Goal: Task Accomplishment & Management: Manage account settings

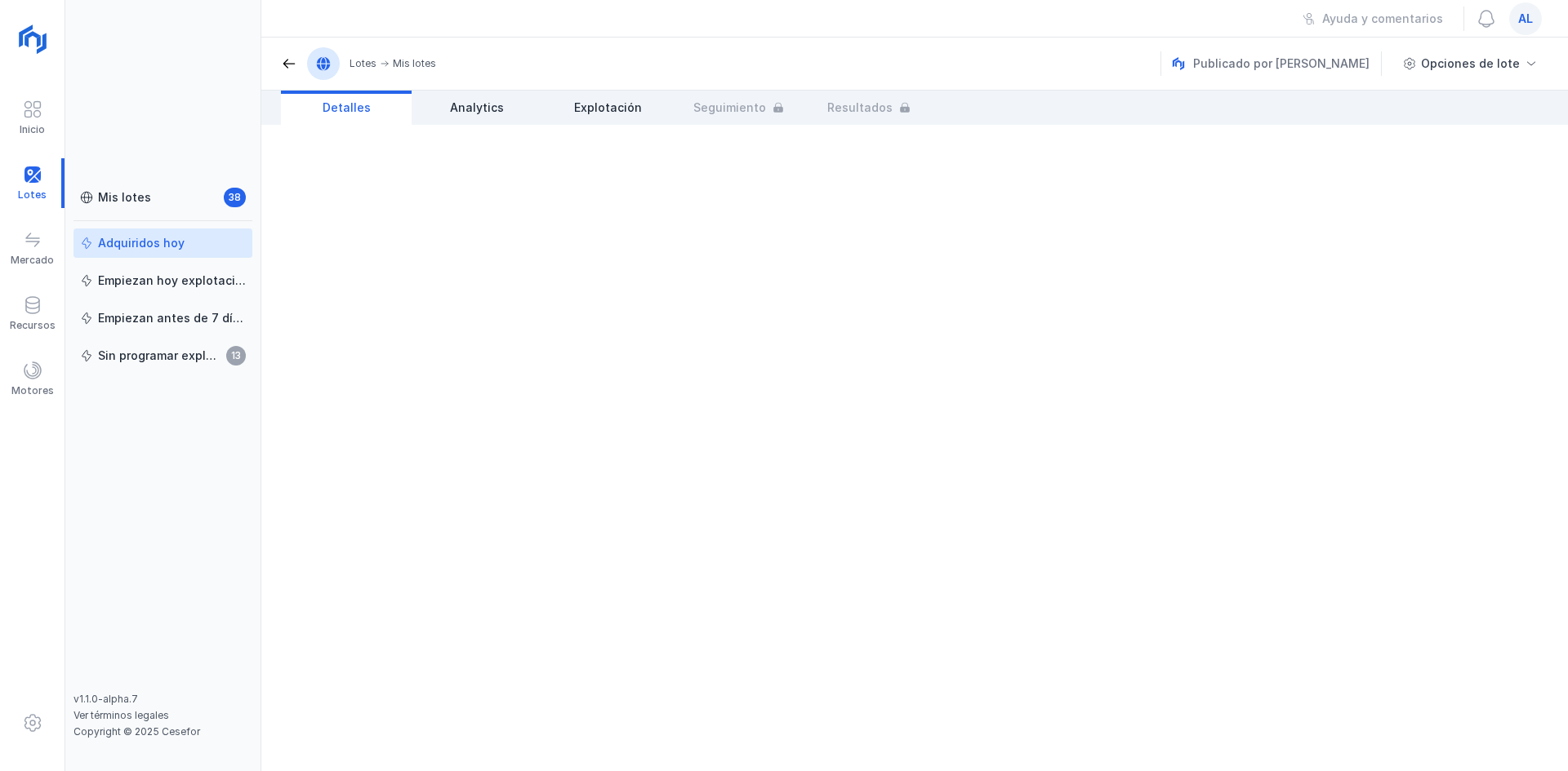
click at [186, 246] on div "Adquiridos hoy" at bounding box center [162, 243] width 166 height 16
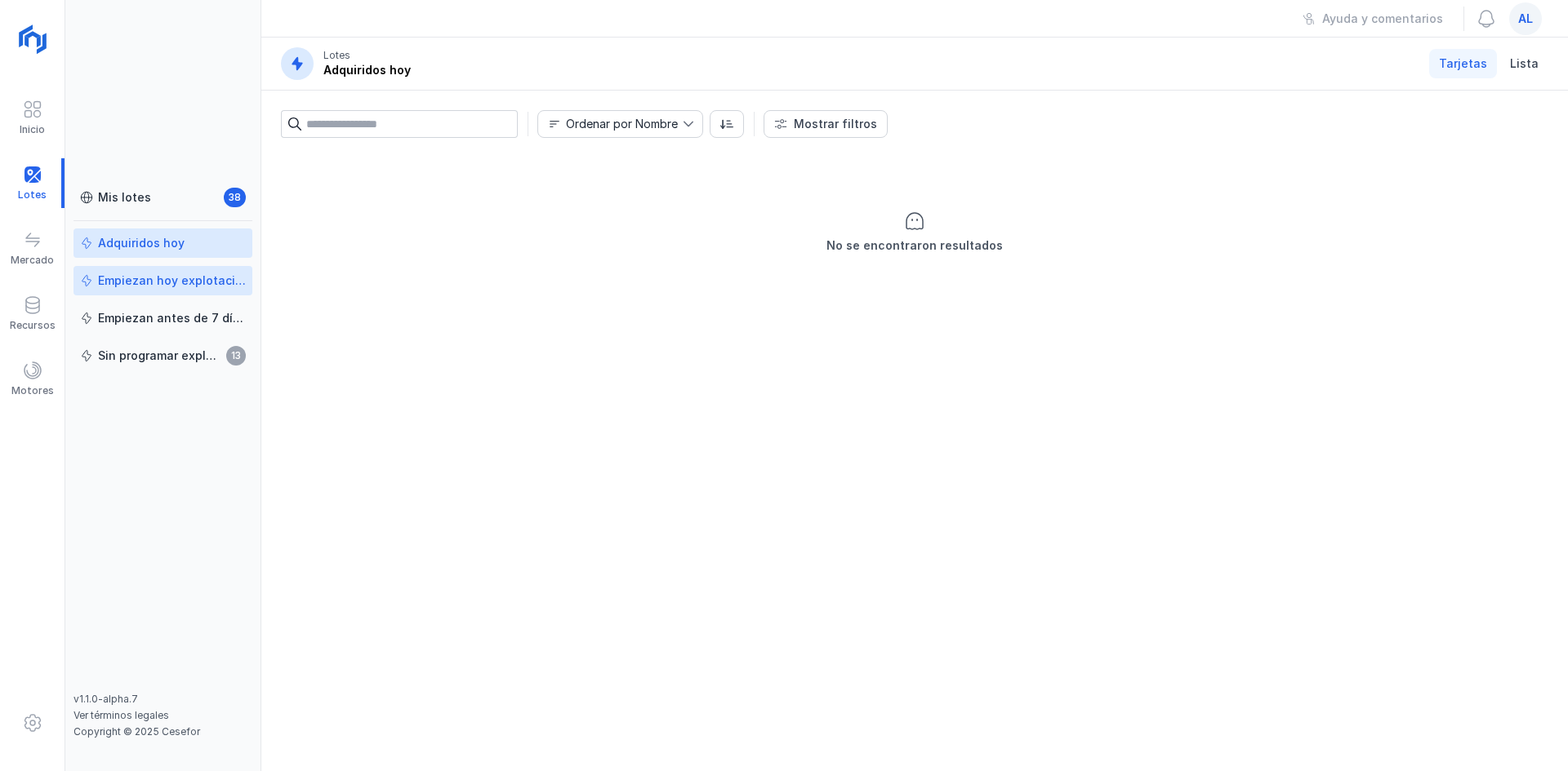
click at [188, 284] on div "Empiezan hoy explotación" at bounding box center [172, 281] width 148 height 16
click at [146, 207] on link "Mis lotes 38" at bounding box center [163, 197] width 179 height 30
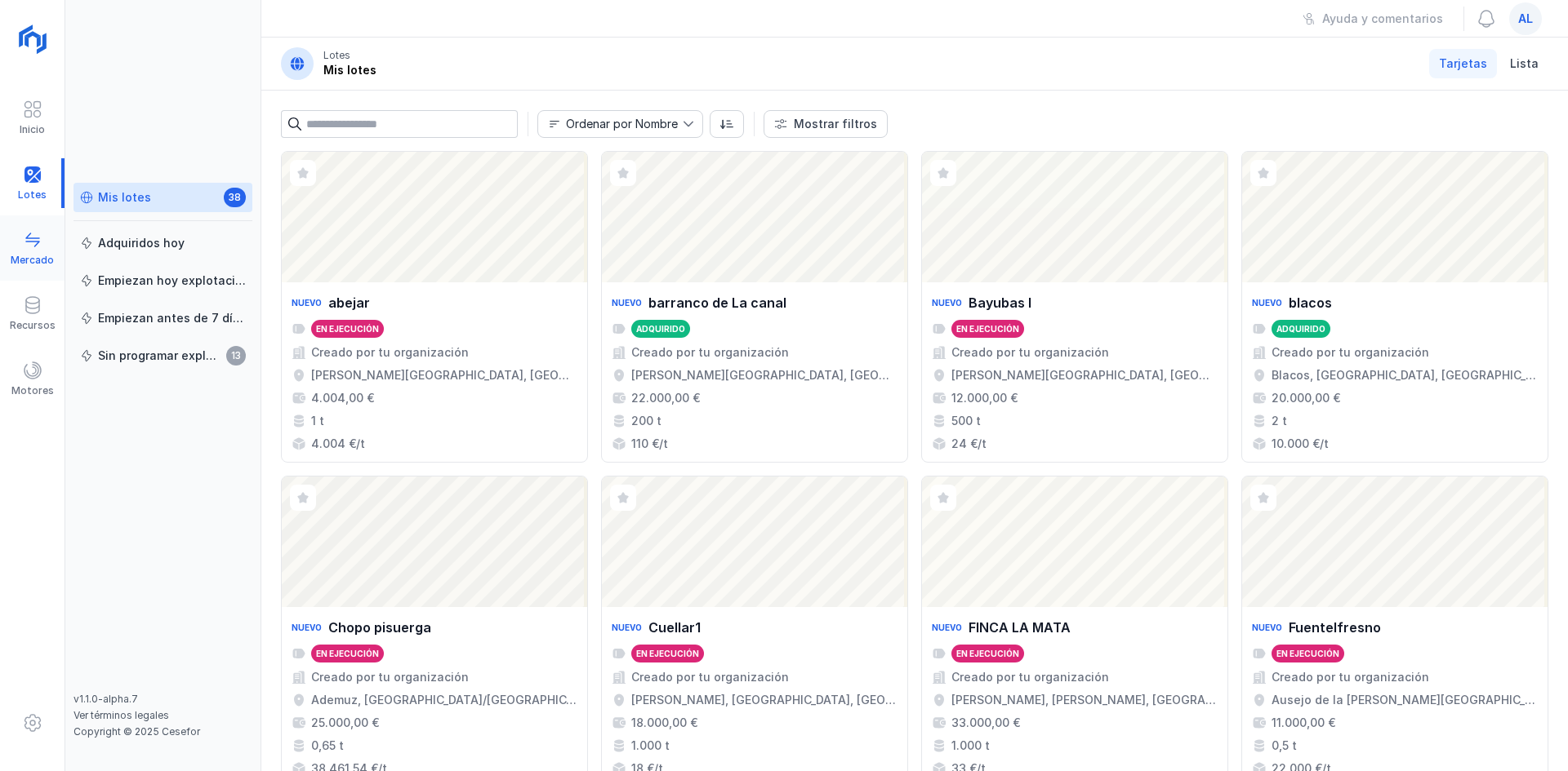
click at [38, 250] on div at bounding box center [33, 241] width 20 height 23
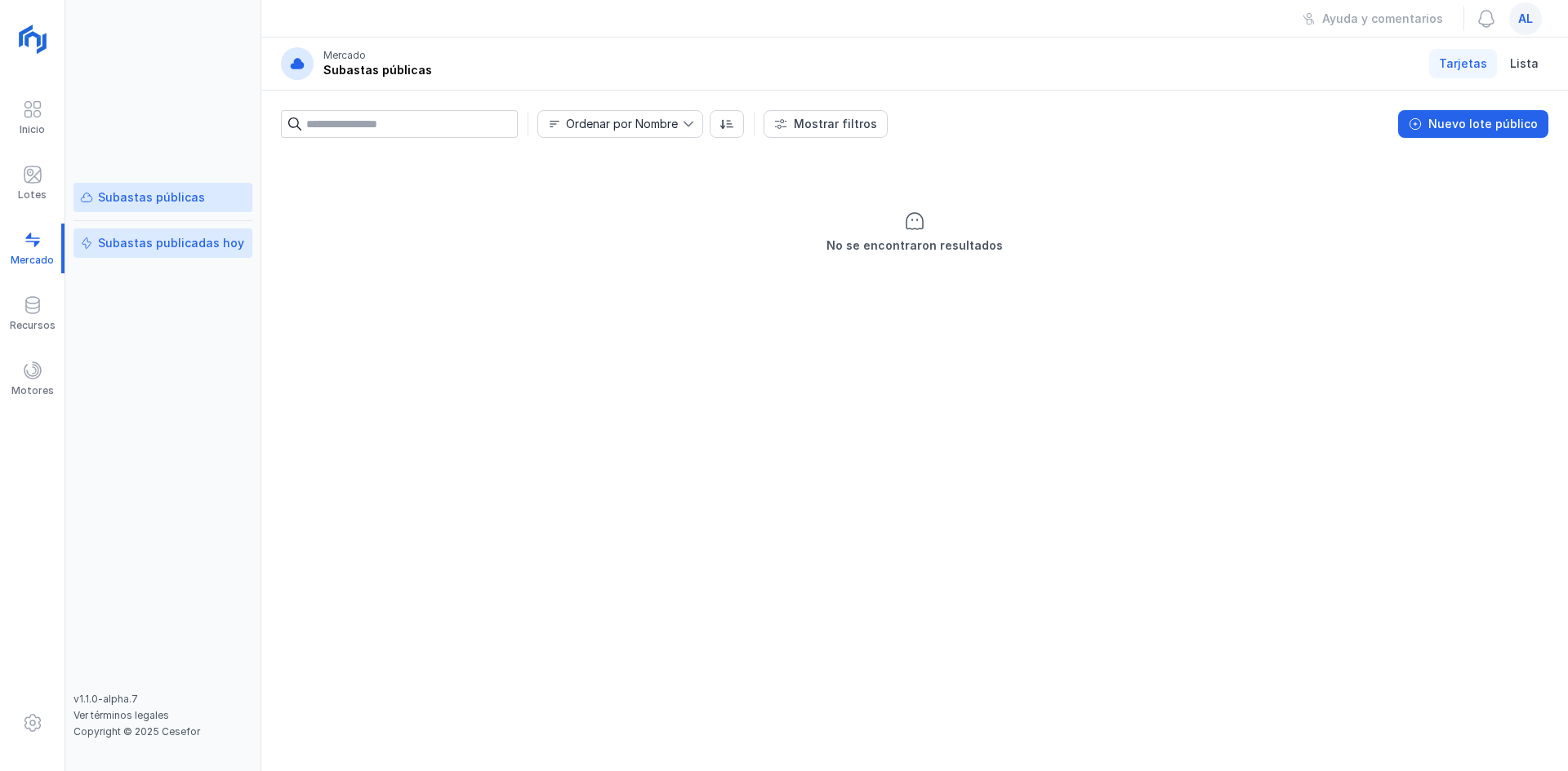
click at [174, 247] on div "Subastas publicadas hoy" at bounding box center [171, 243] width 146 height 16
click at [48, 142] on div "Inicio" at bounding box center [32, 118] width 64 height 50
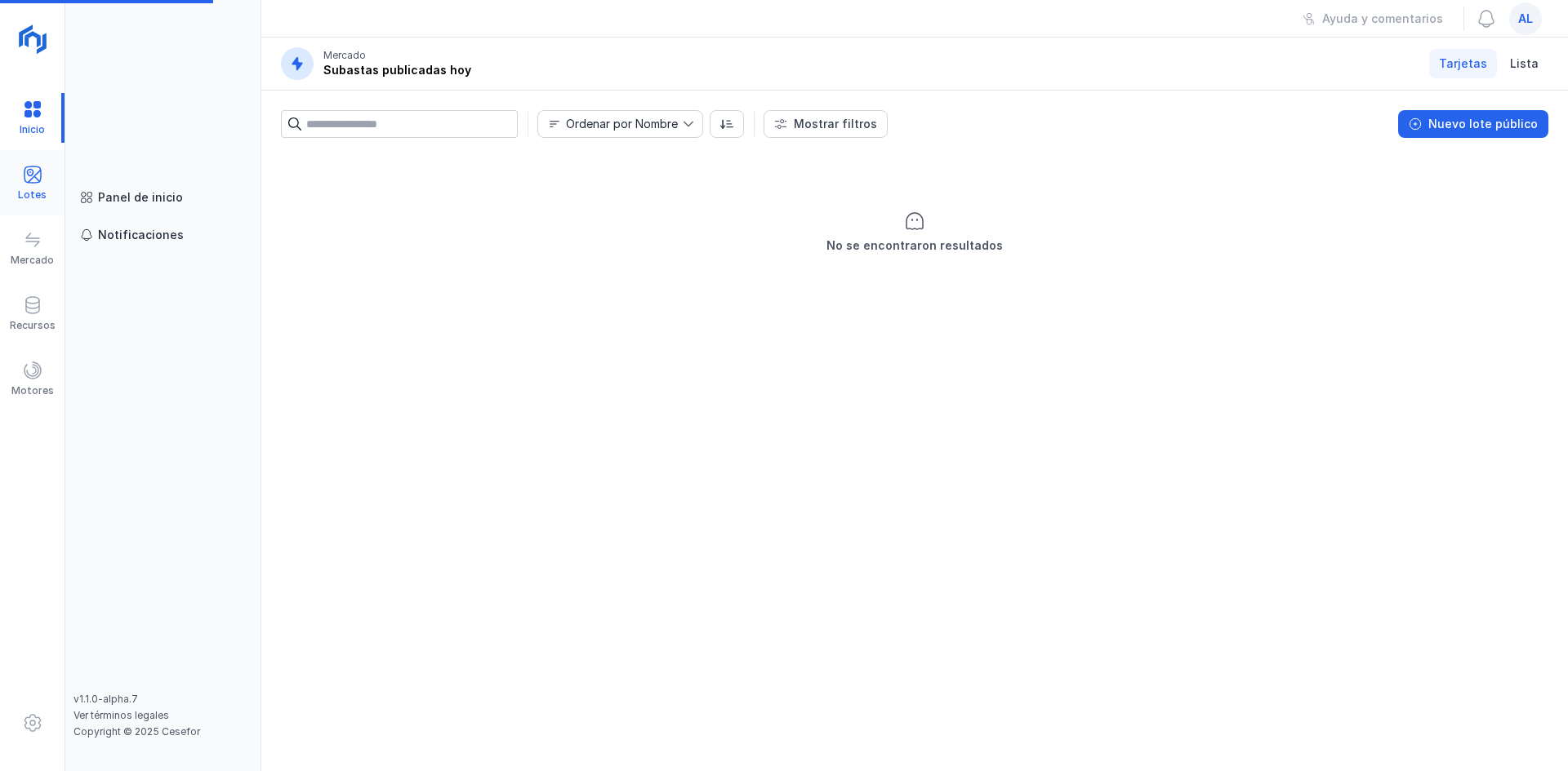
click at [43, 168] on div "Lotes" at bounding box center [32, 183] width 64 height 50
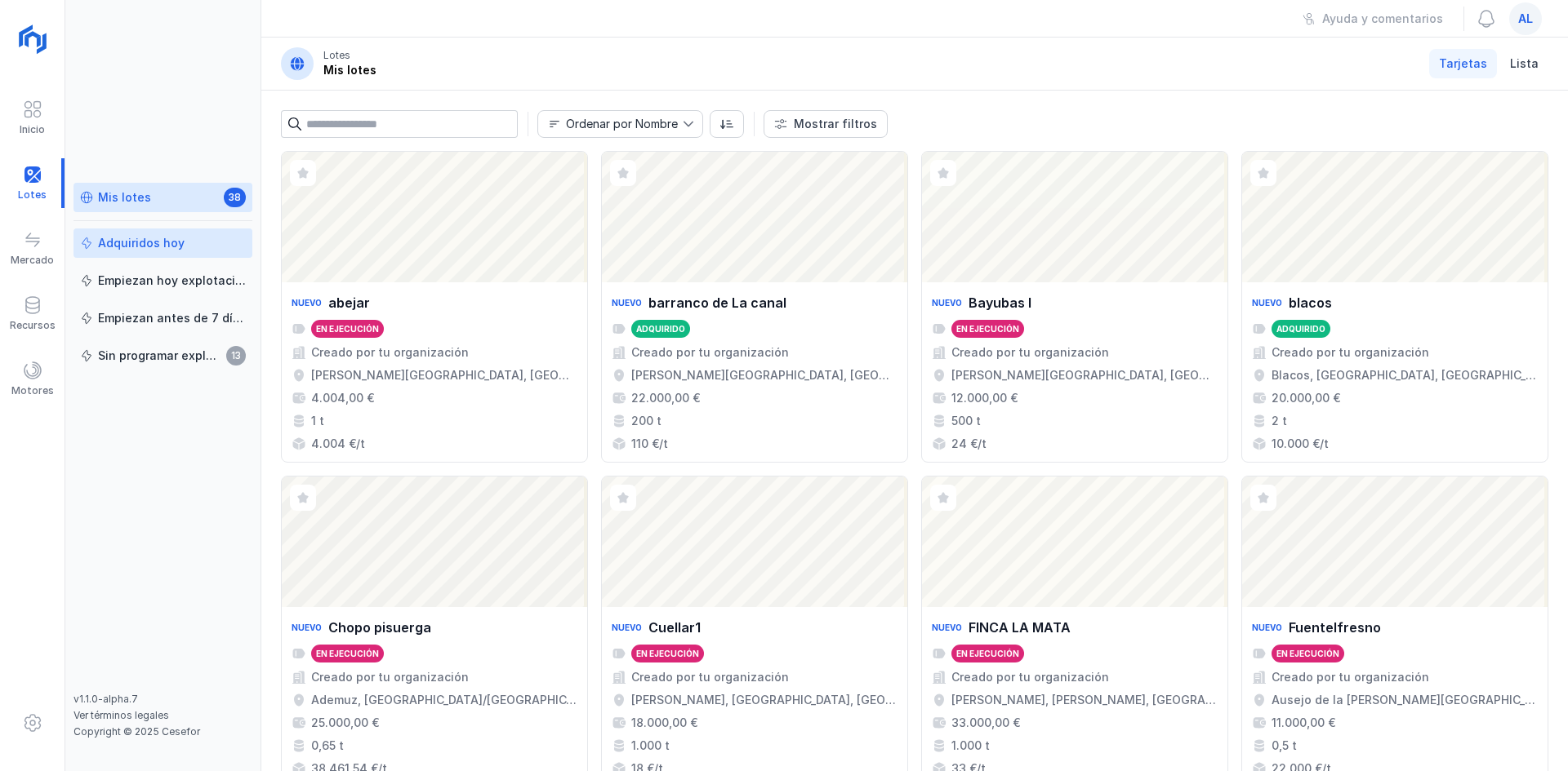
click at [152, 250] on div "Adquiridos hoy" at bounding box center [141, 243] width 87 height 16
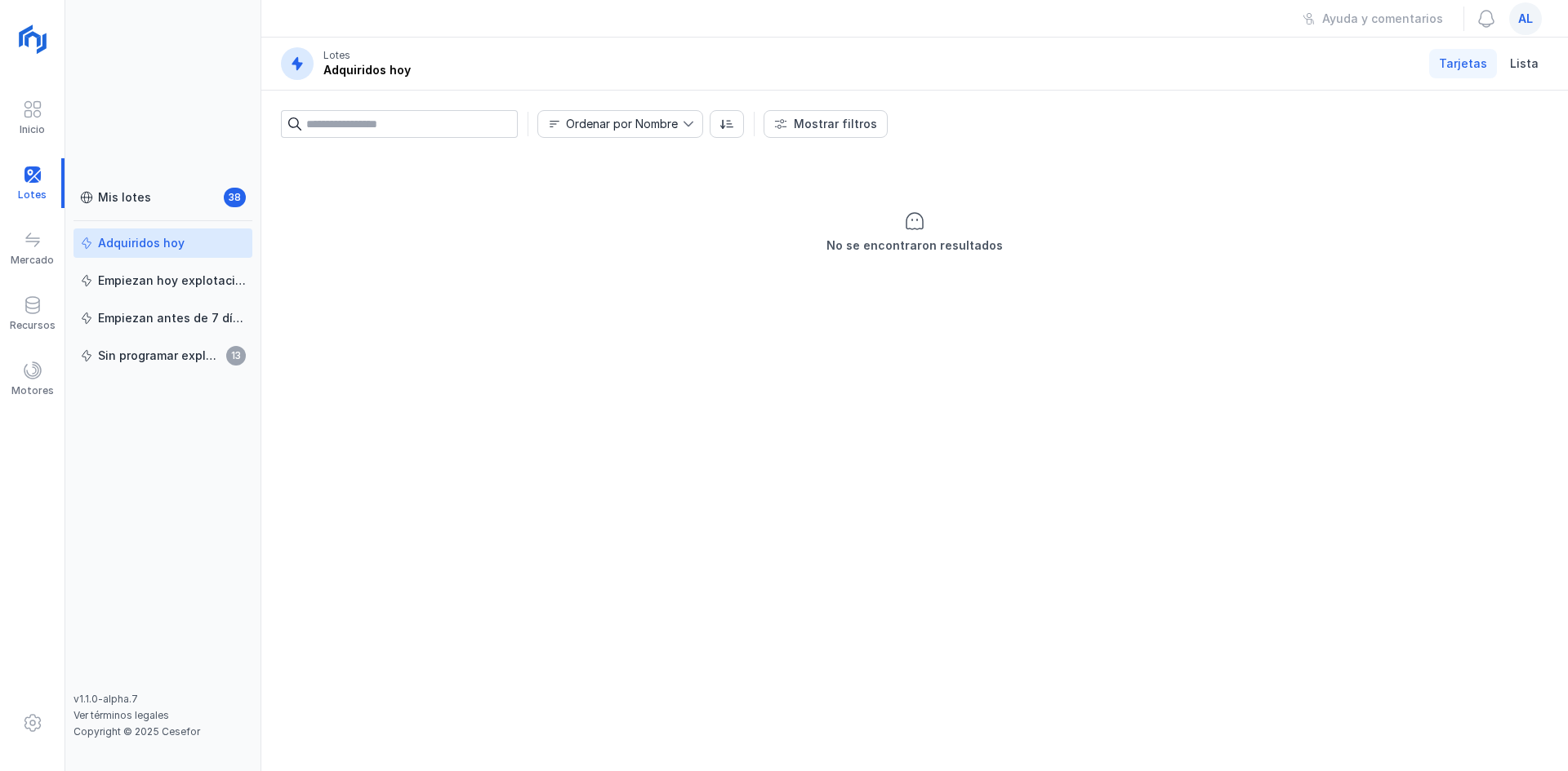
click at [162, 299] on div "Mis lotes 38 Adquiridos hoy Empiezan hoy explotación Empiezan antes de 7 días S…" at bounding box center [163, 437] width 179 height 510
click at [160, 286] on div "Empiezan hoy explotación" at bounding box center [172, 281] width 148 height 16
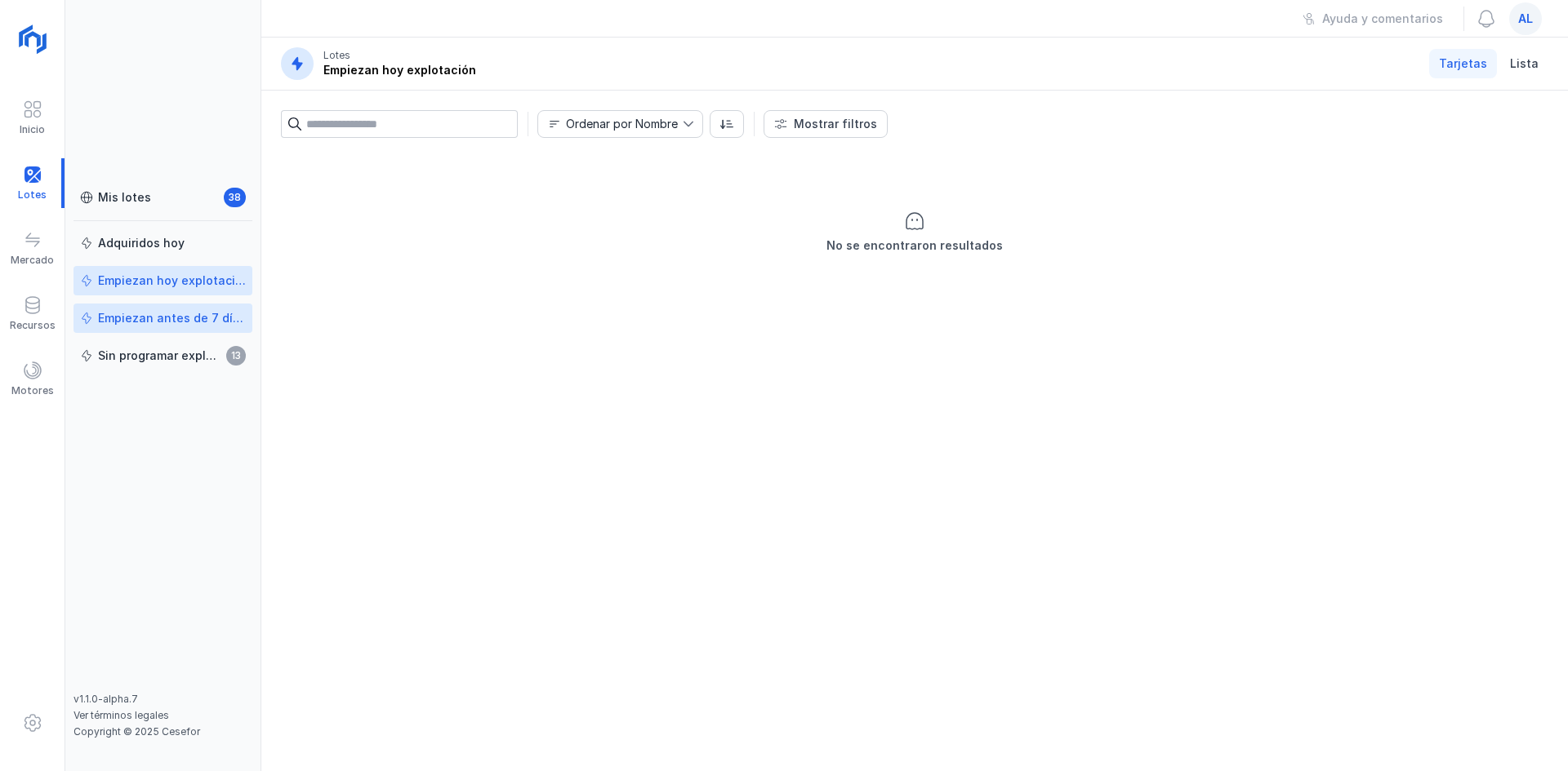
click at [177, 313] on div "Empiezan antes de 7 días" at bounding box center [172, 318] width 148 height 16
click at [173, 349] on div "Sin programar explotación" at bounding box center [160, 356] width 124 height 16
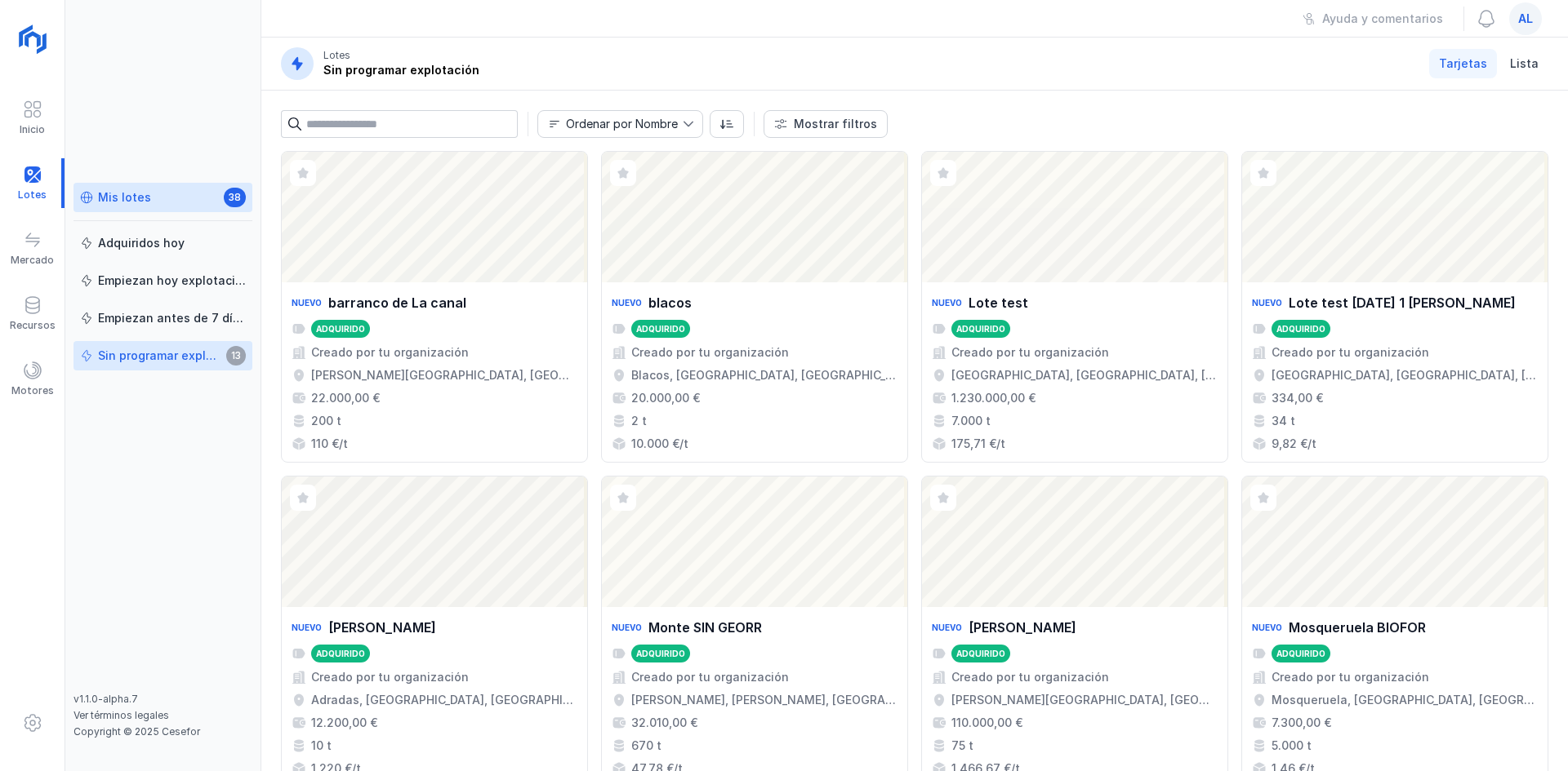
click at [153, 195] on div "Mis lotes 38" at bounding box center [162, 198] width 166 height 17
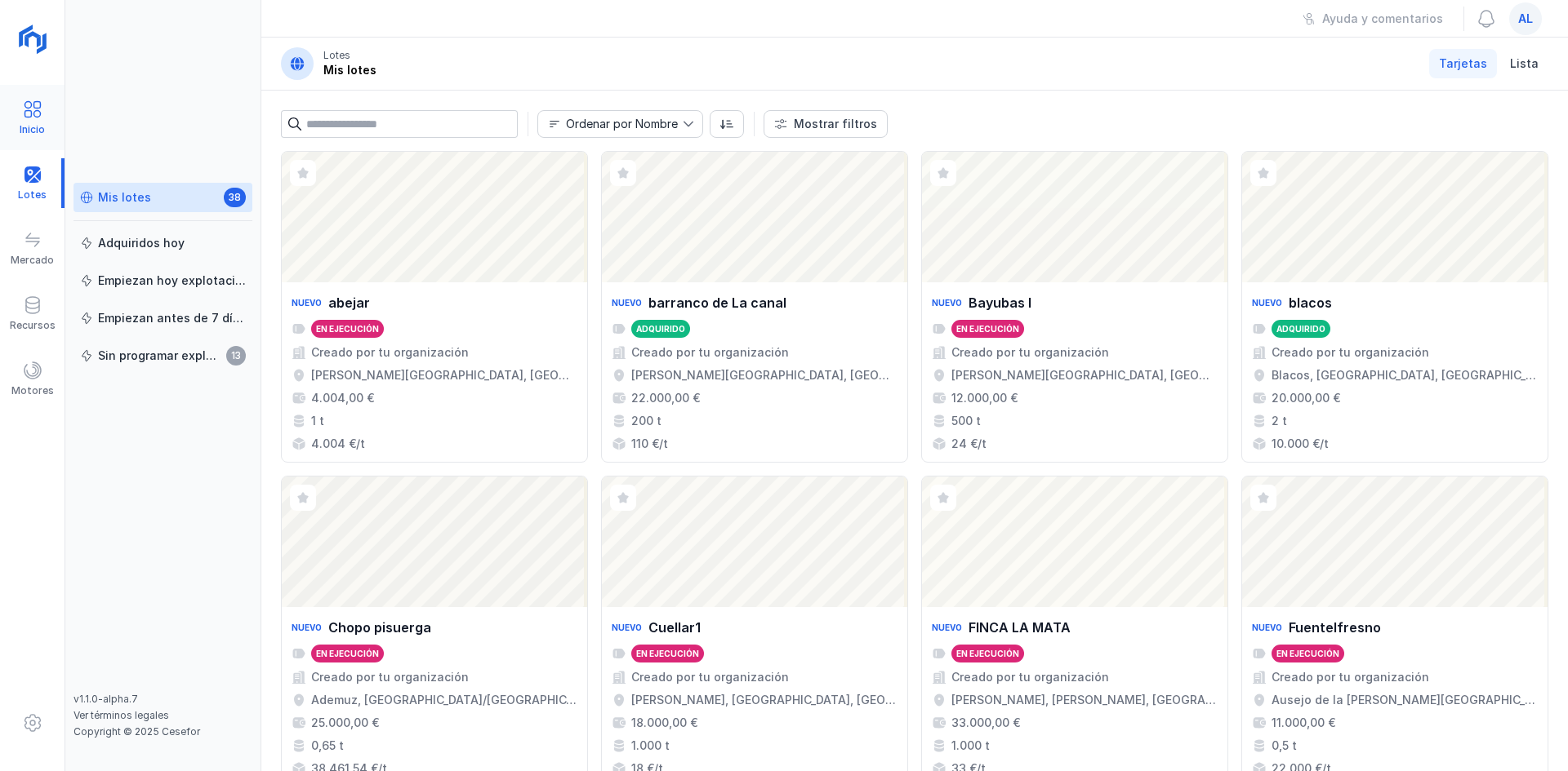
click at [43, 125] on div "Inicio" at bounding box center [32, 130] width 25 height 13
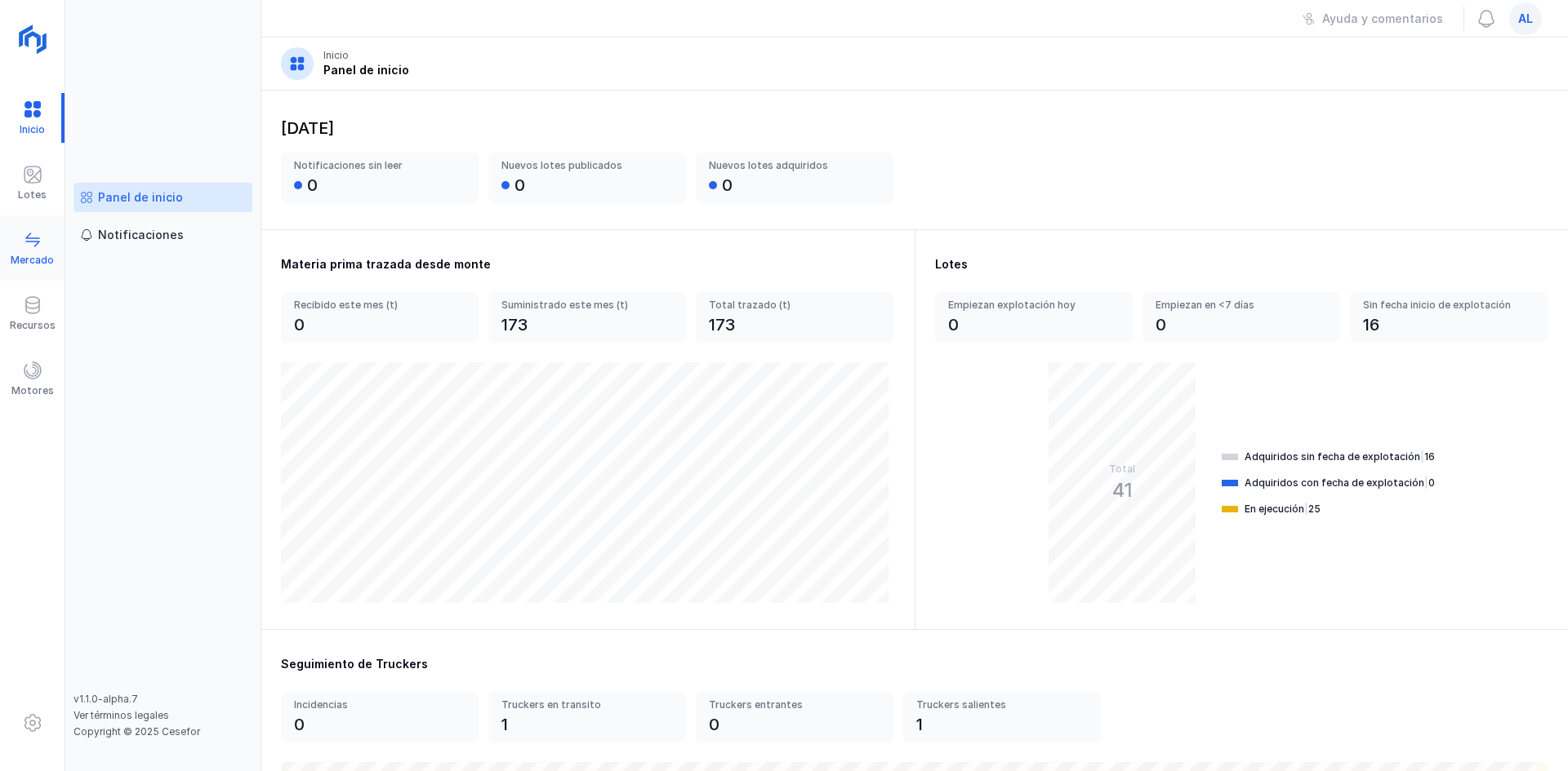
click at [29, 243] on span at bounding box center [33, 240] width 20 height 20
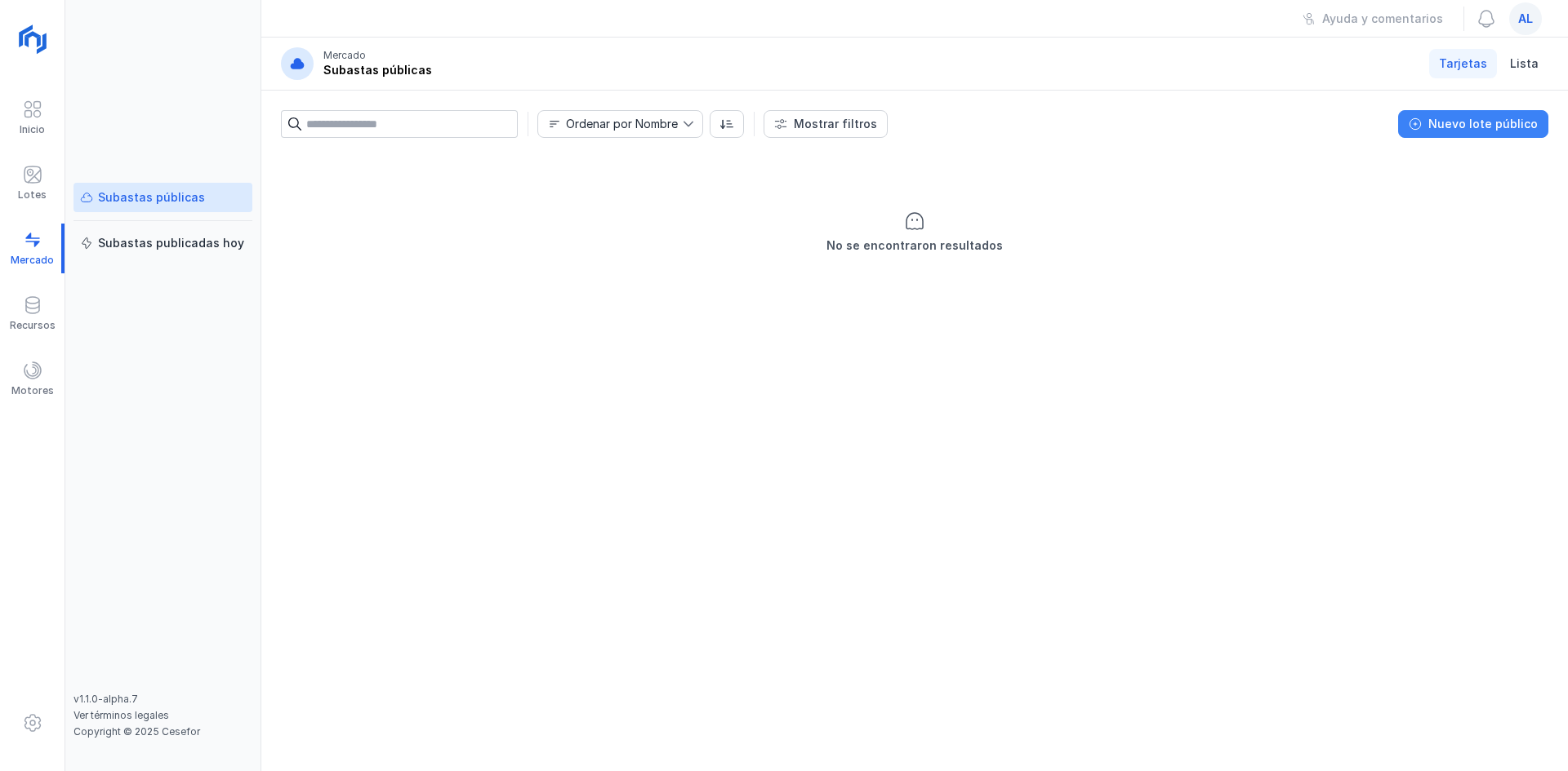
click at [1480, 130] on div "Nuevo lote público" at bounding box center [1483, 124] width 109 height 16
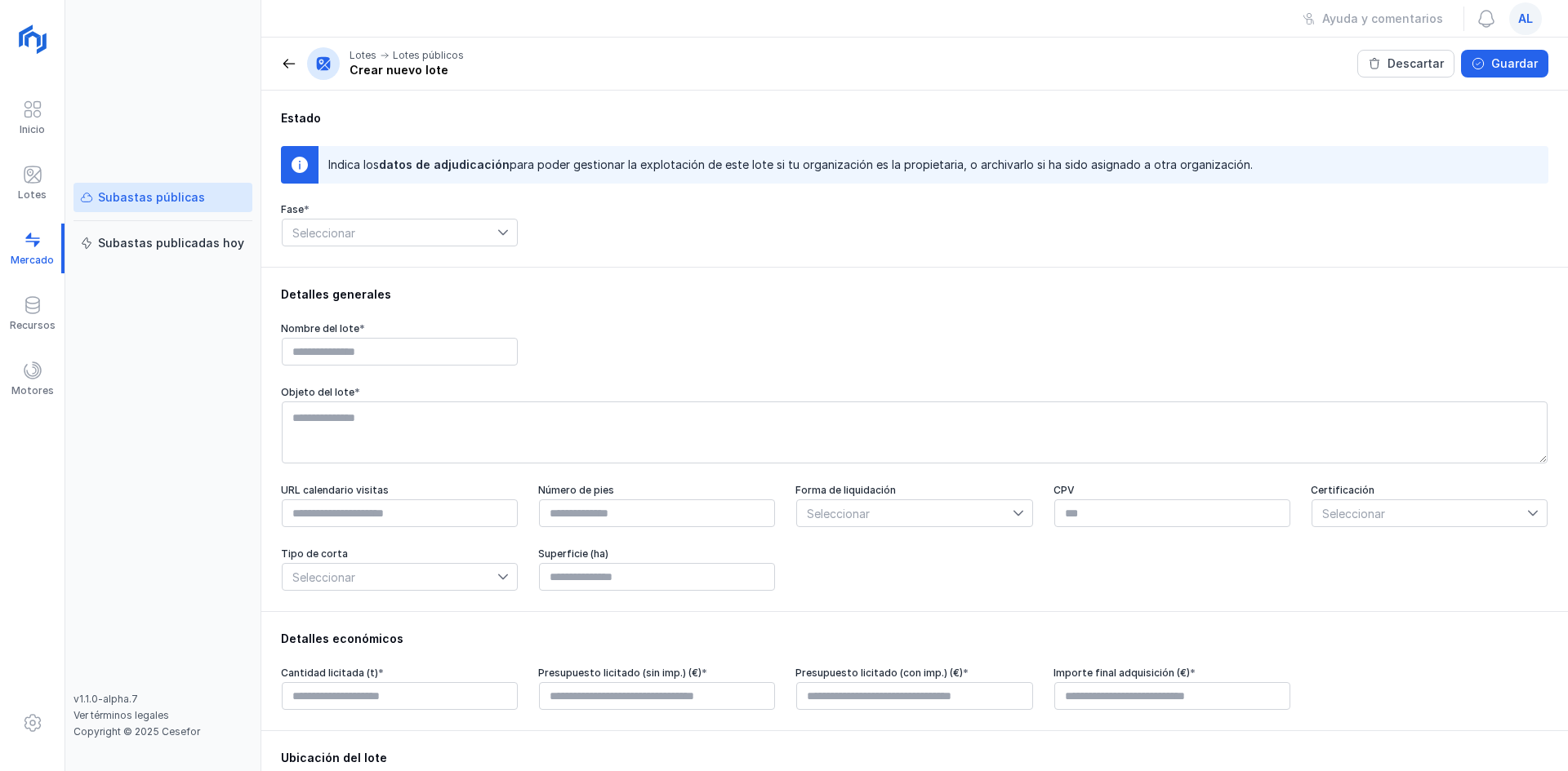
click at [294, 68] on span at bounding box center [289, 64] width 16 height 16
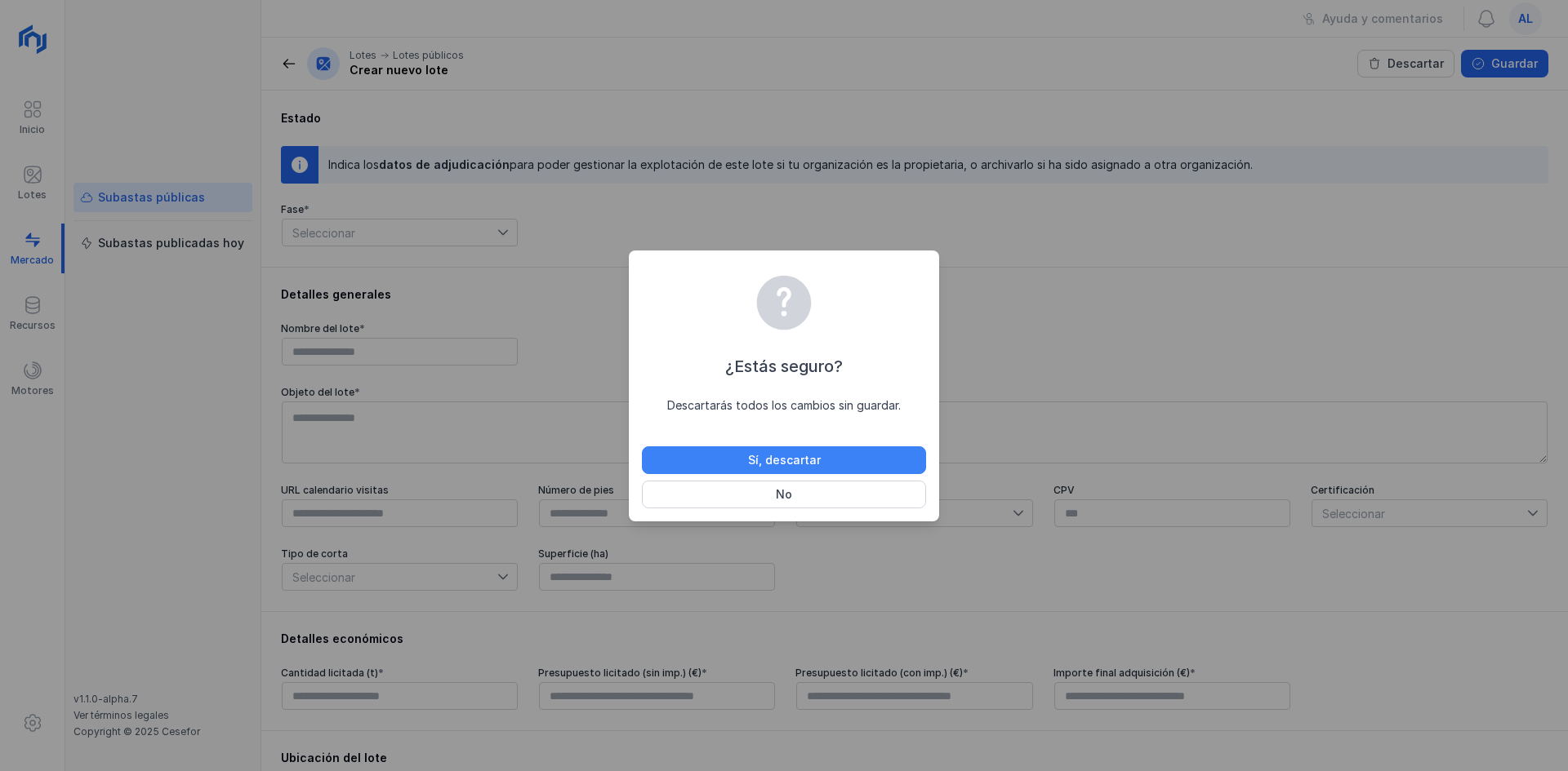
click at [729, 462] on button "Sí, descartar" at bounding box center [784, 460] width 285 height 28
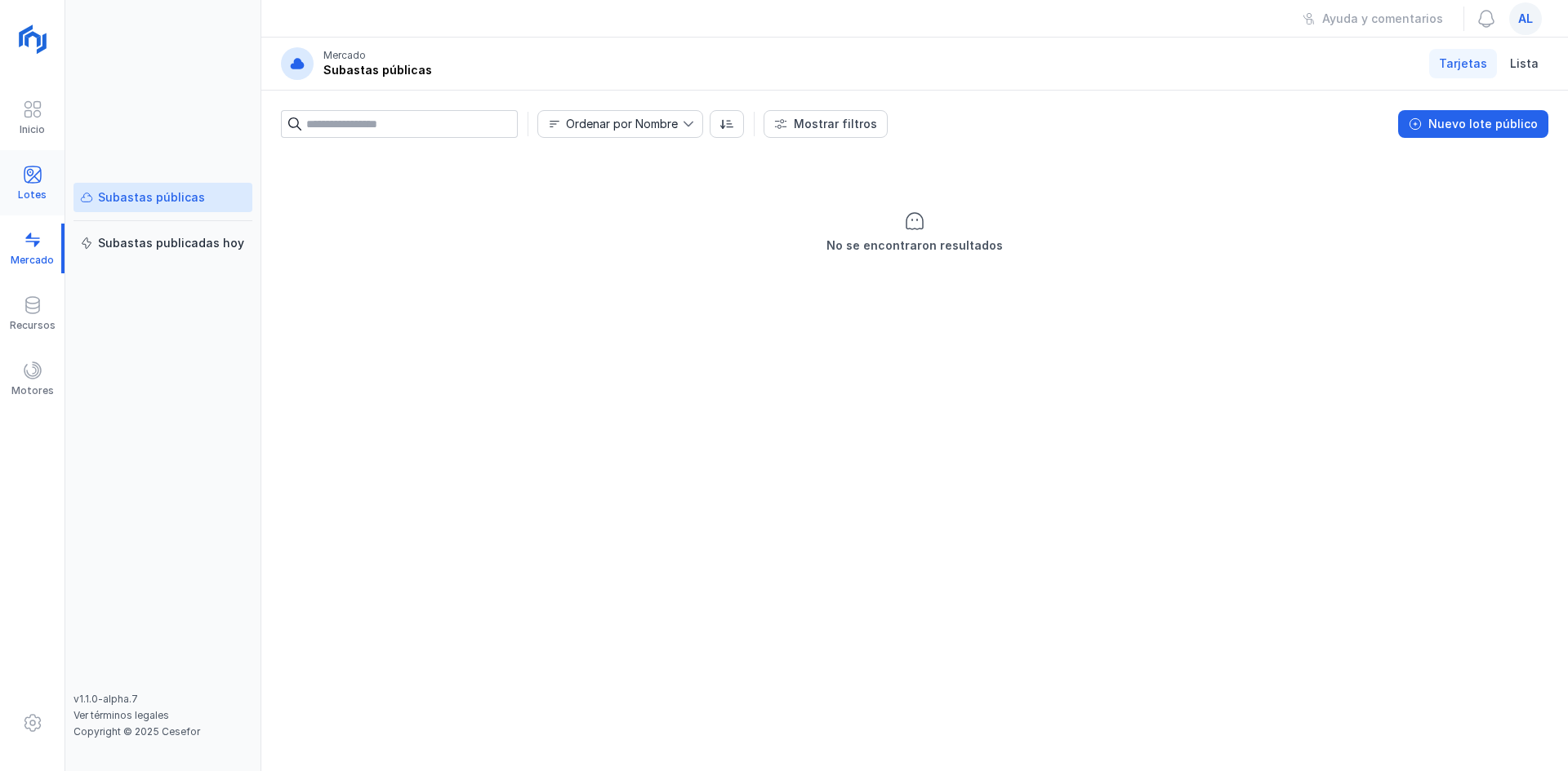
click at [30, 193] on div "Lotes" at bounding box center [32, 195] width 29 height 13
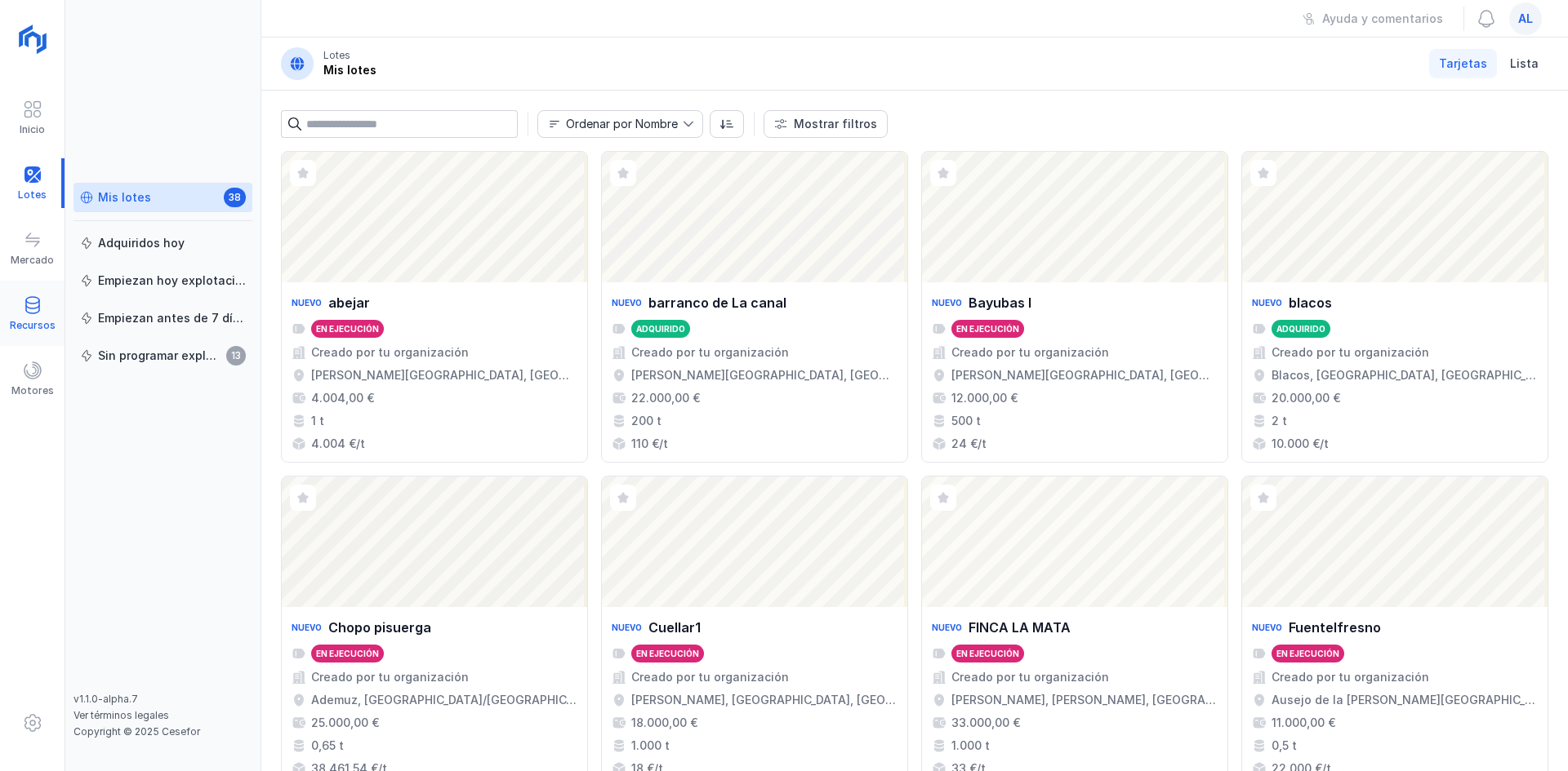
click at [14, 307] on div "Recursos" at bounding box center [32, 314] width 64 height 50
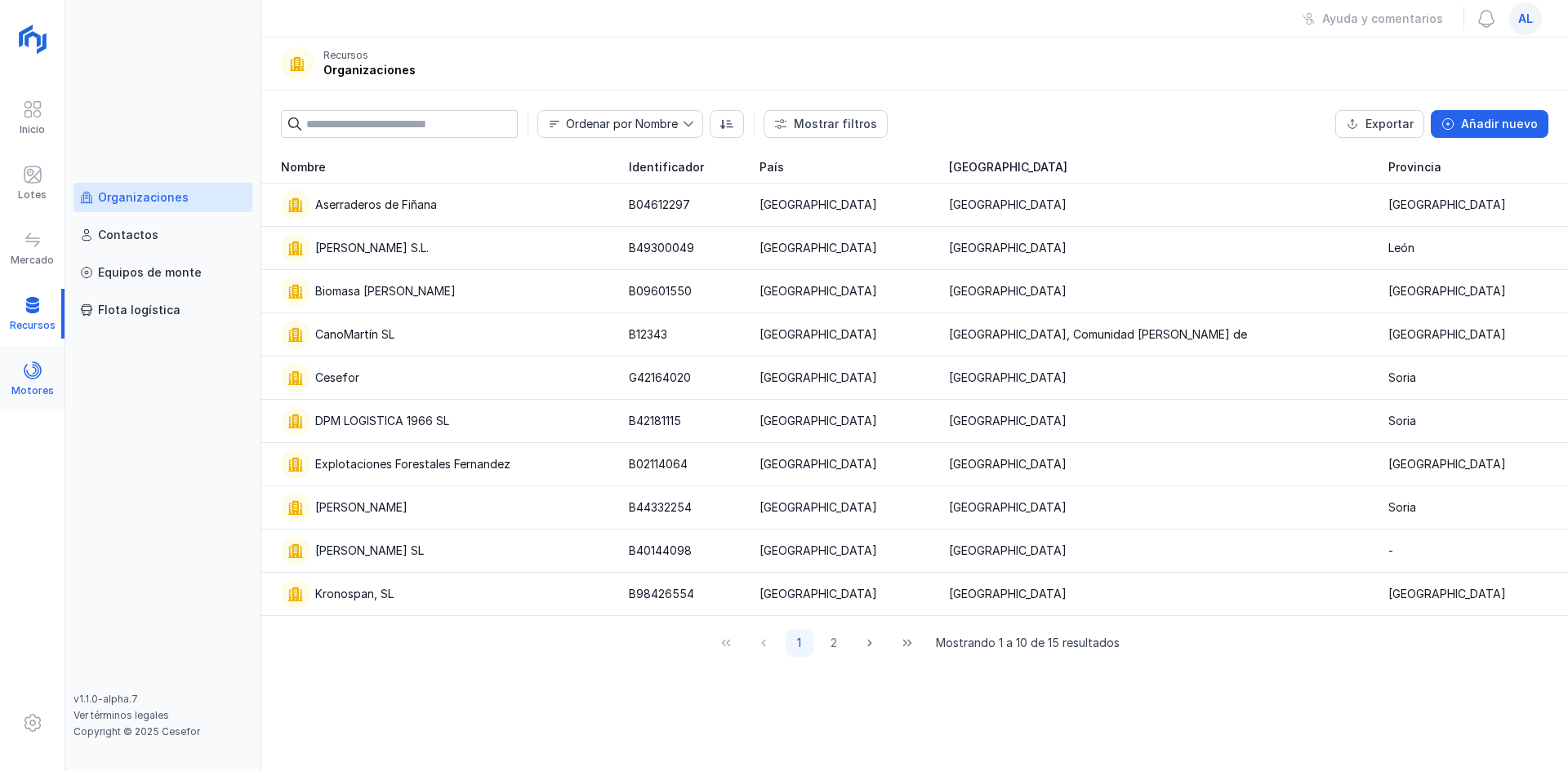
click at [49, 377] on div "Motores" at bounding box center [32, 379] width 64 height 50
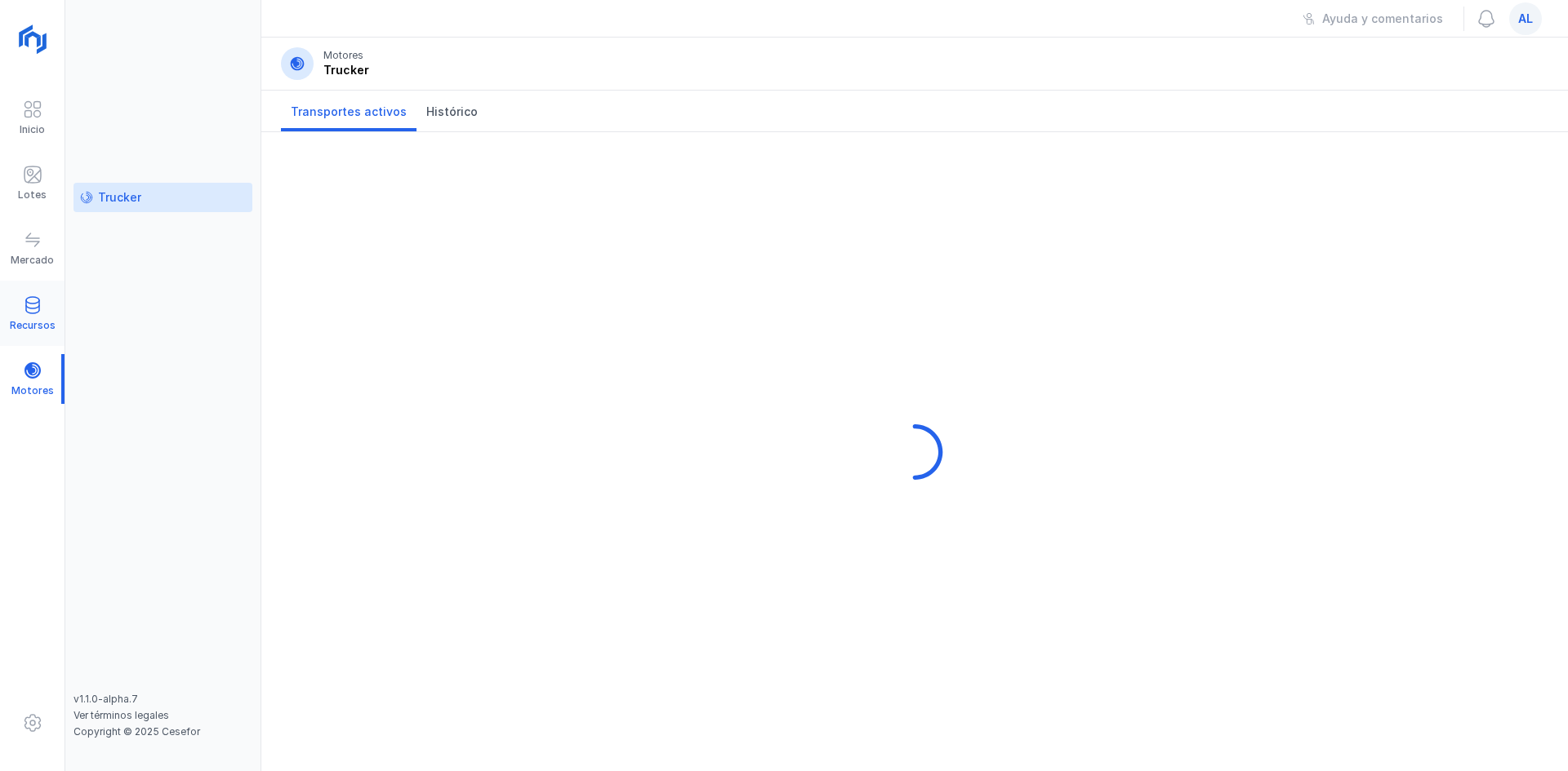
click at [33, 311] on span at bounding box center [33, 305] width 20 height 20
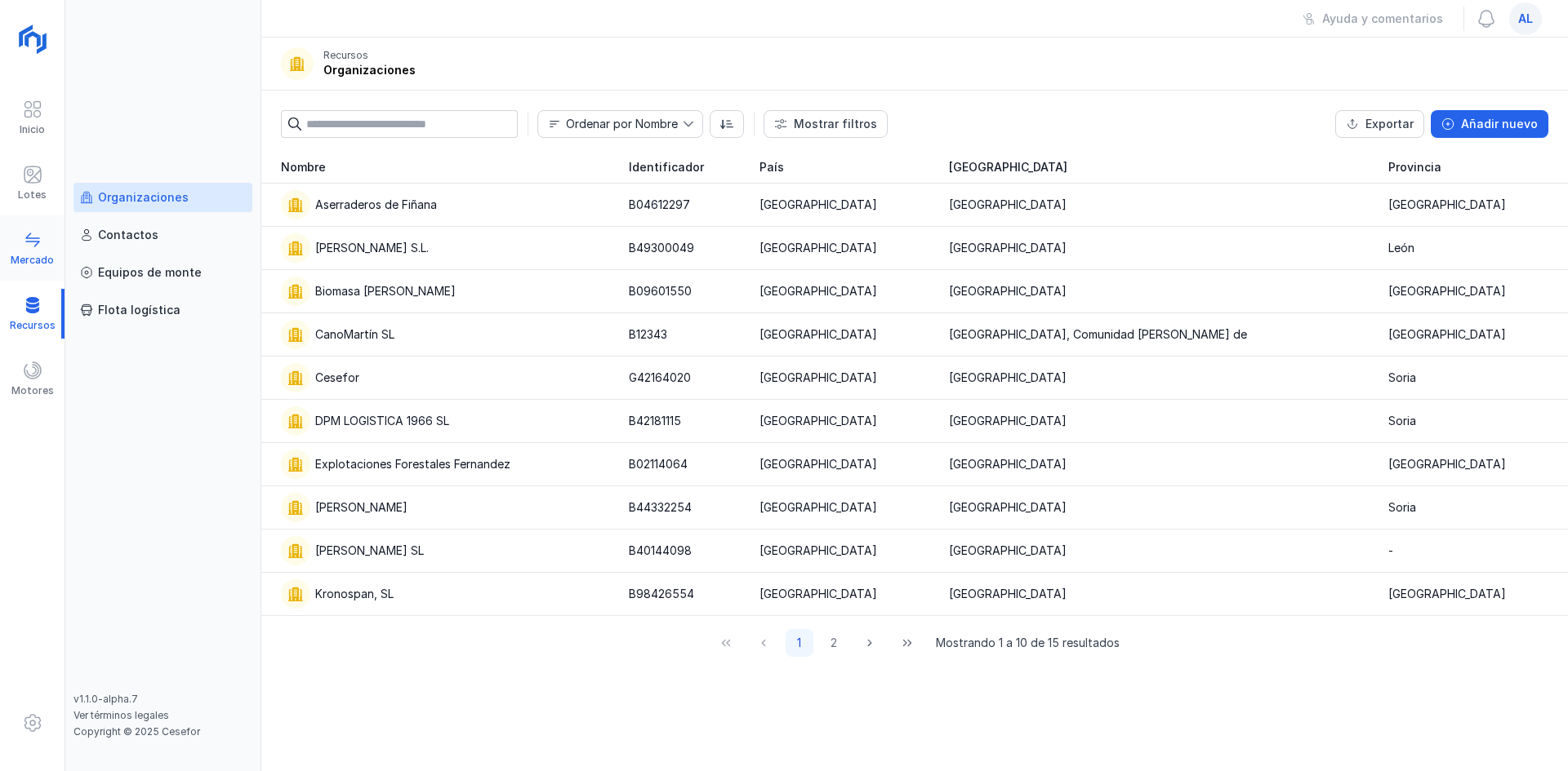
click at [38, 262] on div "Mercado" at bounding box center [32, 260] width 43 height 13
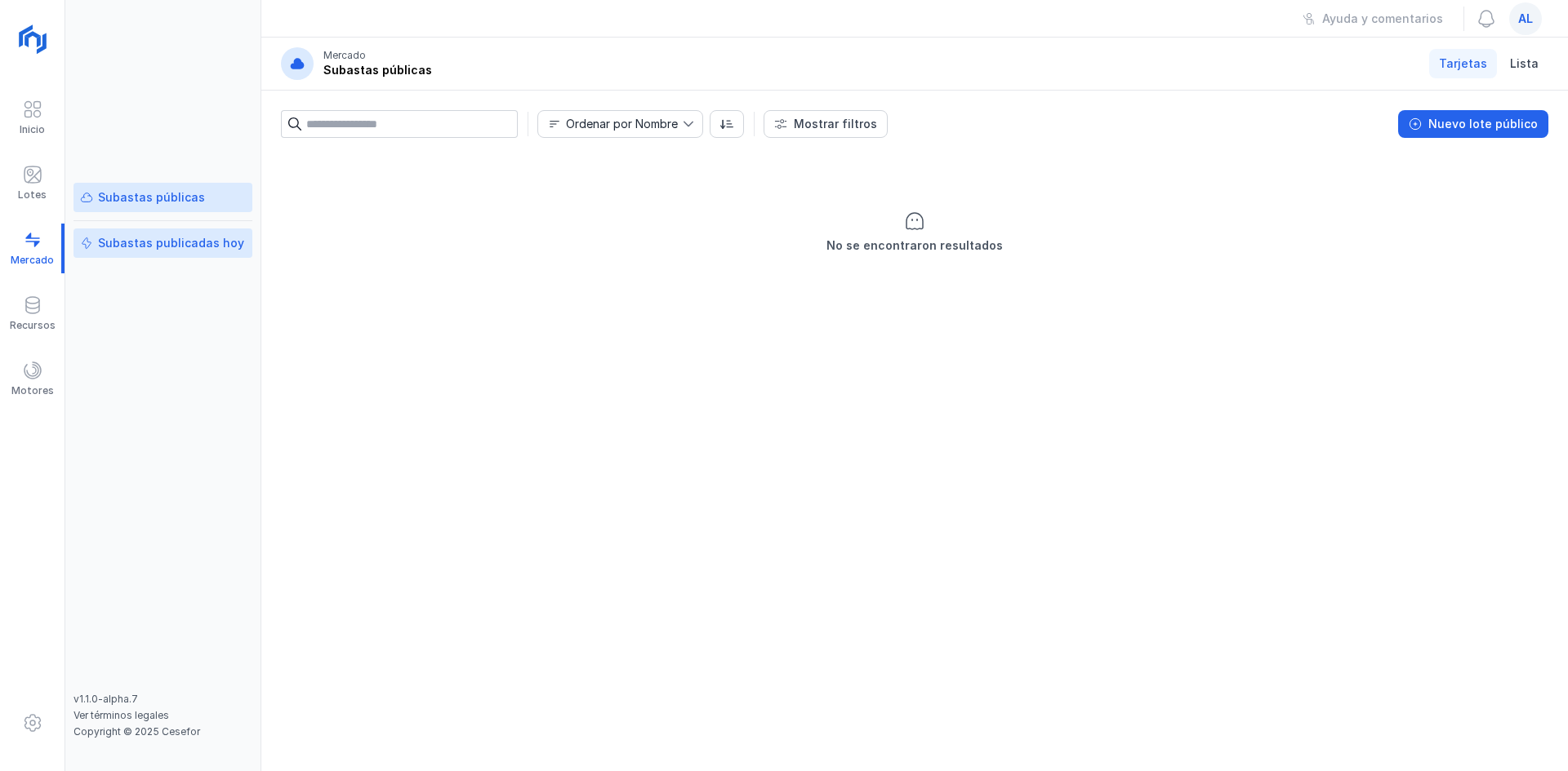
click at [214, 239] on div "Subastas publicadas hoy" at bounding box center [171, 243] width 146 height 16
click at [205, 197] on div "Subastas públicas" at bounding box center [162, 198] width 166 height 16
click at [1533, 123] on div "Nuevo lote público" at bounding box center [1483, 124] width 109 height 16
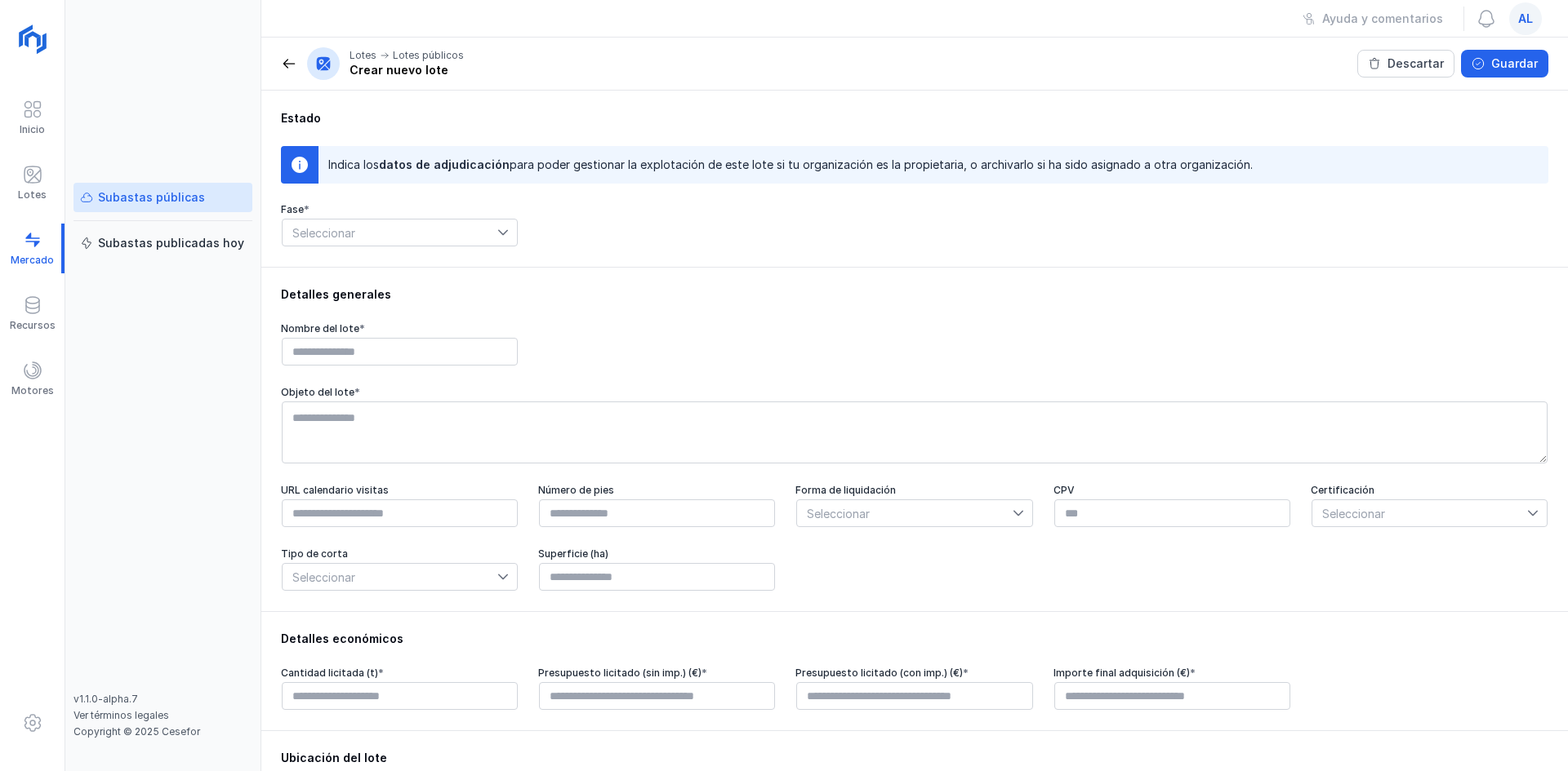
click at [498, 238] on div at bounding box center [507, 232] width 20 height 26
click at [592, 285] on div "Detalles generales Nombre del lote * Objeto del lote * URL calendario visitas N…" at bounding box center [915, 438] width 1307 height 344
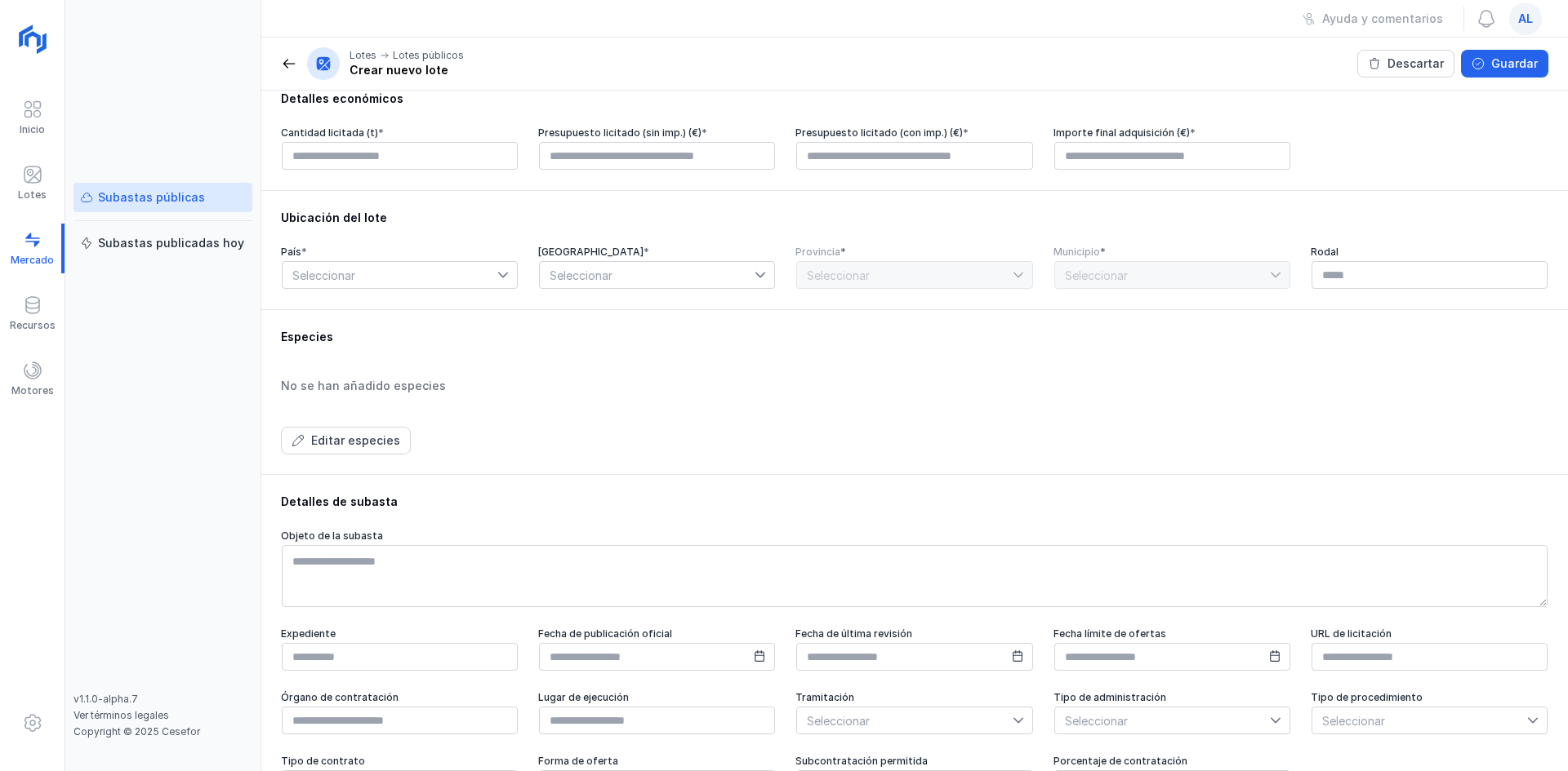
scroll to position [597, 0]
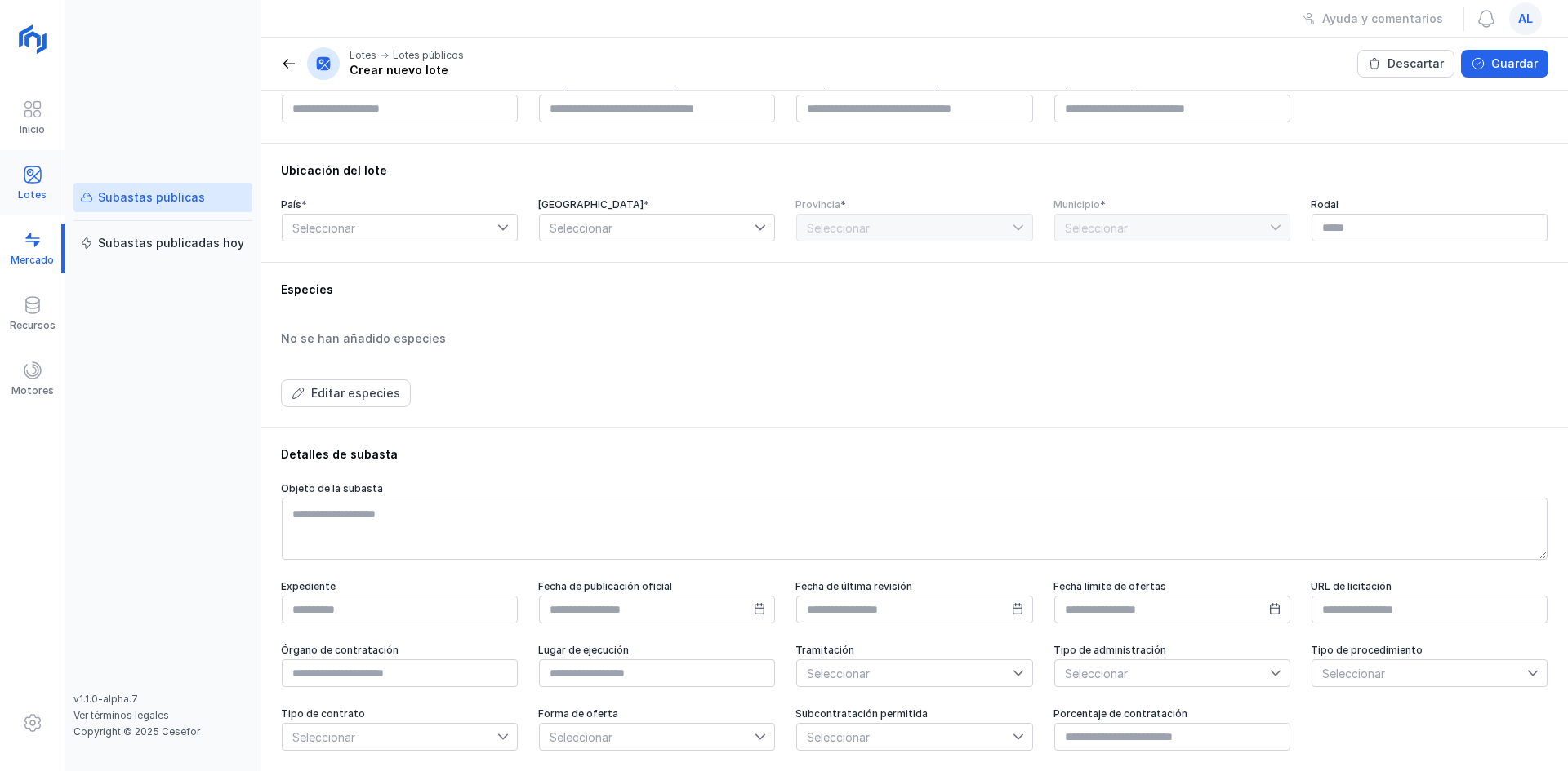
click at [47, 195] on div "Lotes" at bounding box center [32, 183] width 64 height 50
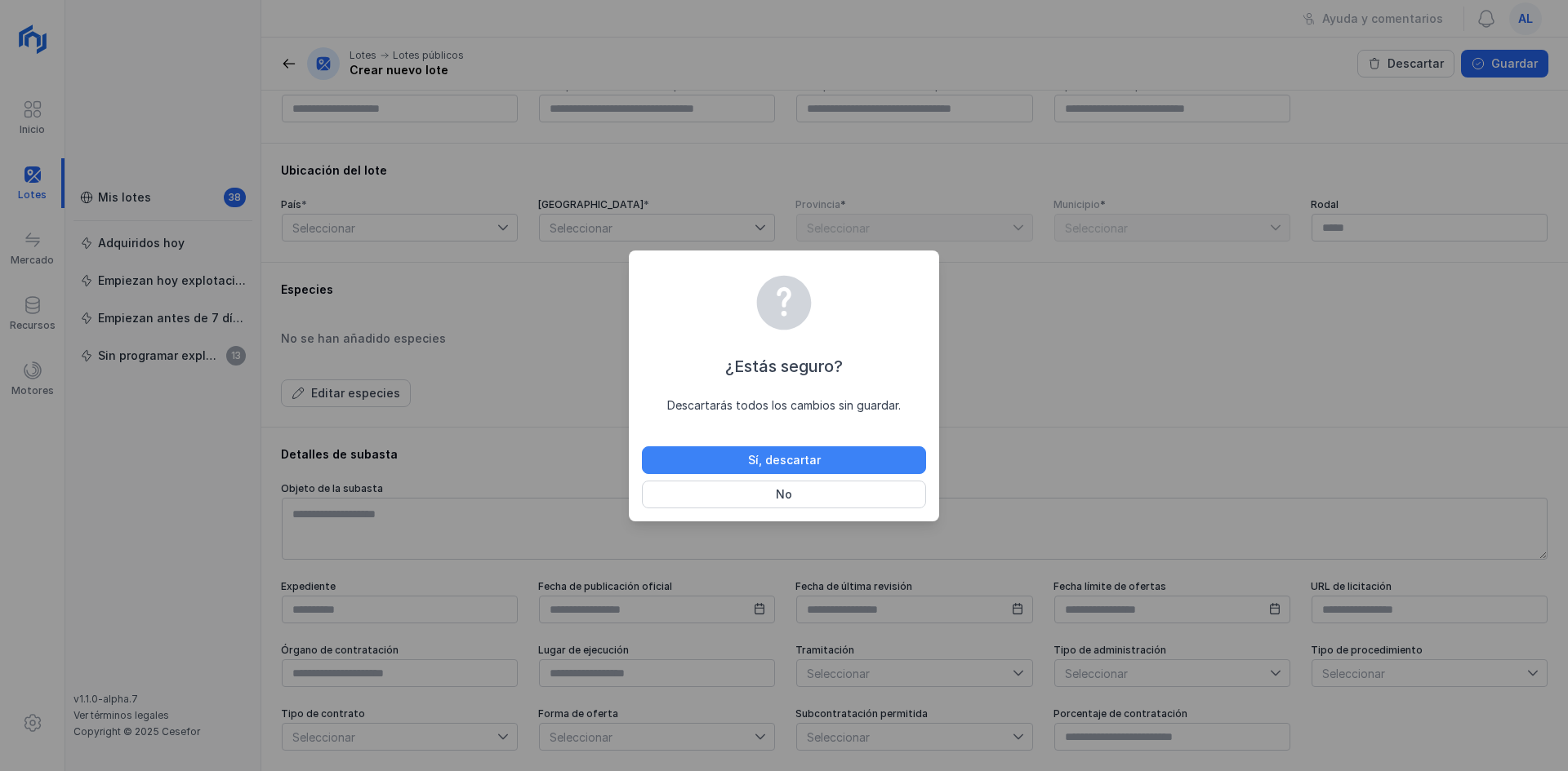
click at [784, 462] on div "Sí, descartar" at bounding box center [784, 461] width 72 height 16
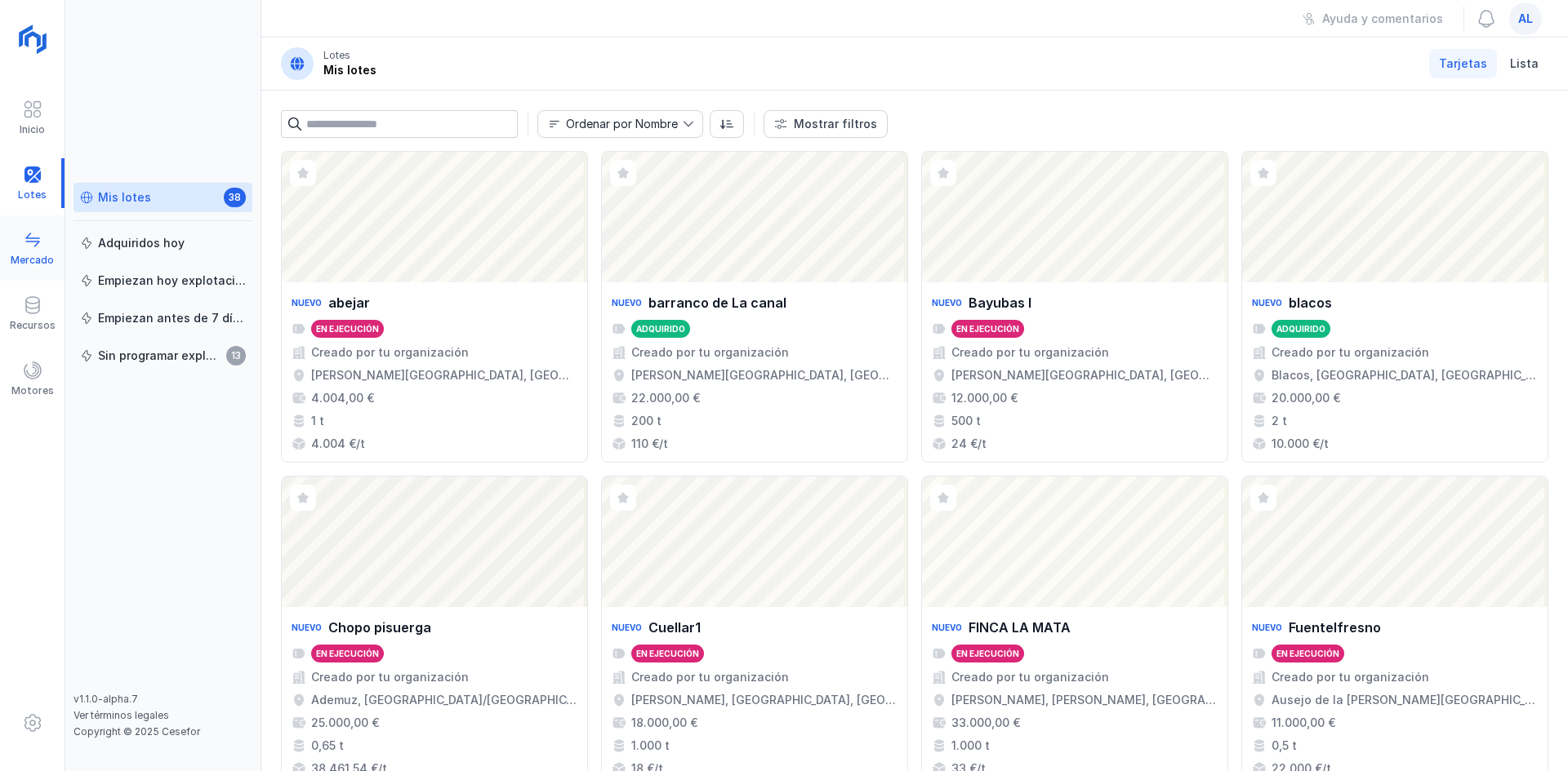
click at [40, 257] on div "Mercado" at bounding box center [32, 260] width 43 height 13
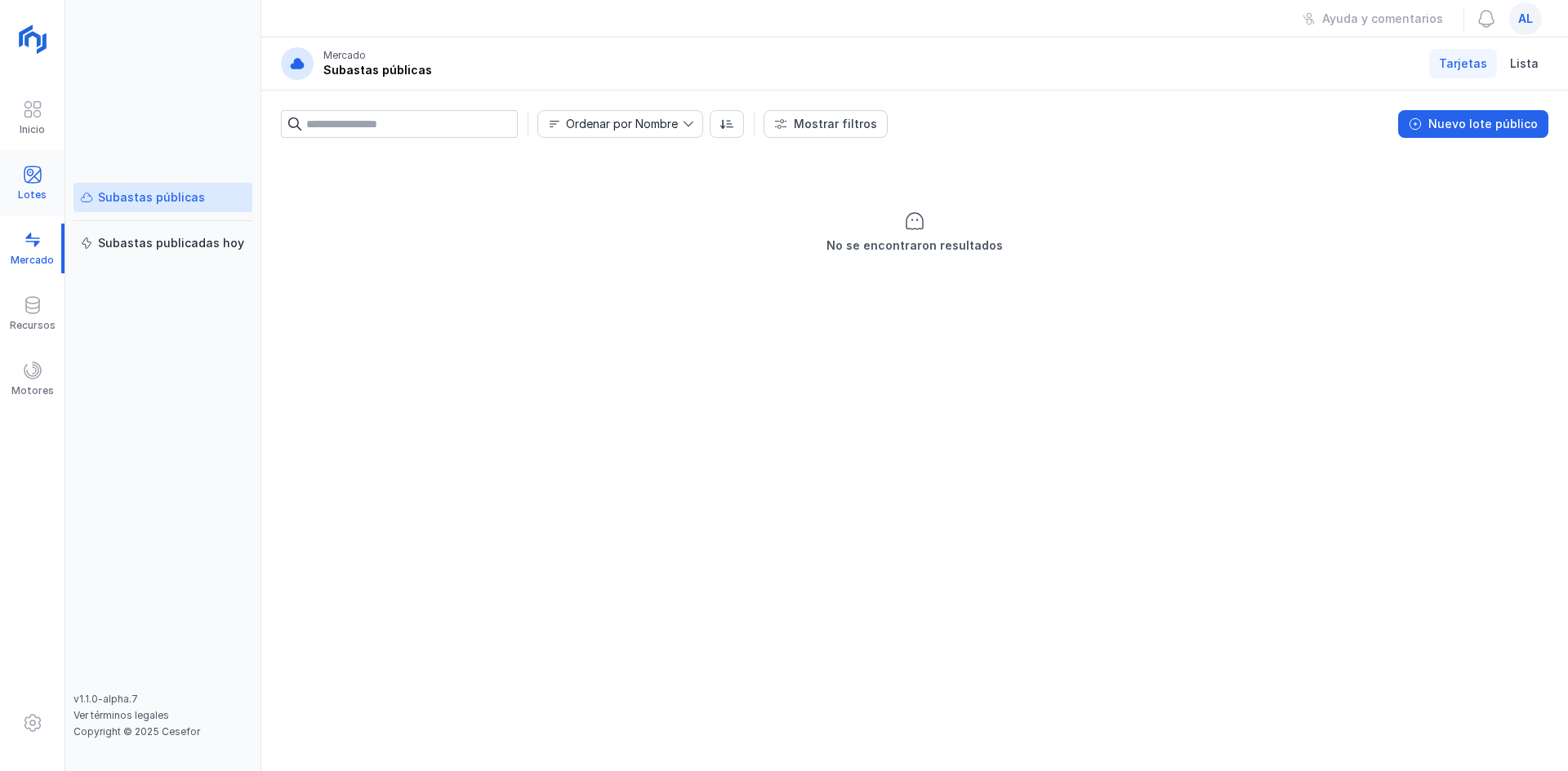
click at [29, 200] on div "Lotes" at bounding box center [32, 195] width 29 height 13
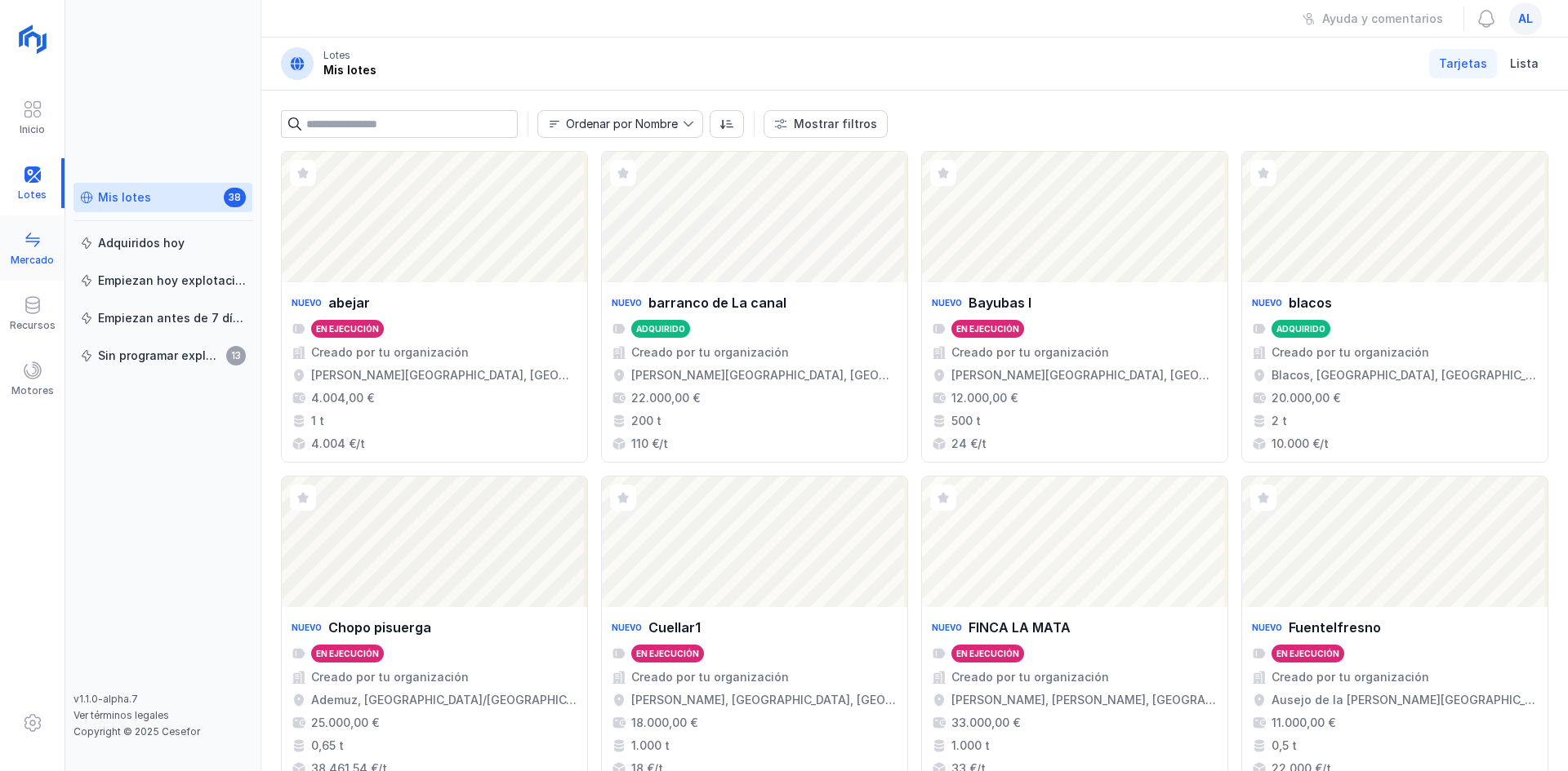
click at [39, 240] on span at bounding box center [33, 240] width 20 height 20
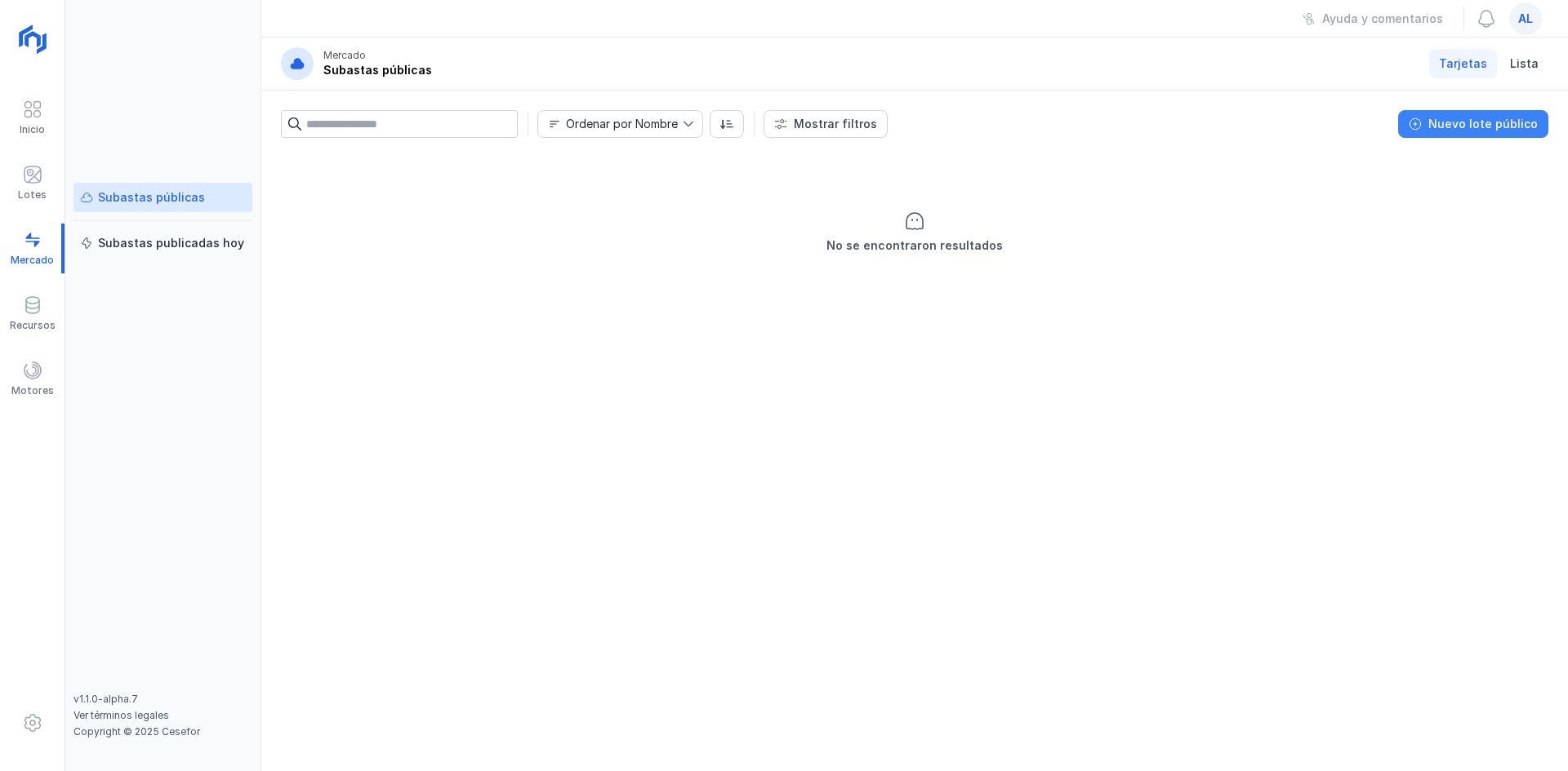
click at [1455, 123] on div "Nuevo lote público" at bounding box center [1483, 124] width 109 height 16
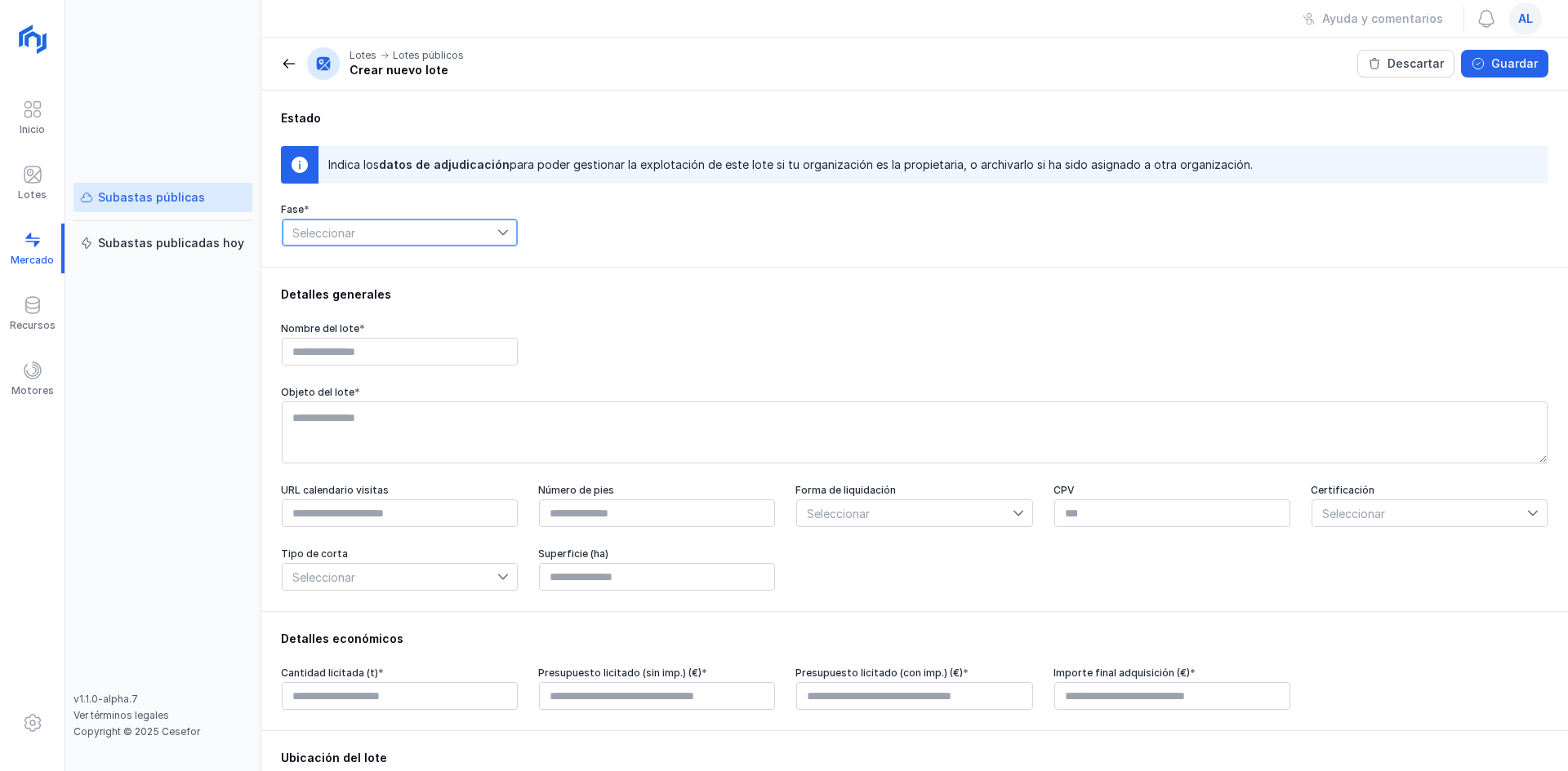
click at [333, 229] on span "Seleccionar" at bounding box center [390, 232] width 215 height 26
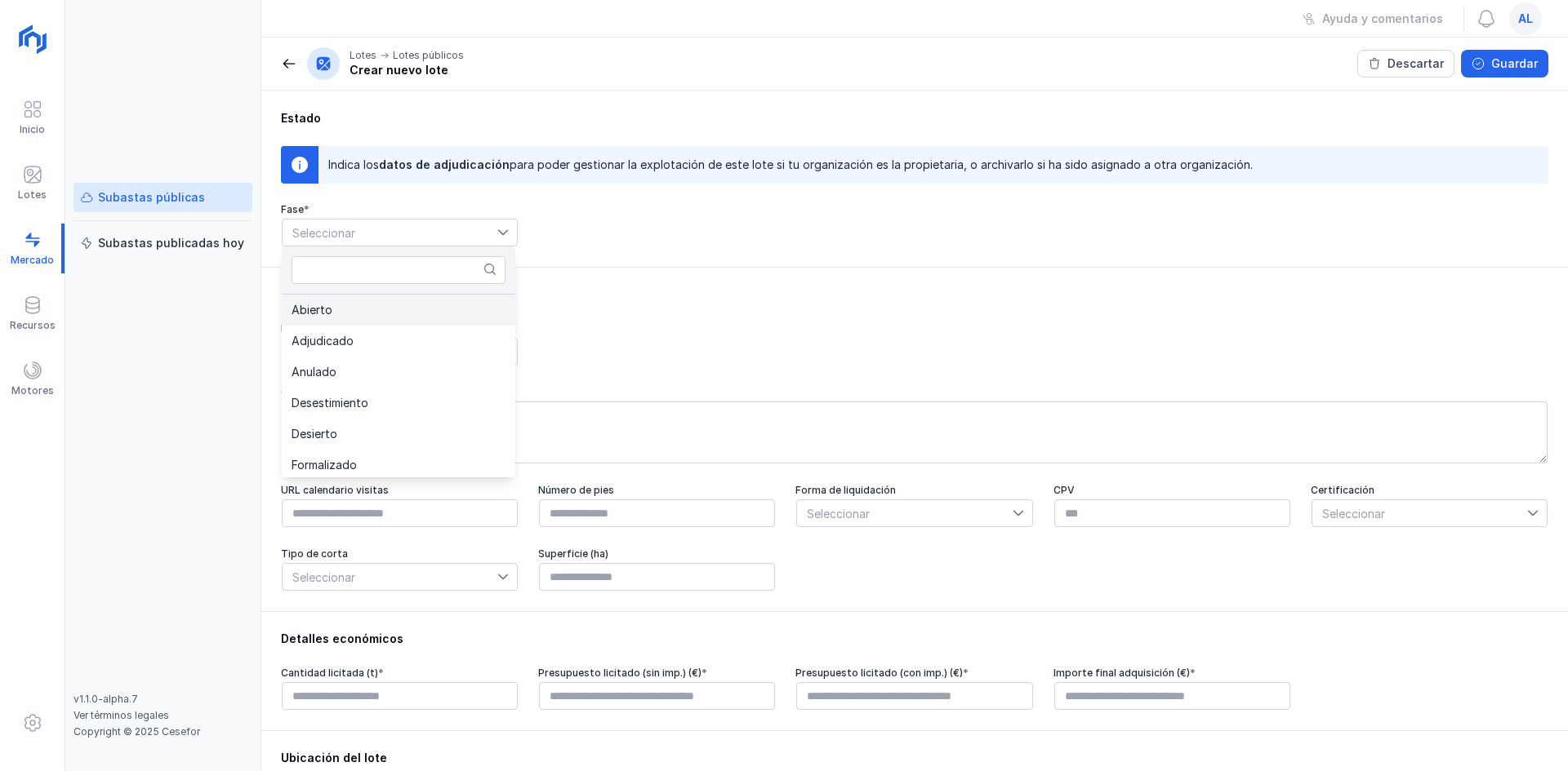
click at [453, 325] on li "Abierto" at bounding box center [398, 309] width 234 height 31
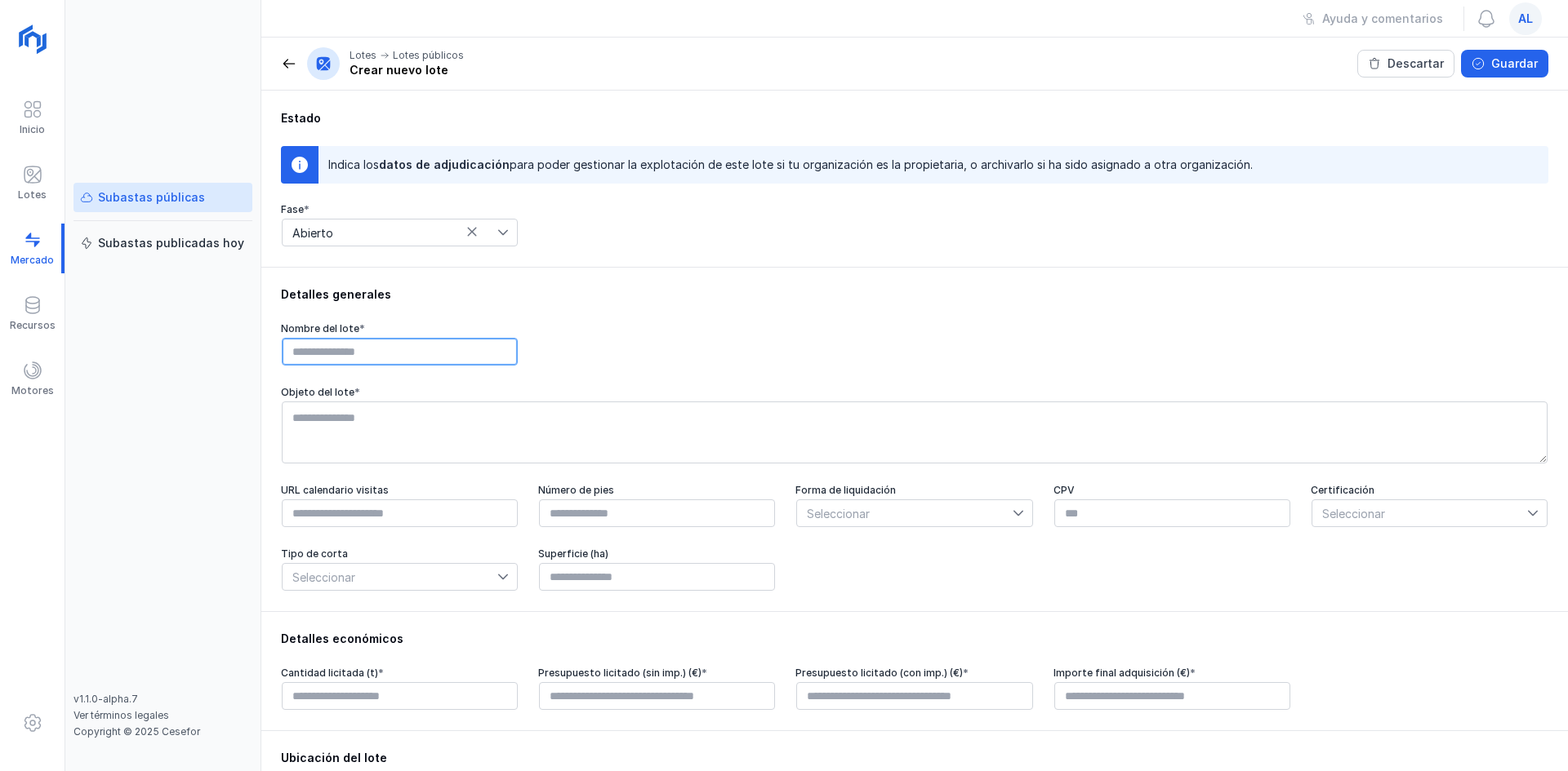
click at [505, 343] on input "text" at bounding box center [400, 352] width 236 height 28
type input "******"
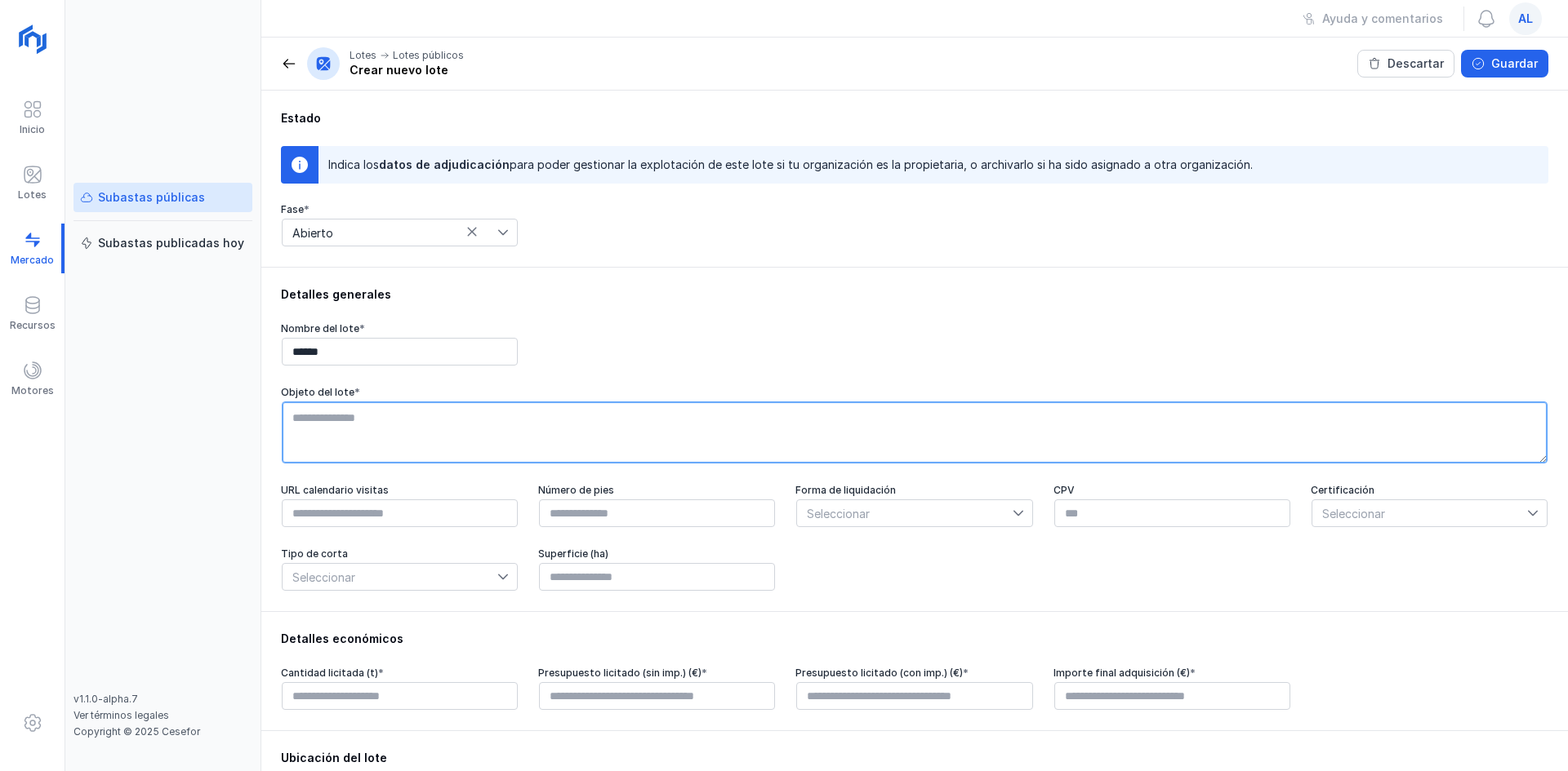
click at [737, 443] on textarea at bounding box center [915, 432] width 1265 height 62
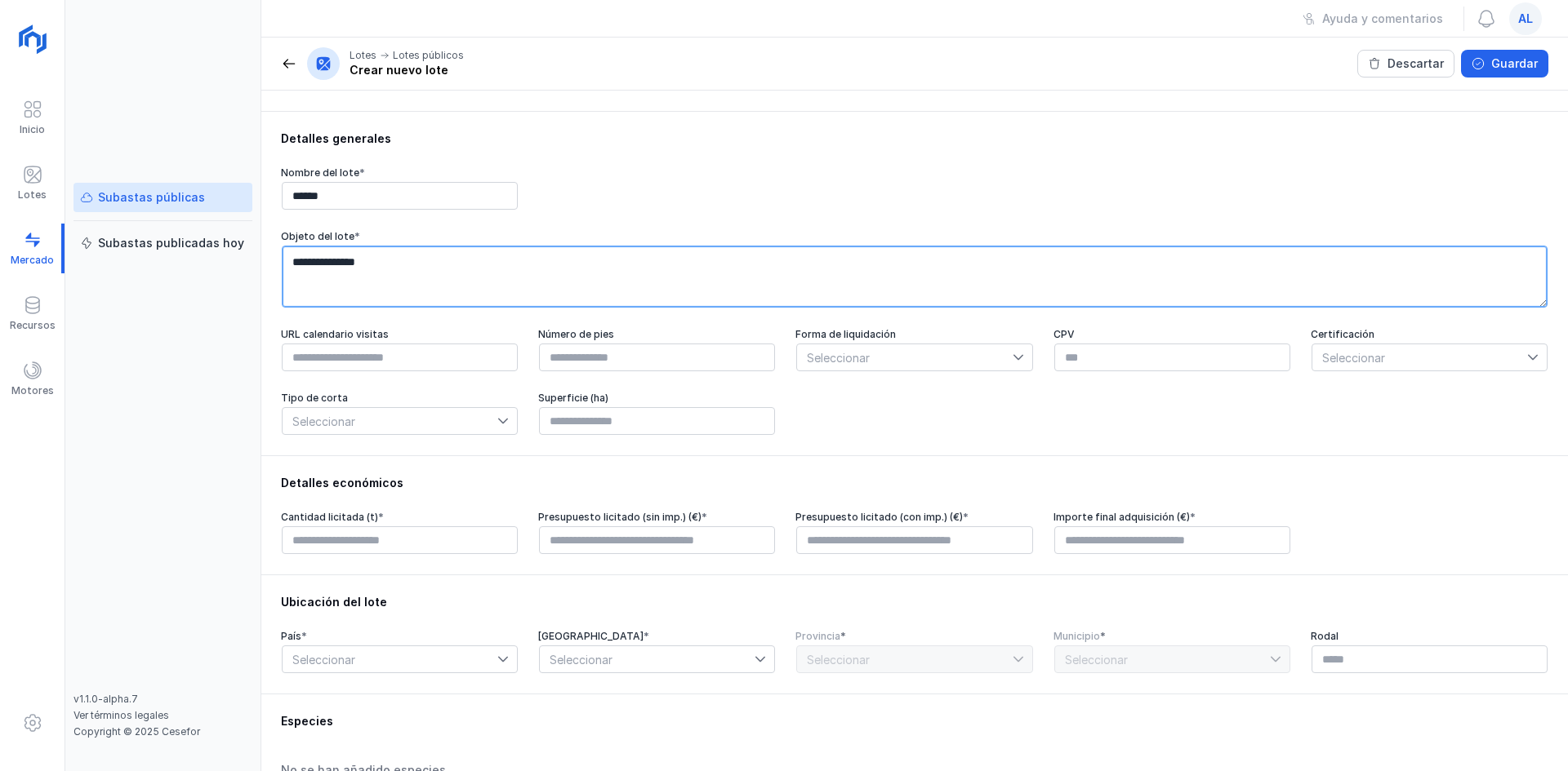
scroll to position [164, 0]
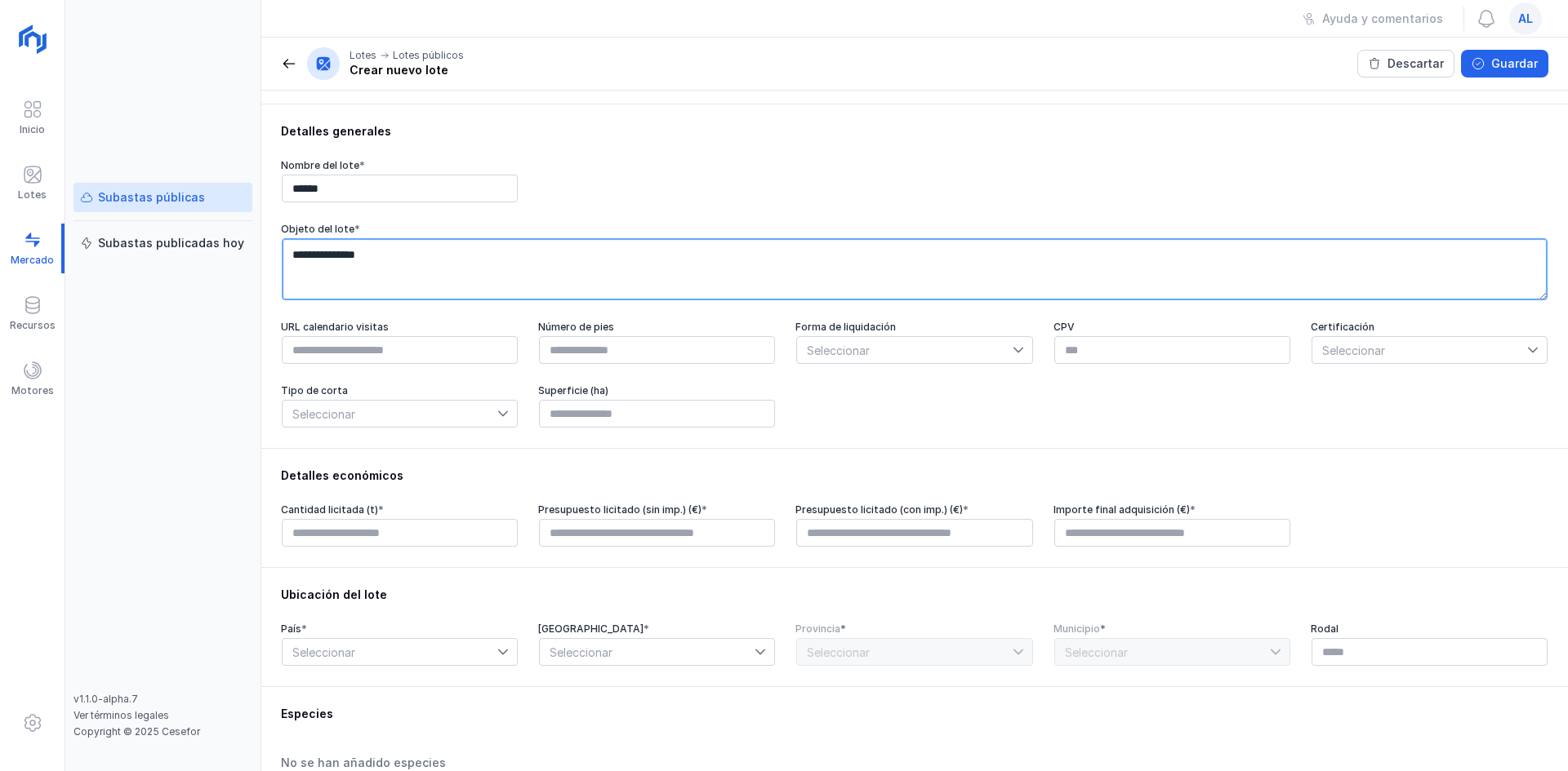
type textarea "**********"
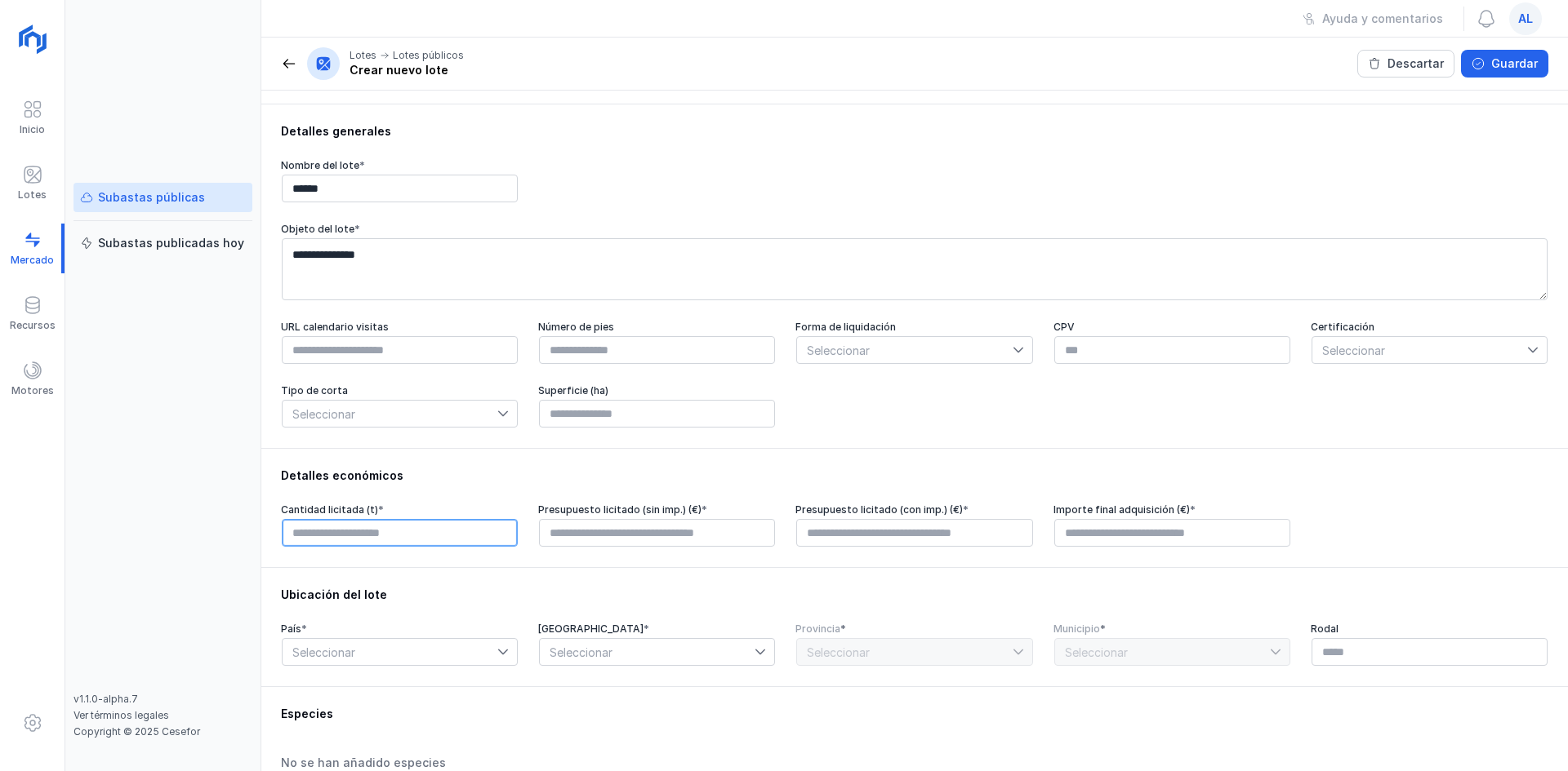
click at [472, 530] on input "text" at bounding box center [400, 532] width 236 height 28
type input "******"
click at [634, 542] on input "text" at bounding box center [657, 532] width 236 height 28
drag, startPoint x: 627, startPoint y: 545, endPoint x: 202, endPoint y: 549, distance: 425.0
click at [160, 545] on div "**********" at bounding box center [784, 386] width 1568 height 771
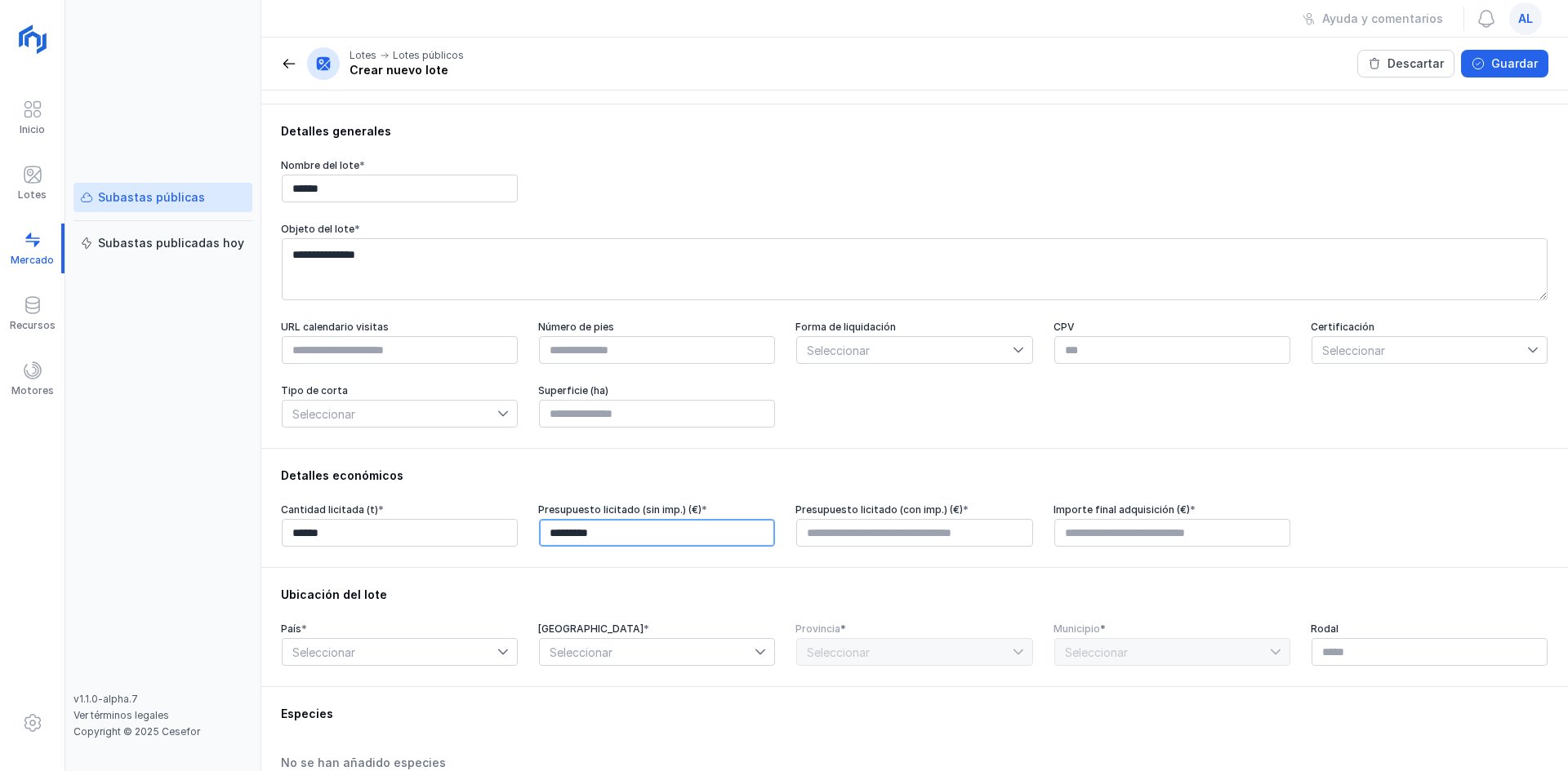
type input "**********"
click at [995, 524] on input "text" at bounding box center [915, 532] width 236 height 28
type input "**********"
click at [1073, 535] on input "text" at bounding box center [1172, 532] width 236 height 28
type input "**********"
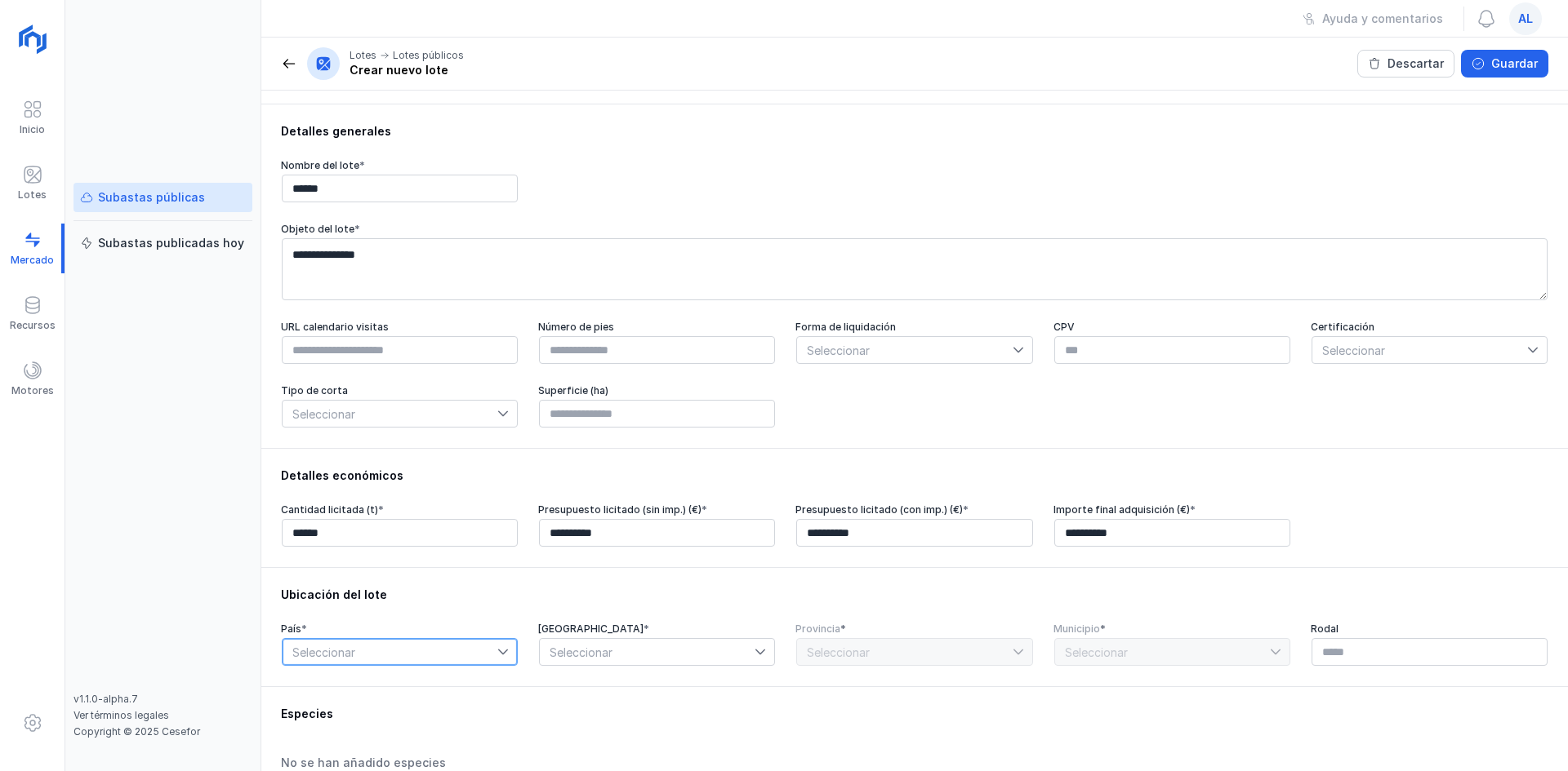
click at [429, 656] on span "Seleccionar" at bounding box center [390, 652] width 215 height 26
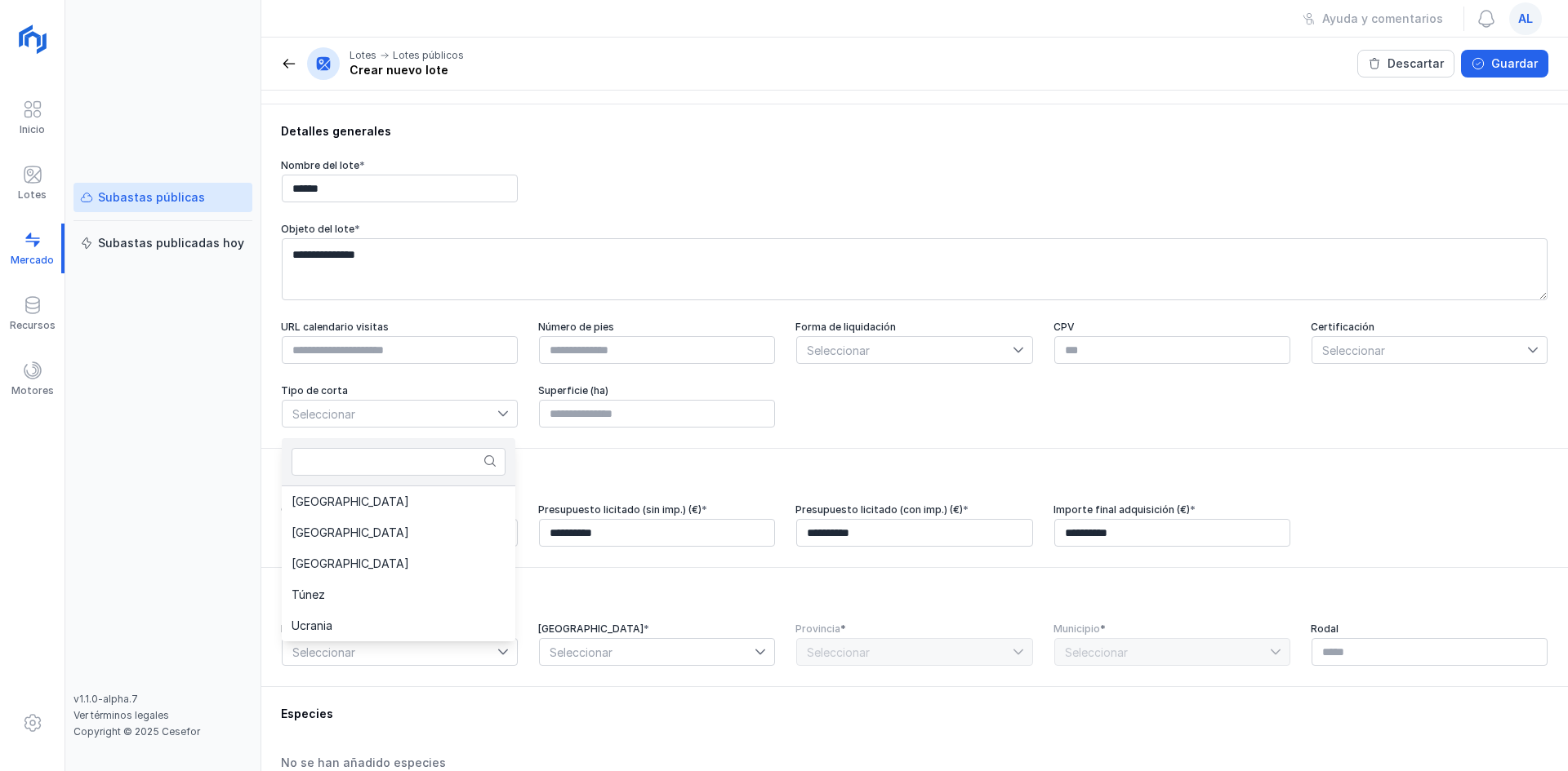
drag, startPoint x: 1188, startPoint y: 507, endPoint x: 929, endPoint y: 516, distance: 259.2
click at [978, 548] on div "**********" at bounding box center [915, 507] width 1307 height 119
click at [379, 665] on span "Seleccionar" at bounding box center [390, 652] width 215 height 26
click at [391, 497] on li "España" at bounding box center [398, 502] width 234 height 31
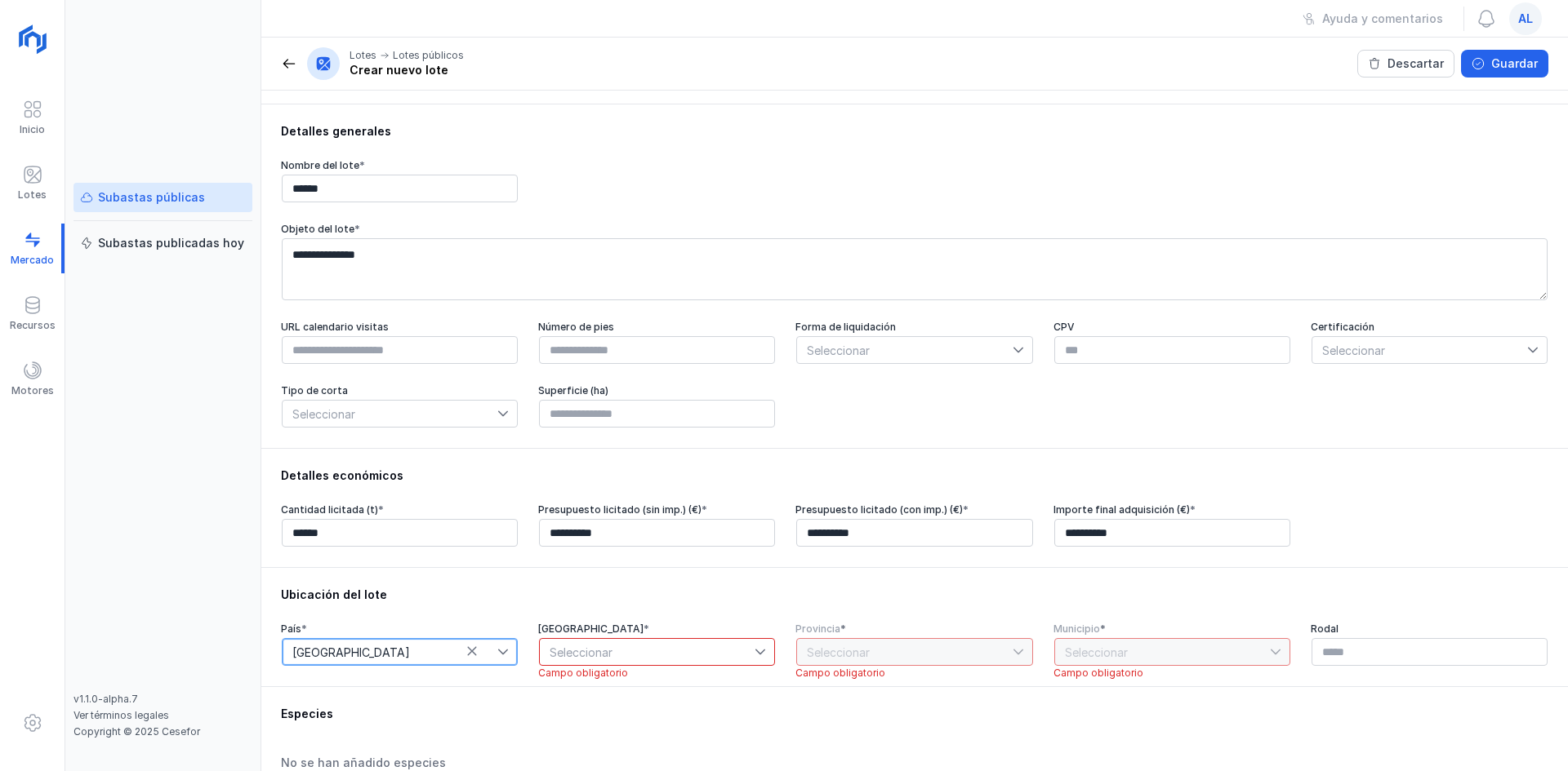
click at [659, 655] on span "Seleccionar" at bounding box center [647, 652] width 215 height 26
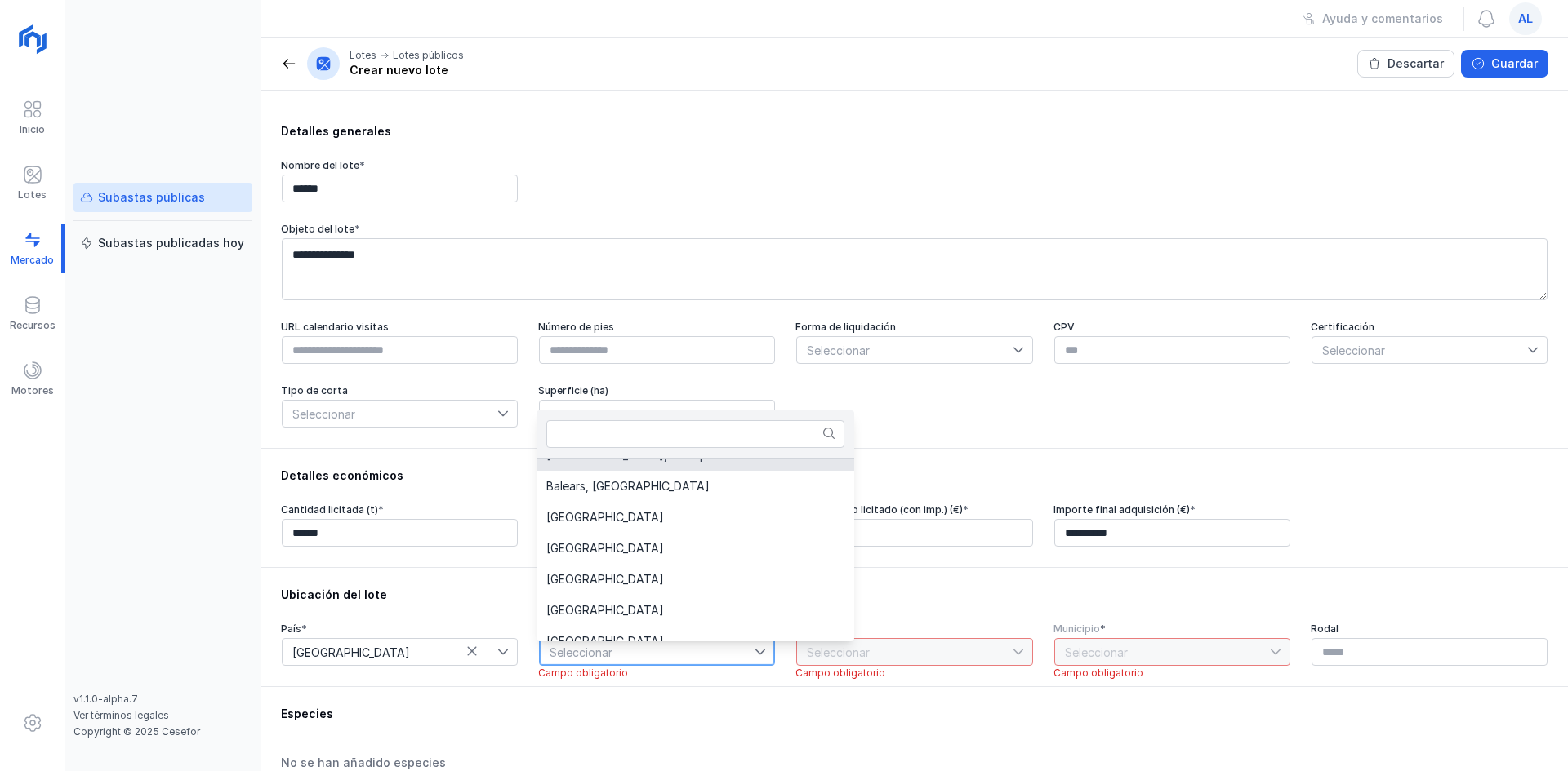
scroll to position [80, 0]
click at [626, 577] on li "Castilla y León" at bounding box center [695, 580] width 318 height 31
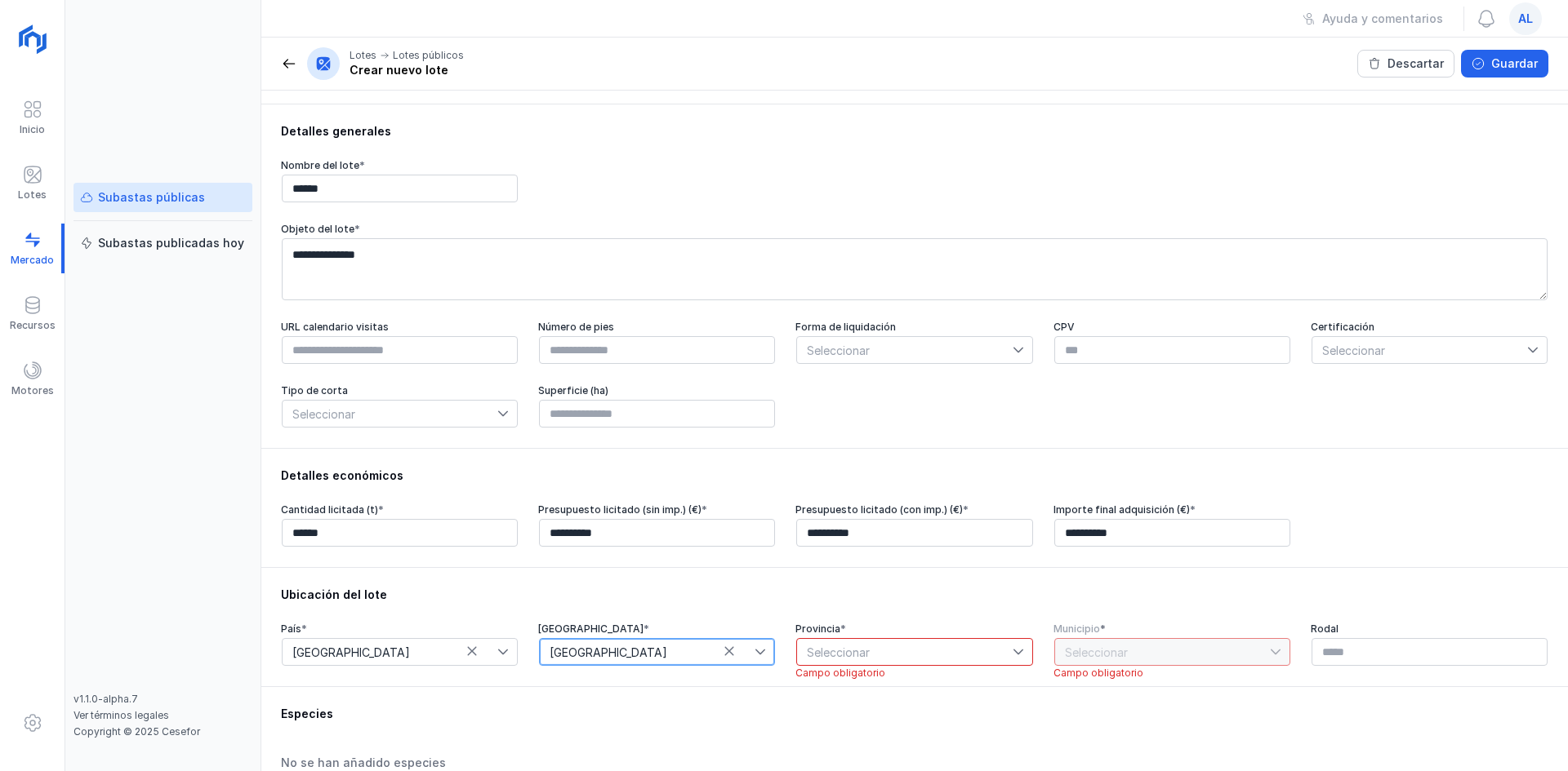
click at [955, 646] on span "Seleccionar" at bounding box center [905, 652] width 215 height 26
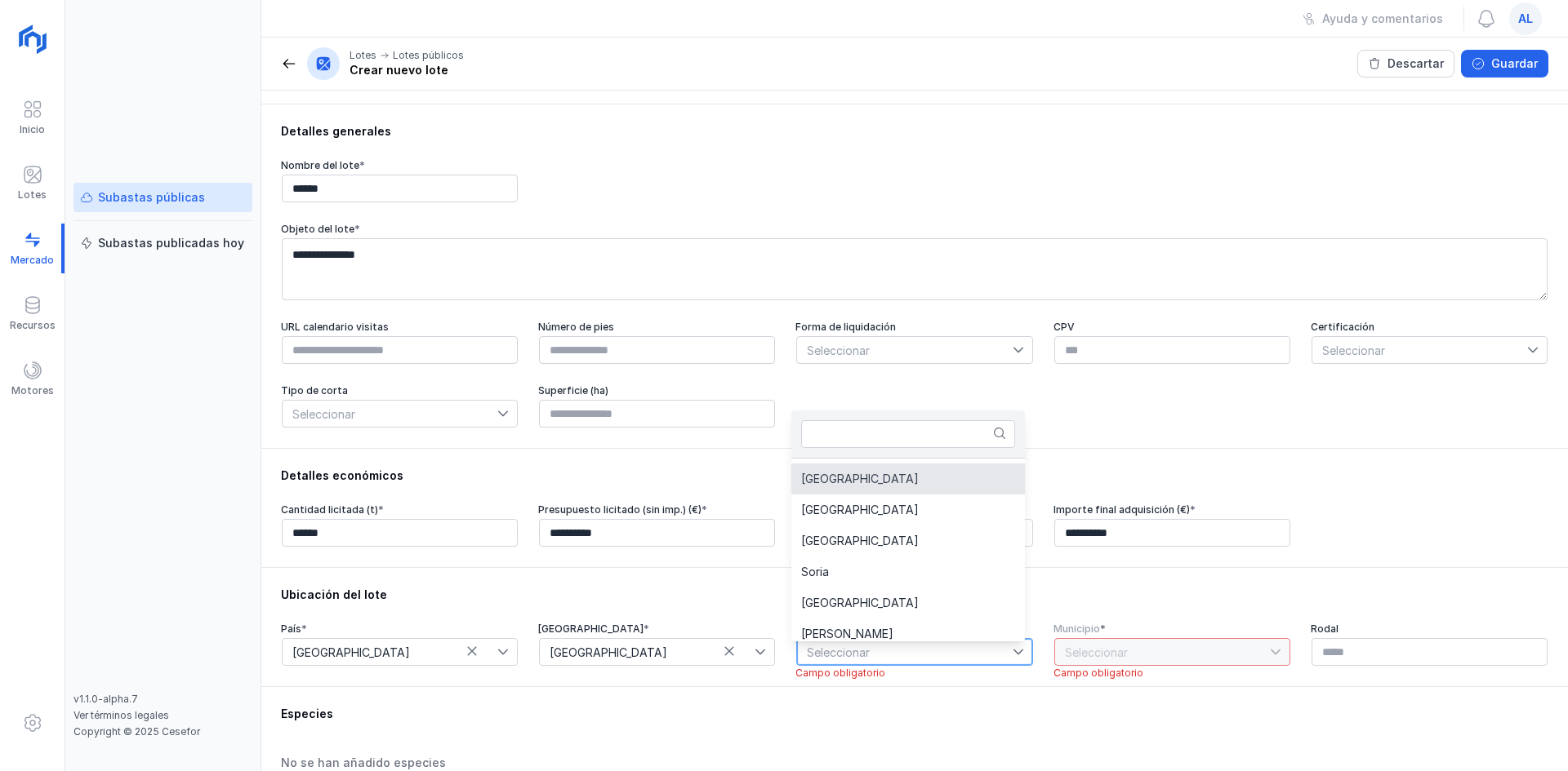
scroll to position [97, 0]
click at [849, 572] on li "Soria" at bounding box center [908, 563] width 234 height 31
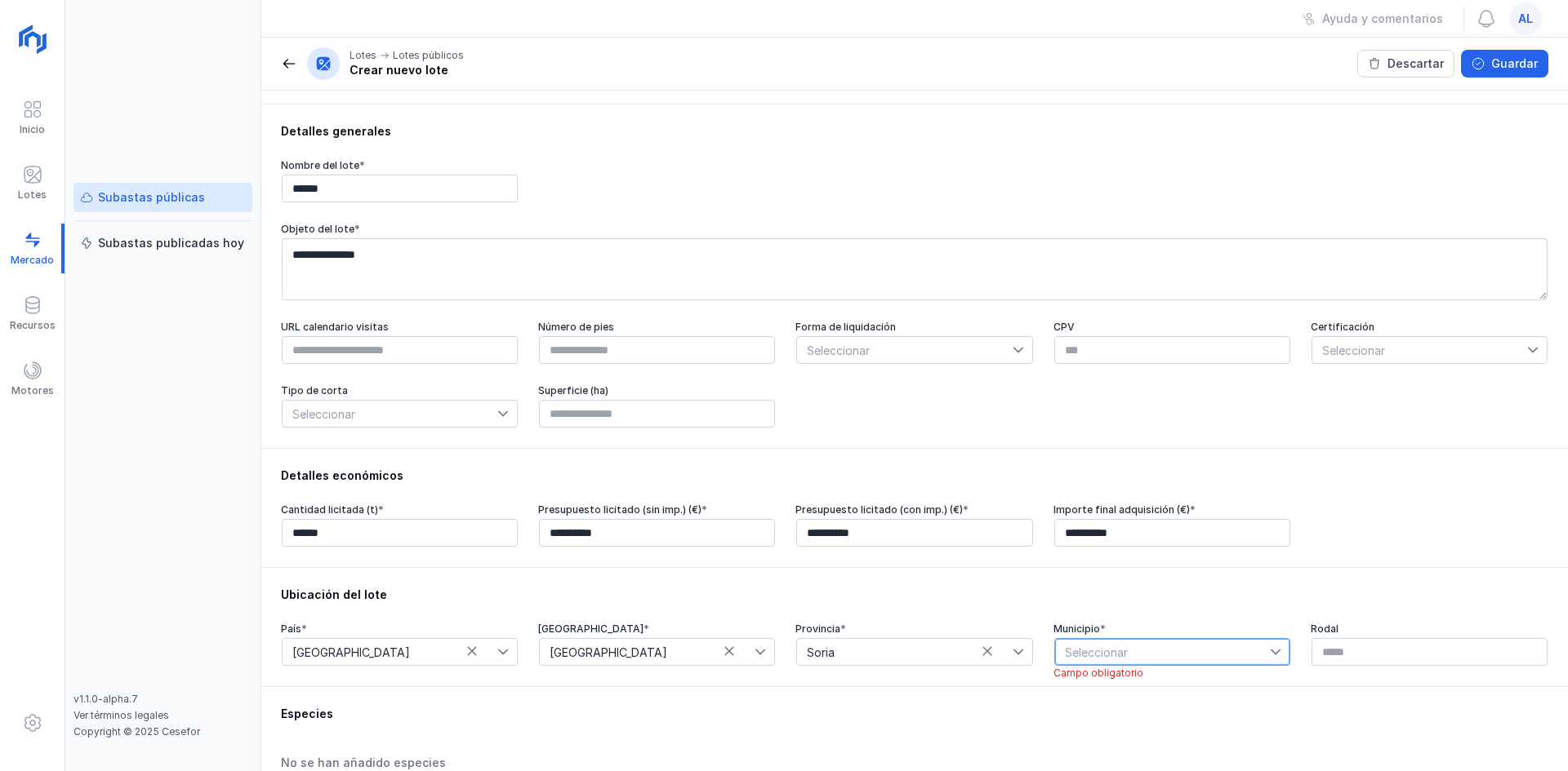
click at [1154, 645] on span "Seleccionar" at bounding box center [1163, 652] width 215 height 26
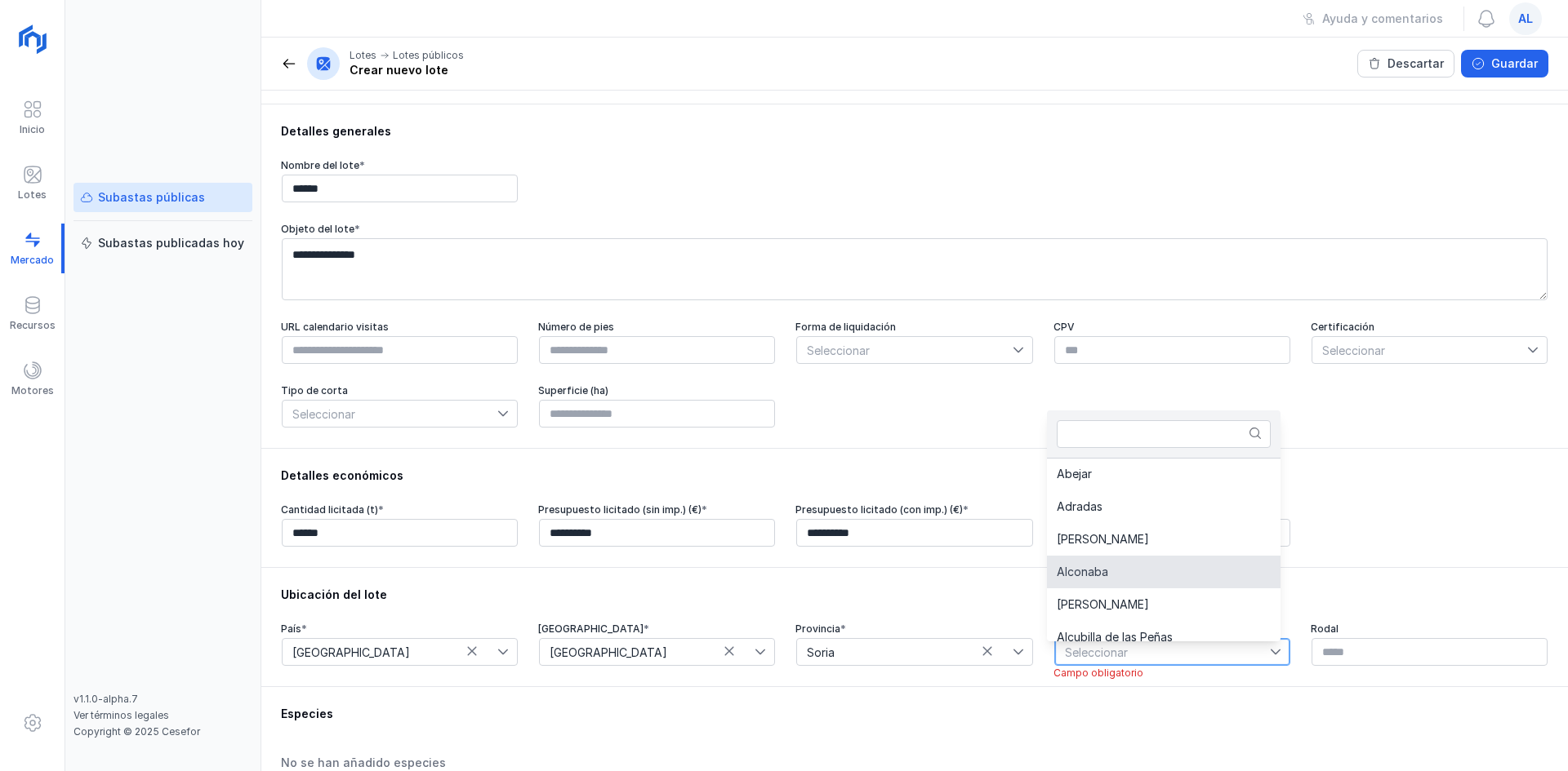
scroll to position [0, 0]
click at [1103, 529] on li "Ágreda" at bounding box center [1163, 540] width 234 height 33
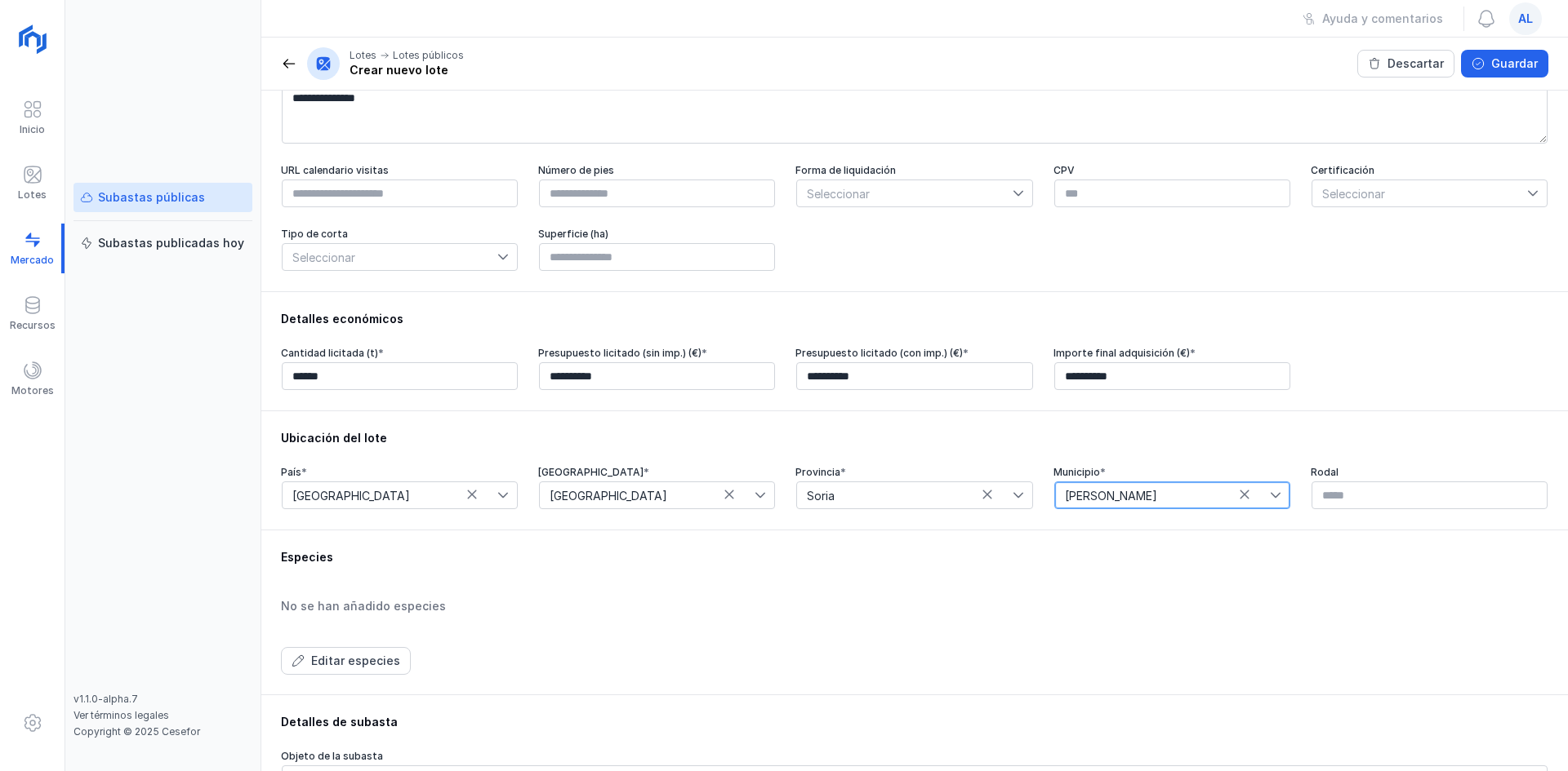
scroll to position [408, 0]
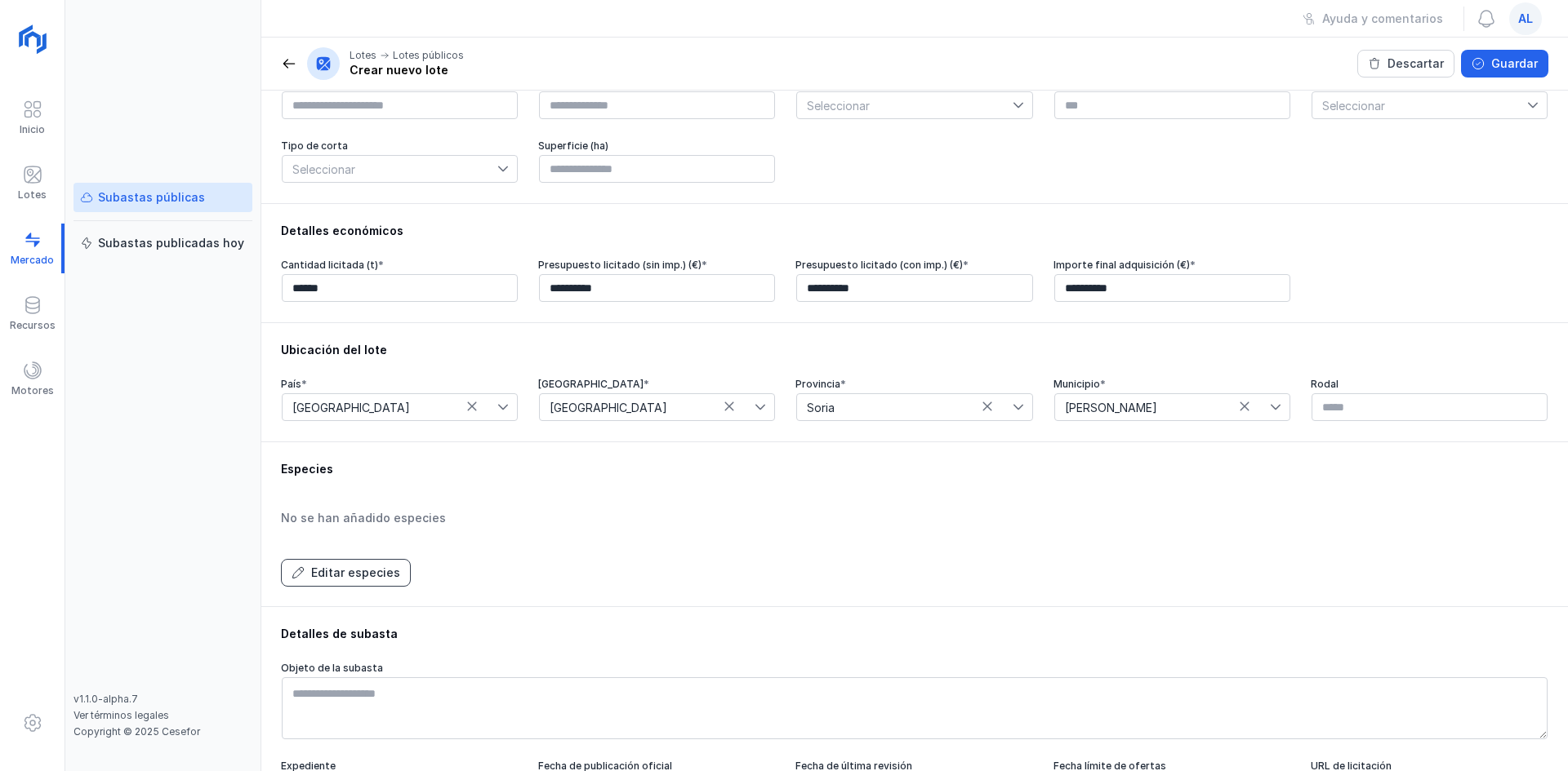
click at [329, 570] on div "Editar especies" at bounding box center [355, 572] width 89 height 16
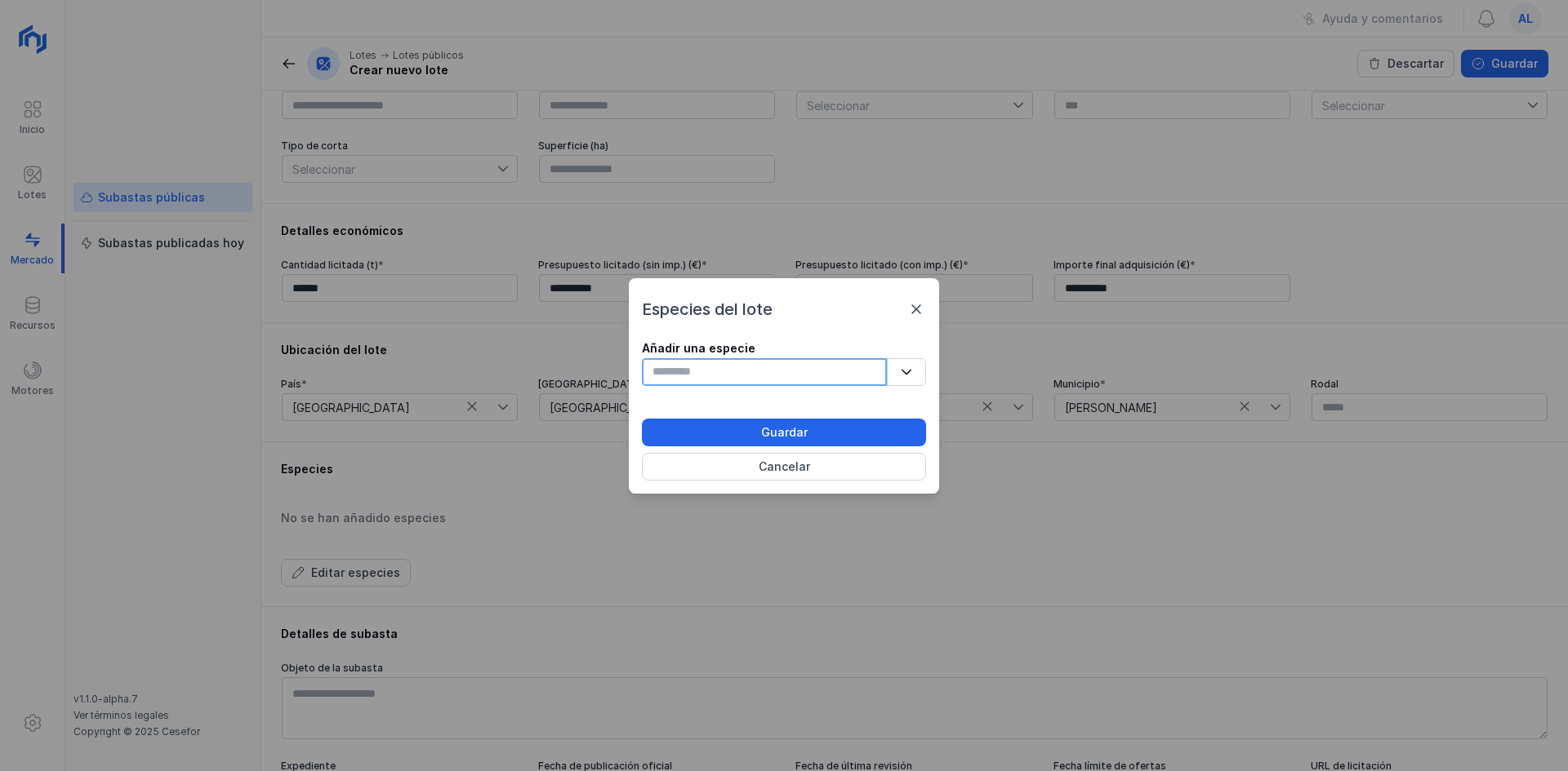
click at [735, 369] on input "text" at bounding box center [764, 372] width 245 height 28
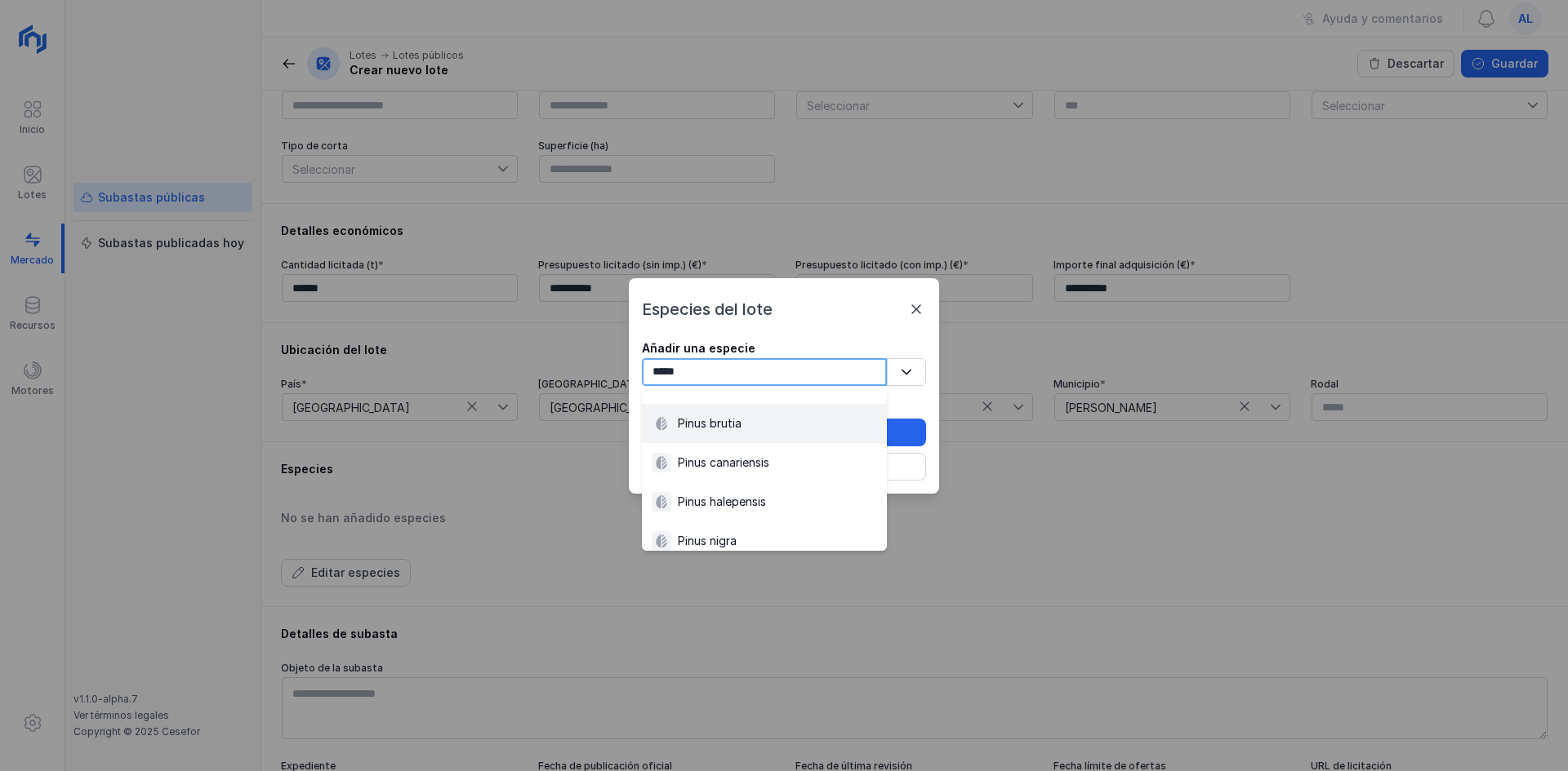
type input "*****"
click at [749, 422] on div "Pinus brutia" at bounding box center [764, 424] width 226 height 20
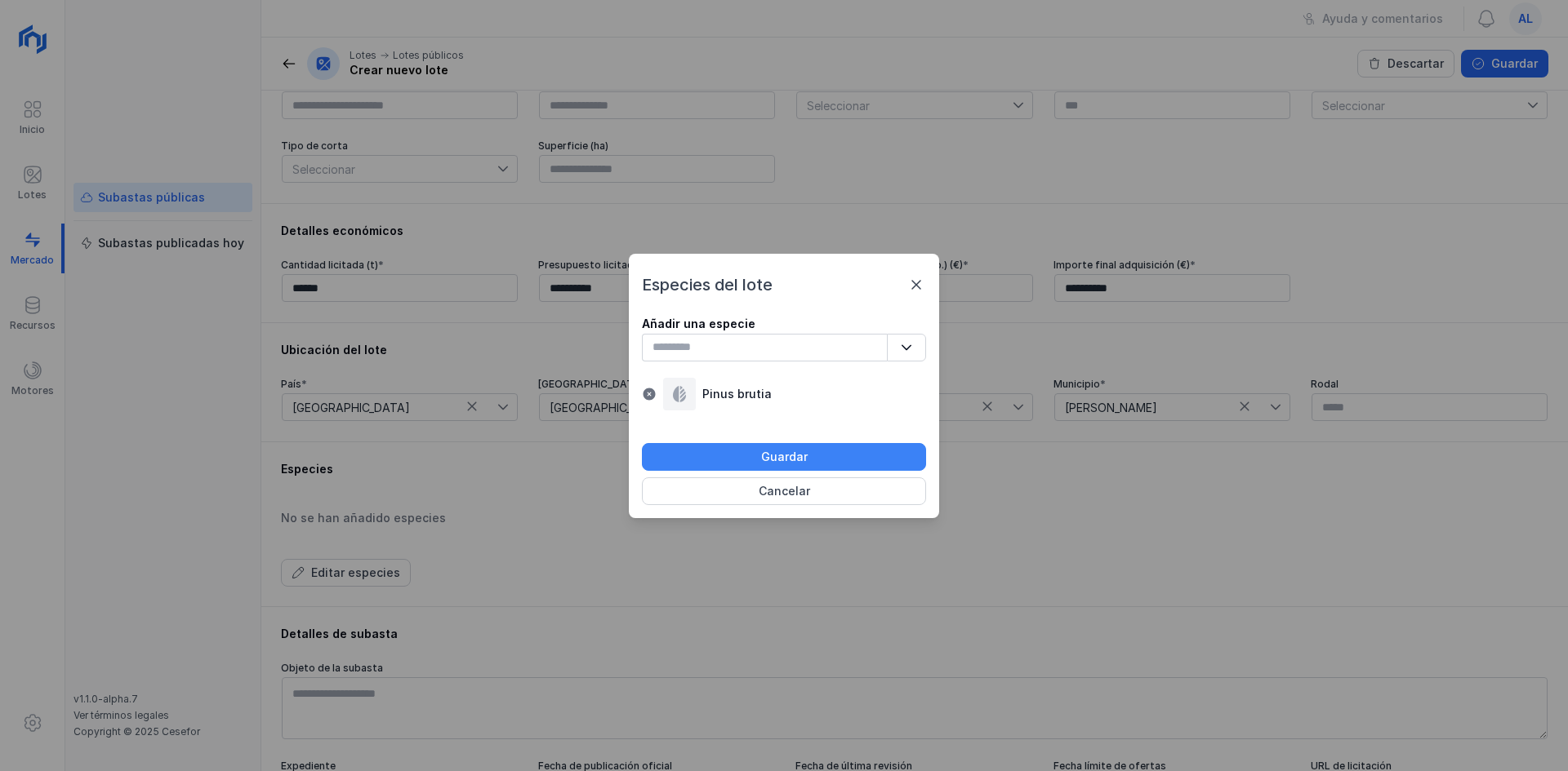
click at [714, 452] on button "Guardar" at bounding box center [784, 457] width 285 height 28
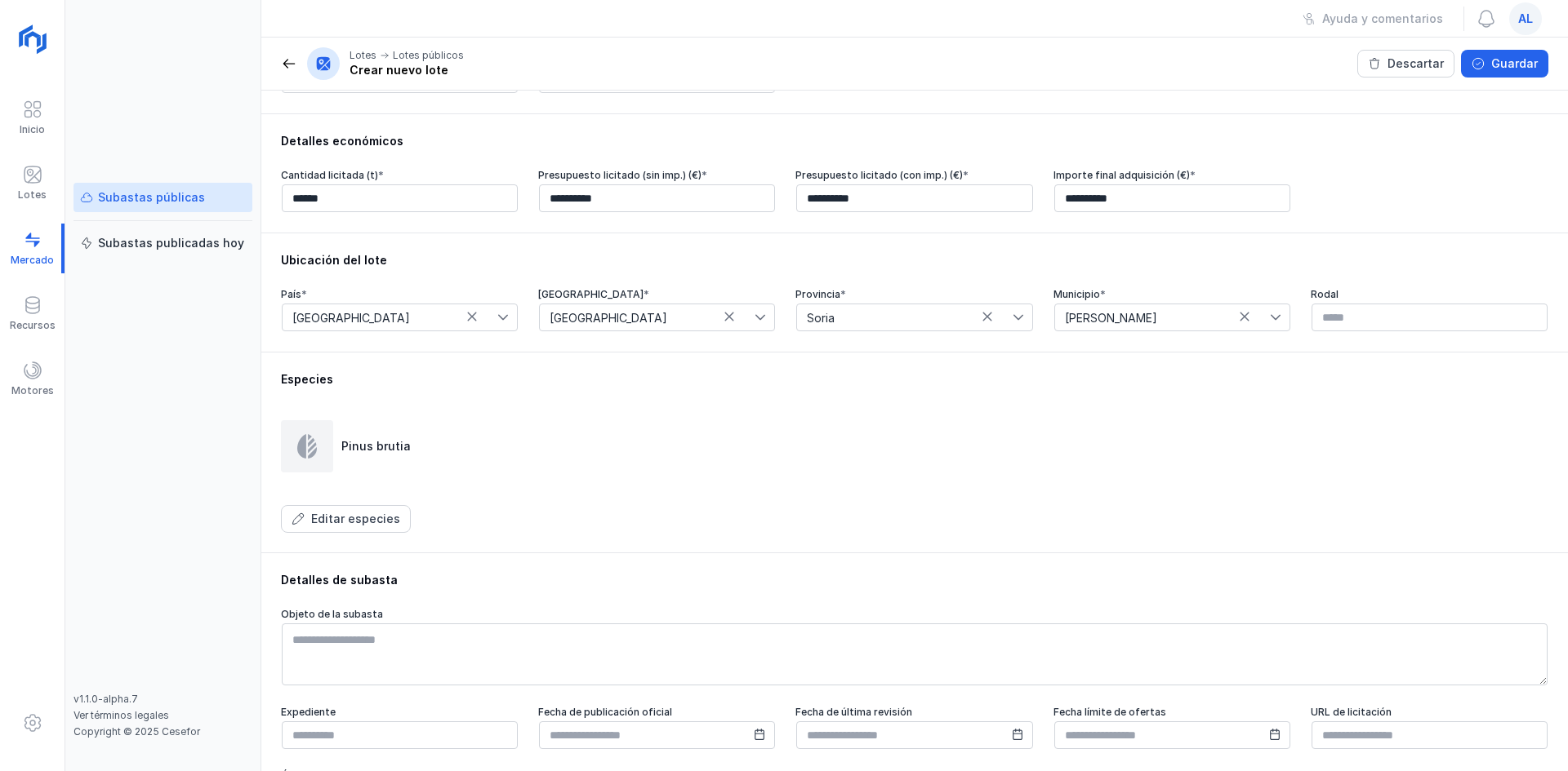
scroll to position [633, 0]
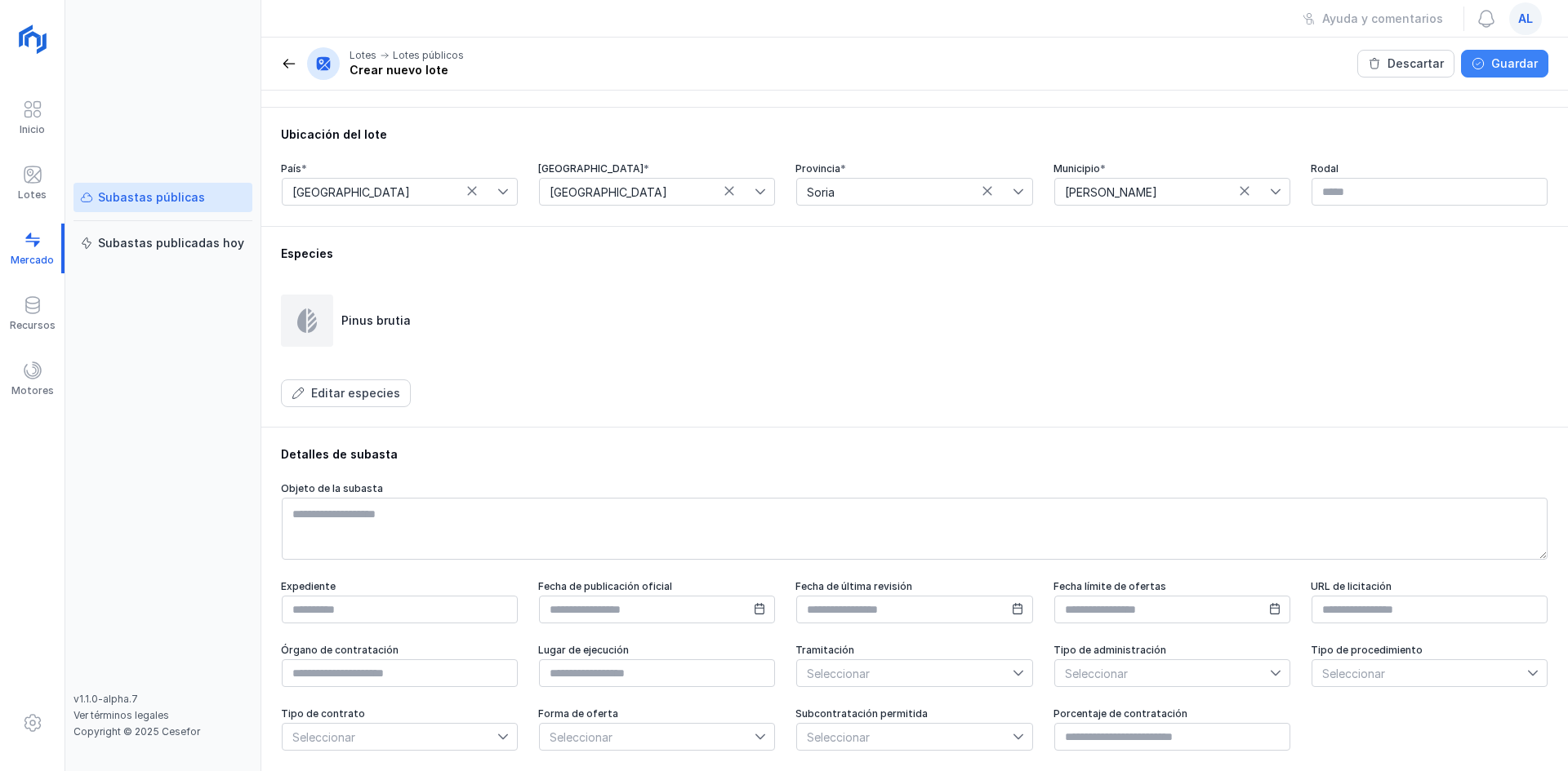
click at [1497, 66] on div "Guardar" at bounding box center [1514, 64] width 47 height 16
click at [1527, 53] on button "Guardar" at bounding box center [1505, 64] width 88 height 28
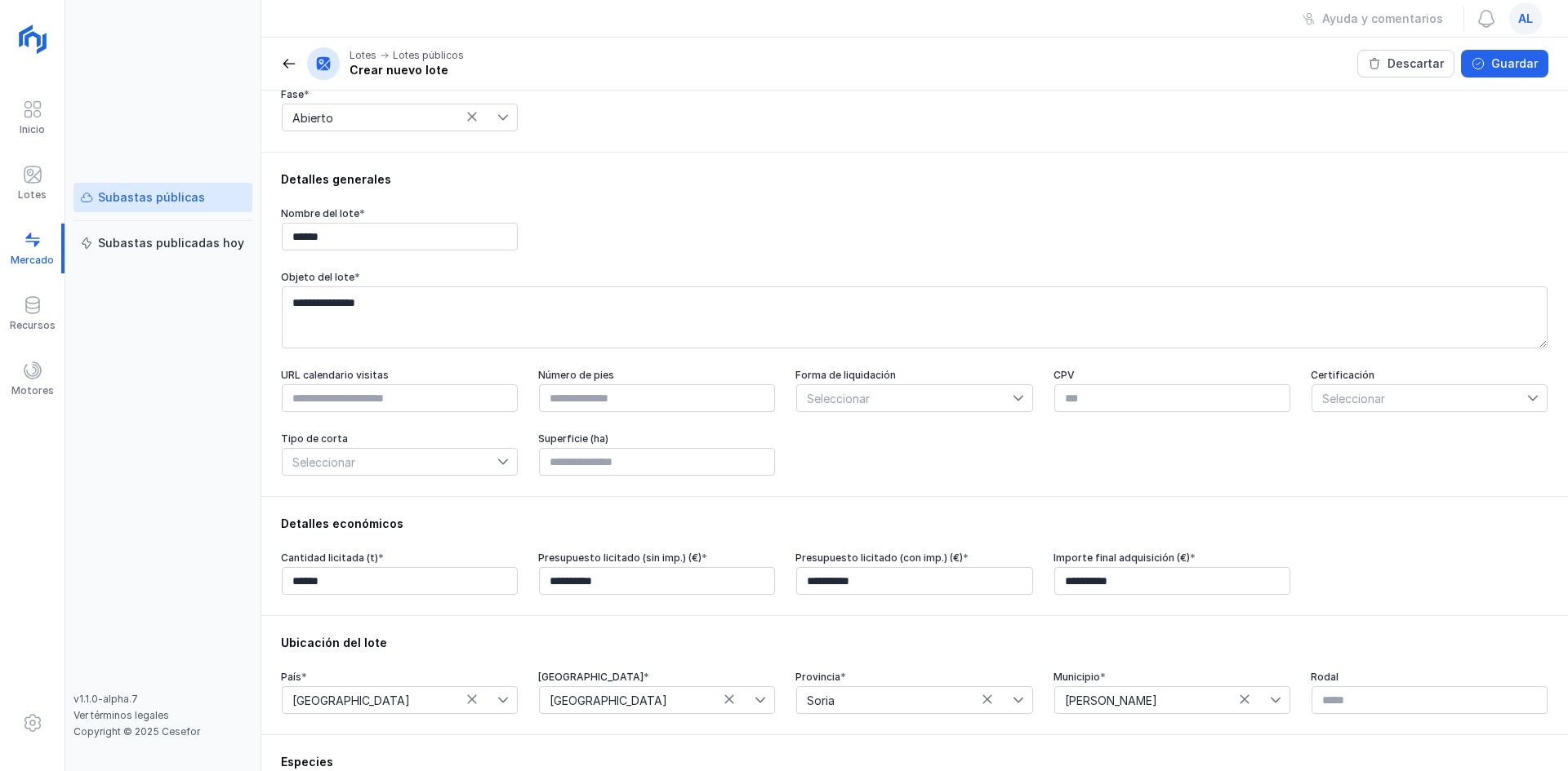
scroll to position [0, 0]
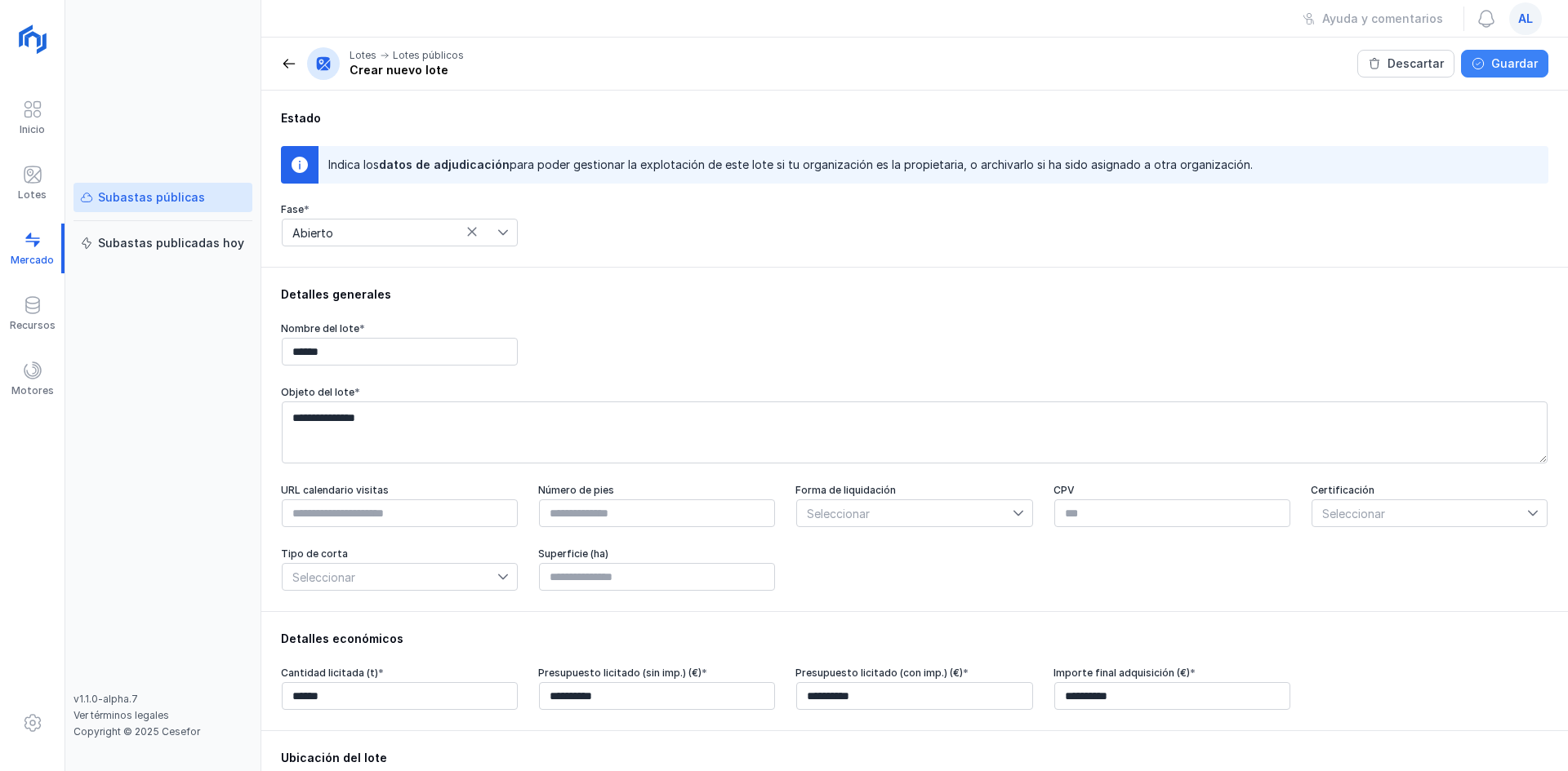
click at [1527, 66] on div "Guardar" at bounding box center [1514, 64] width 47 height 16
click at [1499, 82] on header "Lotes Lotes públicos Crear nuevo lote Descartar Guardar" at bounding box center [915, 64] width 1307 height 53
click at [1500, 74] on button "Guardar" at bounding box center [1505, 64] width 88 height 28
click at [1522, 23] on span "al" at bounding box center [1525, 19] width 14 height 16
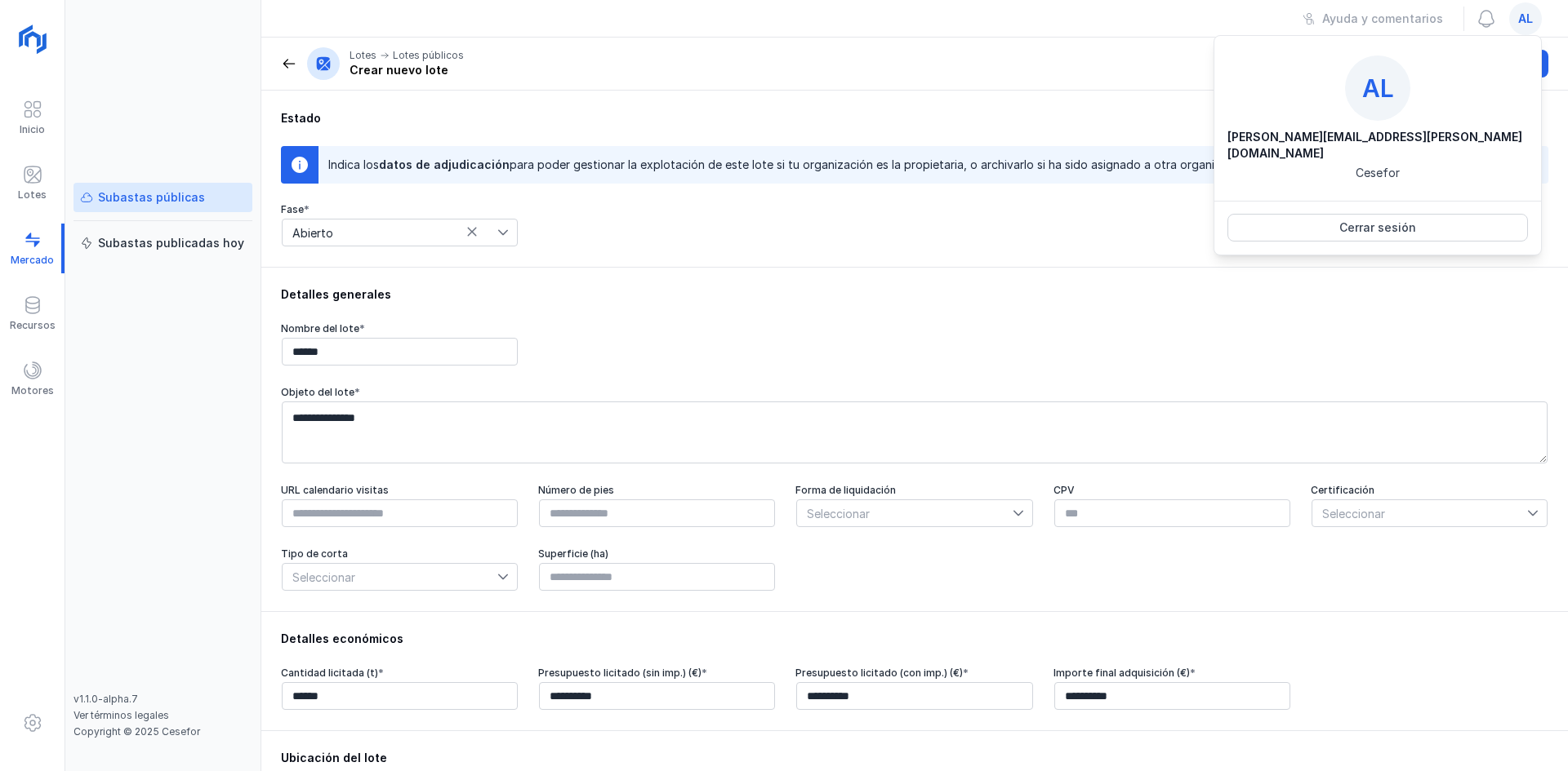
click at [1461, 261] on div "Estado Indica los datos de adjudicación para poder gestionar la explotación de …" at bounding box center [915, 178] width 1307 height 176
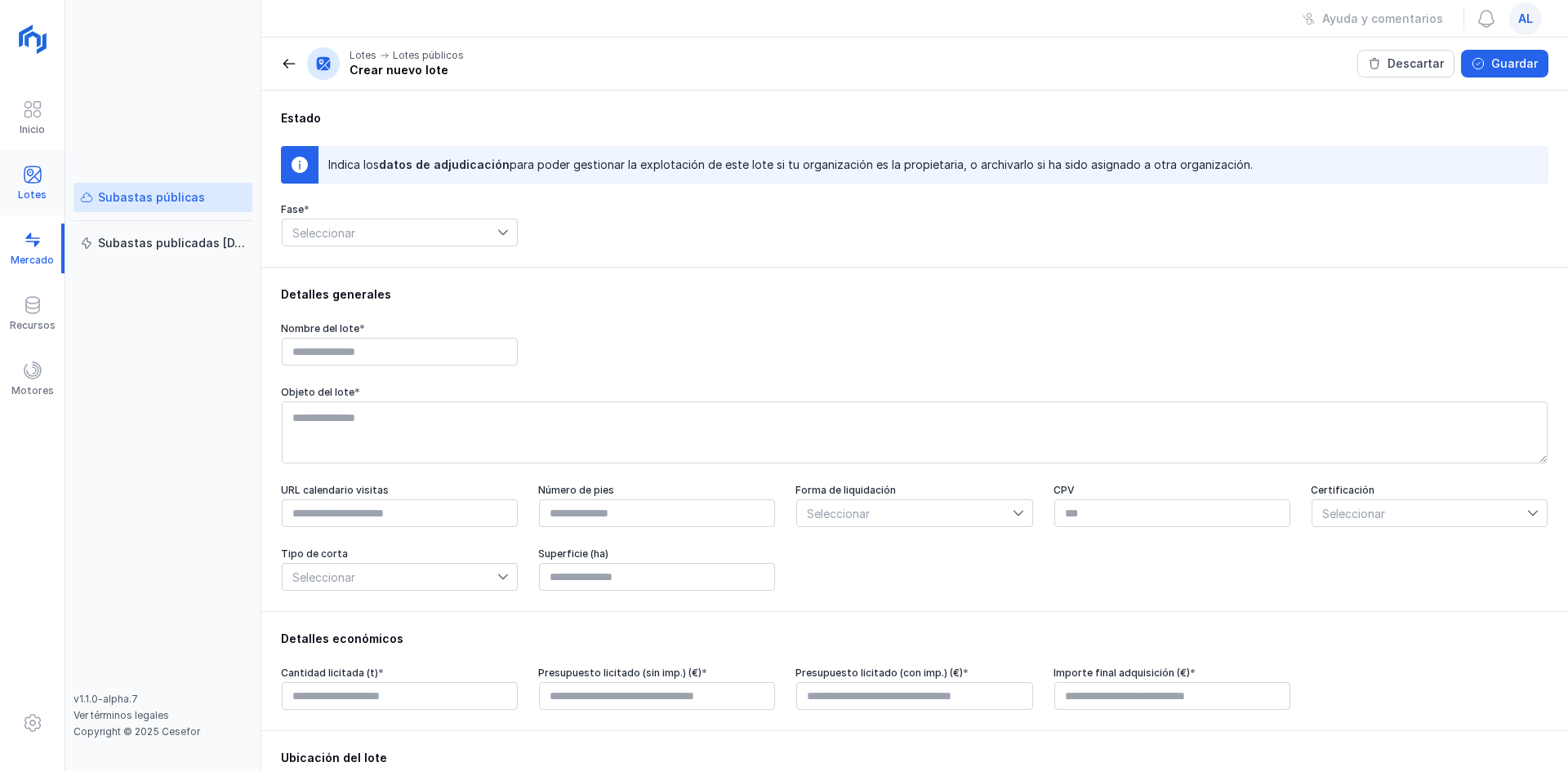
click at [36, 174] on span at bounding box center [33, 174] width 20 height 20
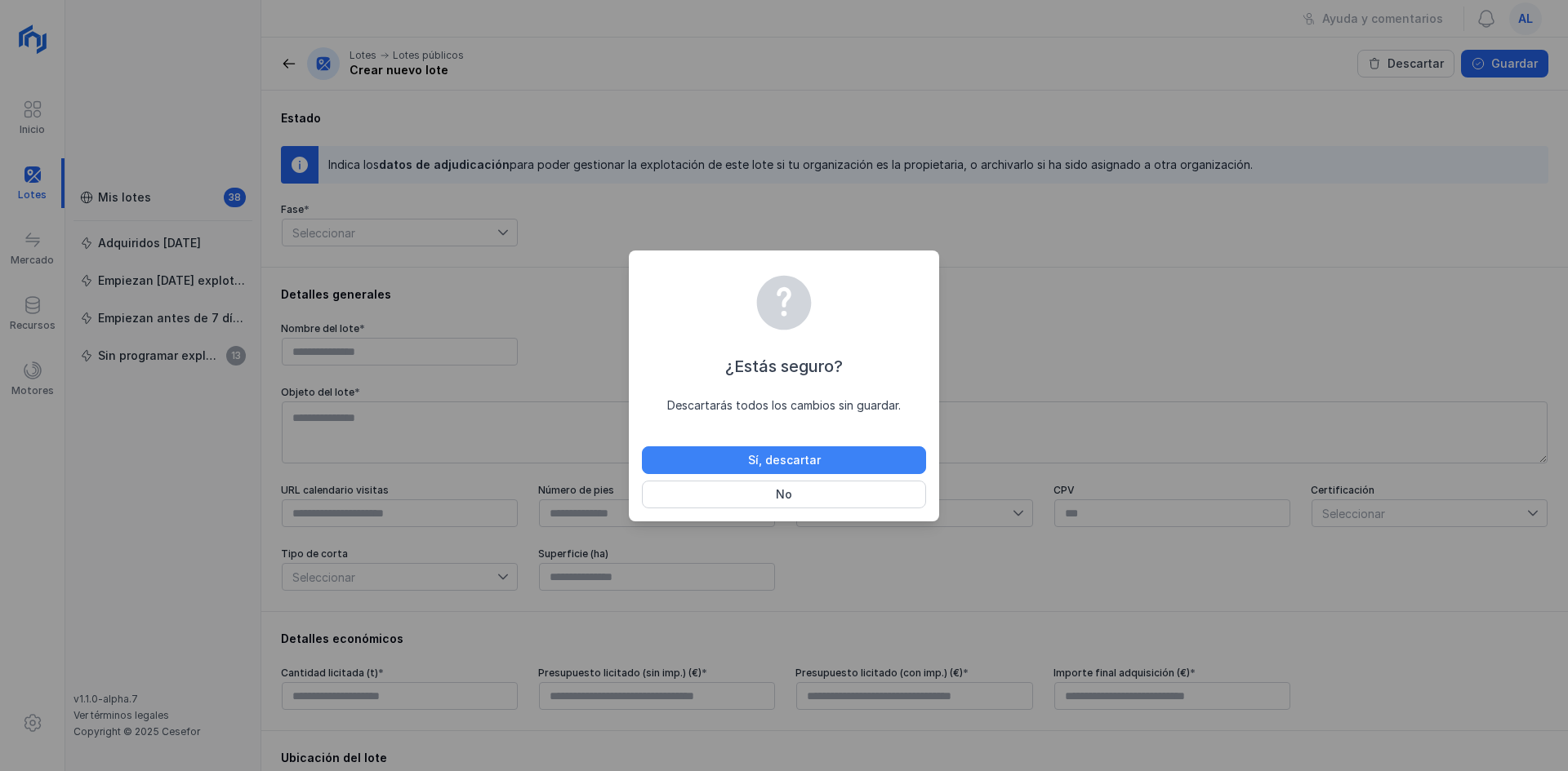
click at [760, 451] on button "Sí, descartar" at bounding box center [784, 460] width 285 height 28
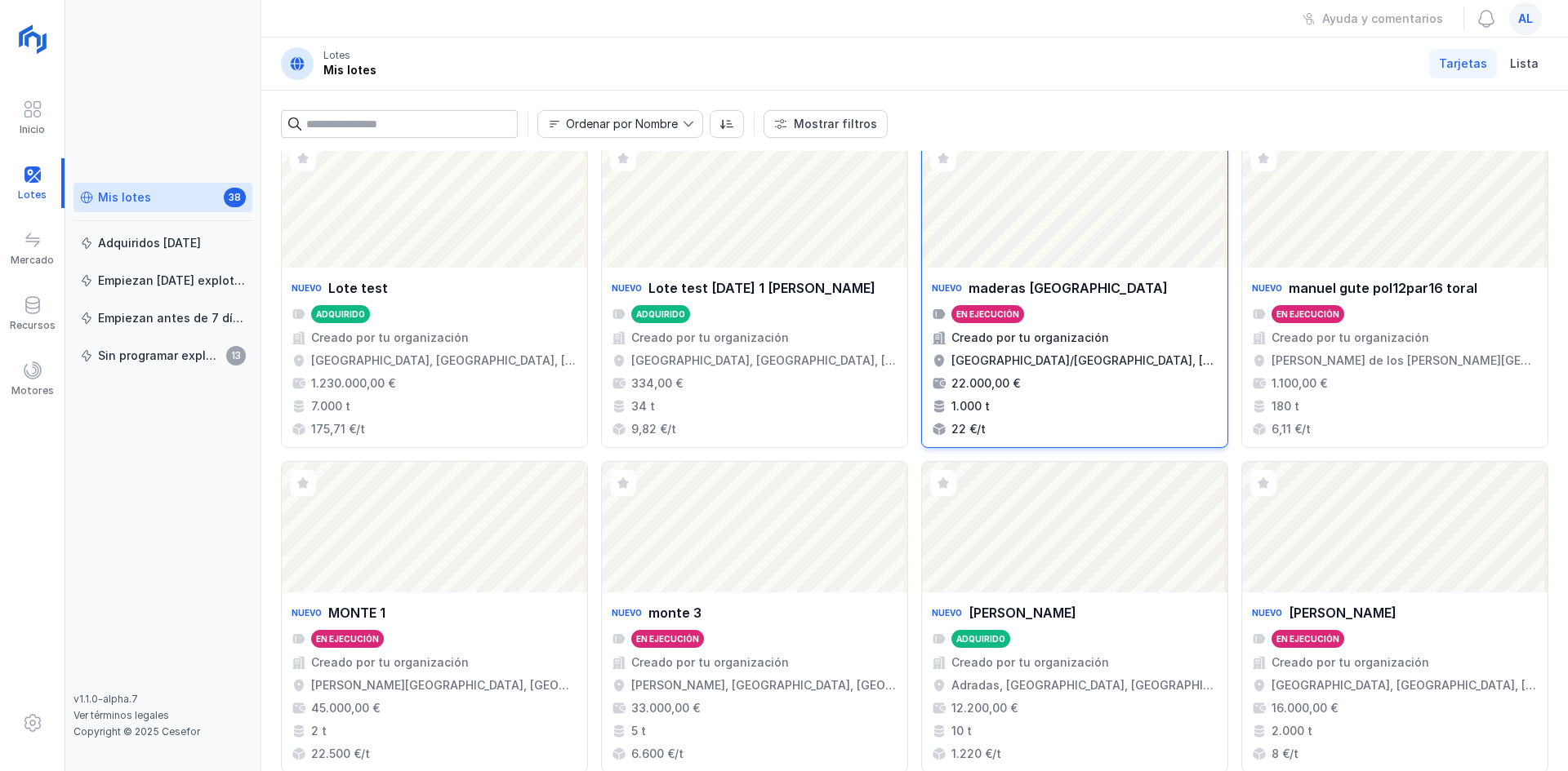
scroll to position [1064, 0]
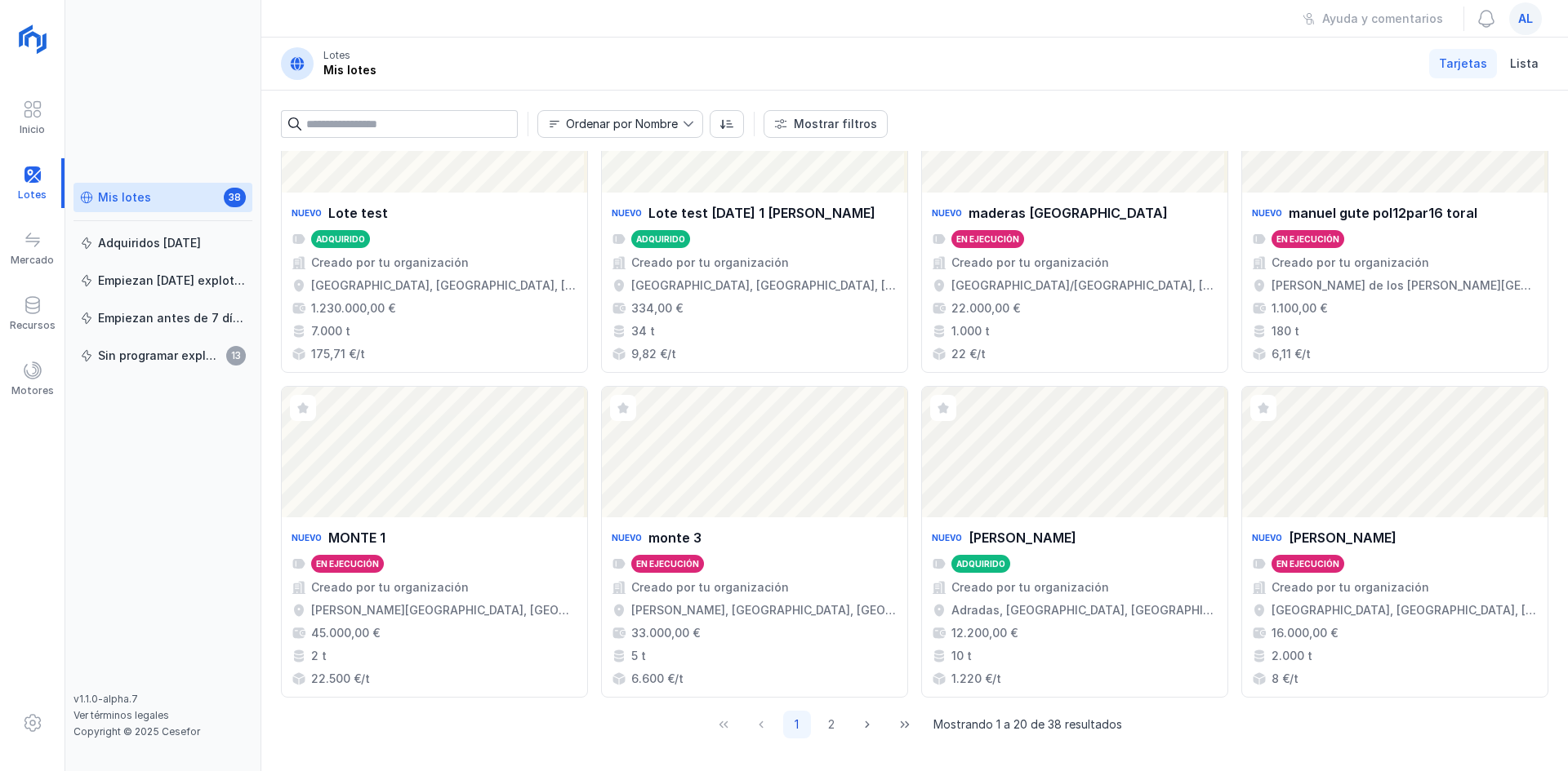
click at [1532, 16] on span "al" at bounding box center [1525, 19] width 14 height 16
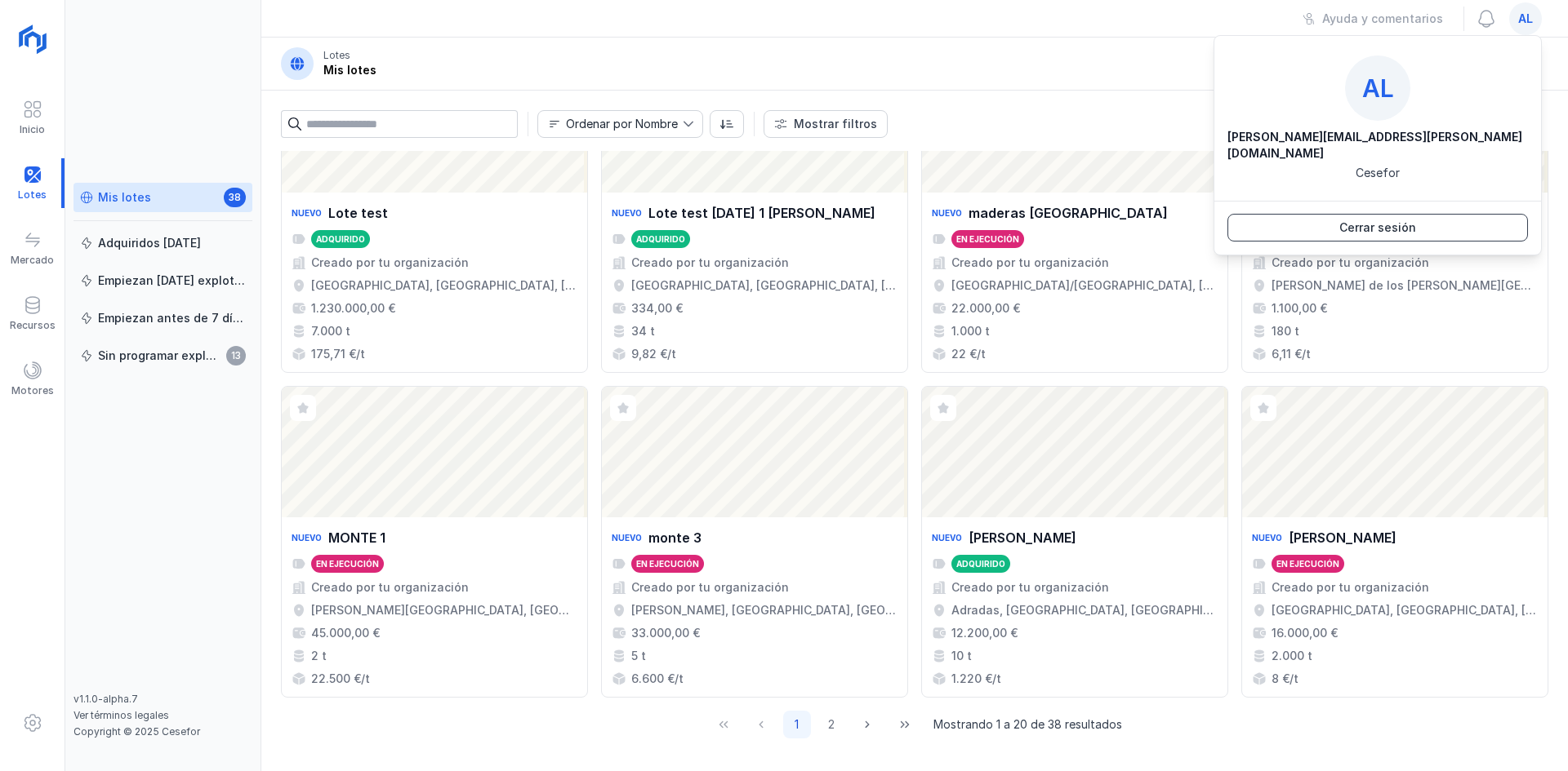
click at [1401, 219] on div "Cerrar sesión" at bounding box center [1378, 227] width 77 height 16
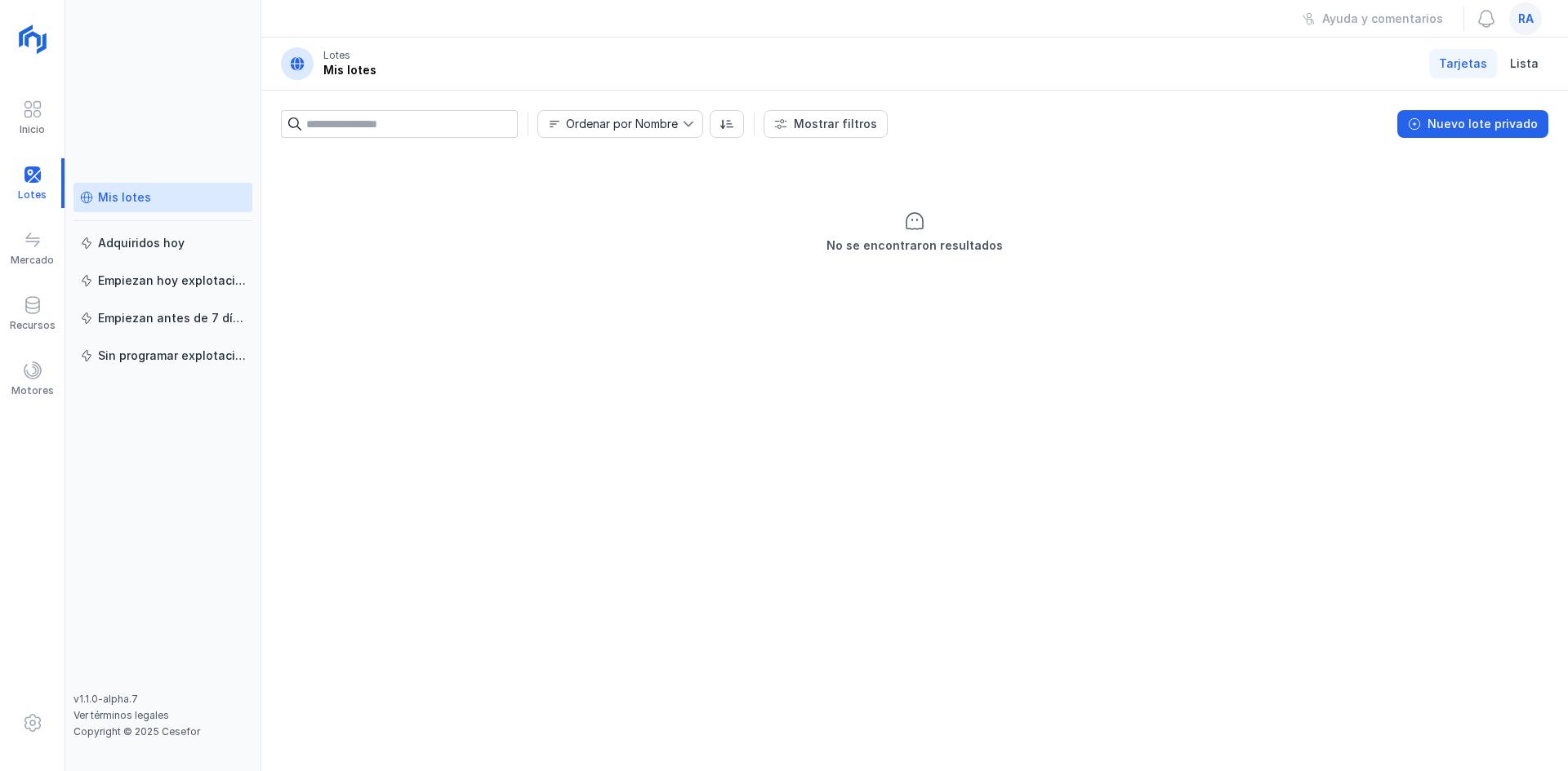
click at [1530, 17] on span "ra" at bounding box center [1525, 19] width 15 height 16
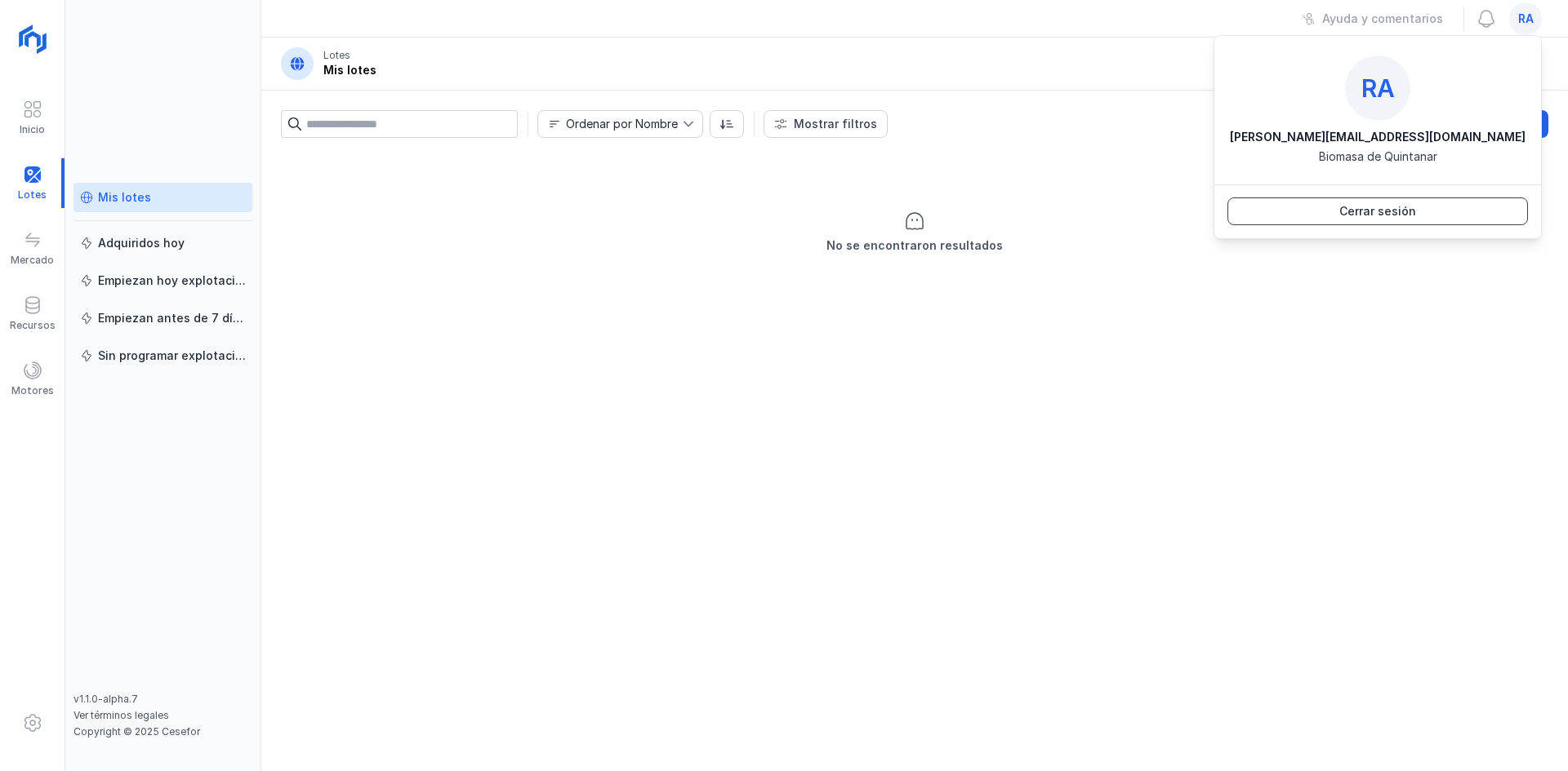
click at [1403, 210] on div "Cerrar sesión" at bounding box center [1378, 211] width 77 height 16
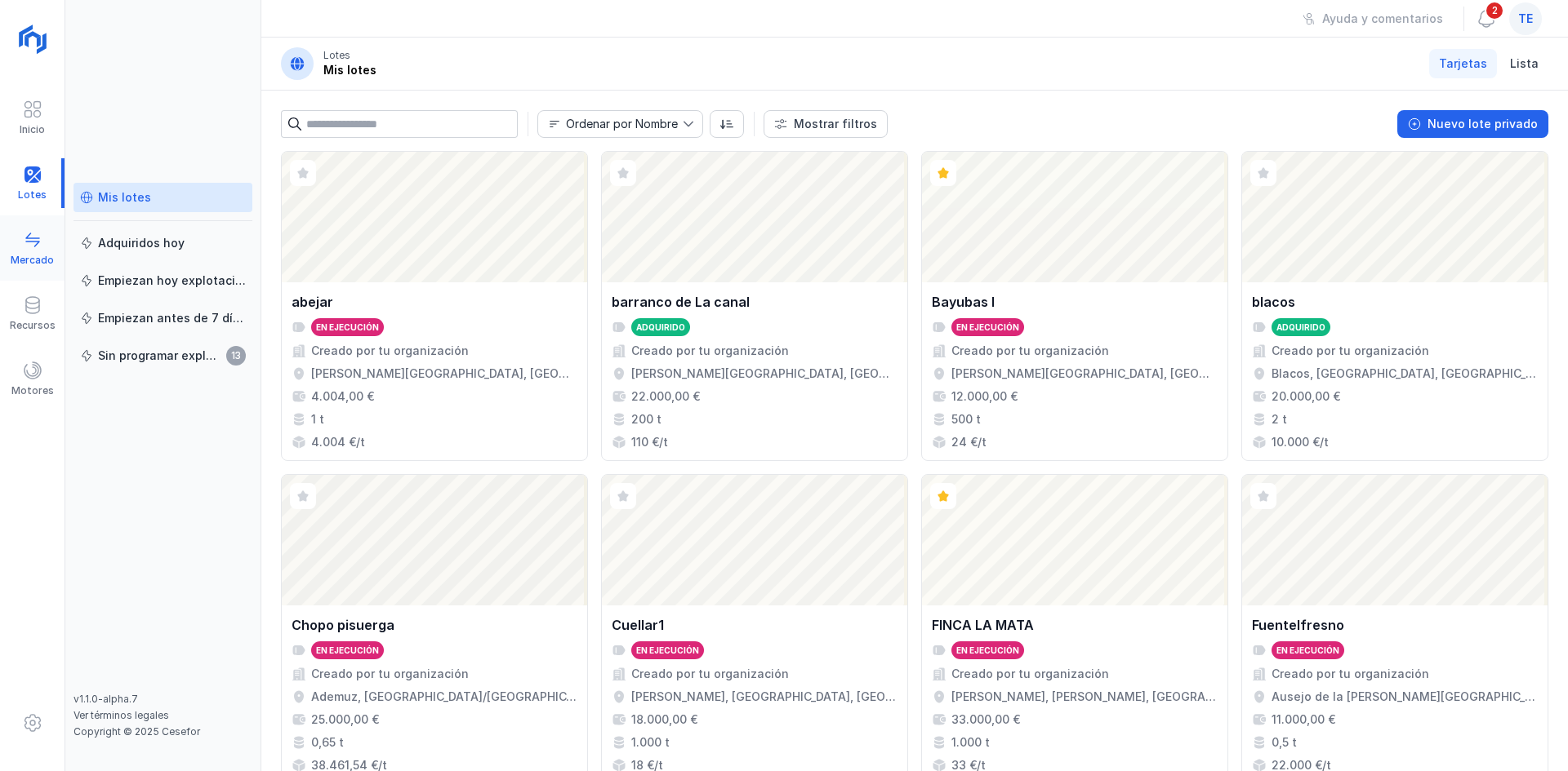
click at [31, 245] on span at bounding box center [33, 240] width 20 height 20
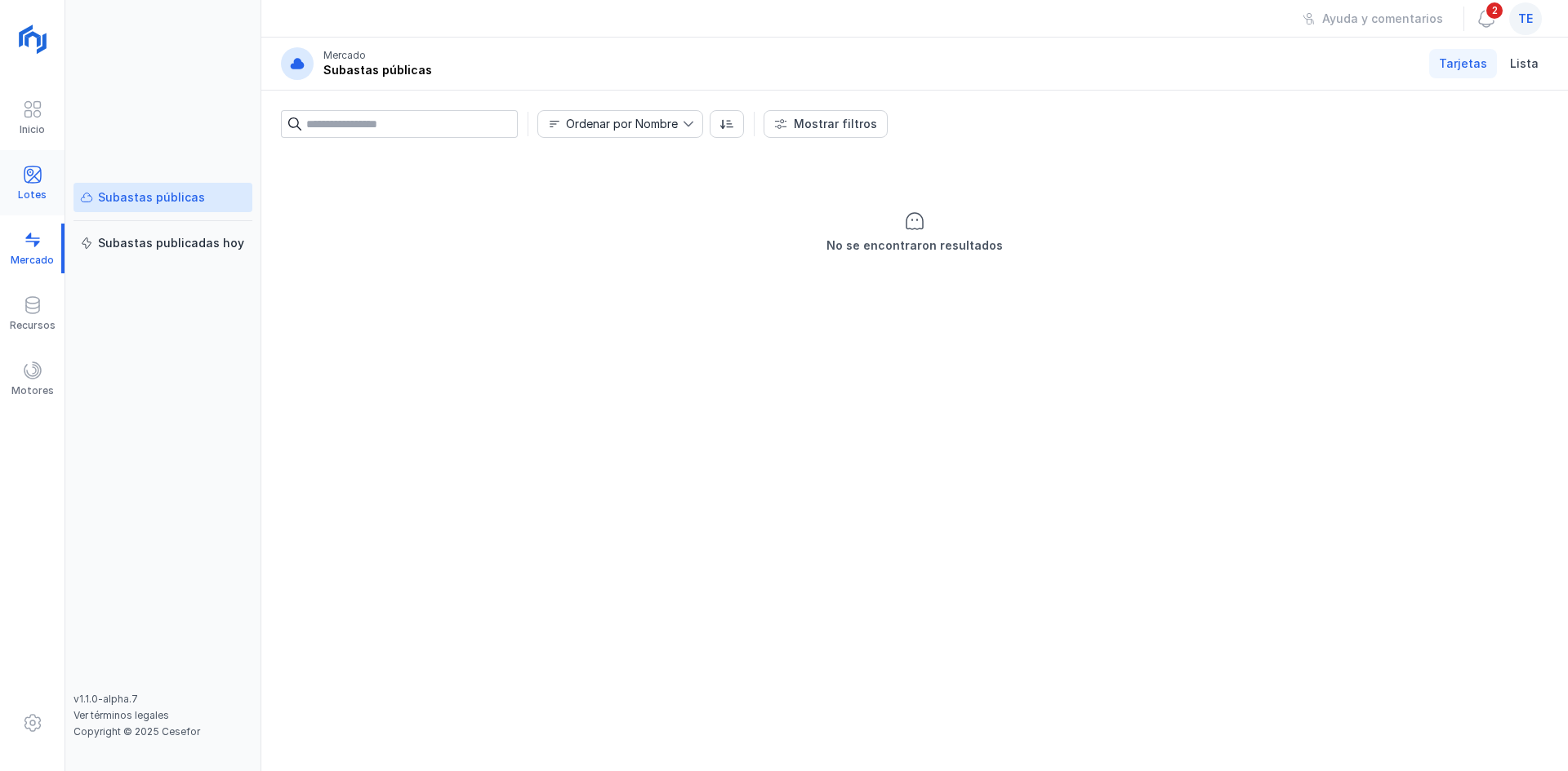
click at [20, 182] on div "Lotes" at bounding box center [32, 183] width 64 height 50
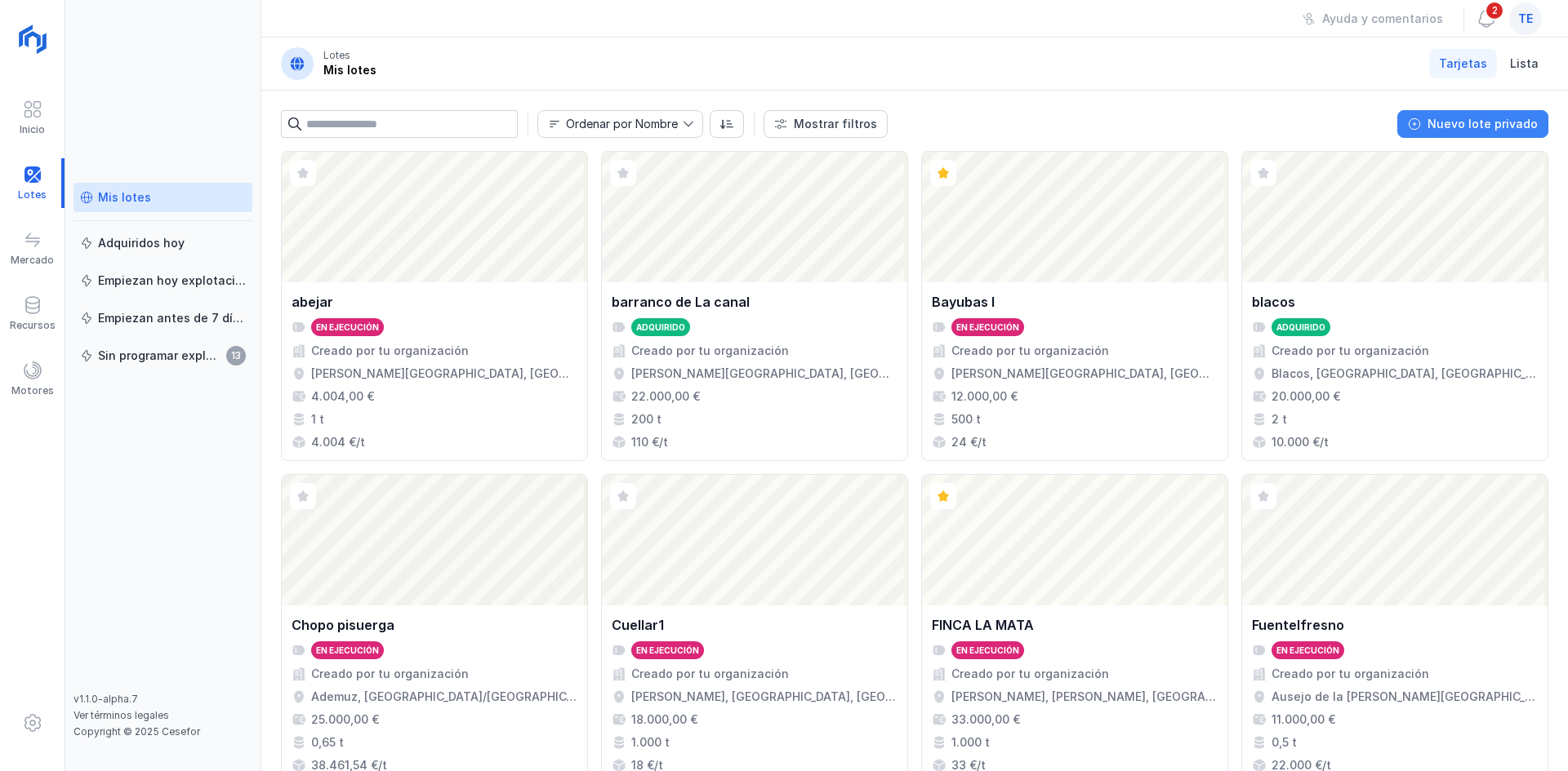
click at [1459, 129] on div "Nuevo lote privado" at bounding box center [1482, 124] width 110 height 16
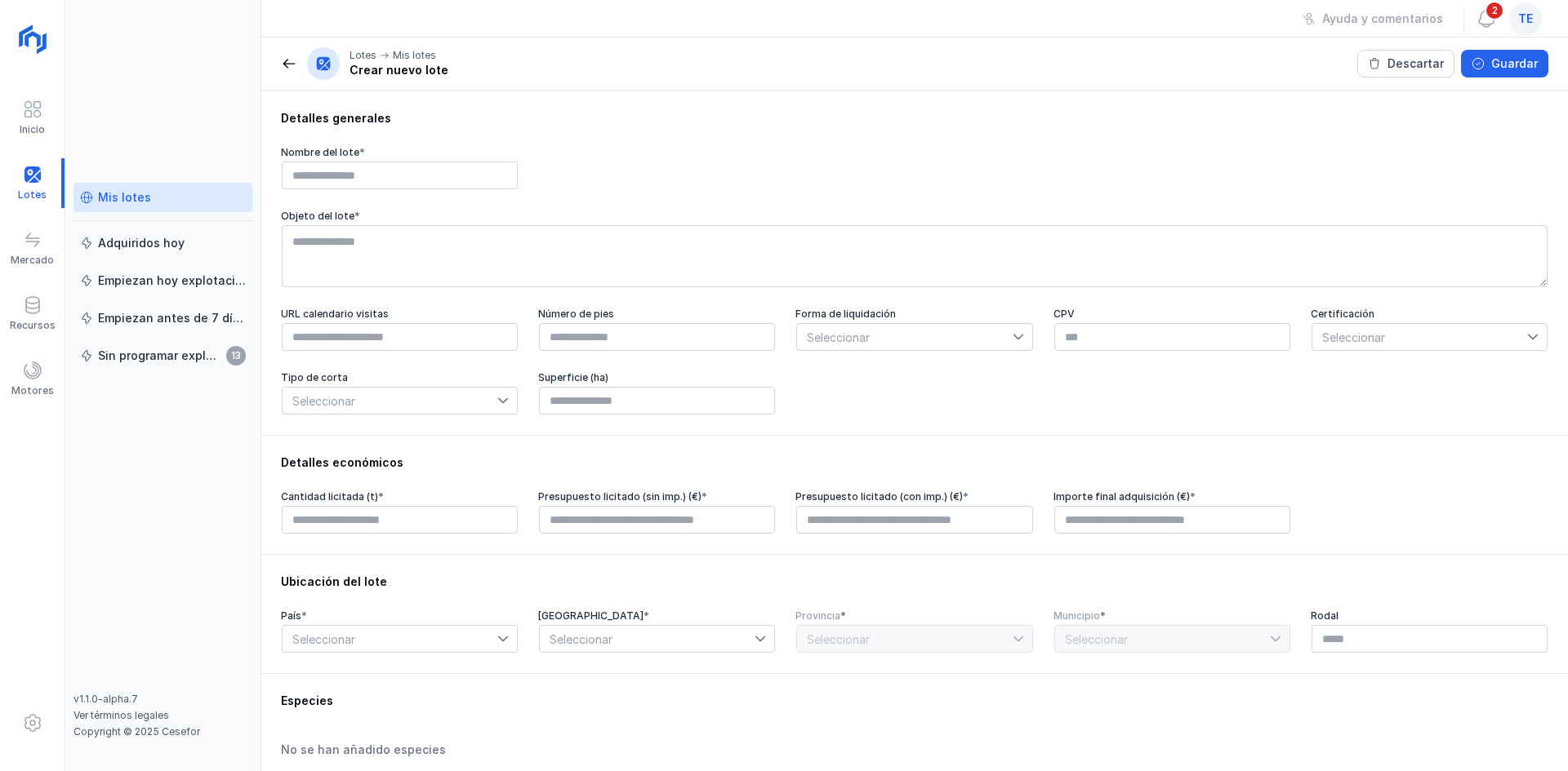
click at [1535, 21] on div "te" at bounding box center [1525, 19] width 33 height 33
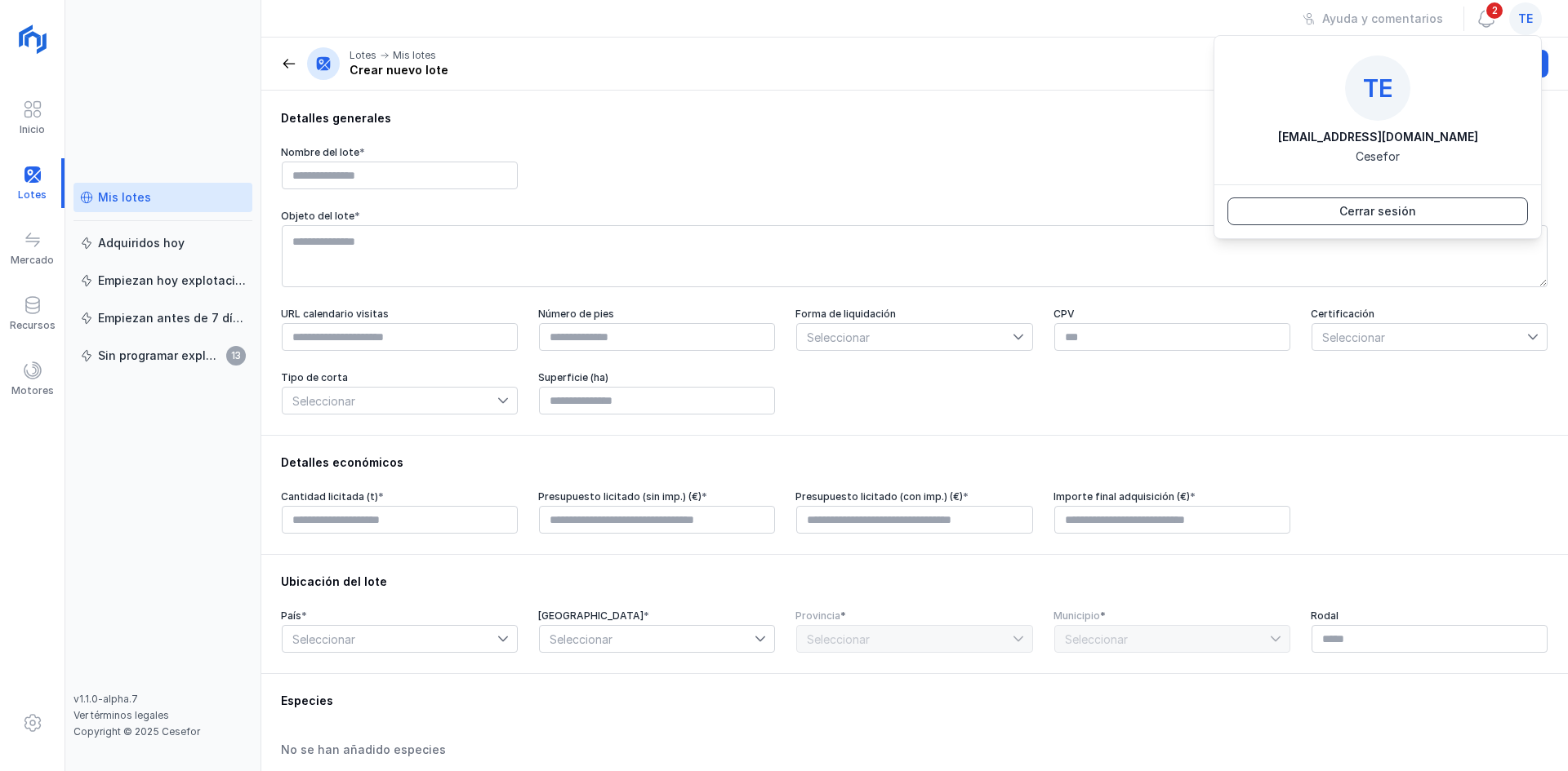
click at [1421, 218] on button "Cerrar sesión" at bounding box center [1378, 211] width 301 height 28
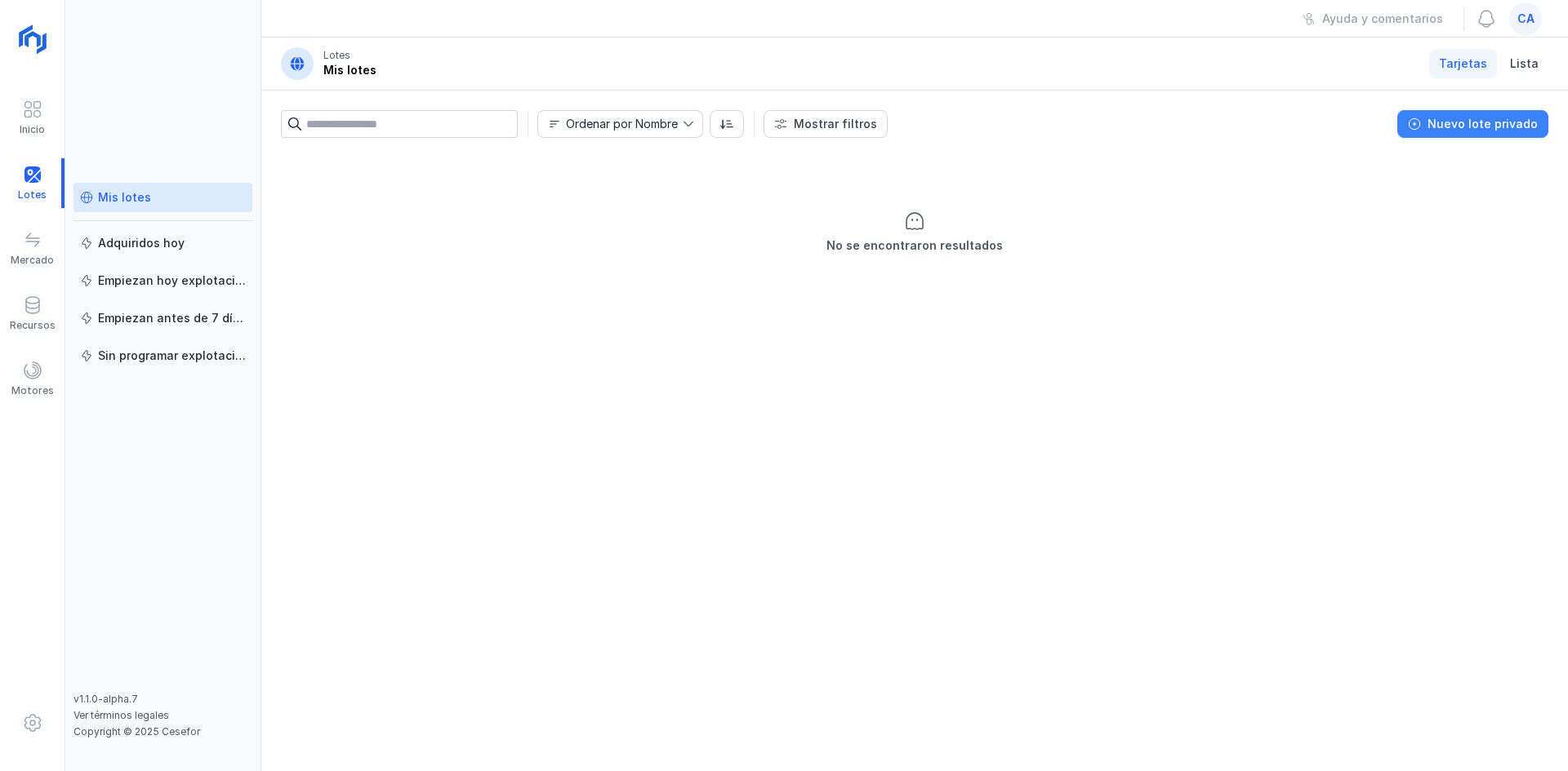
click at [1491, 116] on div "Nuevo lote privado" at bounding box center [1482, 124] width 110 height 16
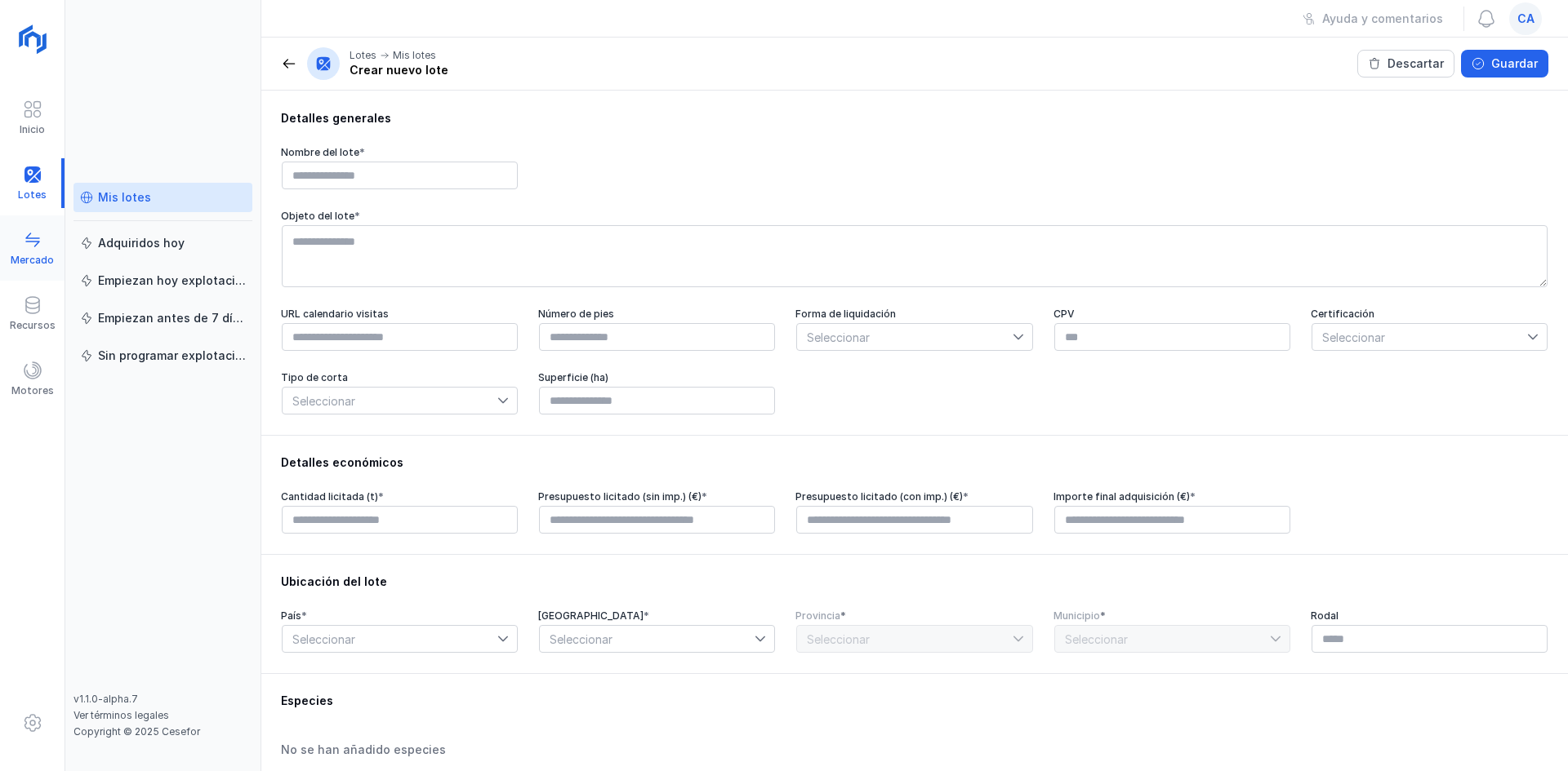
click at [26, 263] on div "Mercado" at bounding box center [32, 260] width 43 height 13
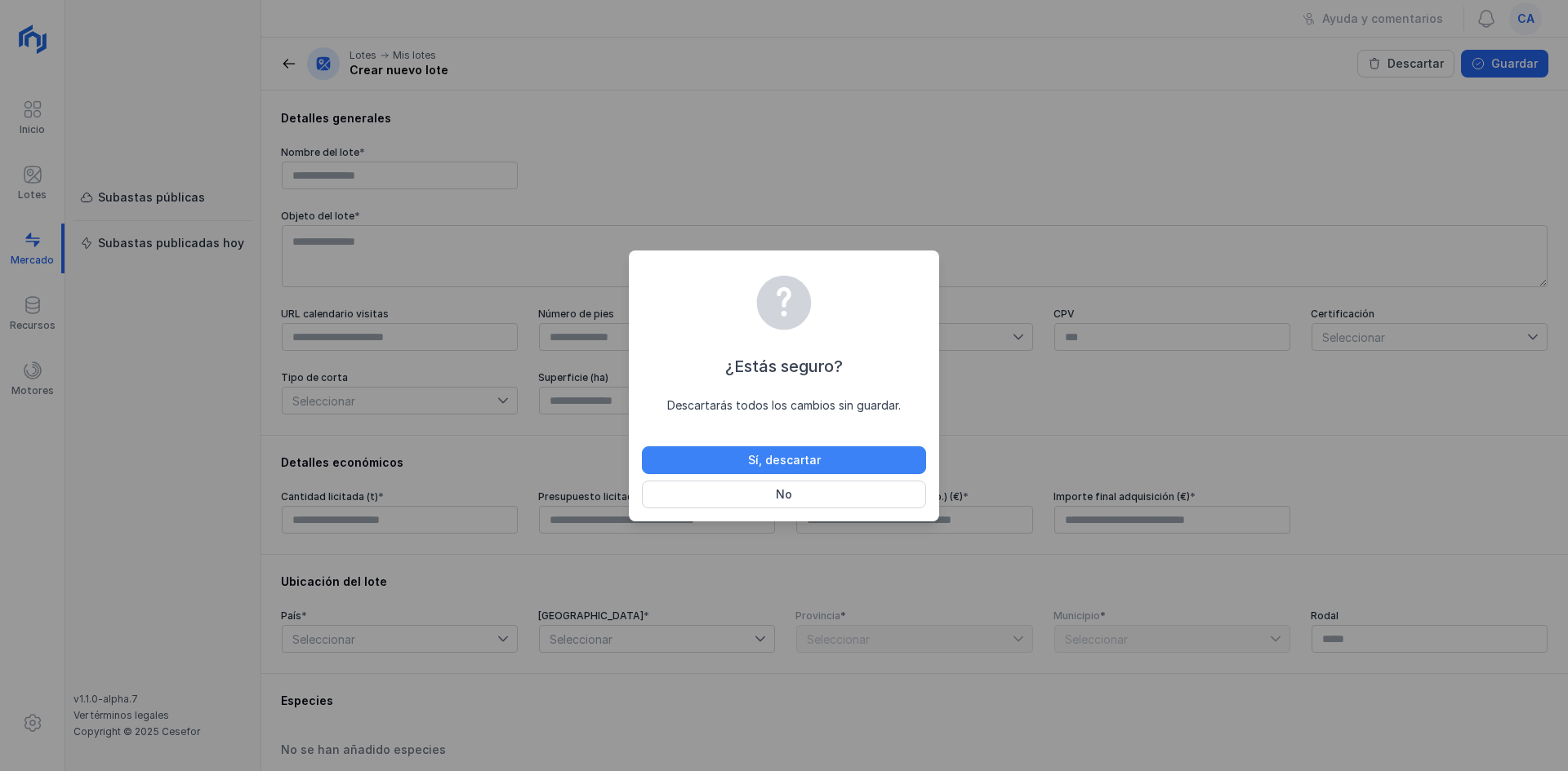
click at [842, 449] on button "Sí, descartar" at bounding box center [784, 460] width 285 height 28
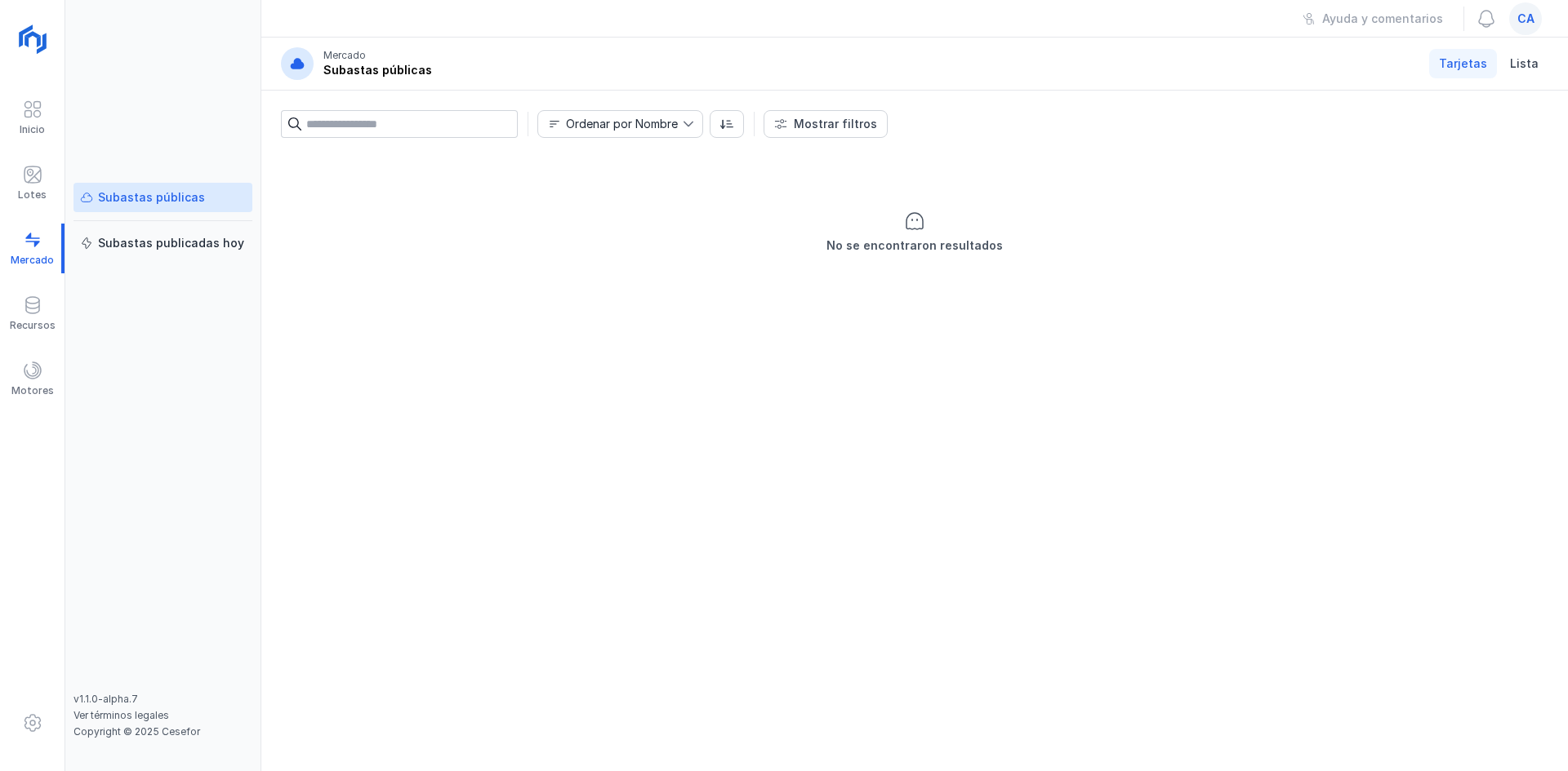
click at [1525, 25] on span "ca" at bounding box center [1526, 19] width 17 height 16
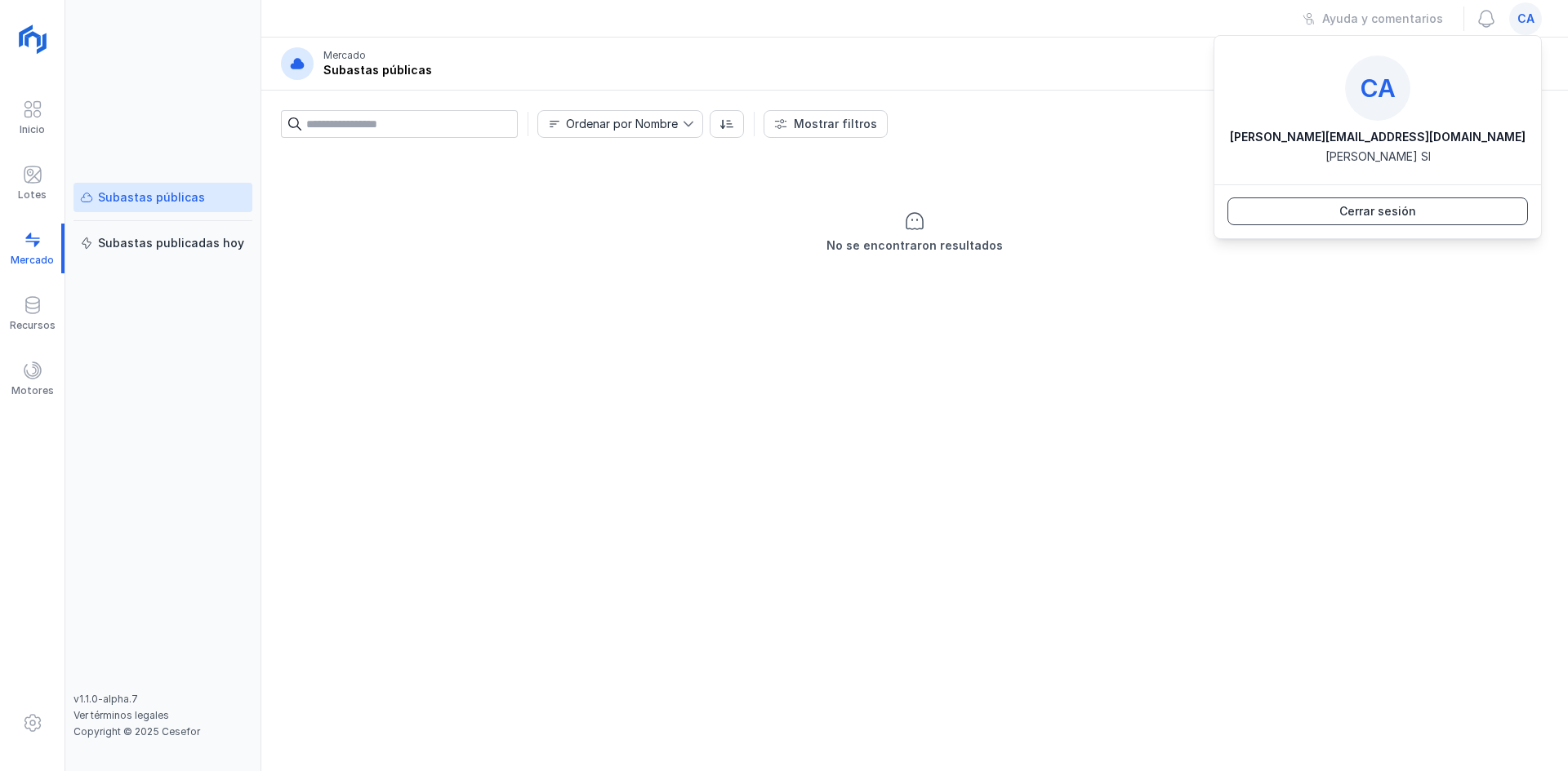
click at [1453, 201] on button "Cerrar sesión" at bounding box center [1378, 211] width 301 height 28
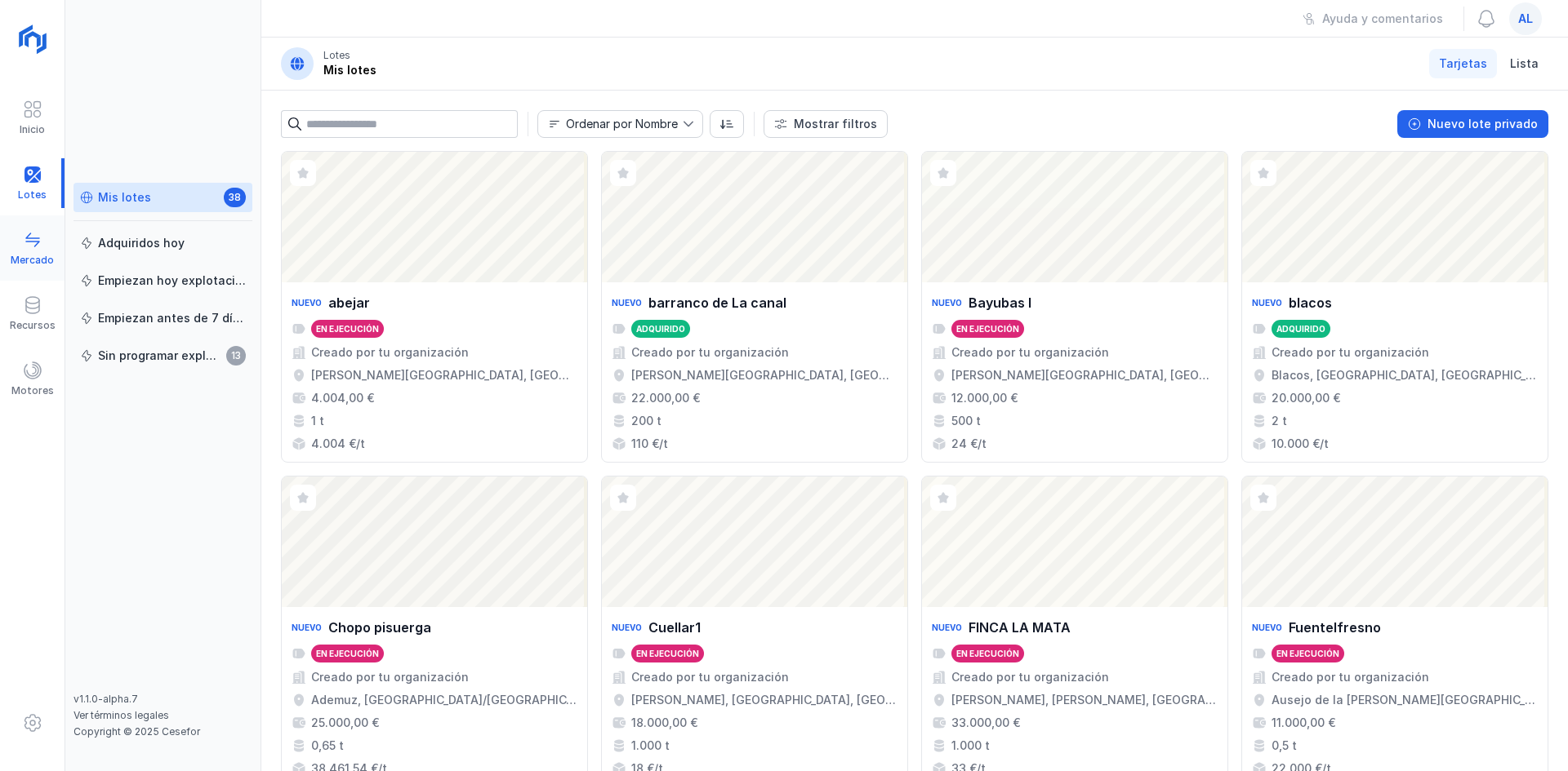
click at [41, 256] on div "Mercado" at bounding box center [32, 260] width 43 height 13
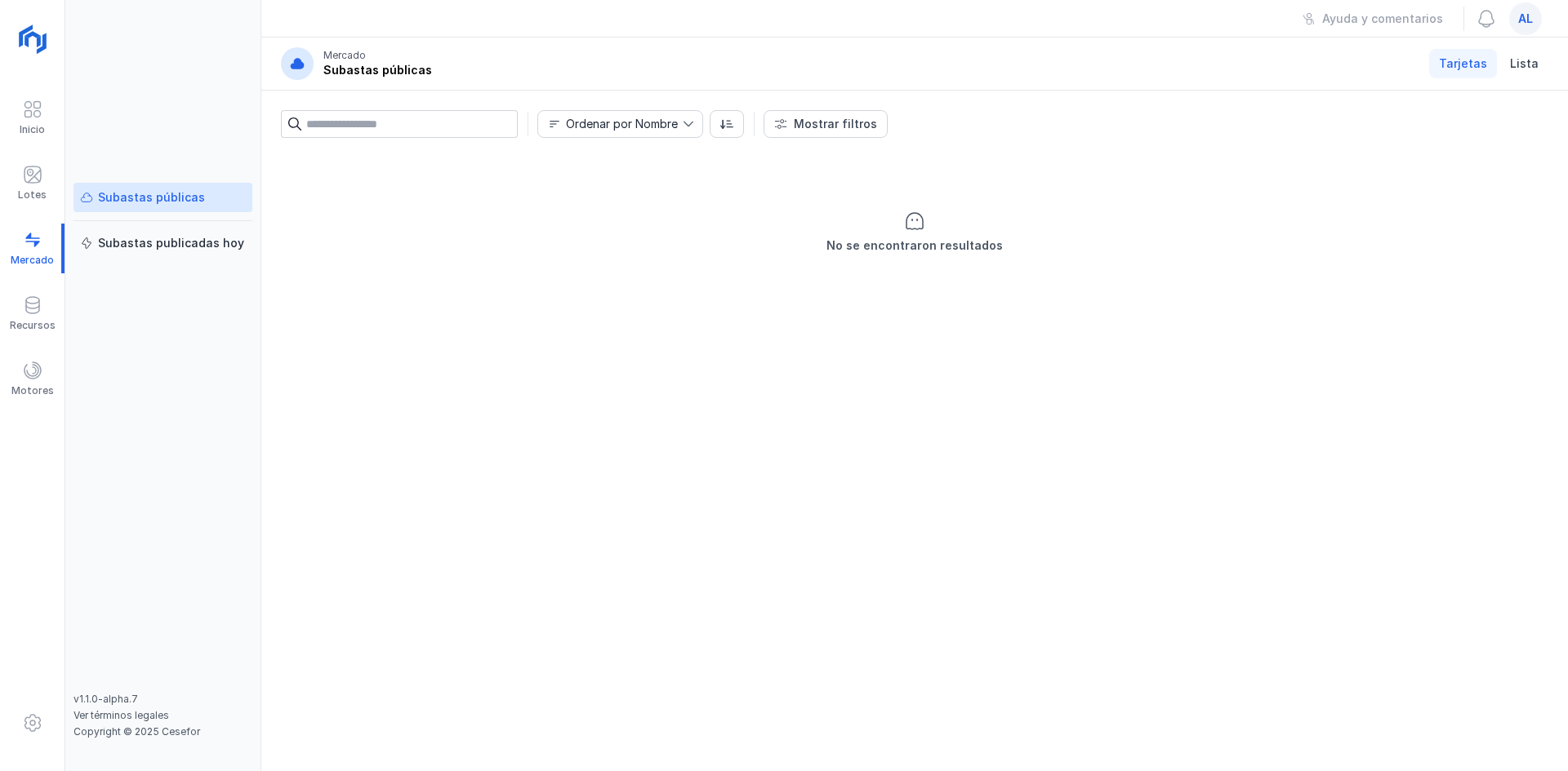
click at [1525, 13] on span "al" at bounding box center [1525, 19] width 14 height 16
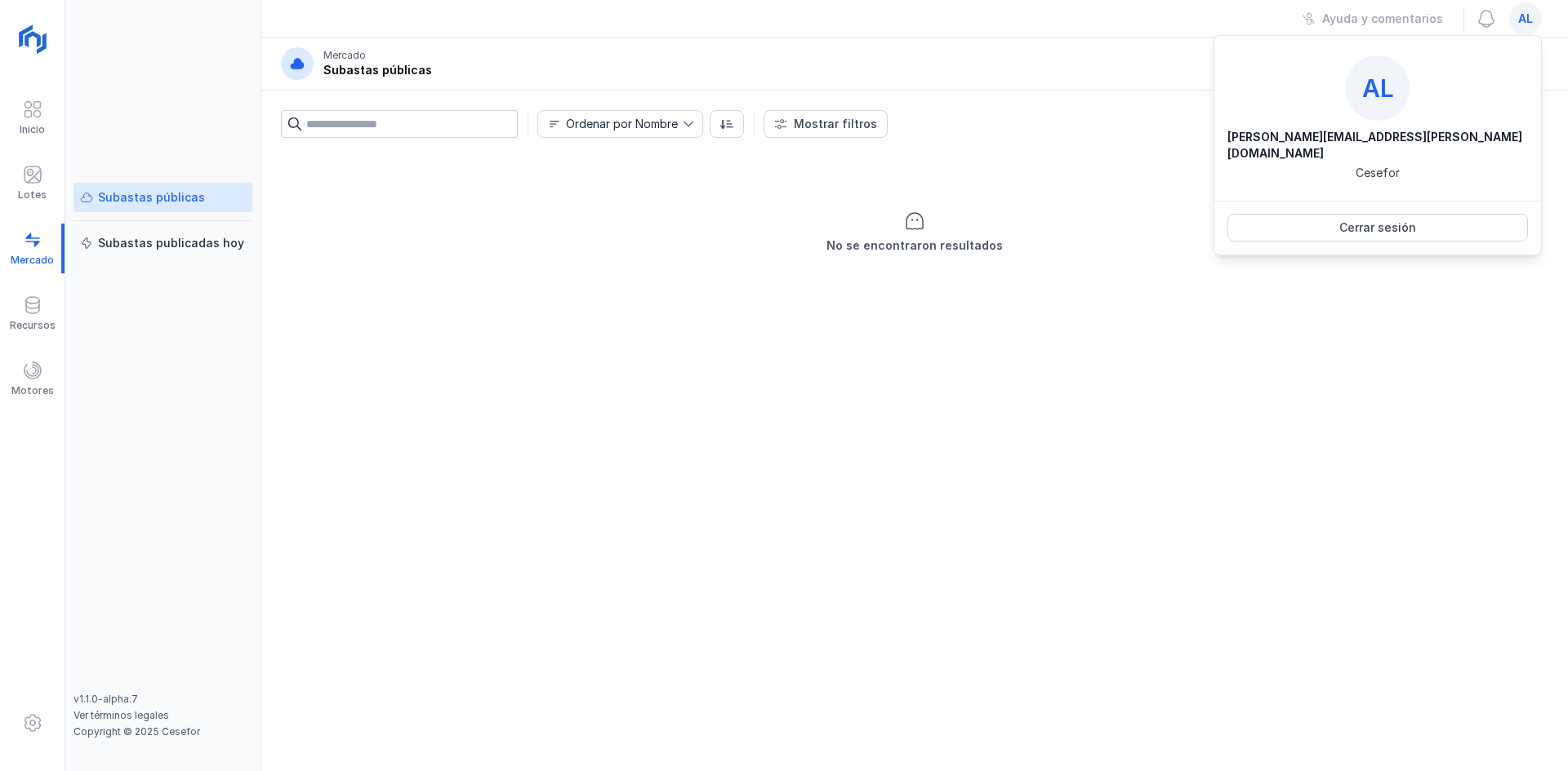
click at [1525, 13] on span "al" at bounding box center [1525, 19] width 14 height 16
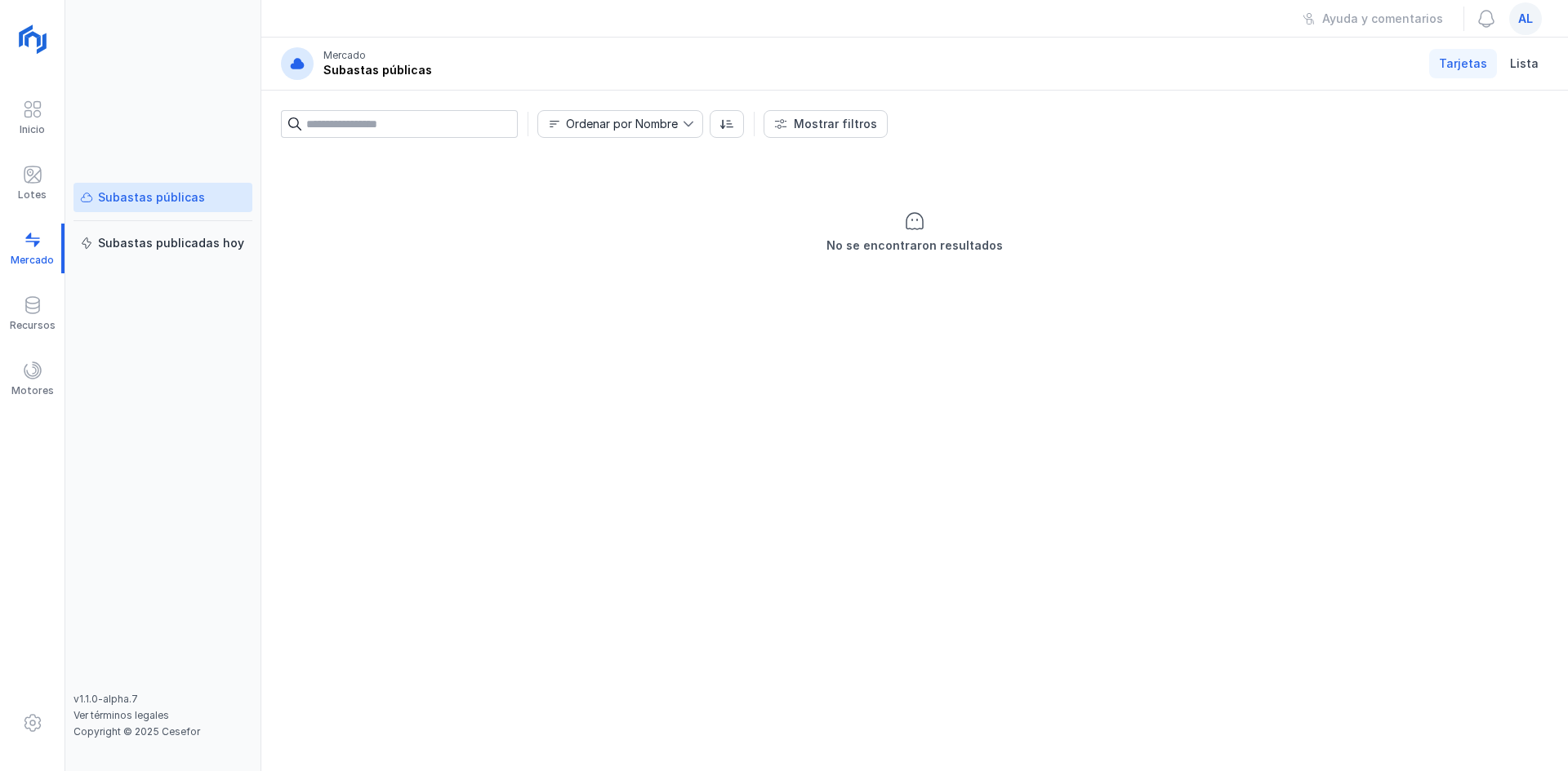
click at [1515, 9] on div "al" at bounding box center [1525, 19] width 33 height 33
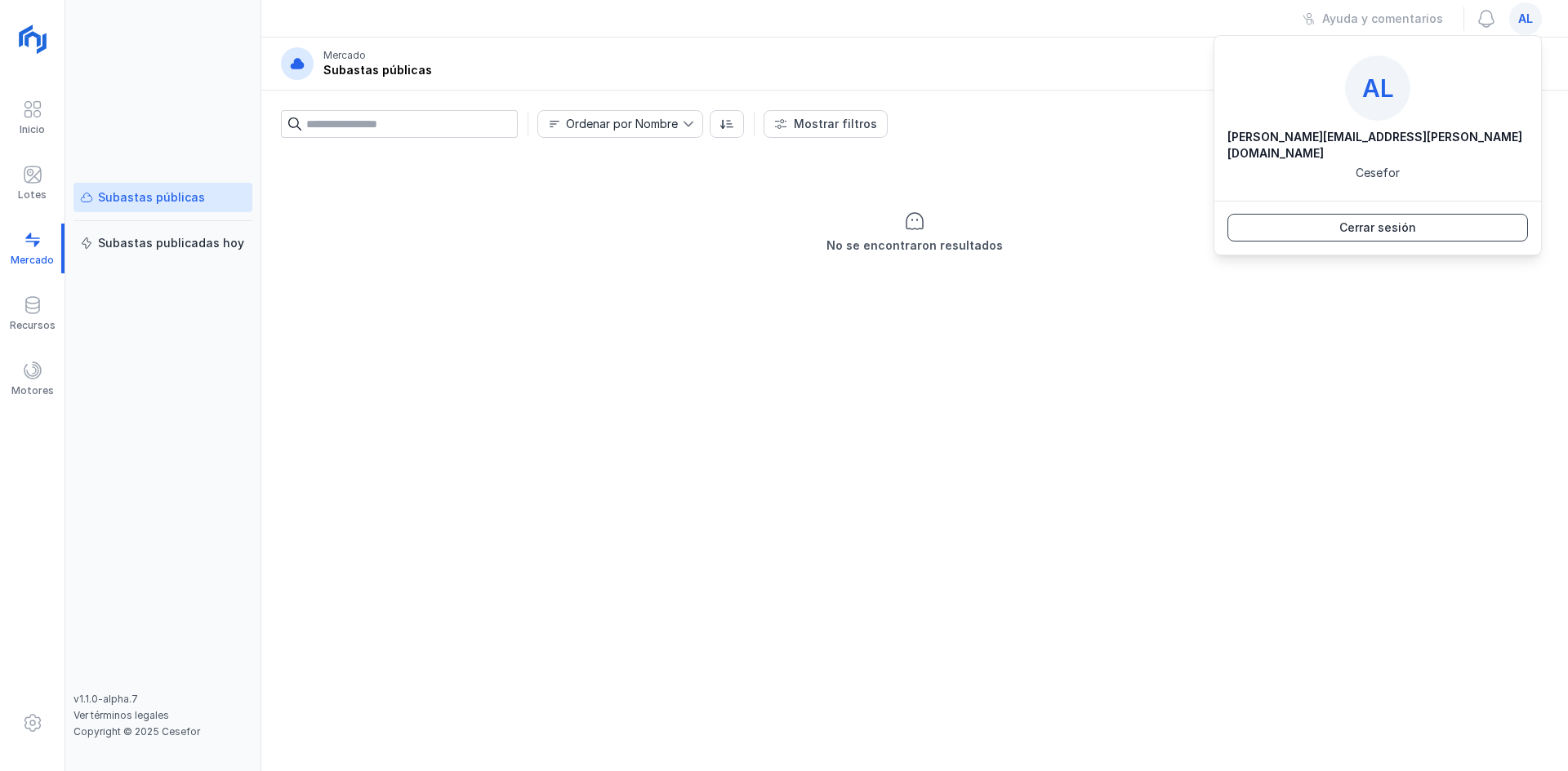
click at [1431, 214] on button "Cerrar sesión" at bounding box center [1378, 227] width 301 height 28
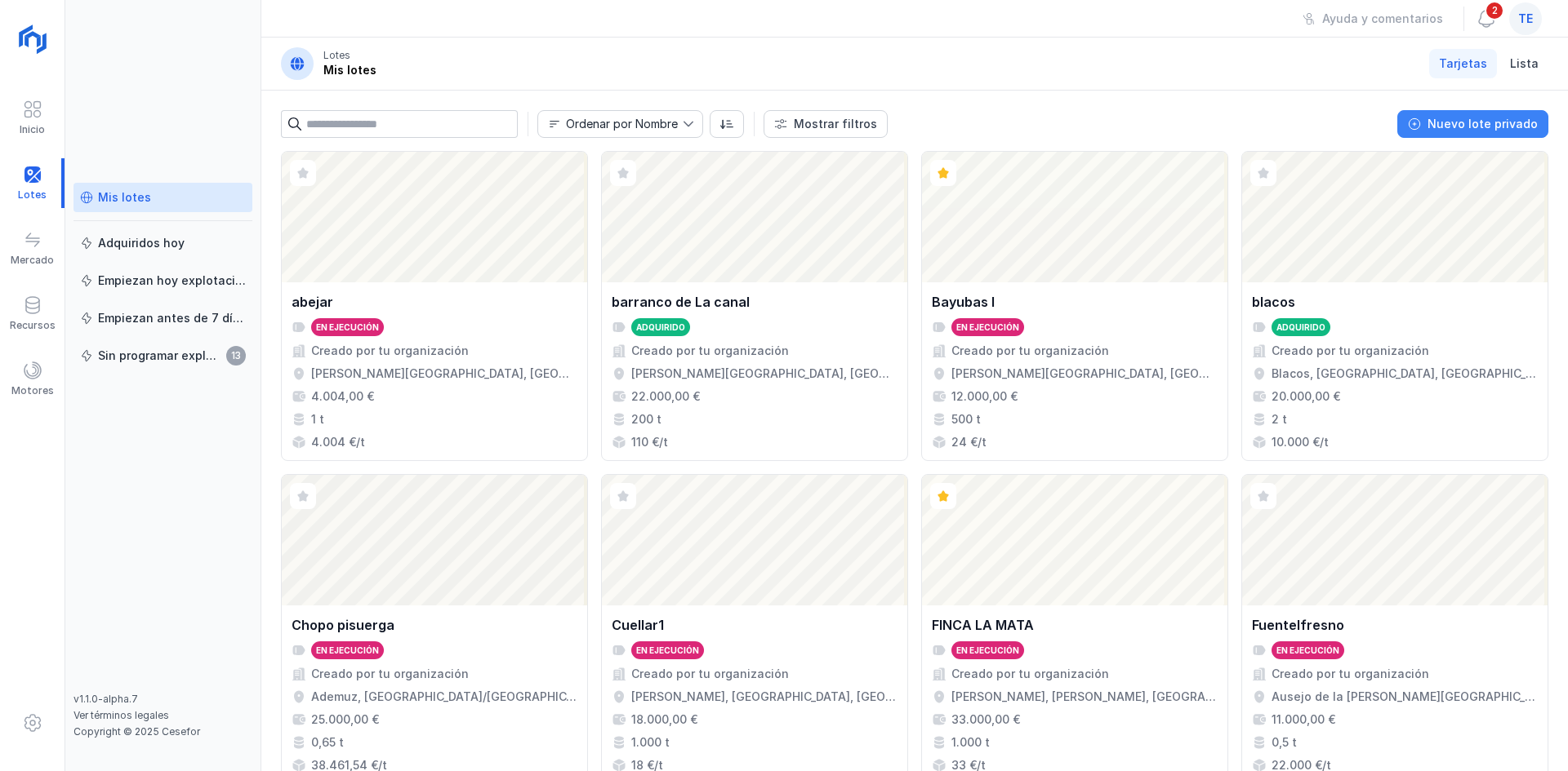
click at [1497, 128] on div "Nuevo lote privado" at bounding box center [1482, 124] width 110 height 16
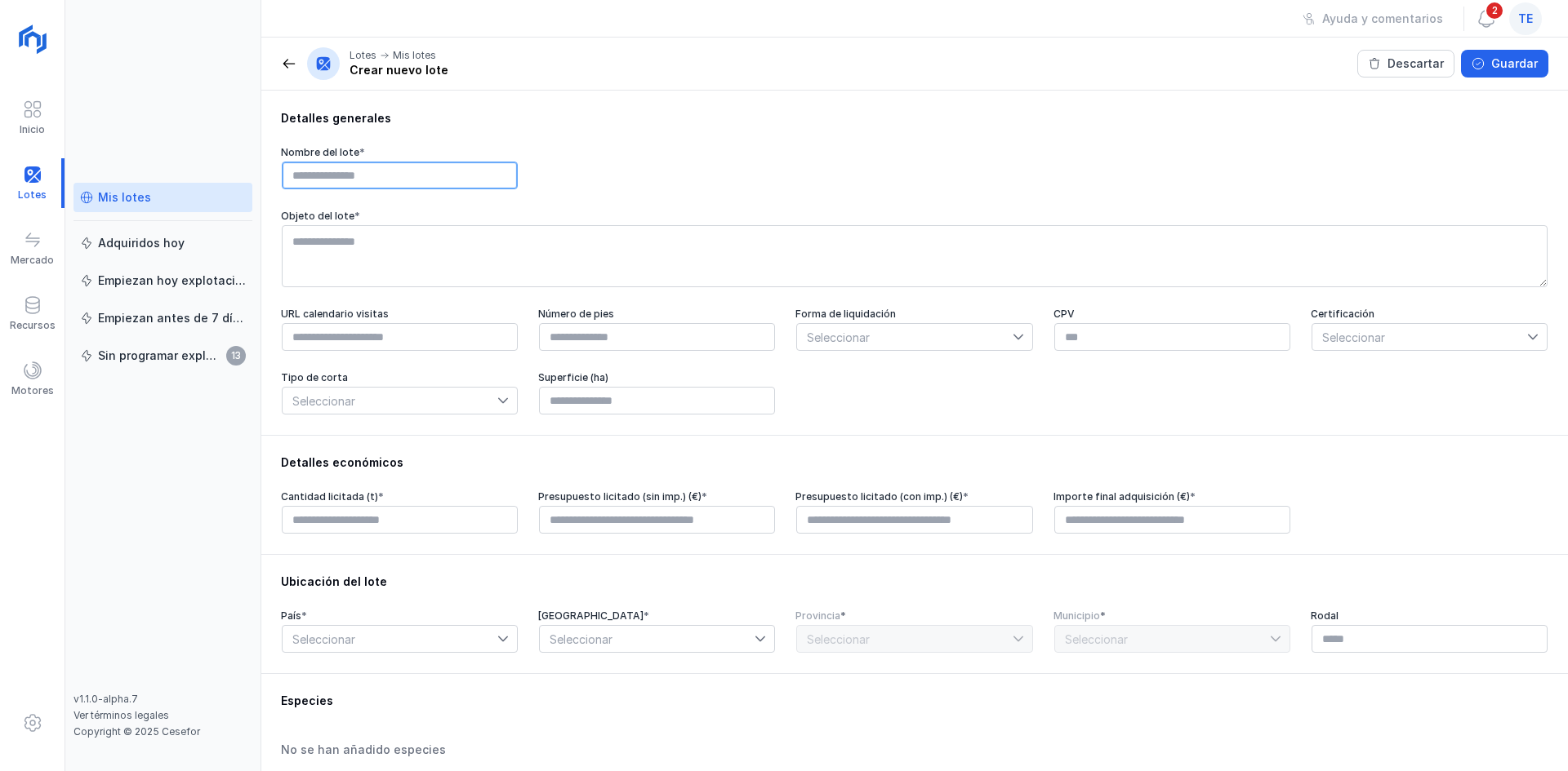
click at [360, 188] on input "text" at bounding box center [400, 175] width 236 height 28
type input "***"
drag, startPoint x: 417, startPoint y: 181, endPoint x: -135, endPoint y: 193, distance: 552.1
click at [0, 193] on html "Inicio Lotes Mercado Recursos Motores Mis lotes Adquiridos hoy Empiezan hoy exp…" at bounding box center [784, 386] width 1568 height 771
drag, startPoint x: 702, startPoint y: 504, endPoint x: 562, endPoint y: 500, distance: 140.1
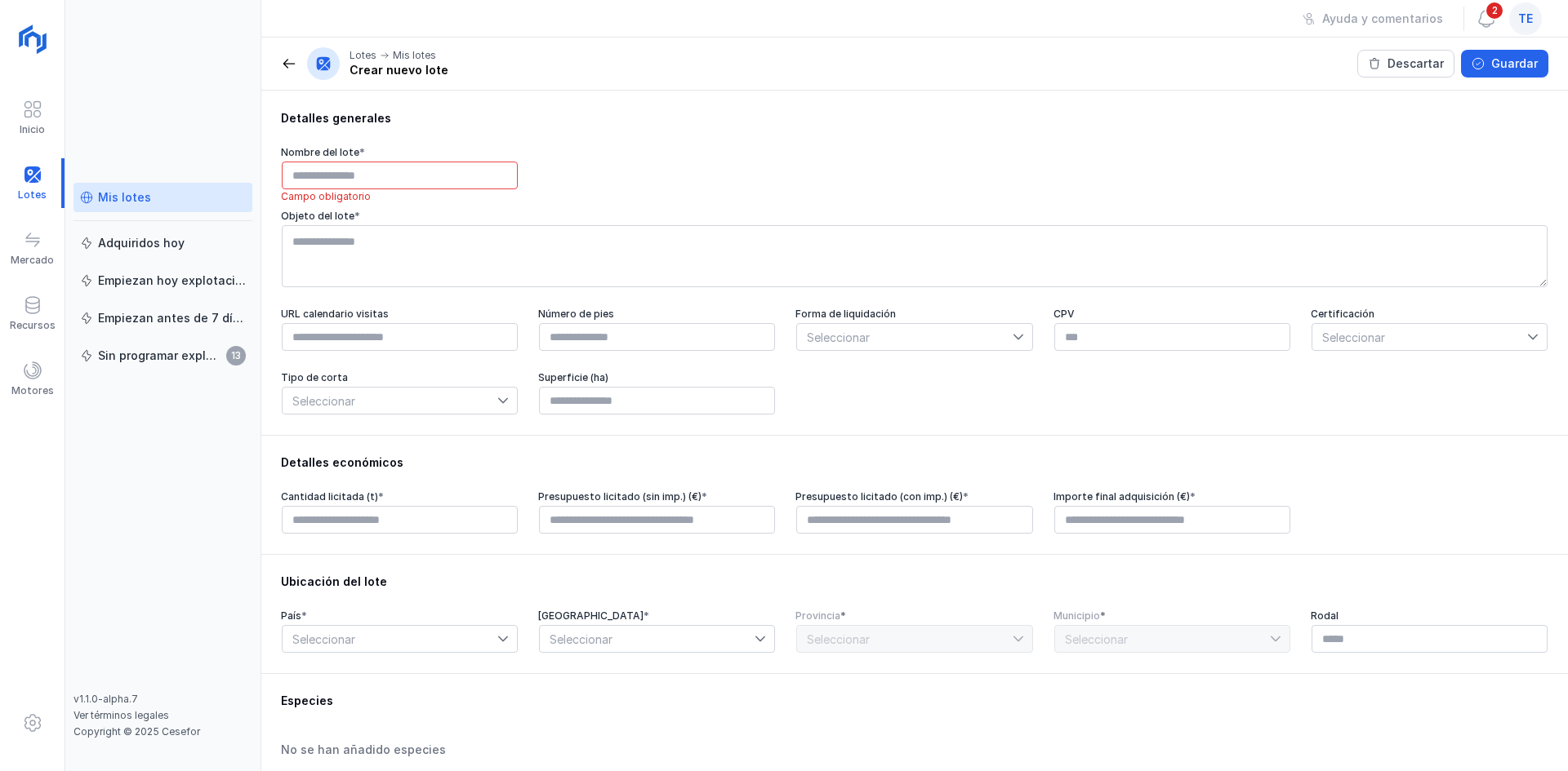
click at [562, 500] on div "Presupuesto licitado (sin imp.) (€) *" at bounding box center [657, 496] width 238 height 13
click at [431, 165] on input "text" at bounding box center [400, 175] width 236 height 28
click at [132, 194] on div "Mis lotes" at bounding box center [124, 198] width 53 height 16
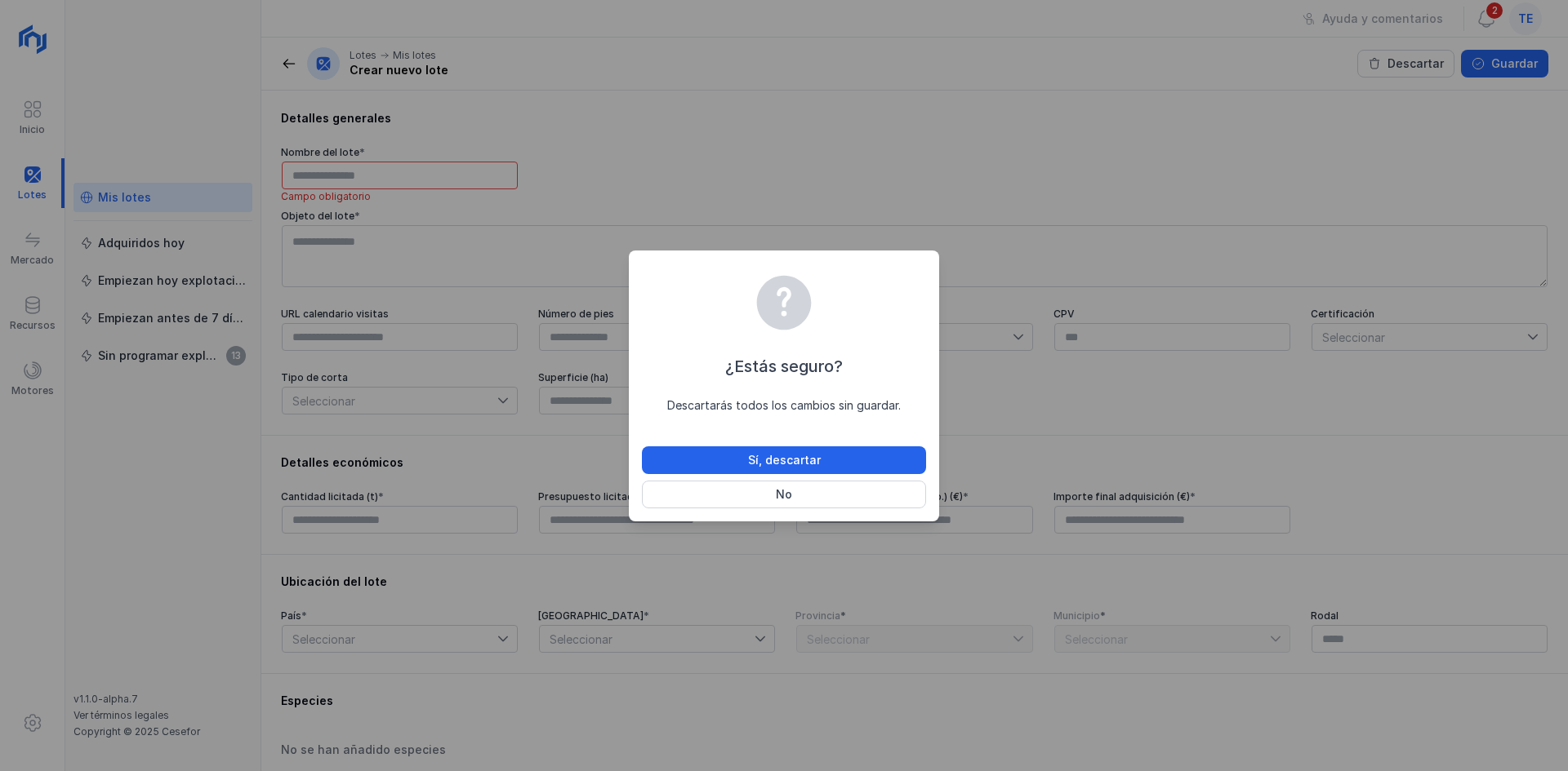
click at [133, 194] on div "¿Estás seguro? Descartarás todos los cambios sin guardar. Sí, descartar No" at bounding box center [784, 386] width 1568 height 771
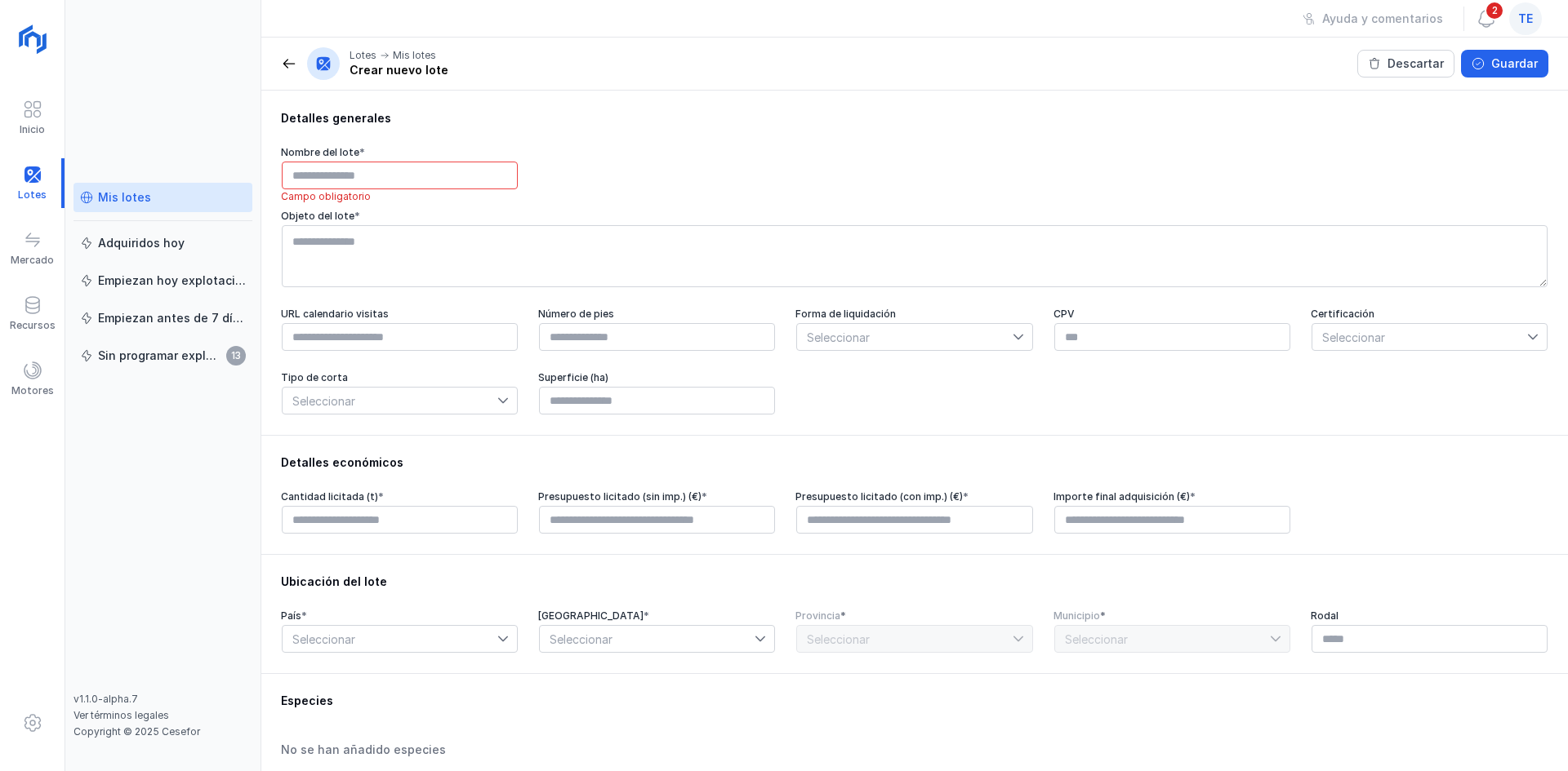
click at [194, 192] on div "Mis lotes" at bounding box center [162, 198] width 166 height 16
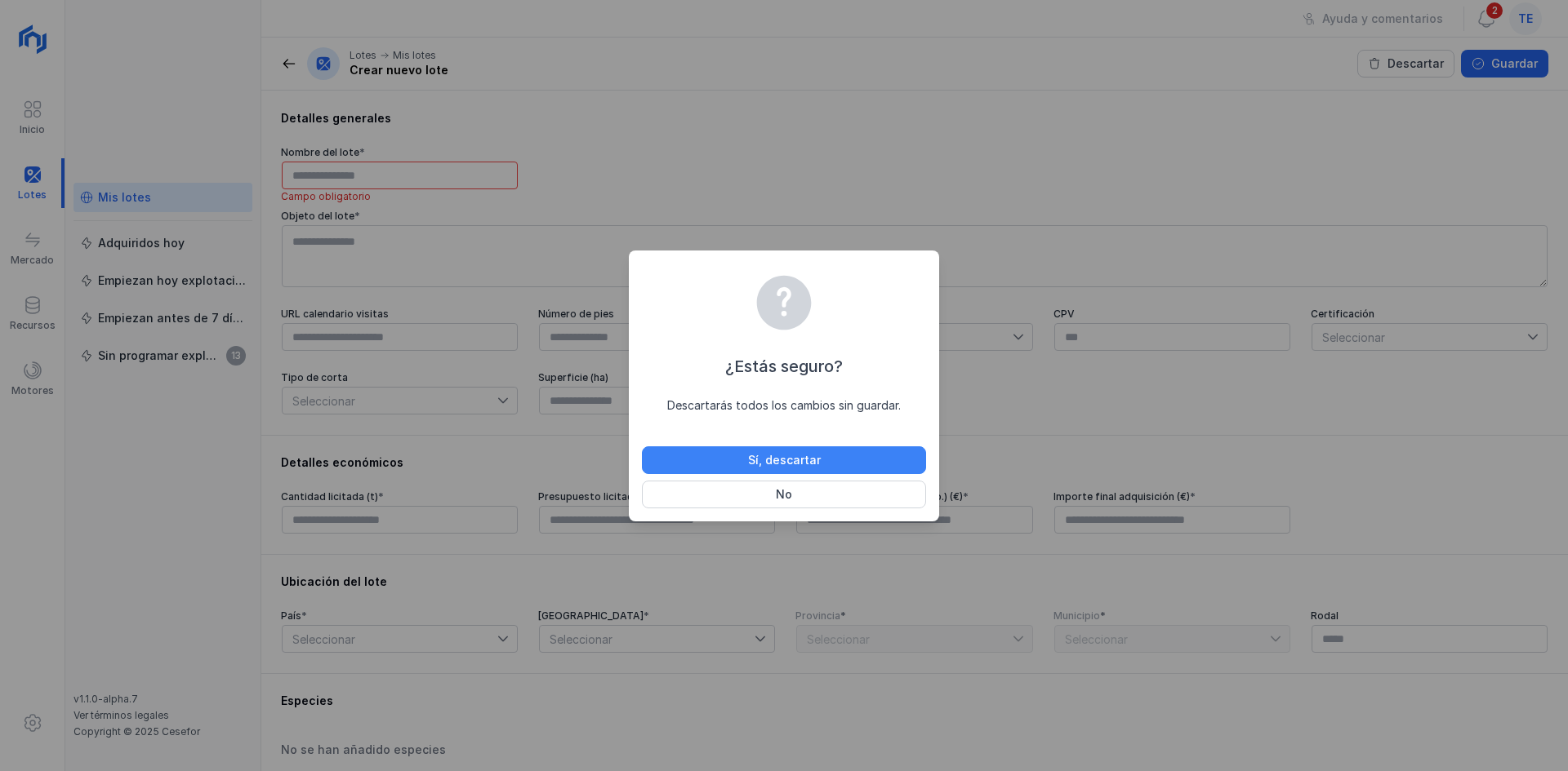
click at [737, 457] on button "Sí, descartar" at bounding box center [784, 460] width 285 height 28
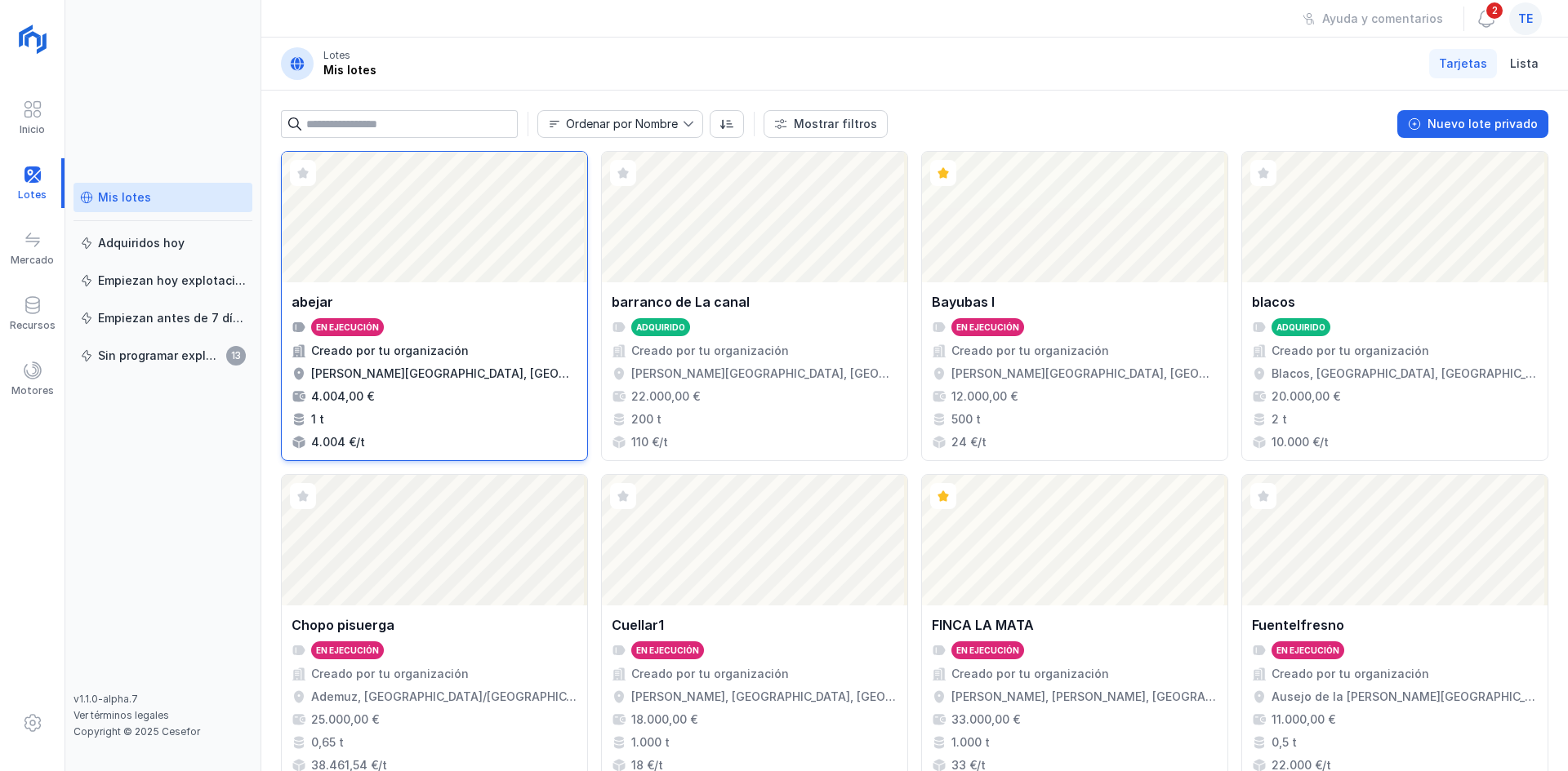
click at [526, 232] on div "Abrir lote" at bounding box center [434, 217] width 305 height 131
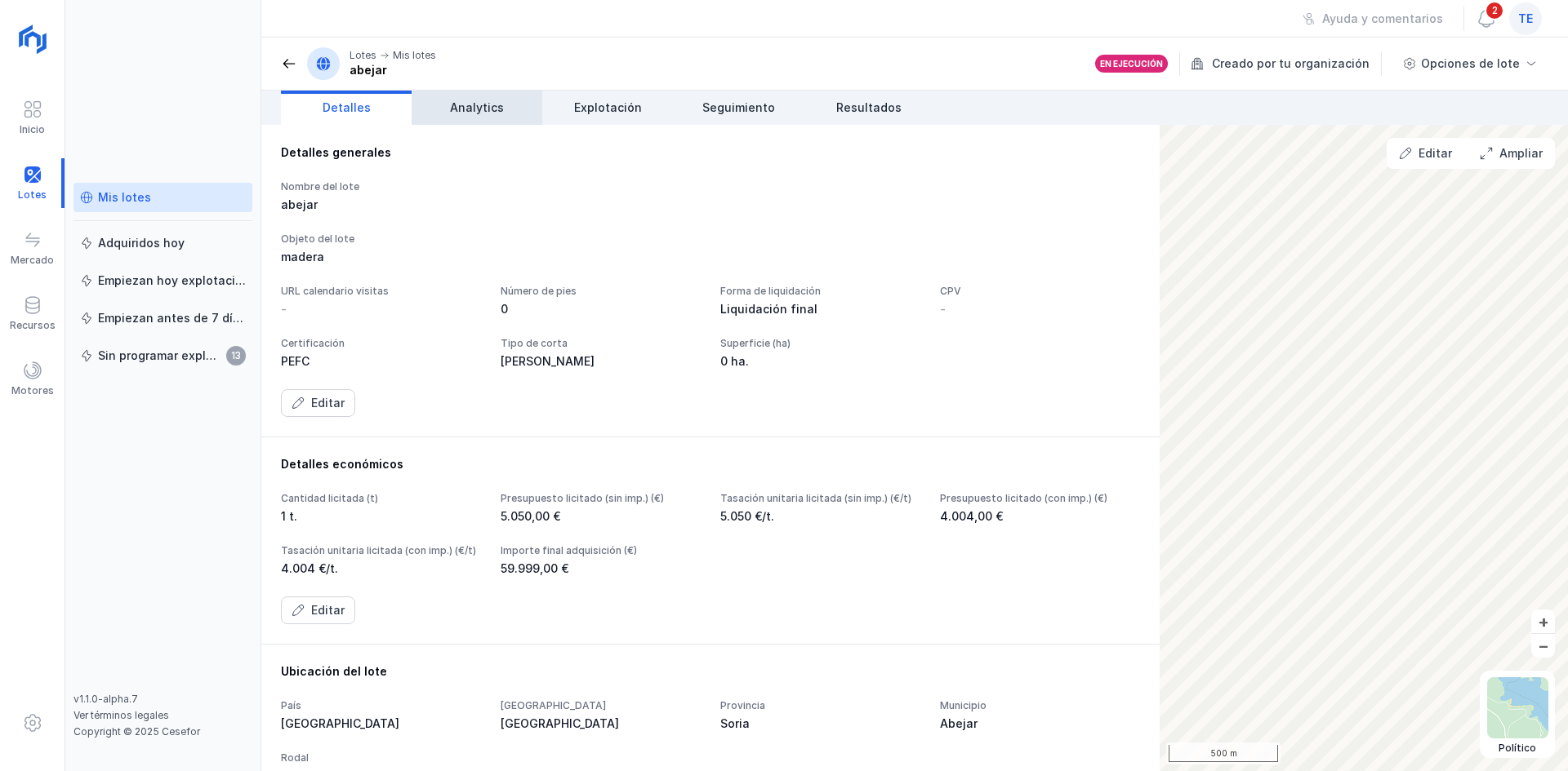
click at [507, 109] on link "Analytics" at bounding box center [477, 107] width 131 height 34
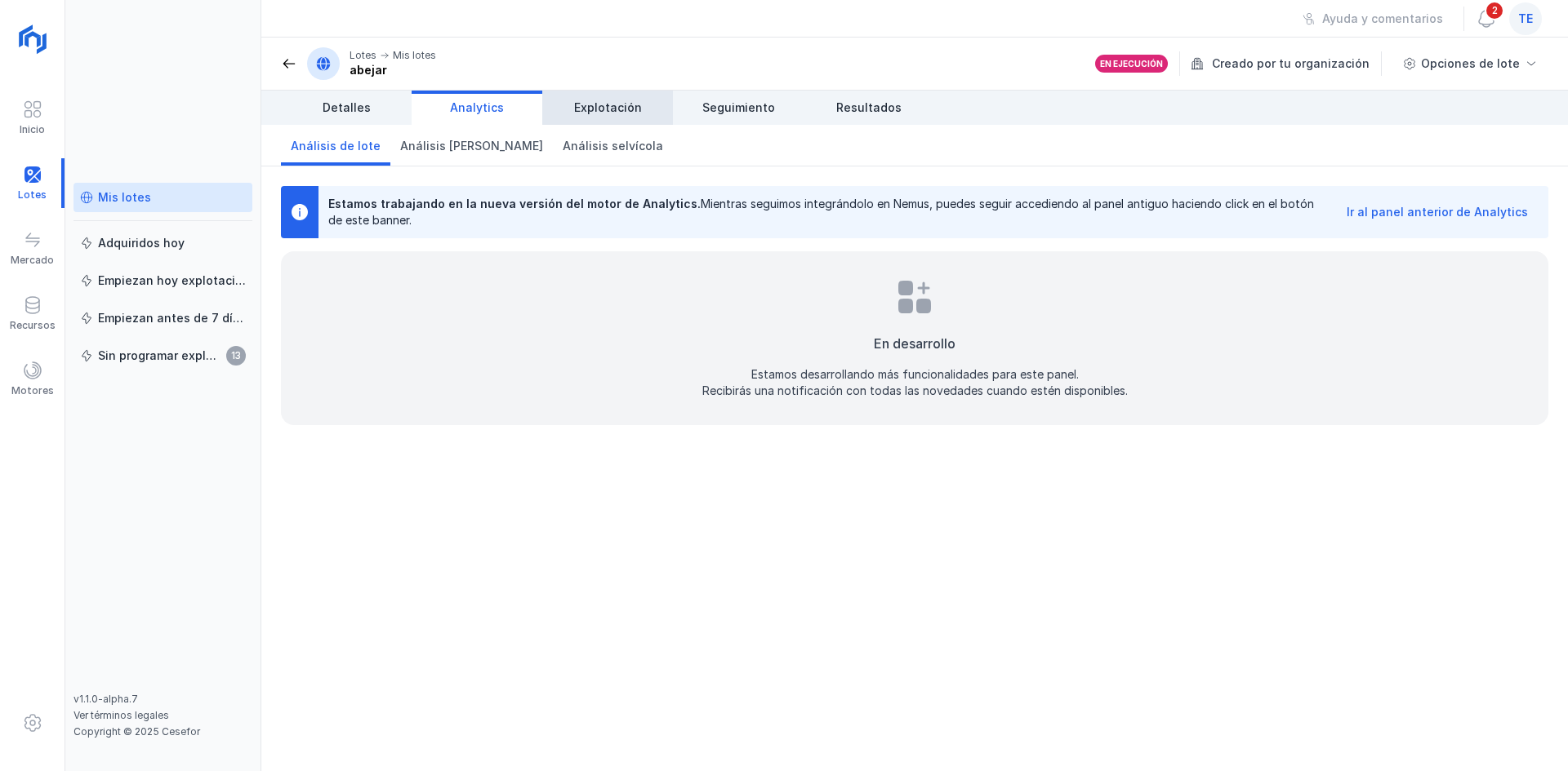
click at [579, 101] on span "Explotación" at bounding box center [609, 107] width 68 height 16
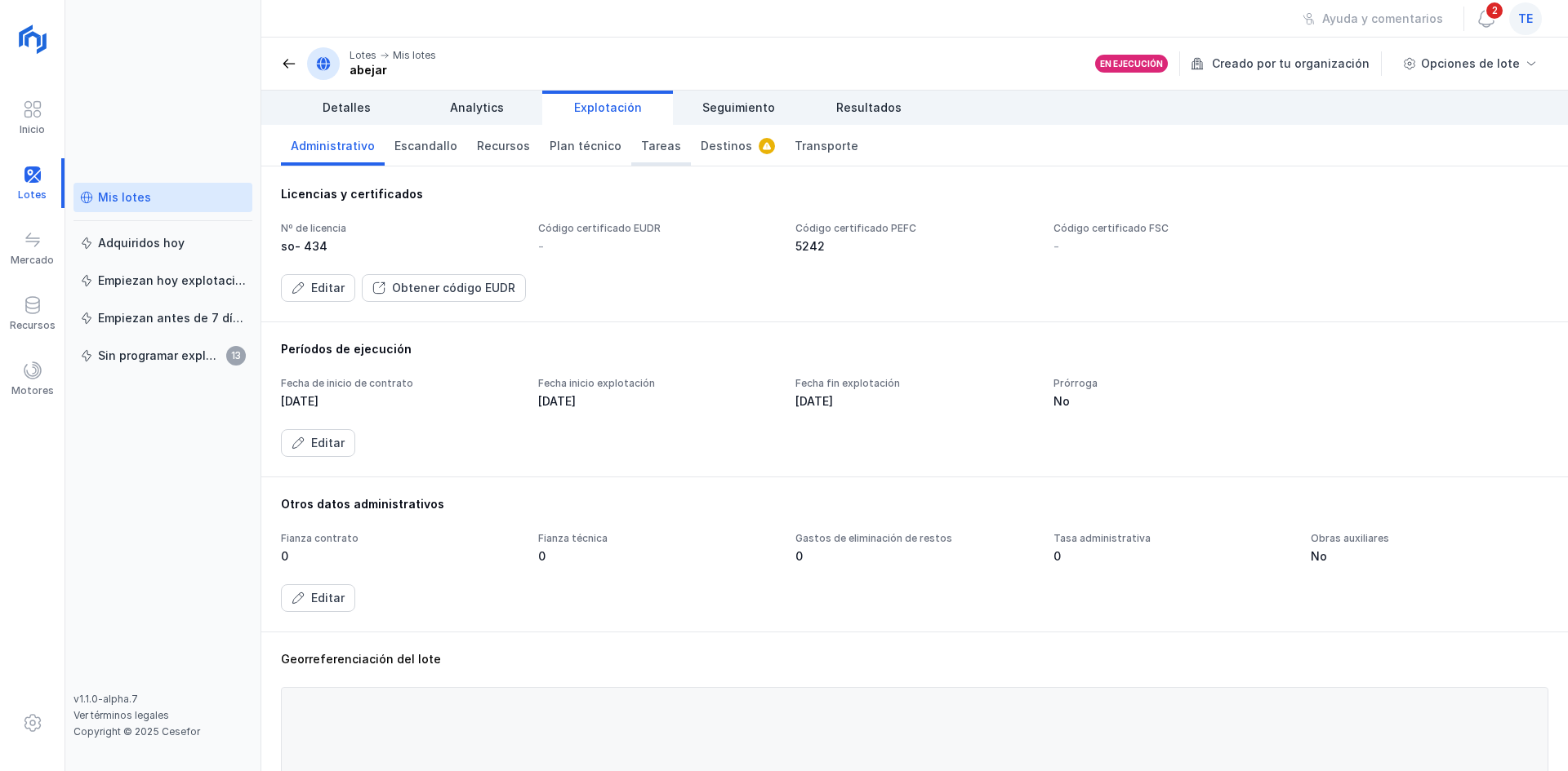
click at [649, 143] on span "Tareas" at bounding box center [660, 146] width 40 height 16
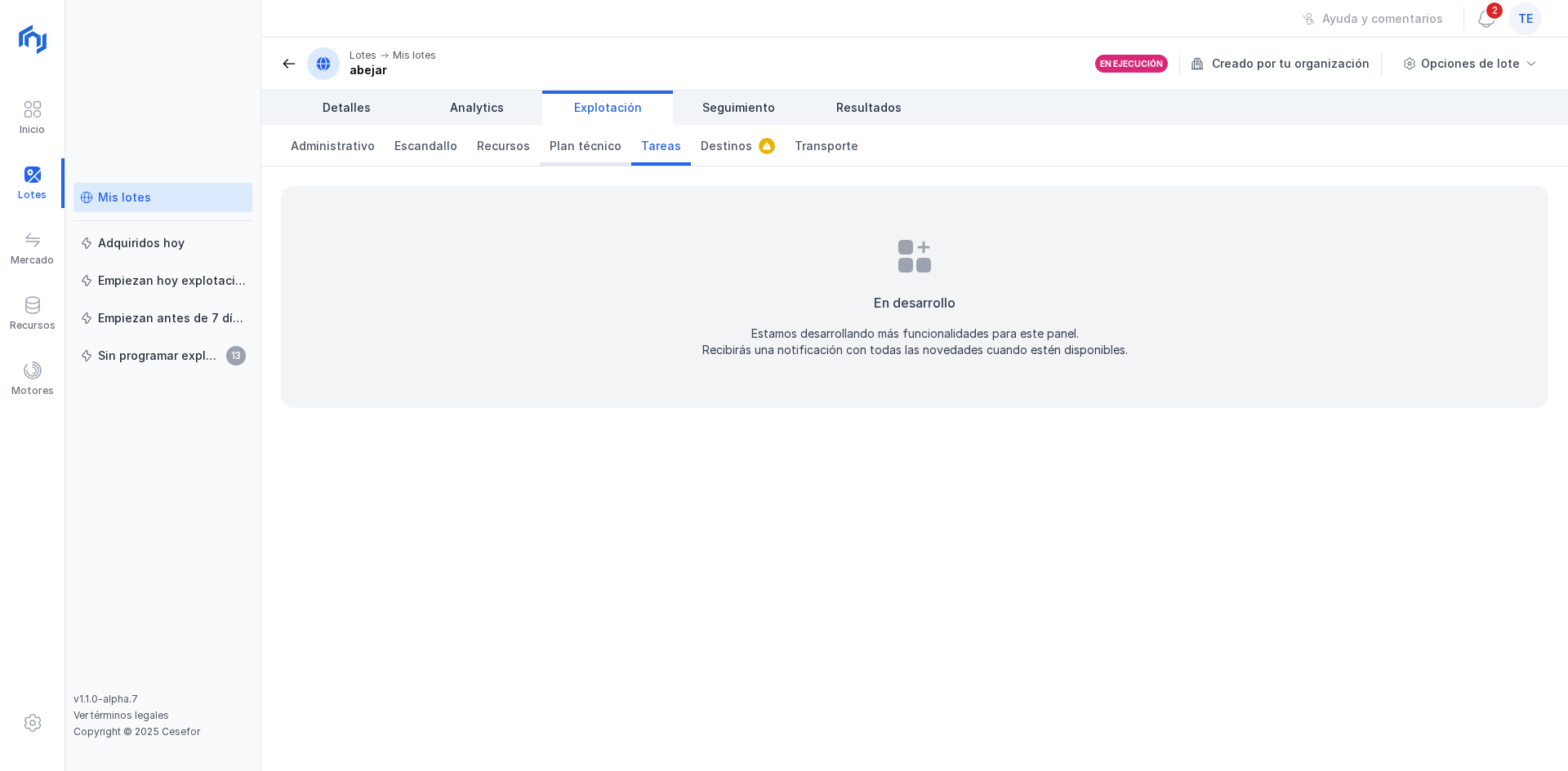
click at [590, 144] on span "Plan técnico" at bounding box center [585, 146] width 72 height 16
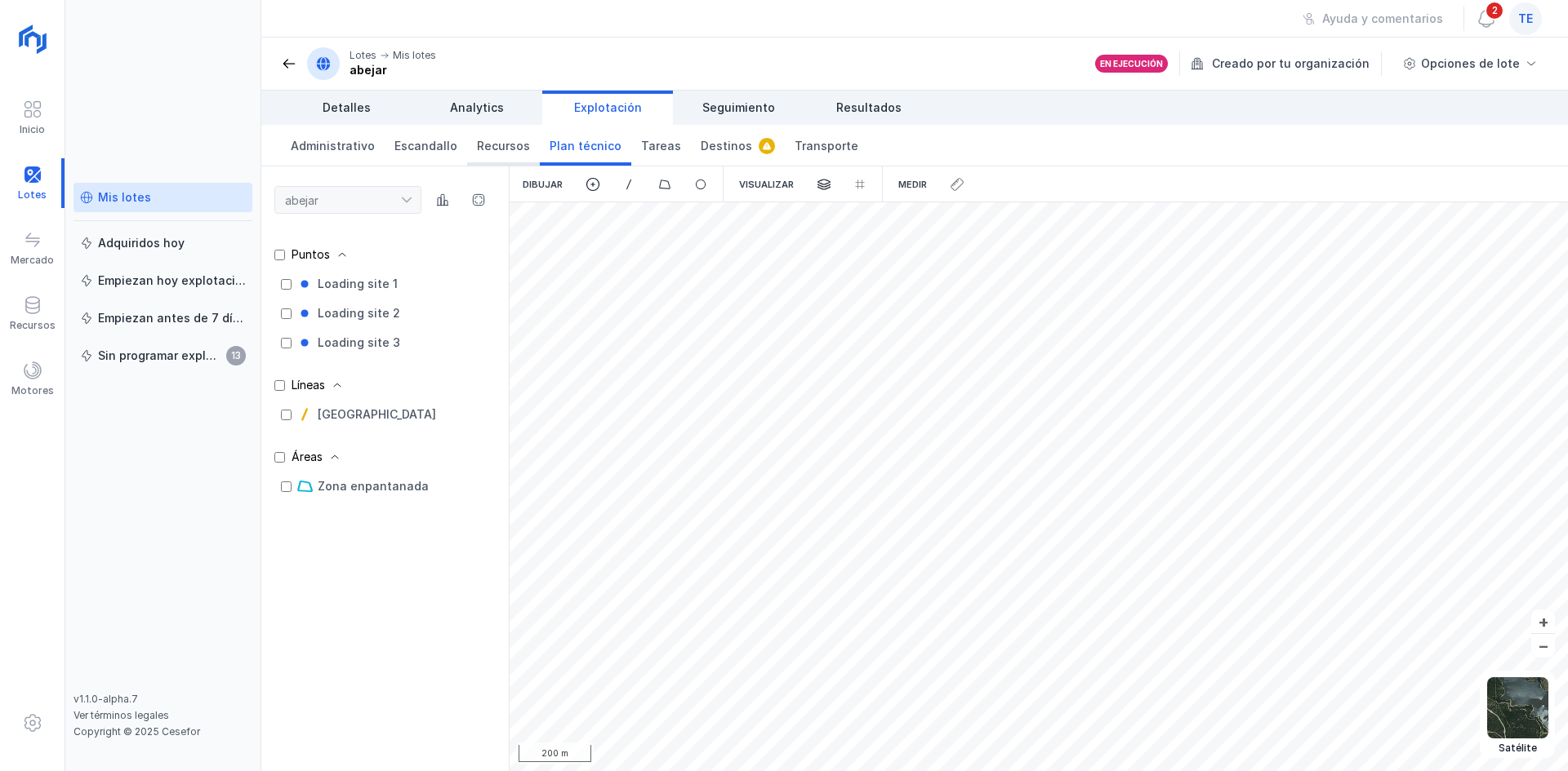
click at [515, 151] on span "Recursos" at bounding box center [503, 146] width 53 height 16
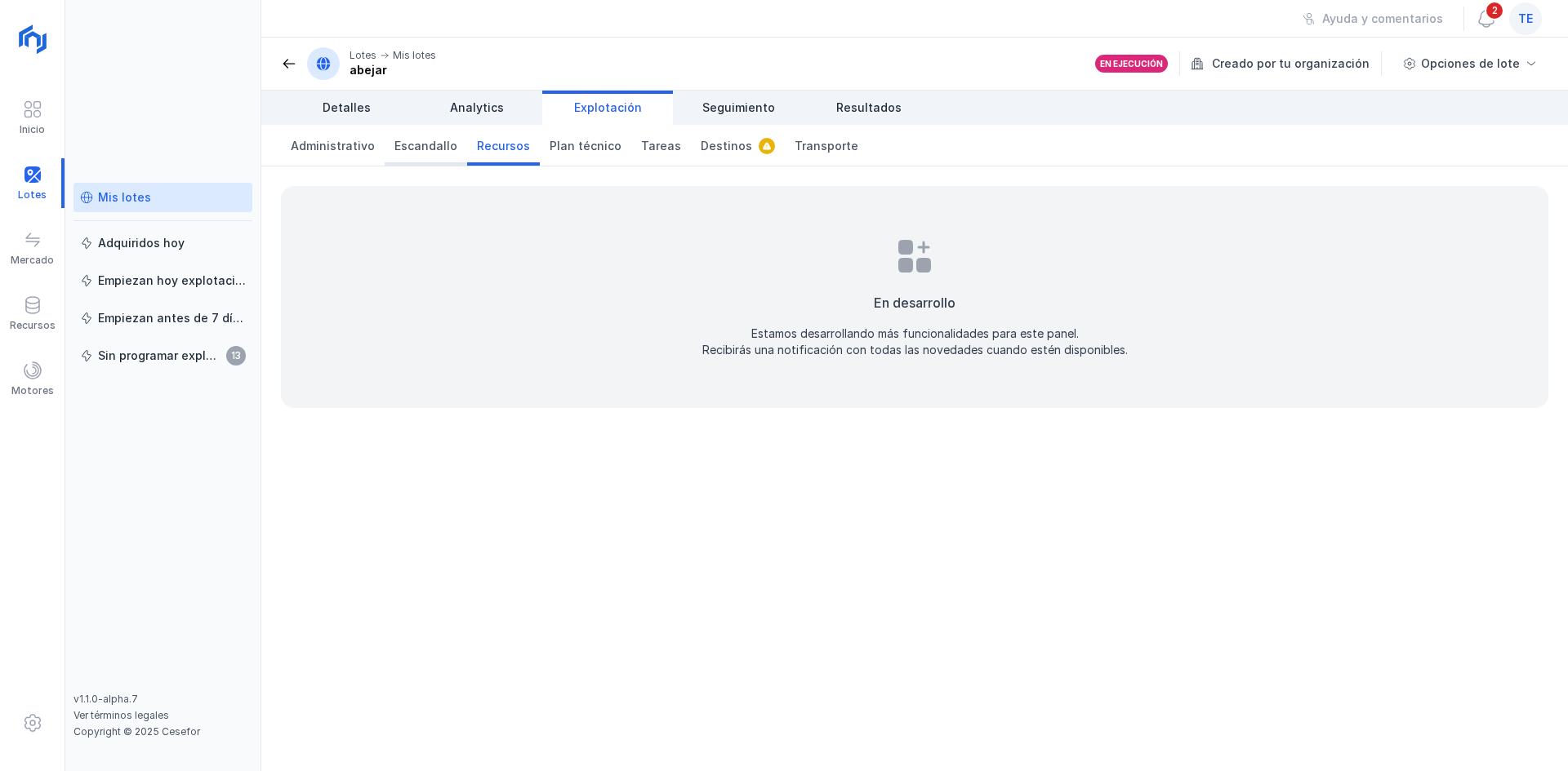
click at [439, 150] on span "Escandallo" at bounding box center [426, 146] width 63 height 16
click at [581, 143] on span "Plan técnico" at bounding box center [585, 146] width 72 height 16
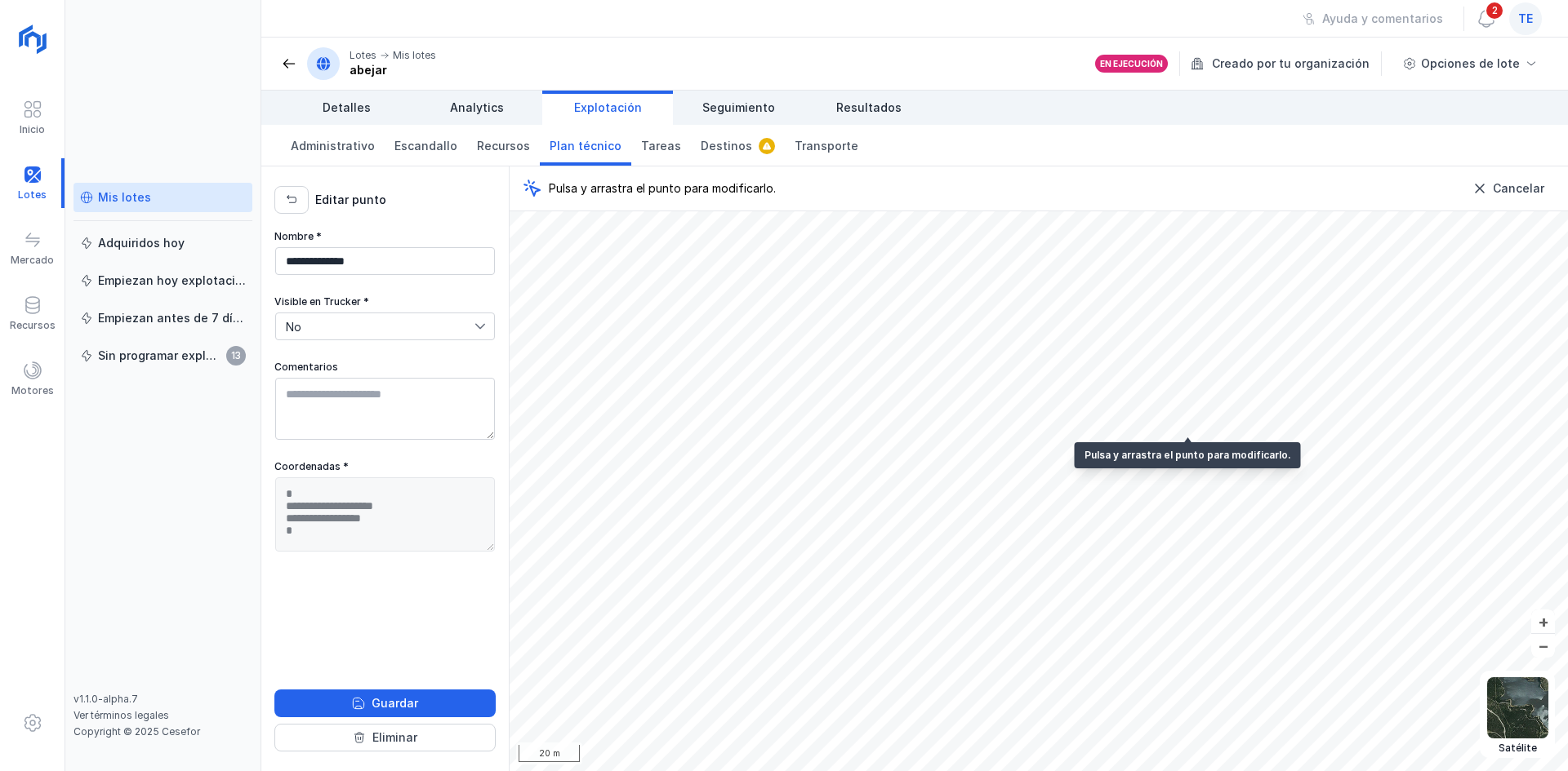
type textarea "**********"
click at [662, 142] on link "Tareas" at bounding box center [660, 146] width 60 height 41
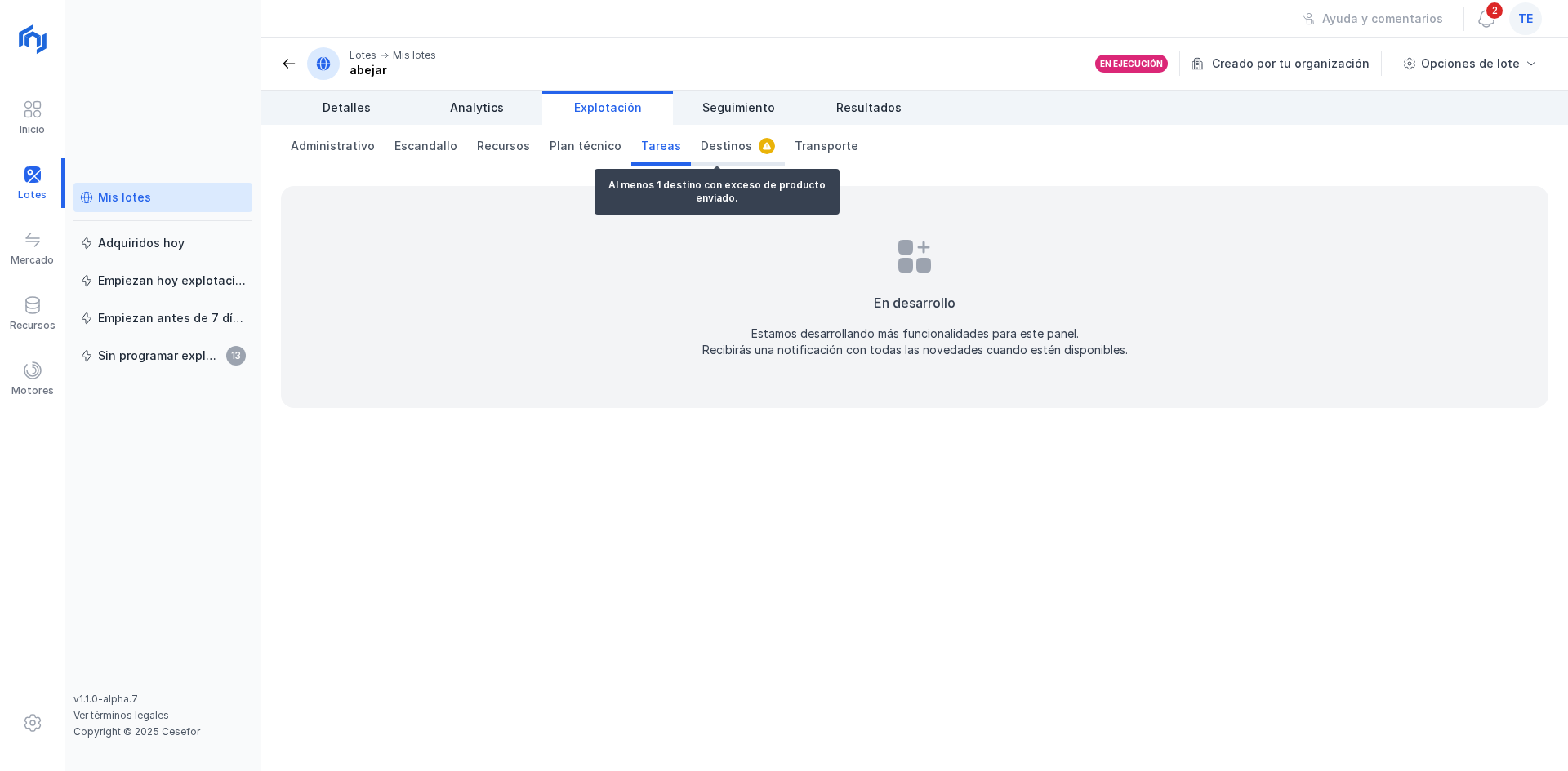
click at [691, 154] on link "Destinos" at bounding box center [737, 146] width 94 height 41
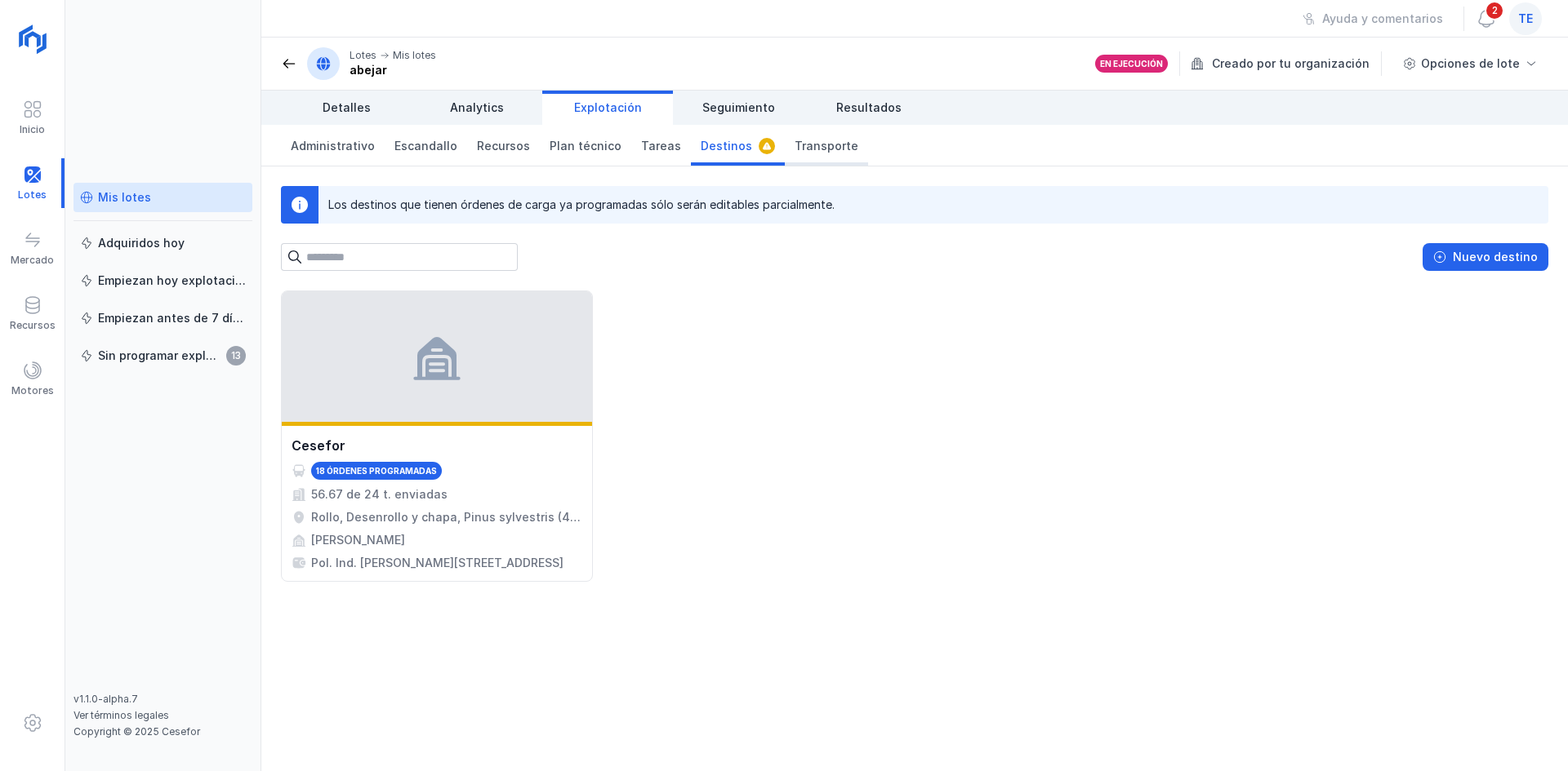
click at [817, 152] on span "Transporte" at bounding box center [826, 146] width 64 height 16
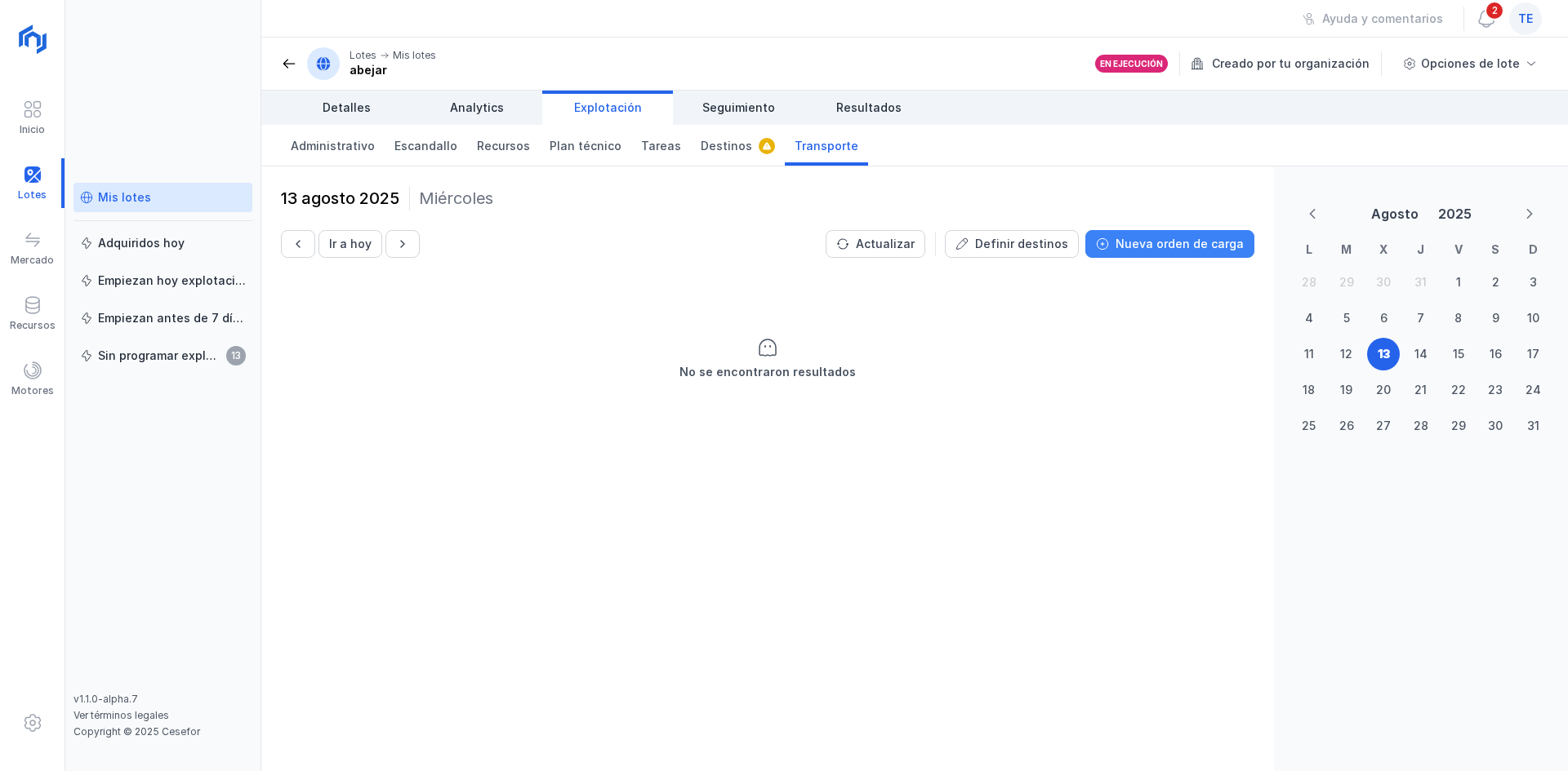
click at [1189, 242] on div "Nueva orden de carga" at bounding box center [1180, 244] width 128 height 16
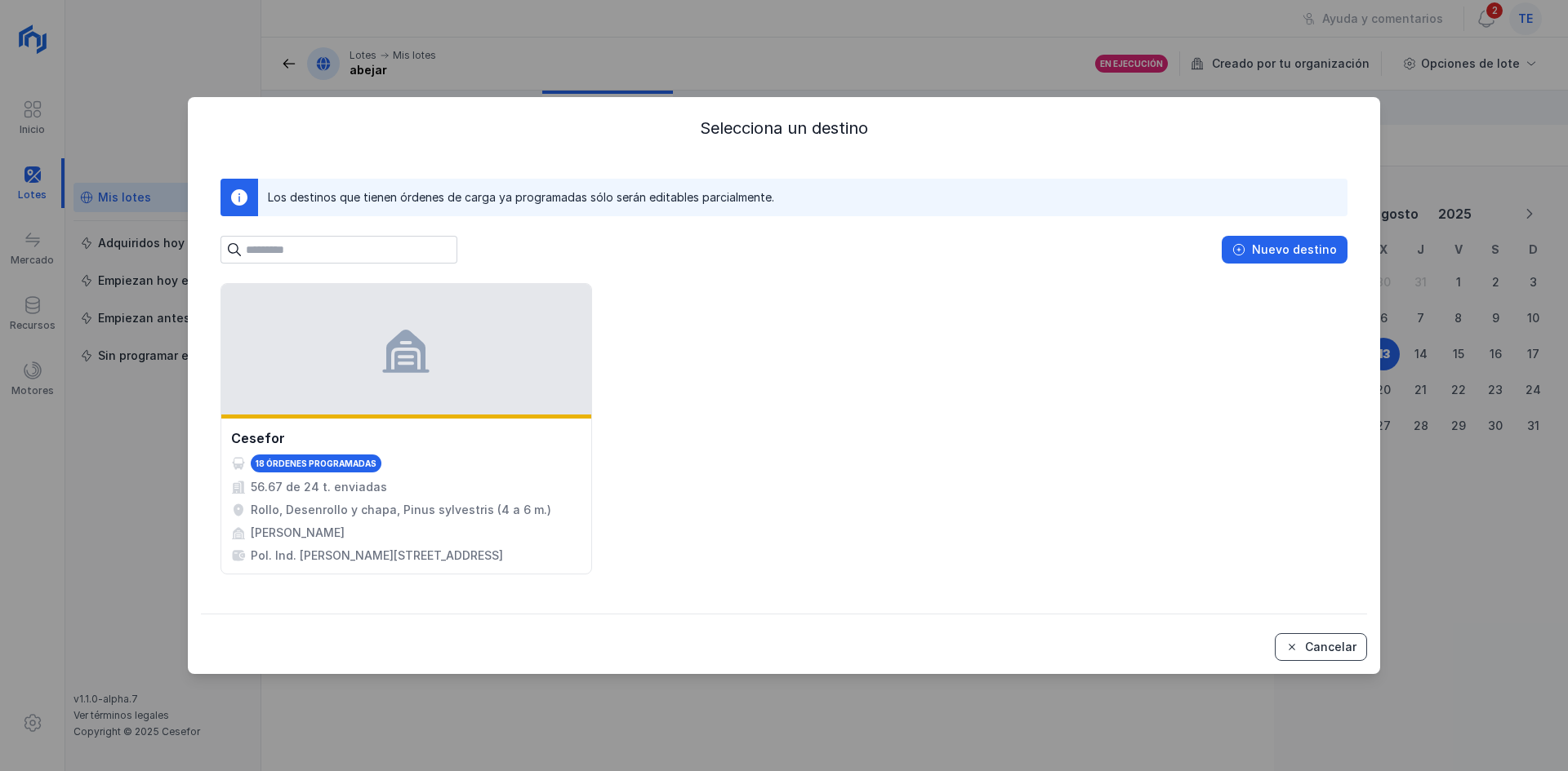
click at [1353, 660] on button "Cancelar" at bounding box center [1320, 647] width 92 height 28
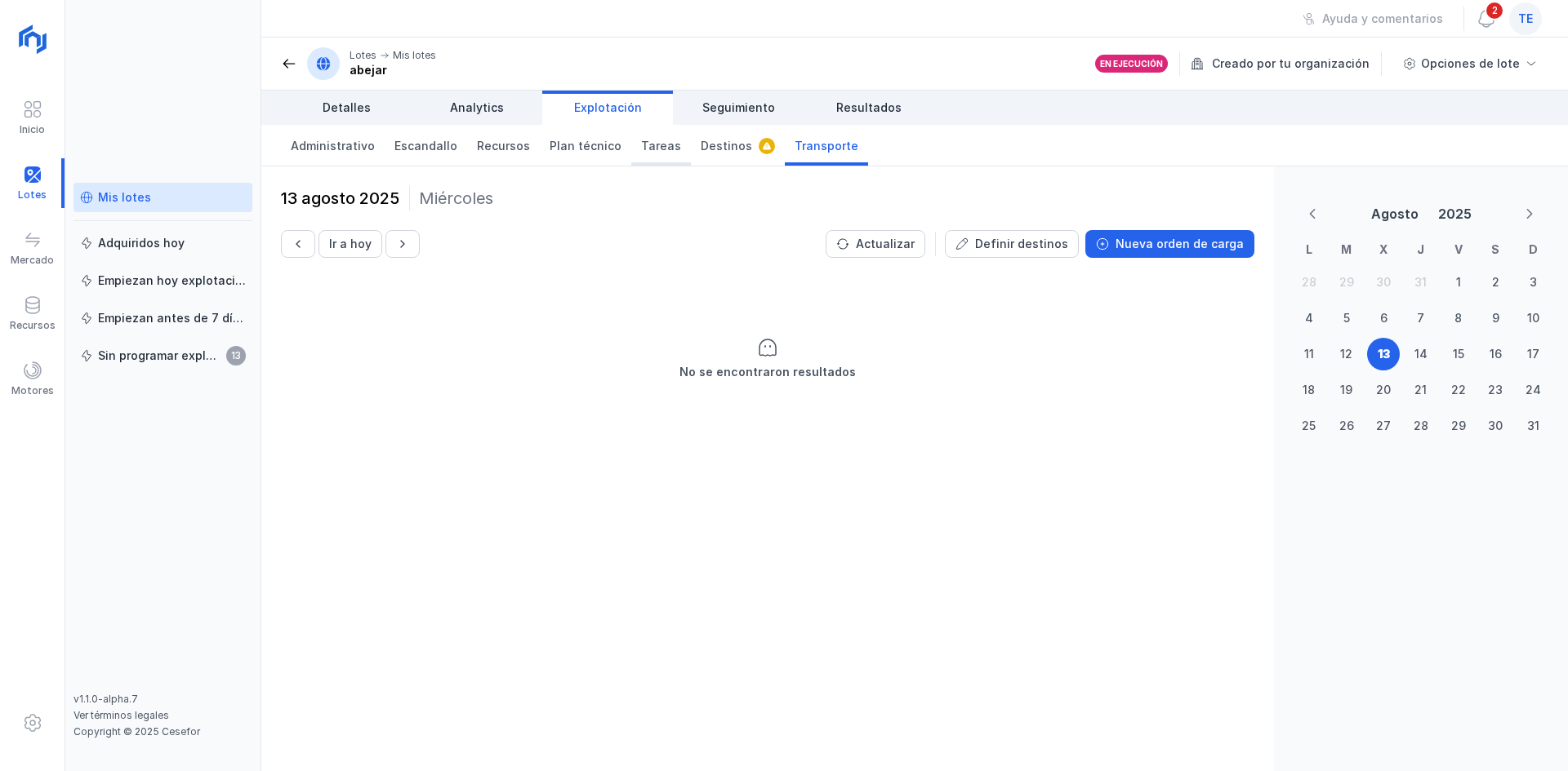
click at [670, 157] on link "Tareas" at bounding box center [660, 146] width 60 height 41
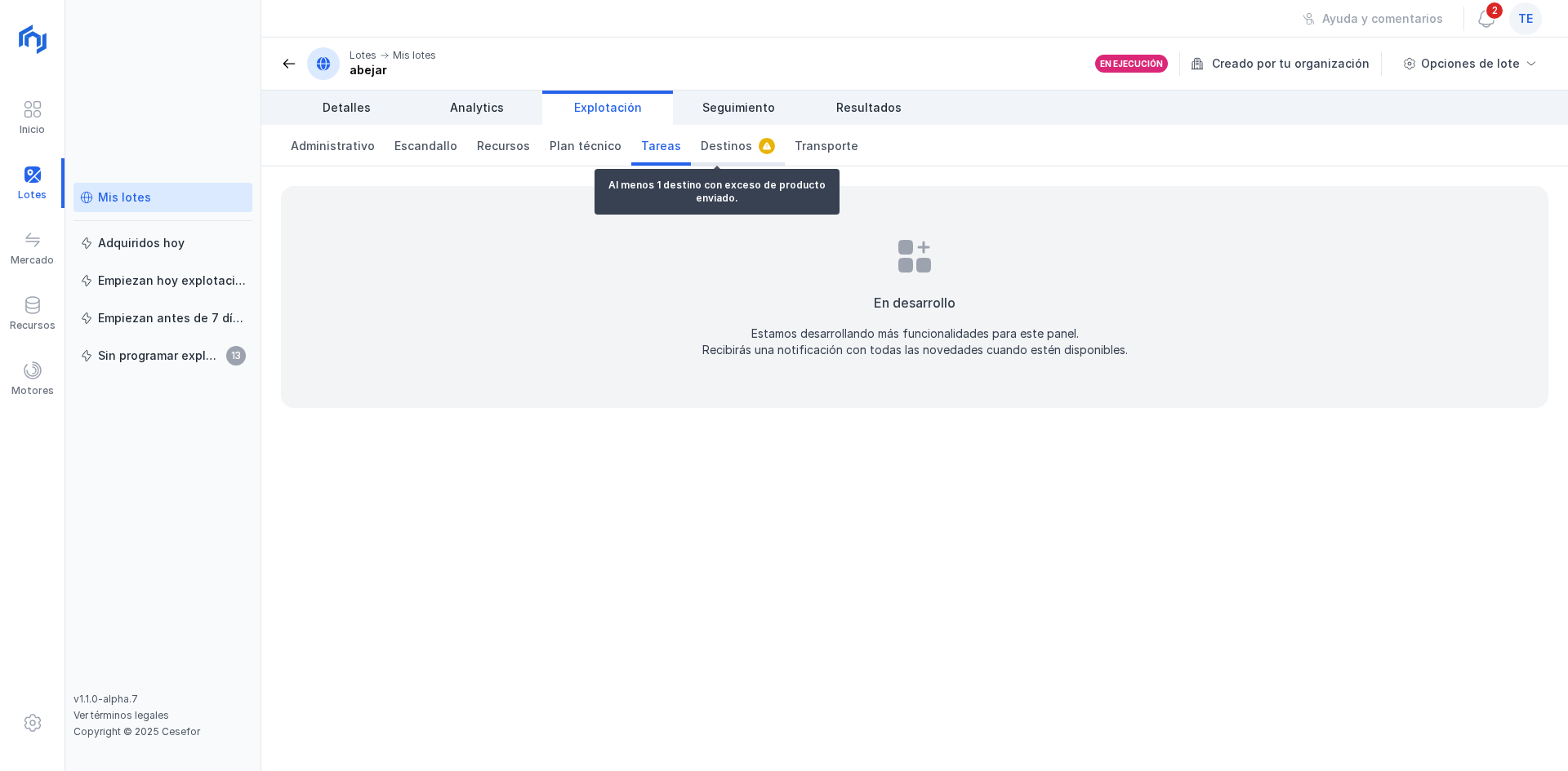
click at [701, 148] on span "Destinos" at bounding box center [726, 146] width 51 height 16
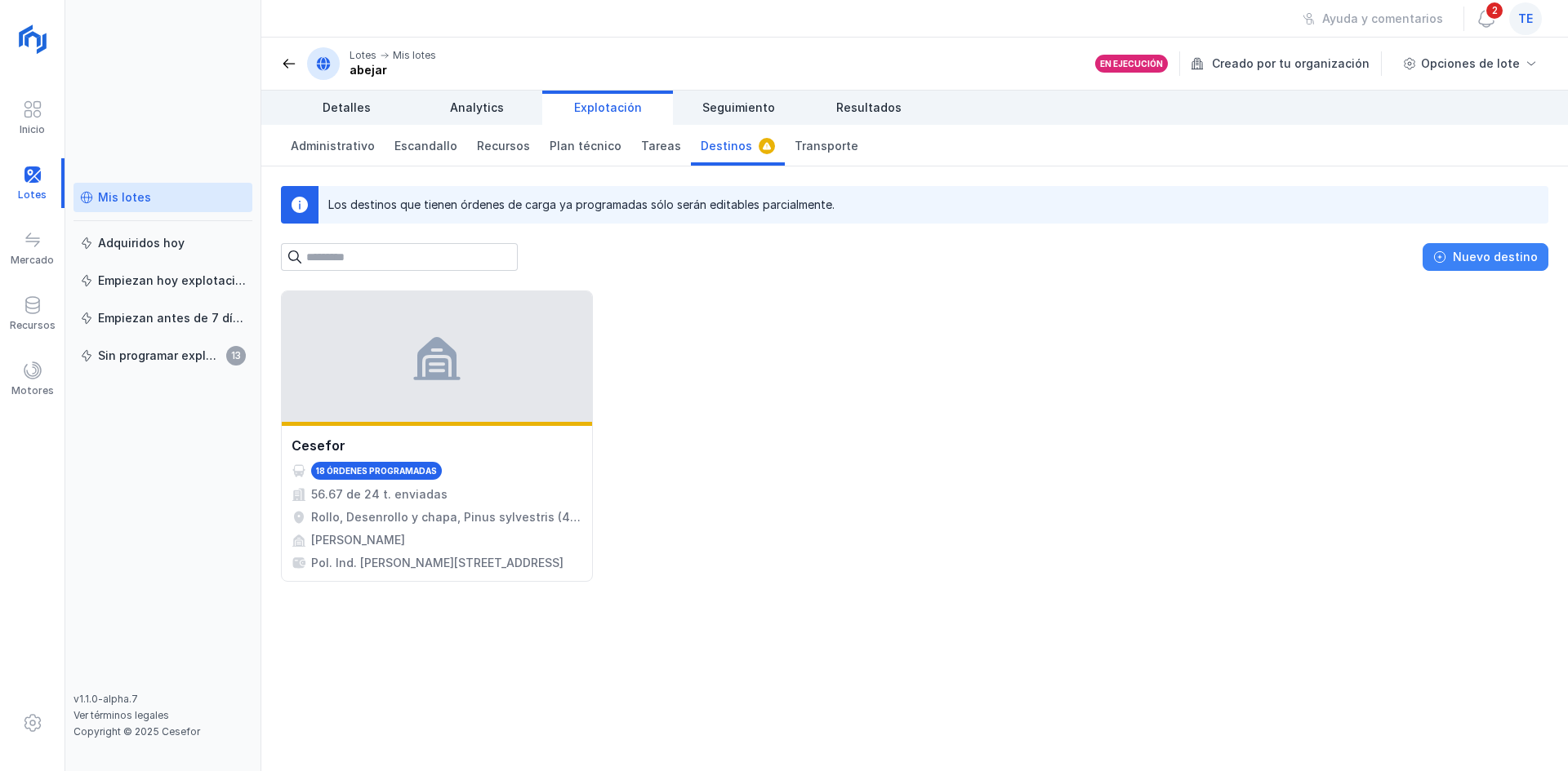
click at [1453, 261] on button "Nuevo destino" at bounding box center [1486, 257] width 126 height 28
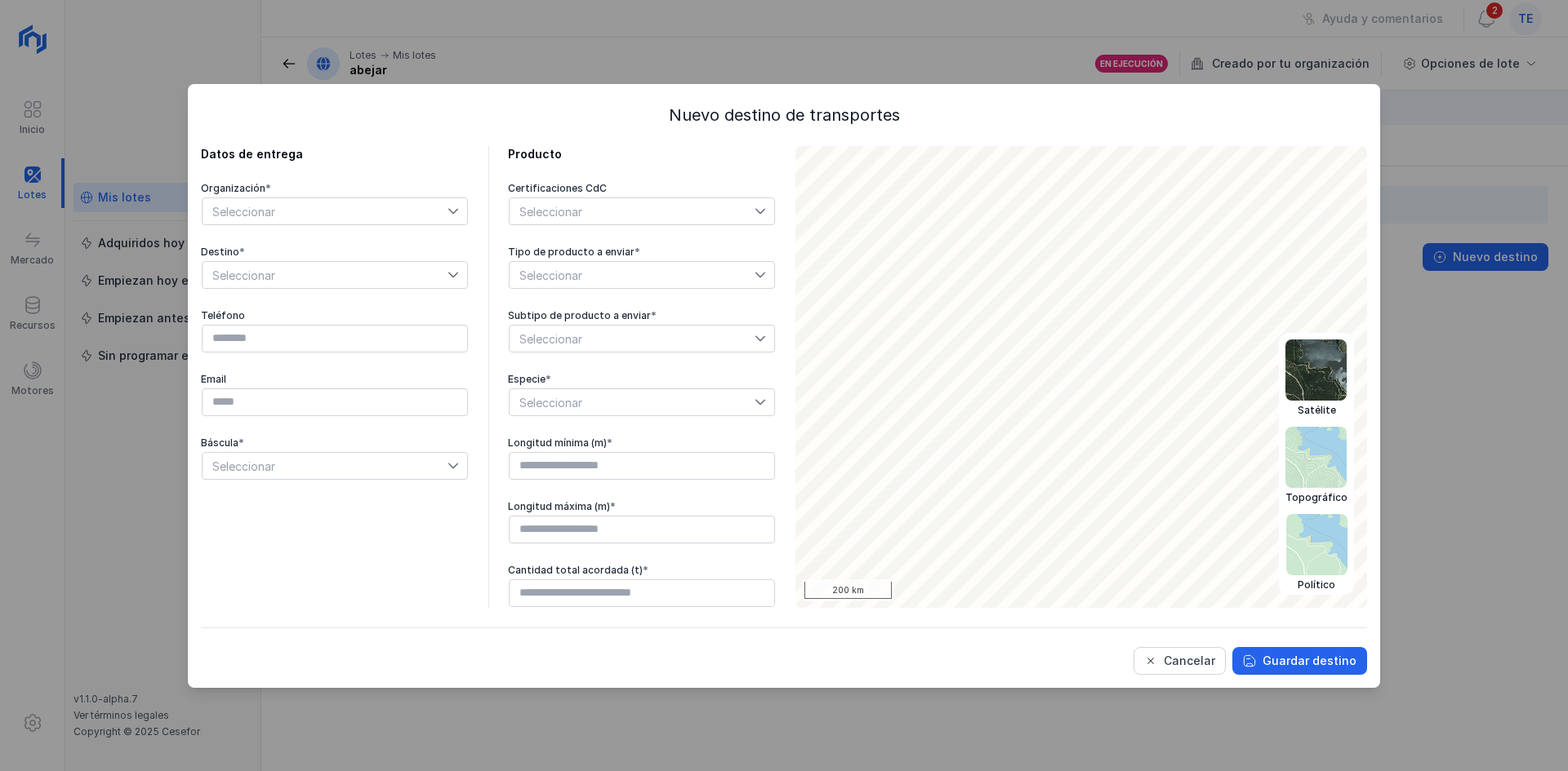
click at [1333, 556] on img at bounding box center [1317, 545] width 61 height 61
click at [1305, 376] on img at bounding box center [1316, 370] width 61 height 61
click at [1325, 444] on img at bounding box center [1316, 457] width 61 height 61
click at [1313, 543] on img at bounding box center [1316, 545] width 61 height 61
click at [1317, 542] on img at bounding box center [1316, 545] width 61 height 61
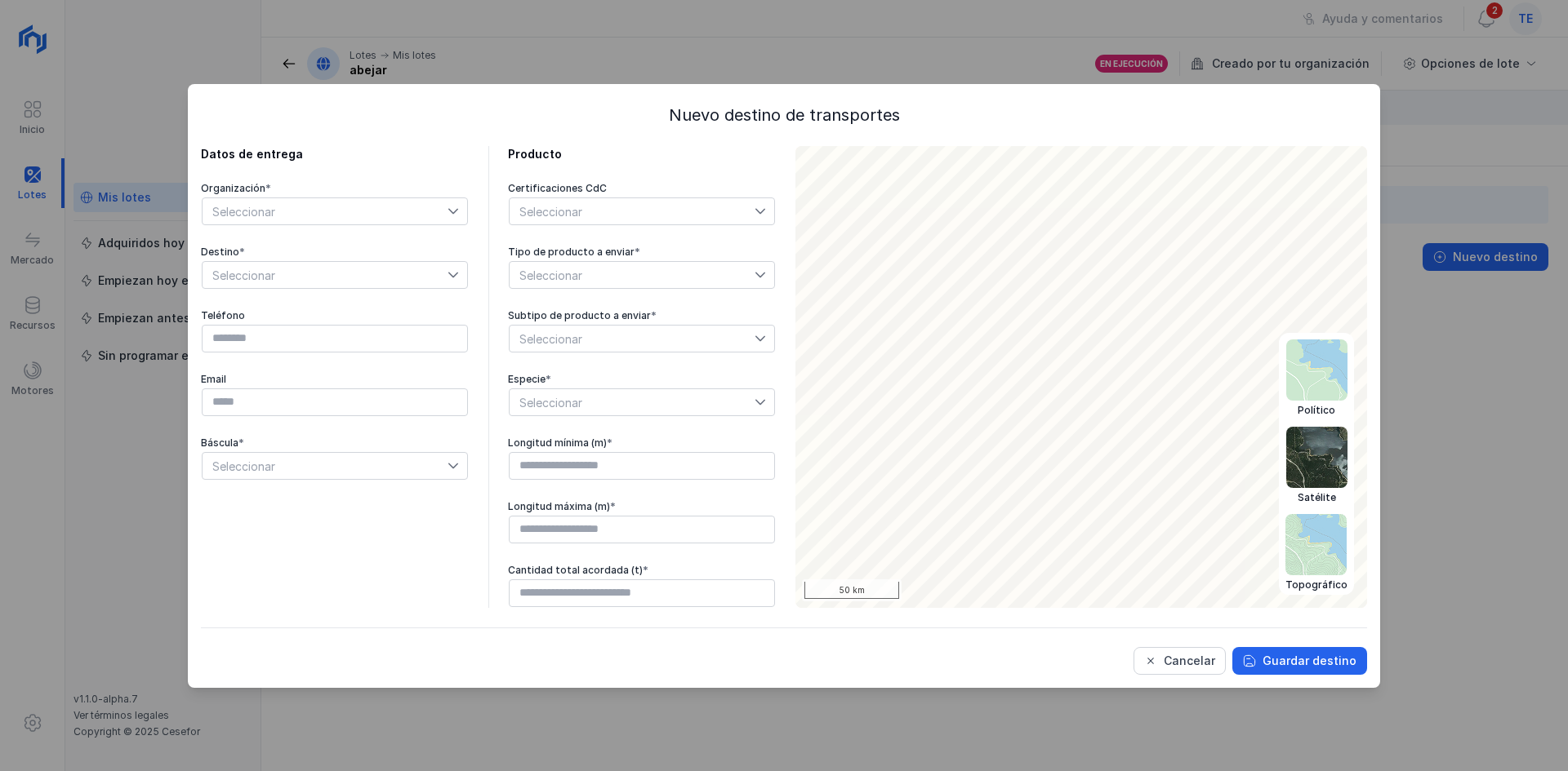
click at [1306, 387] on img at bounding box center [1317, 370] width 61 height 61
click at [1315, 468] on img at bounding box center [1316, 457] width 61 height 61
click at [1319, 411] on div "Político" at bounding box center [1317, 411] width 61 height 13
click at [1324, 461] on img at bounding box center [1316, 457] width 61 height 61
click at [1325, 386] on img at bounding box center [1317, 370] width 61 height 61
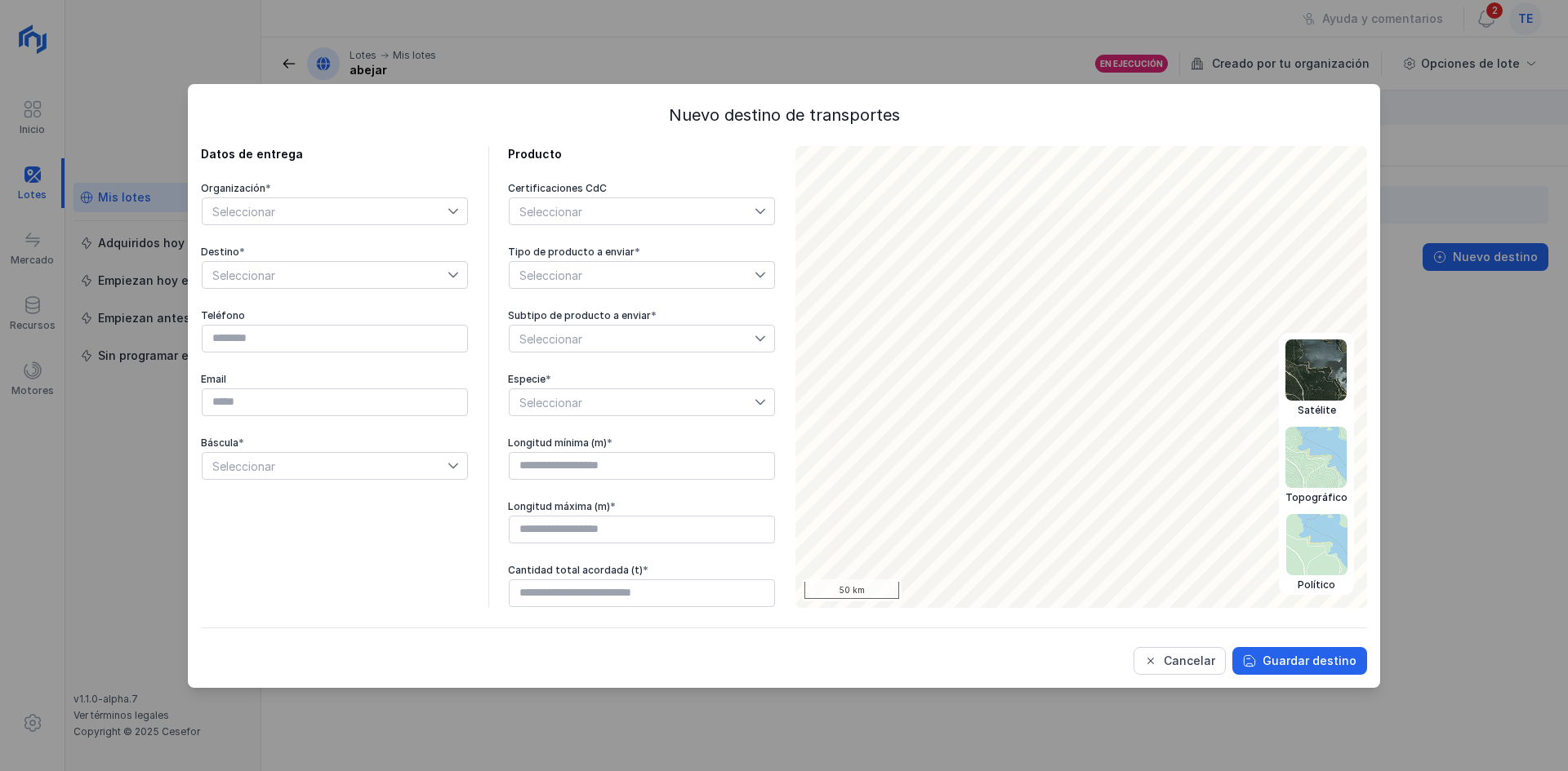
click at [1322, 458] on img at bounding box center [1316, 457] width 61 height 61
click at [1322, 458] on img at bounding box center [1317, 457] width 61 height 61
click at [1317, 438] on img at bounding box center [1316, 457] width 61 height 61
drag, startPoint x: 1319, startPoint y: 530, endPoint x: 1317, endPoint y: 521, distance: 9.2
click at [1317, 528] on img at bounding box center [1316, 545] width 61 height 61
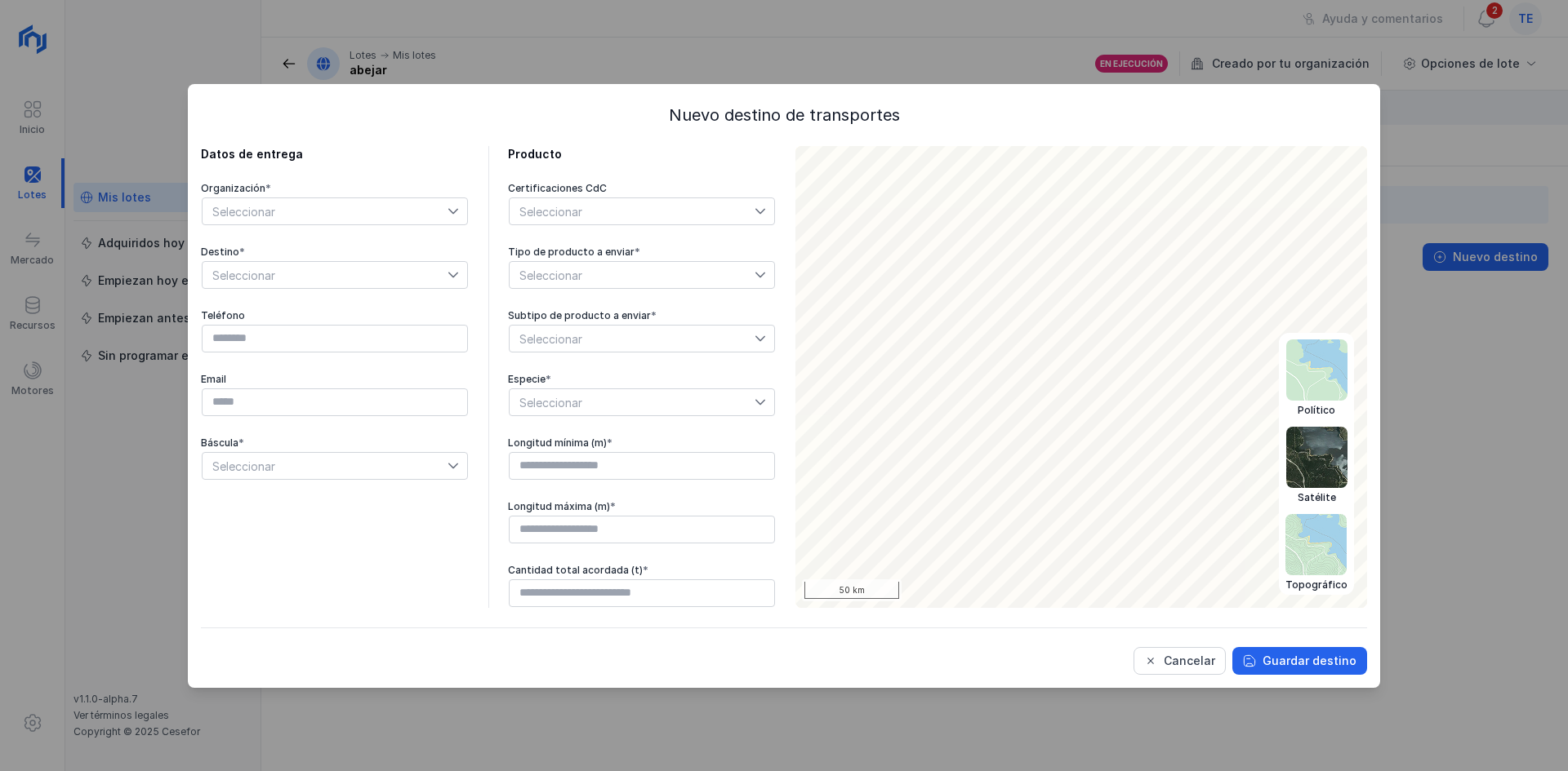
click at [1315, 480] on img at bounding box center [1317, 457] width 61 height 61
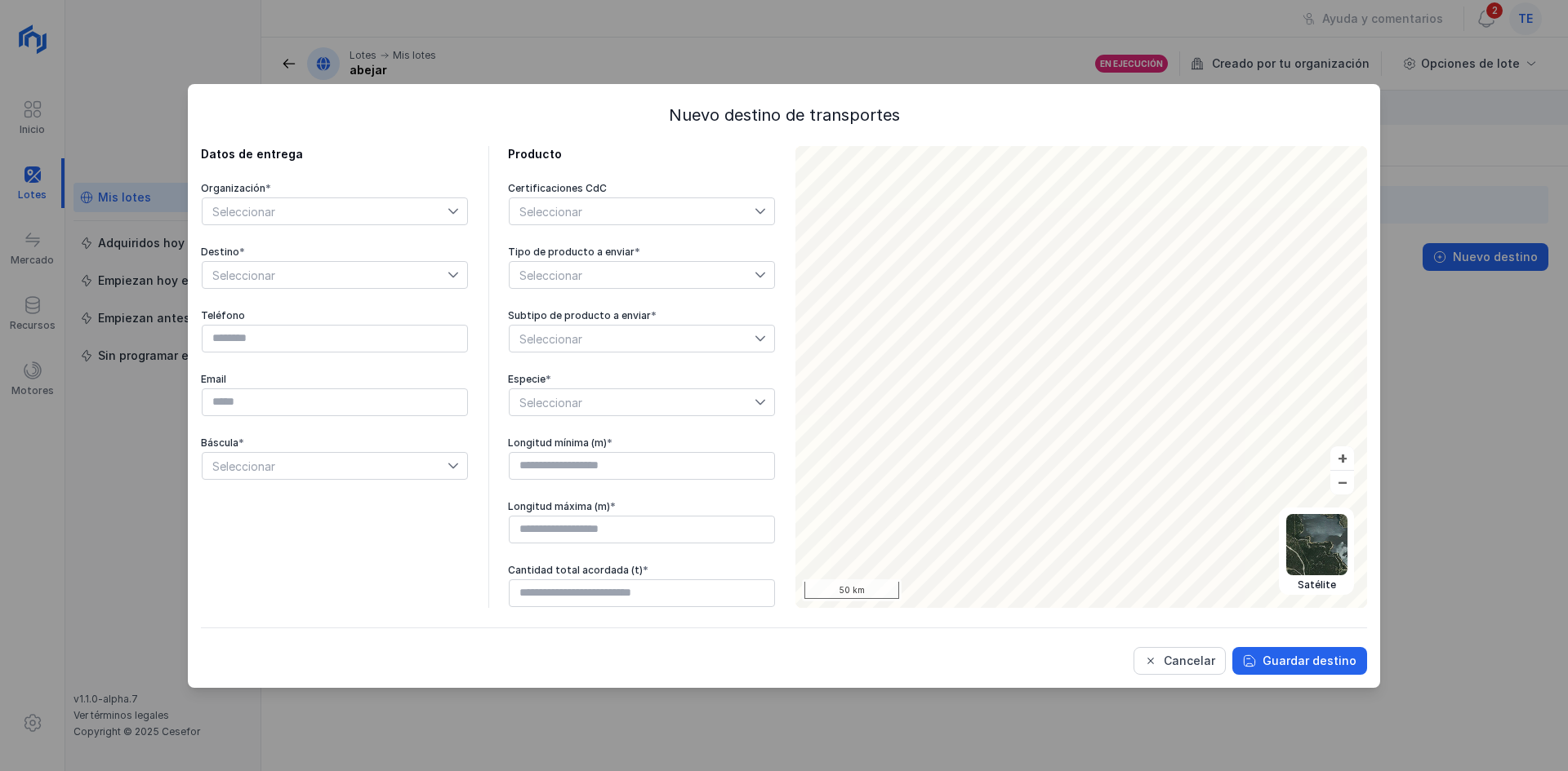
drag, startPoint x: 1445, startPoint y: 244, endPoint x: 1352, endPoint y: 455, distance: 230.6
click at [1440, 248] on div "Nuevo destino de transportes Datos de entrega Organización * Seleccionar Destin…" at bounding box center [784, 386] width 1568 height 771
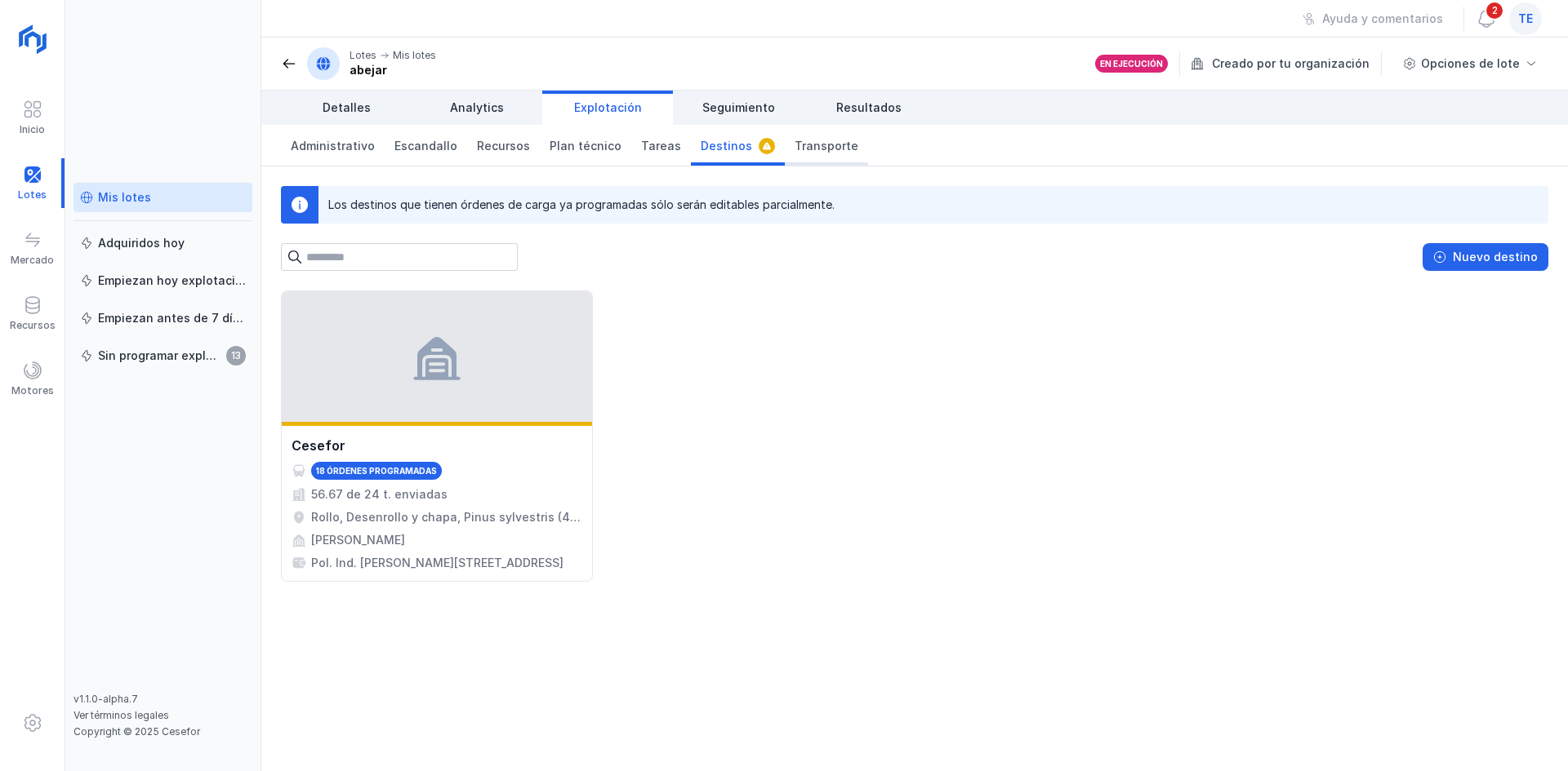
click at [795, 154] on span "Transporte" at bounding box center [826, 146] width 64 height 16
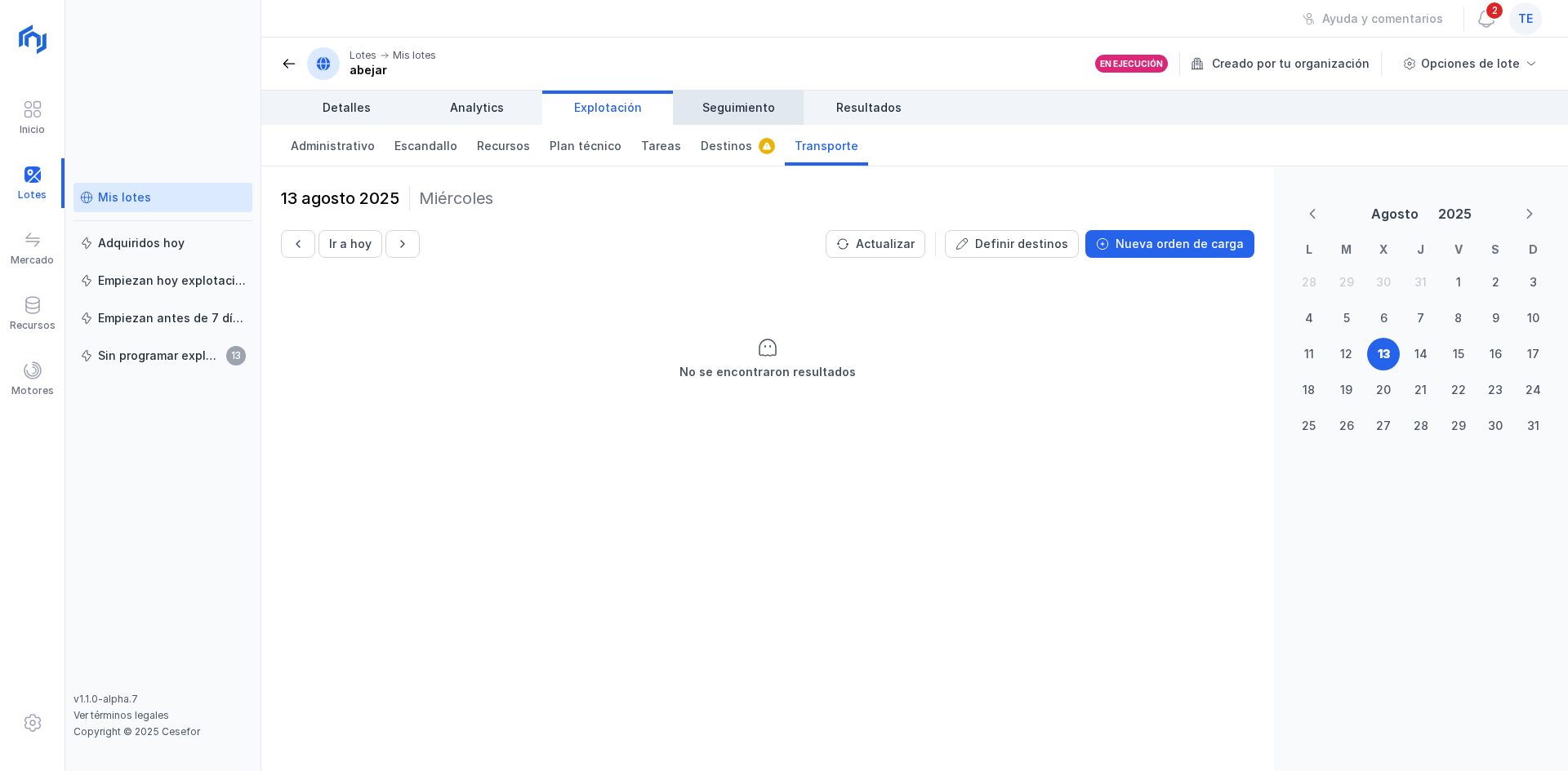
click at [739, 123] on link "Seguimiento" at bounding box center [738, 107] width 131 height 34
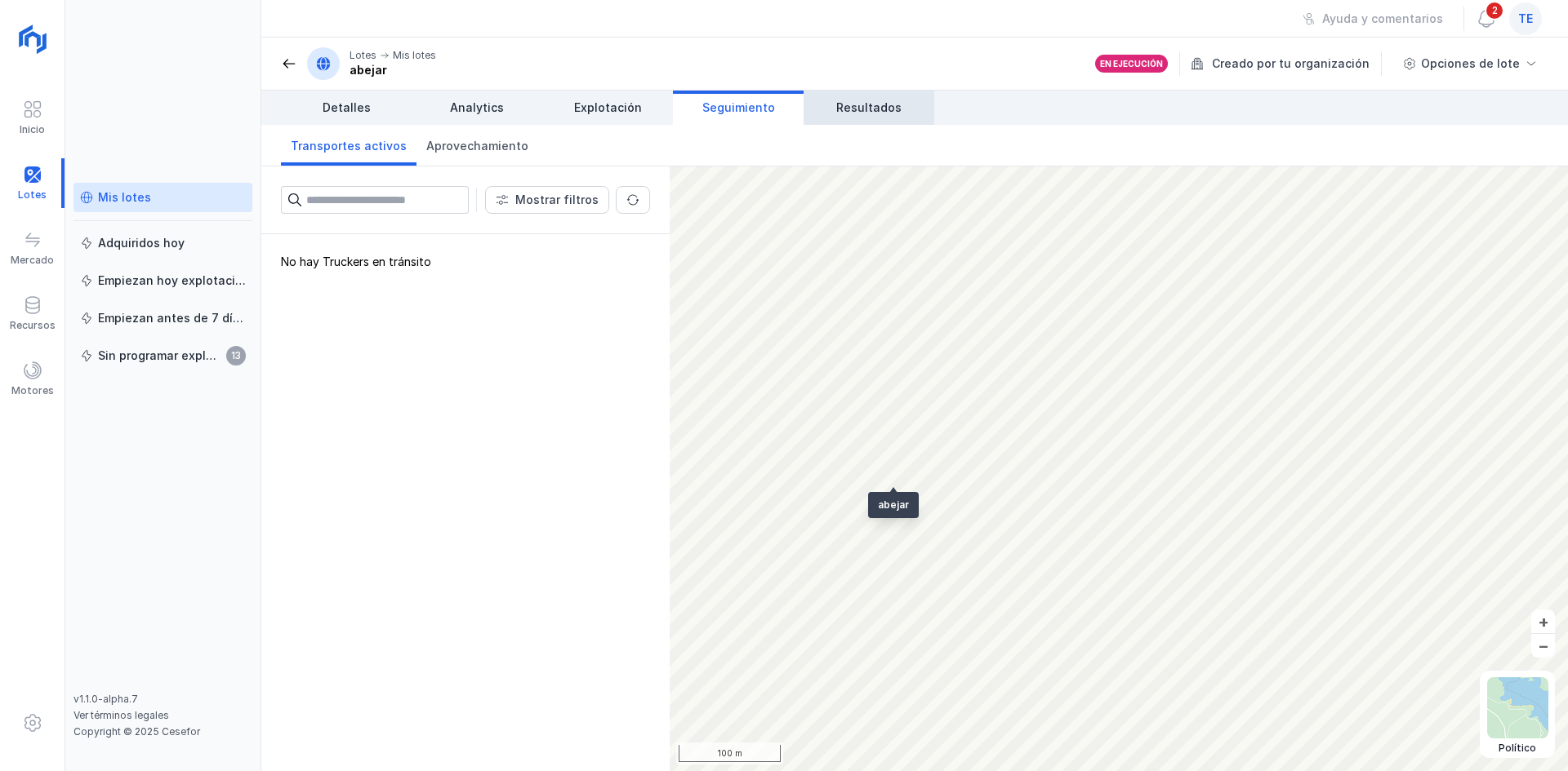
click at [838, 108] on span "Resultados" at bounding box center [868, 107] width 65 height 16
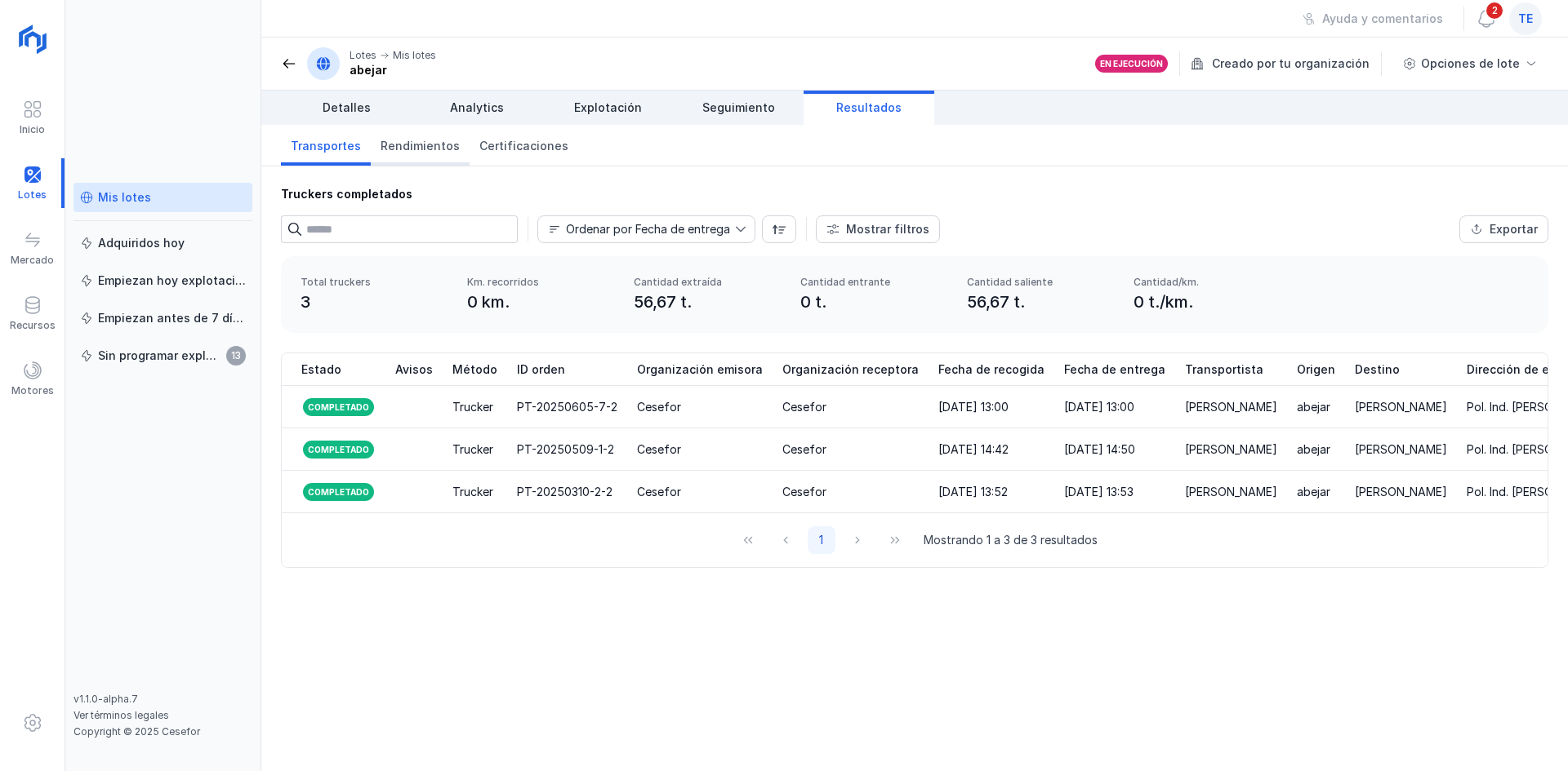
click at [424, 159] on link "Rendimientos" at bounding box center [420, 146] width 98 height 41
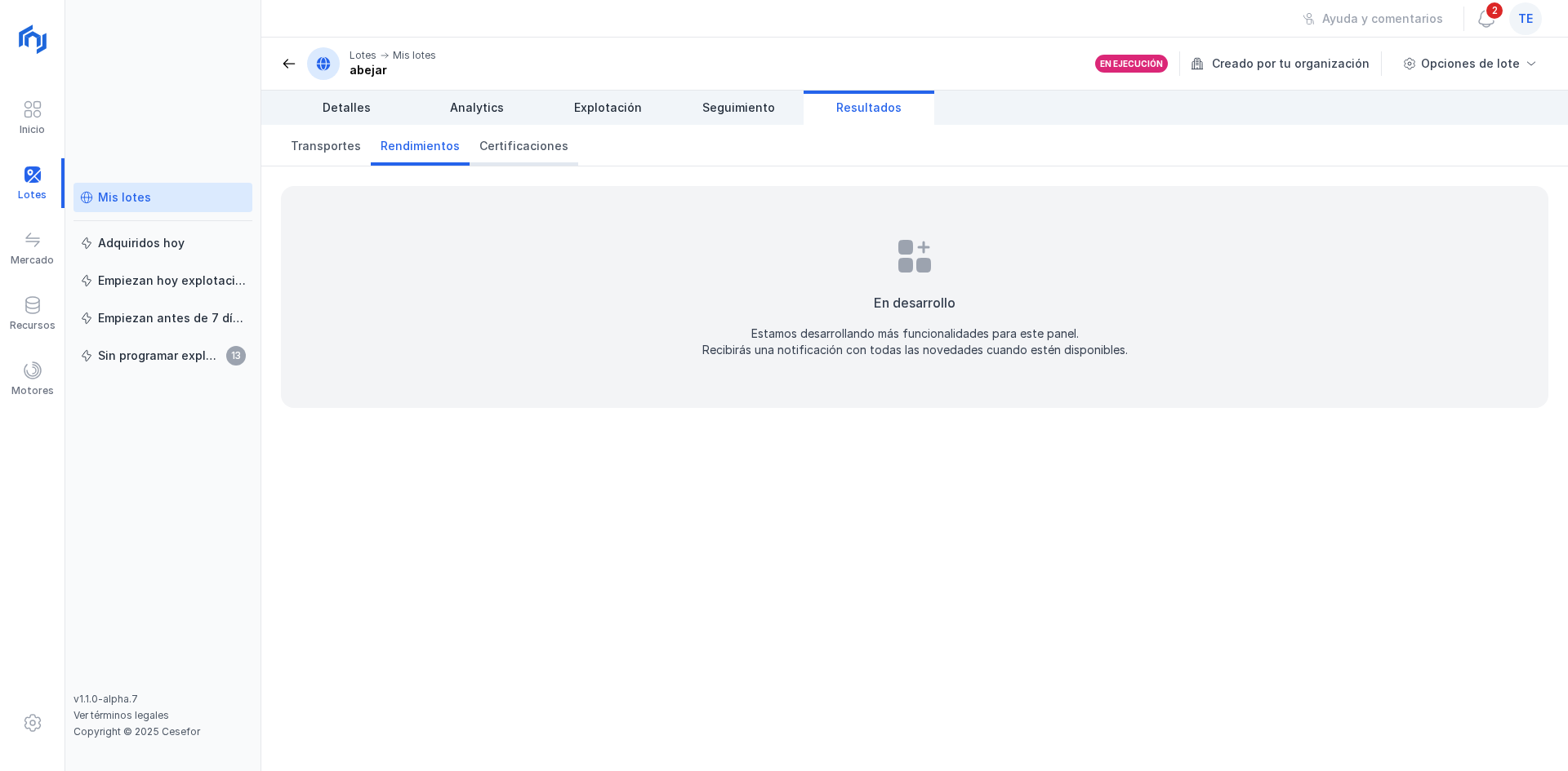
click at [503, 137] on link "Certificaciones" at bounding box center [524, 146] width 108 height 41
click at [287, 146] on link "Transportes" at bounding box center [326, 146] width 89 height 41
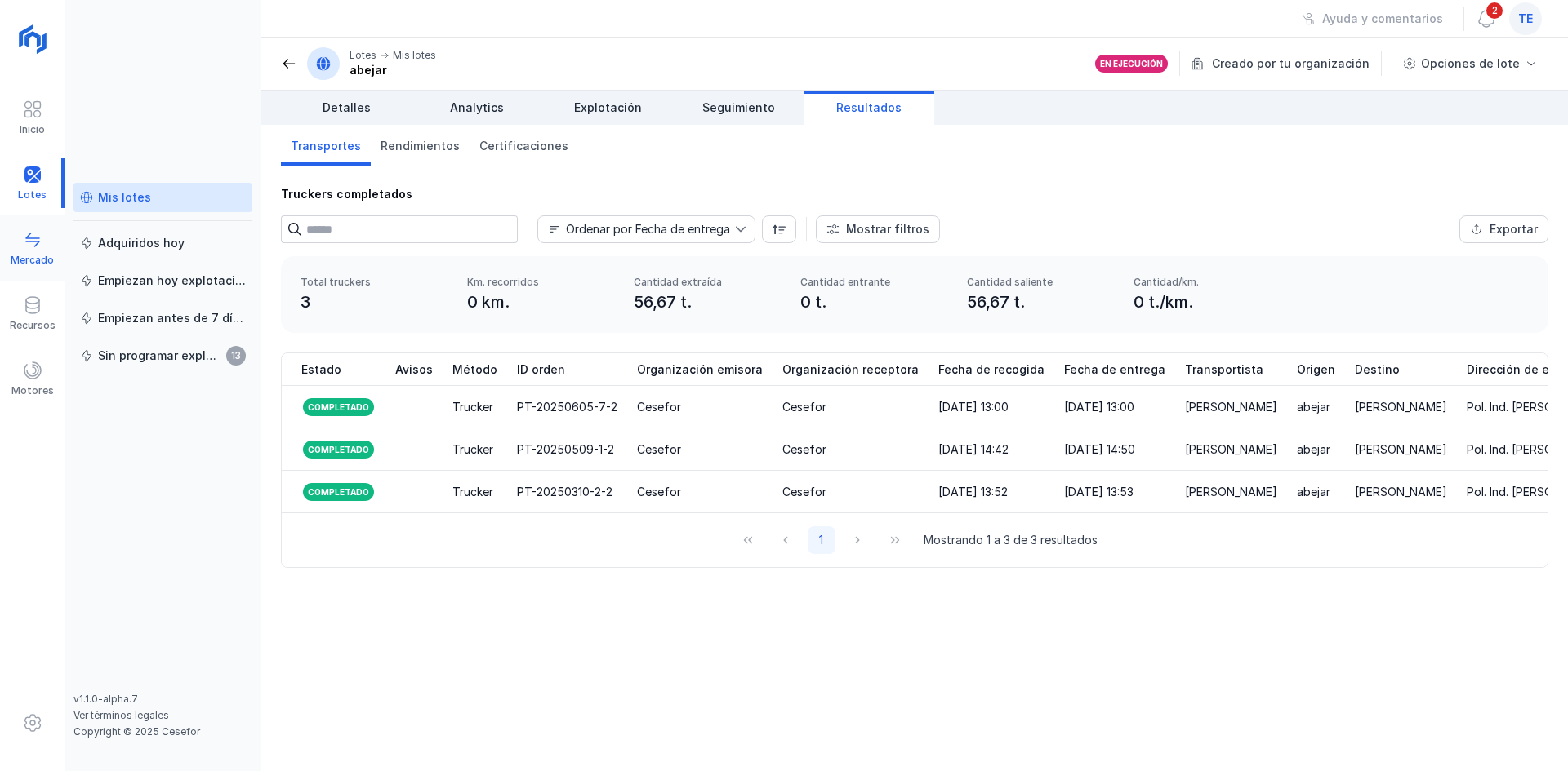
click at [40, 233] on span at bounding box center [33, 240] width 20 height 20
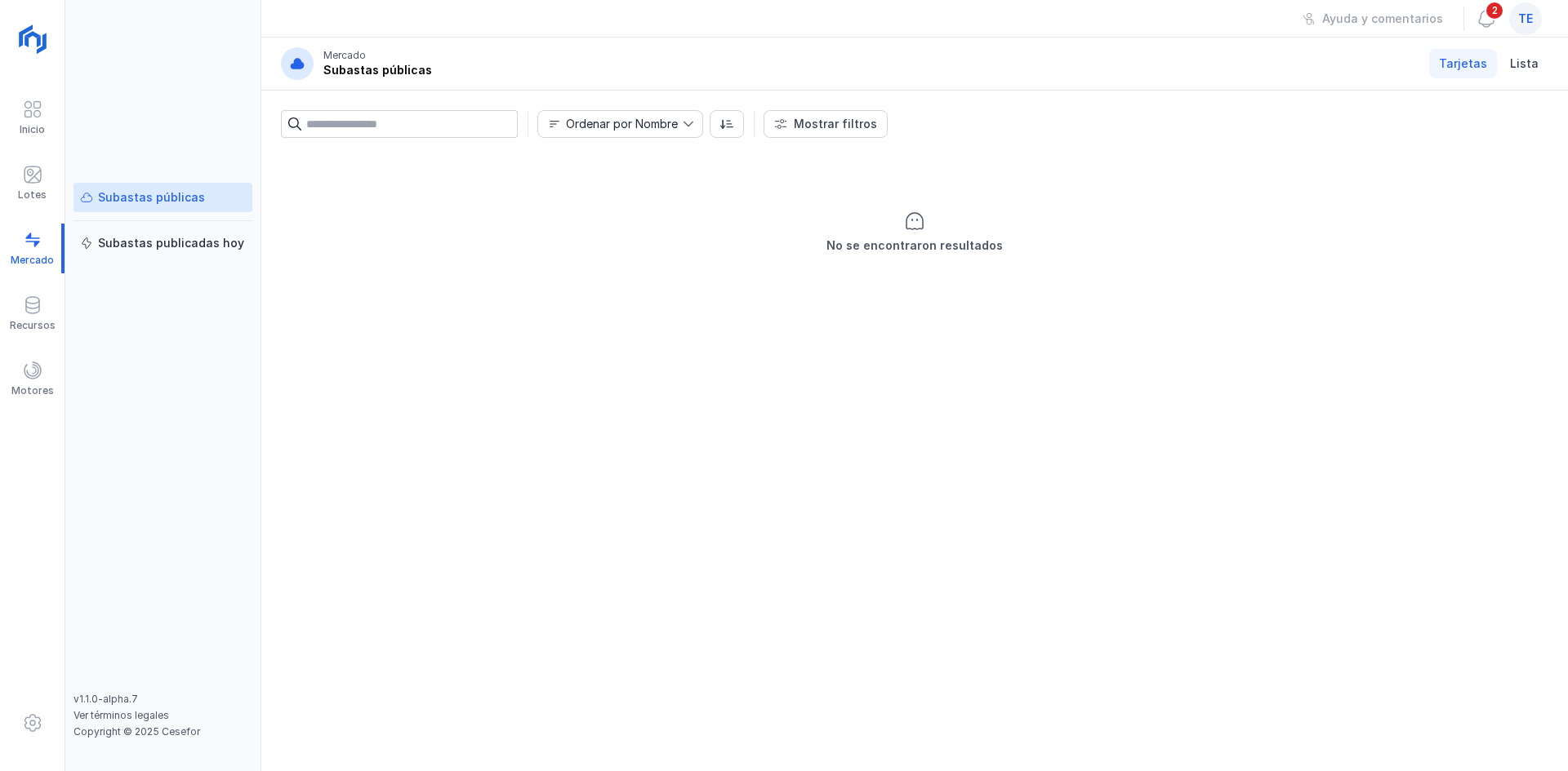
click at [209, 259] on div "Subastas públicas Subastas publicadas hoy" at bounding box center [163, 437] width 179 height 510
click at [209, 250] on div "Subastas publicadas hoy" at bounding box center [171, 243] width 146 height 16
click at [45, 310] on div "Recursos" at bounding box center [32, 314] width 64 height 50
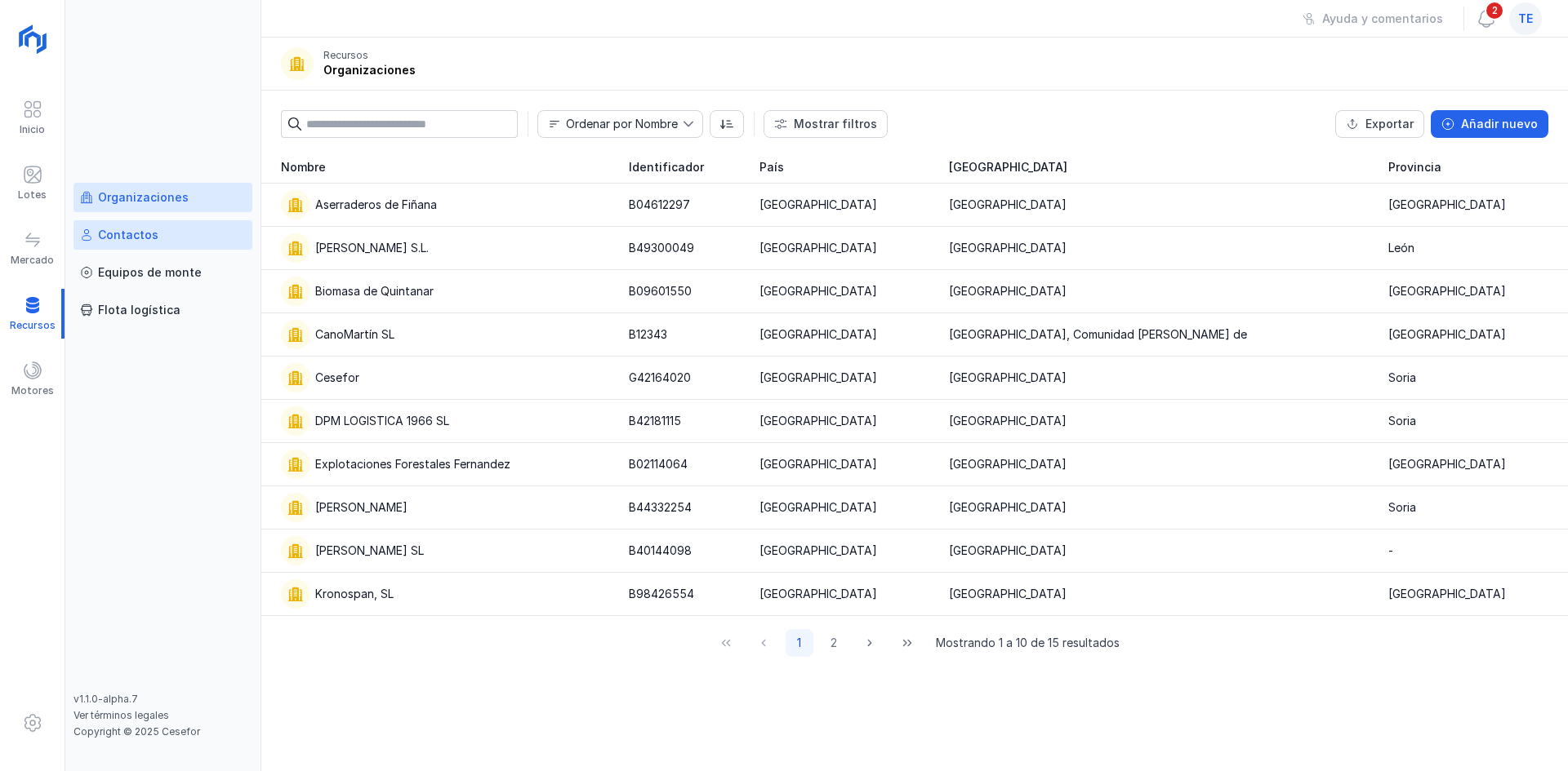
click at [192, 233] on div "Contactos" at bounding box center [162, 235] width 166 height 16
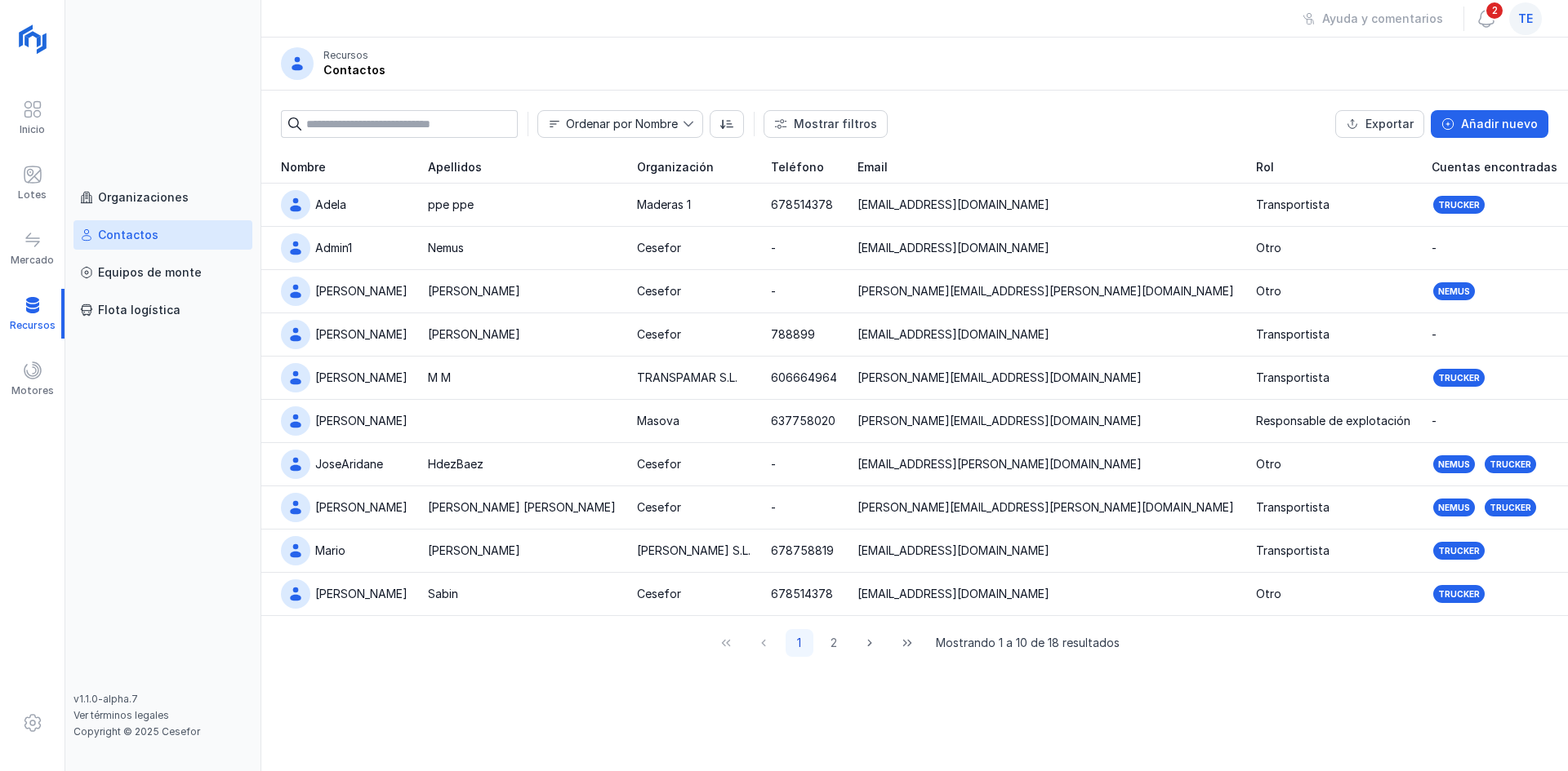
drag, startPoint x: 172, startPoint y: 276, endPoint x: 138, endPoint y: 293, distance: 38.0
click at [172, 275] on div "Equipos de monte" at bounding box center [150, 273] width 104 height 16
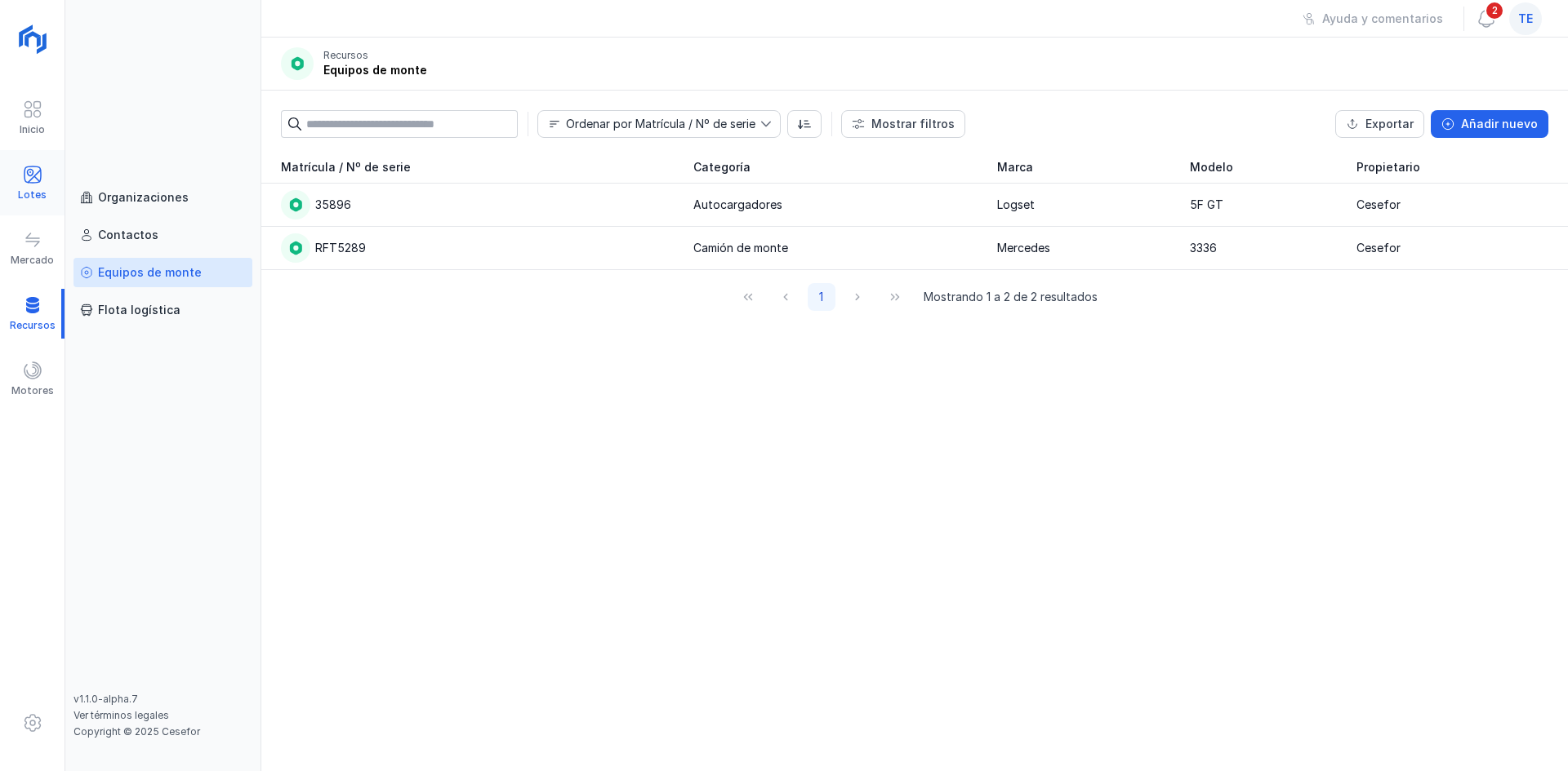
click at [43, 195] on div "Lotes" at bounding box center [32, 195] width 29 height 13
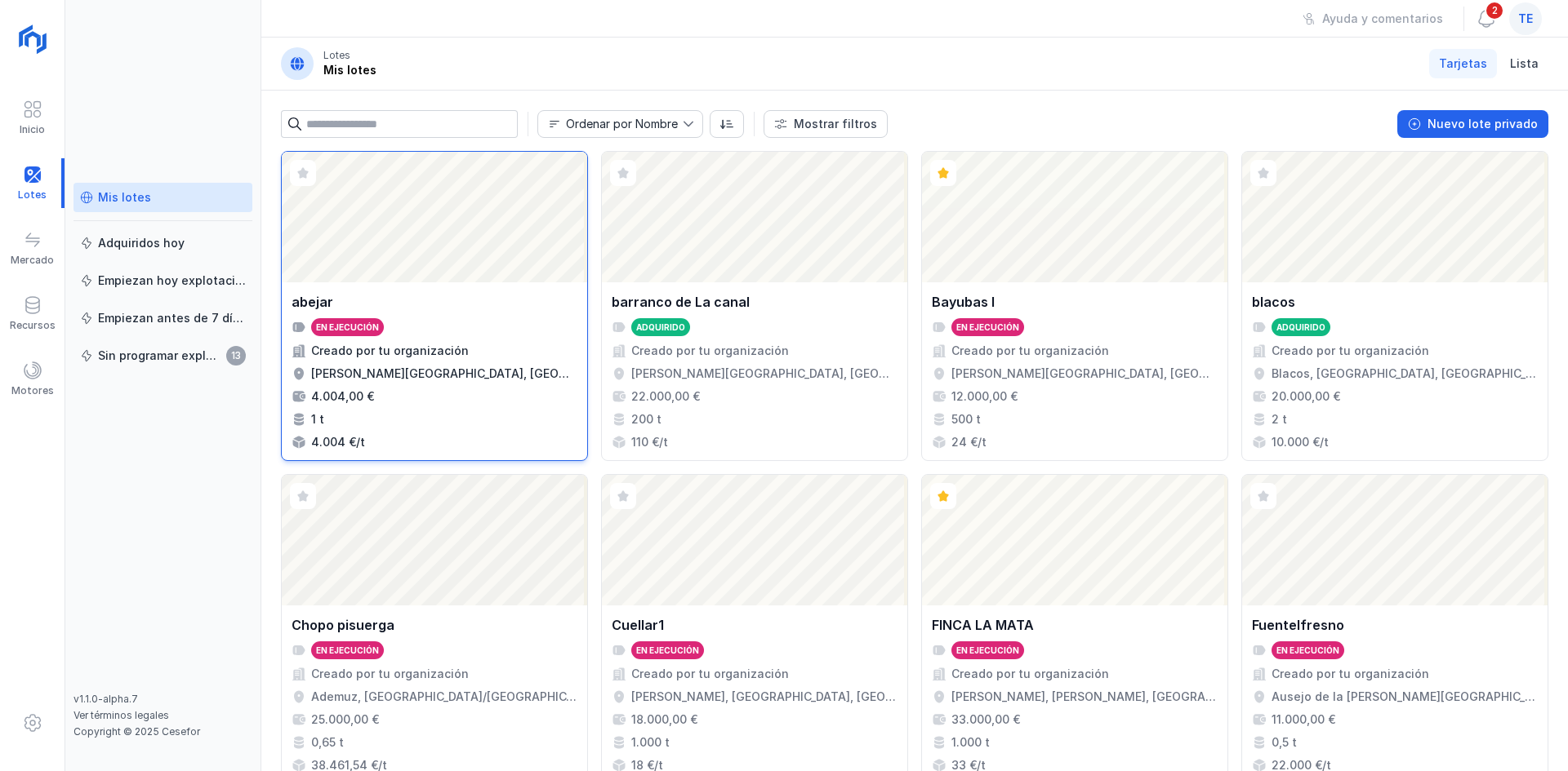
click at [444, 276] on div "Abrir lote" at bounding box center [434, 217] width 305 height 131
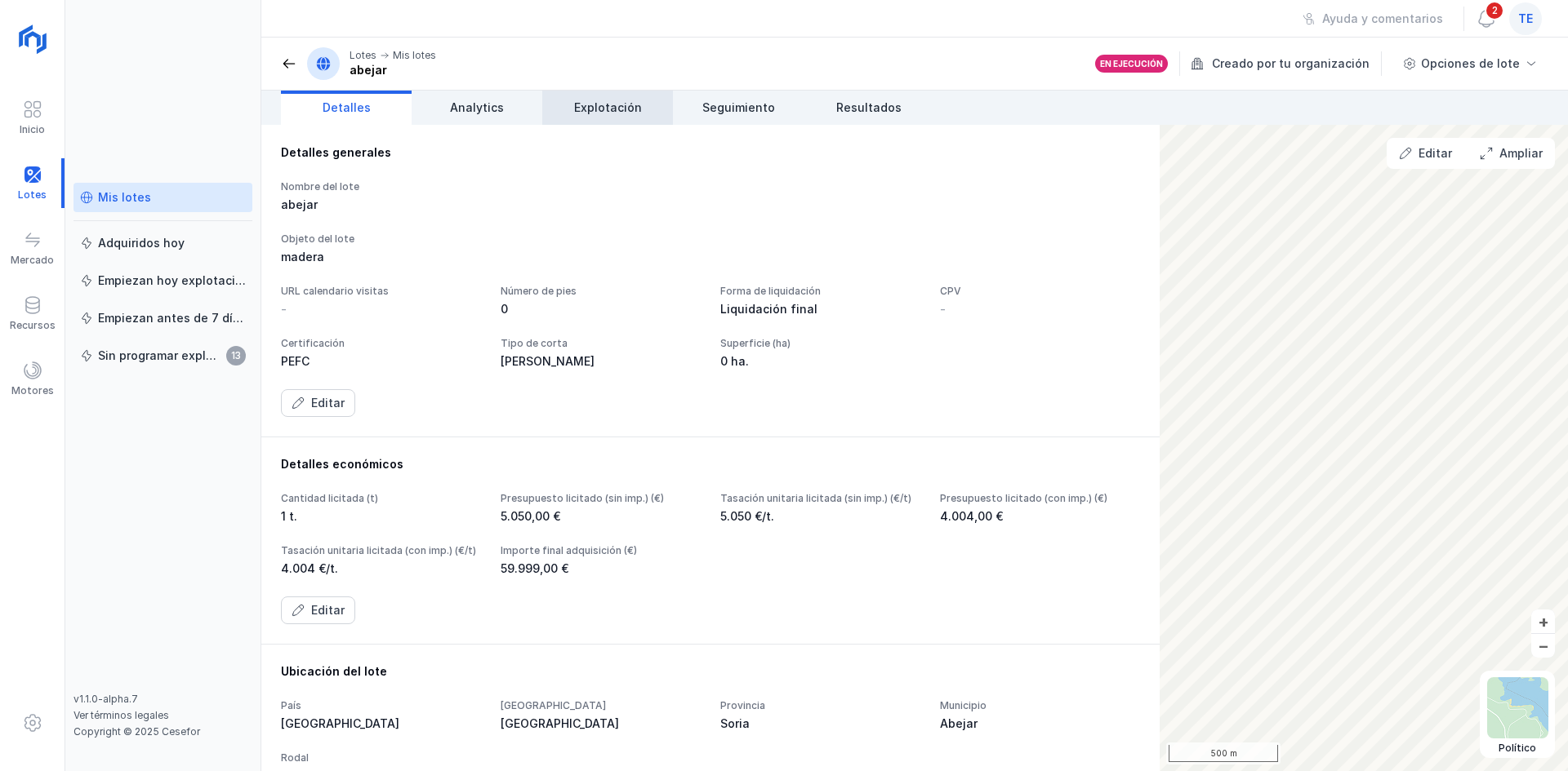
click at [620, 114] on span "Explotación" at bounding box center [609, 107] width 68 height 16
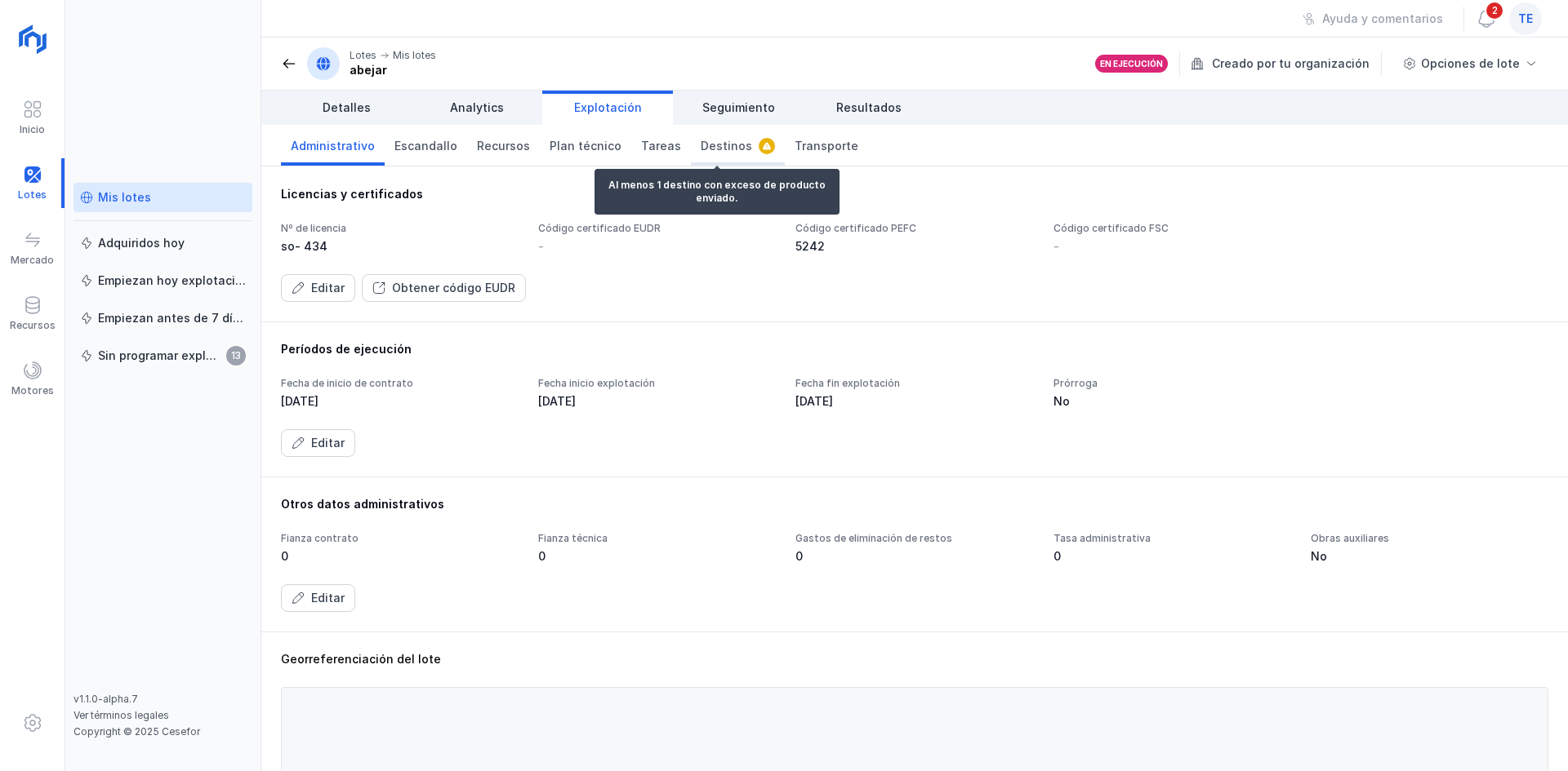
click at [712, 157] on link "Destinos" at bounding box center [737, 146] width 94 height 41
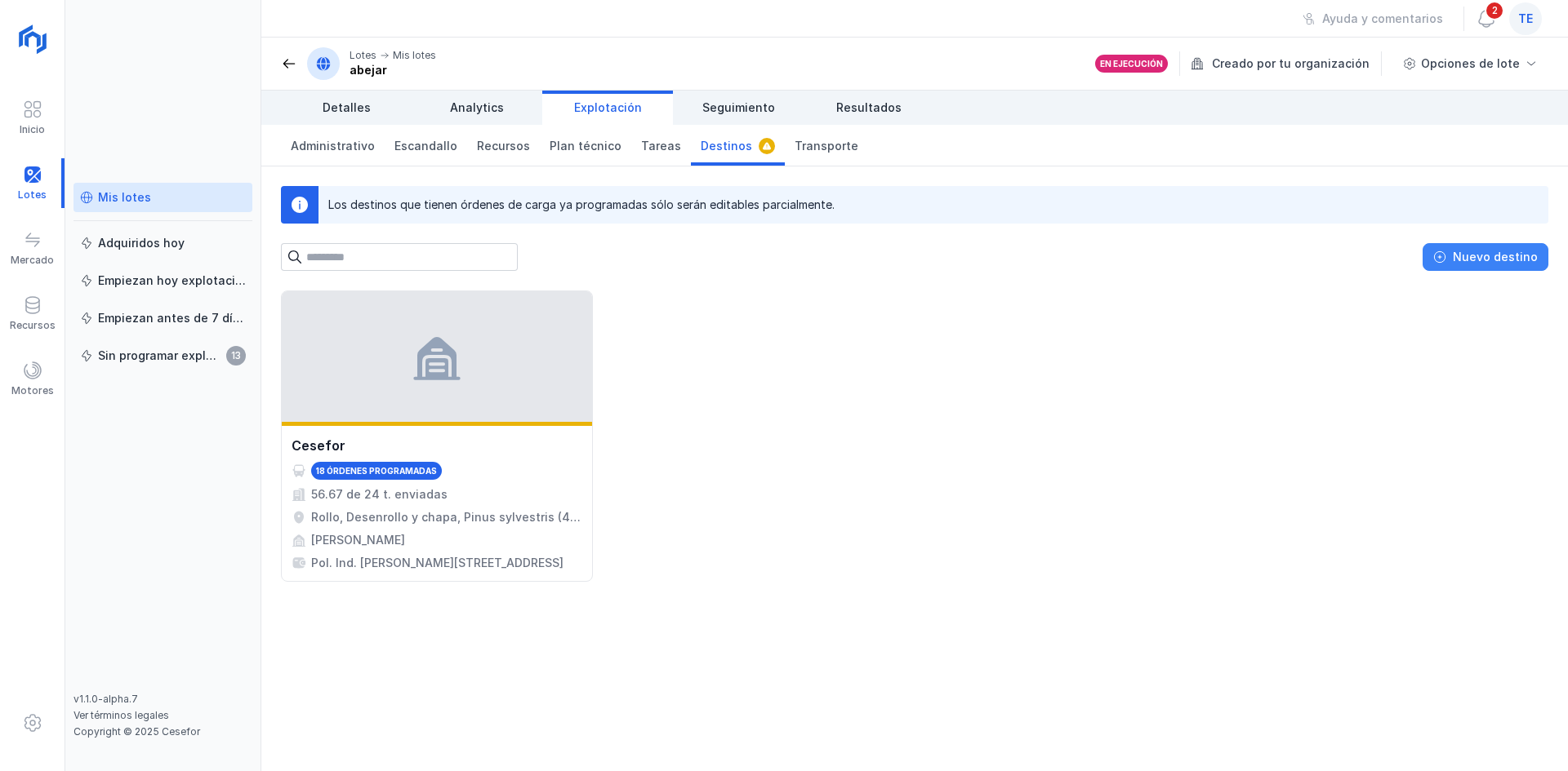
click at [1475, 266] on button "Nuevo destino" at bounding box center [1486, 257] width 126 height 28
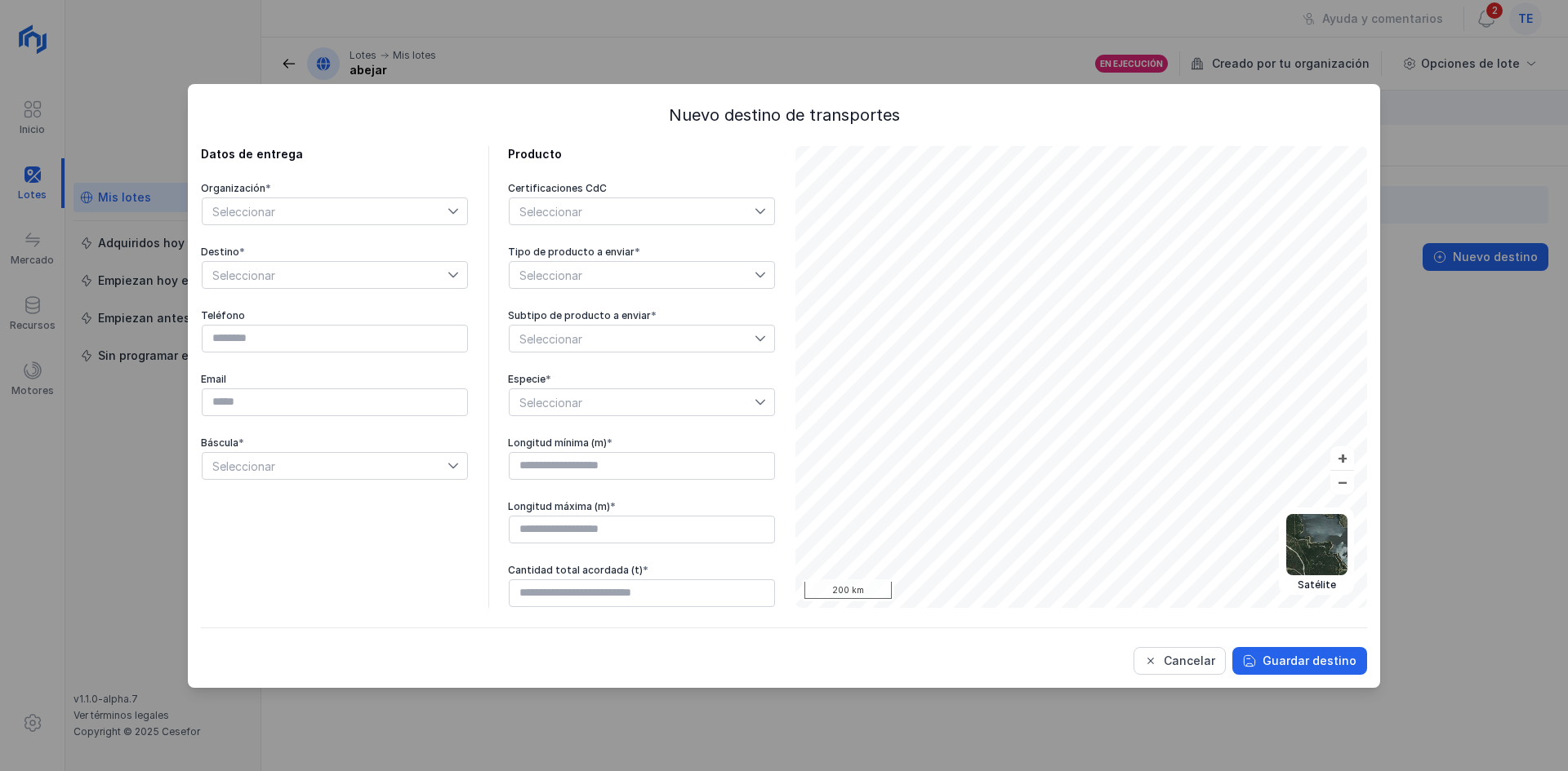
click at [451, 217] on div at bounding box center [457, 211] width 20 height 26
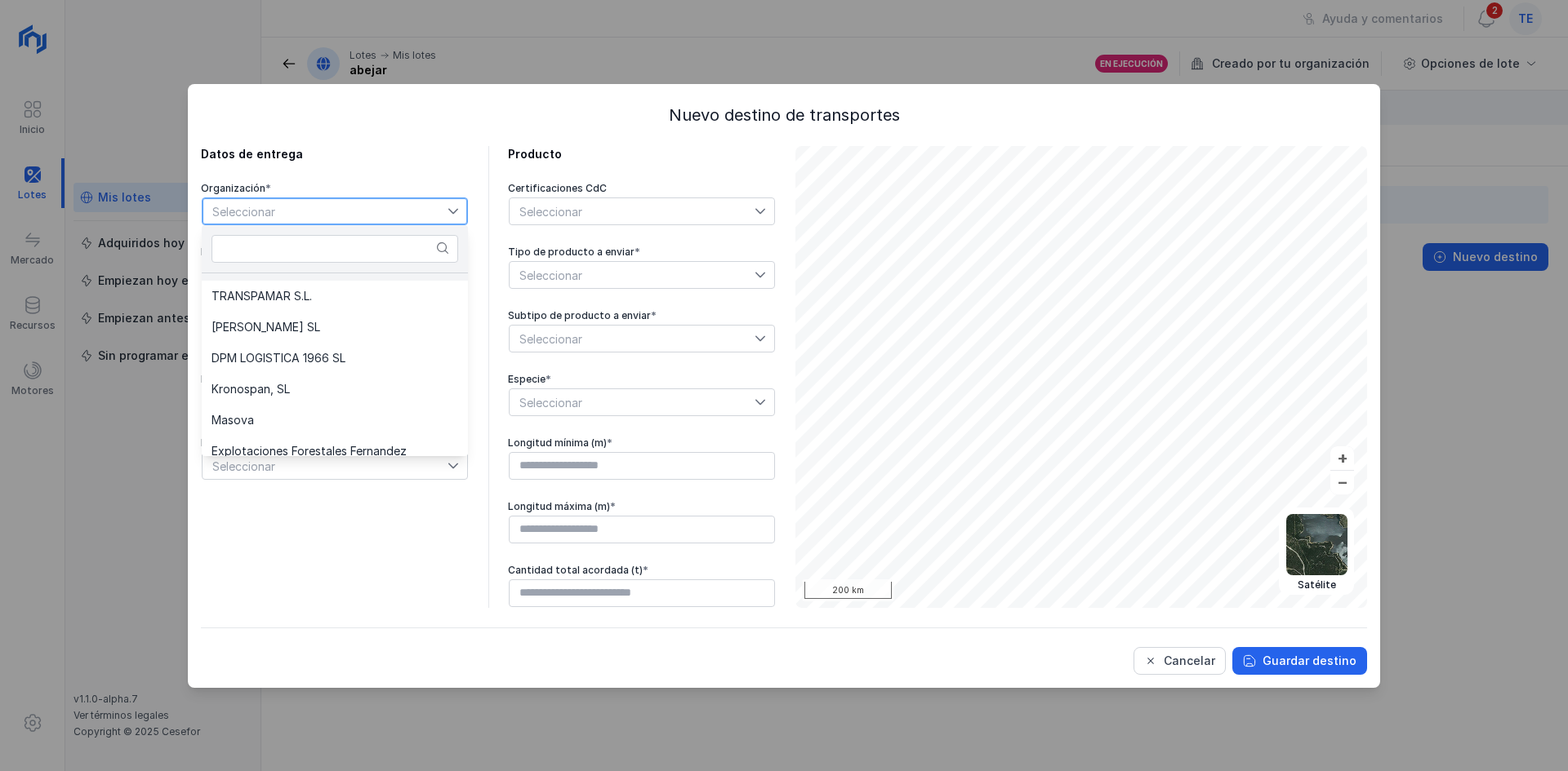
scroll to position [245, 0]
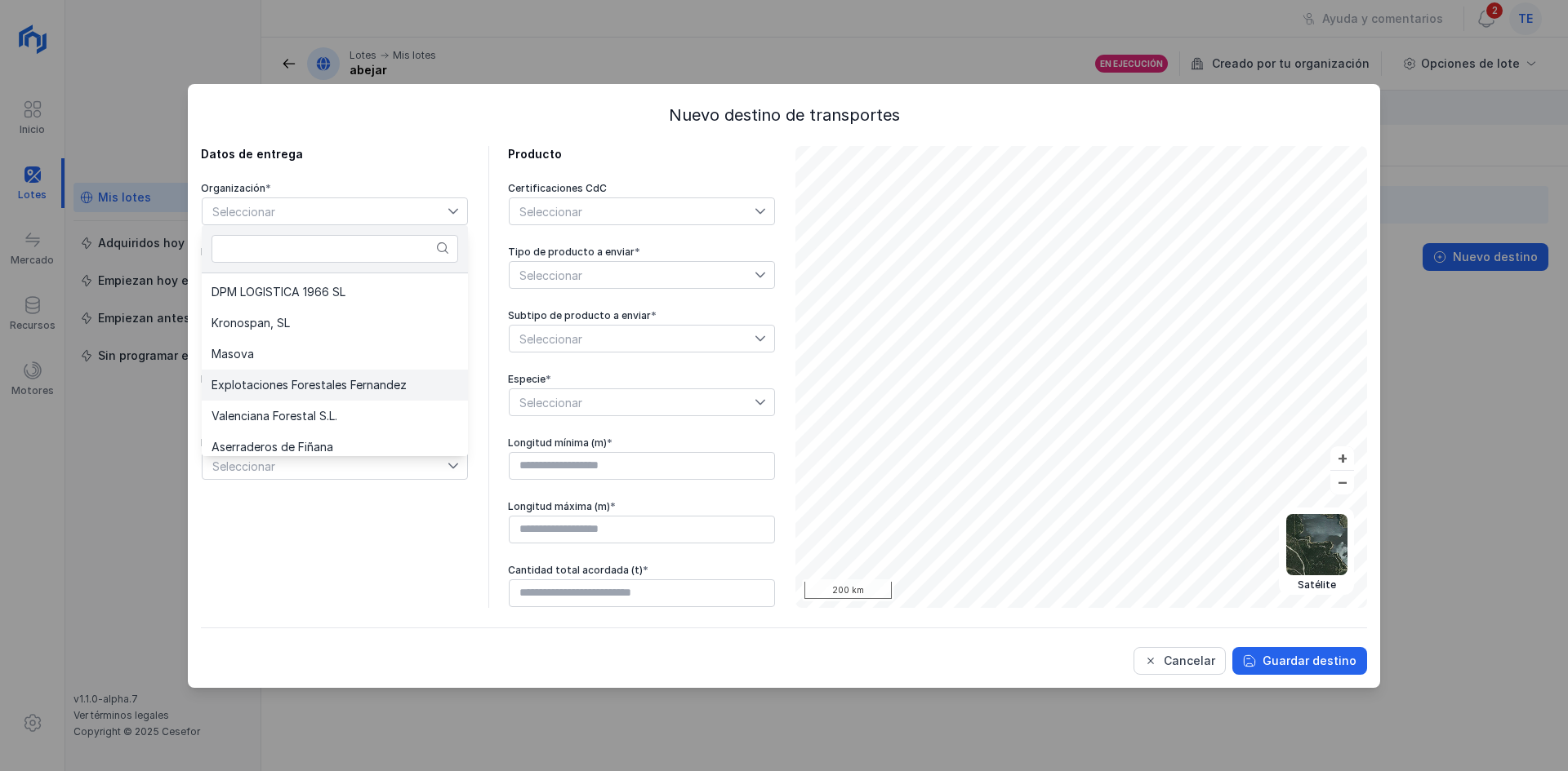
click at [328, 369] on li "Explotaciones Forestales Fernandez" at bounding box center [334, 385] width 266 height 31
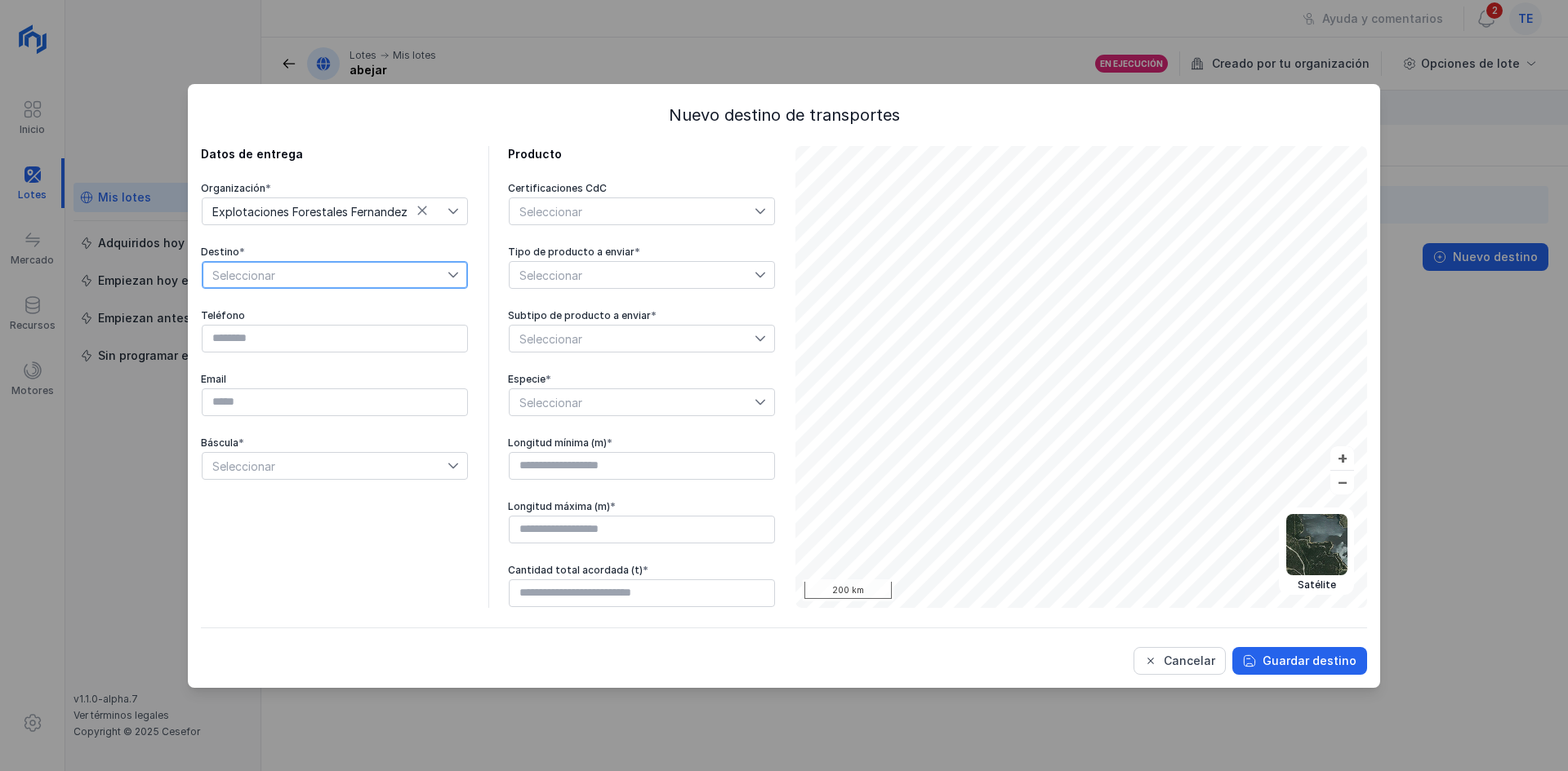
click at [322, 285] on span "Seleccionar" at bounding box center [325, 275] width 245 height 26
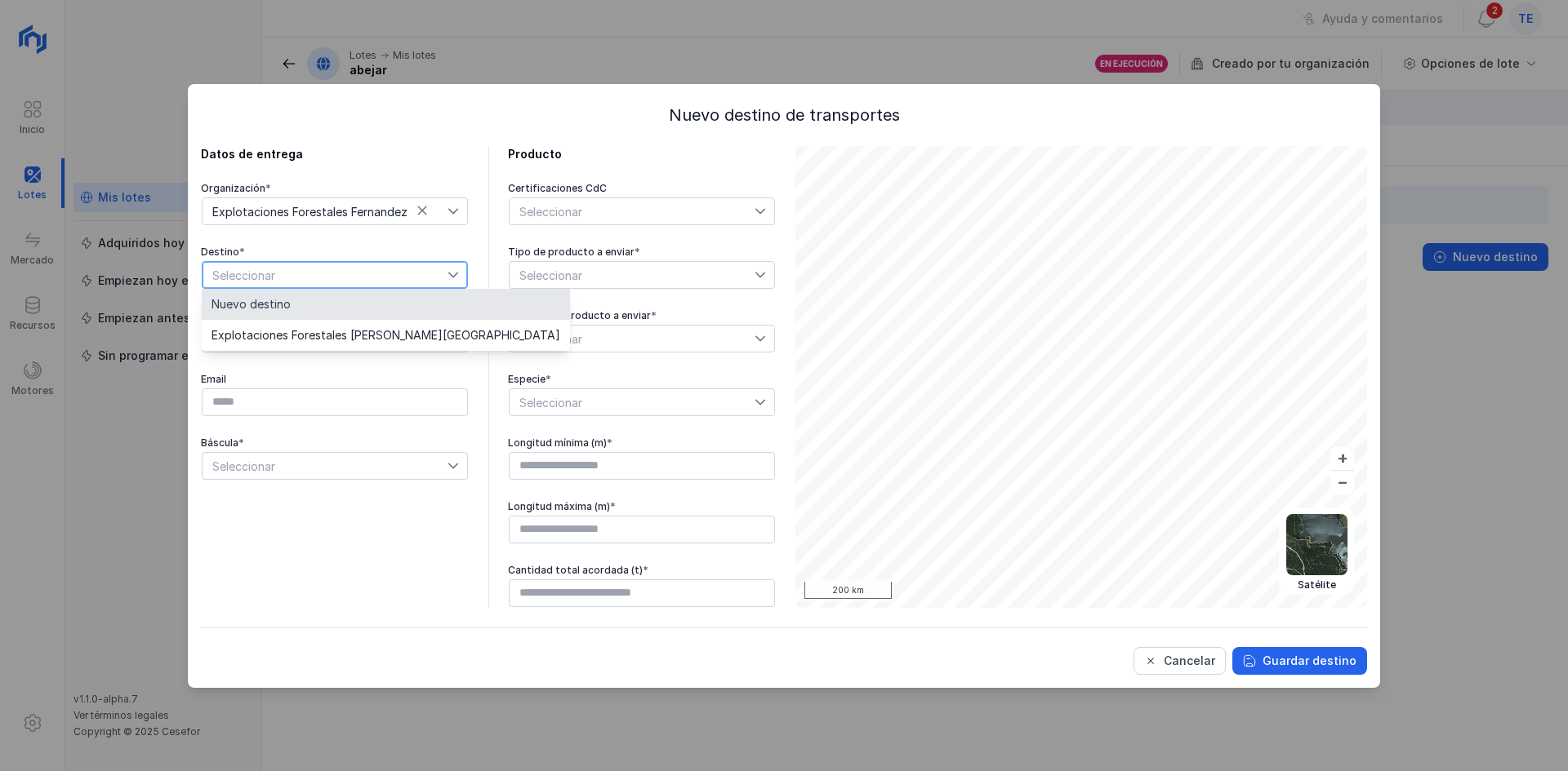
click at [413, 188] on div "Organización *" at bounding box center [334, 188] width 268 height 13
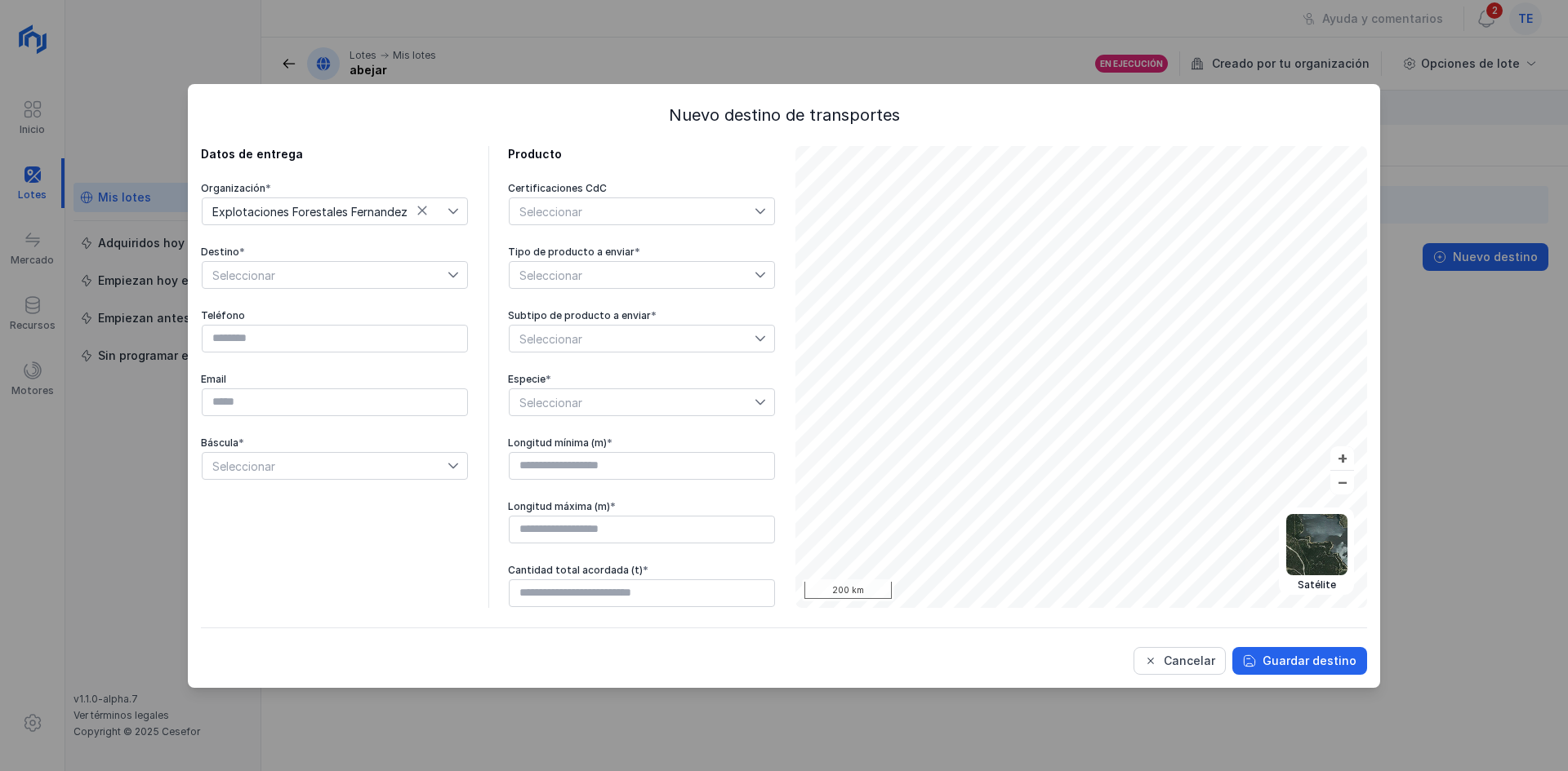
click at [409, 225] on div "Explotaciones Forestales Fernandez" at bounding box center [334, 211] width 266 height 28
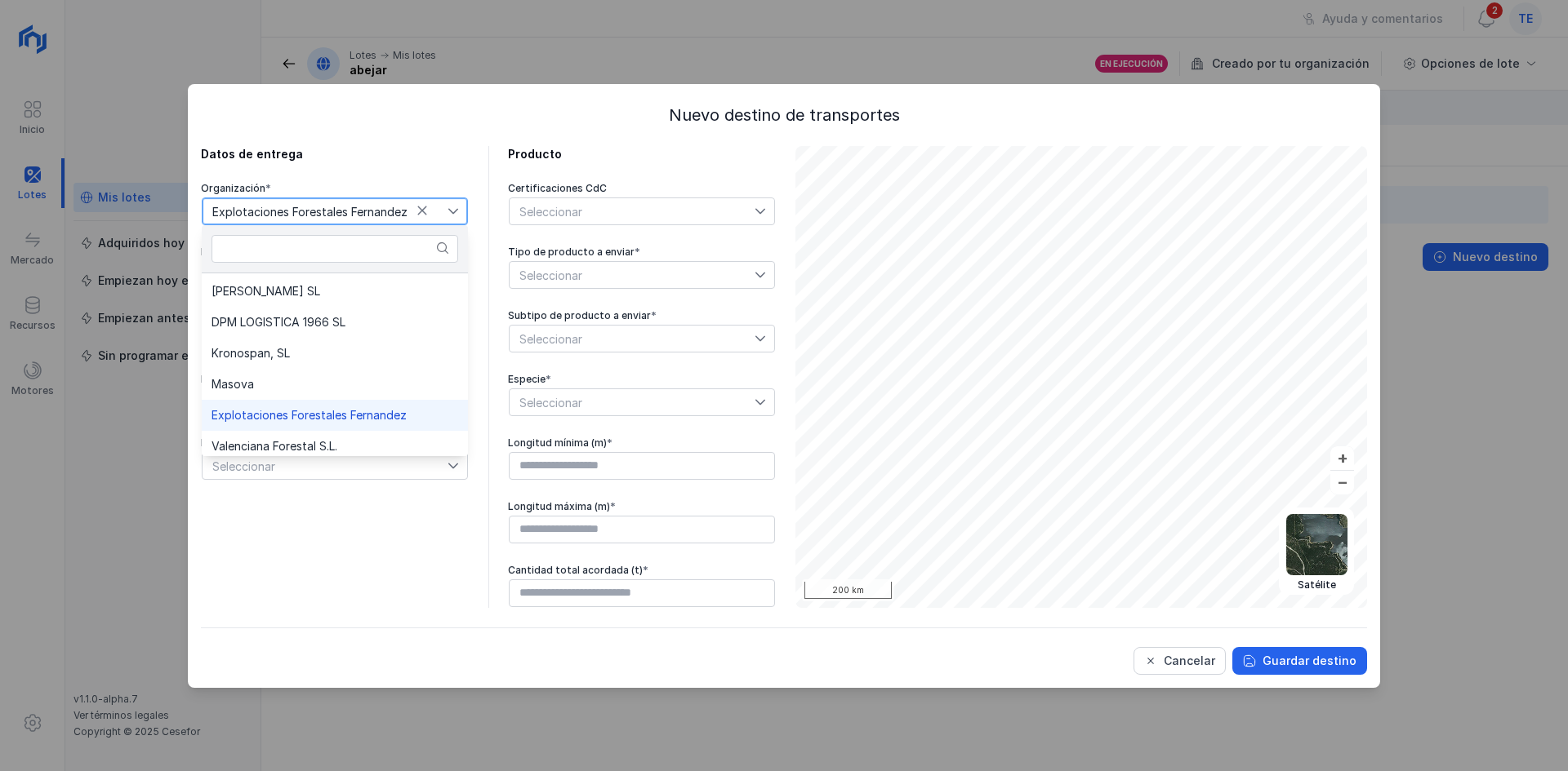
scroll to position [186, 0]
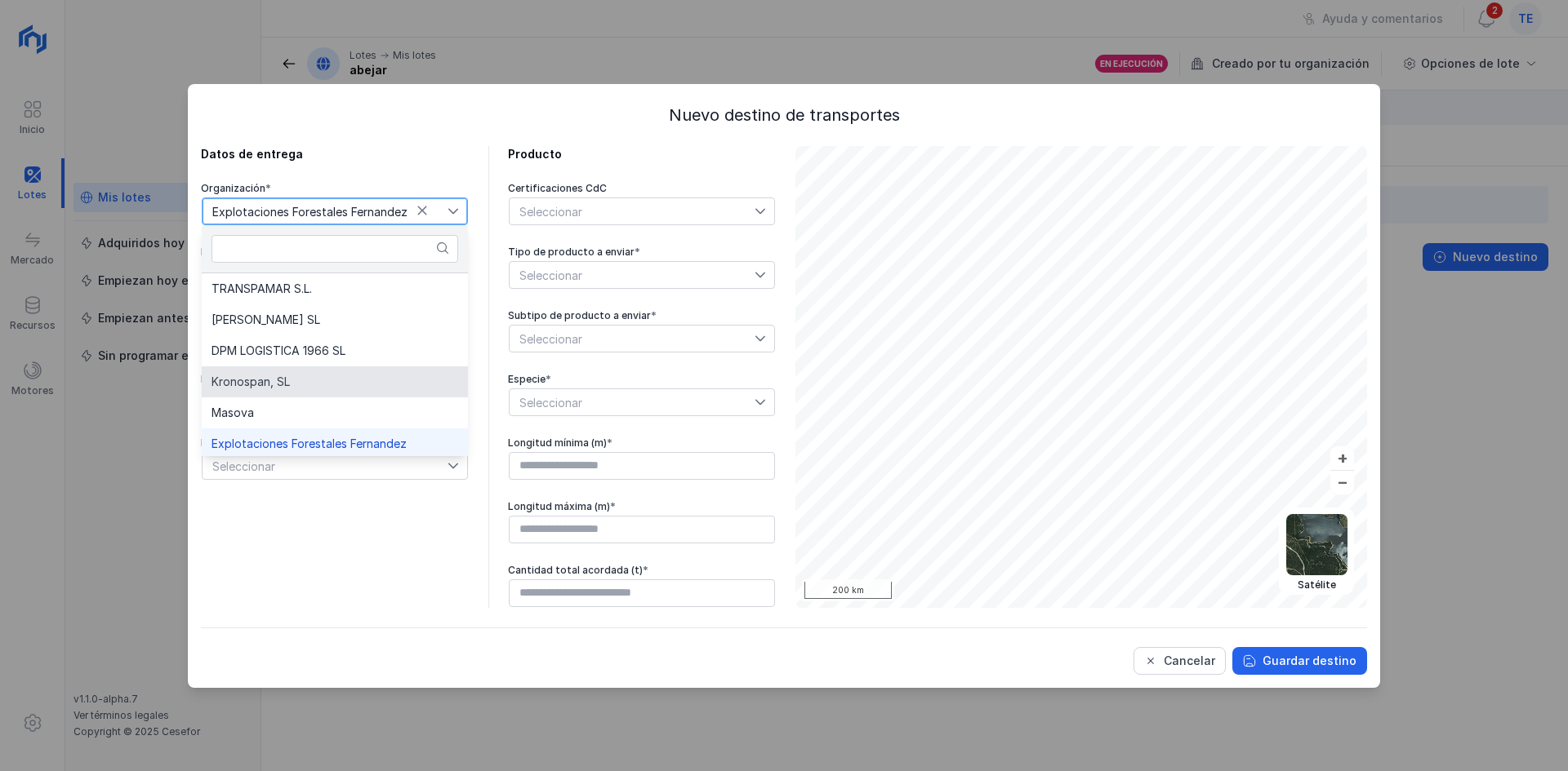
click at [325, 368] on li "Kronospan, SL" at bounding box center [334, 382] width 266 height 31
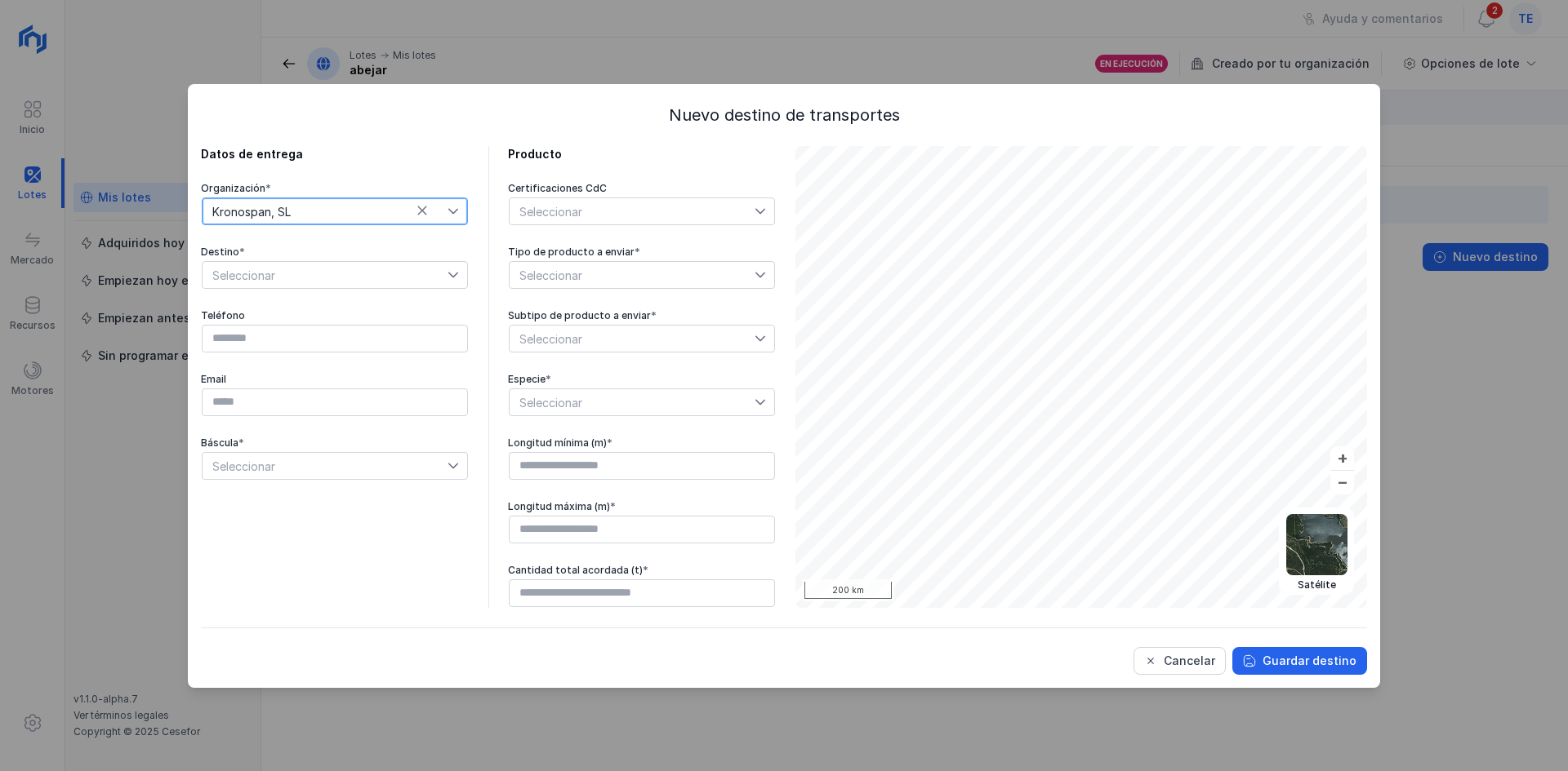
click at [415, 277] on span "Seleccionar" at bounding box center [325, 275] width 245 height 26
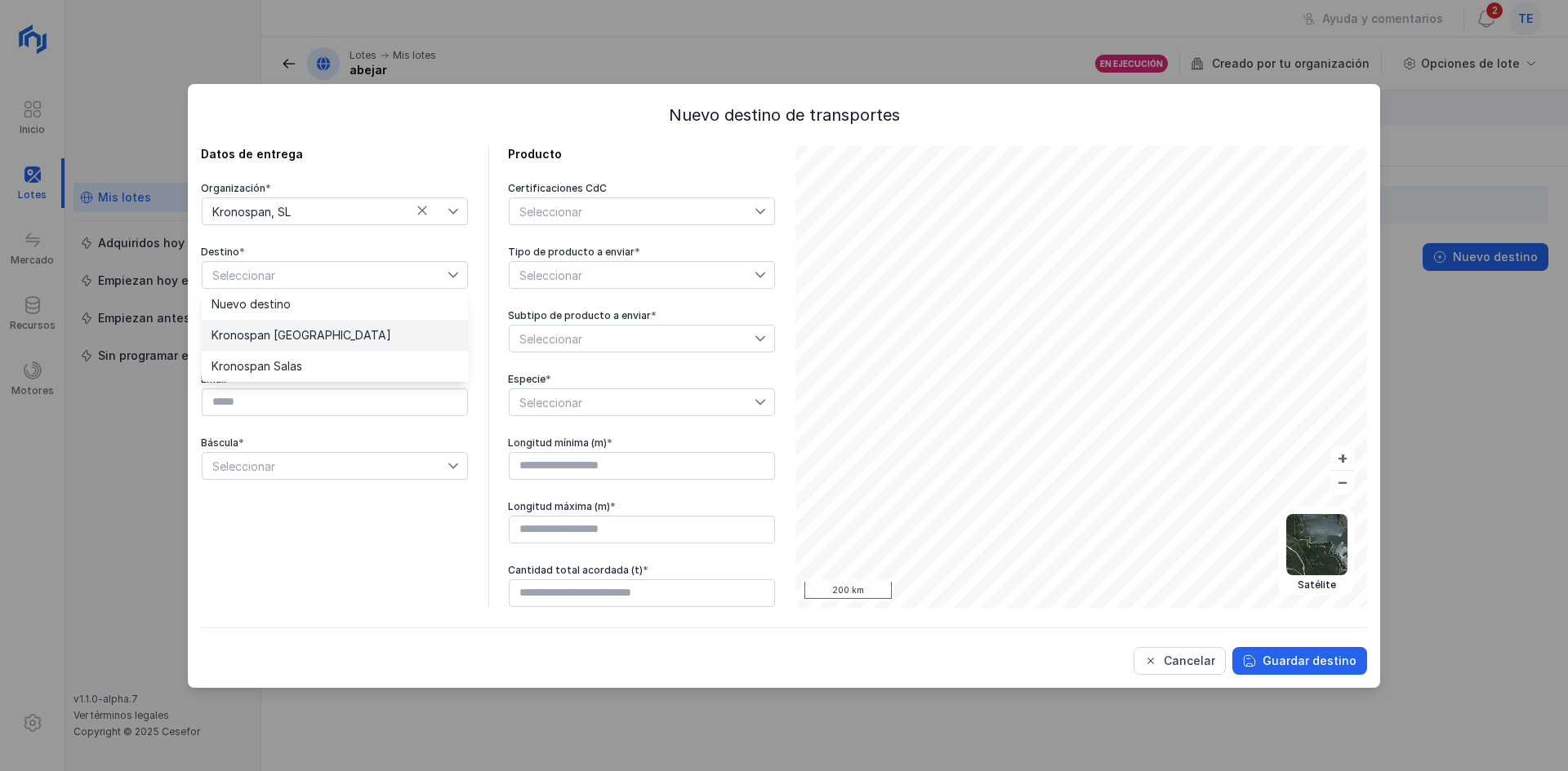
click at [379, 335] on li "Kronospan [GEOGRAPHIC_DATA]" at bounding box center [334, 335] width 266 height 31
type input "*********"
type input "**********"
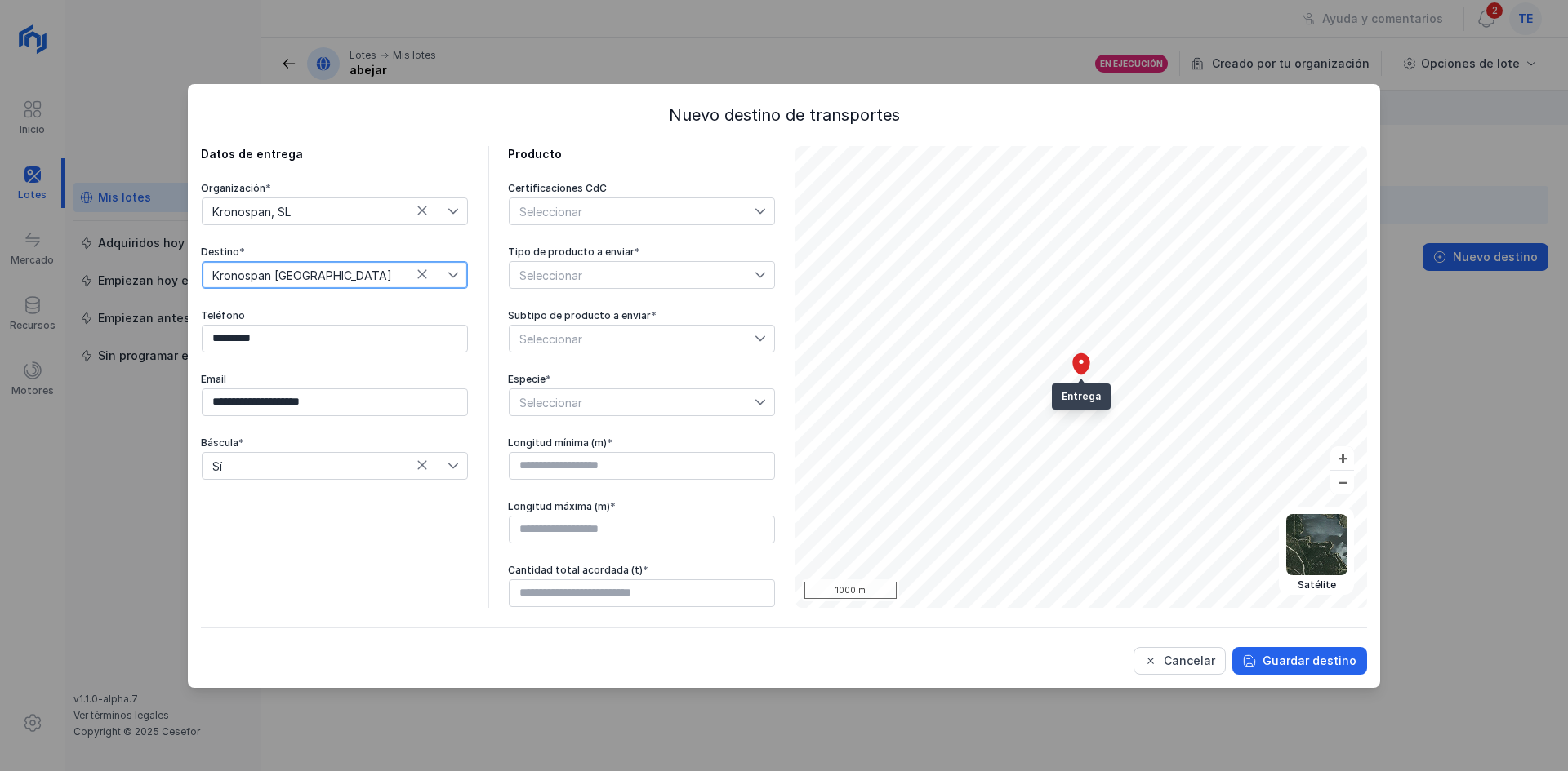
click at [619, 225] on div "Seleccionar" at bounding box center [642, 211] width 266 height 28
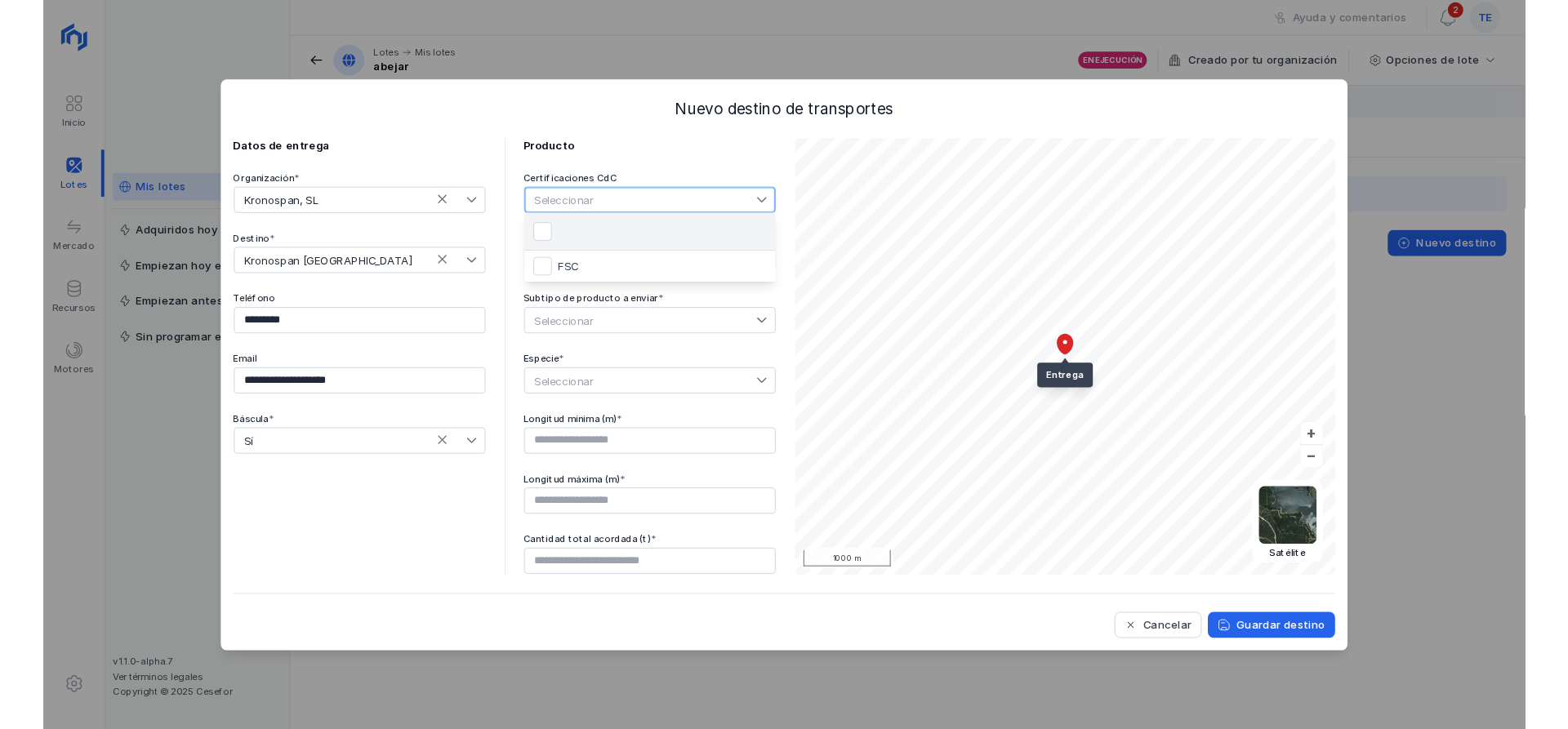
scroll to position [8, 81]
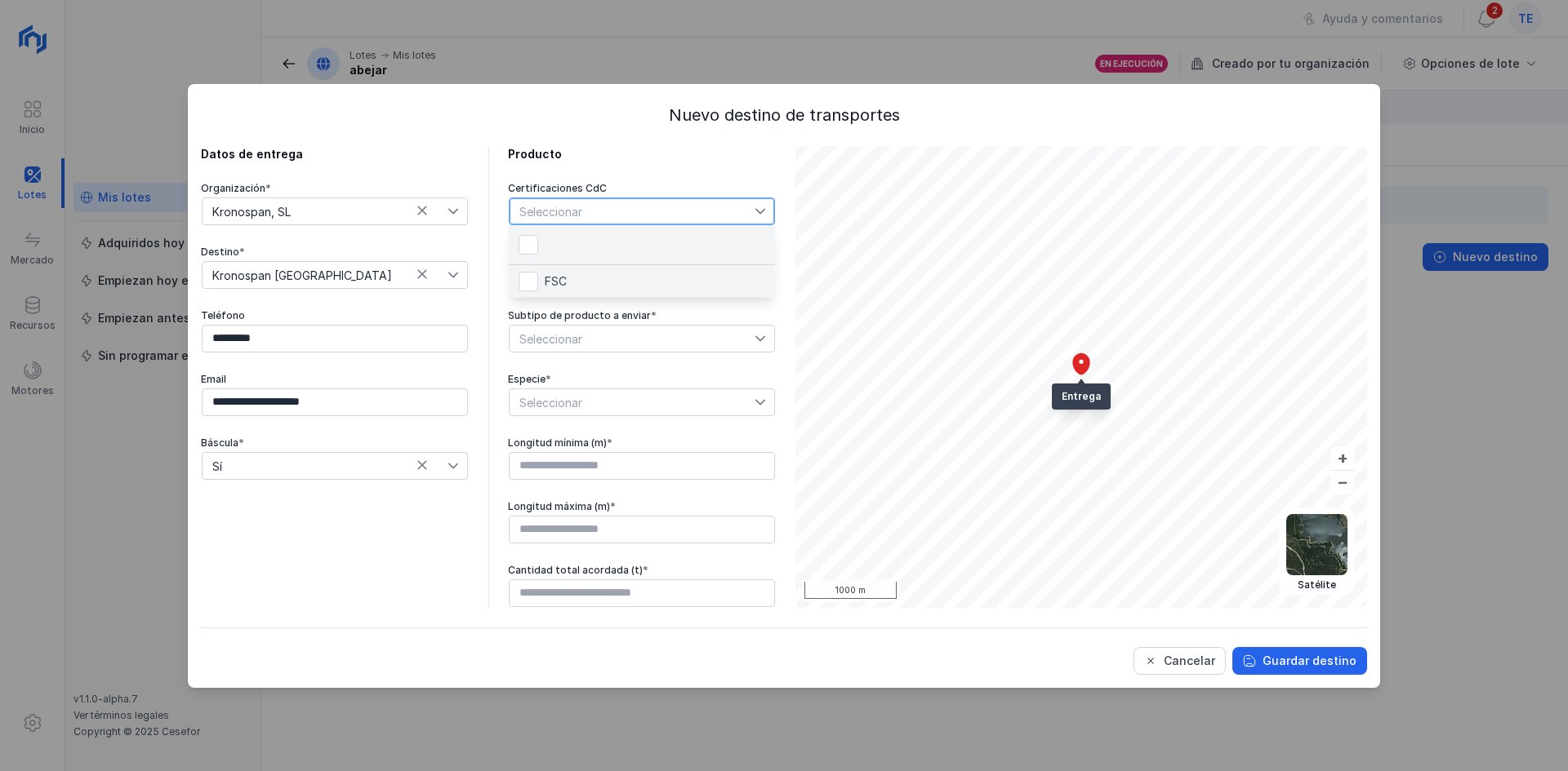
click at [601, 283] on li "FSC" at bounding box center [642, 282] width 266 height 33
click at [601, 290] on li "FSC" at bounding box center [642, 282] width 266 height 33
click at [770, 402] on div at bounding box center [764, 402] width 20 height 26
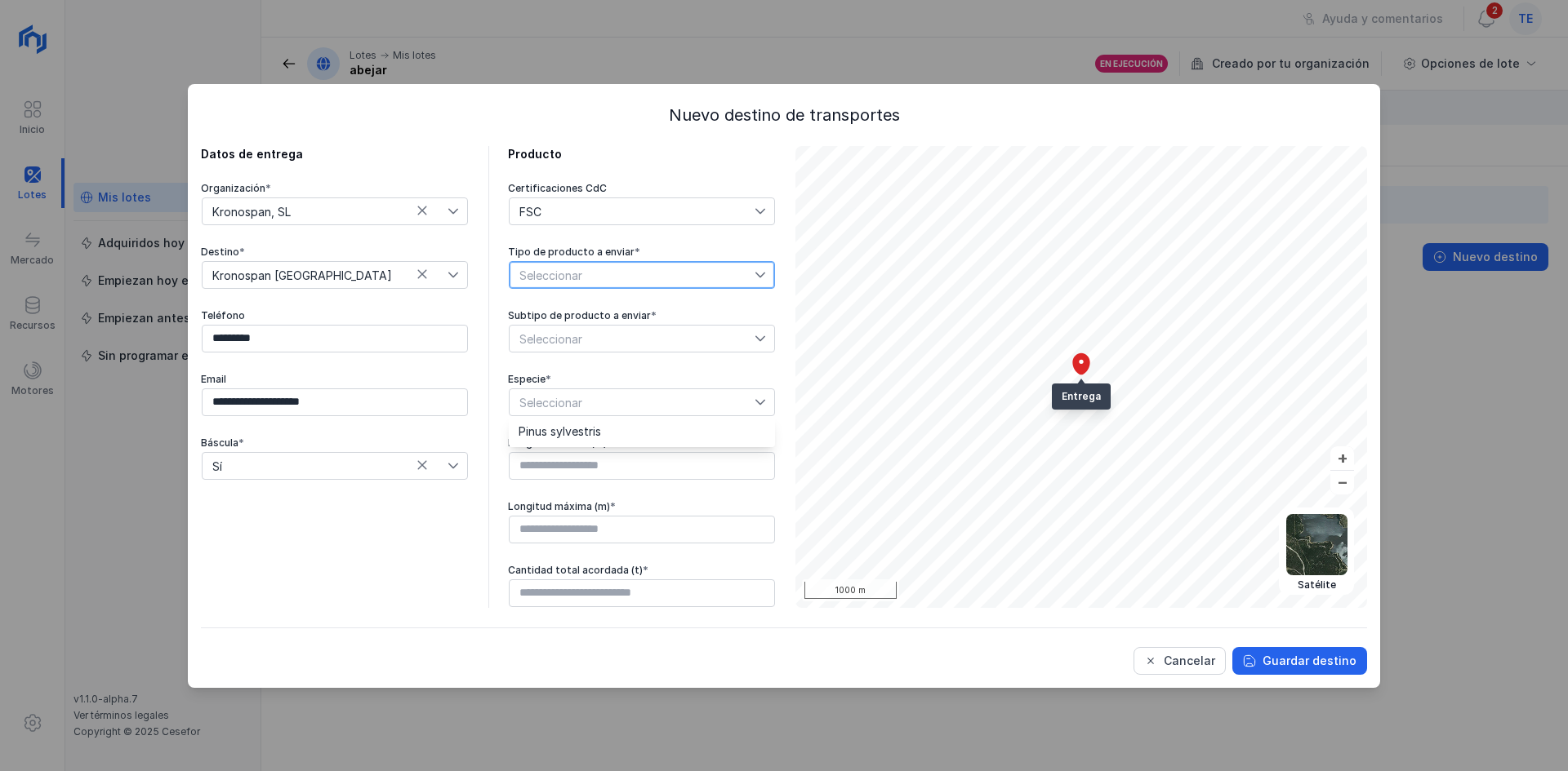
click at [743, 275] on span "Seleccionar" at bounding box center [632, 275] width 245 height 26
click at [652, 340] on li "Reciclada" at bounding box center [642, 335] width 266 height 31
click at [654, 341] on span "Seleccionar" at bounding box center [632, 338] width 245 height 26
click at [723, 273] on div "Reciclada" at bounding box center [642, 275] width 266 height 28
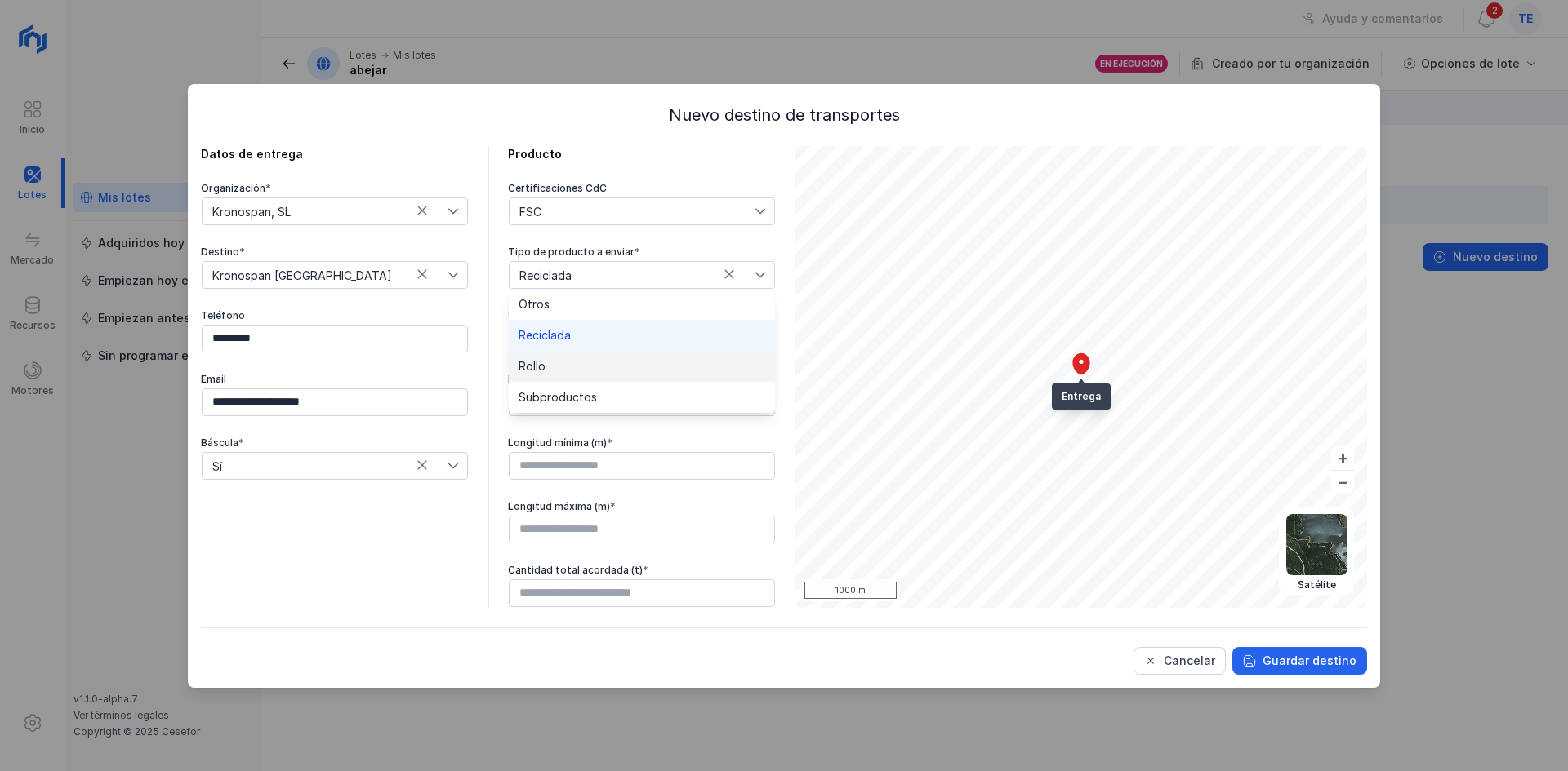
click at [645, 362] on li "Rollo" at bounding box center [642, 366] width 266 height 31
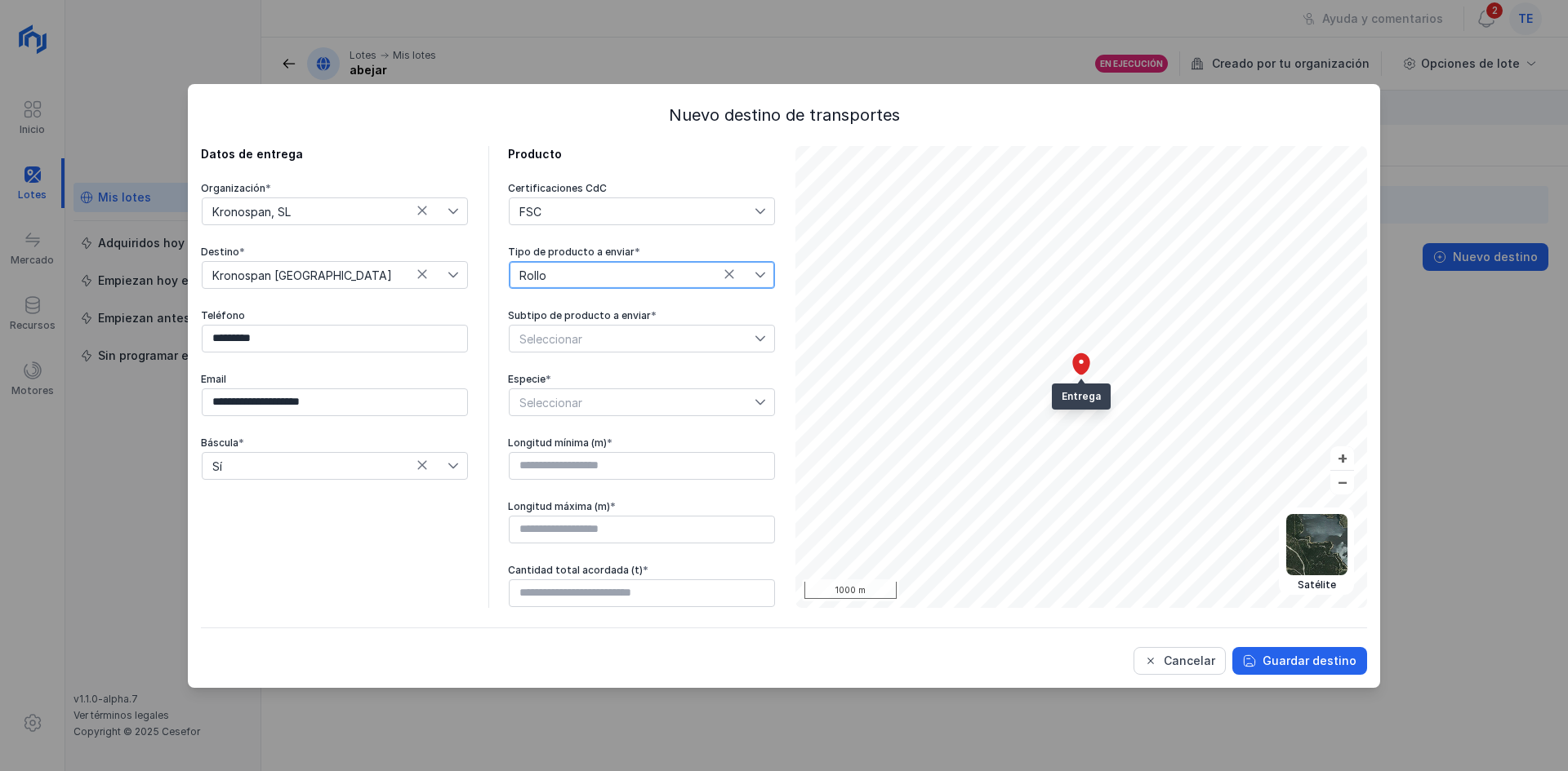
click at [654, 345] on span "Seleccionar" at bounding box center [632, 338] width 245 height 26
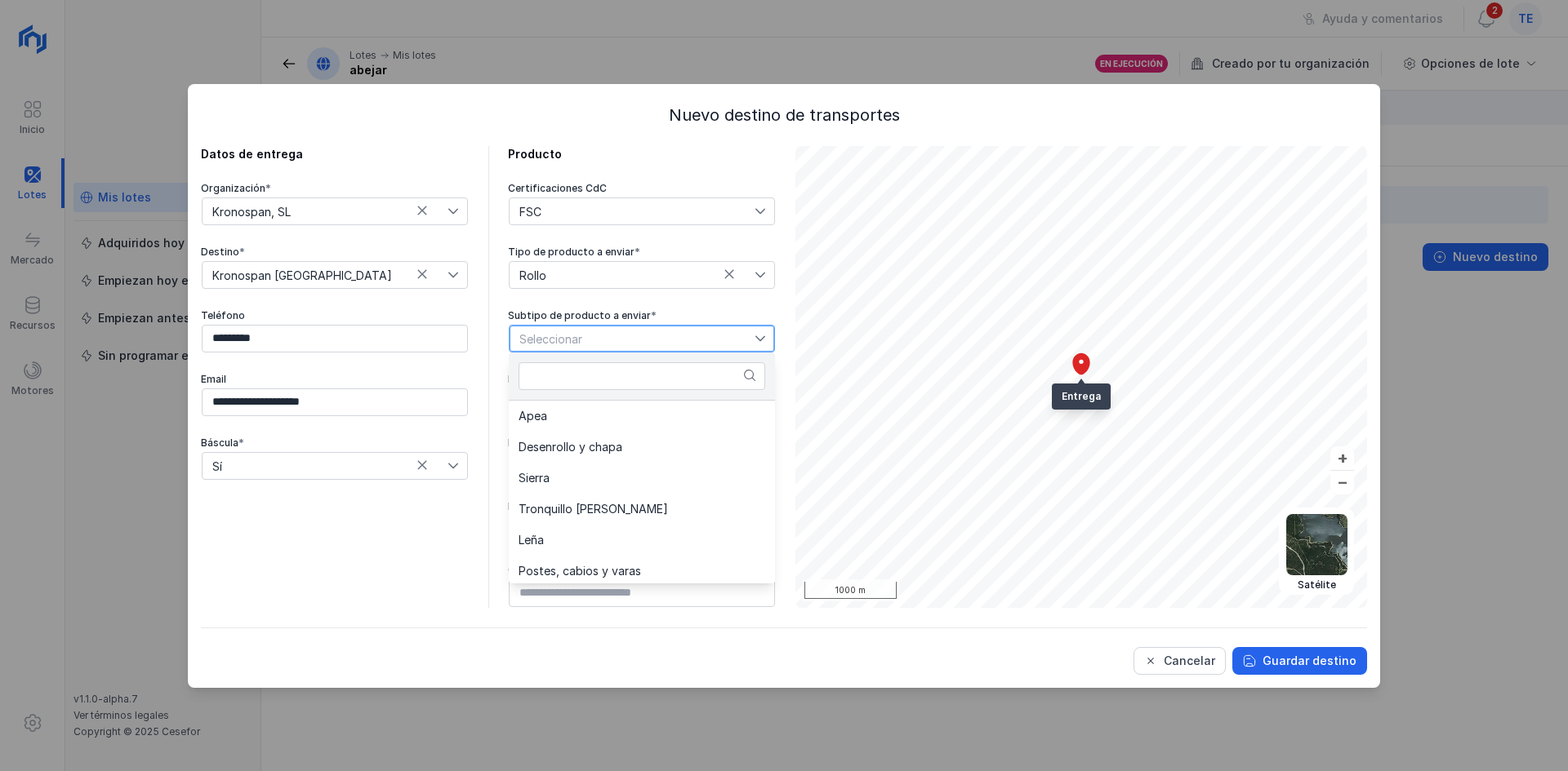
click at [688, 337] on span "Seleccionar" at bounding box center [632, 338] width 245 height 26
click at [651, 415] on div "Seleccionar" at bounding box center [642, 402] width 266 height 28
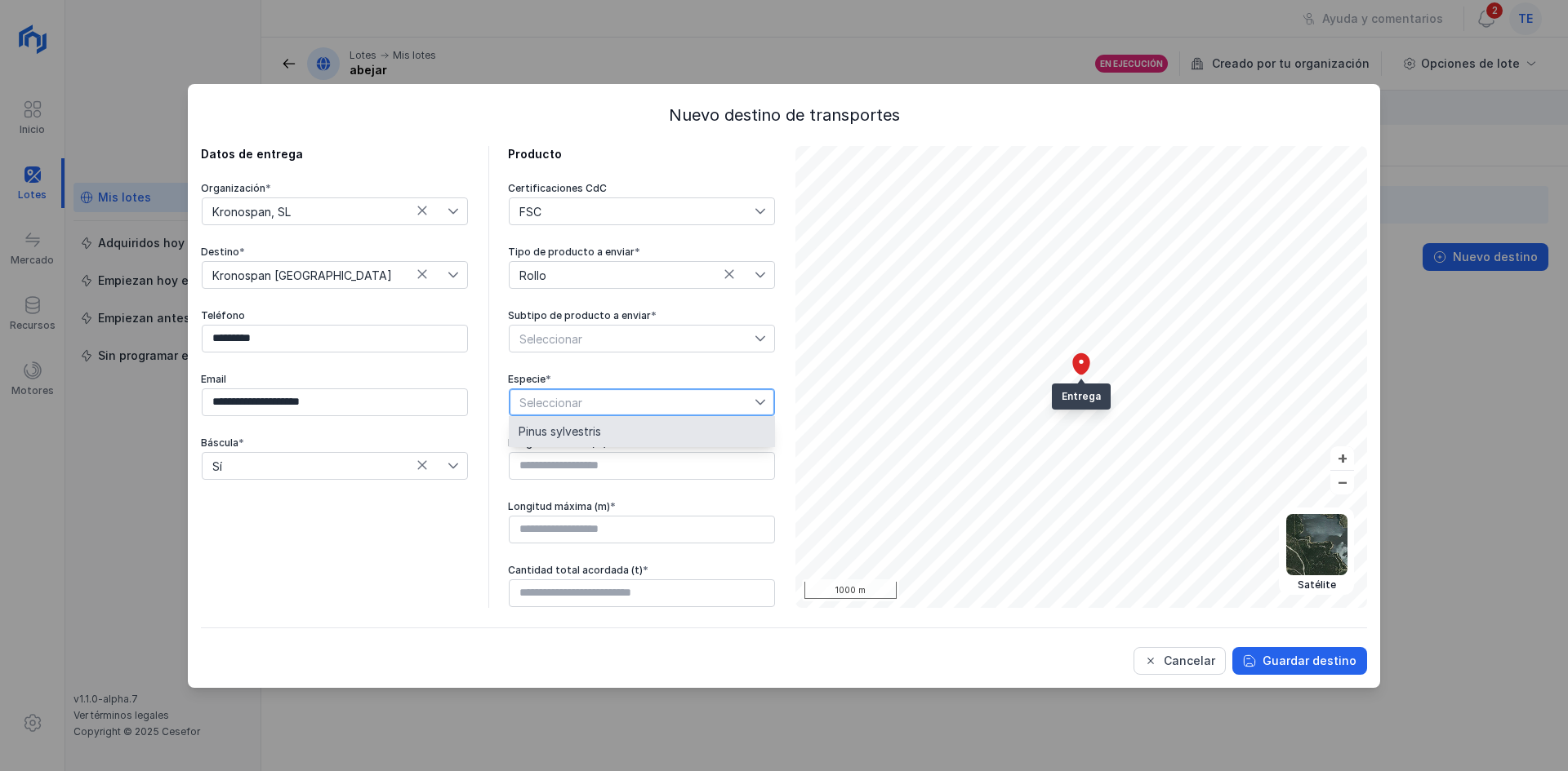
click at [642, 445] on li "Pinus sylvestris" at bounding box center [642, 431] width 266 height 31
click at [1193, 684] on div "**********" at bounding box center [784, 386] width 1192 height 604
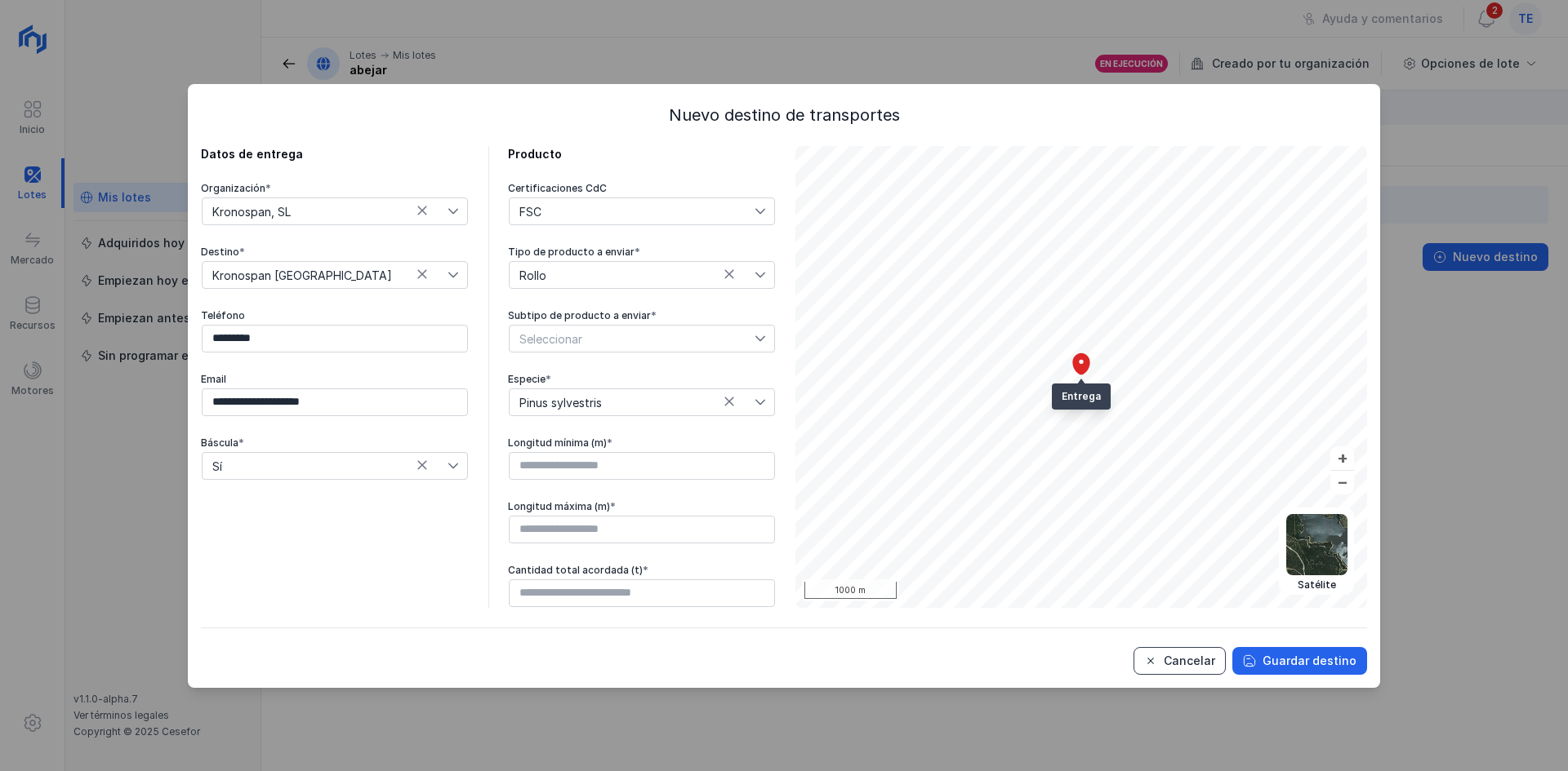
click at [1190, 665] on div "Cancelar" at bounding box center [1189, 661] width 51 height 16
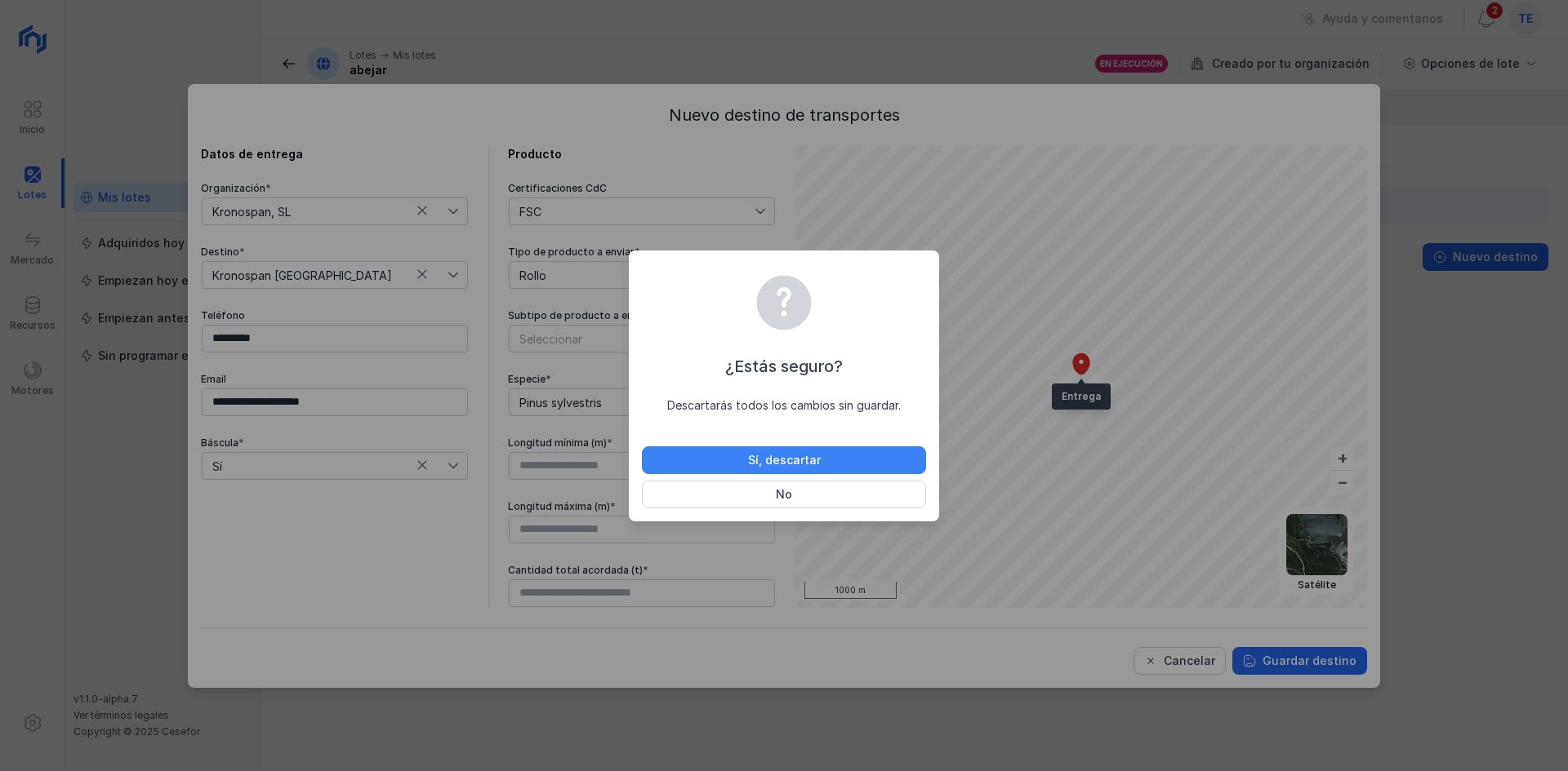
click at [812, 466] on div "Sí, descartar" at bounding box center [784, 461] width 72 height 16
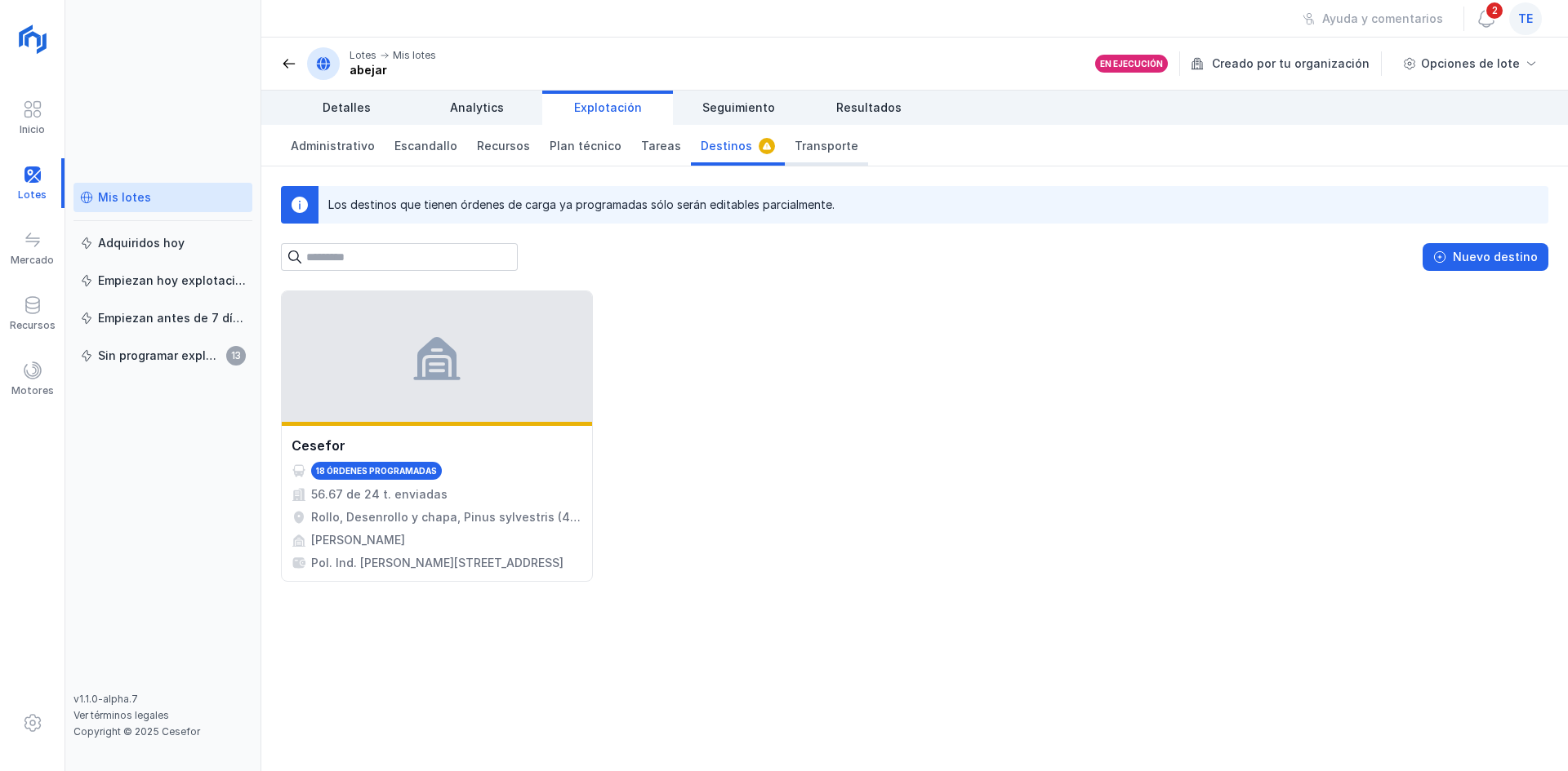
click at [789, 159] on link "Transporte" at bounding box center [826, 146] width 83 height 41
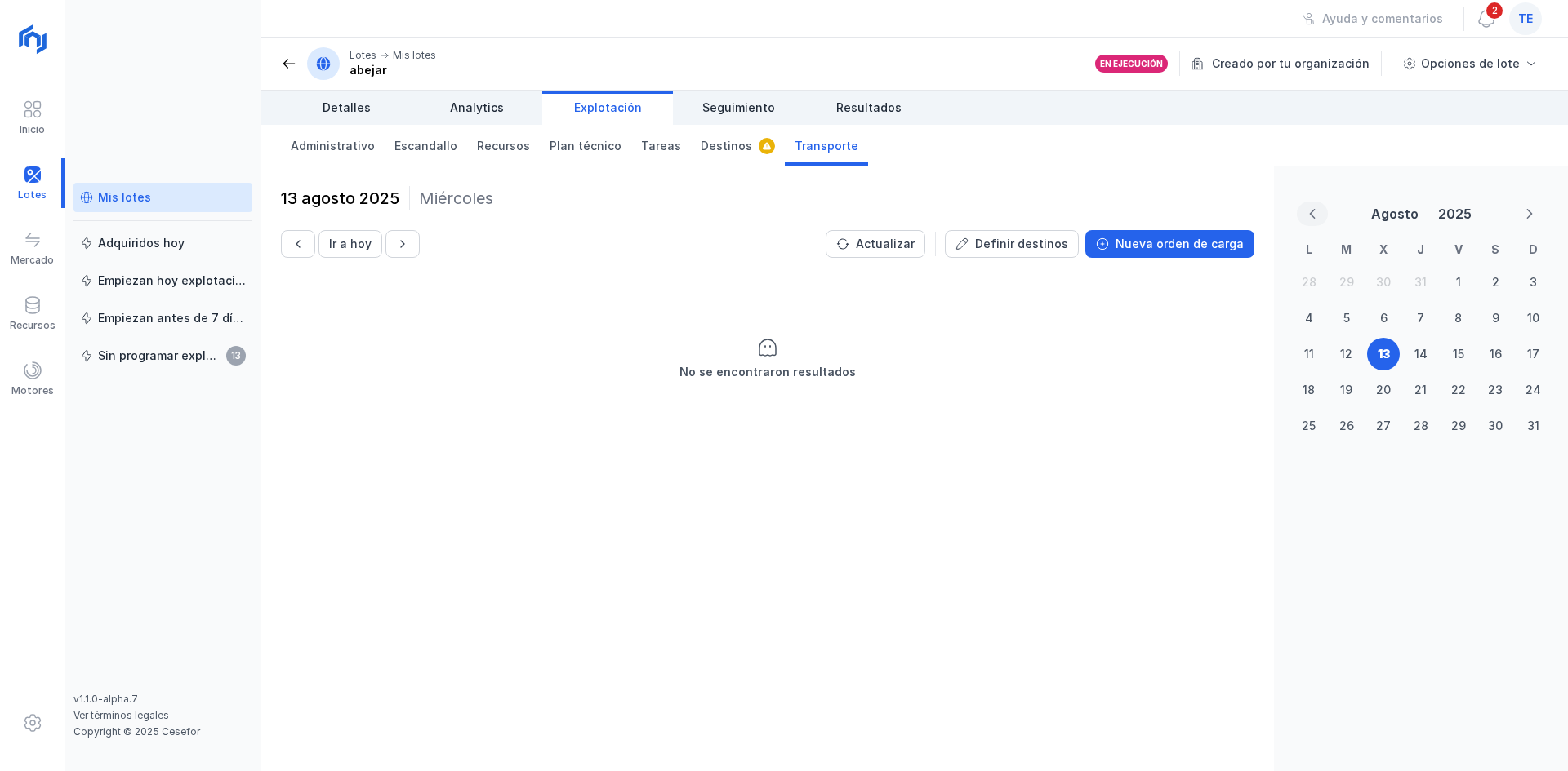
click at [1317, 211] on icon "Previous Month" at bounding box center [1312, 214] width 12 height 12
click at [1317, 211] on icon "Previous Month" at bounding box center [1312, 214] width 12 height 12
click at [180, 208] on link "Mis lotes" at bounding box center [163, 197] width 179 height 30
click at [180, 207] on link "Mis lotes" at bounding box center [163, 197] width 179 height 30
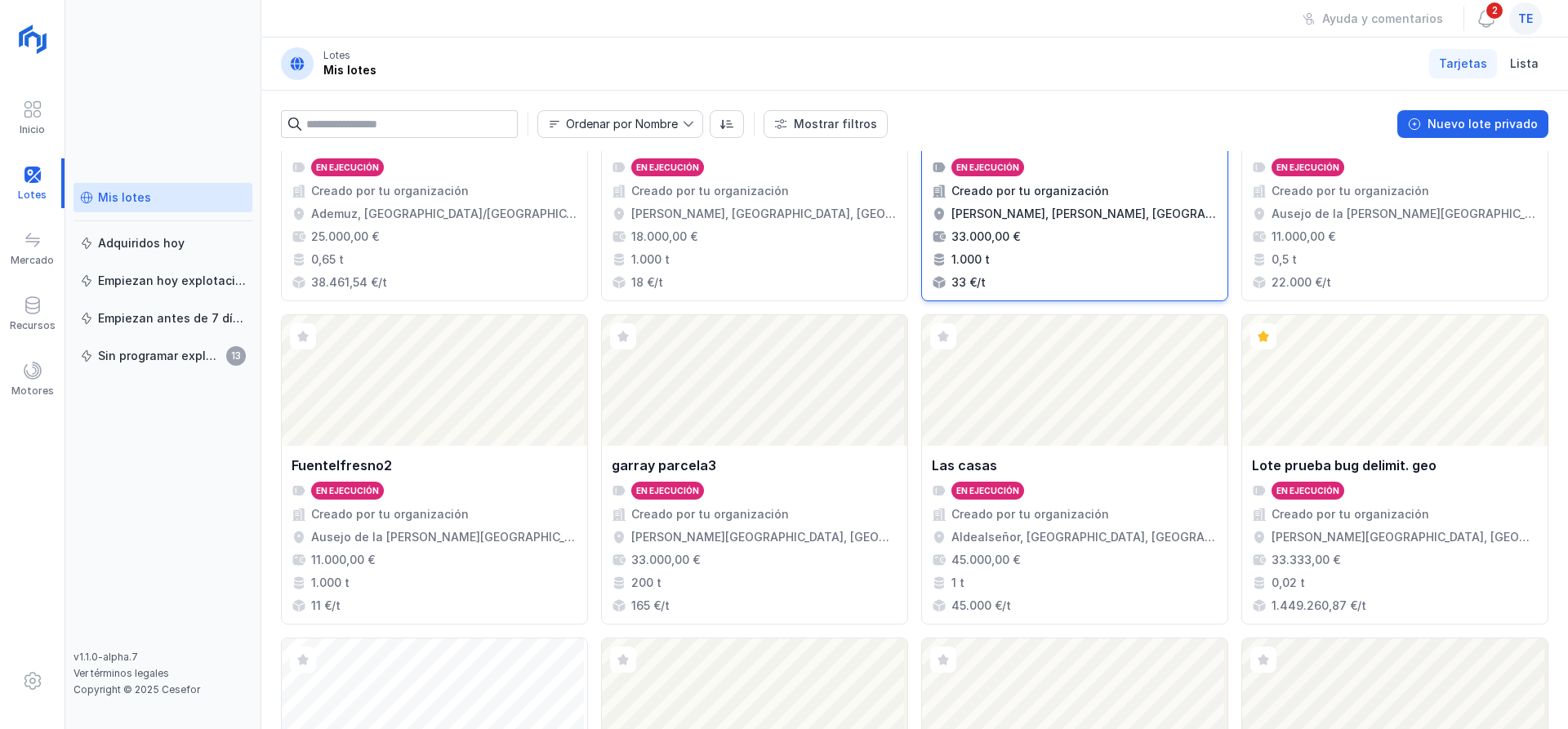
scroll to position [490, 0]
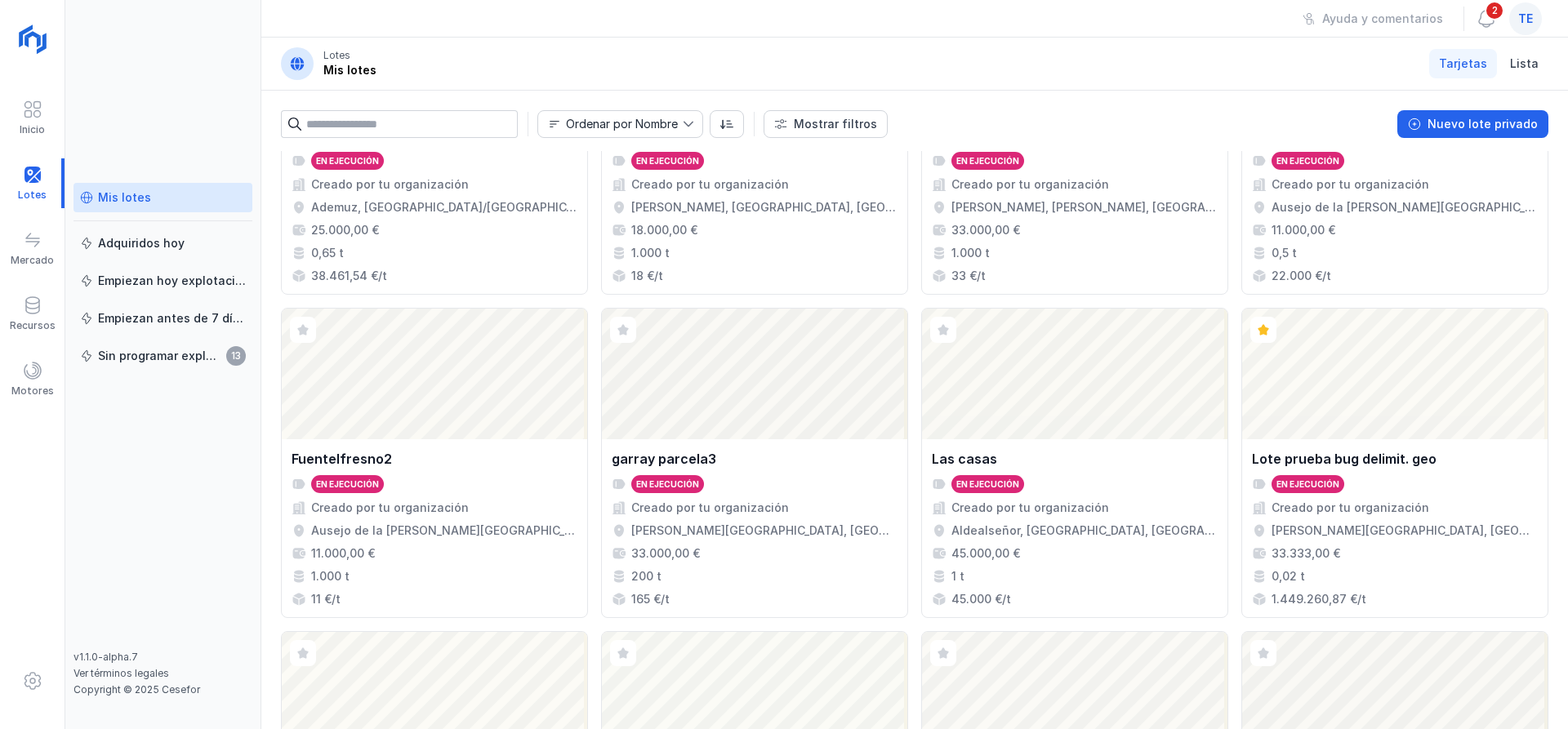
click at [1533, 19] on div "te" at bounding box center [1525, 19] width 33 height 33
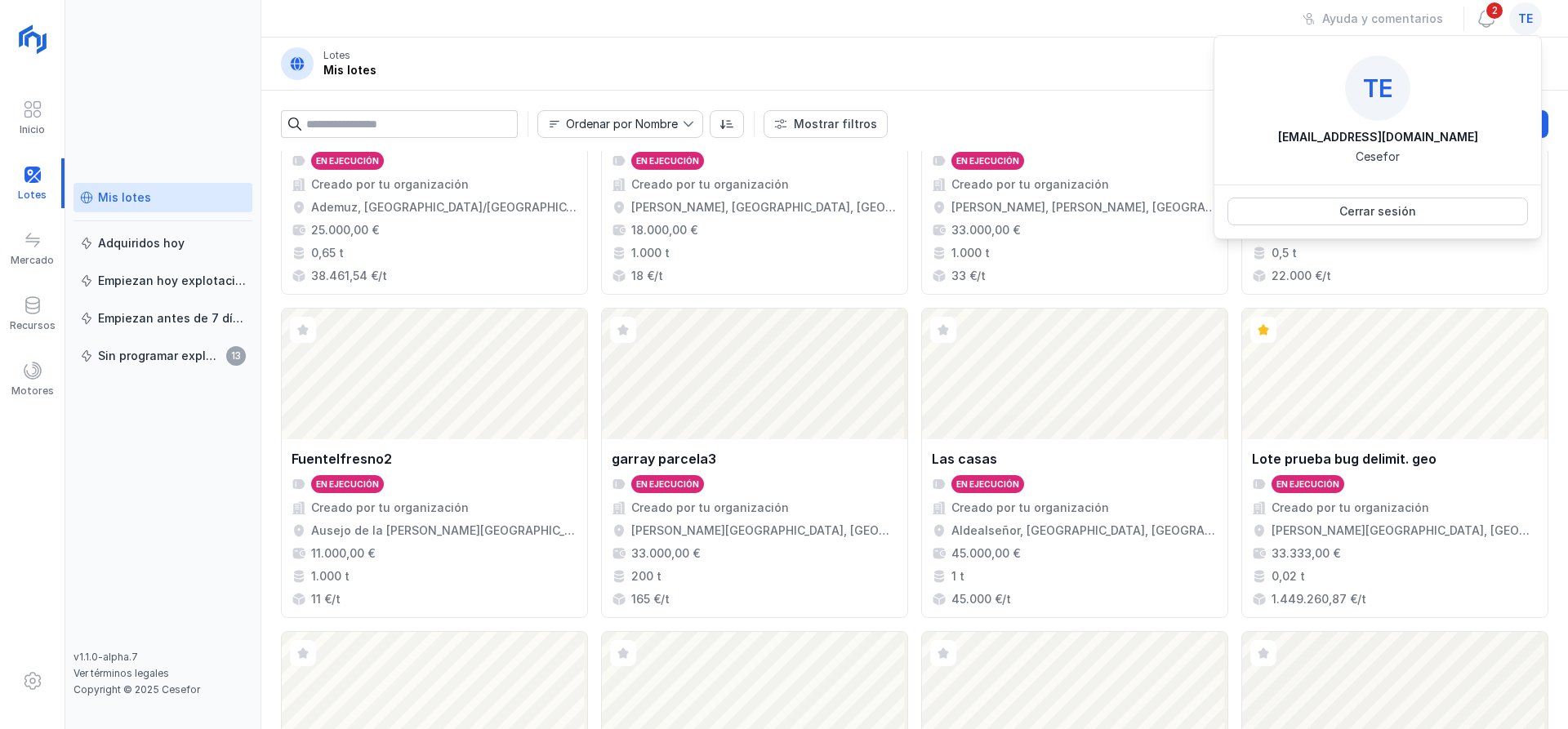
click at [1032, 29] on div "Ayuda y comentarios 2 te" at bounding box center [915, 19] width 1307 height 38
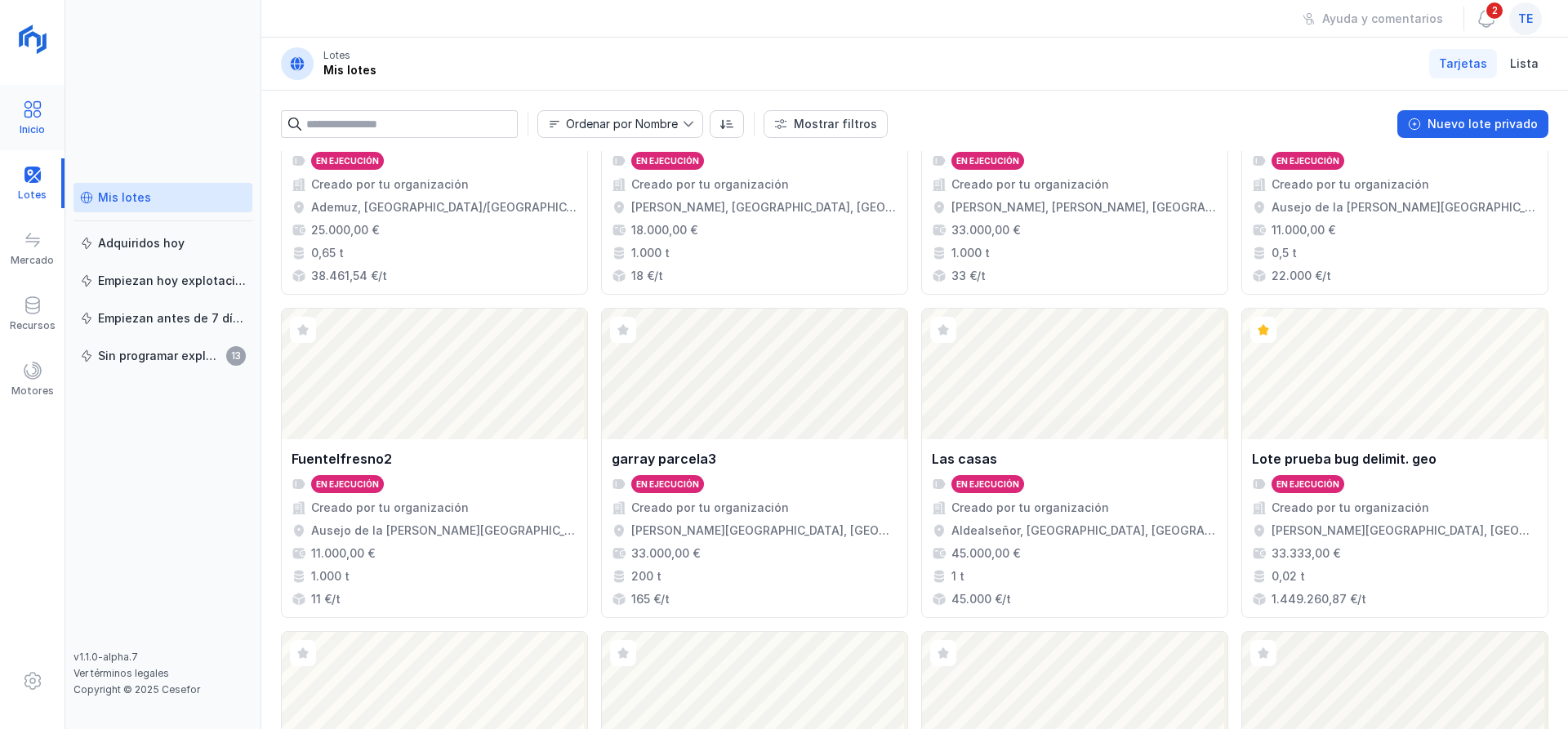
click at [33, 125] on div "Inicio" at bounding box center [32, 130] width 25 height 13
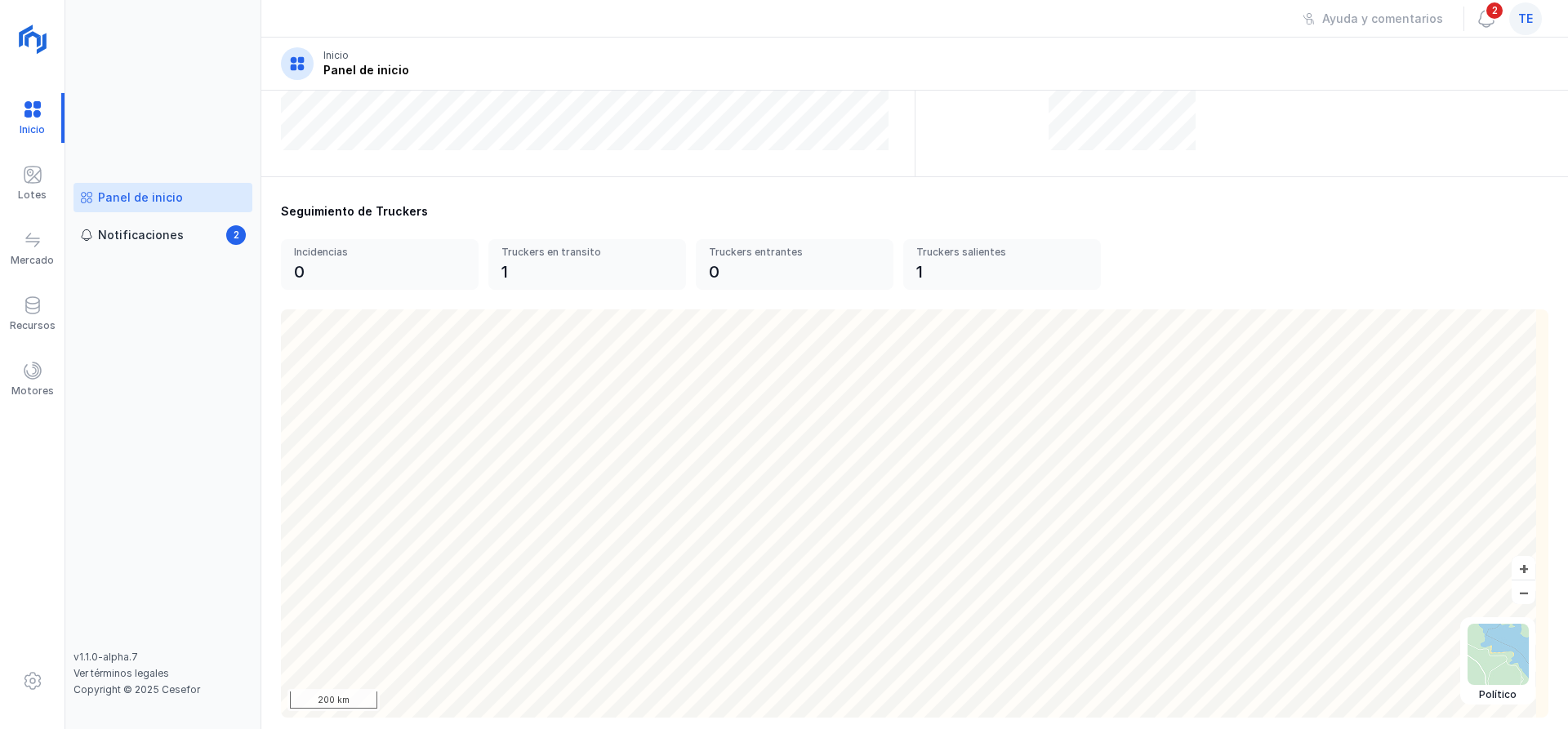
scroll to position [468, 0]
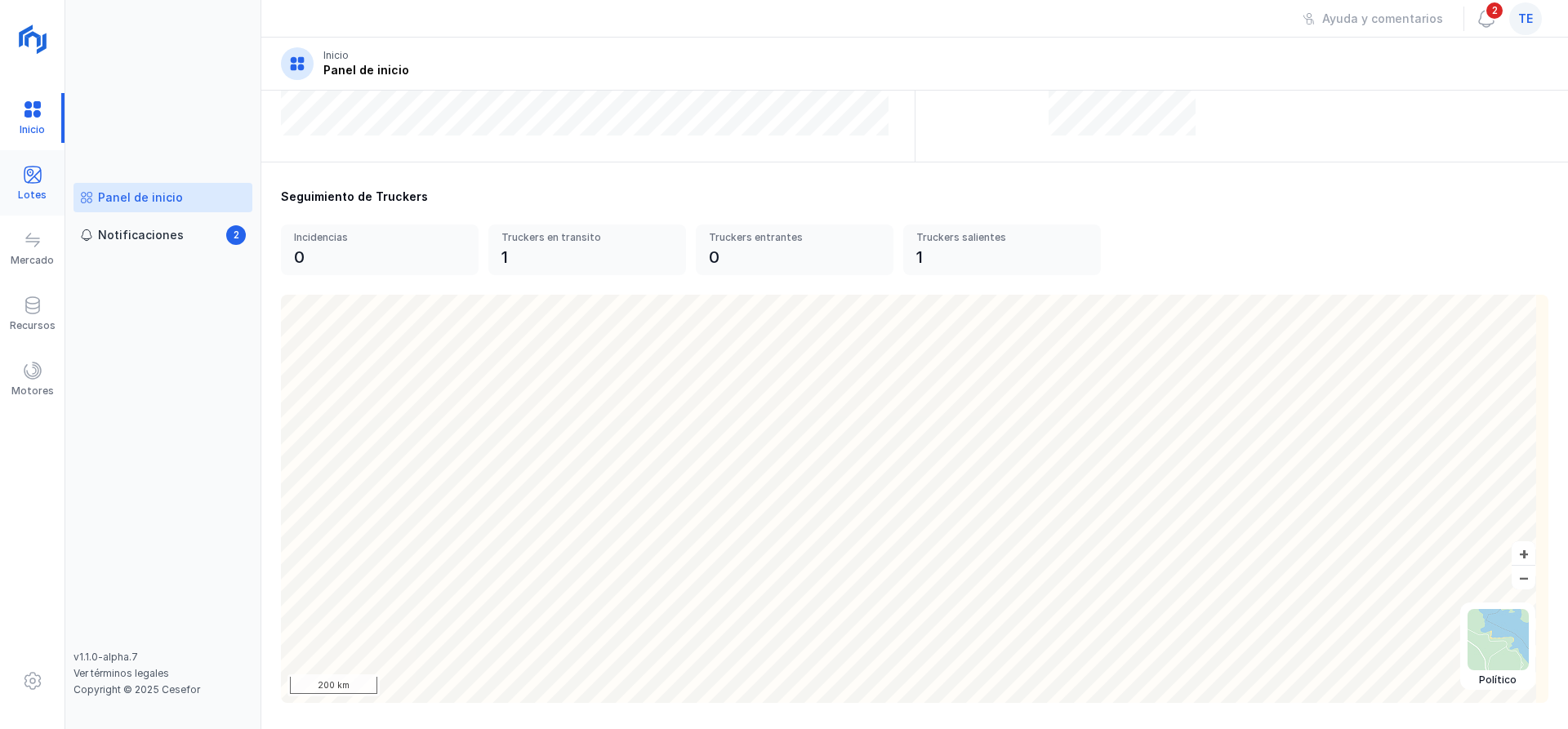
click at [51, 179] on div "Lotes" at bounding box center [32, 183] width 64 height 50
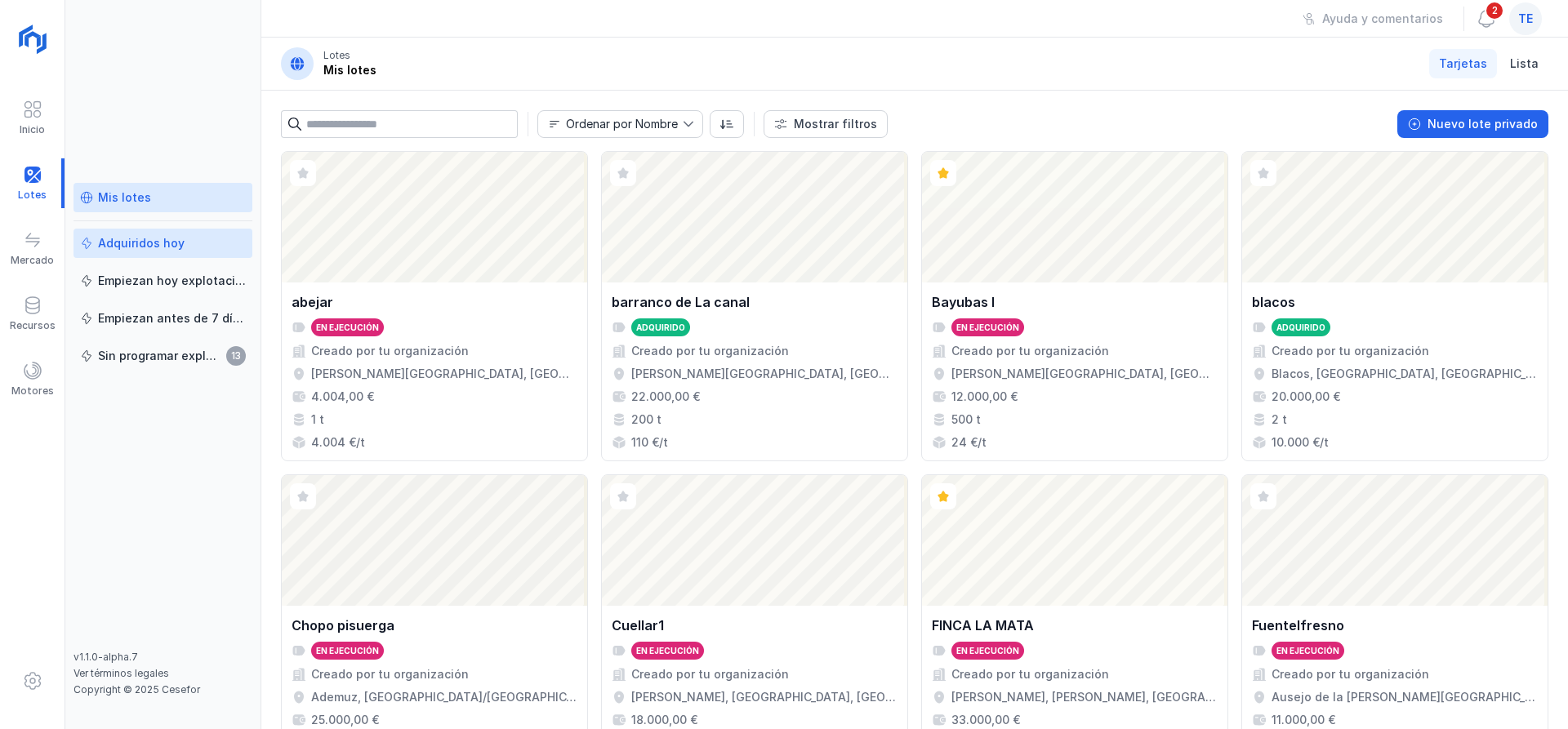
click at [131, 235] on div "Adquiridos hoy" at bounding box center [141, 243] width 87 height 16
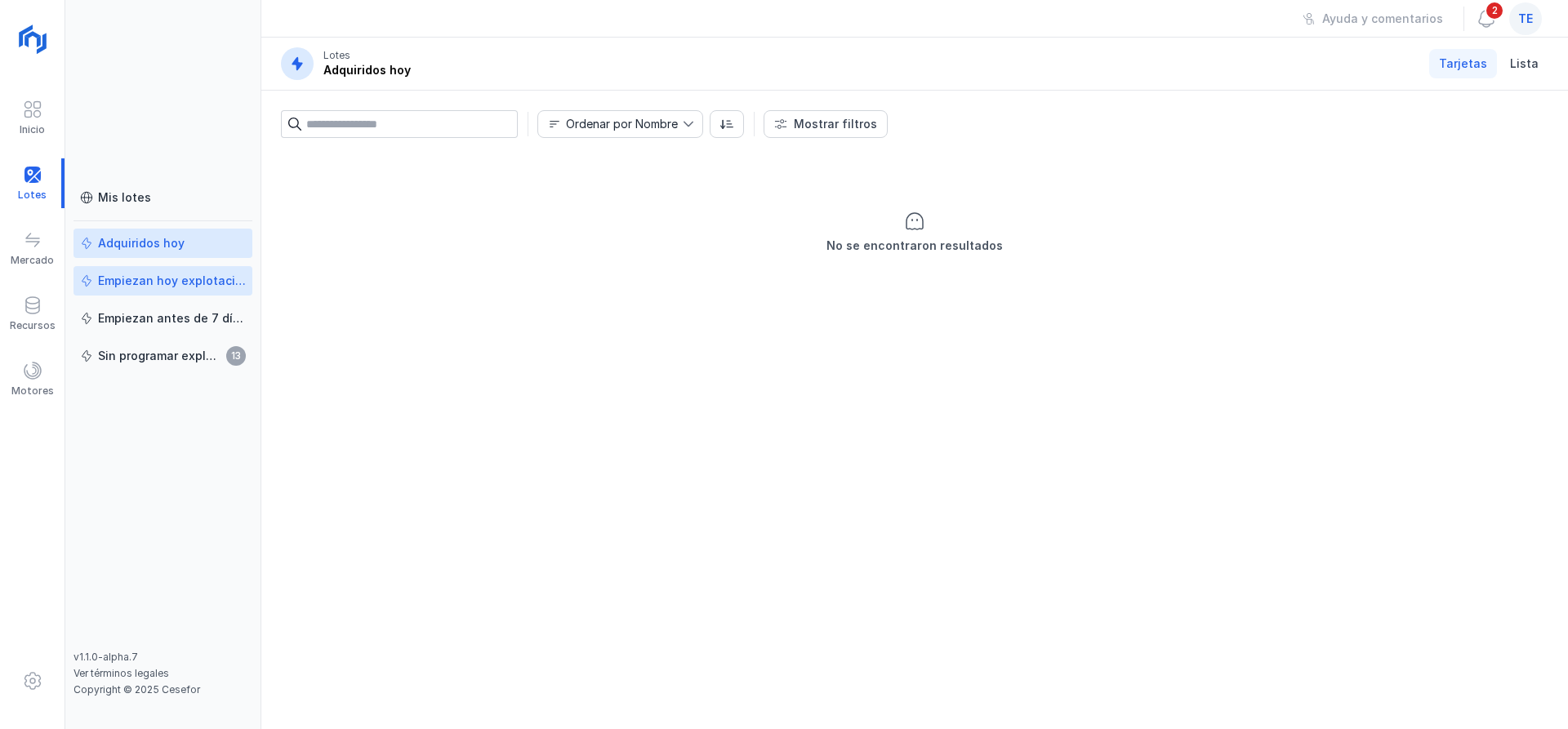
click at [144, 285] on div "Empiezan hoy explotación" at bounding box center [172, 281] width 148 height 16
click at [200, 199] on div "Mis lotes" at bounding box center [162, 198] width 166 height 16
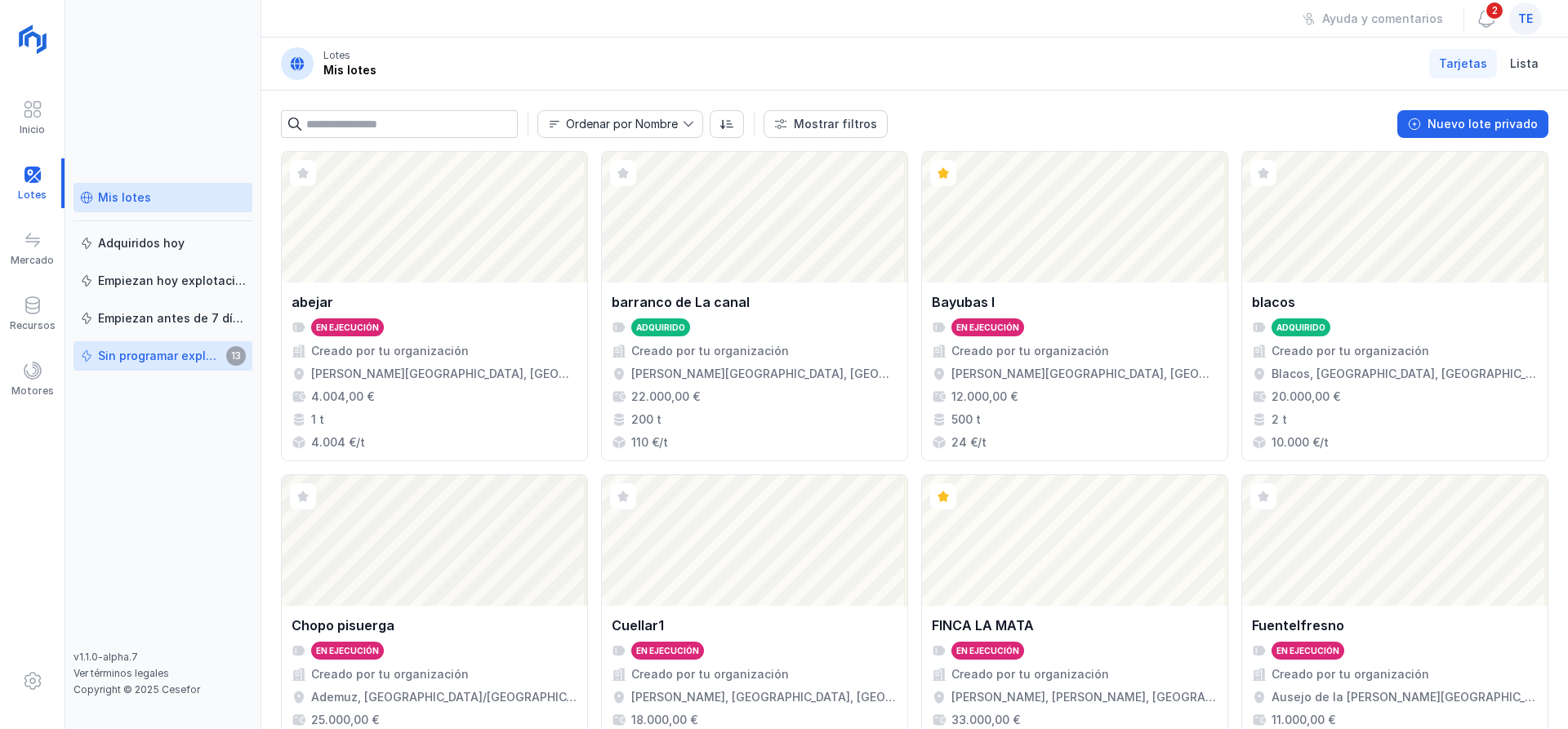
click at [186, 361] on div "Sin programar explotación" at bounding box center [160, 356] width 124 height 16
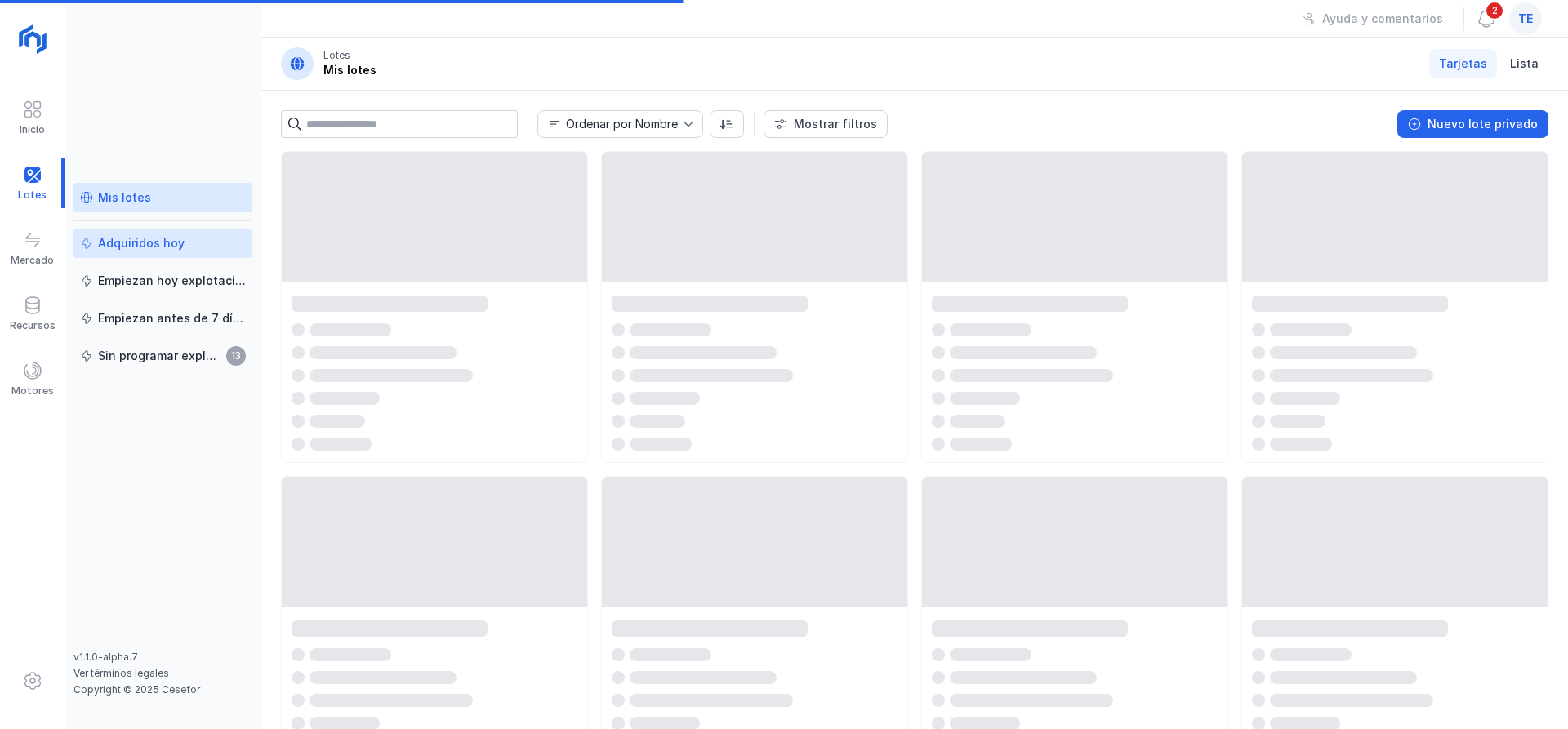
click at [191, 243] on div "Adquiridos hoy" at bounding box center [162, 243] width 166 height 16
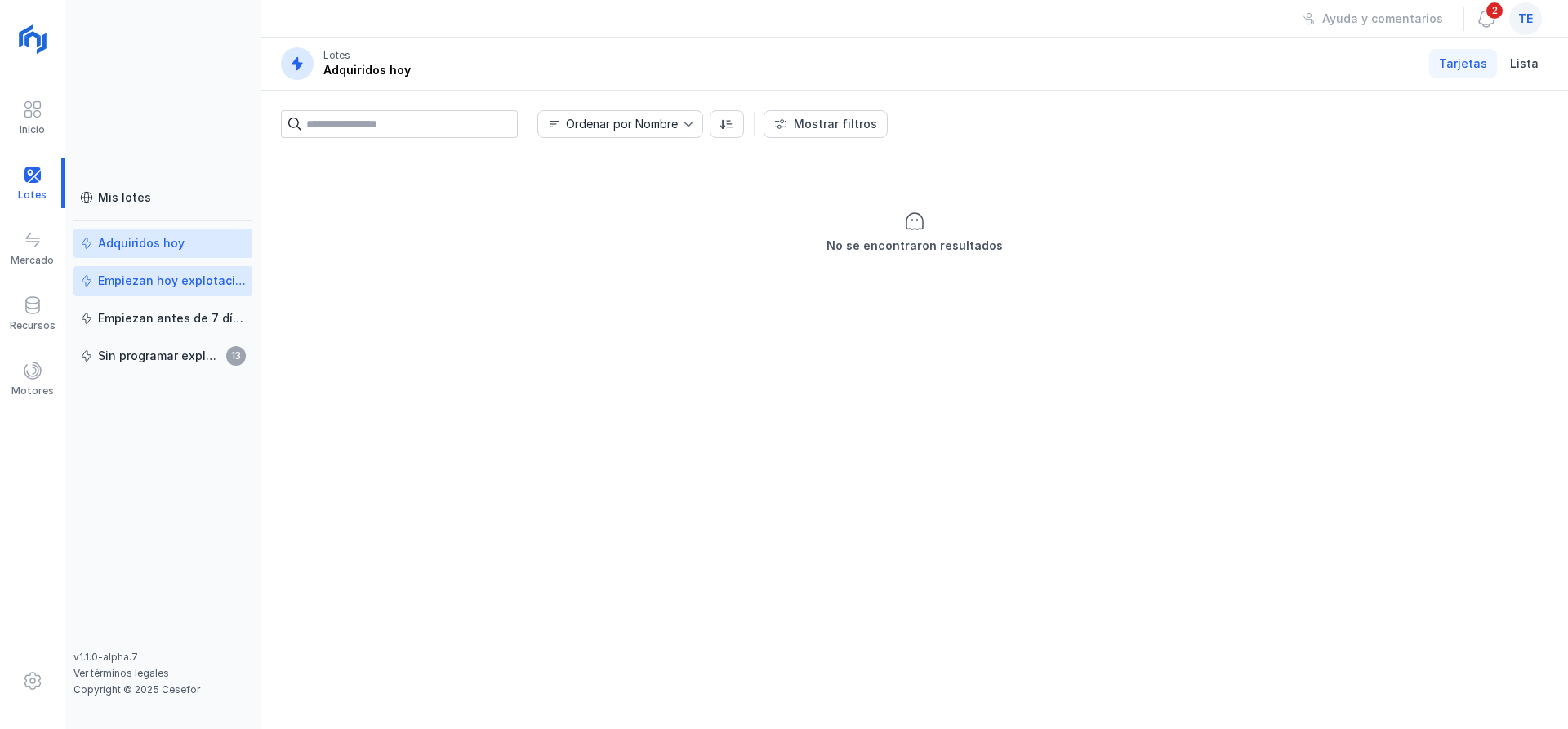
click at [192, 274] on div "Empiezan hoy explotación" at bounding box center [172, 281] width 148 height 16
click at [198, 306] on link "Empiezan antes de 7 días" at bounding box center [163, 318] width 179 height 30
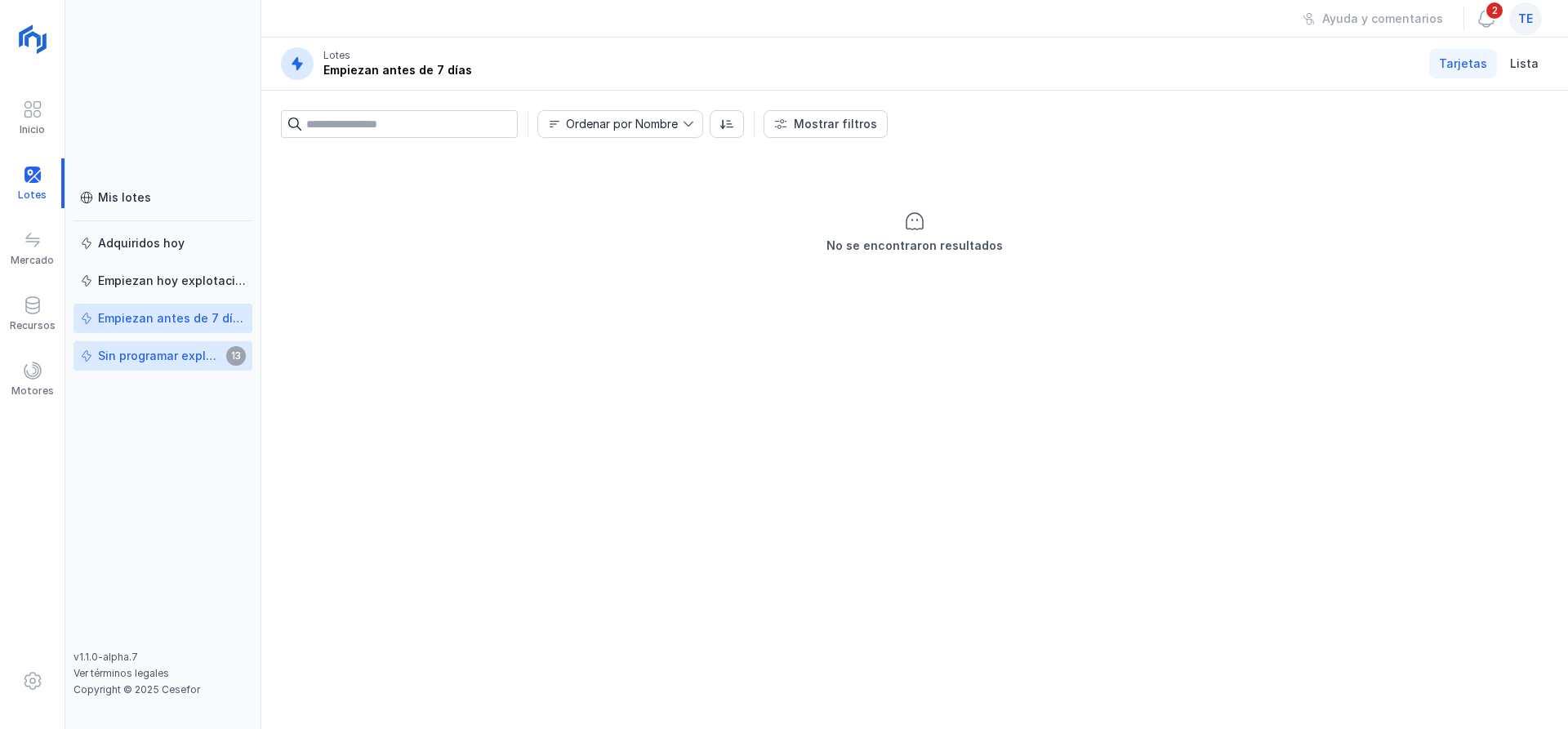
click at [173, 345] on link "Sin programar explotación 13" at bounding box center [163, 355] width 179 height 30
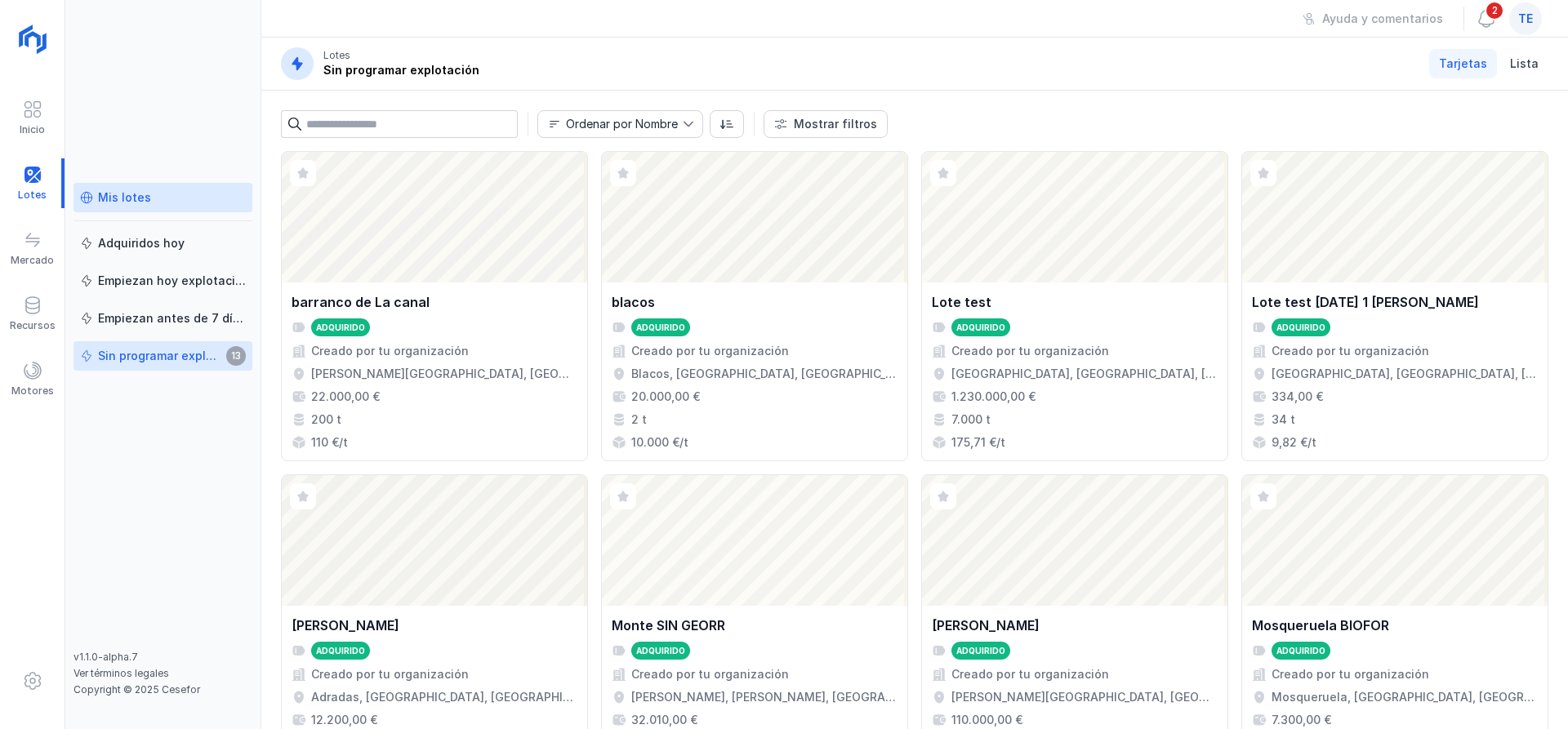
click at [176, 203] on div "Mis lotes" at bounding box center [162, 198] width 166 height 16
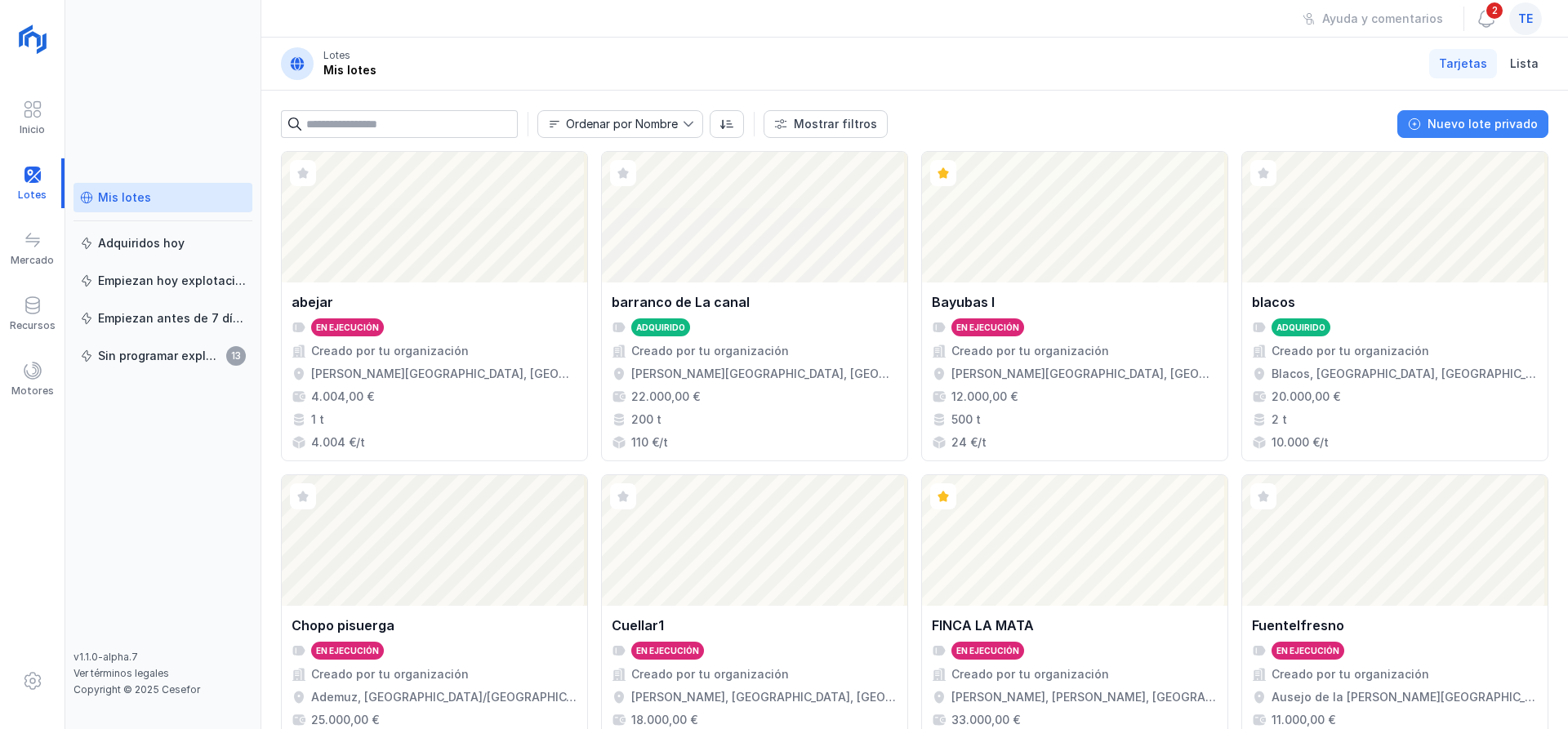
drag, startPoint x: 1466, startPoint y: 131, endPoint x: 1476, endPoint y: 113, distance: 20.6
click at [1476, 114] on button "Nuevo lote privado" at bounding box center [1472, 123] width 151 height 28
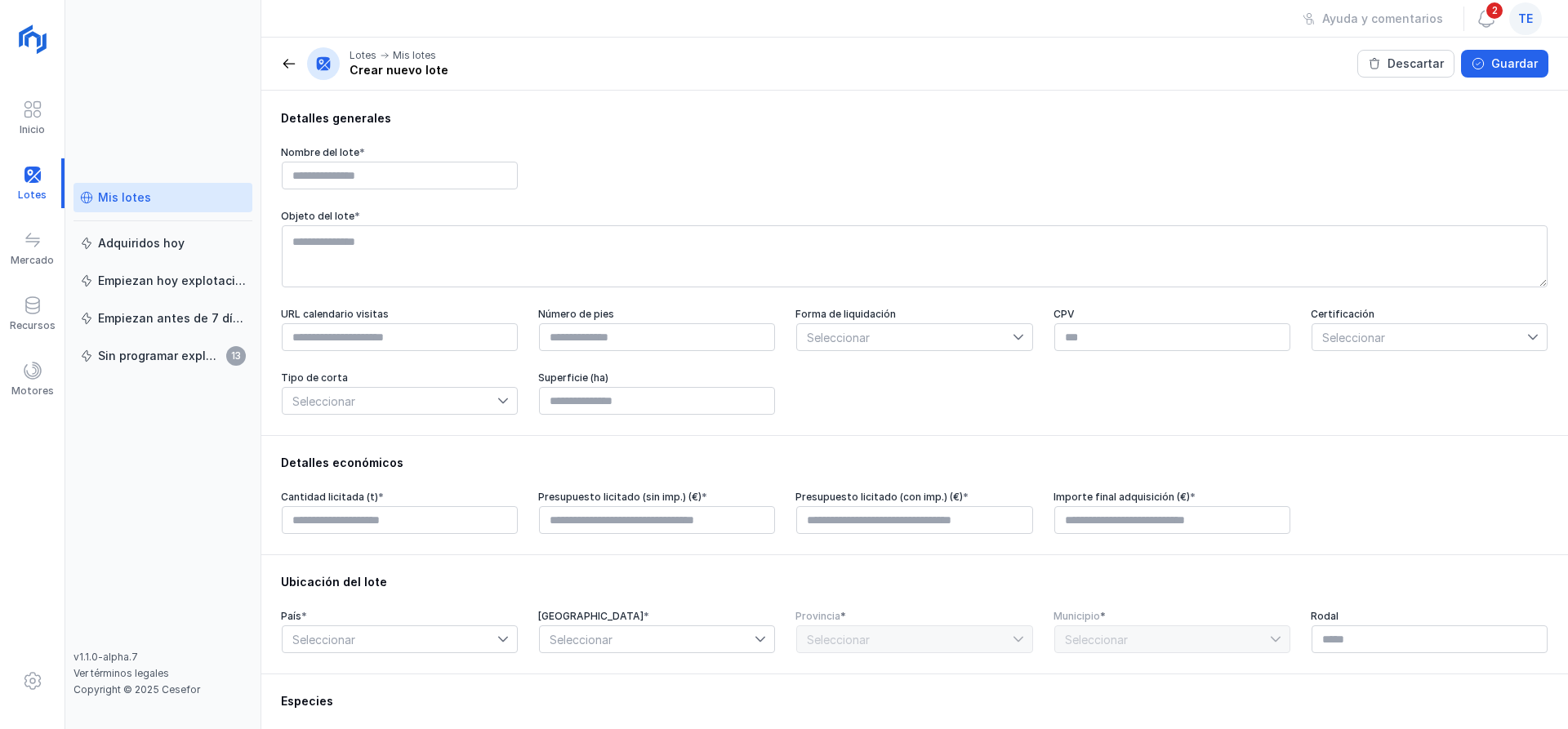
click at [132, 189] on link "Mis lotes" at bounding box center [163, 197] width 179 height 30
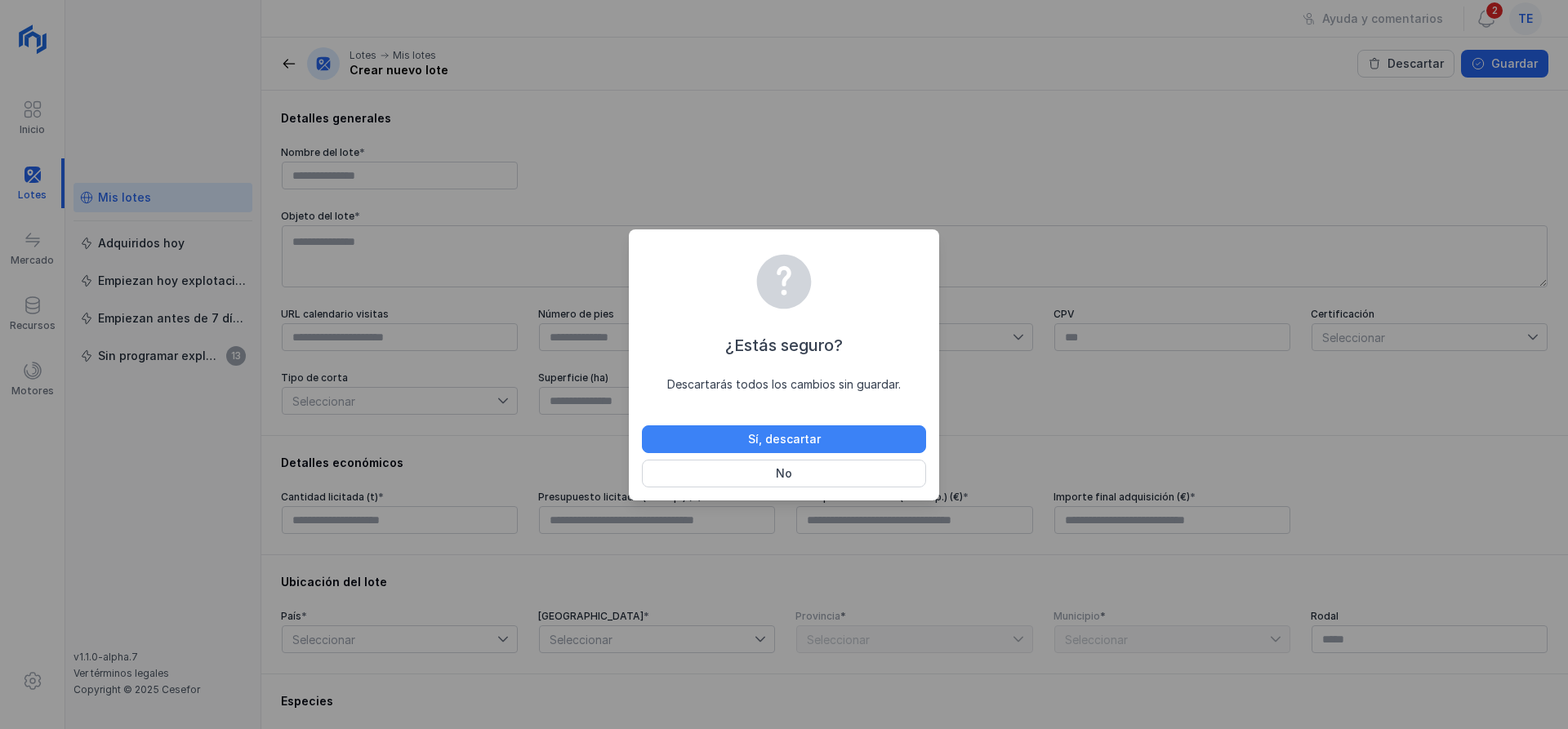
click at [709, 440] on button "Sí, descartar" at bounding box center [784, 438] width 285 height 28
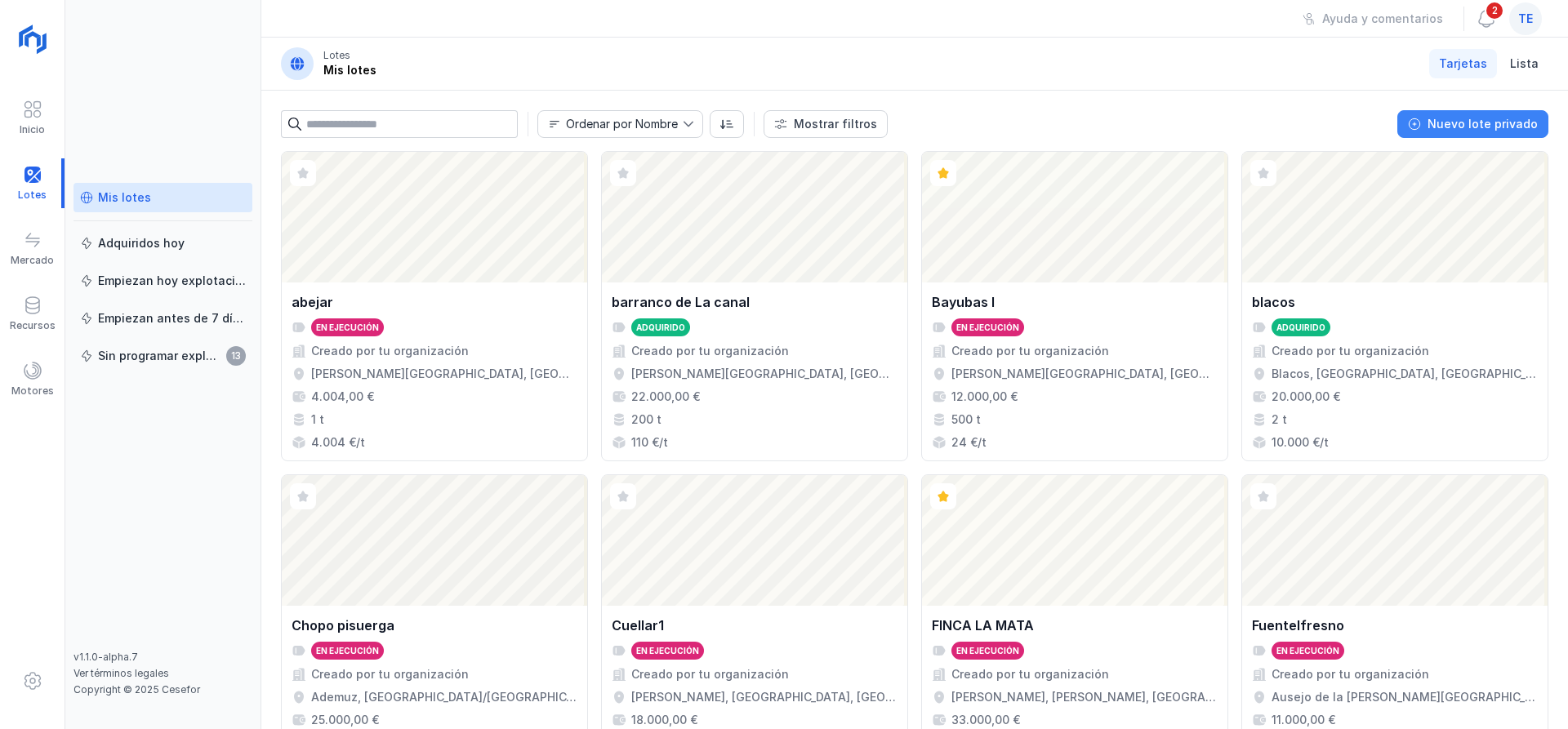
click at [1493, 123] on div "Nuevo lote privado" at bounding box center [1482, 124] width 110 height 16
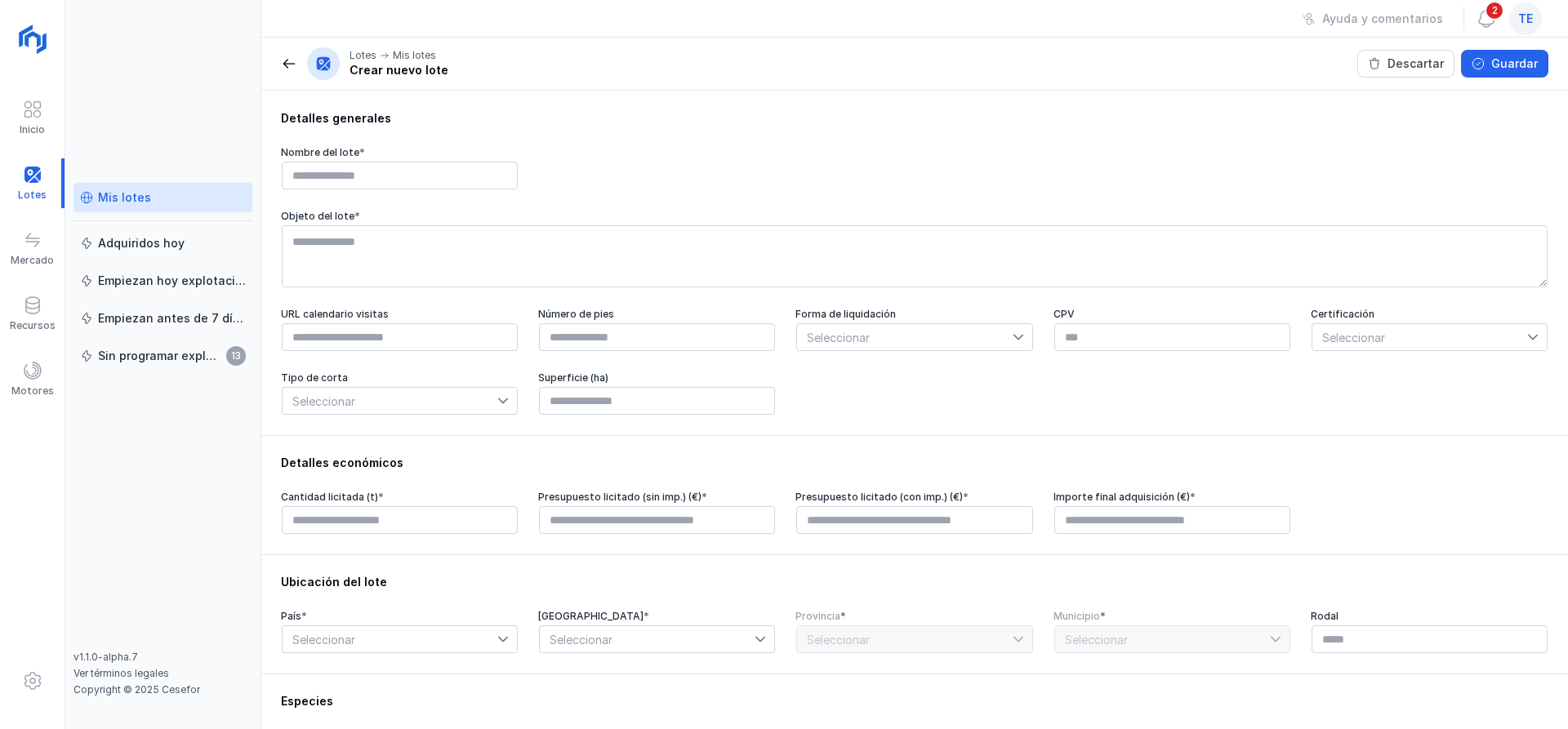
click at [364, 191] on div "Detalles generales Nombre del lote * Objeto del lote * URL calendario visitas N…" at bounding box center [915, 262] width 1307 height 344
click at [375, 185] on input "text" at bounding box center [400, 175] width 236 height 28
type input "*"
click at [405, 182] on input "text" at bounding box center [400, 175] width 236 height 28
type input "*********"
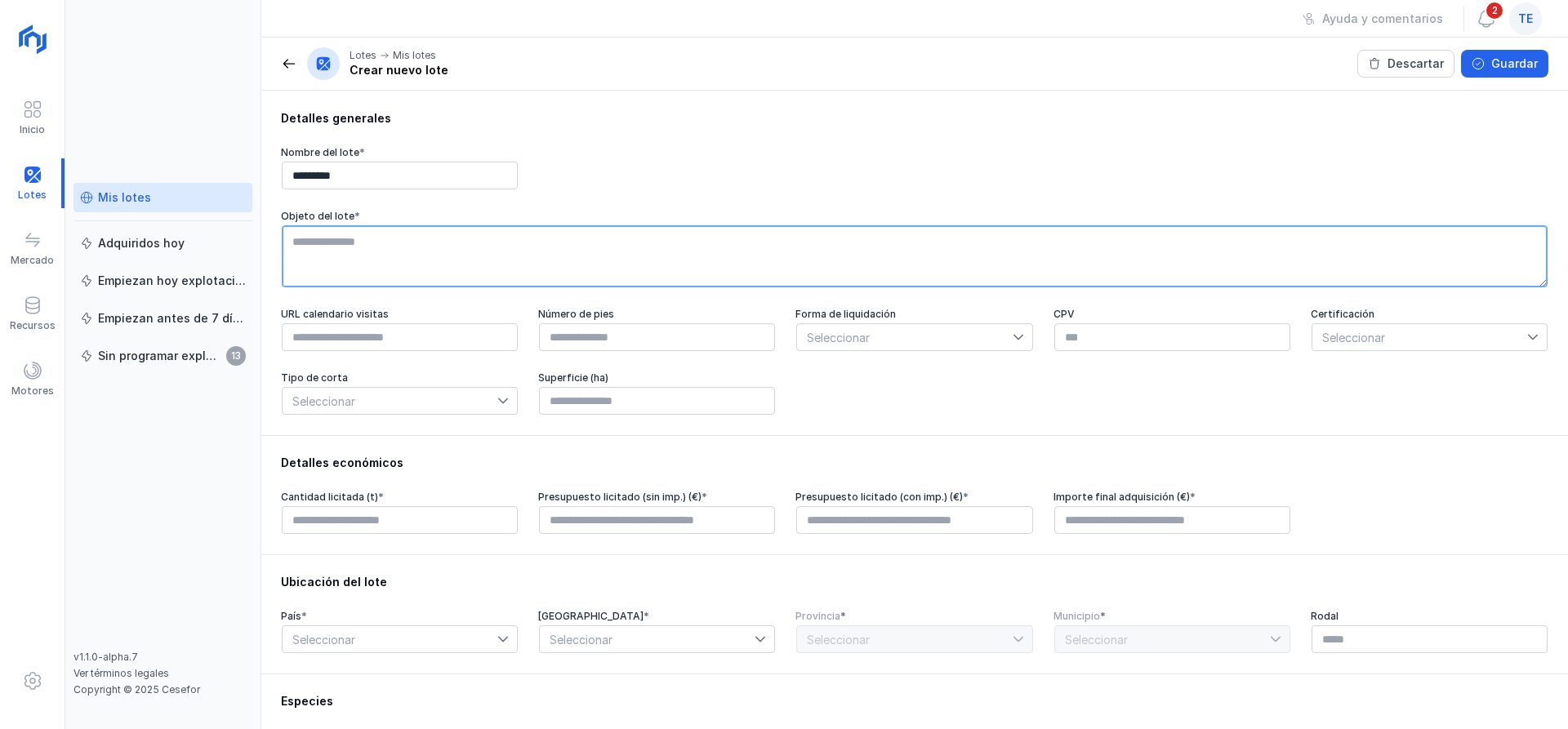
click at [487, 235] on textarea at bounding box center [915, 256] width 1265 height 62
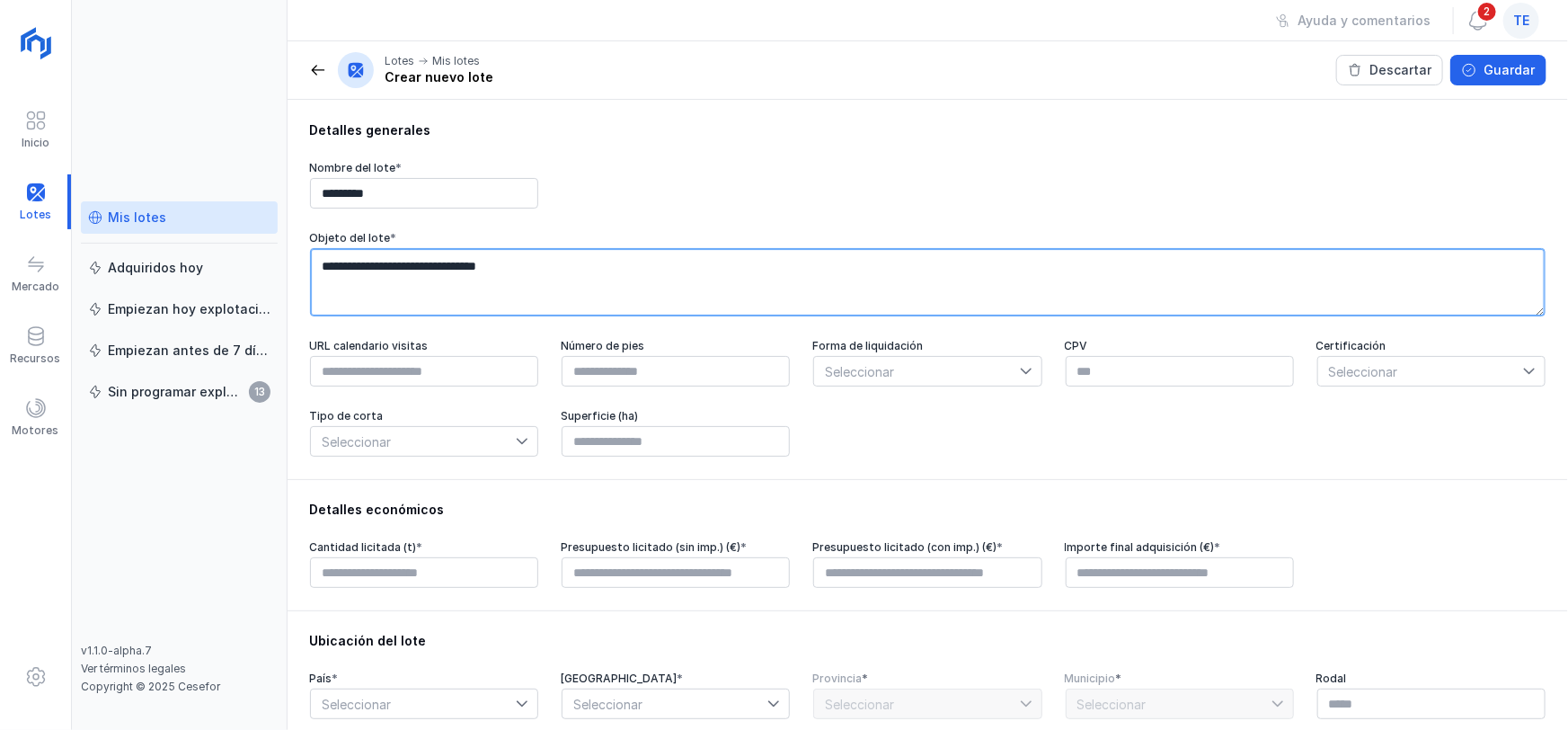
type textarea "**********"
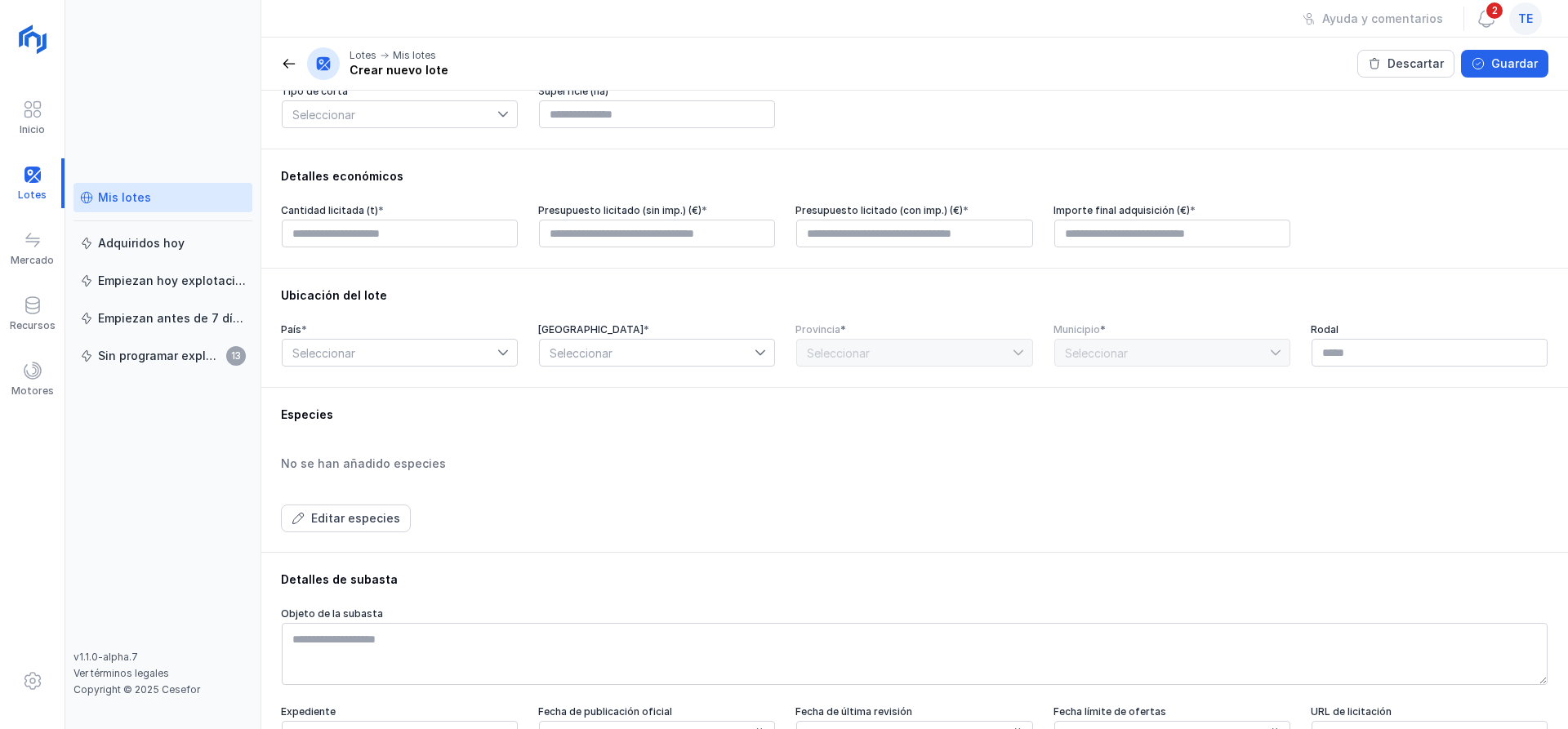
scroll to position [326, 0]
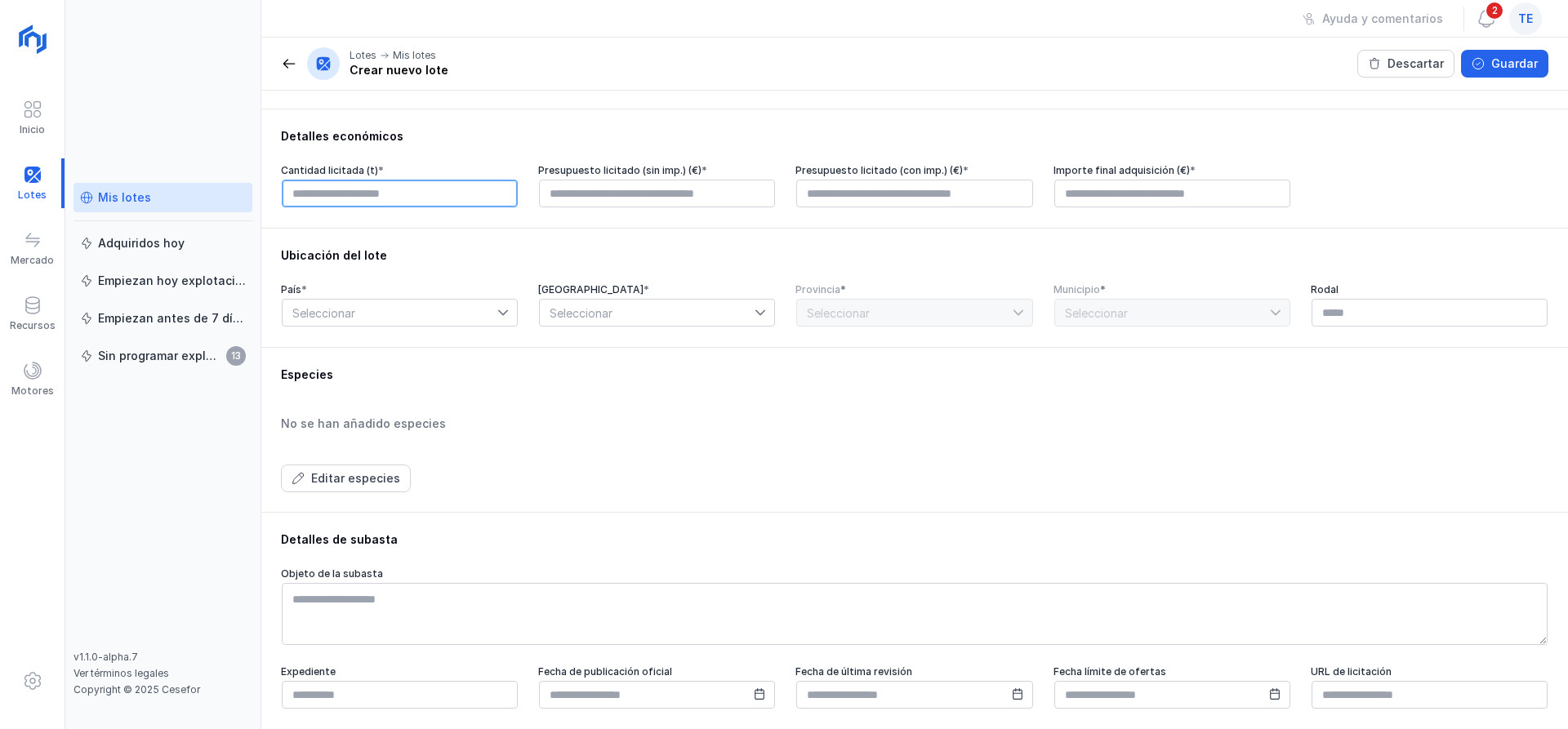
click at [348, 192] on input "text" at bounding box center [400, 193] width 236 height 28
type input "****"
click at [414, 326] on span "Seleccionar" at bounding box center [390, 312] width 215 height 26
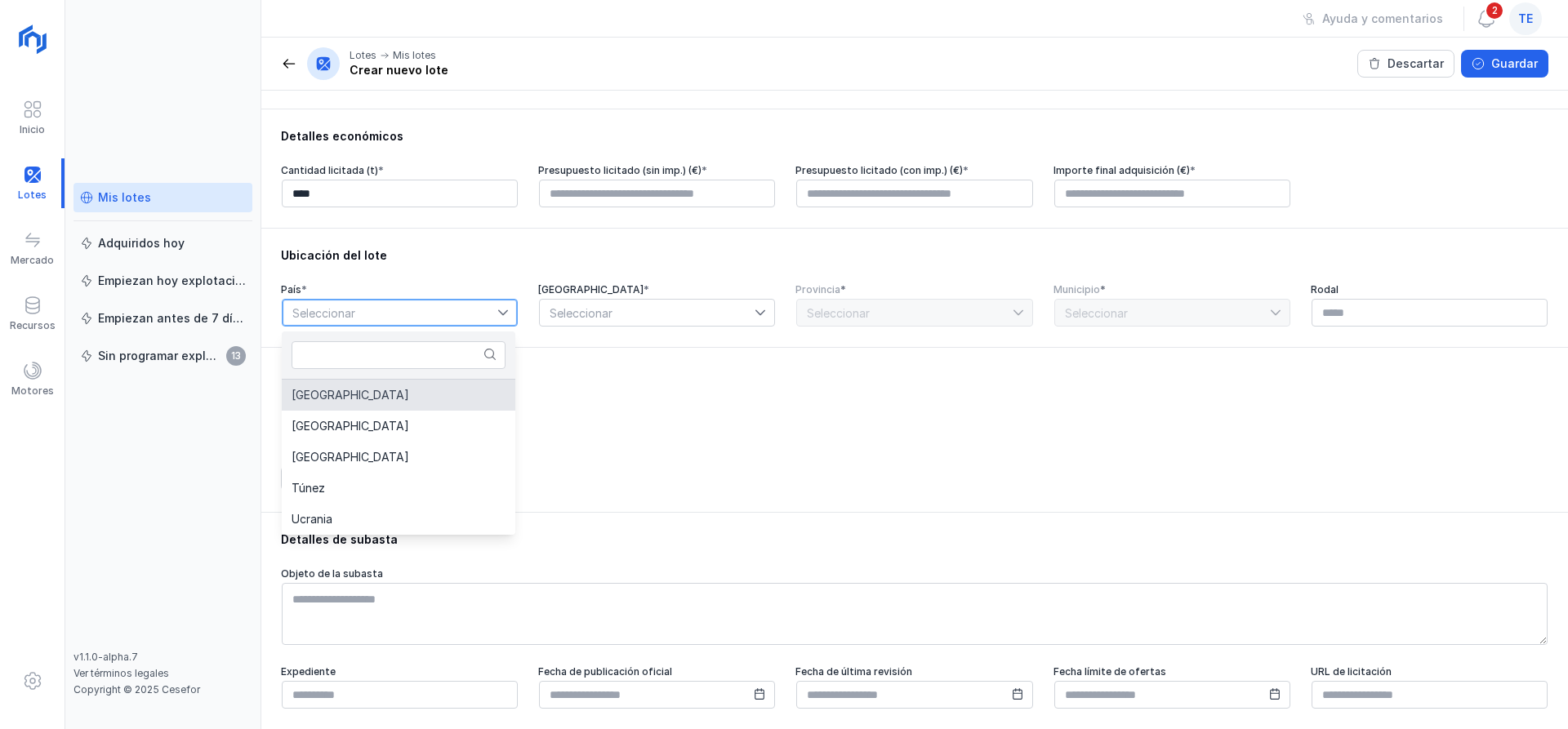
click at [425, 396] on li "España" at bounding box center [398, 394] width 234 height 31
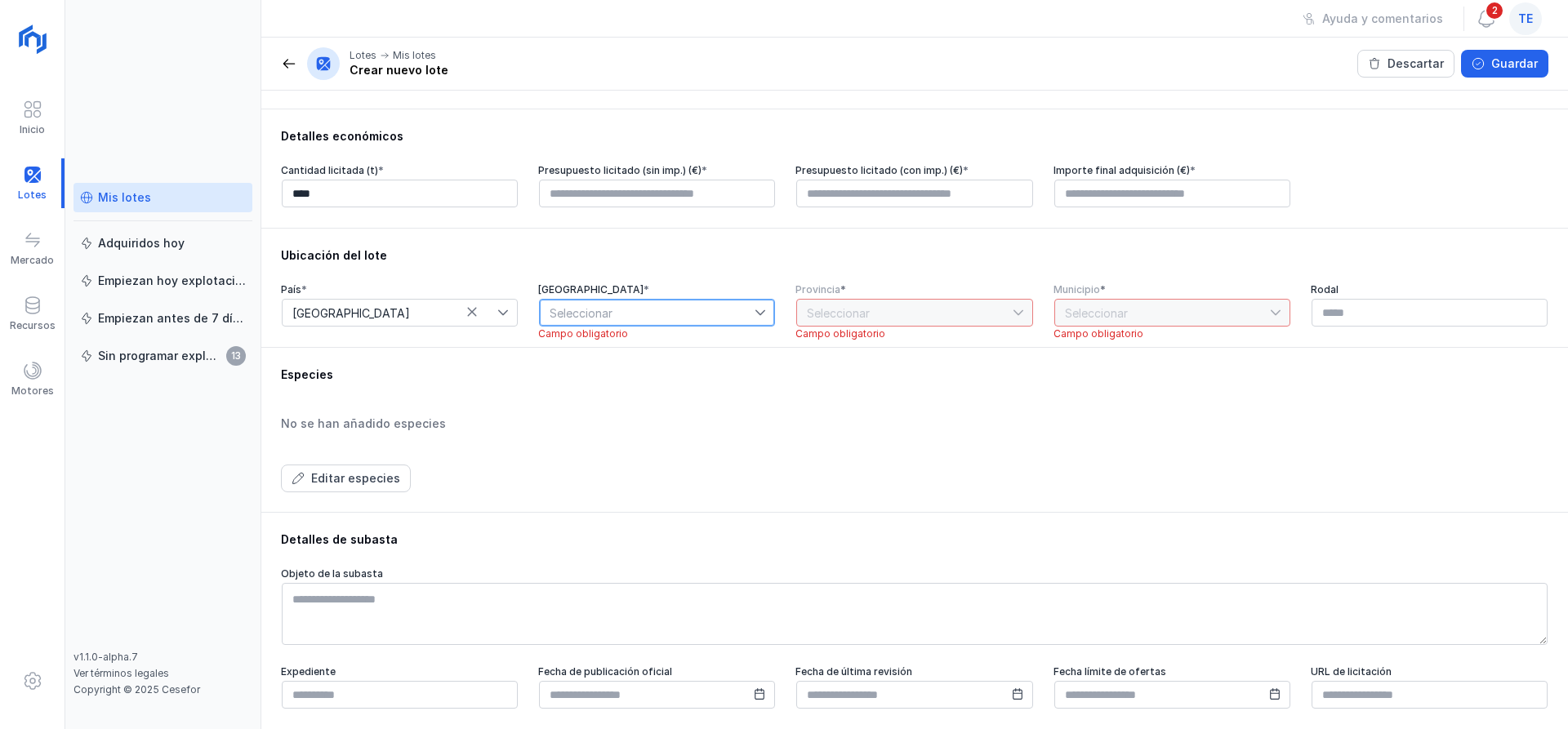
drag, startPoint x: 610, startPoint y: 320, endPoint x: 607, endPoint y: 330, distance: 10.4
click at [611, 319] on span "Seleccionar" at bounding box center [647, 312] width 215 height 26
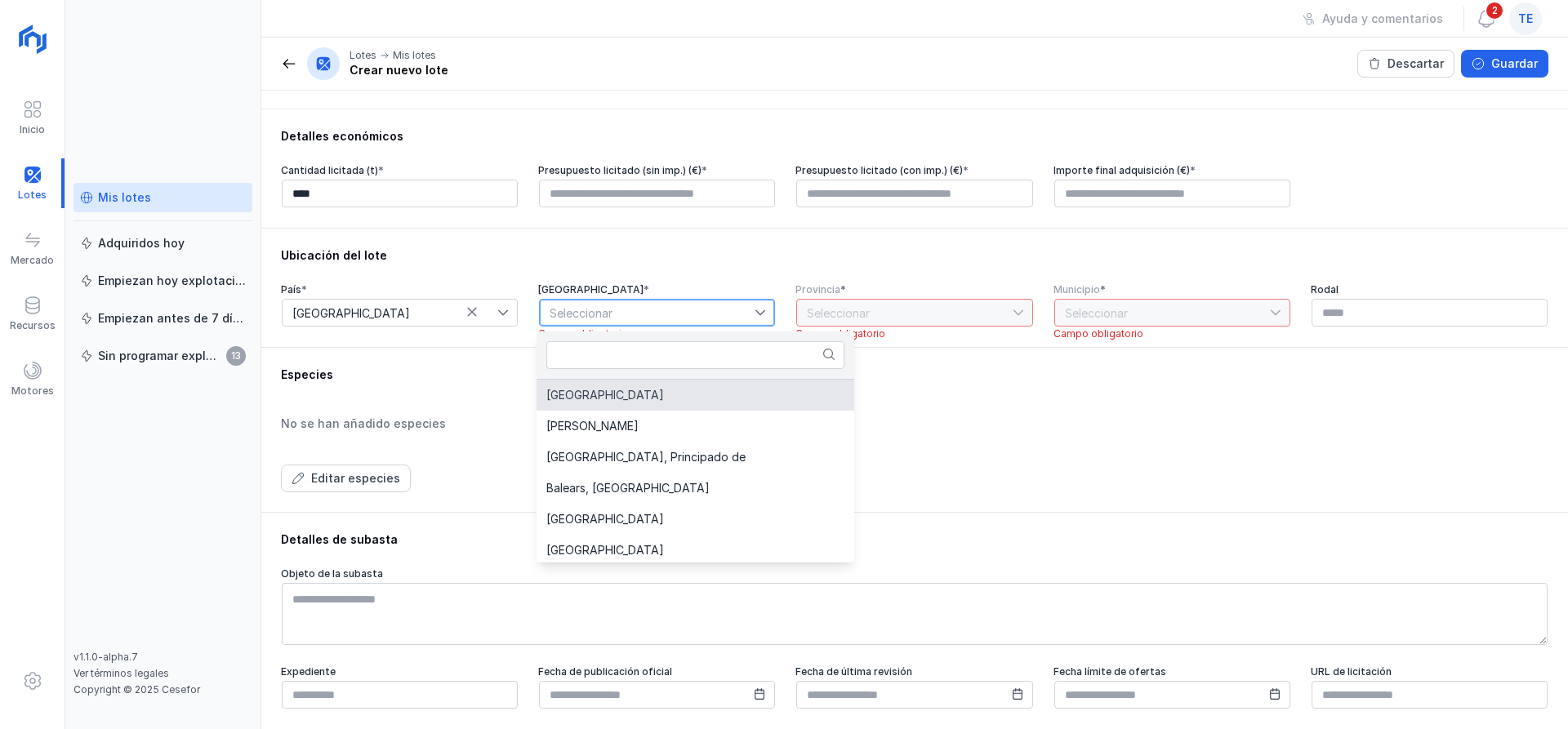
drag, startPoint x: 1053, startPoint y: 472, endPoint x: 1045, endPoint y: 471, distance: 8.1
click at [1052, 473] on div "Editar especies" at bounding box center [915, 478] width 1267 height 28
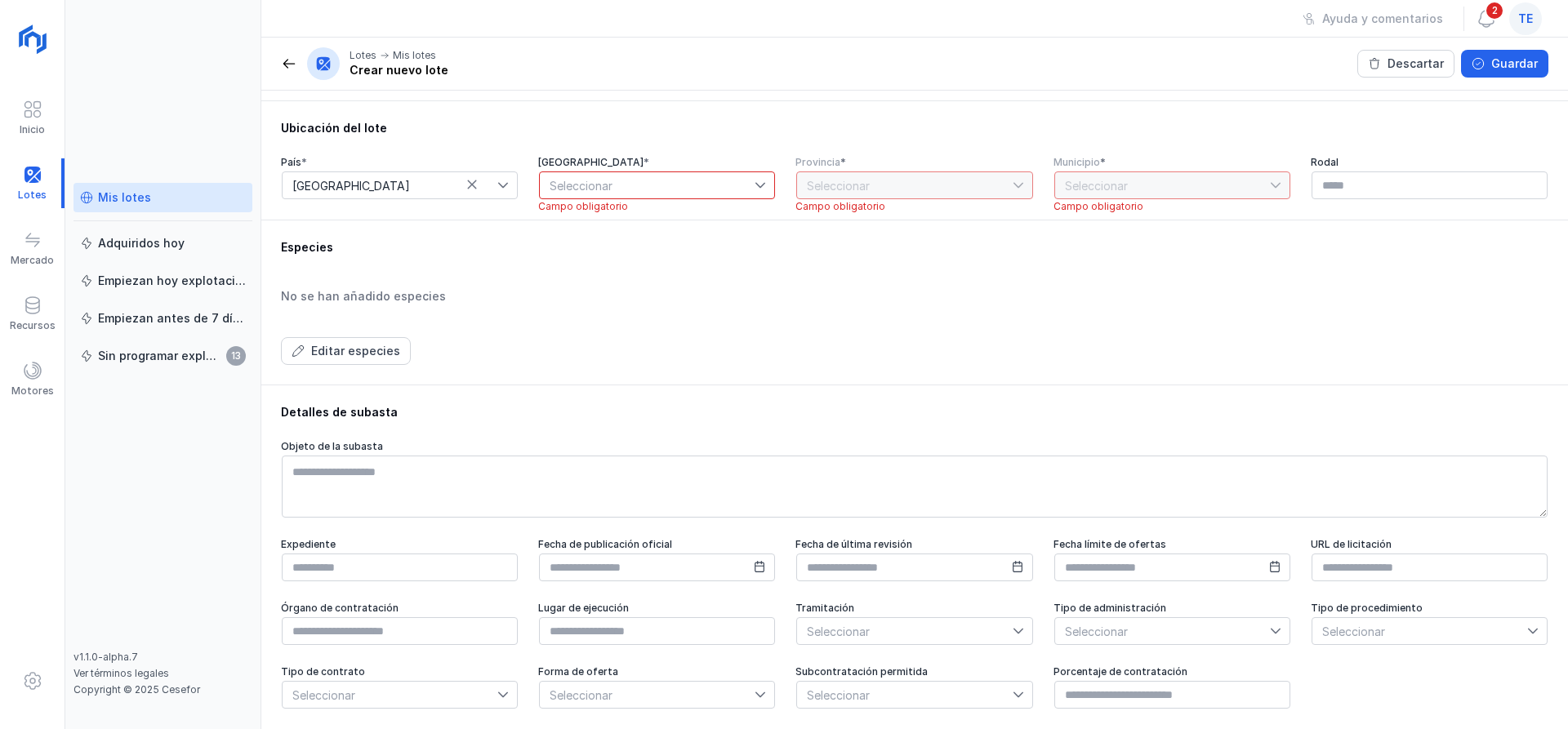
scroll to position [463, 0]
click at [1425, 55] on div "Descartar" at bounding box center [1415, 64] width 56 height 16
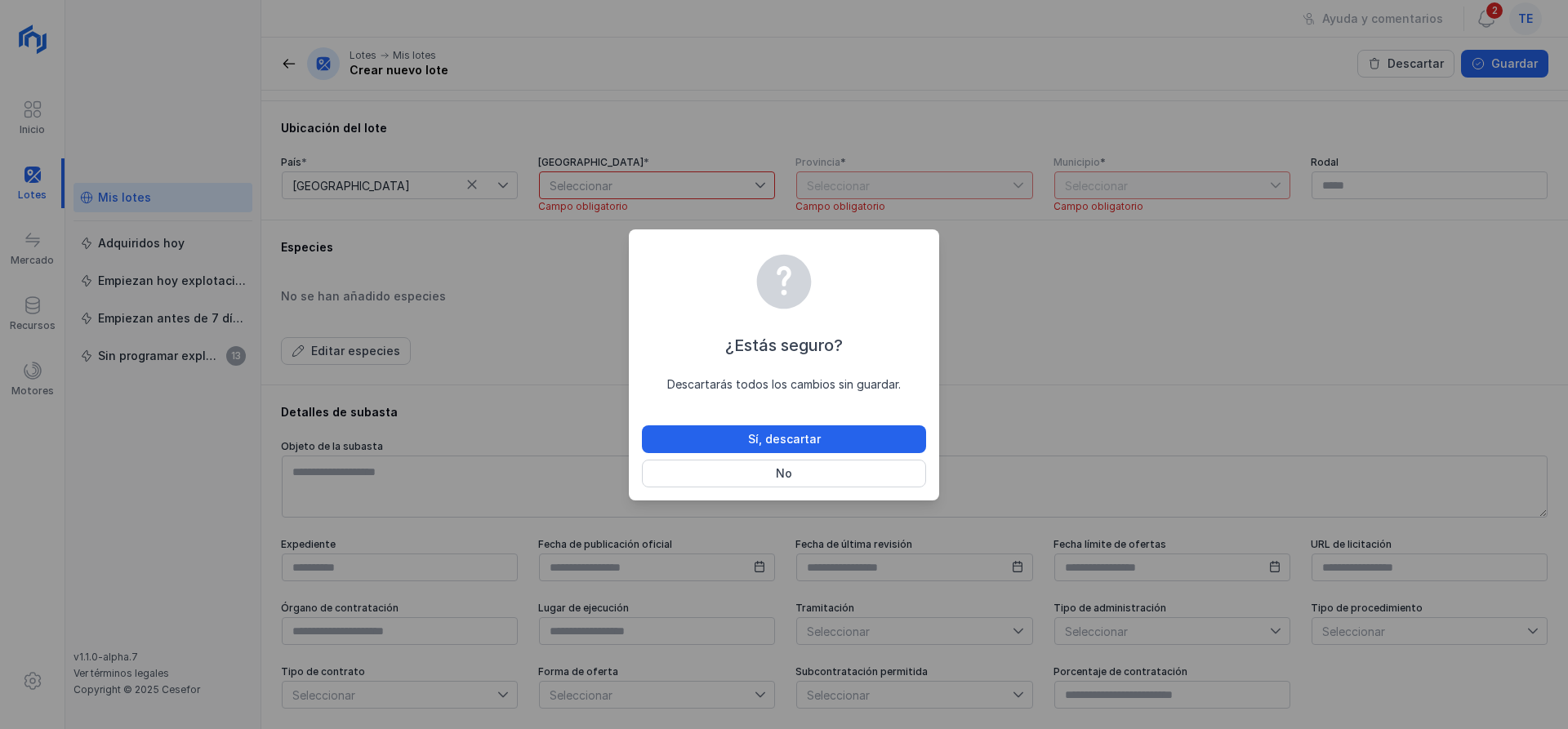
drag, startPoint x: 1223, startPoint y: 339, endPoint x: 1374, endPoint y: 264, distance: 168.6
click at [1264, 313] on div "¿Estás seguro? Descartarás todos los cambios sin guardar. Sí, descartar No" at bounding box center [784, 364] width 1568 height 729
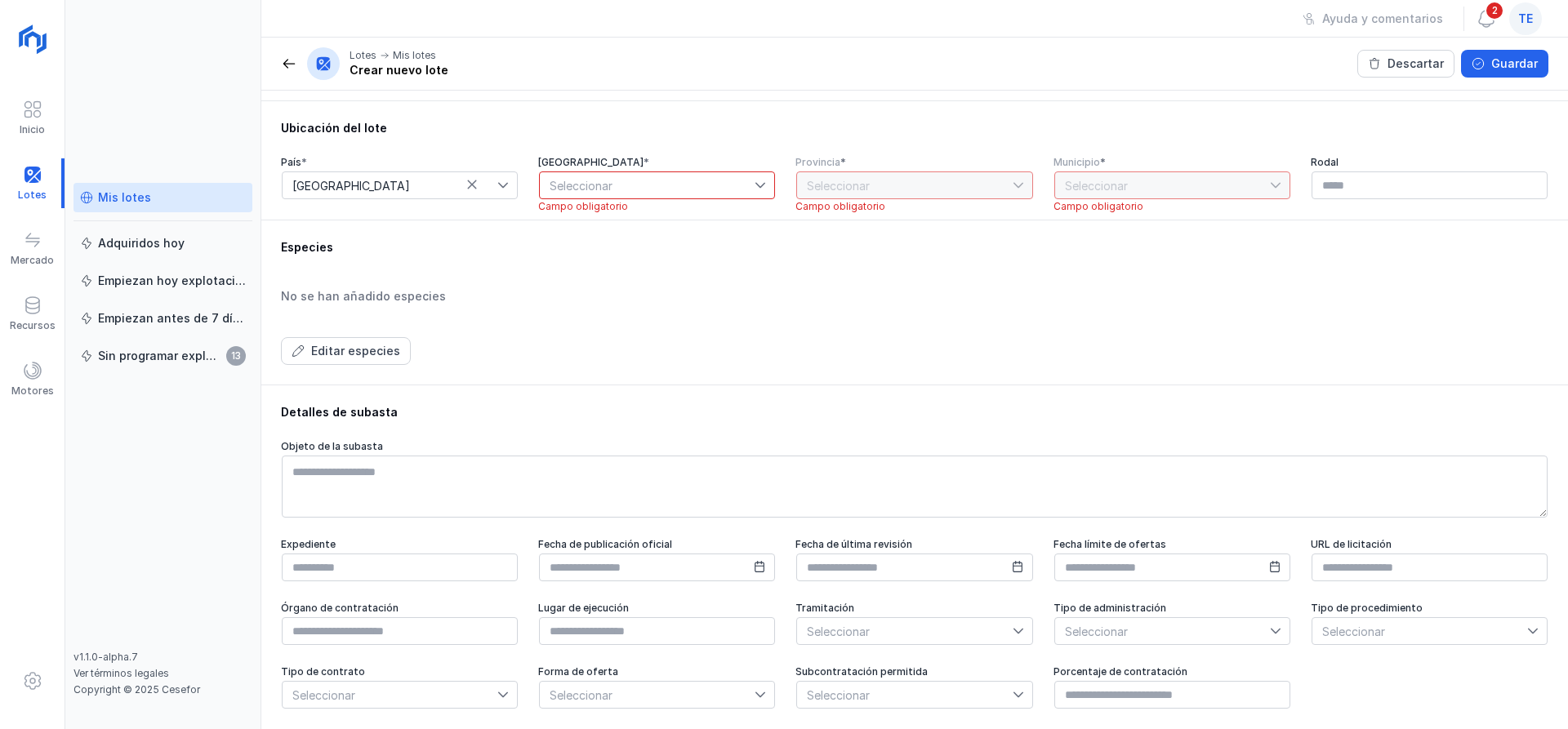
click at [1551, 78] on header "Lotes Mis lotes Crear nuevo lote Descartar Guardar" at bounding box center [915, 64] width 1307 height 53
click at [1536, 66] on div "Guardar" at bounding box center [1514, 64] width 47 height 16
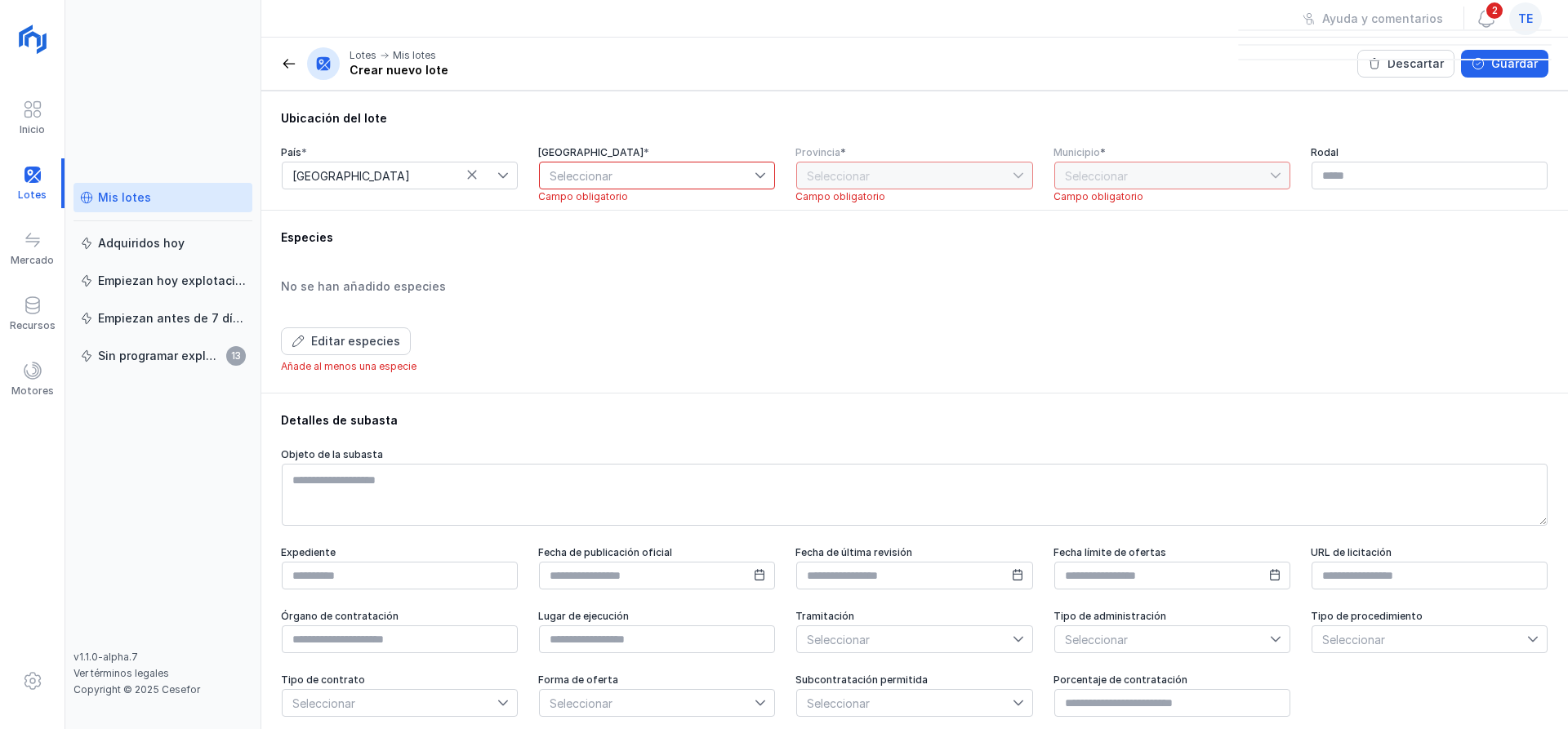
drag, startPoint x: 1415, startPoint y: 82, endPoint x: 1419, endPoint y: 63, distance: 19.4
click at [1415, 74] on header "Lotes Mis lotes Crear nuevo lote Descartar Guardar" at bounding box center [915, 64] width 1307 height 53
click at [1419, 63] on div at bounding box center [1394, 45] width 313 height 57
click at [1423, 61] on div at bounding box center [1394, 45] width 313 height 57
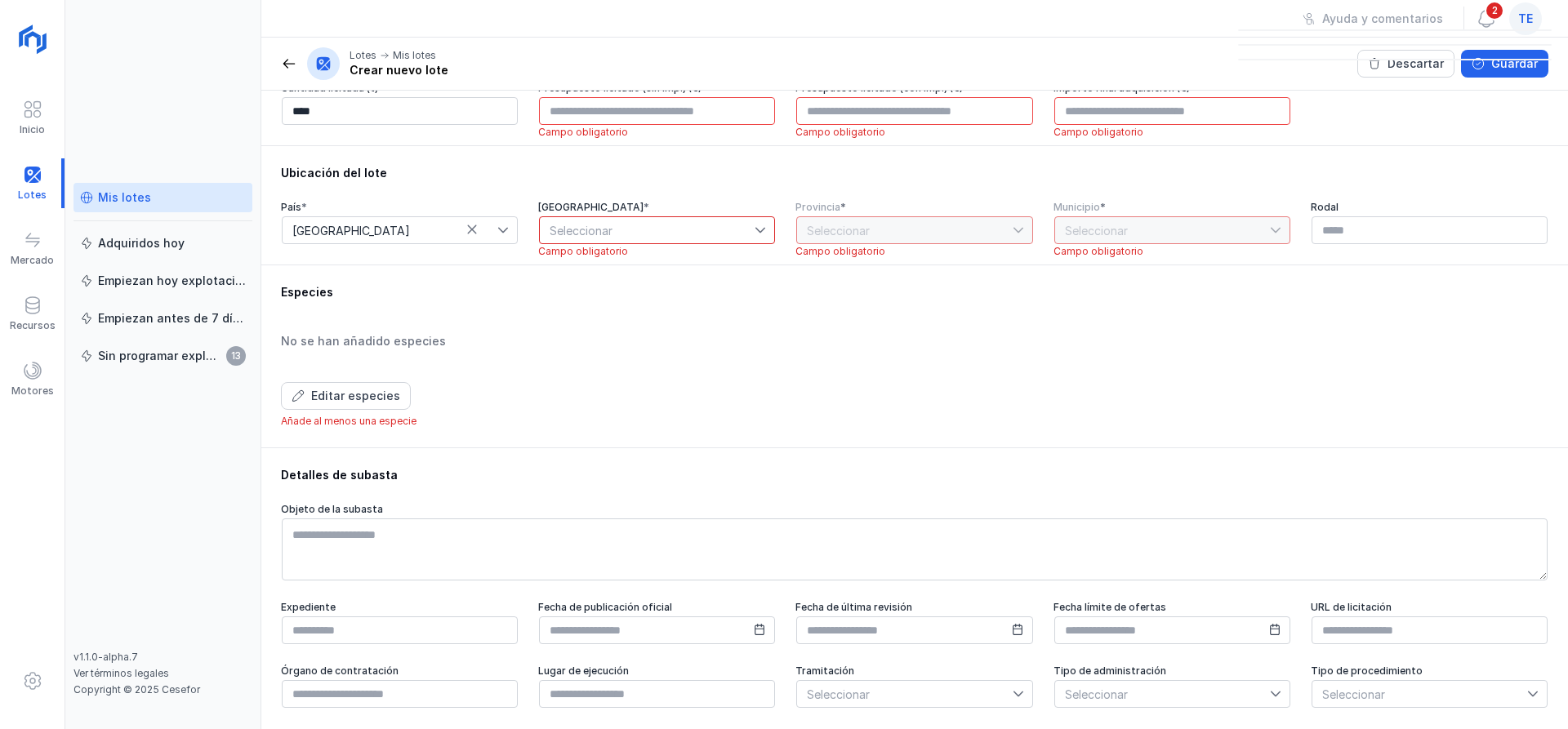
scroll to position [219, 0]
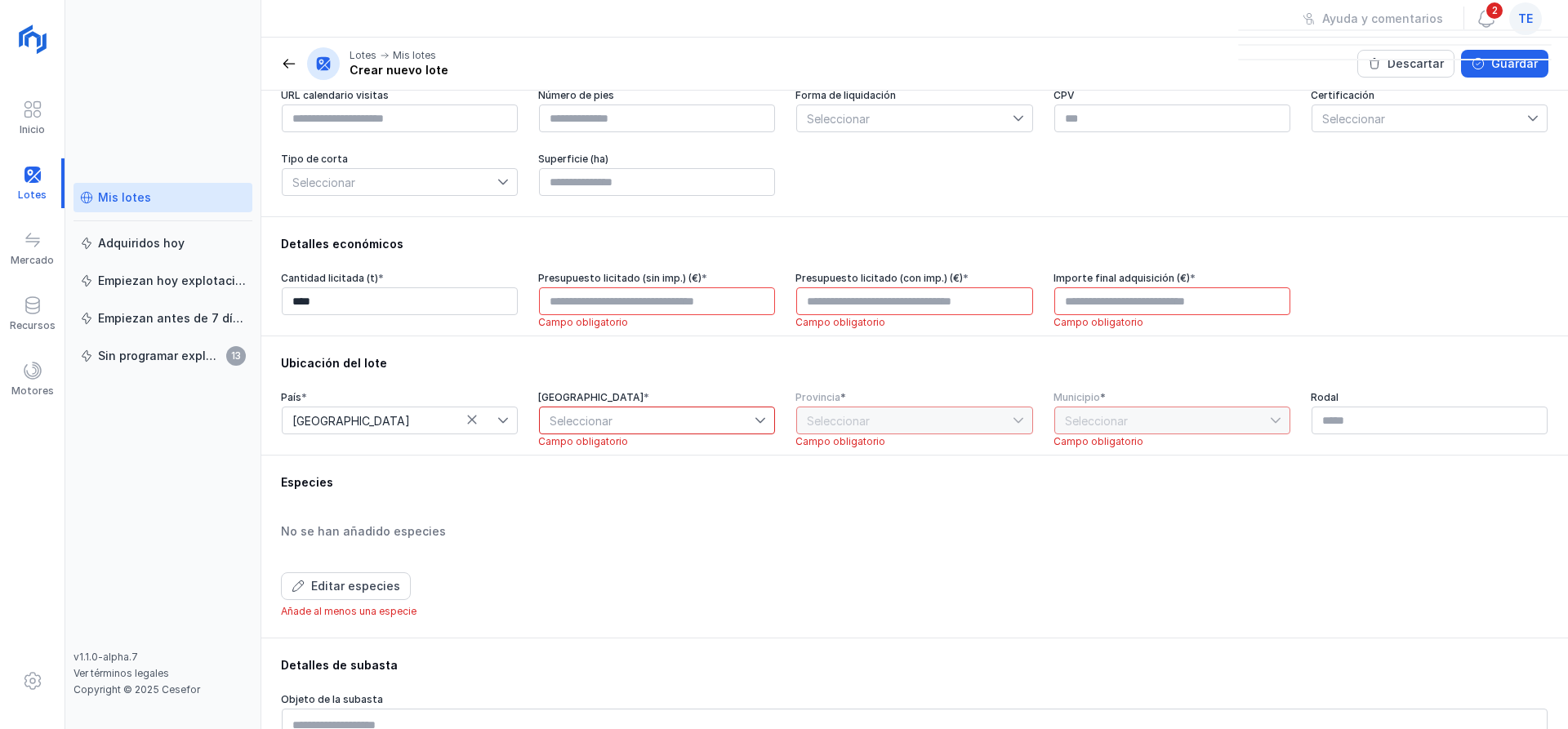
click at [1437, 61] on div at bounding box center [1394, 45] width 313 height 57
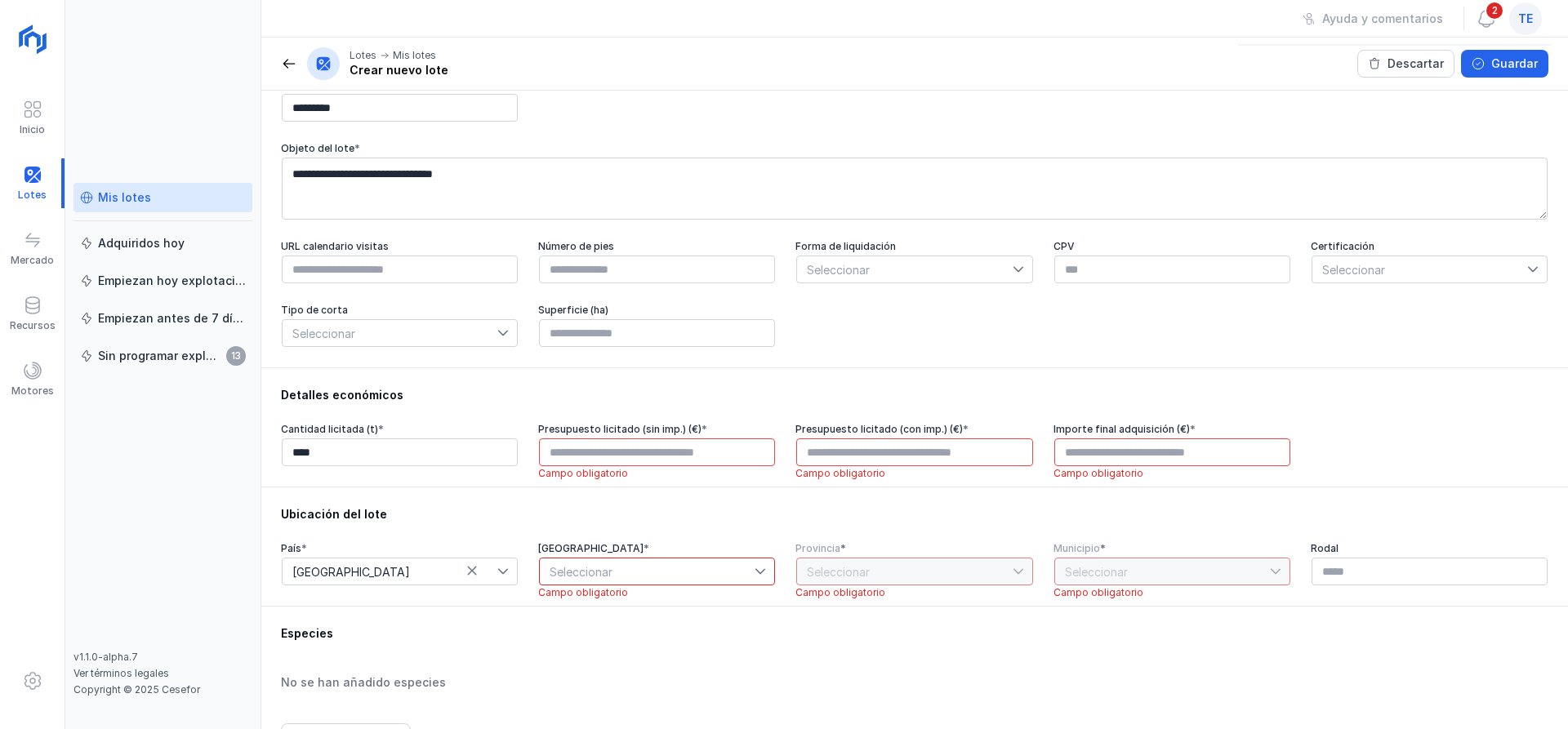
scroll to position [0, 0]
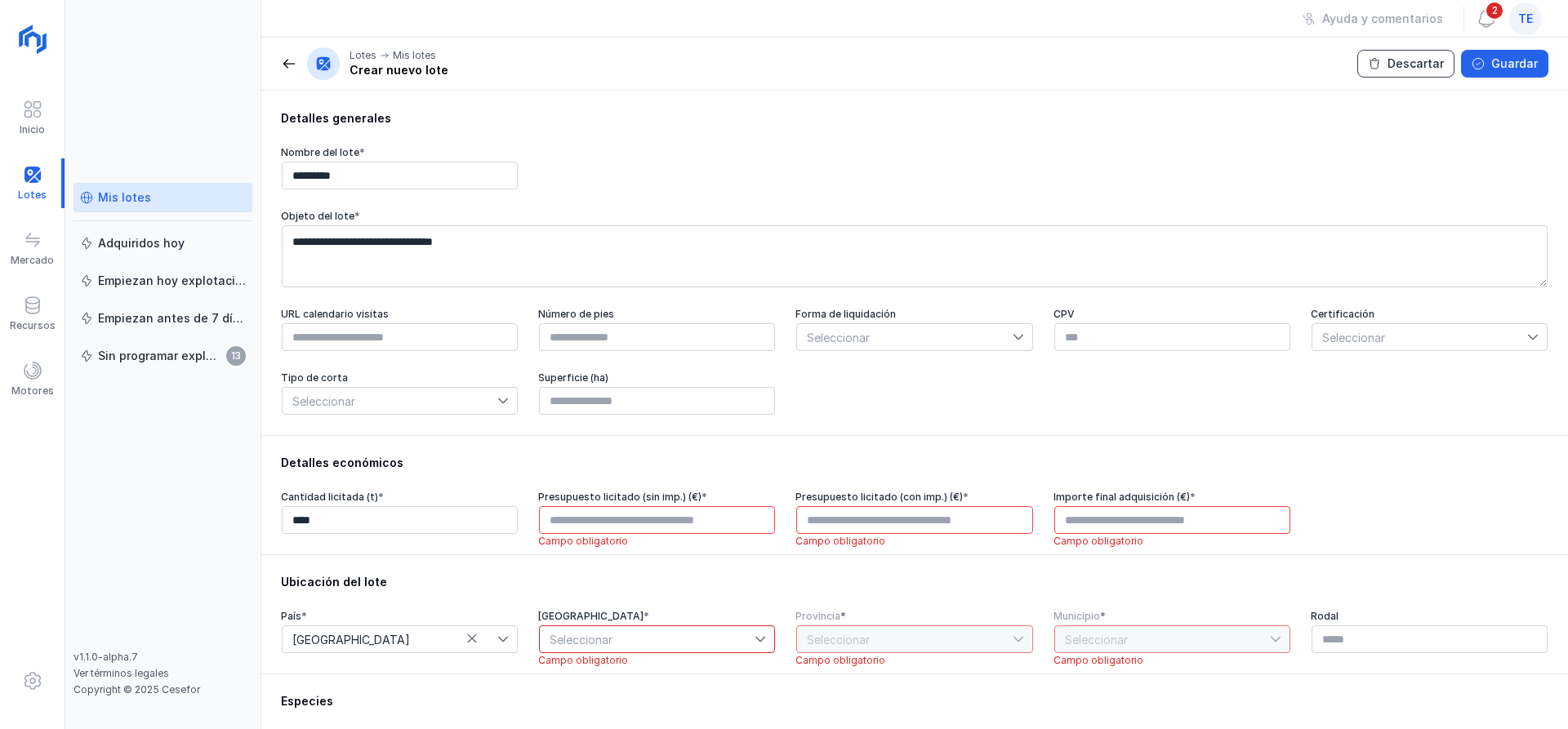
click at [1416, 65] on div "Descartar" at bounding box center [1415, 64] width 56 height 16
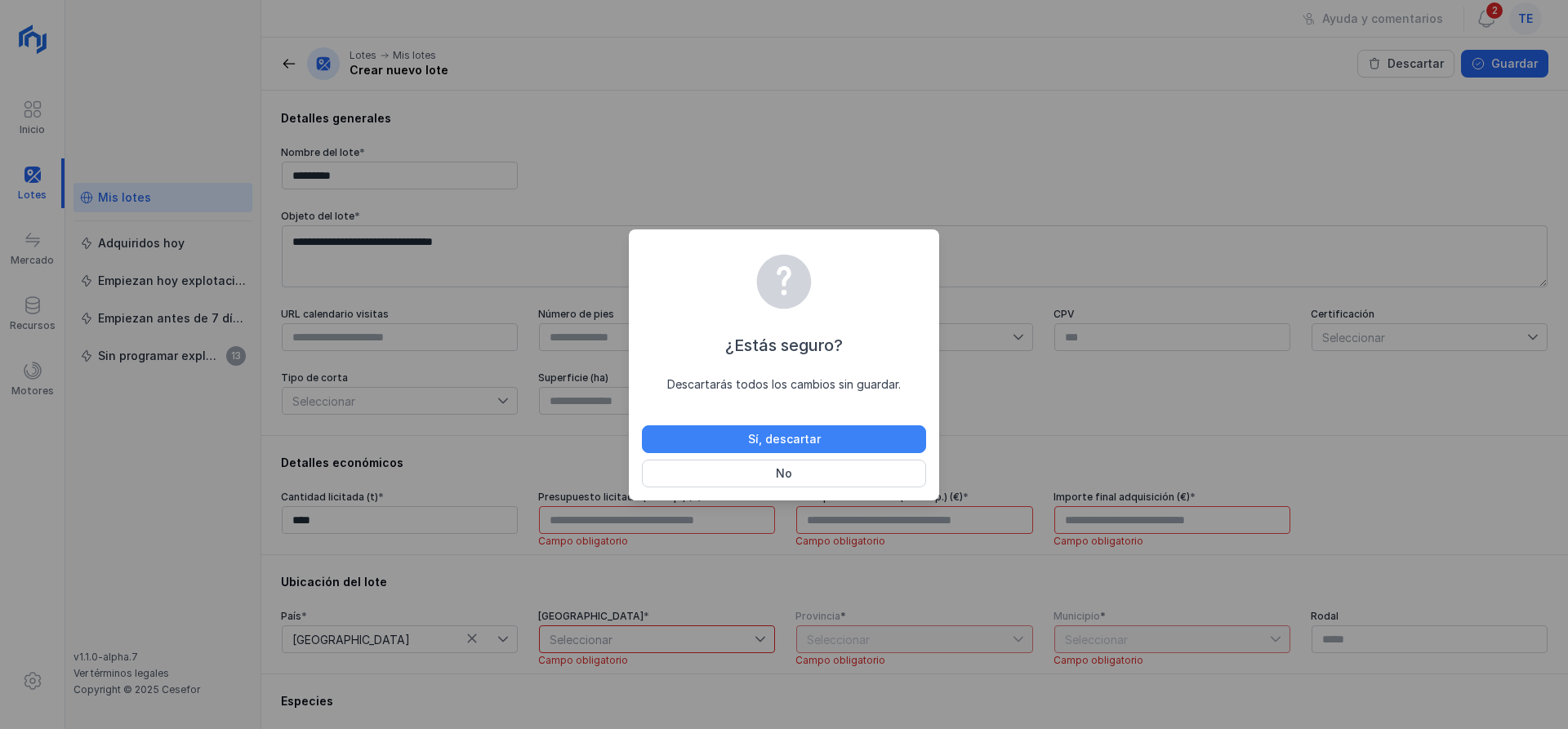
click at [825, 429] on button "Sí, descartar" at bounding box center [784, 438] width 285 height 28
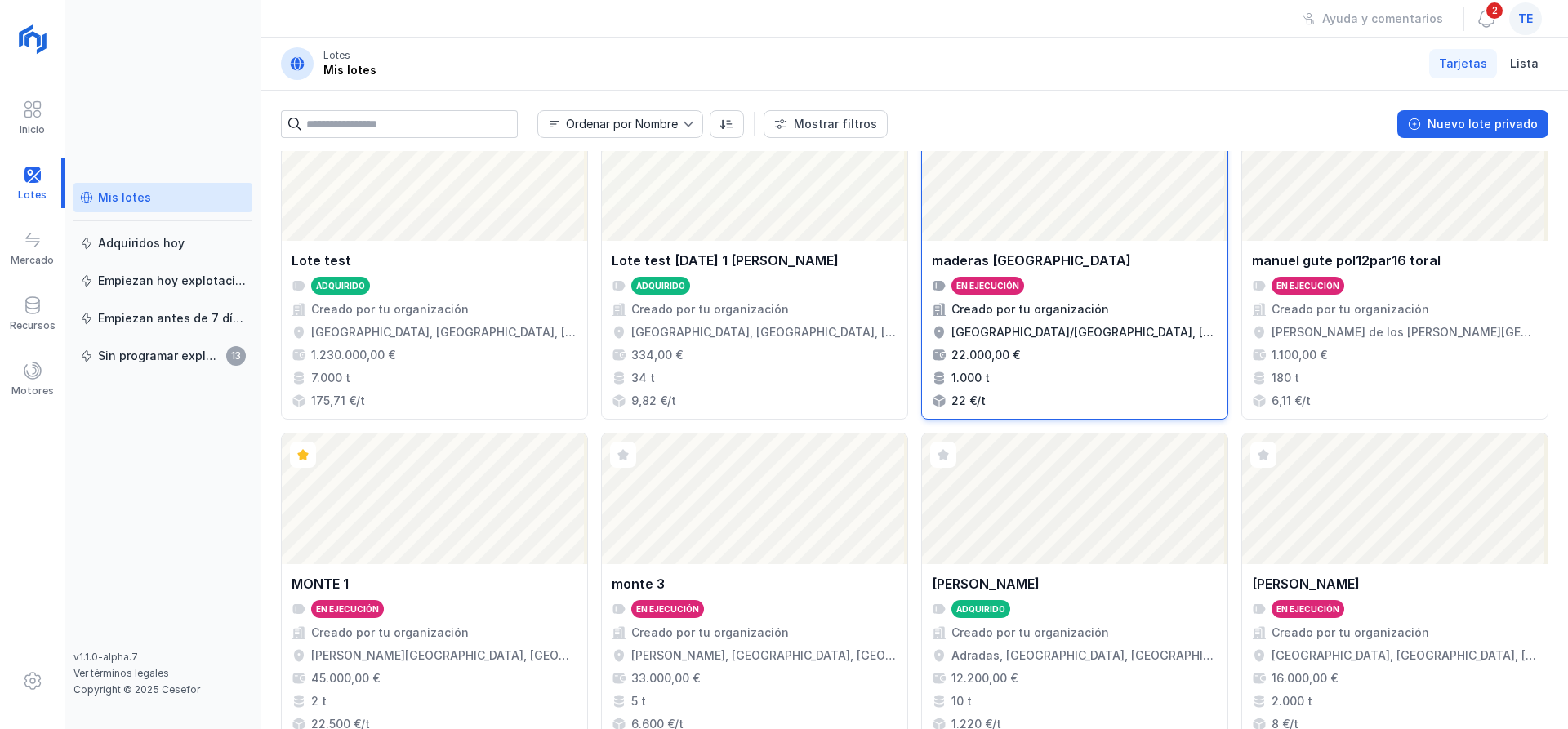
scroll to position [772, 0]
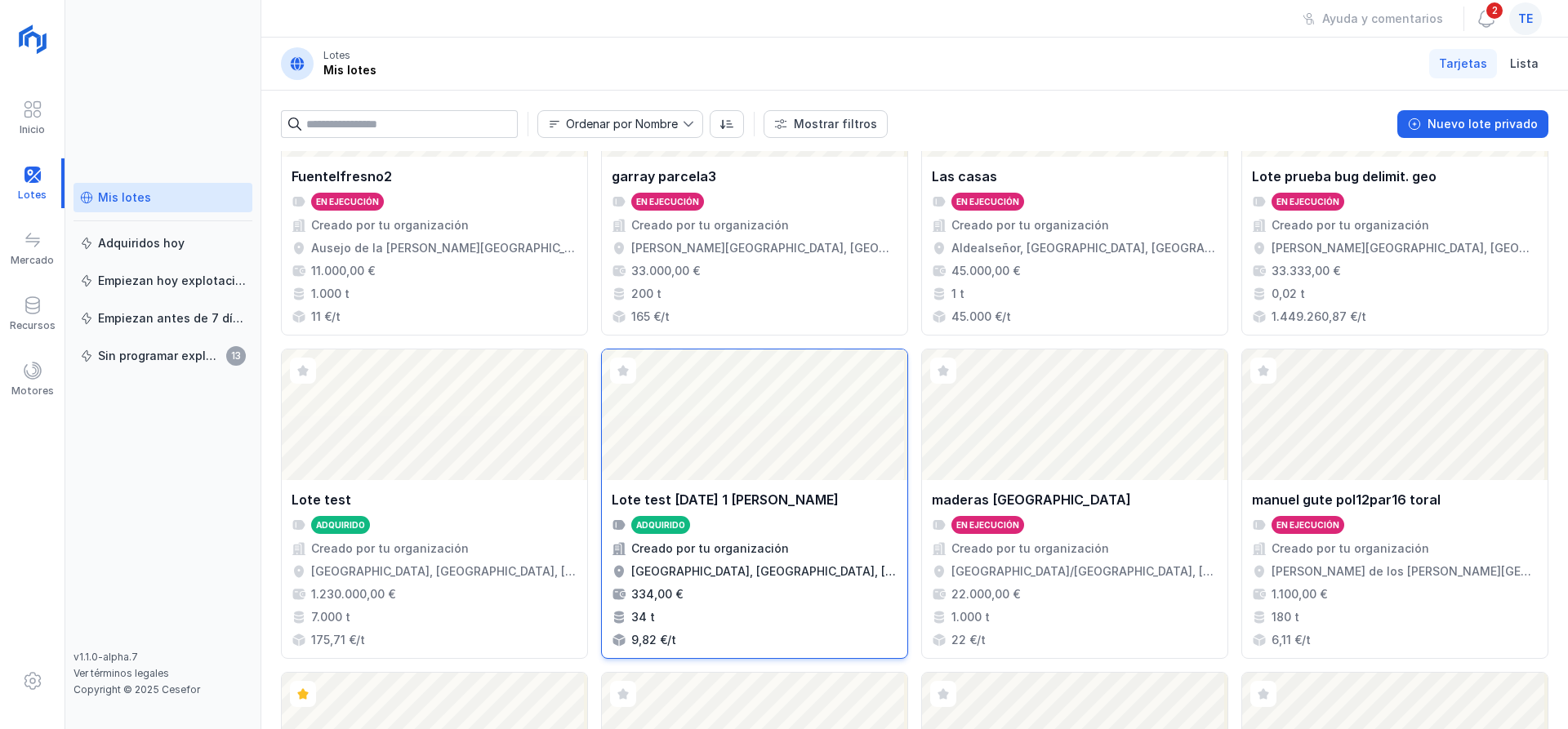
click at [810, 432] on div "Abrir lote" at bounding box center [754, 415] width 305 height 131
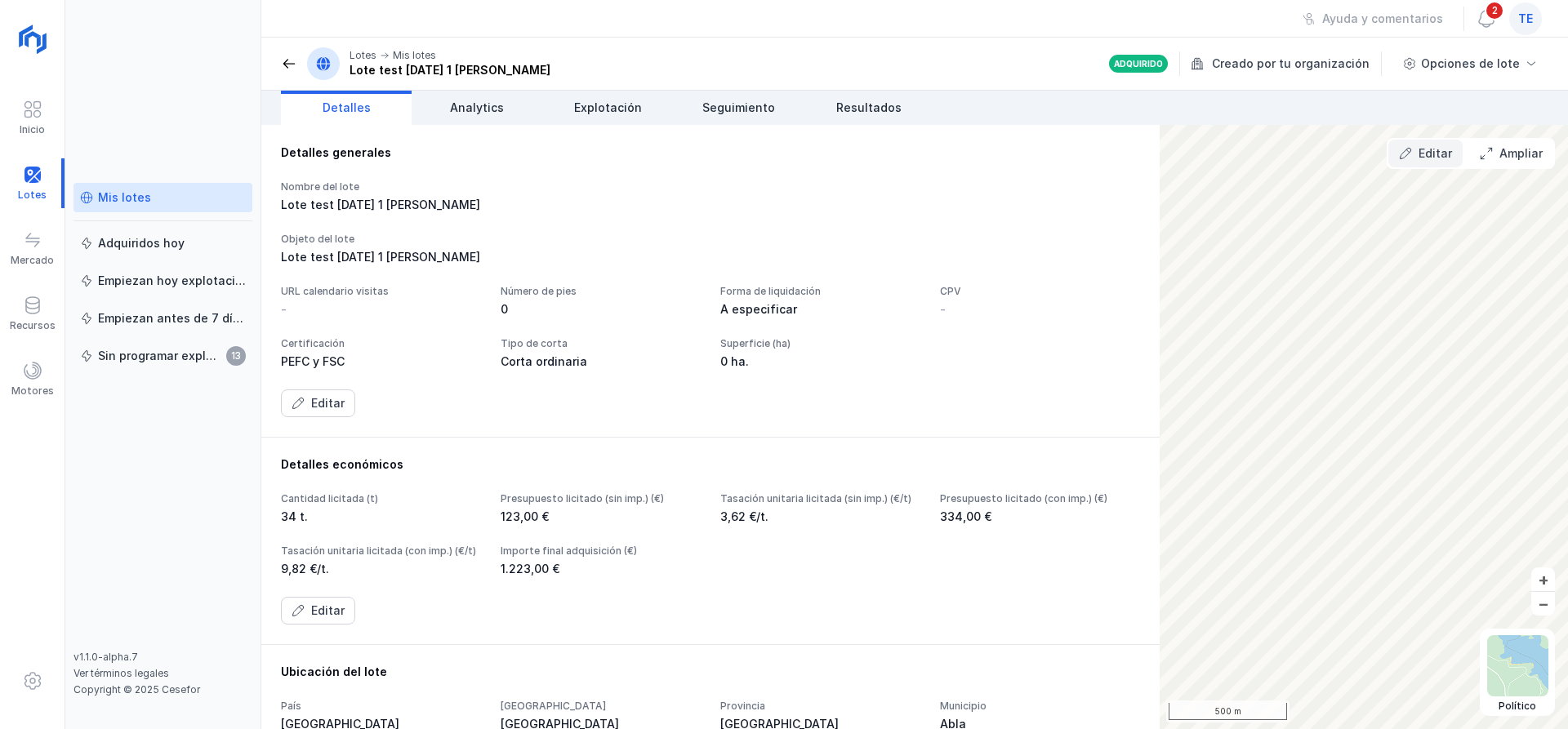
click at [1445, 144] on button "Editar" at bounding box center [1425, 153] width 74 height 28
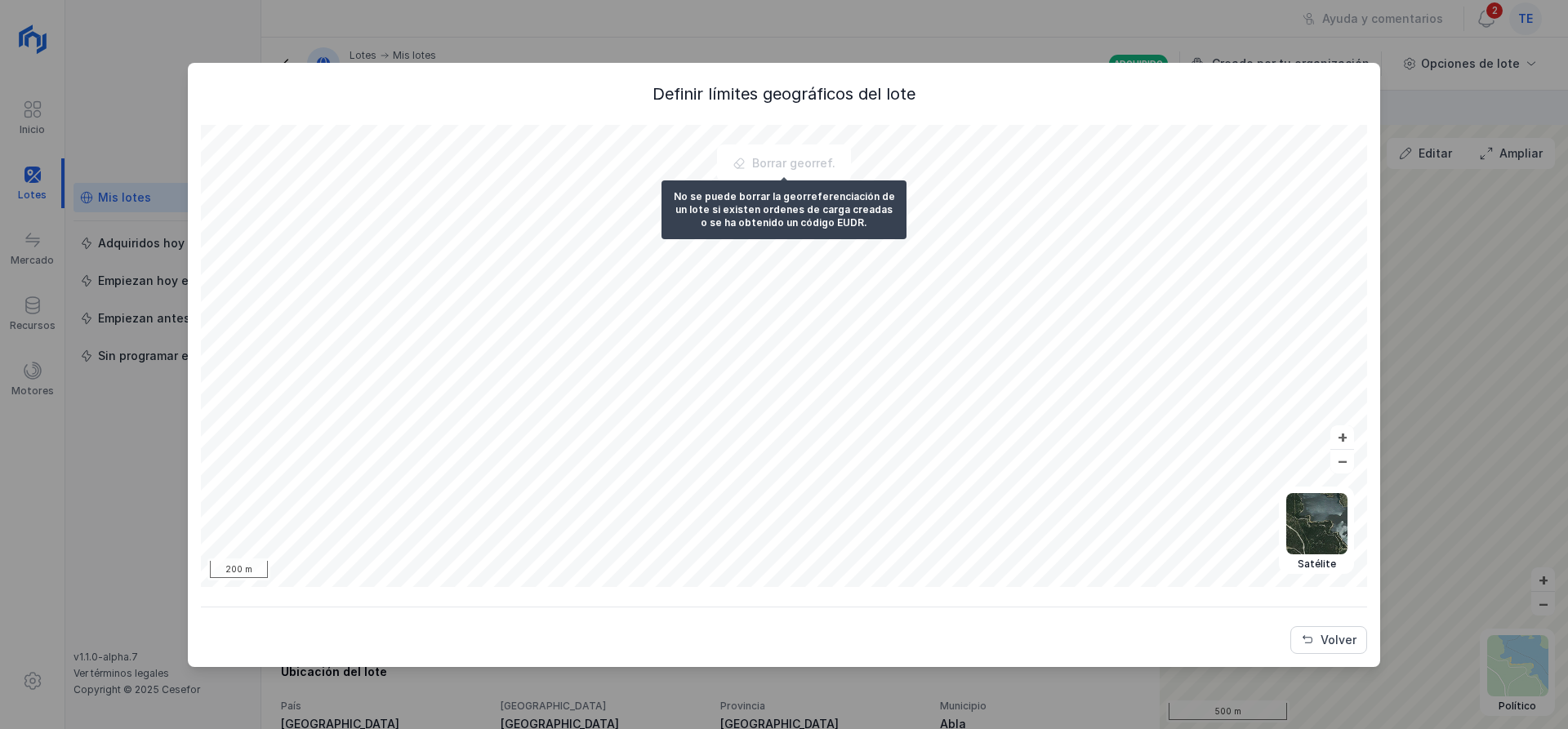
click at [814, 164] on div "Borrar georref." at bounding box center [784, 163] width 124 height 28
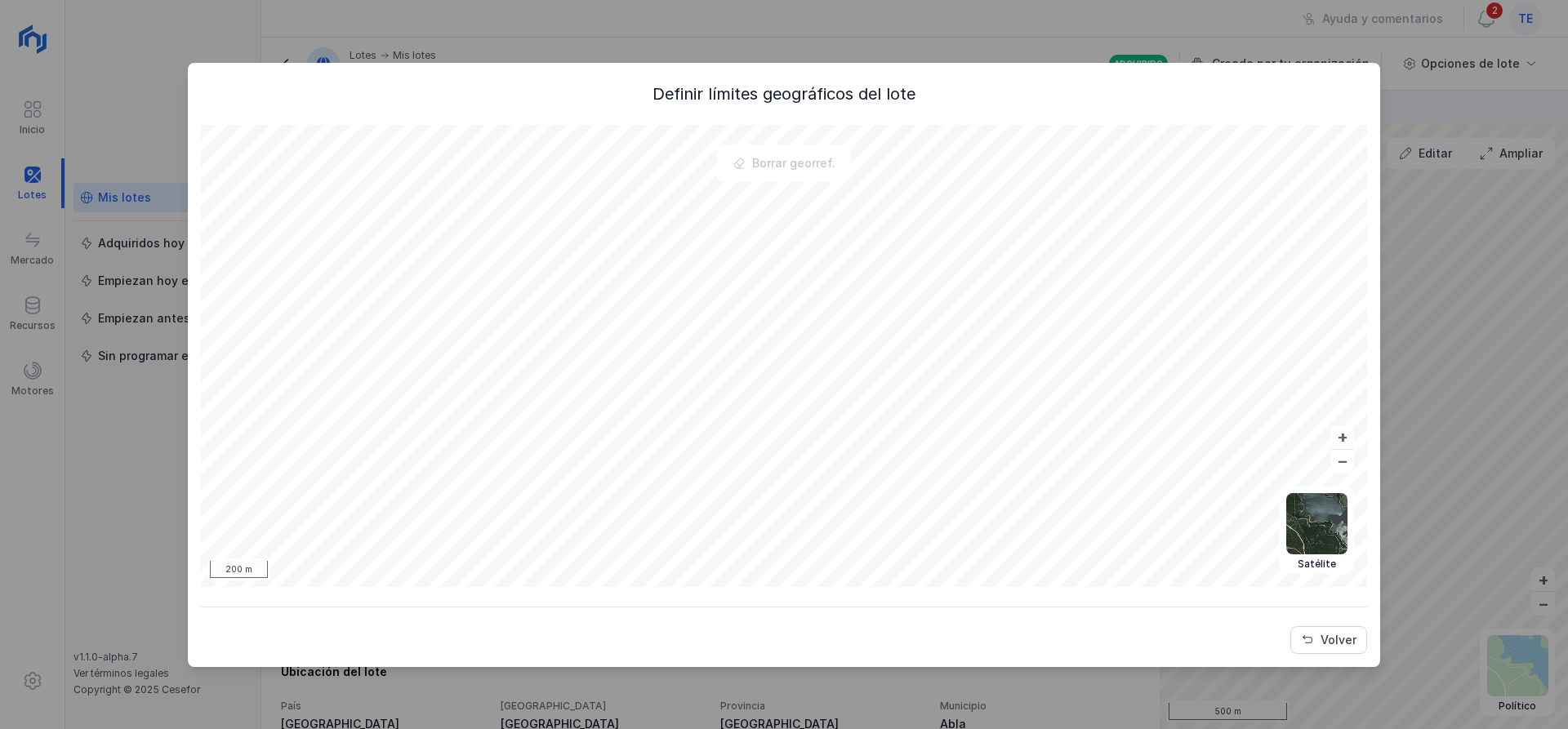
click at [814, 164] on div "Borrar georref." at bounding box center [784, 163] width 124 height 28
click at [1326, 636] on div "Volver" at bounding box center [1339, 640] width 36 height 16
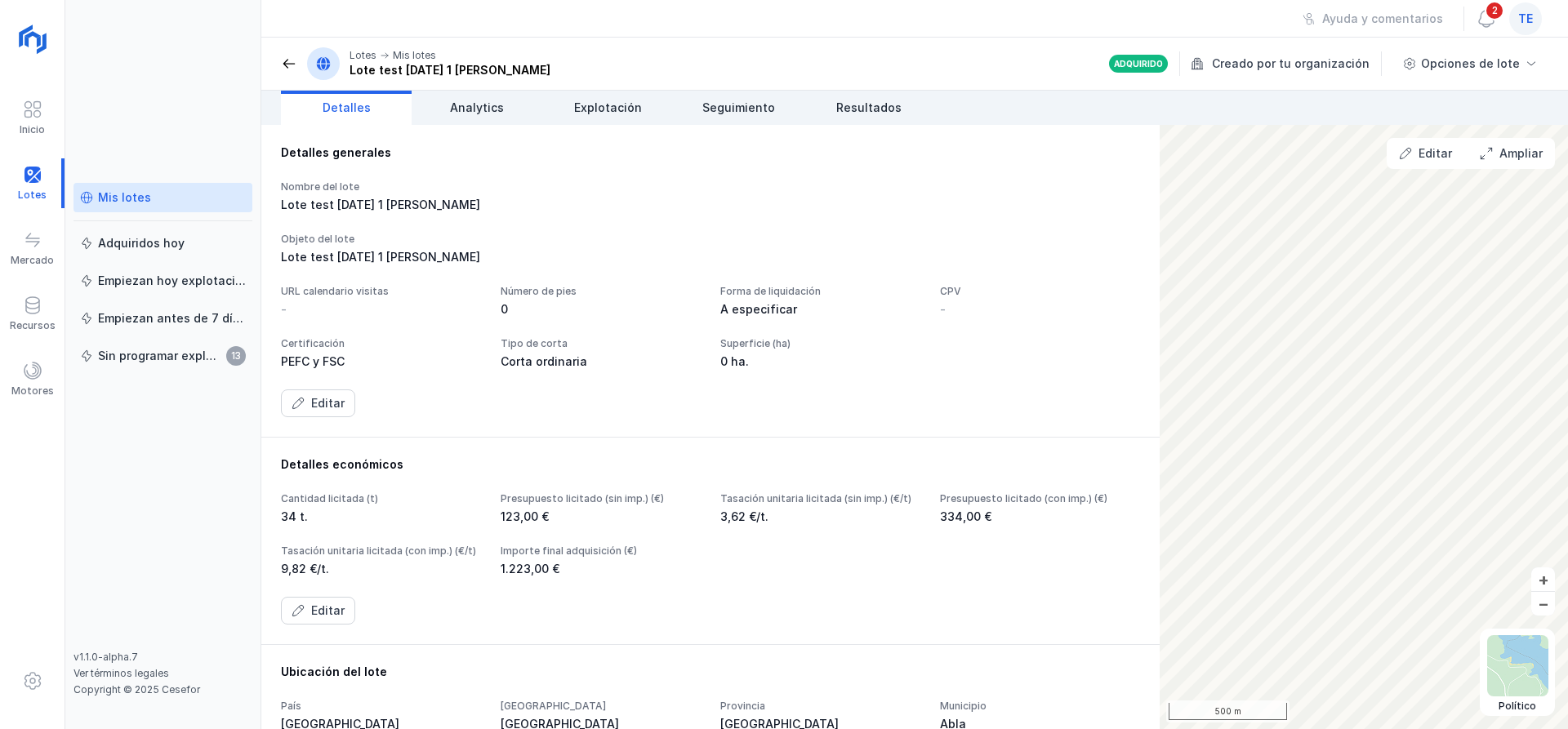
click at [284, 70] on span at bounding box center [289, 64] width 16 height 16
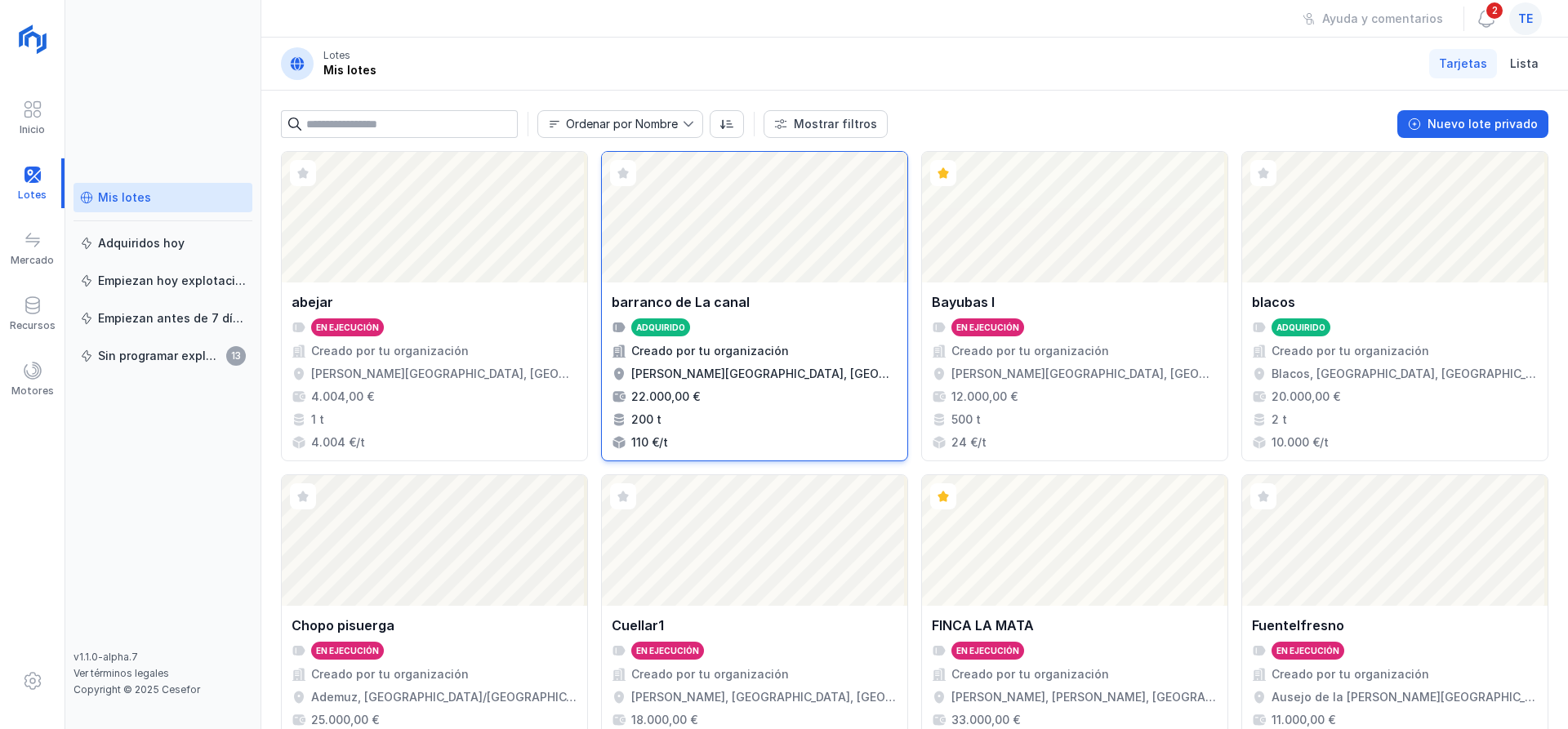
click at [693, 234] on div "Abrir lote" at bounding box center [754, 217] width 305 height 131
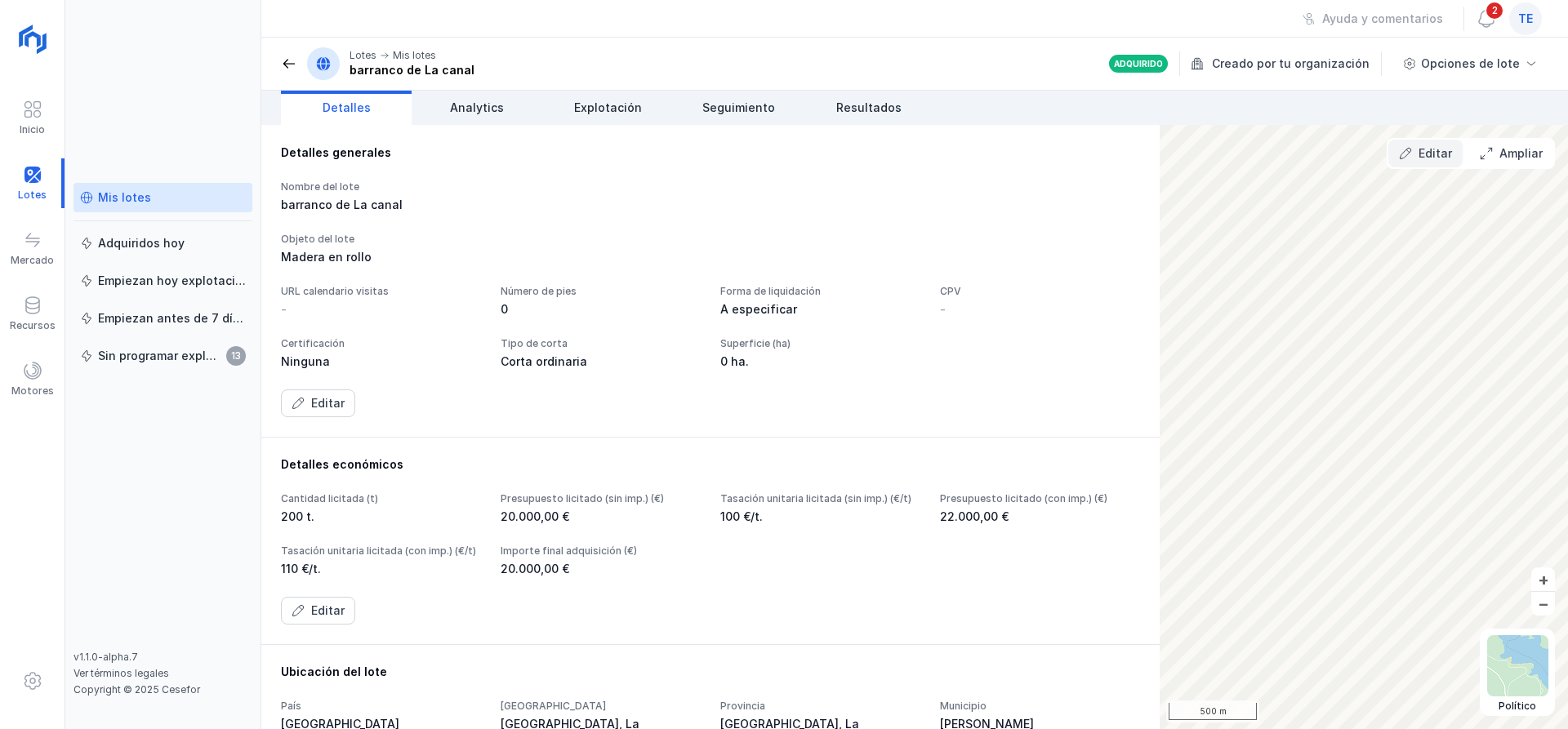
click at [1418, 156] on button "Editar" at bounding box center [1425, 153] width 74 height 28
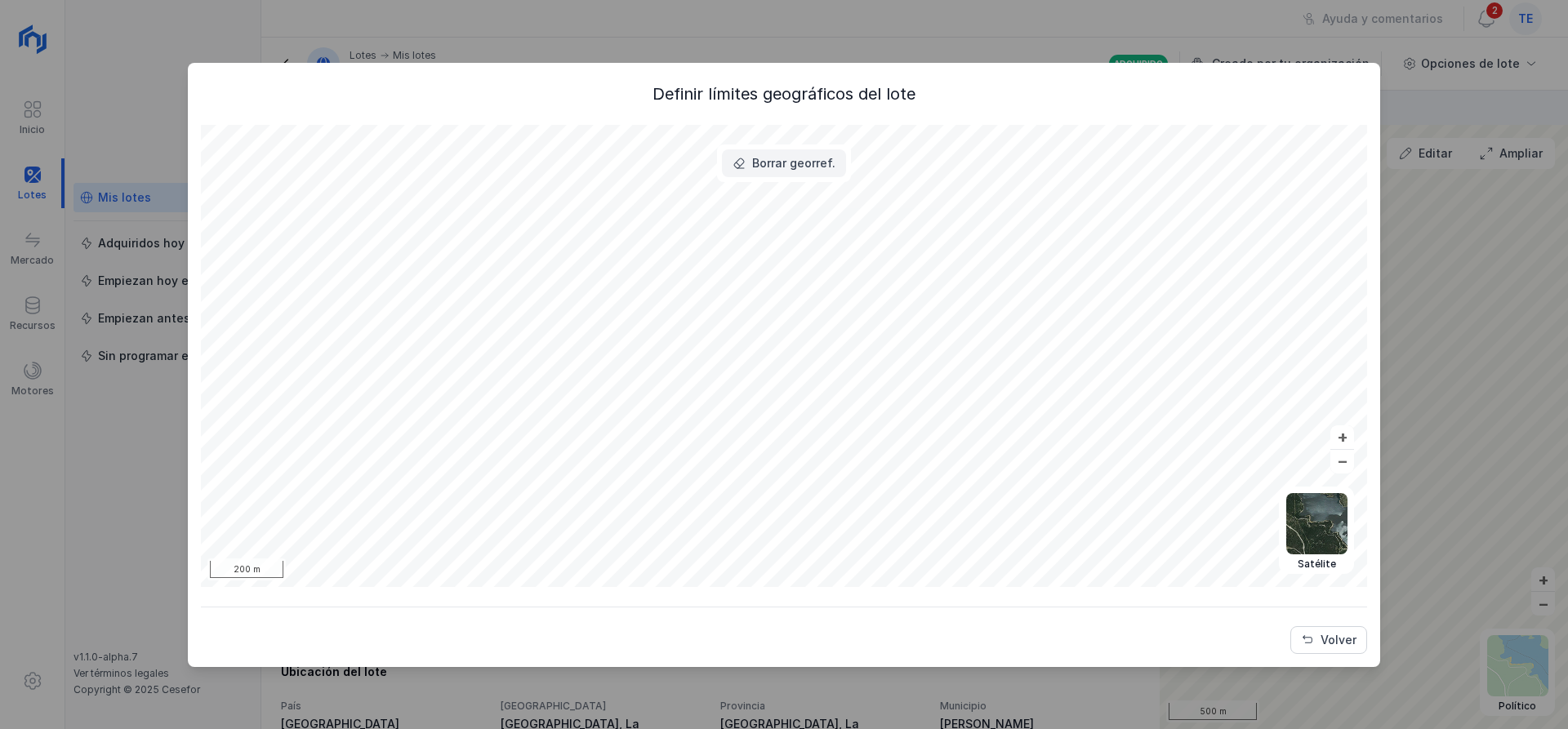
click at [792, 153] on button "Borrar georref." at bounding box center [784, 163] width 124 height 28
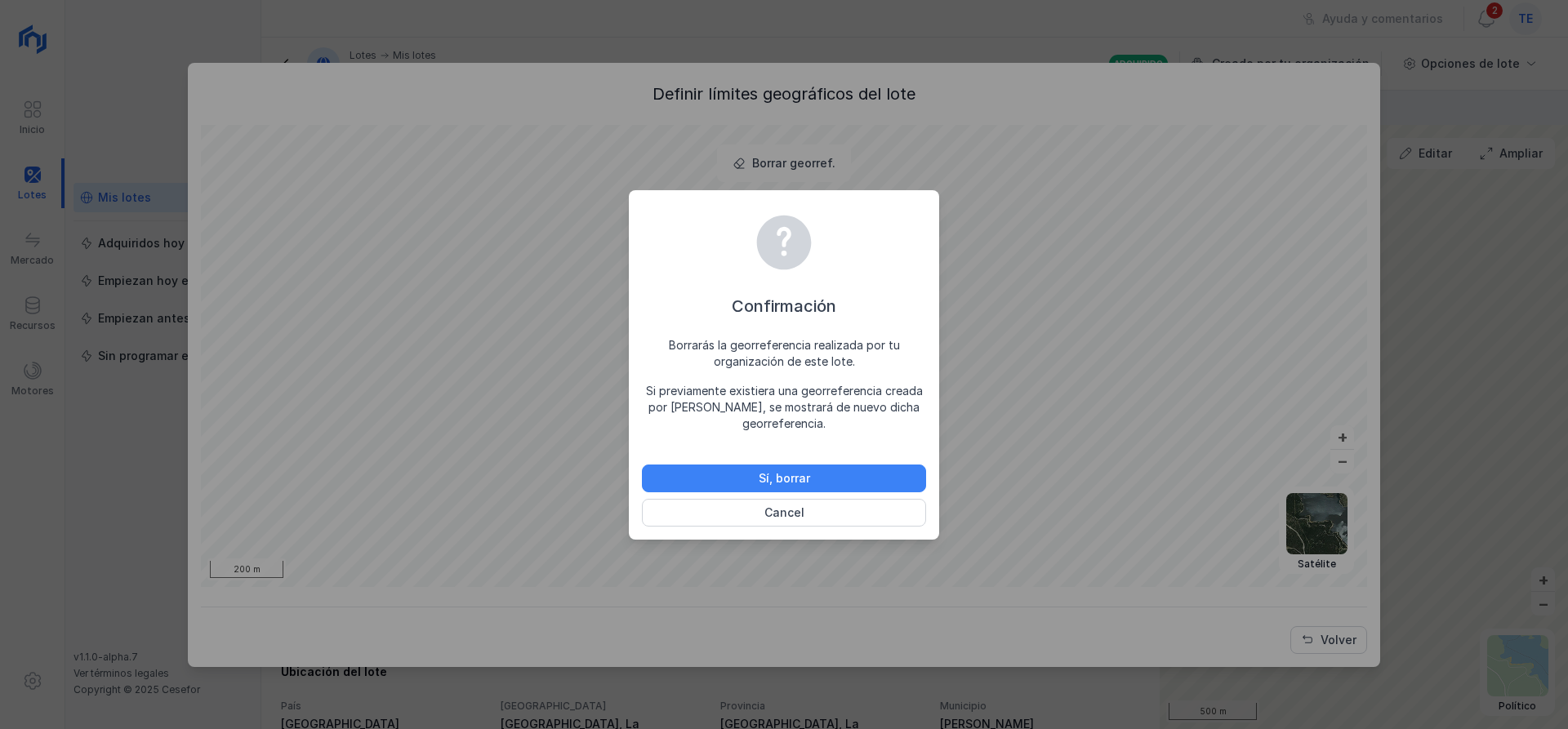
click at [804, 477] on div "Sí, borrar" at bounding box center [784, 479] width 51 height 16
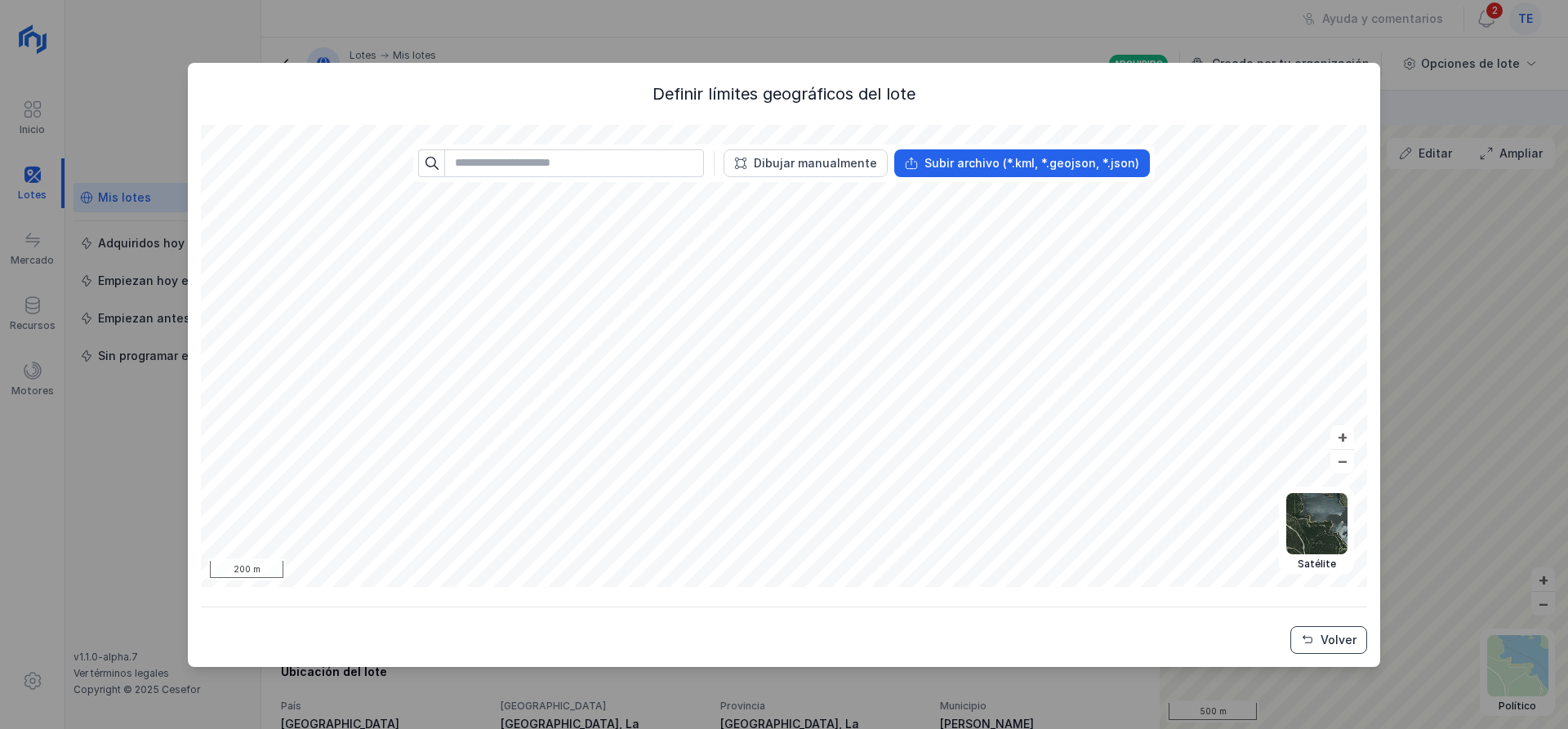
click at [1324, 645] on div "Volver" at bounding box center [1339, 640] width 36 height 16
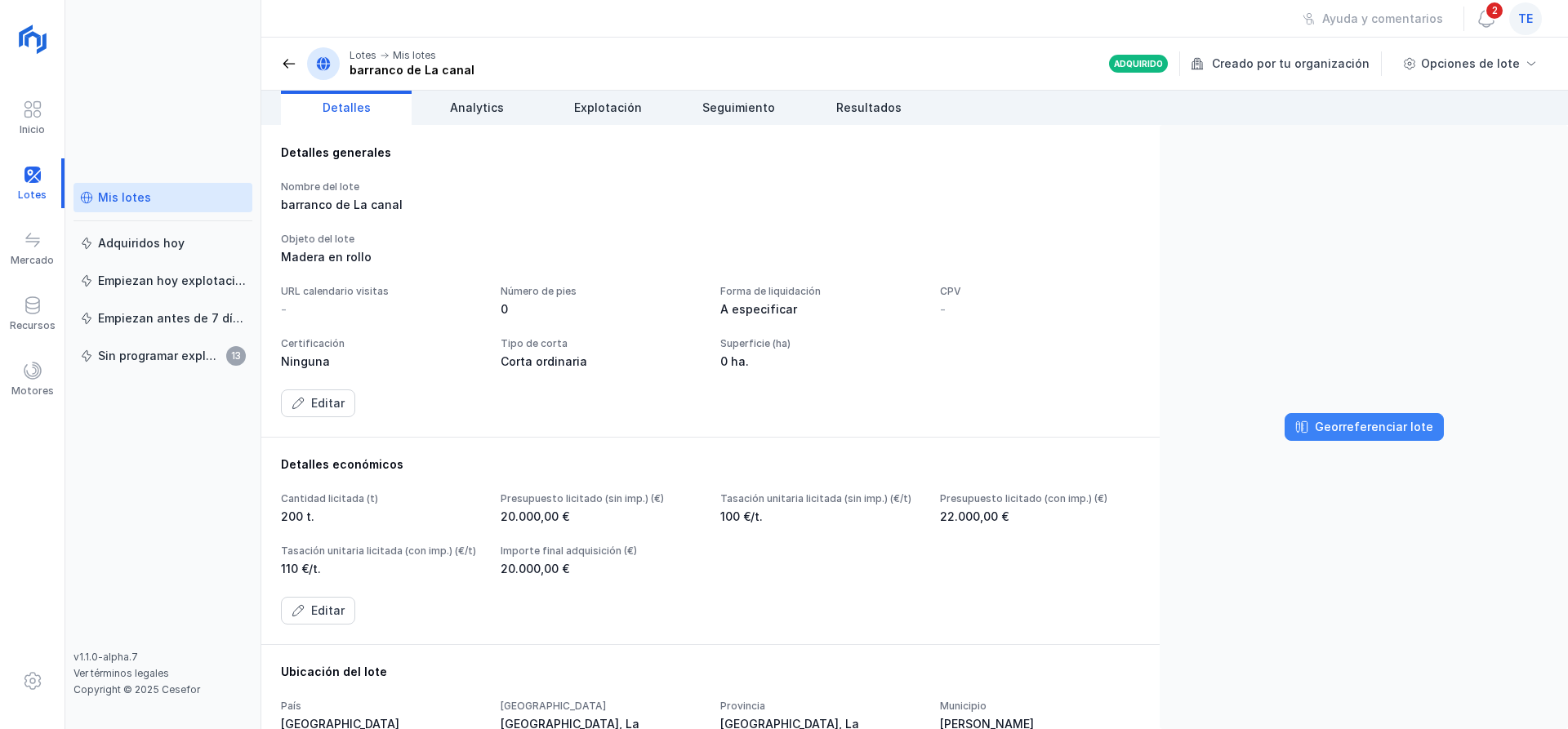
click at [1368, 425] on div "Georreferenciar lote" at bounding box center [1374, 427] width 118 height 16
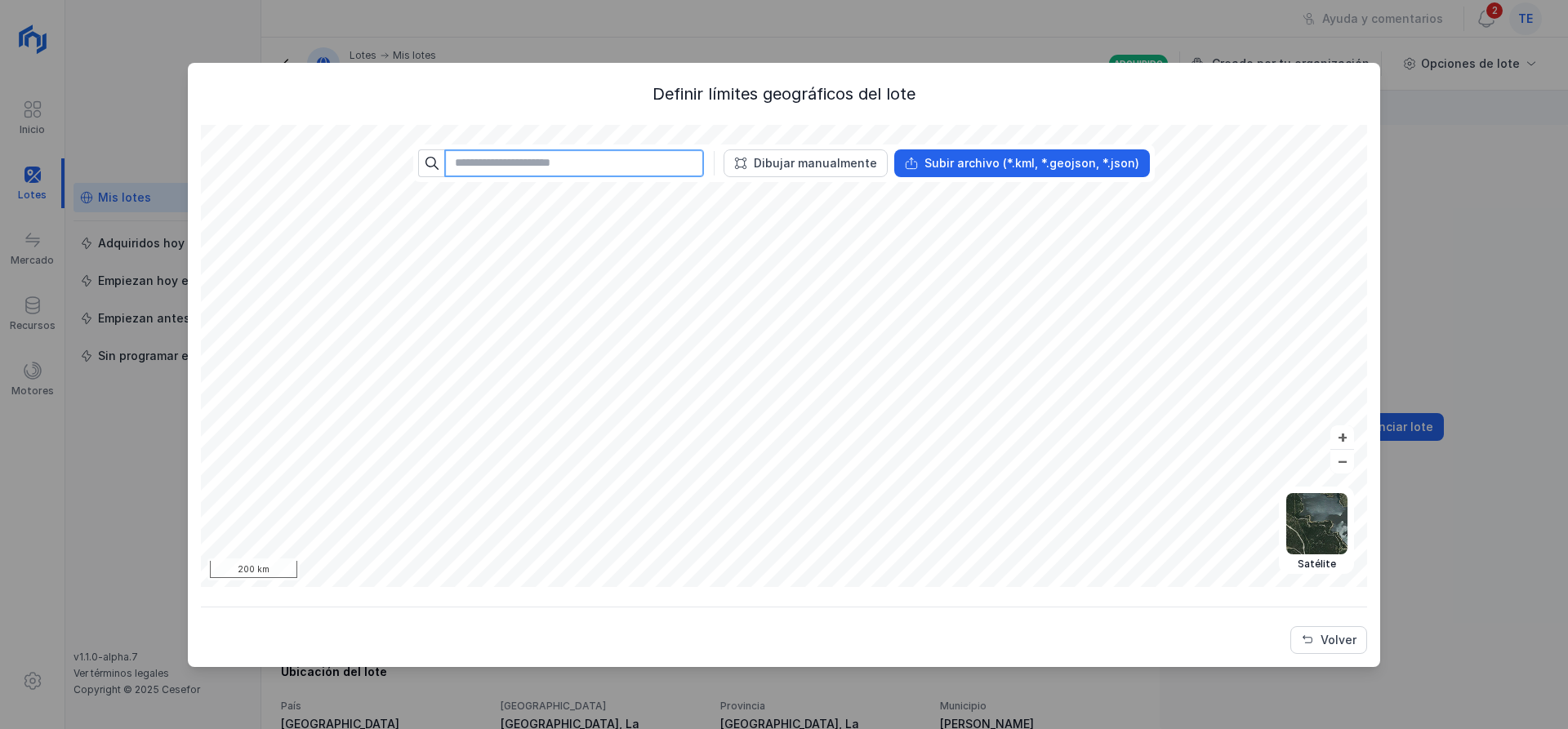
click at [649, 174] on input "text" at bounding box center [574, 163] width 260 height 28
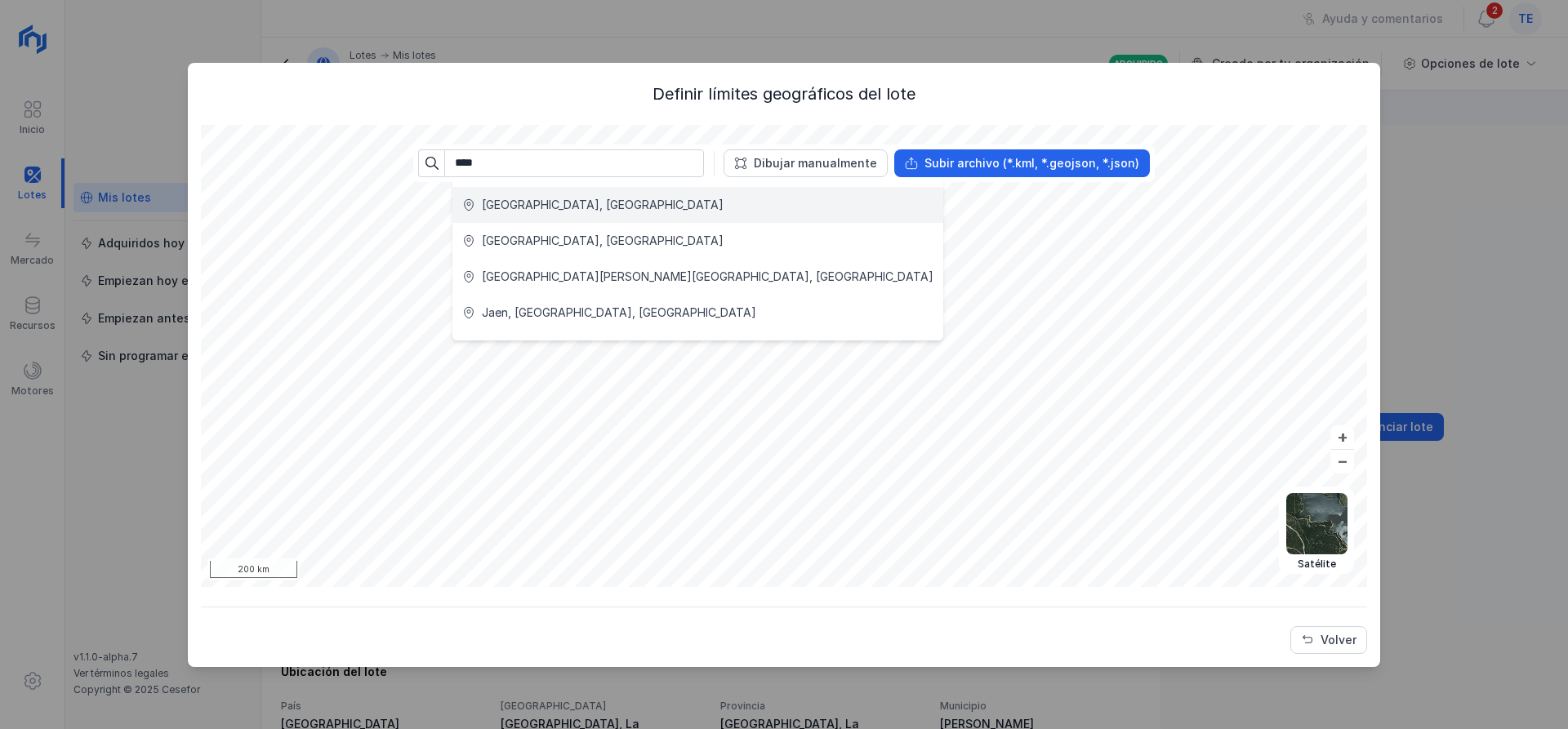
click at [634, 203] on div "Jaén, España" at bounding box center [697, 205] width 472 height 16
type input "**********"
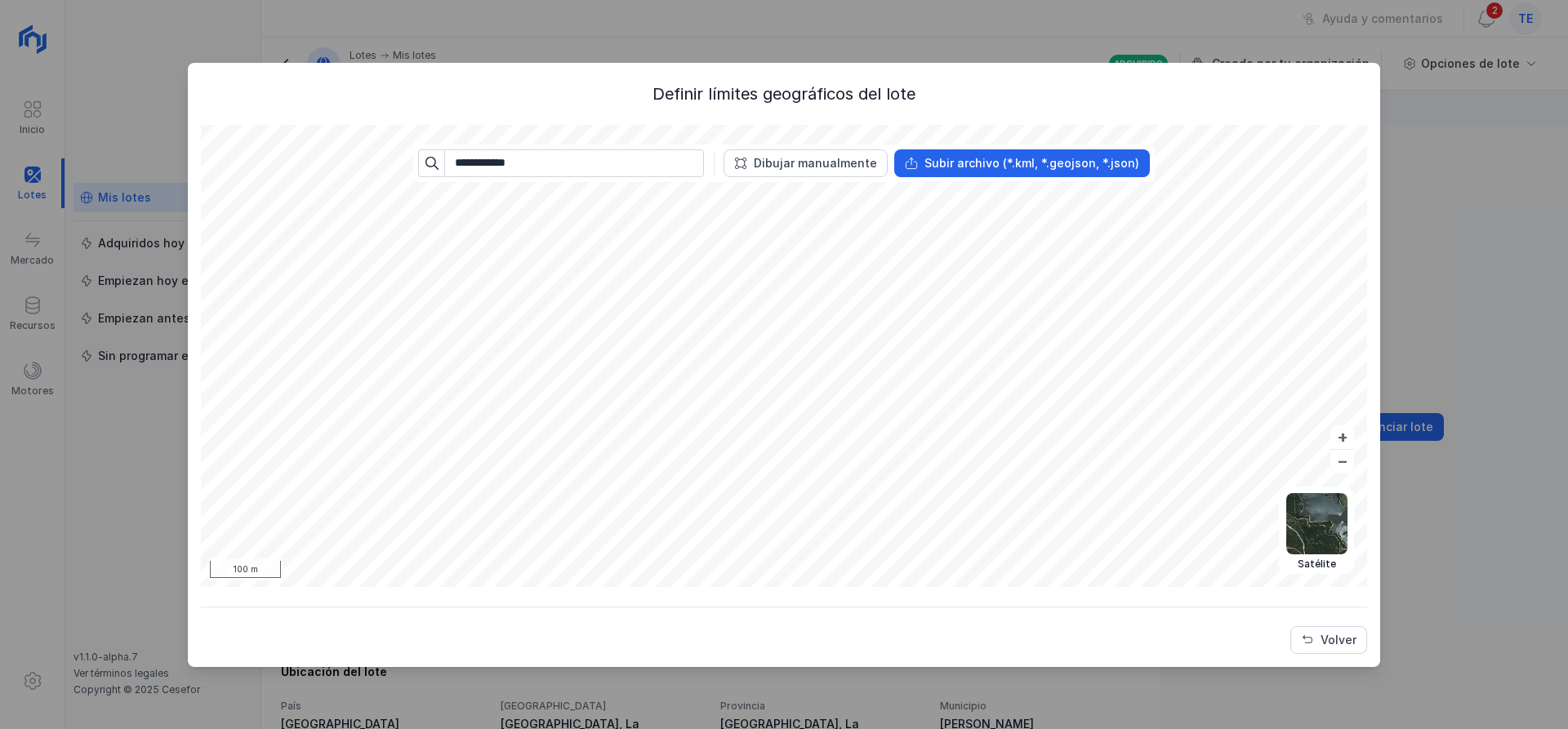
drag, startPoint x: 834, startPoint y: 168, endPoint x: 815, endPoint y: 181, distance: 23.0
click at [831, 172] on button "Dibujar manualmente" at bounding box center [805, 163] width 164 height 28
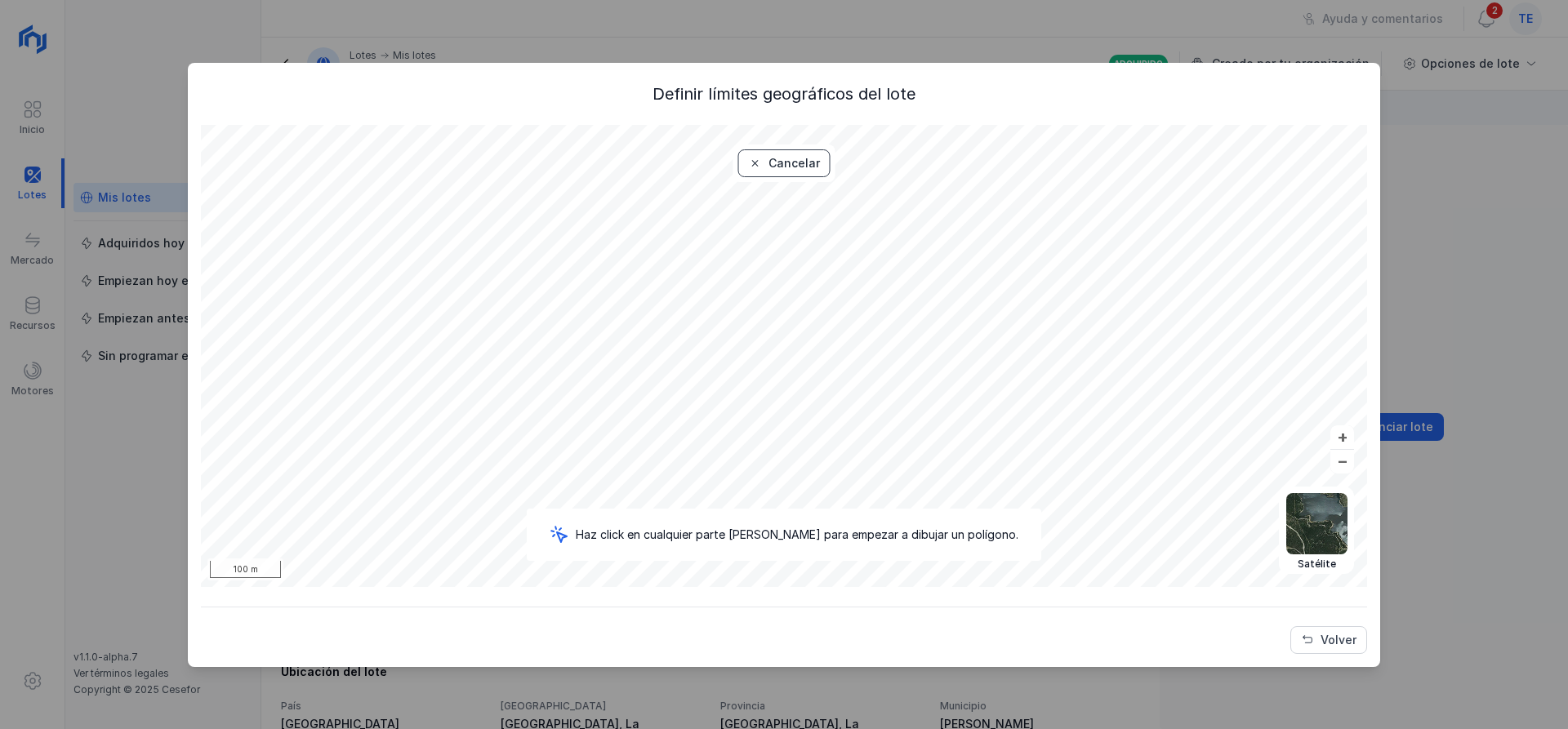
click at [784, 174] on button "Cancelar" at bounding box center [784, 163] width 92 height 28
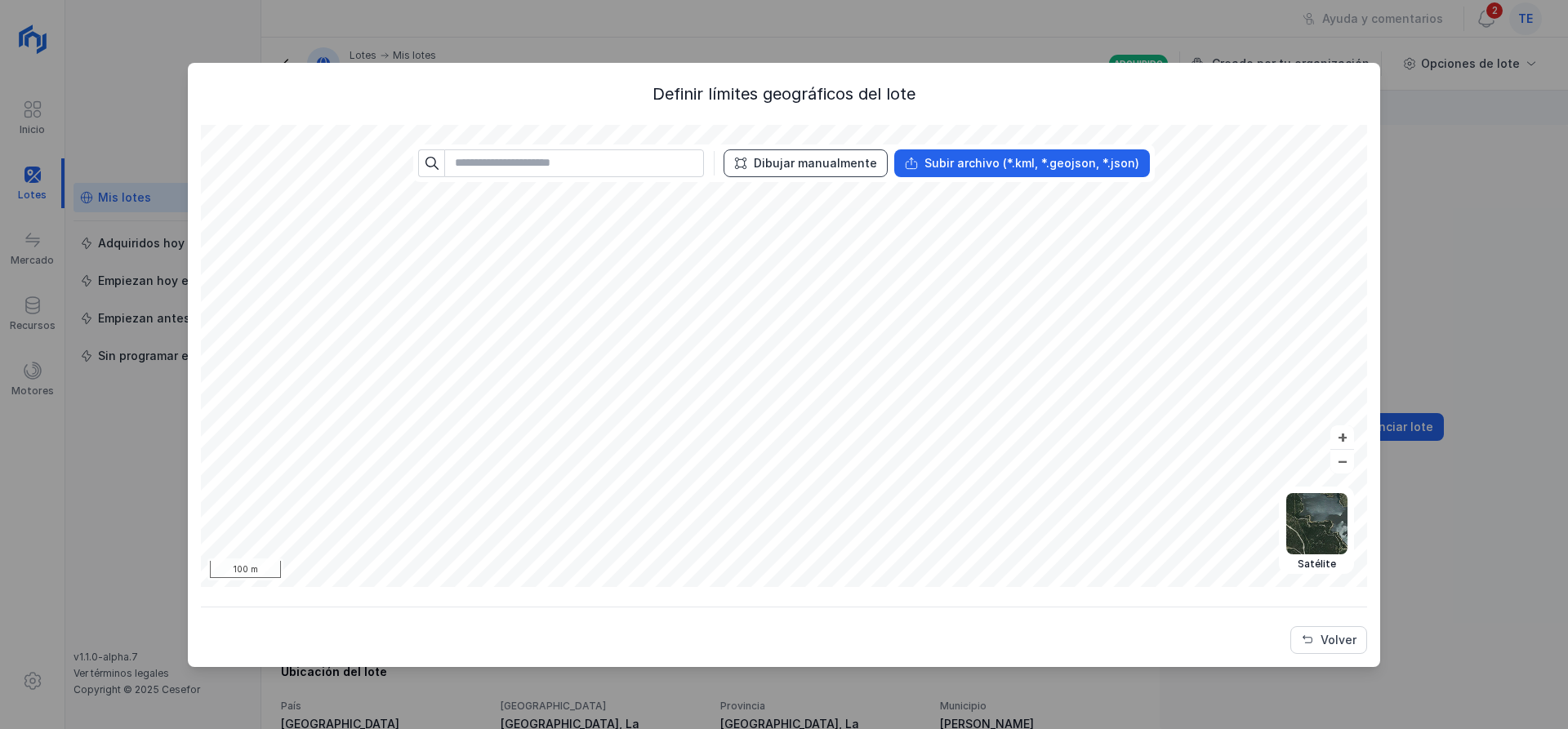
click at [795, 170] on div "Dibujar manualmente" at bounding box center [815, 163] width 124 height 16
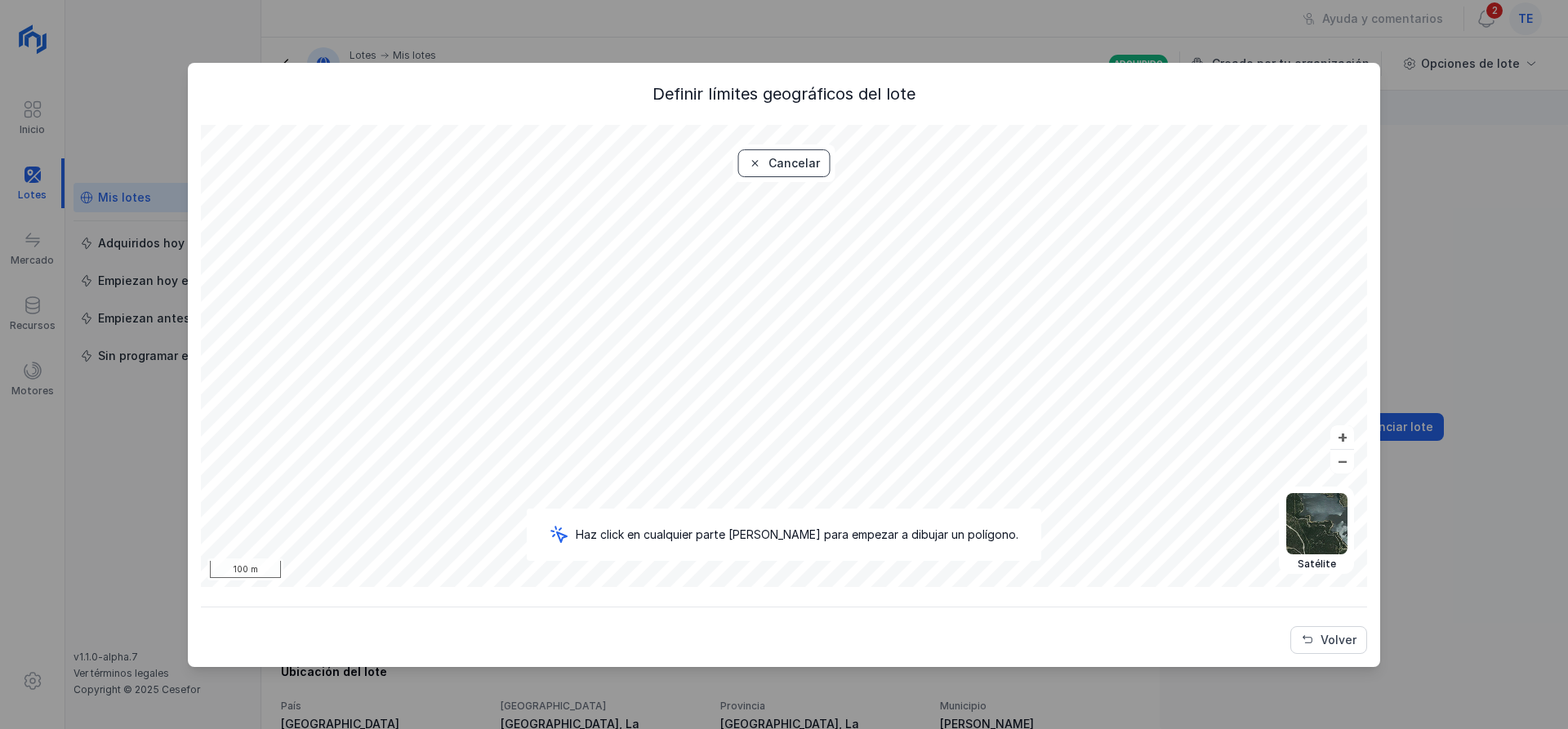
click at [785, 164] on div "Cancelar" at bounding box center [794, 163] width 51 height 16
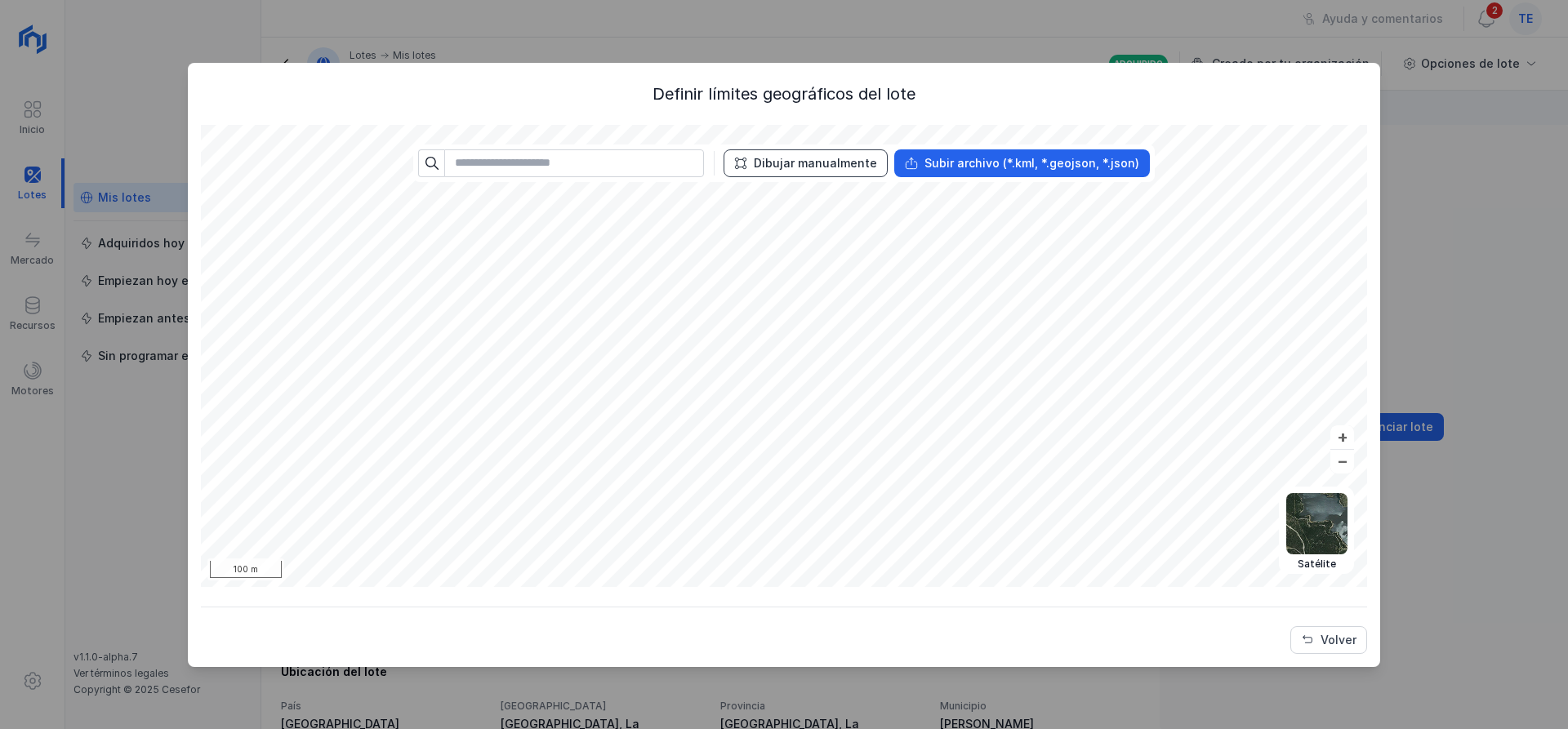
click at [805, 163] on div "Dibujar manualmente" at bounding box center [815, 163] width 124 height 16
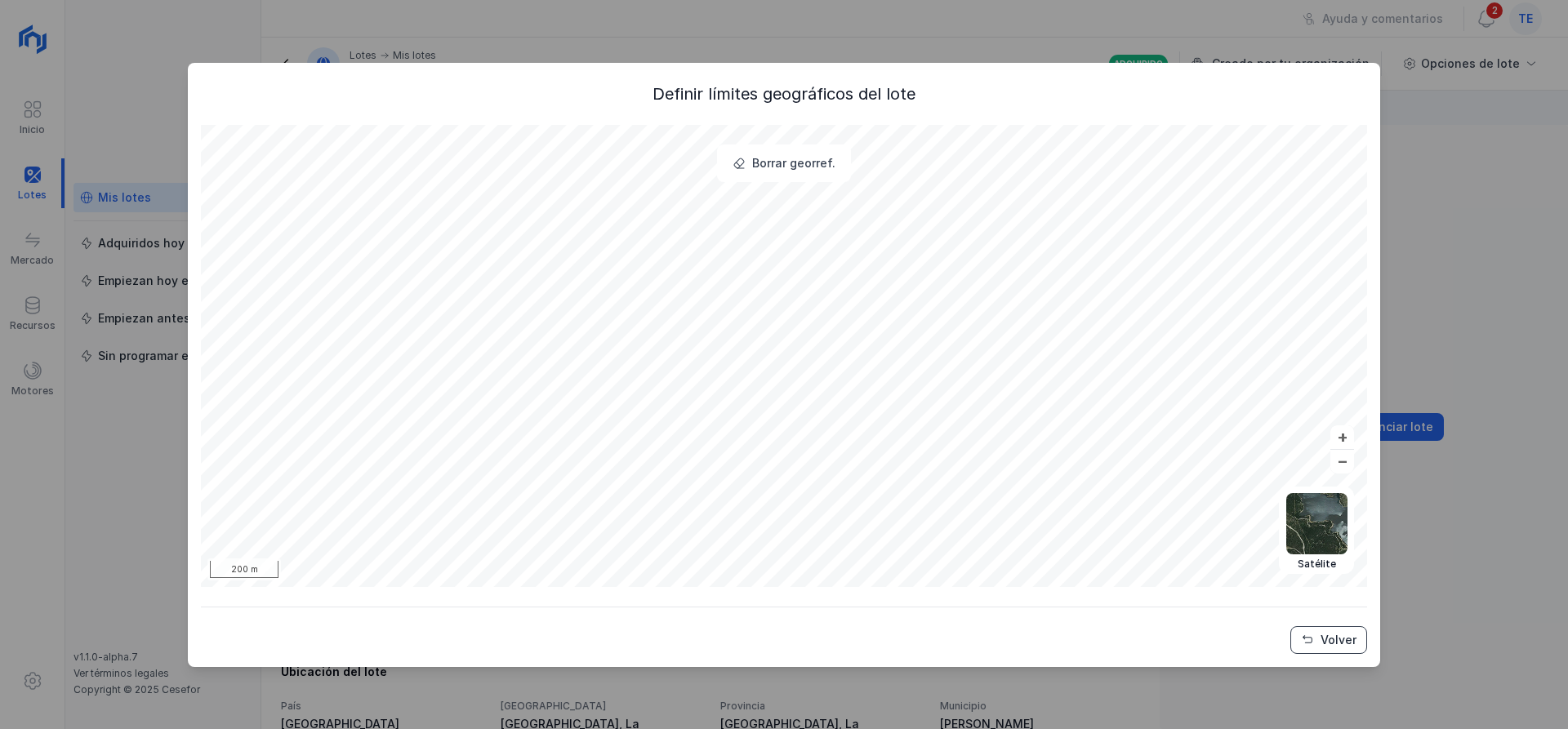
click at [1351, 638] on div "Volver" at bounding box center [1339, 640] width 36 height 16
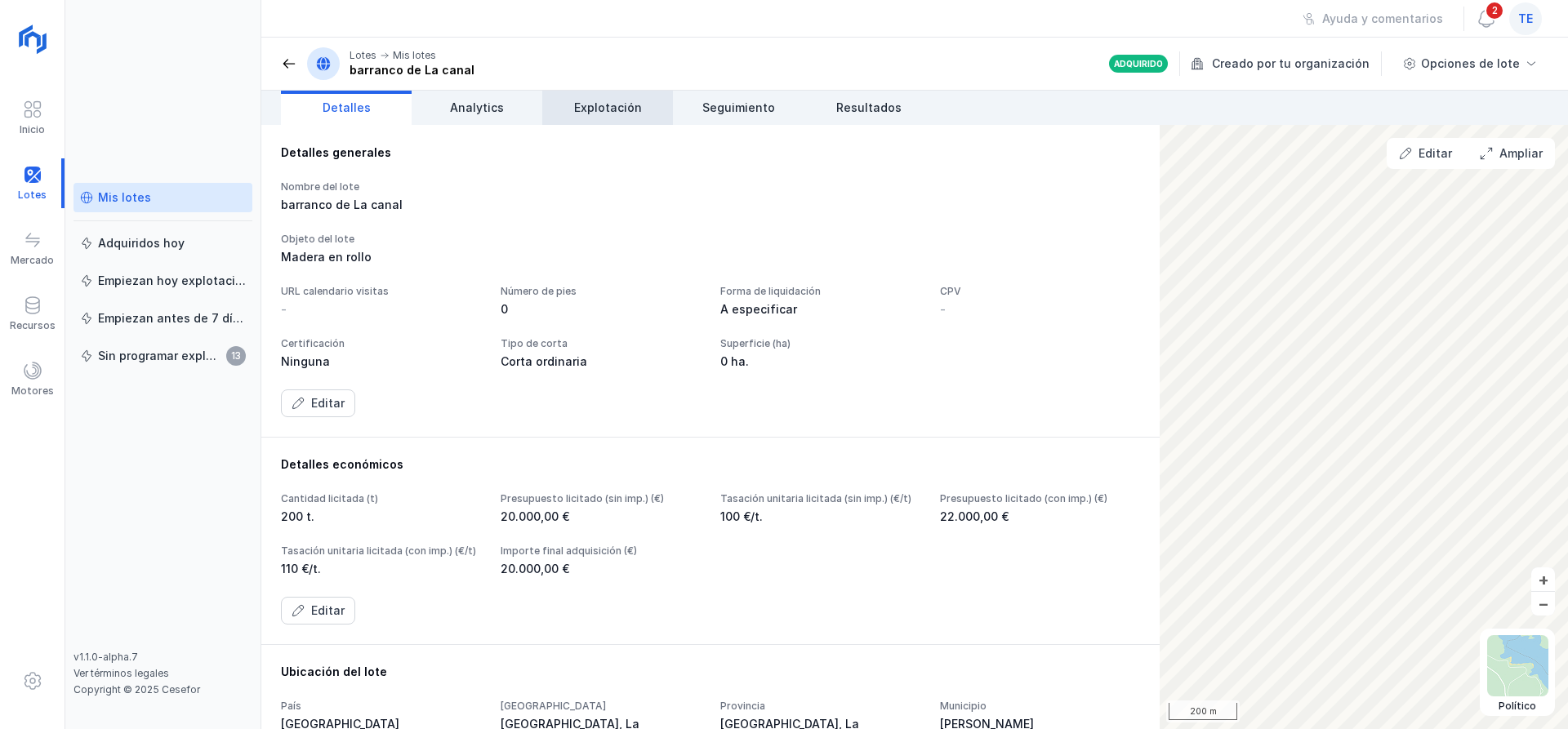
click at [598, 120] on link "Explotación" at bounding box center [608, 107] width 131 height 34
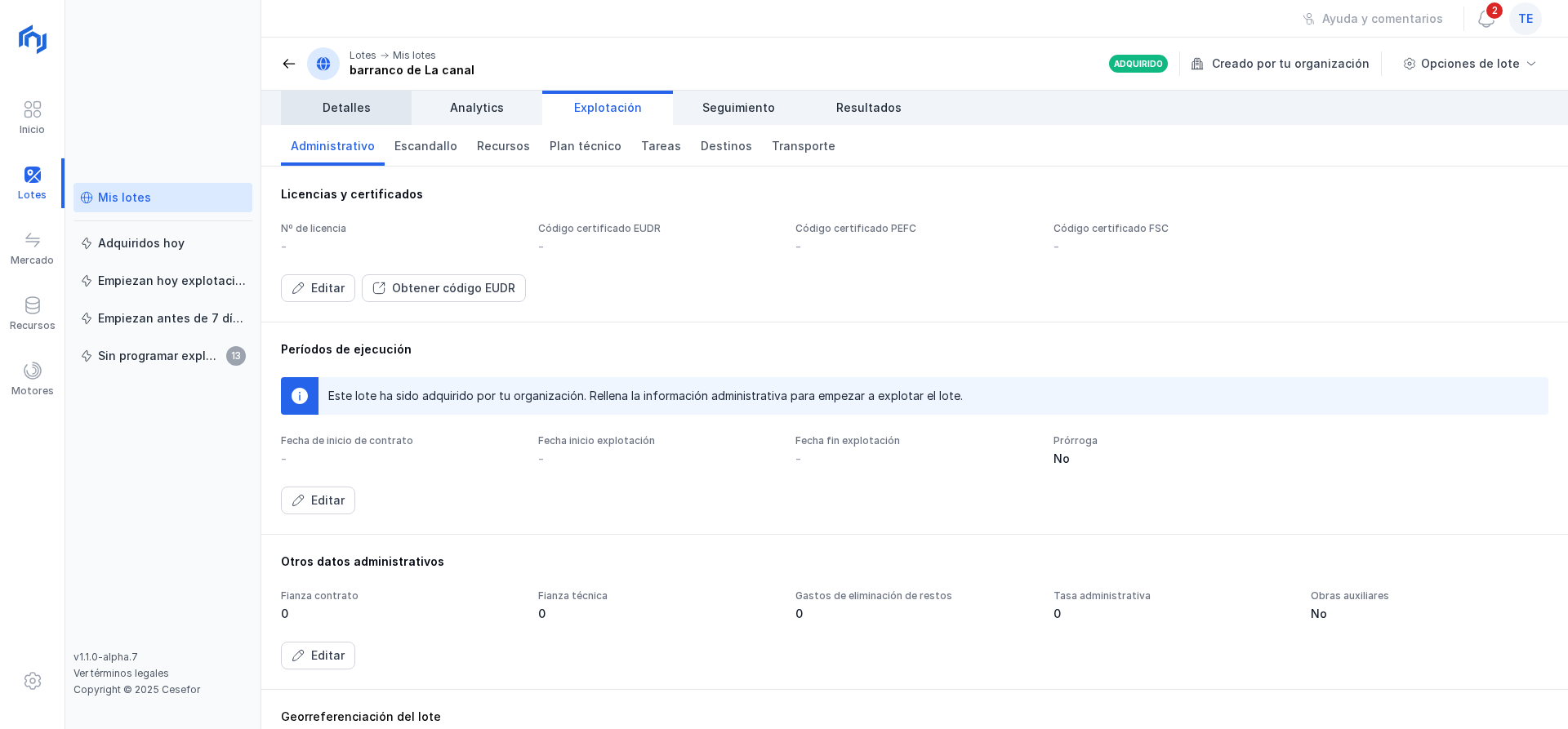
click at [378, 100] on link "Detalles" at bounding box center [346, 107] width 131 height 34
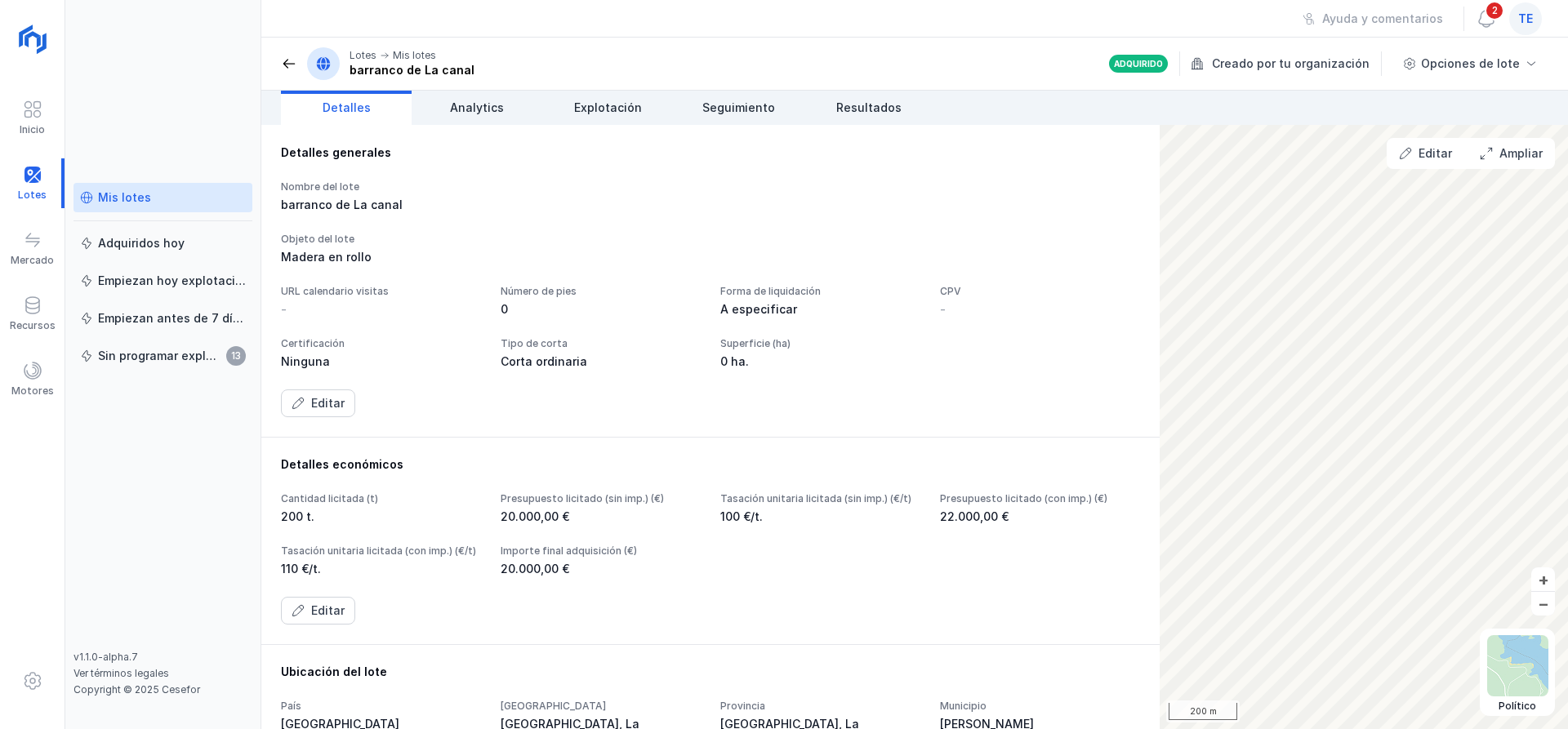
click at [186, 199] on div "Mis lotes" at bounding box center [162, 198] width 166 height 16
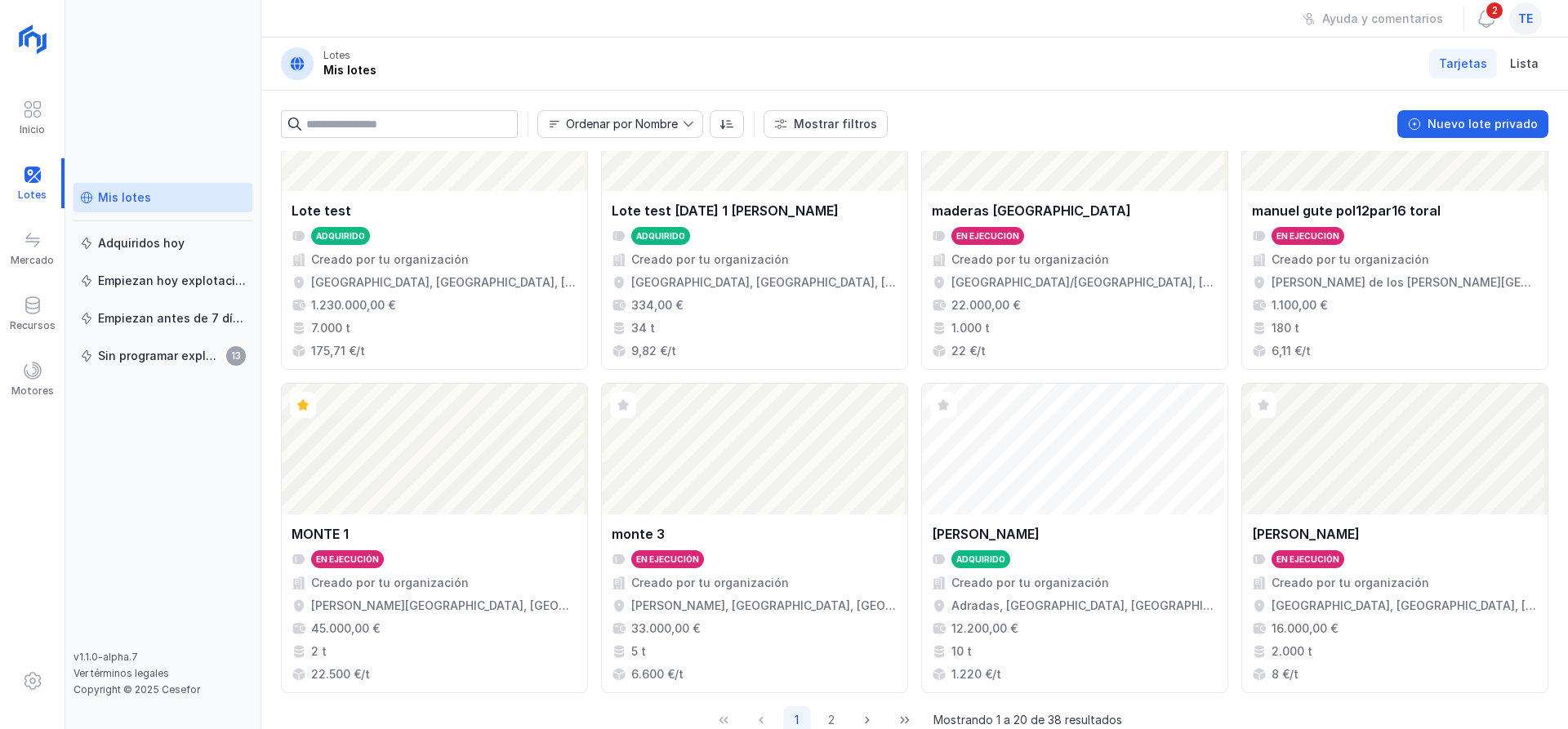
scroll to position [1098, 0]
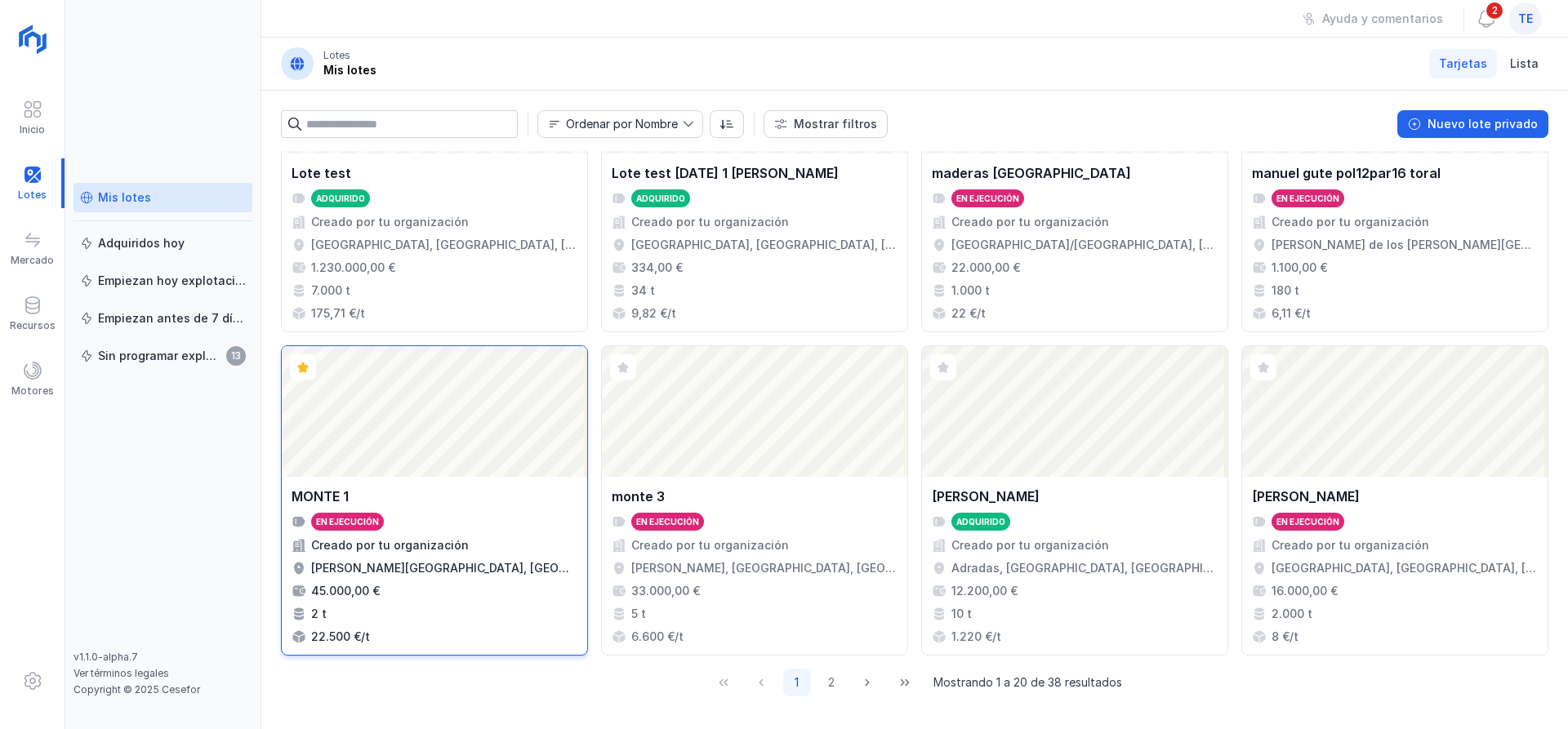
click at [382, 437] on div "Abrir lote" at bounding box center [434, 411] width 305 height 131
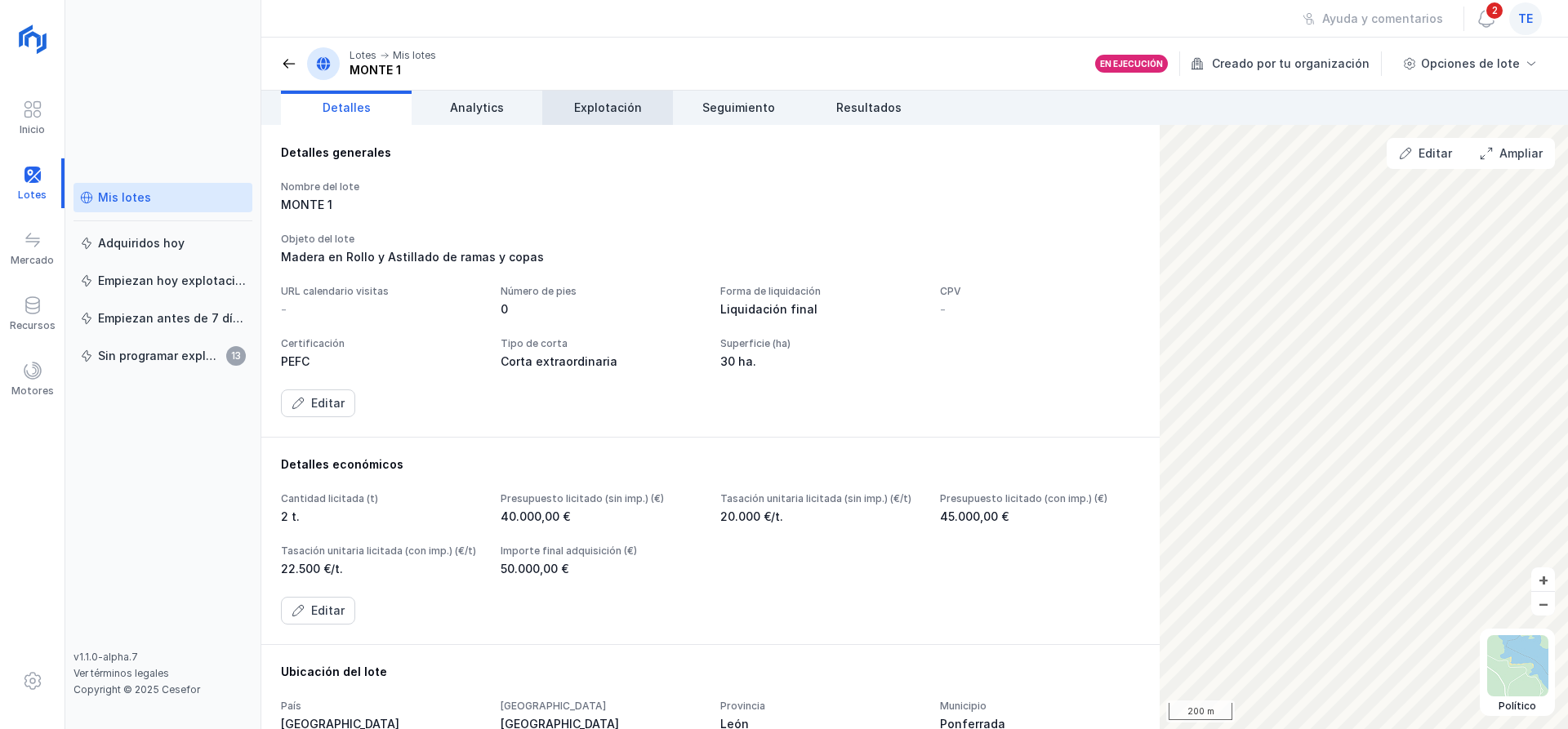
click at [615, 99] on span "Explotación" at bounding box center [609, 107] width 68 height 16
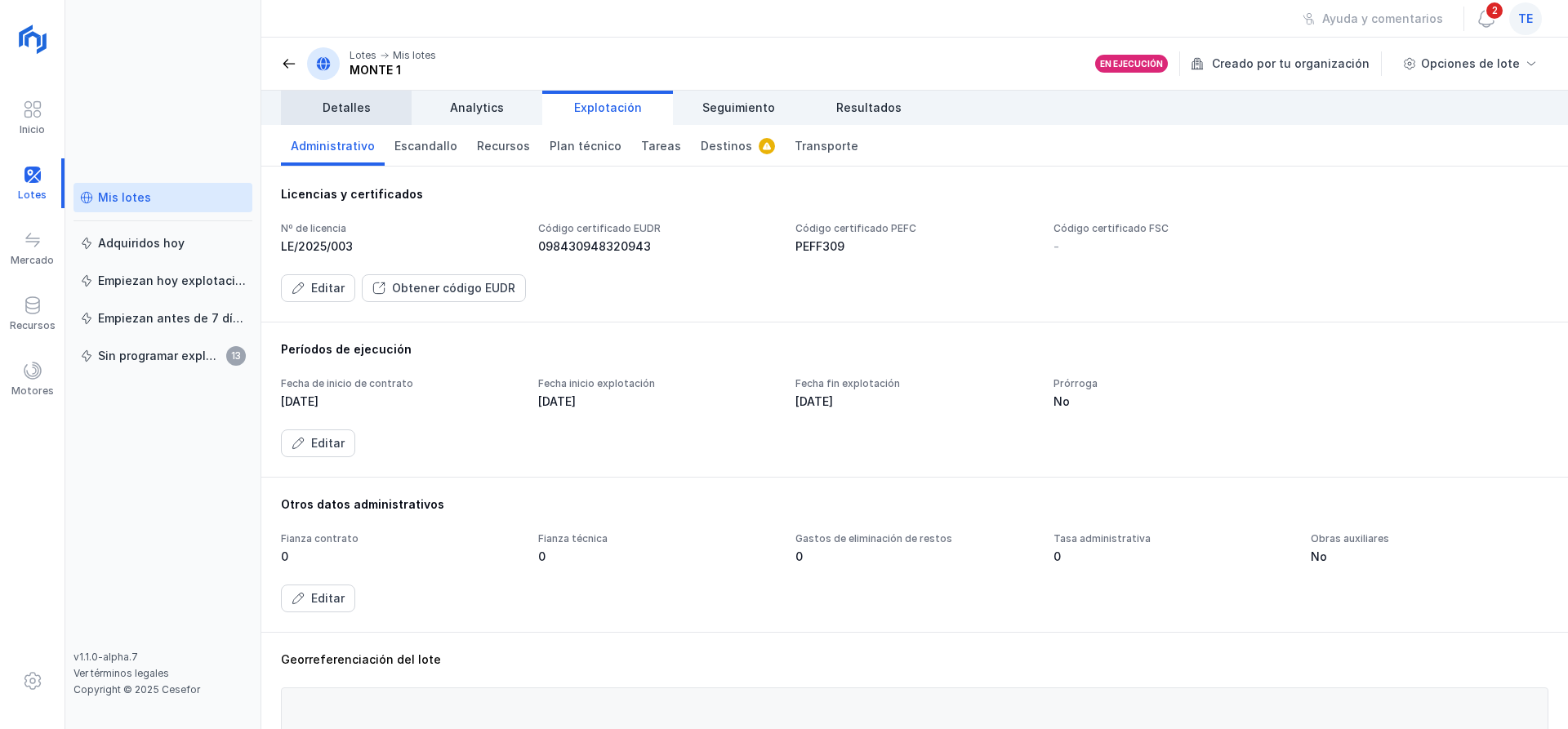
drag, startPoint x: 304, startPoint y: 99, endPoint x: 320, endPoint y: 98, distance: 16.0
click at [305, 99] on link "Detalles" at bounding box center [346, 107] width 131 height 34
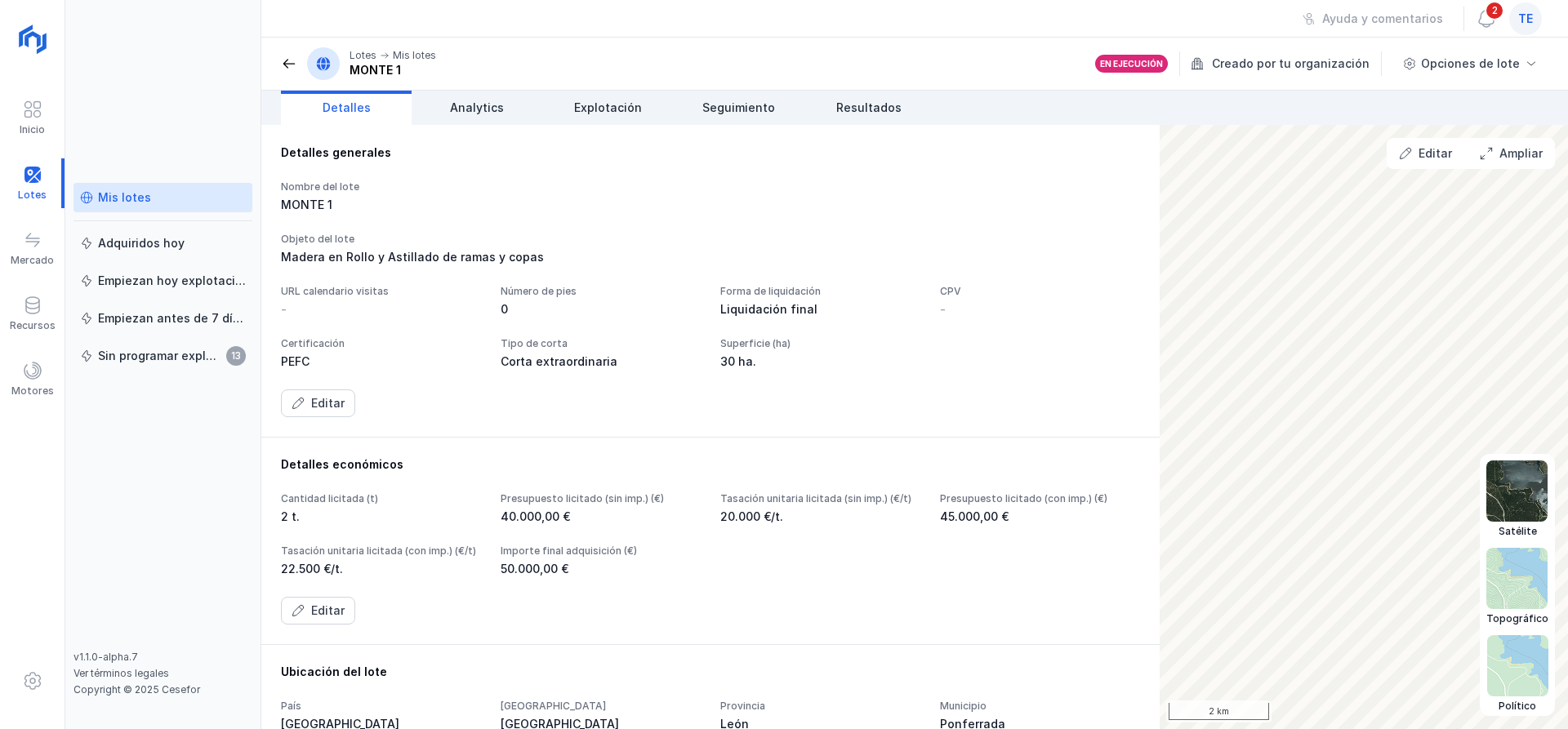
click at [1527, 675] on img at bounding box center [1518, 665] width 61 height 61
click at [1516, 465] on img at bounding box center [1517, 491] width 61 height 61
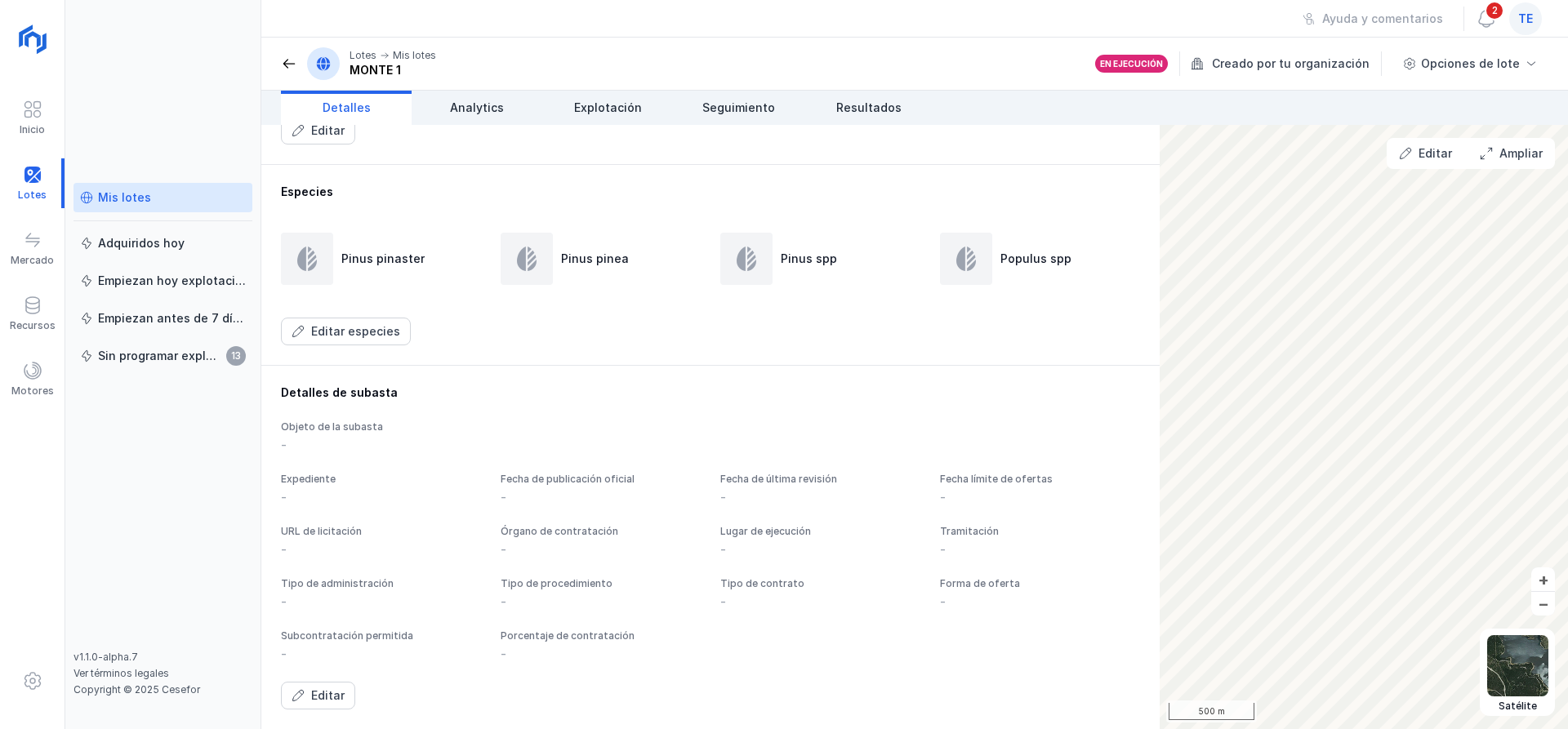
scroll to position [700, 0]
click at [623, 112] on span "Explotación" at bounding box center [609, 107] width 68 height 16
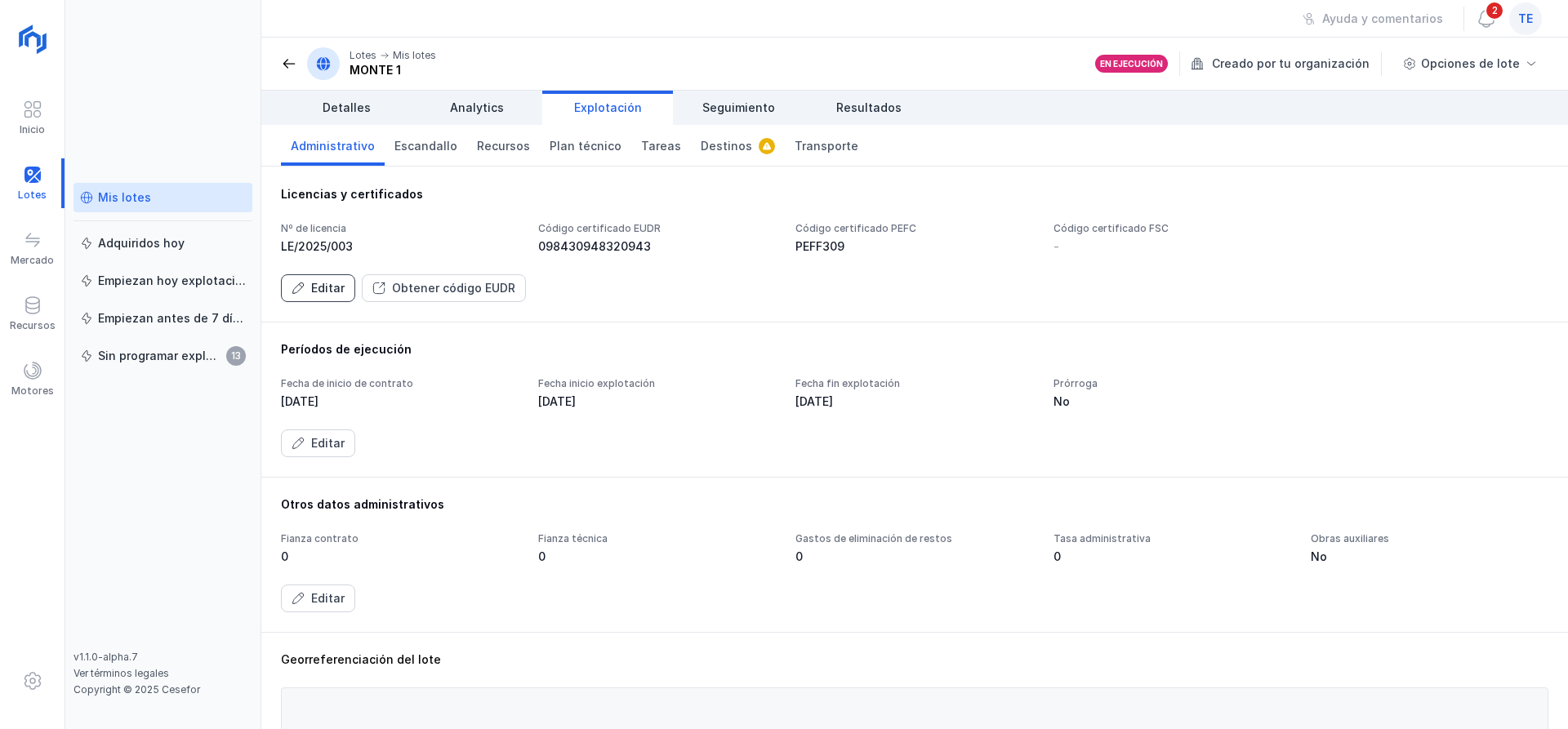
click at [335, 297] on button "Editar" at bounding box center [318, 288] width 74 height 28
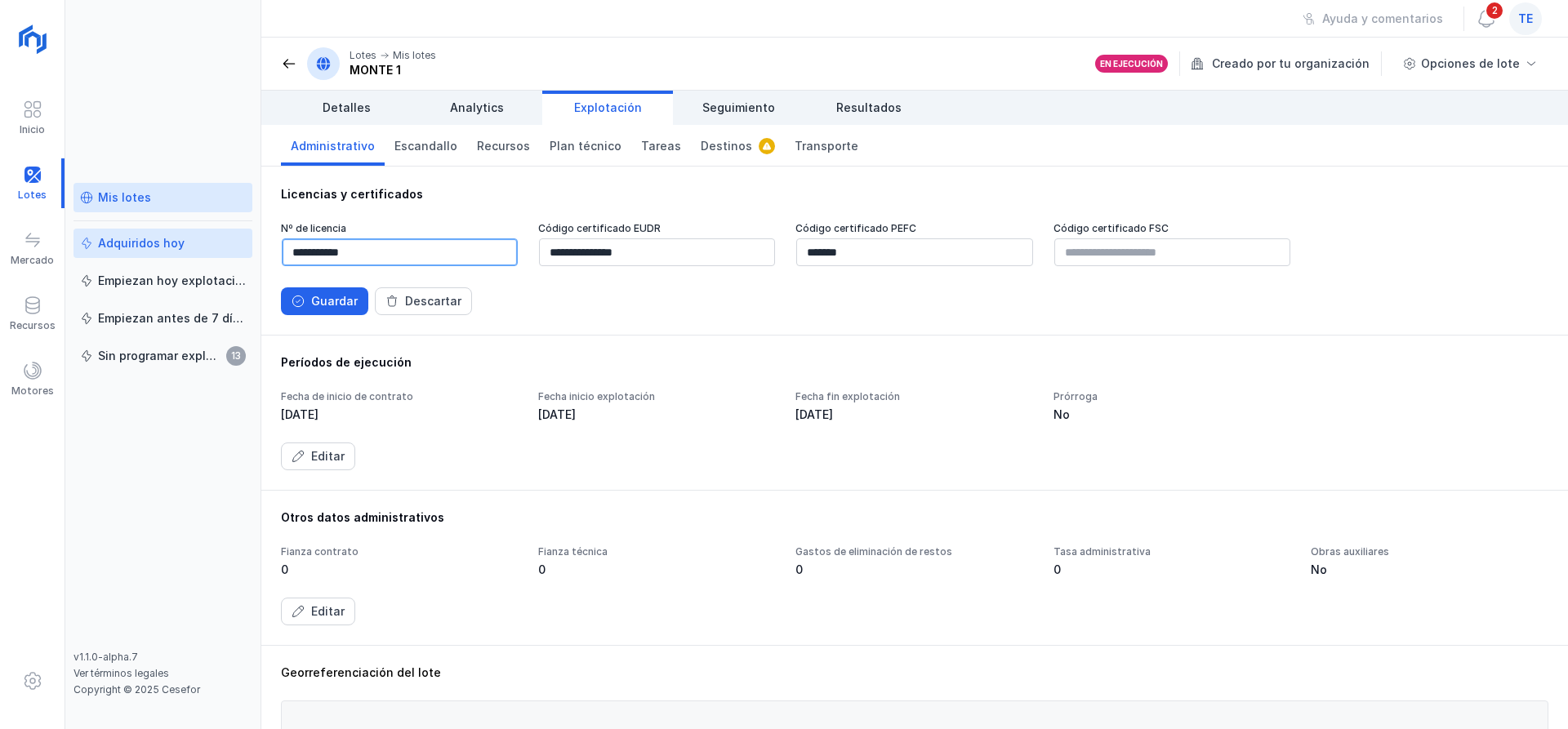
drag, startPoint x: 382, startPoint y: 259, endPoint x: 207, endPoint y: 242, distance: 175.8
click at [207, 242] on div "**********" at bounding box center [784, 364] width 1568 height 729
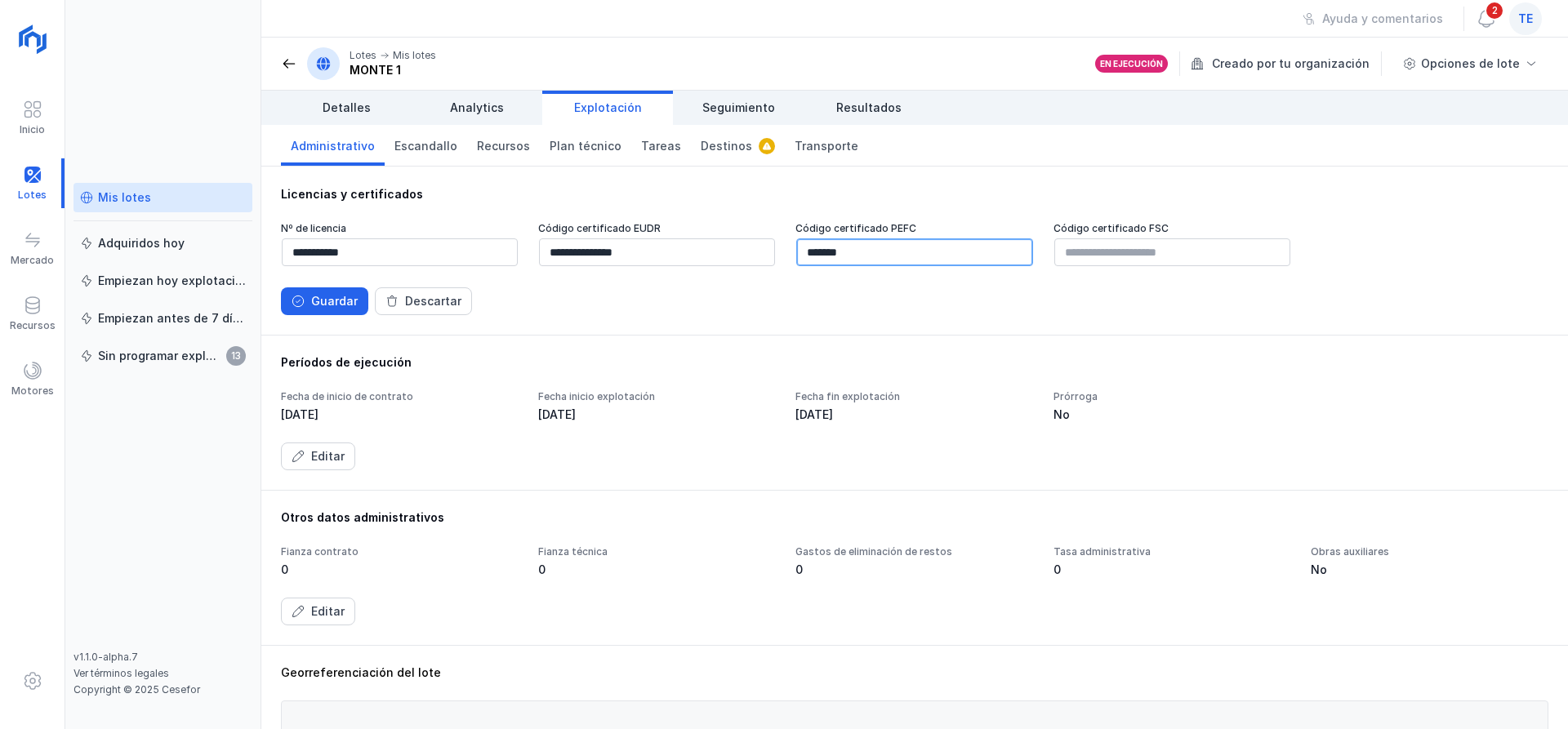
drag, startPoint x: 792, startPoint y: 254, endPoint x: 652, endPoint y: 255, distance: 140.0
click at [652, 255] on div "**********" at bounding box center [915, 244] width 1267 height 46
click at [873, 307] on div "Guardar Descartar" at bounding box center [915, 301] width 1267 height 28
click at [341, 303] on div "Guardar" at bounding box center [335, 301] width 47 height 16
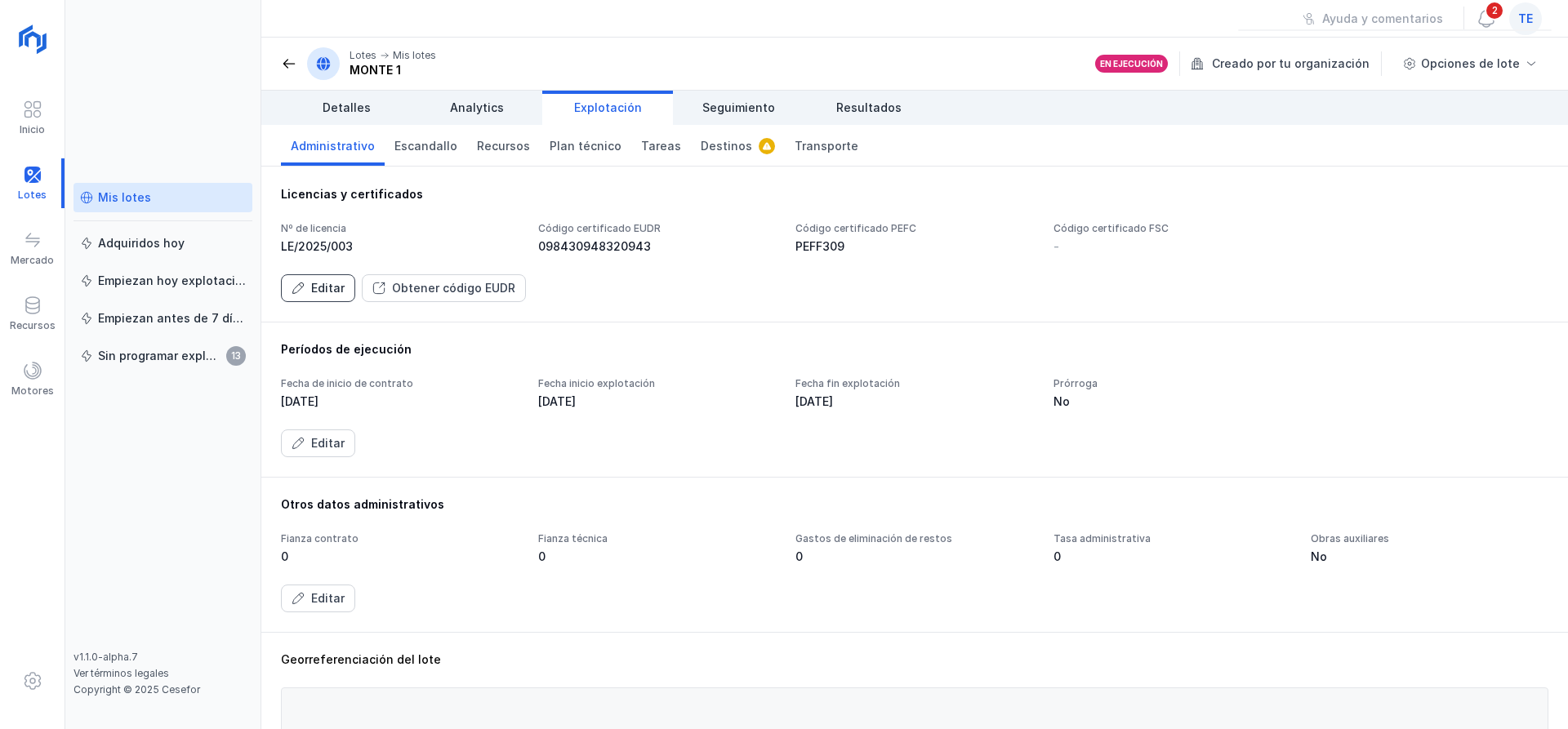
click at [335, 295] on div "Editar" at bounding box center [328, 288] width 33 height 16
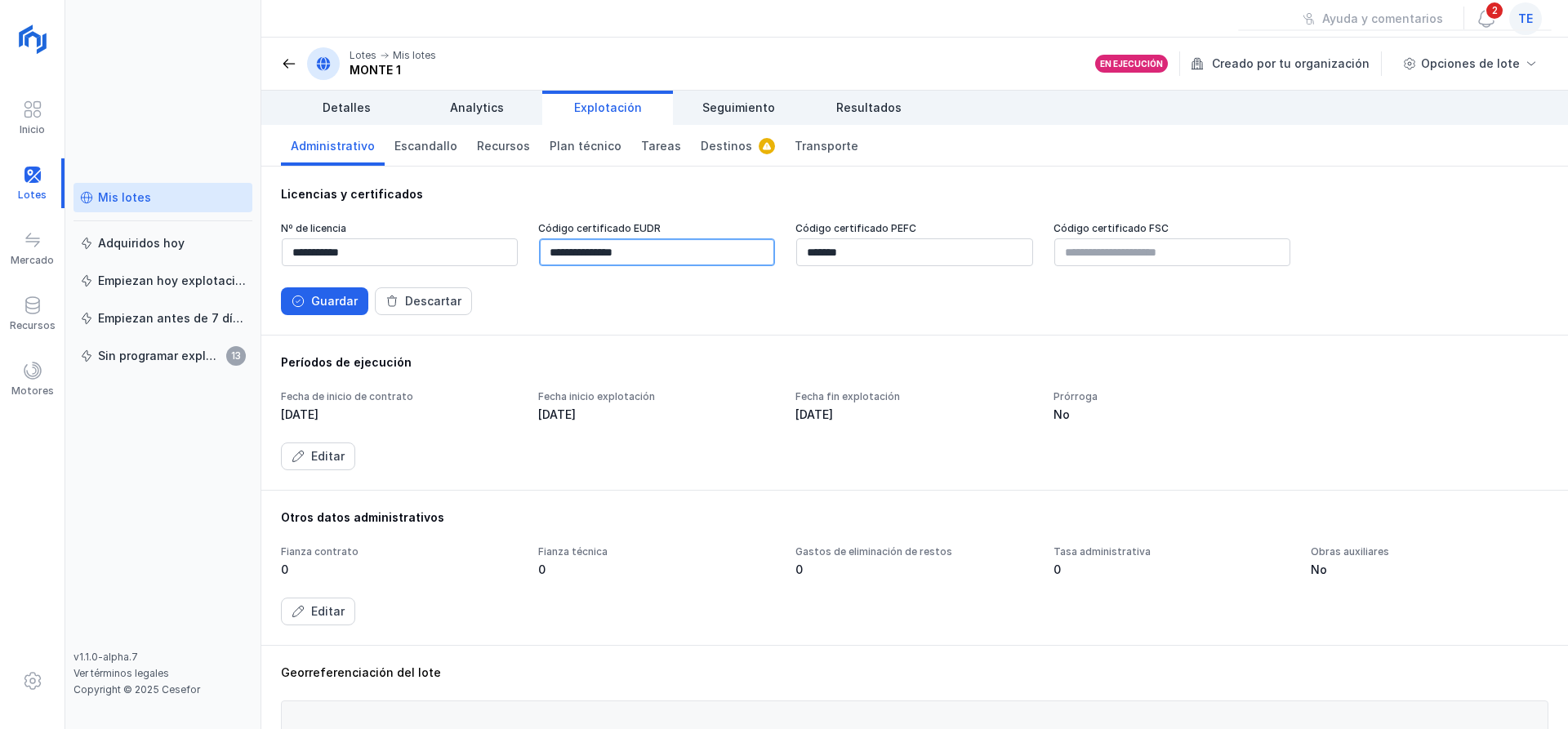
drag, startPoint x: 697, startPoint y: 250, endPoint x: 668, endPoint y: 267, distance: 33.6
click at [360, 258] on div "**********" at bounding box center [915, 244] width 1267 height 46
click at [331, 305] on div "Guardar" at bounding box center [335, 301] width 47 height 16
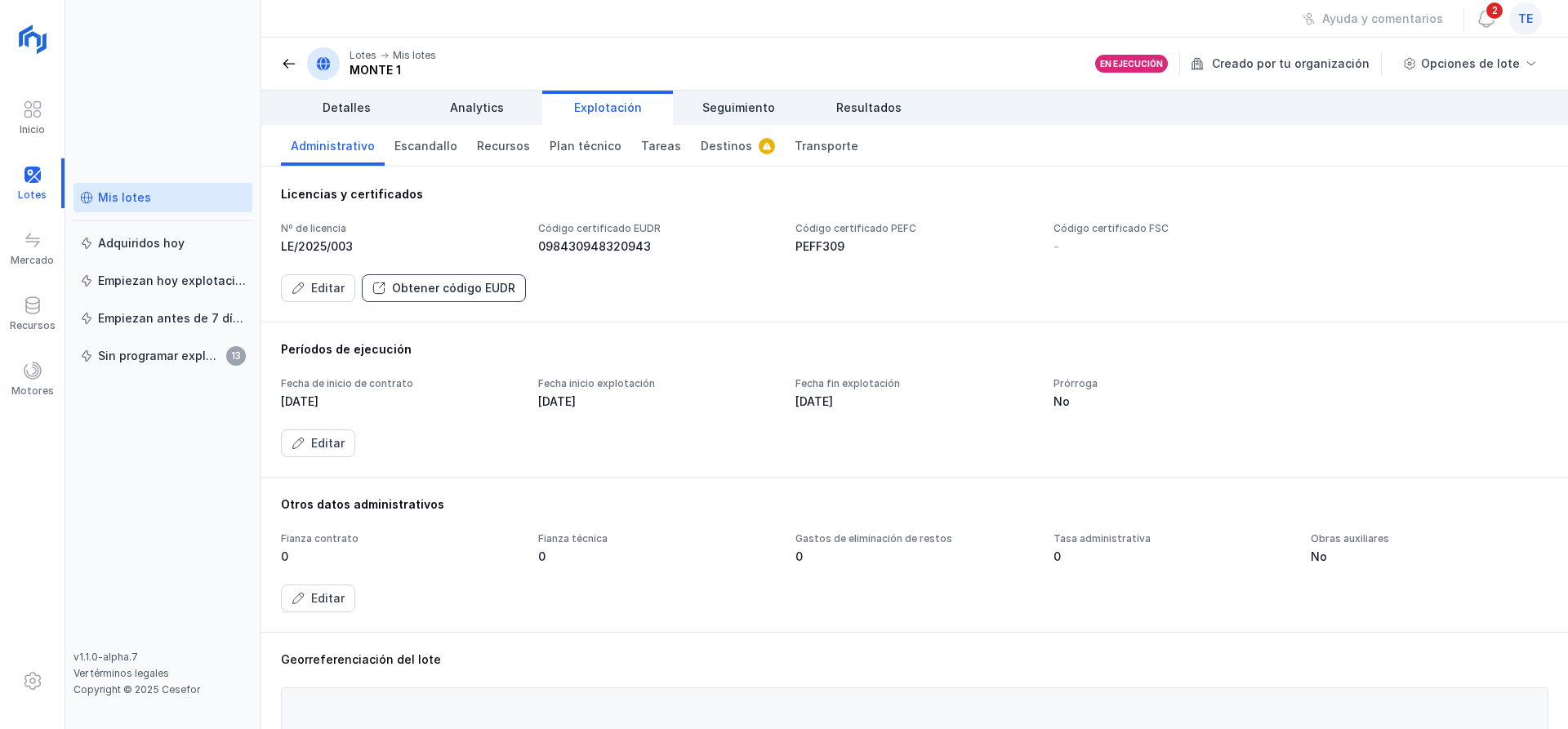
click at [437, 292] on button "Obtener código EUDR" at bounding box center [443, 288] width 164 height 28
click at [566, 158] on link "Plan técnico" at bounding box center [585, 146] width 91 height 41
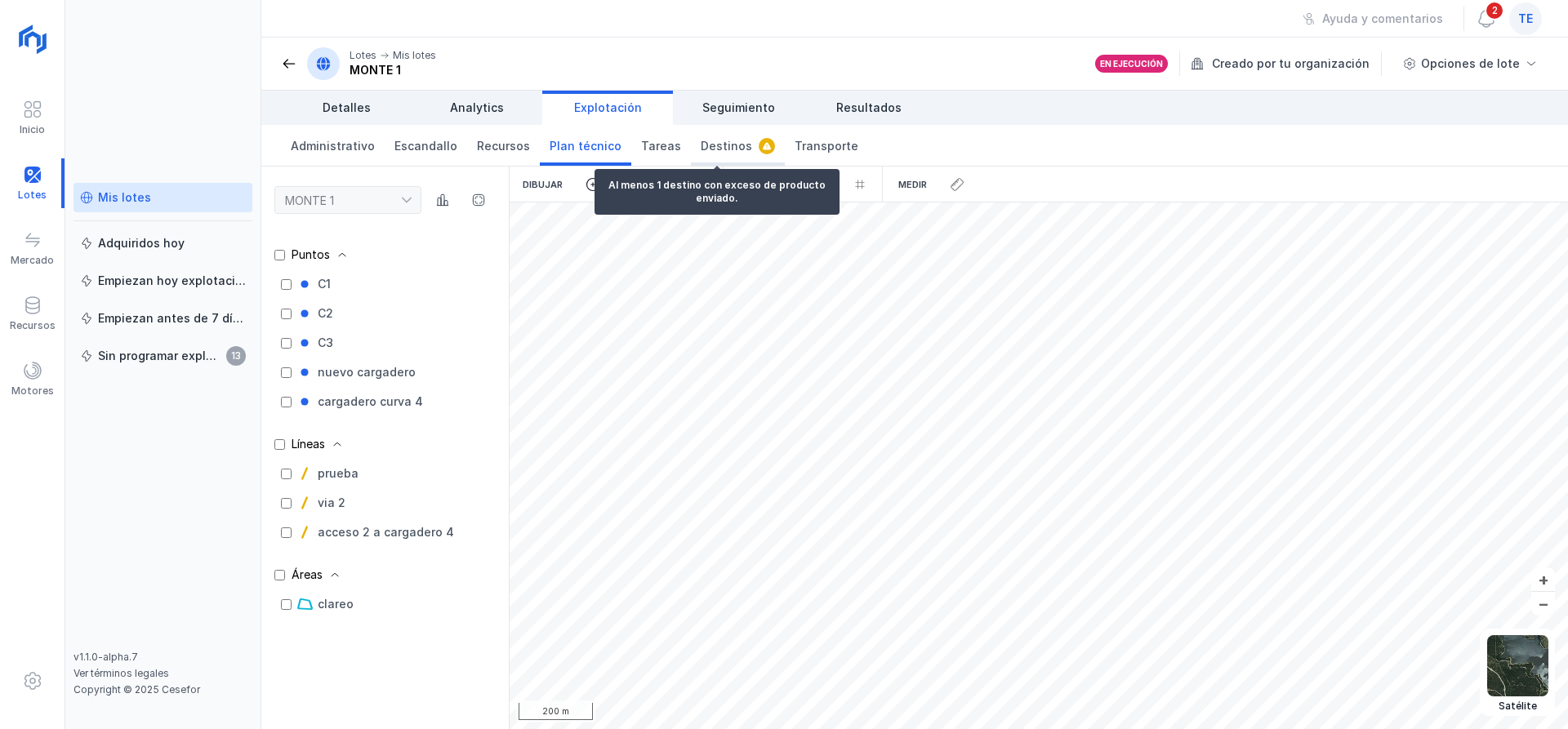
click at [716, 152] on span "Destinos" at bounding box center [726, 146] width 51 height 16
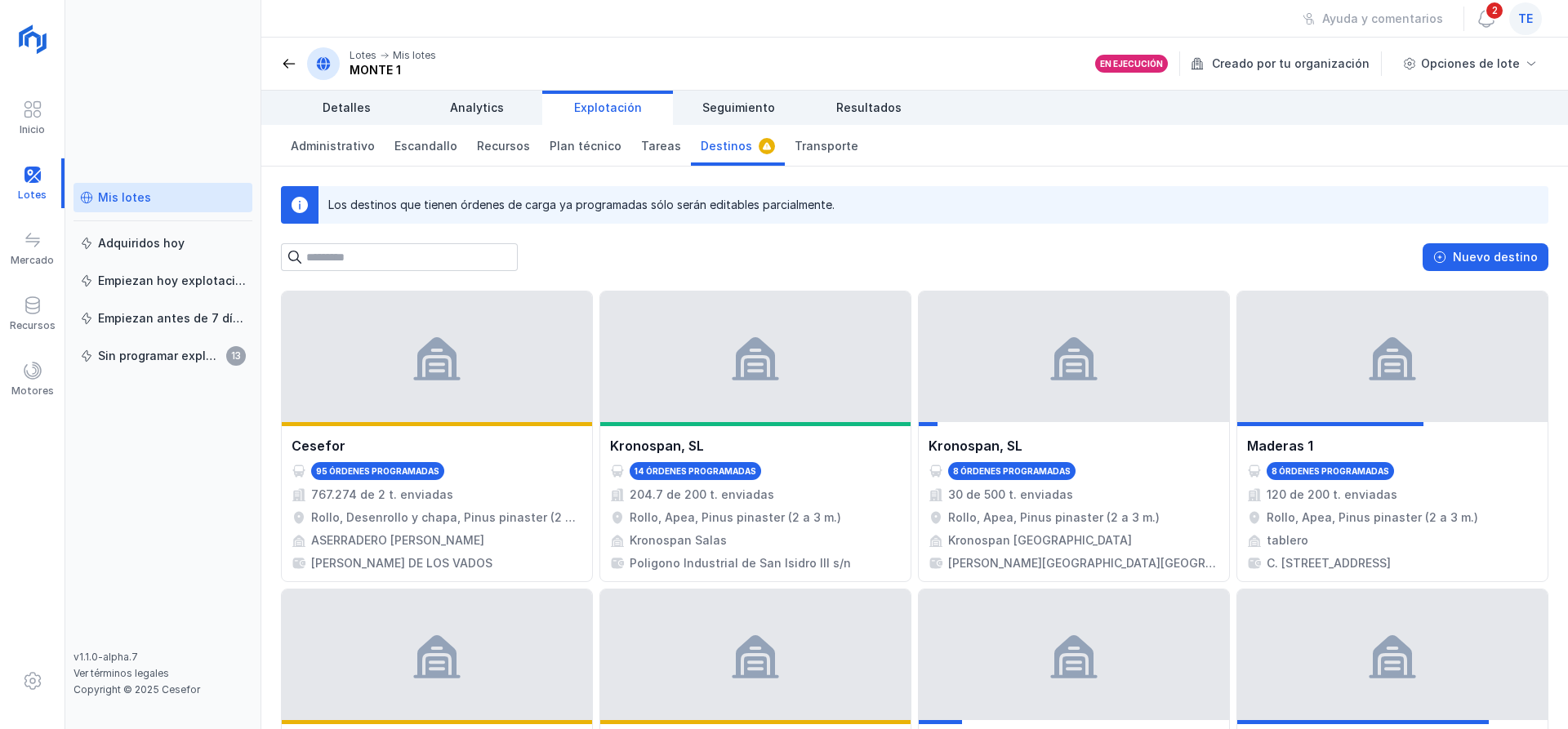
drag, startPoint x: 323, startPoint y: 209, endPoint x: 917, endPoint y: 174, distance: 595.0
click at [807, 186] on div "Los destinos que tienen órdenes de carga ya programadas sólo serán editables pa…" at bounding box center [933, 205] width 1230 height 38
click at [1513, 256] on div "Nuevo destino" at bounding box center [1495, 257] width 85 height 16
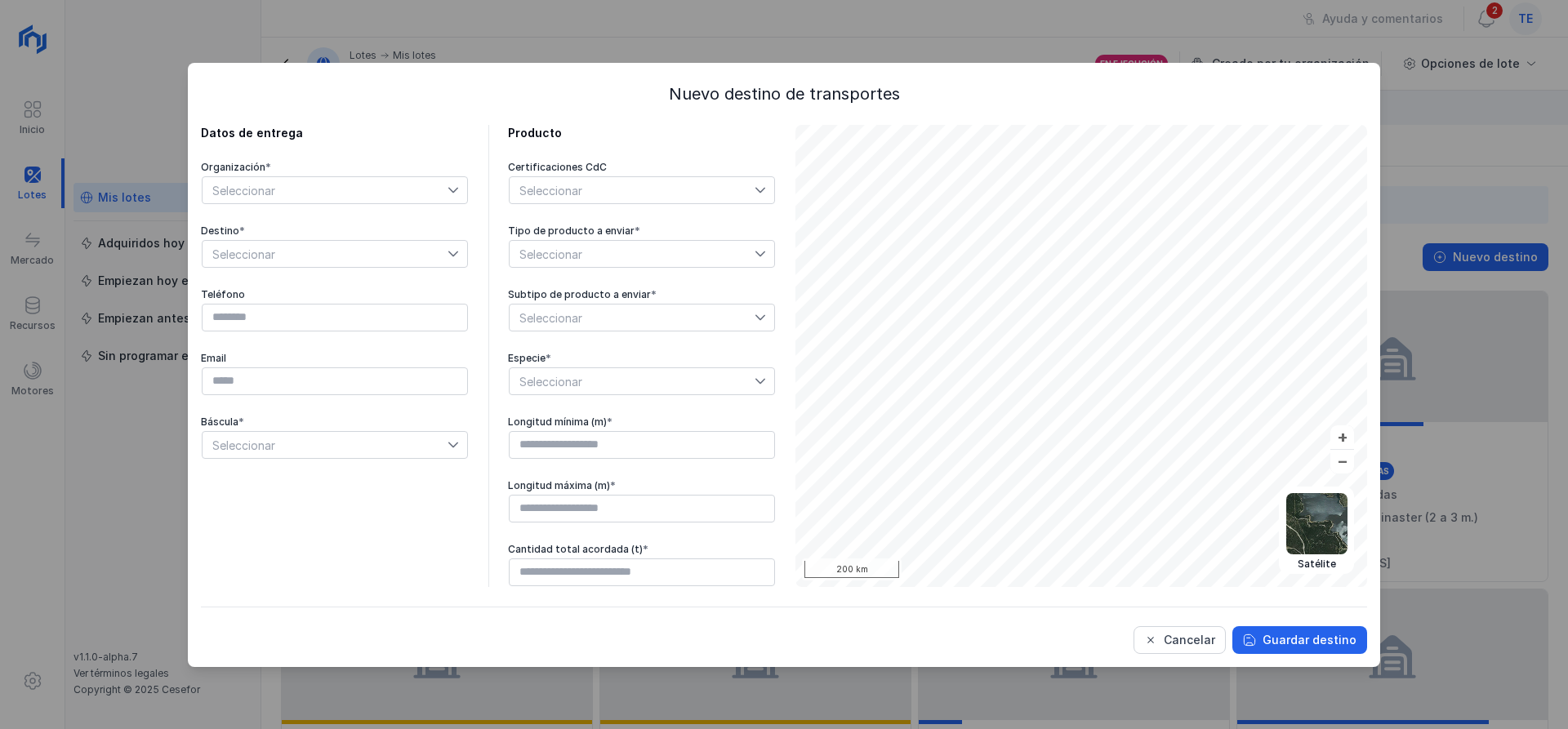
click at [268, 192] on span "Seleccionar" at bounding box center [325, 190] width 245 height 26
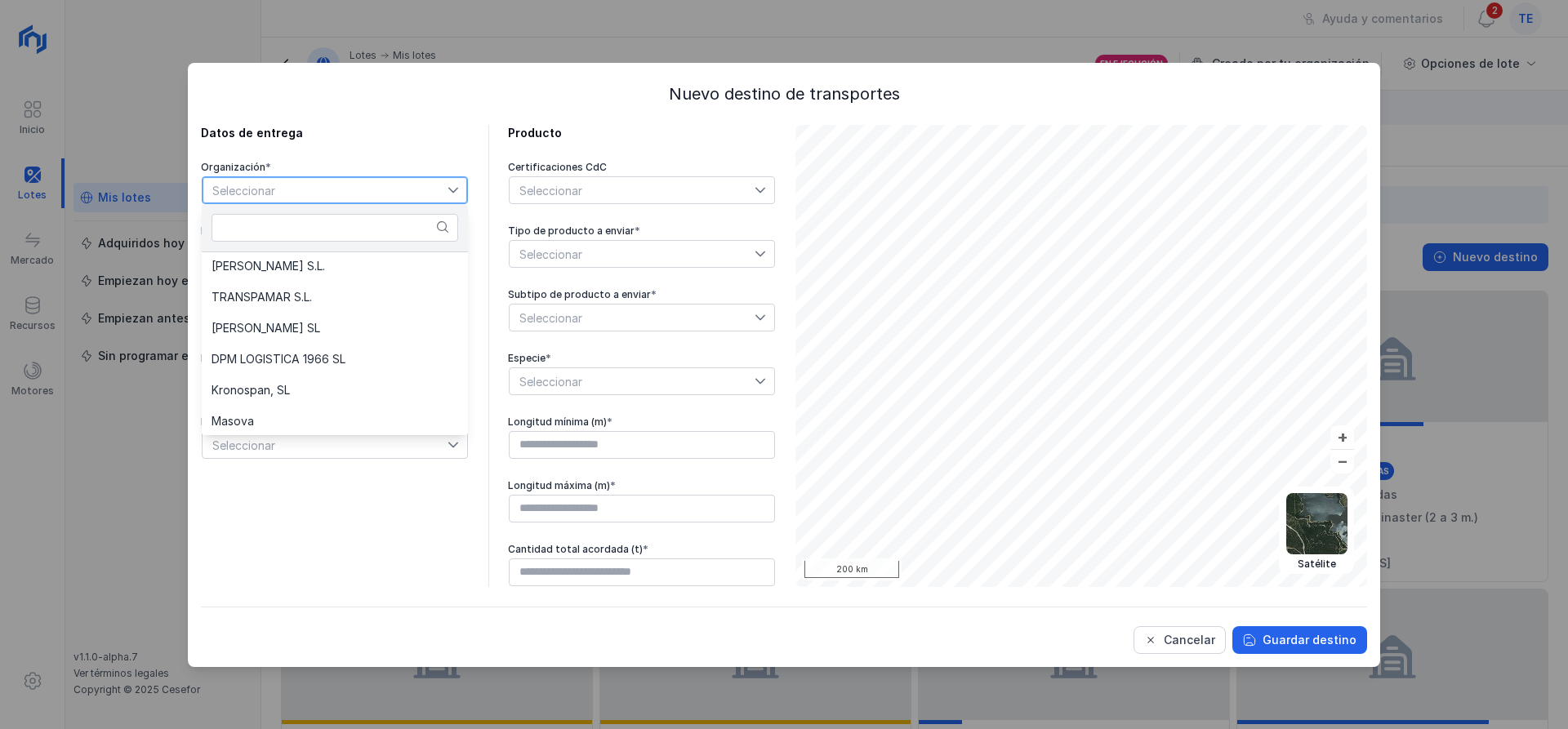
scroll to position [313, 0]
click at [1172, 629] on button "Cancelar" at bounding box center [1180, 640] width 92 height 28
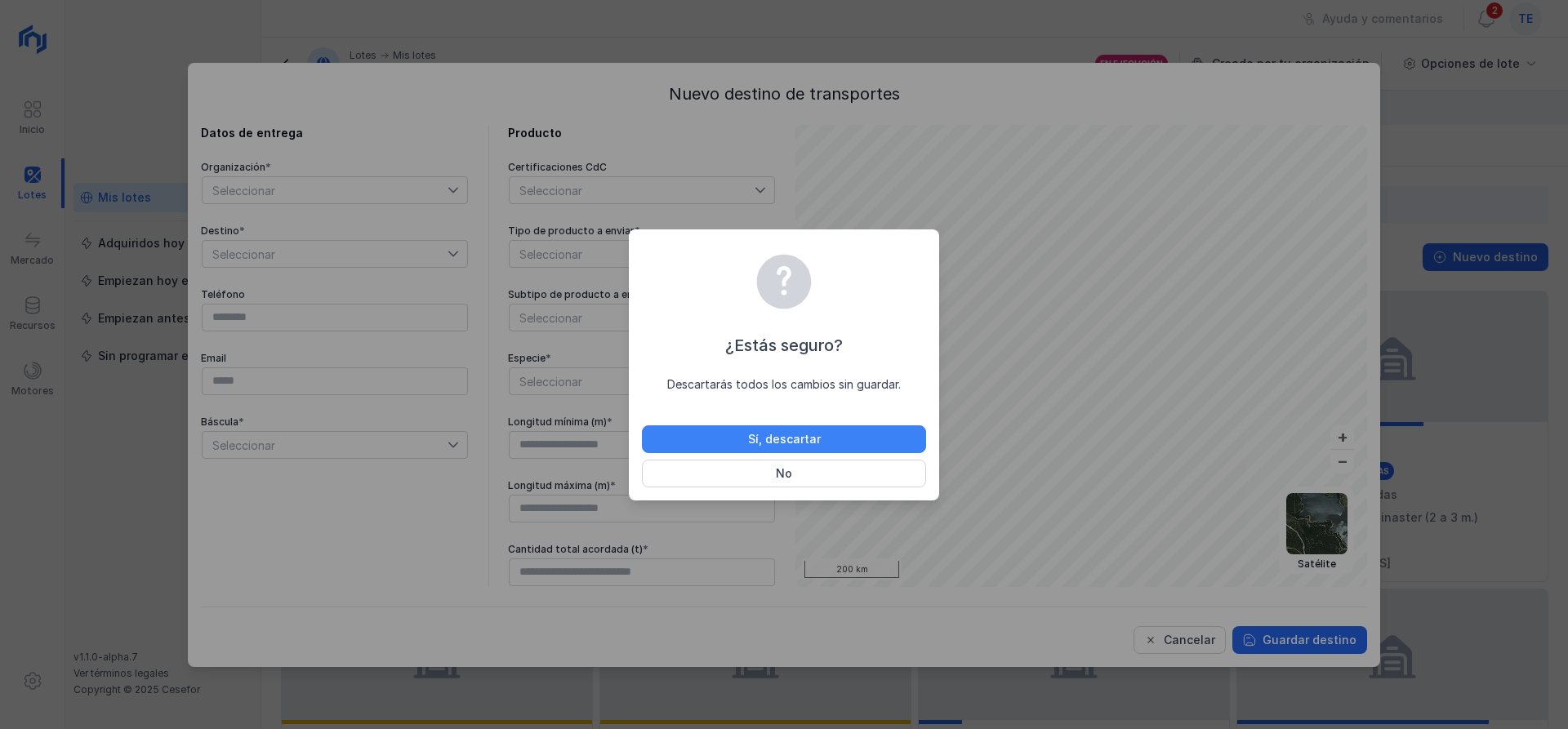
click at [831, 437] on button "Sí, descartar" at bounding box center [784, 438] width 285 height 28
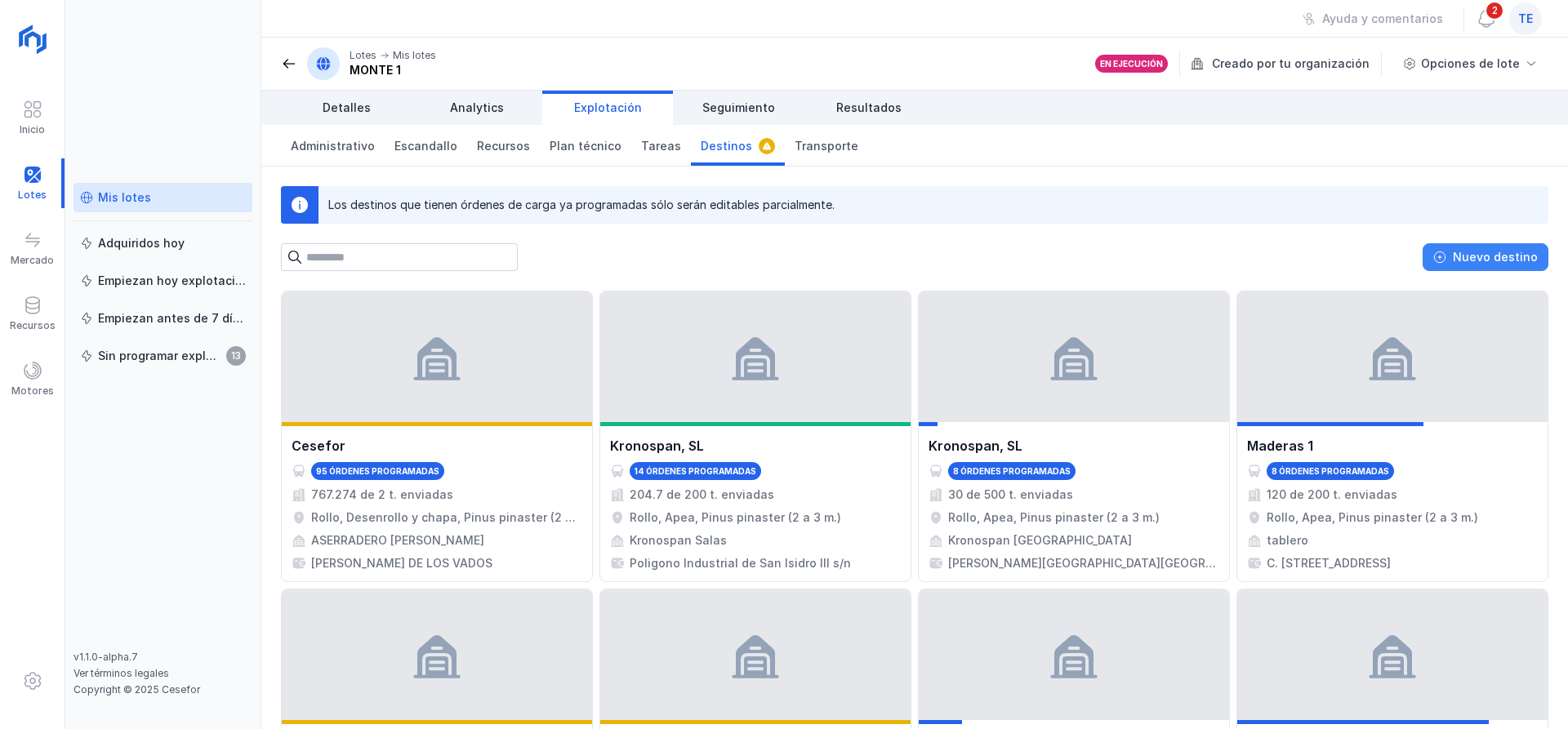
click at [1445, 252] on span "Nuevo destino" at bounding box center [1440, 257] width 13 height 13
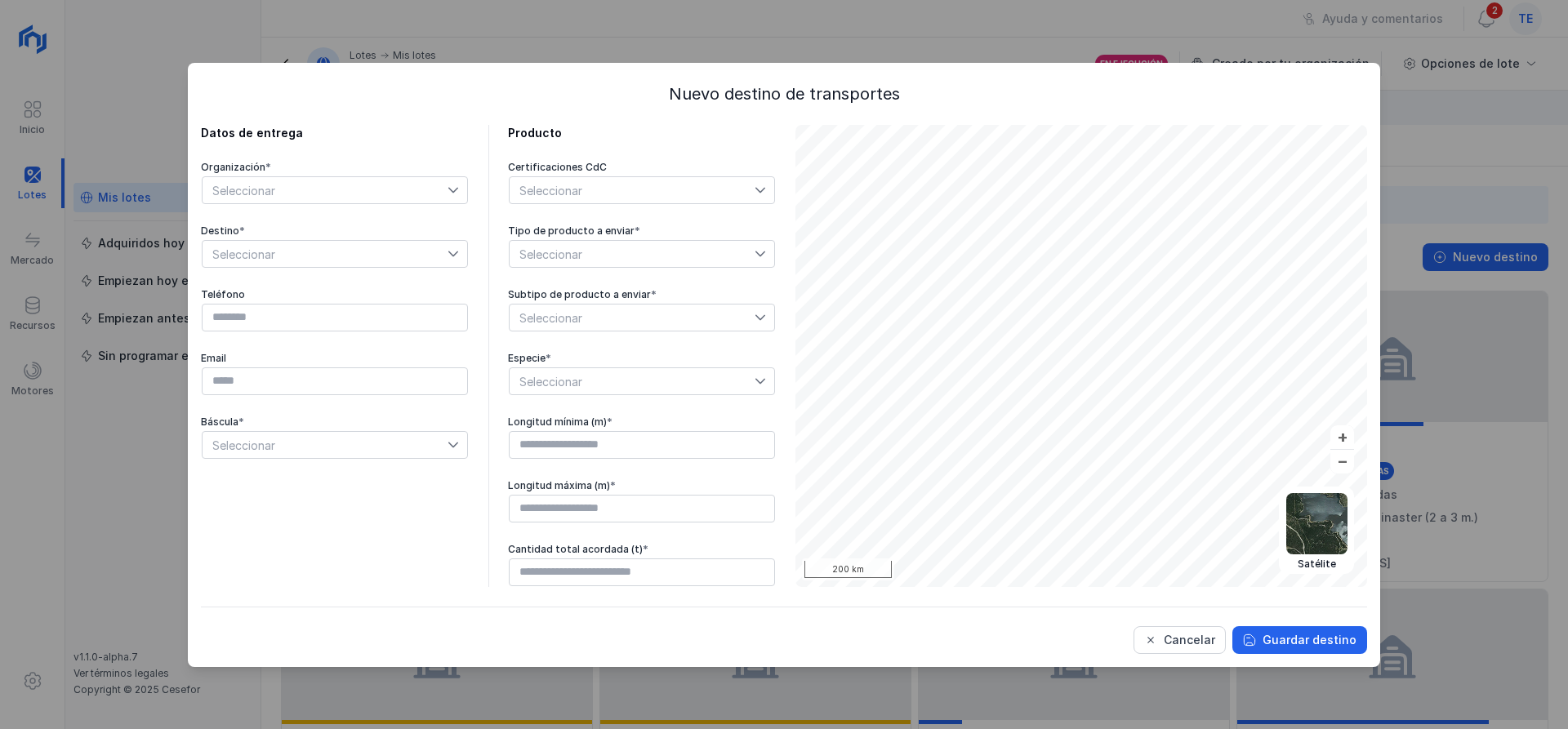
click at [402, 199] on span "Seleccionar" at bounding box center [325, 190] width 245 height 26
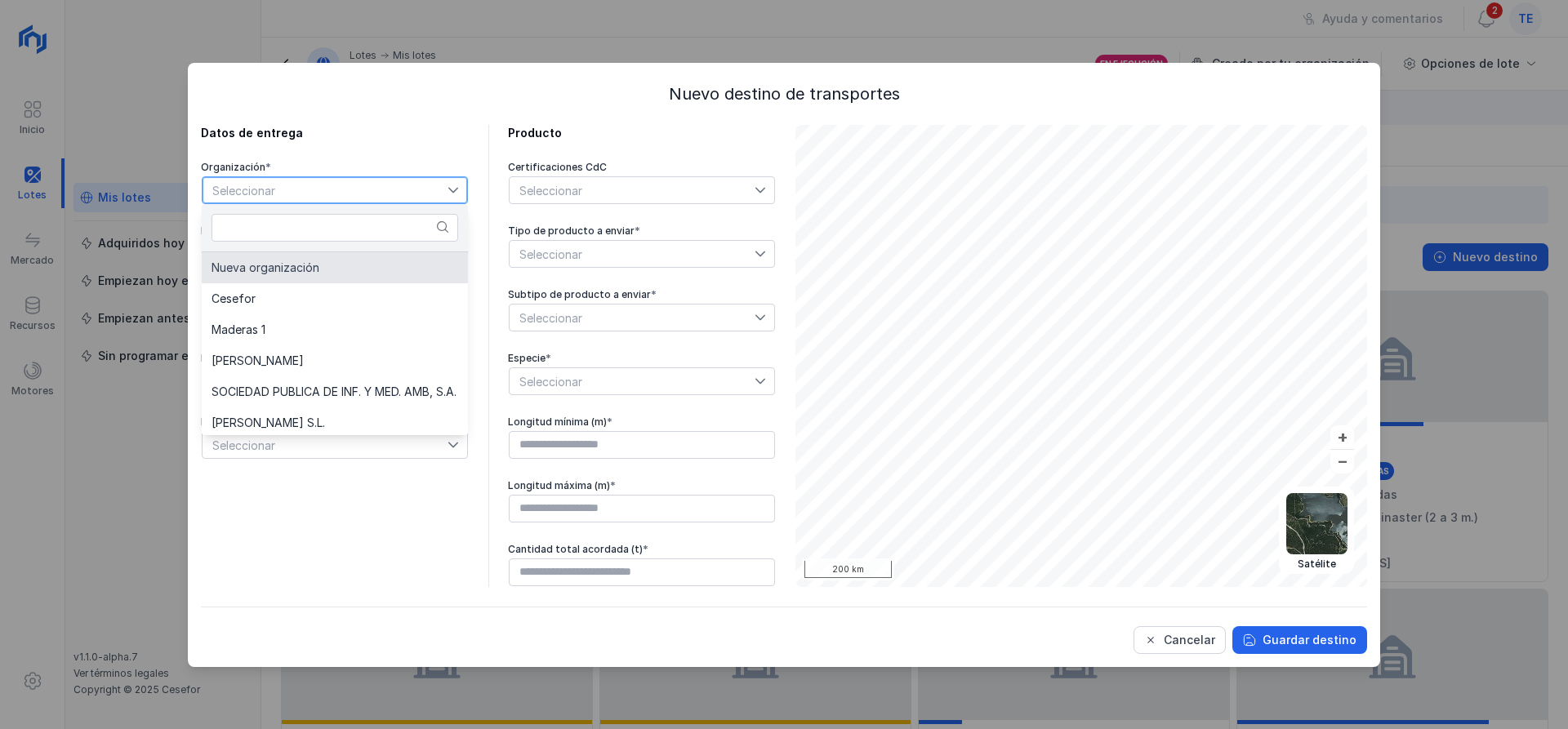
click at [998, 64] on div "Nuevo destino de transportes Datos de entrega Organización * Seleccionar Destin…" at bounding box center [784, 364] width 1192 height 604
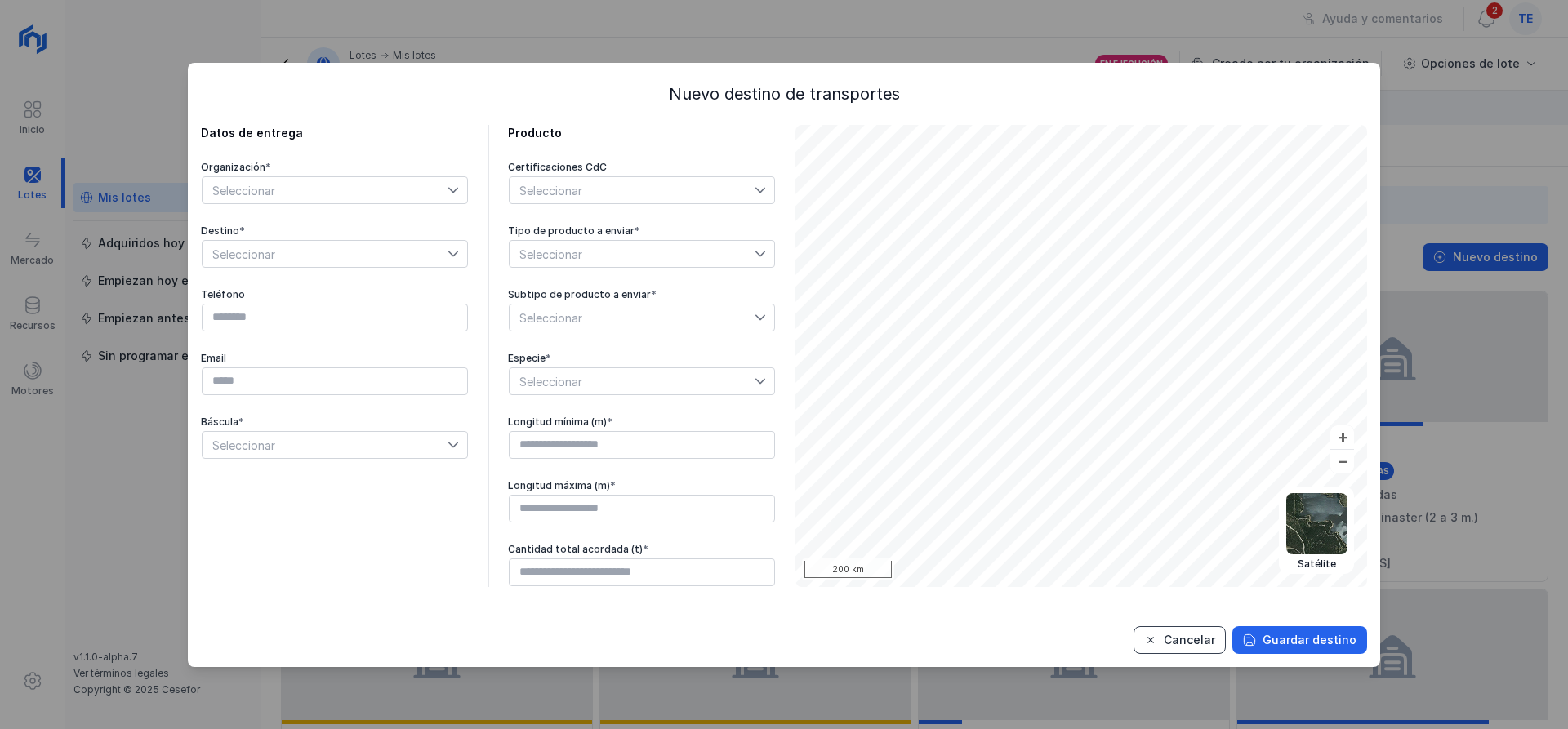
click at [1195, 645] on div "Cancelar" at bounding box center [1189, 640] width 51 height 16
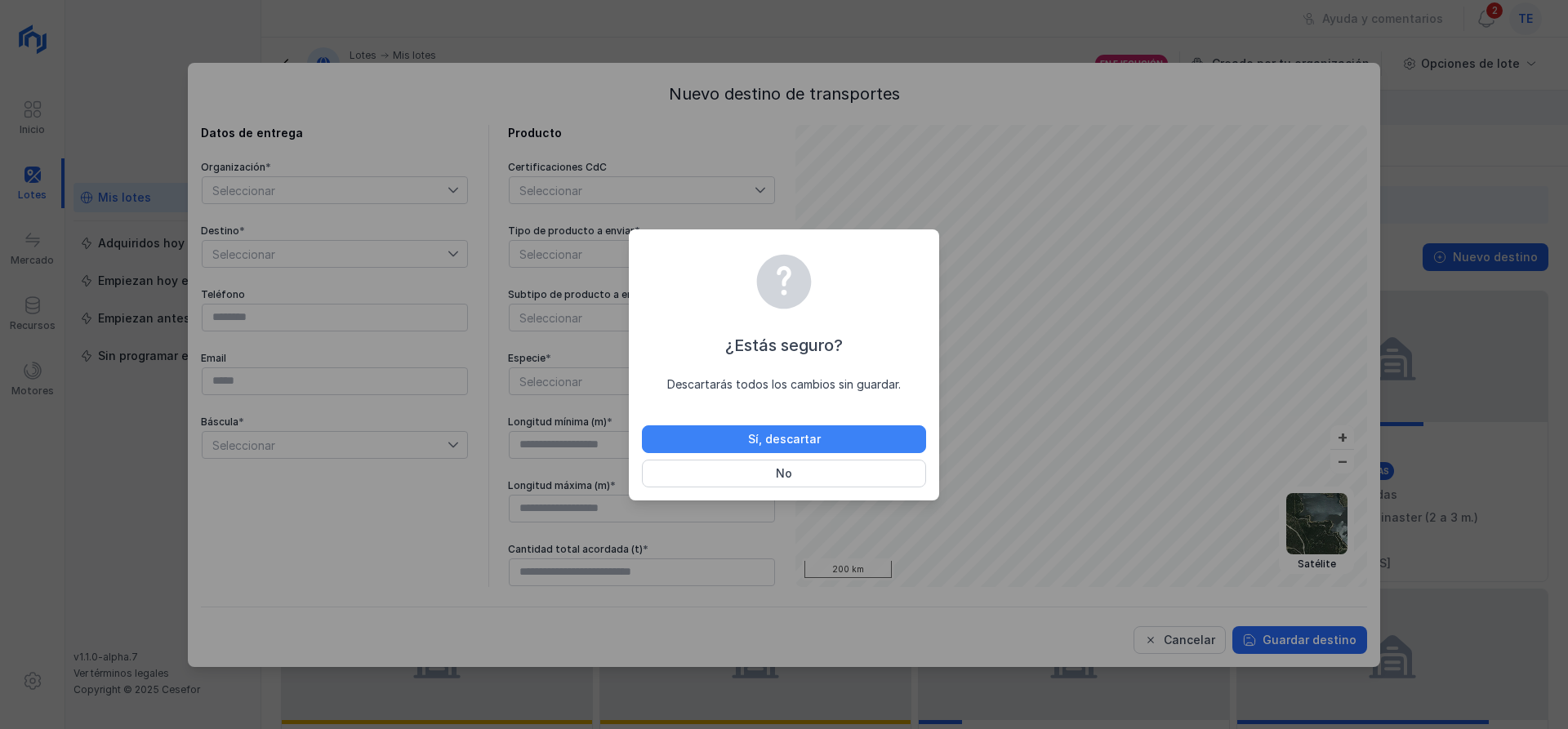
click at [839, 436] on button "Sí, descartar" at bounding box center [784, 438] width 285 height 28
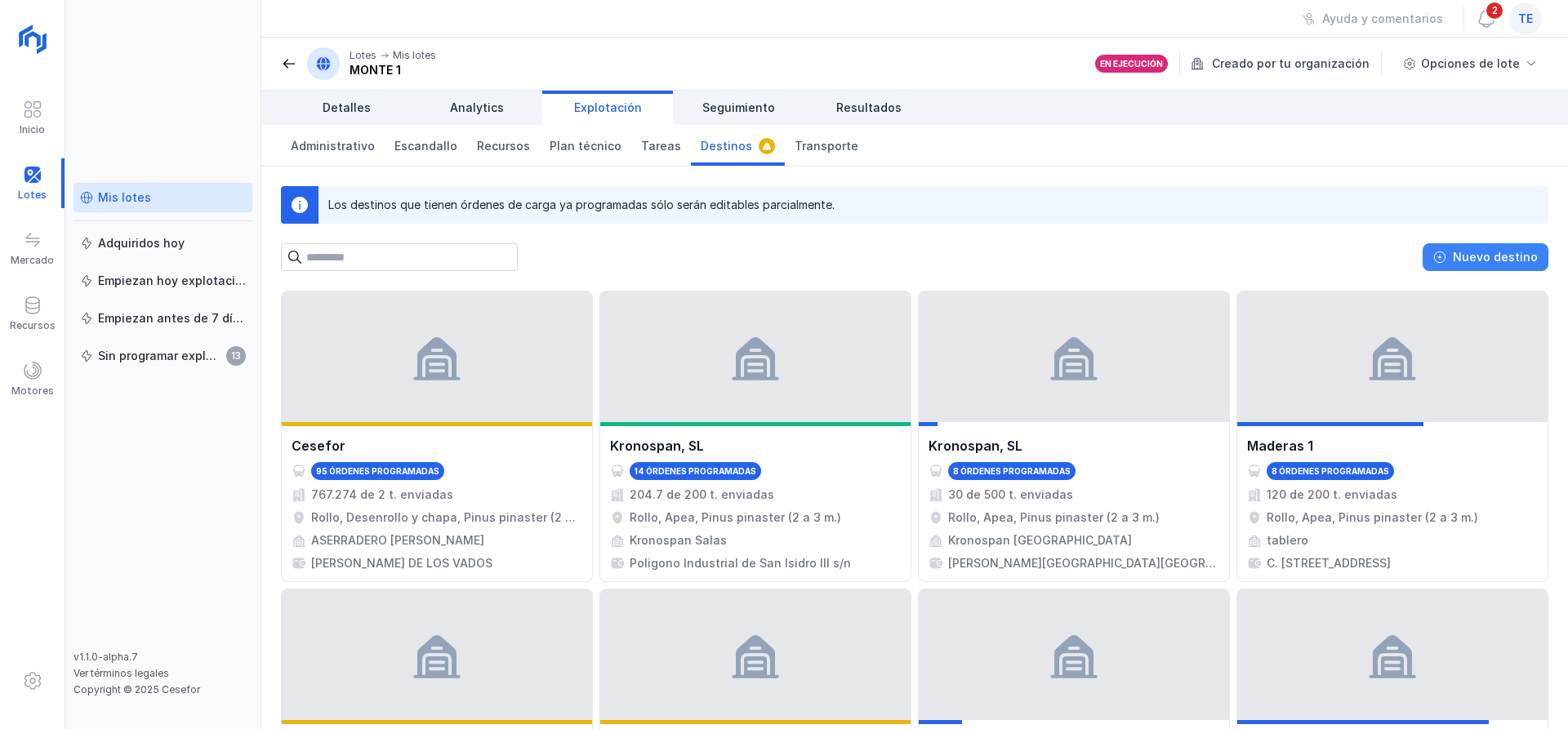
click at [1487, 263] on div "Nuevo destino" at bounding box center [1495, 257] width 85 height 16
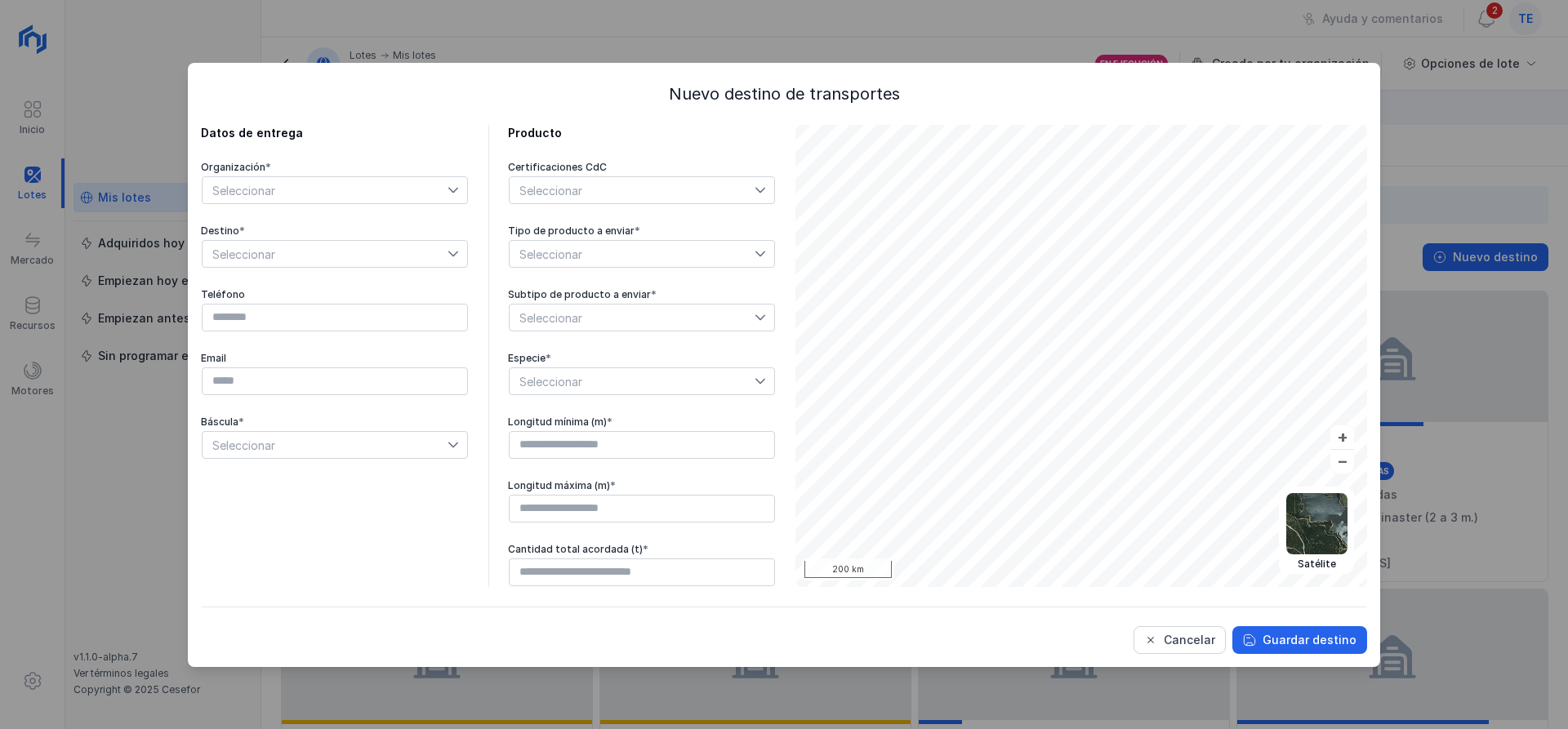
click at [444, 192] on span "Seleccionar" at bounding box center [325, 190] width 245 height 26
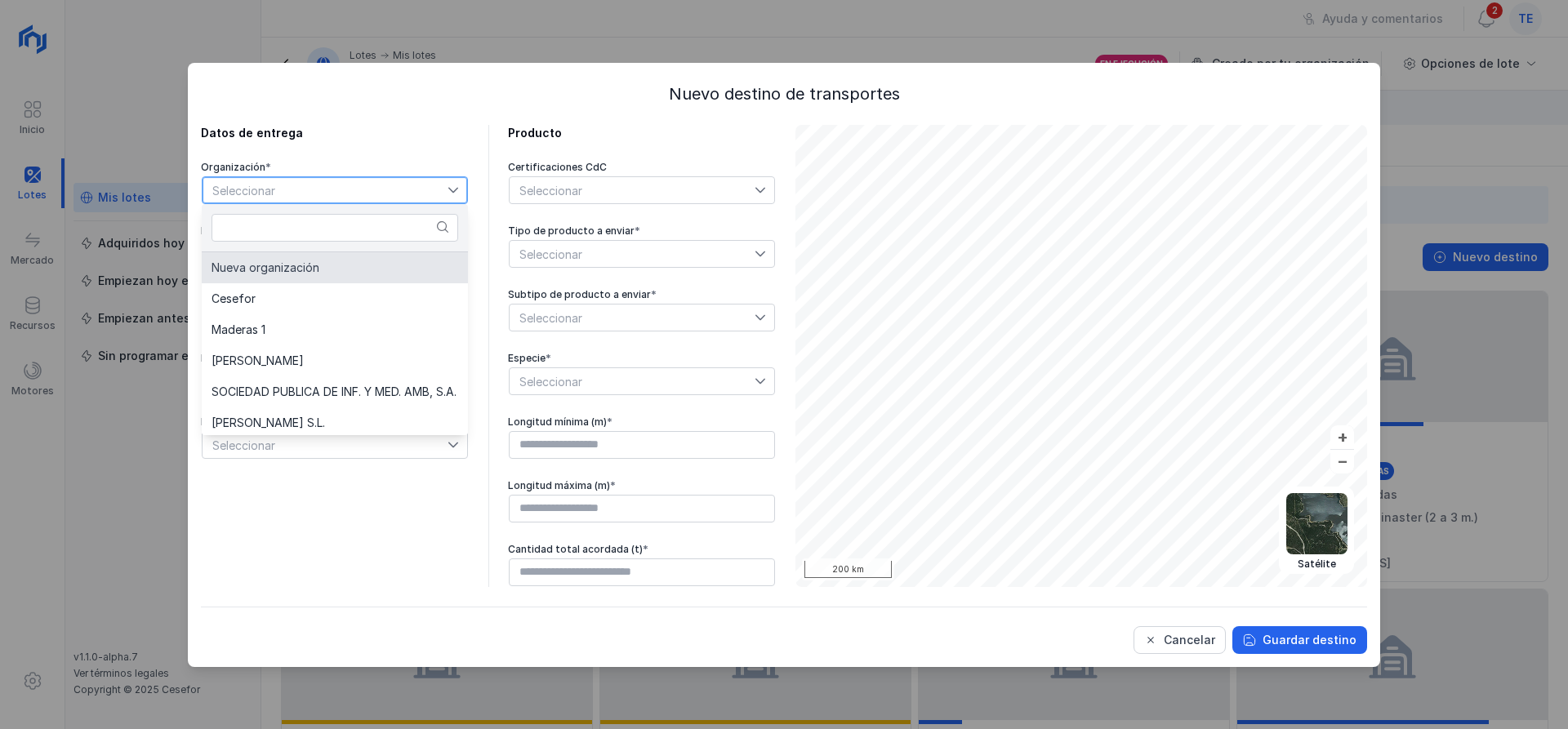
click at [277, 262] on span "Nueva organización" at bounding box center [265, 267] width 107 height 12
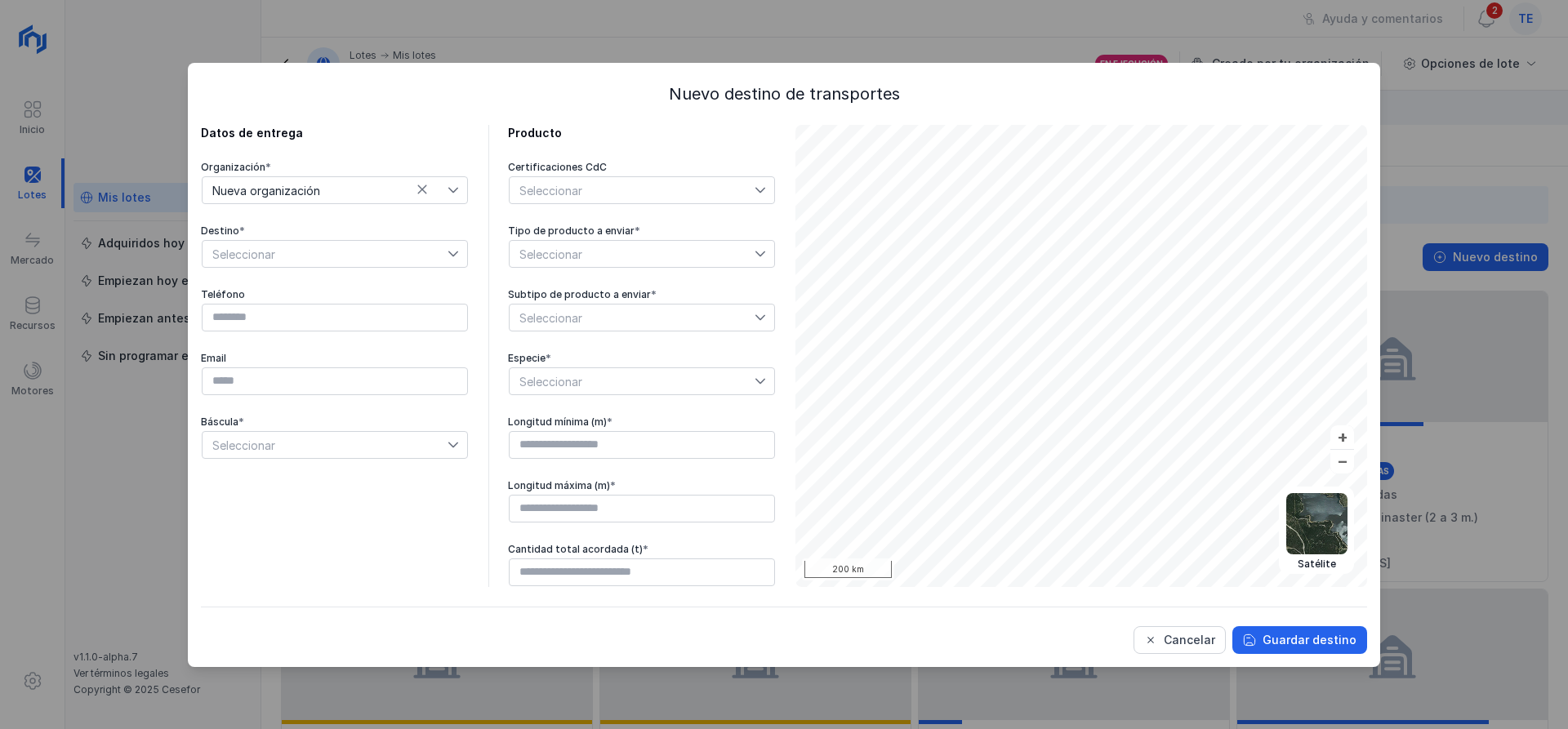
click at [637, 202] on div "Seleccionar" at bounding box center [642, 190] width 266 height 28
click at [649, 195] on div "Seleccionar" at bounding box center [632, 190] width 245 height 26
click at [418, 189] on icon at bounding box center [422, 189] width 12 height 12
drag, startPoint x: 429, startPoint y: 177, endPoint x: 430, endPoint y: 187, distance: 10.0
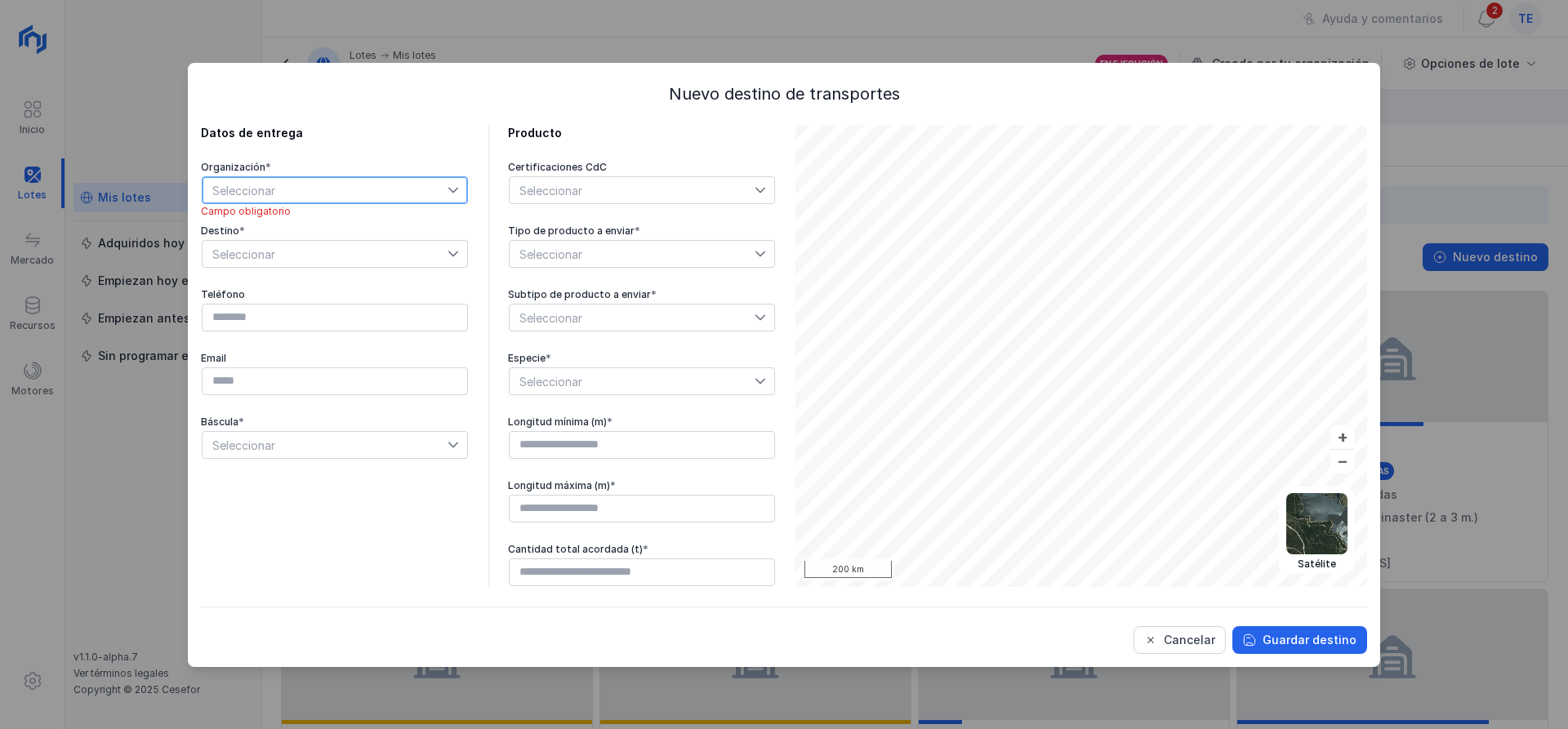
click at [430, 181] on span "Seleccionar" at bounding box center [325, 190] width 245 height 26
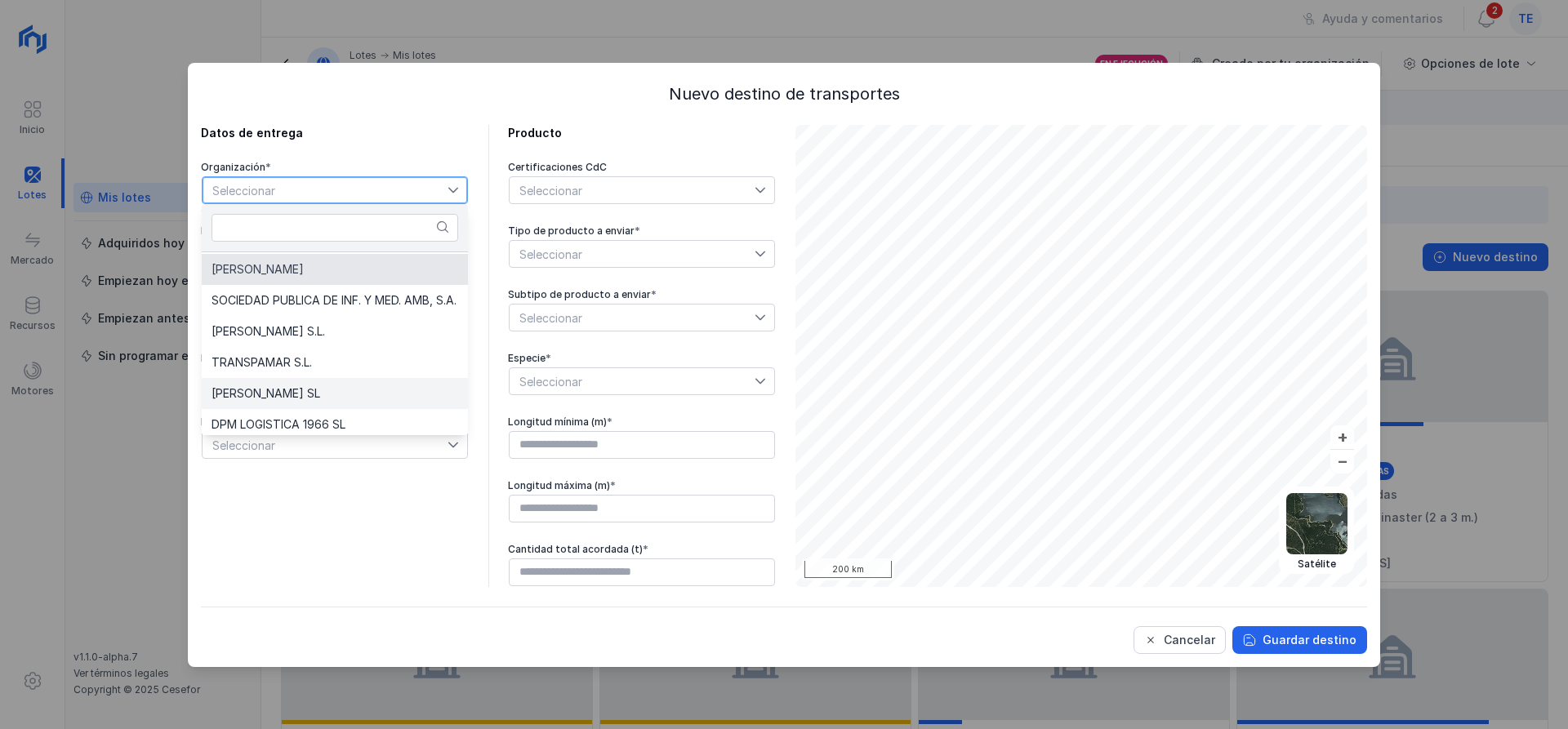
scroll to position [164, 0]
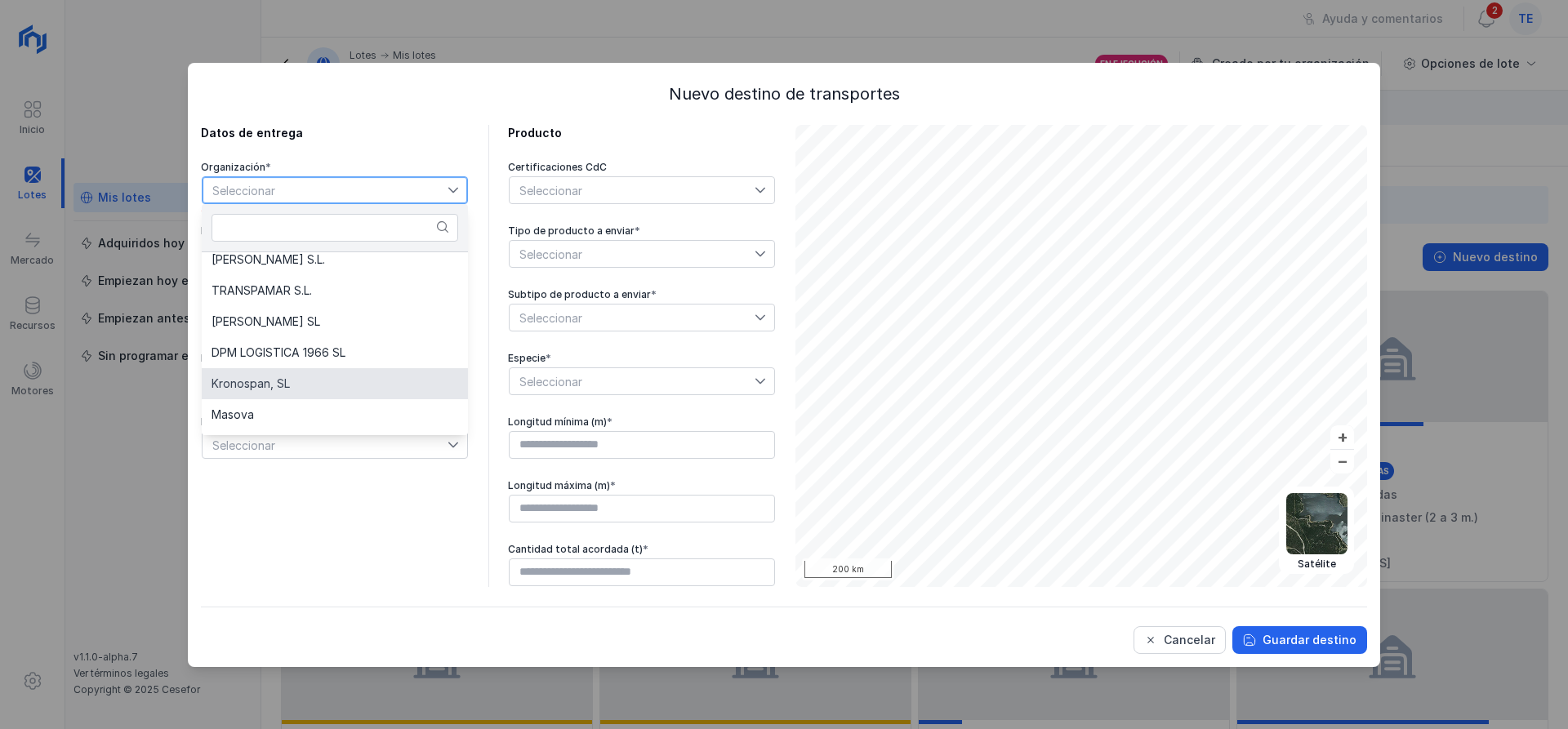
click at [340, 394] on li "Kronospan, SL" at bounding box center [334, 384] width 266 height 31
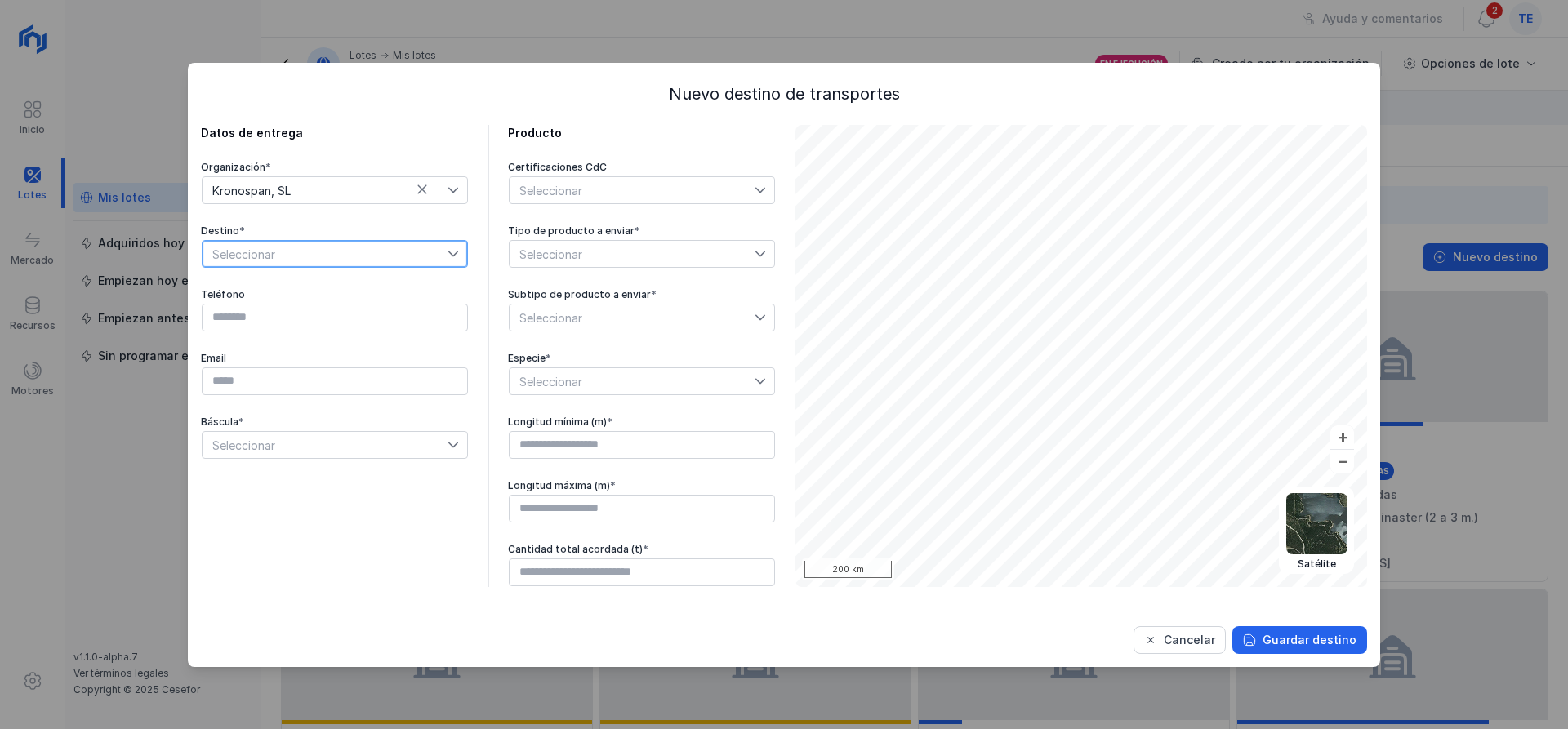
click at [369, 256] on span "Seleccionar" at bounding box center [325, 253] width 245 height 26
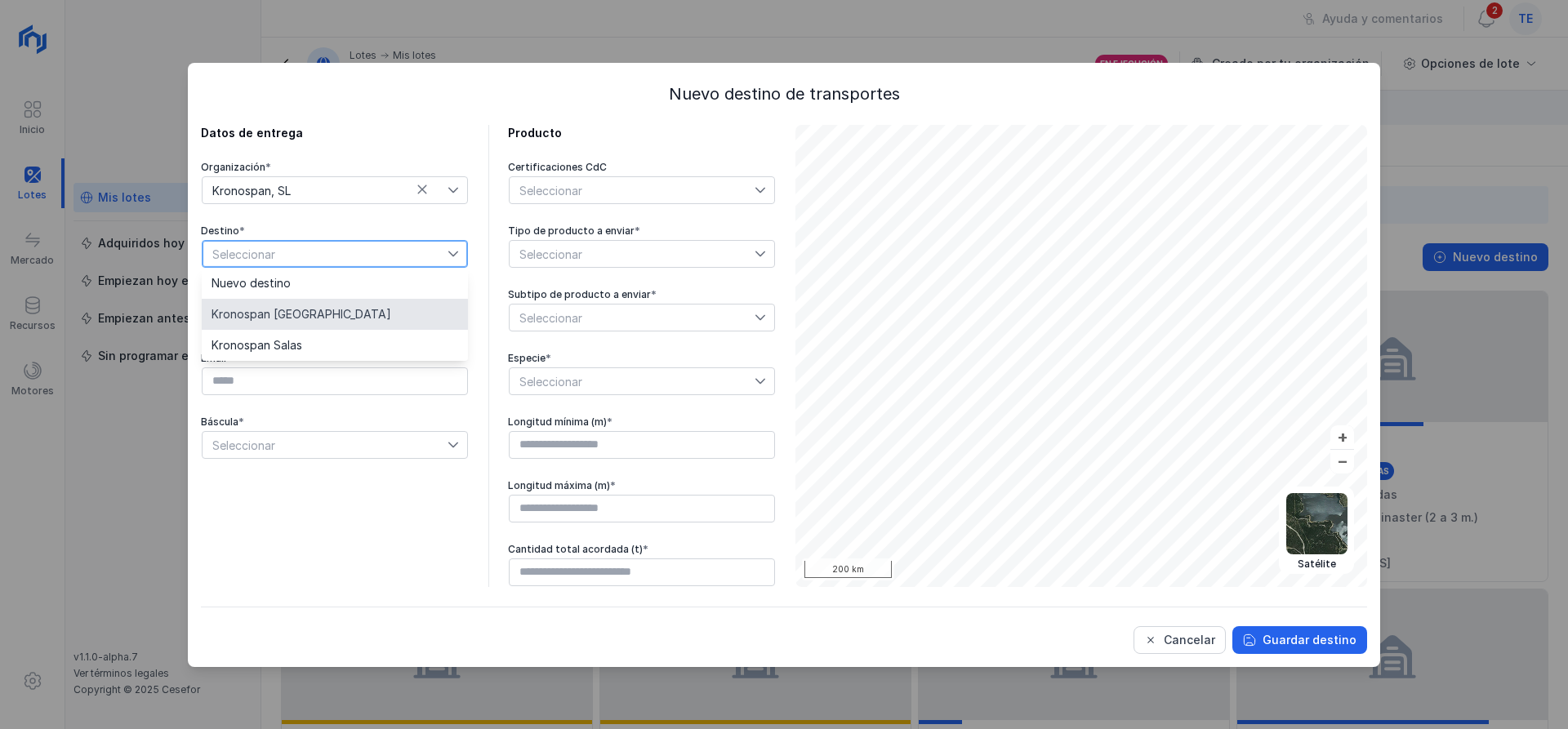
click at [328, 313] on li "Kronospan [GEOGRAPHIC_DATA]" at bounding box center [334, 314] width 266 height 31
type input "*********"
type input "**********"
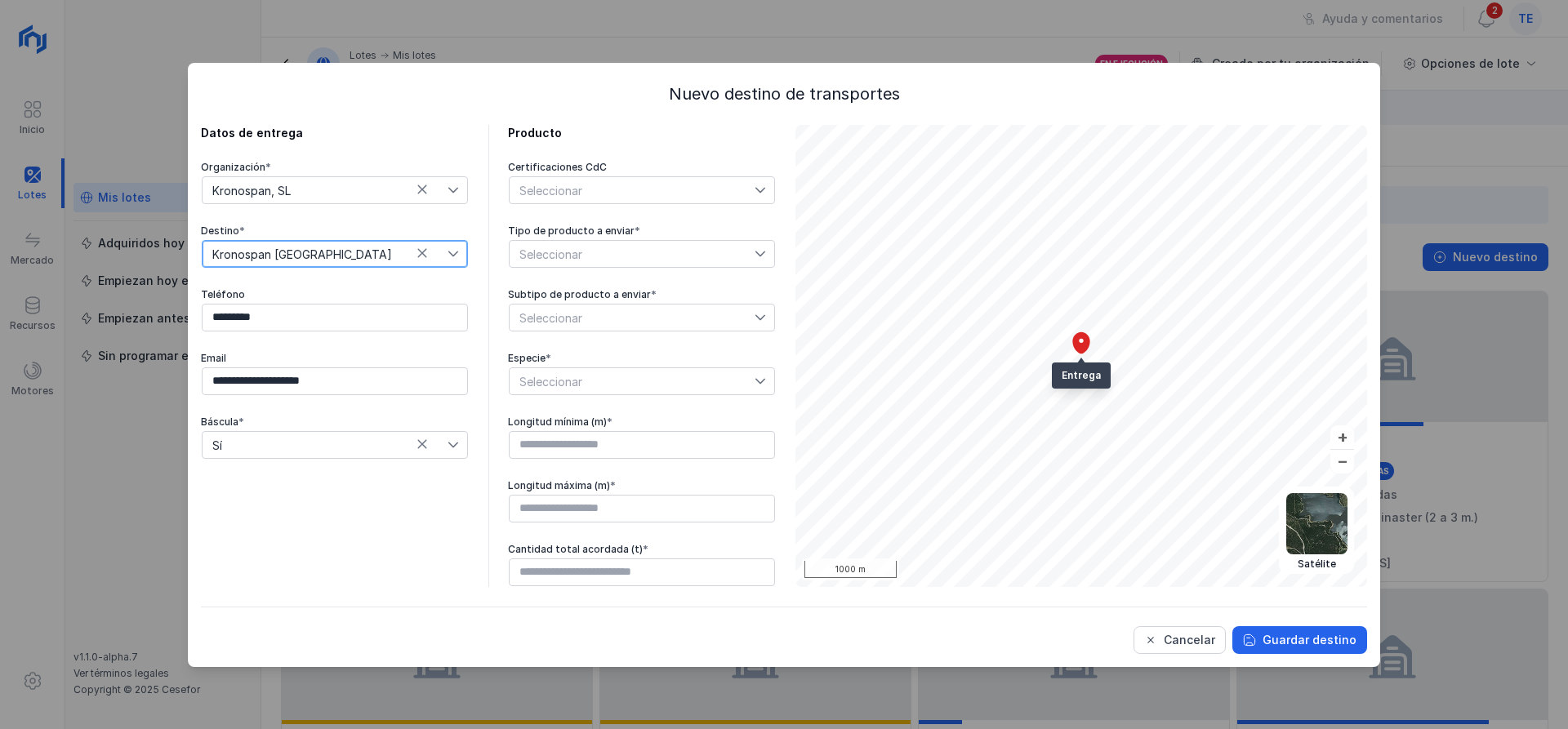
click at [697, 182] on div "Seleccionar" at bounding box center [632, 190] width 245 height 26
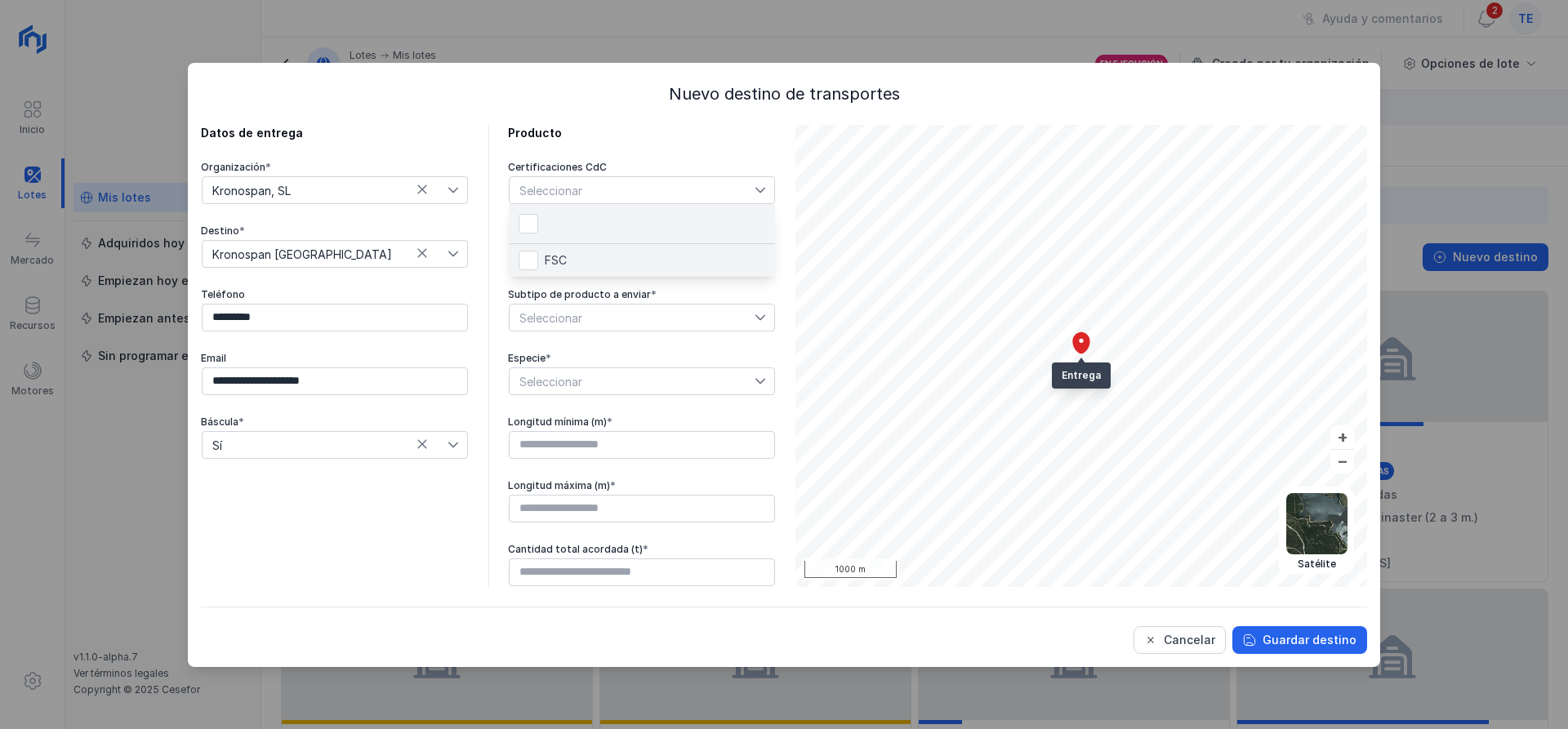
click at [611, 249] on li "FSC" at bounding box center [642, 260] width 266 height 33
click at [791, 353] on div "**********" at bounding box center [783, 356] width 1166 height 462
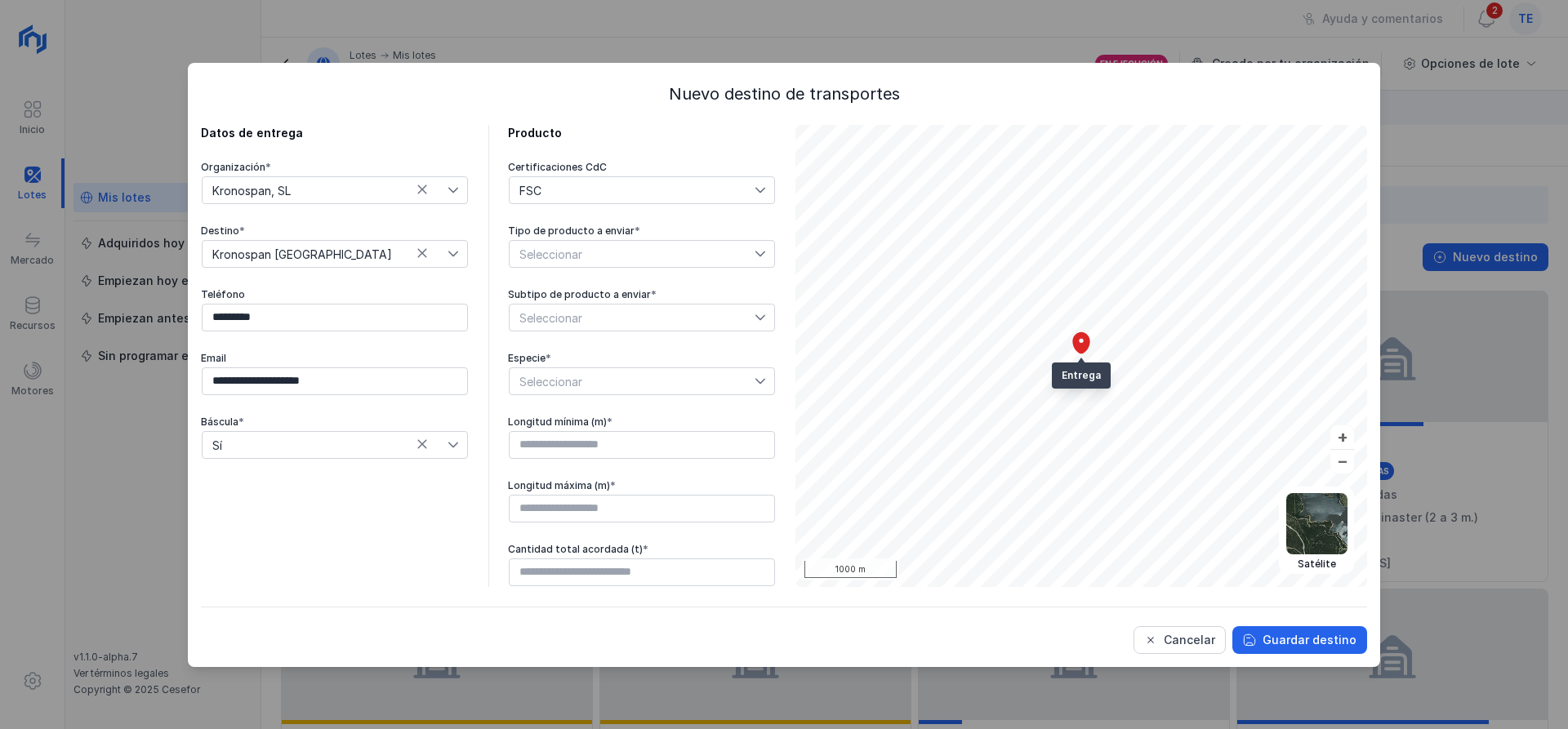
click at [651, 245] on span "Seleccionar" at bounding box center [632, 253] width 245 height 26
click at [605, 357] on li "Rollo" at bounding box center [642, 345] width 266 height 31
click at [724, 251] on icon at bounding box center [729, 253] width 12 height 12
click at [724, 251] on span "Seleccionar" at bounding box center [632, 253] width 245 height 26
click at [633, 369] on li "Subproductos" at bounding box center [642, 376] width 266 height 31
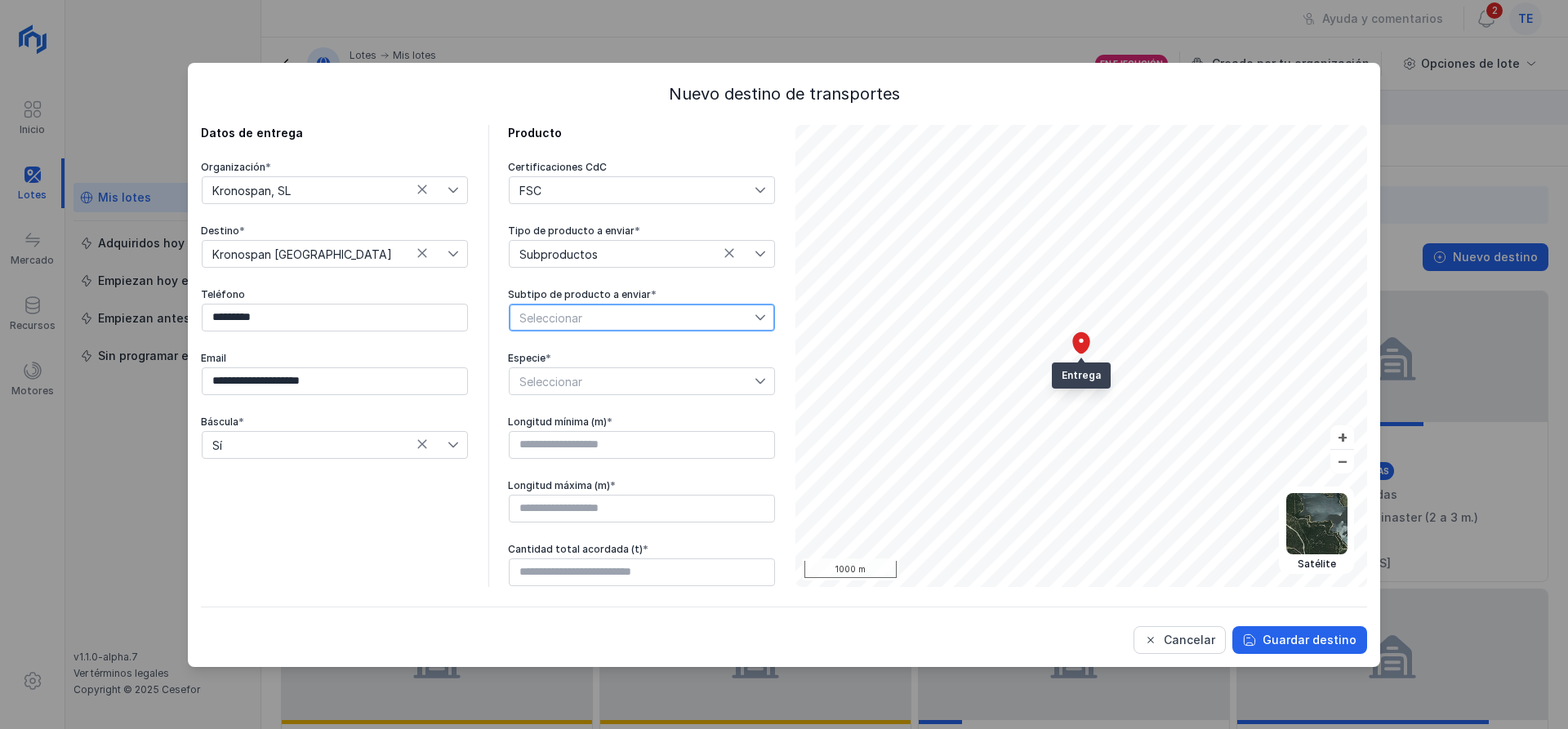
click at [649, 315] on span "Seleccionar" at bounding box center [632, 317] width 245 height 26
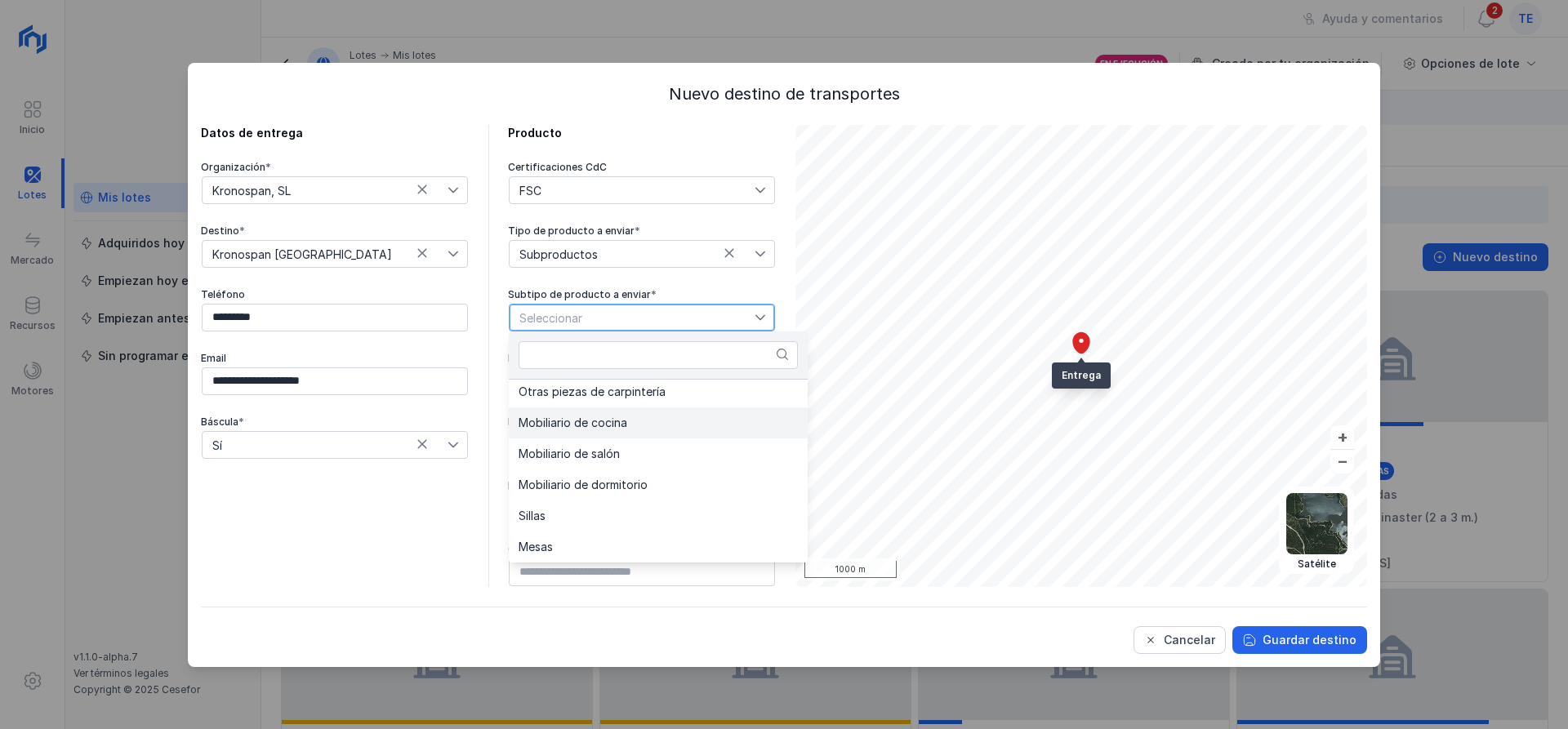
scroll to position [248, 0]
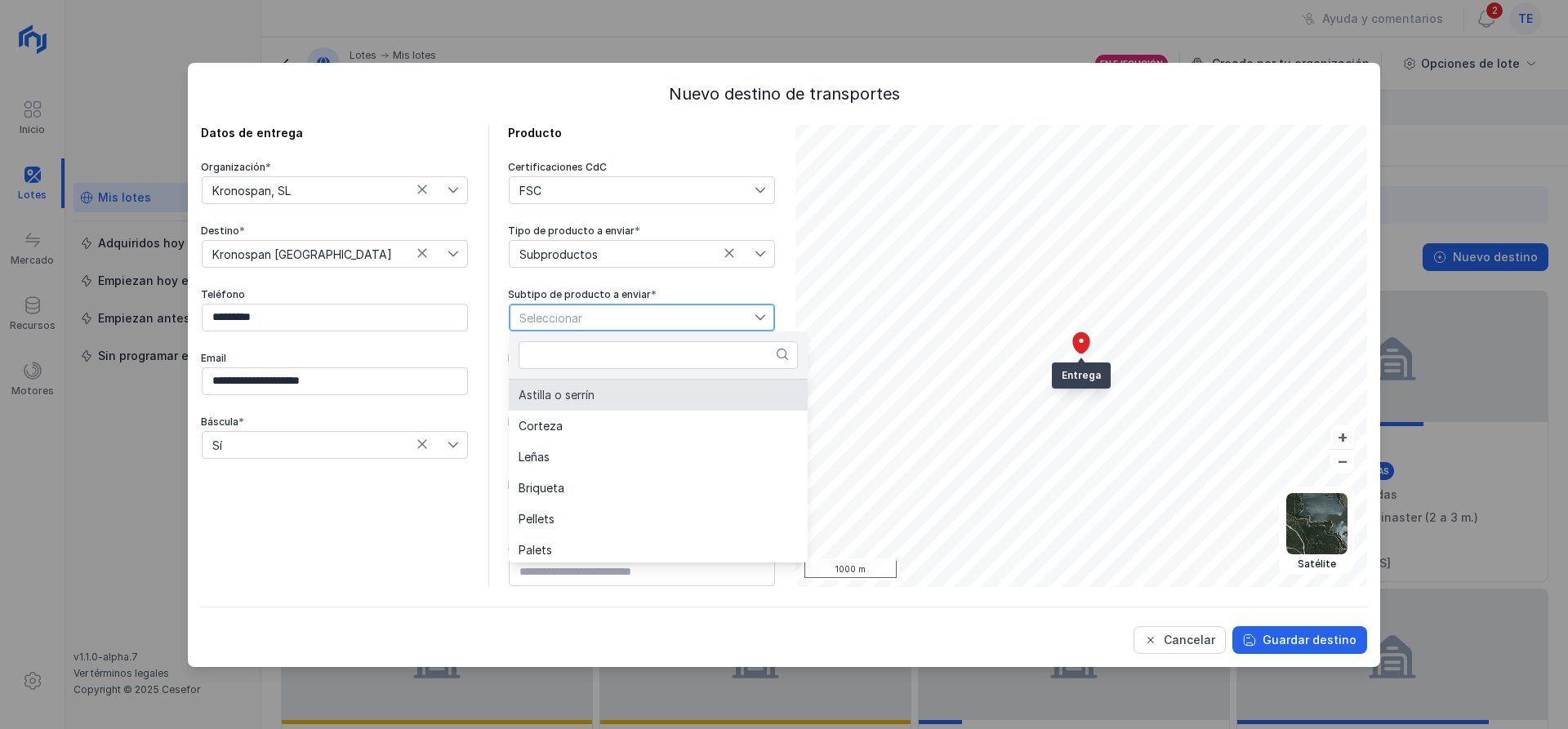
click at [616, 394] on li "Astilla o serrín" at bounding box center [659, 394] width 299 height 31
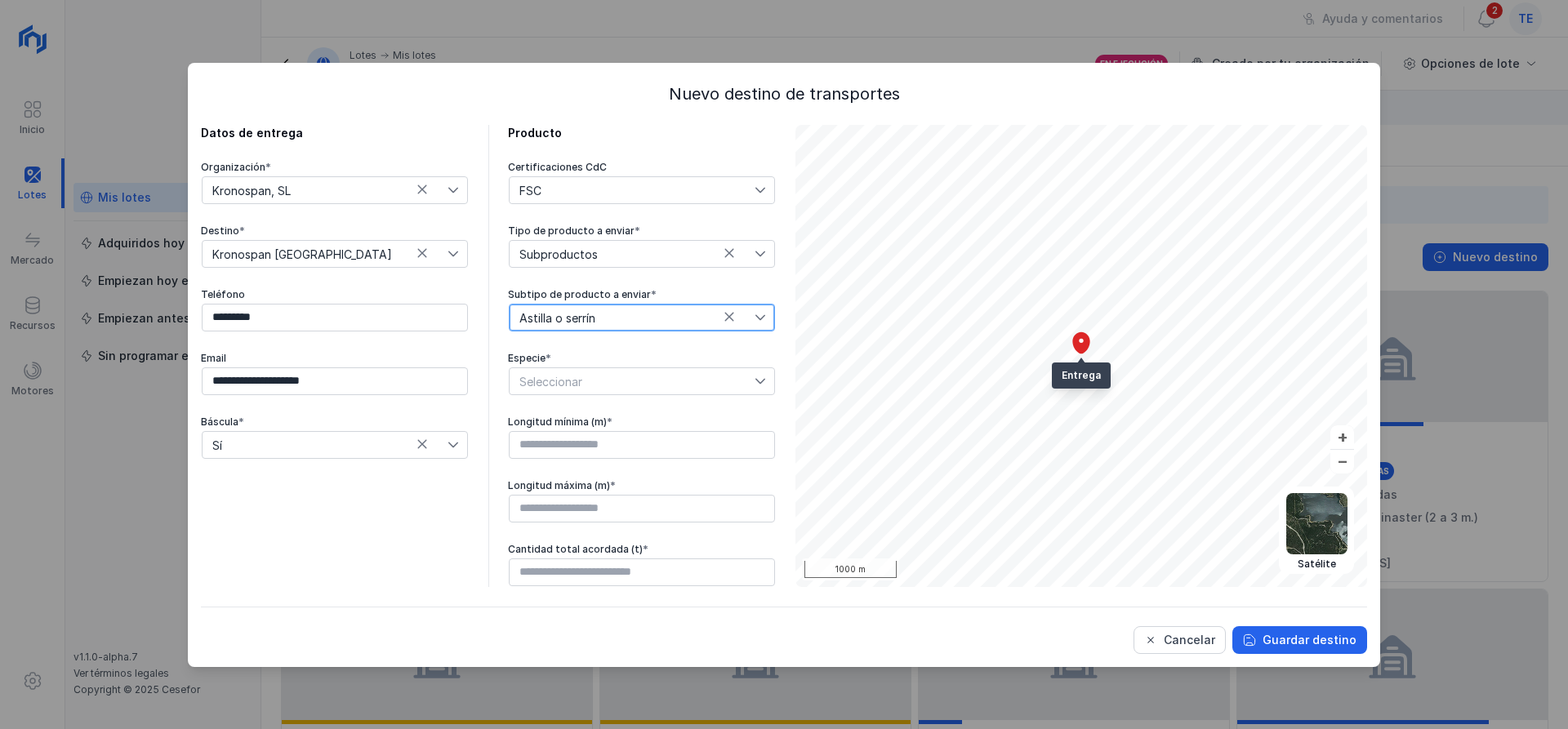
click at [619, 391] on span "Seleccionar" at bounding box center [632, 381] width 245 height 26
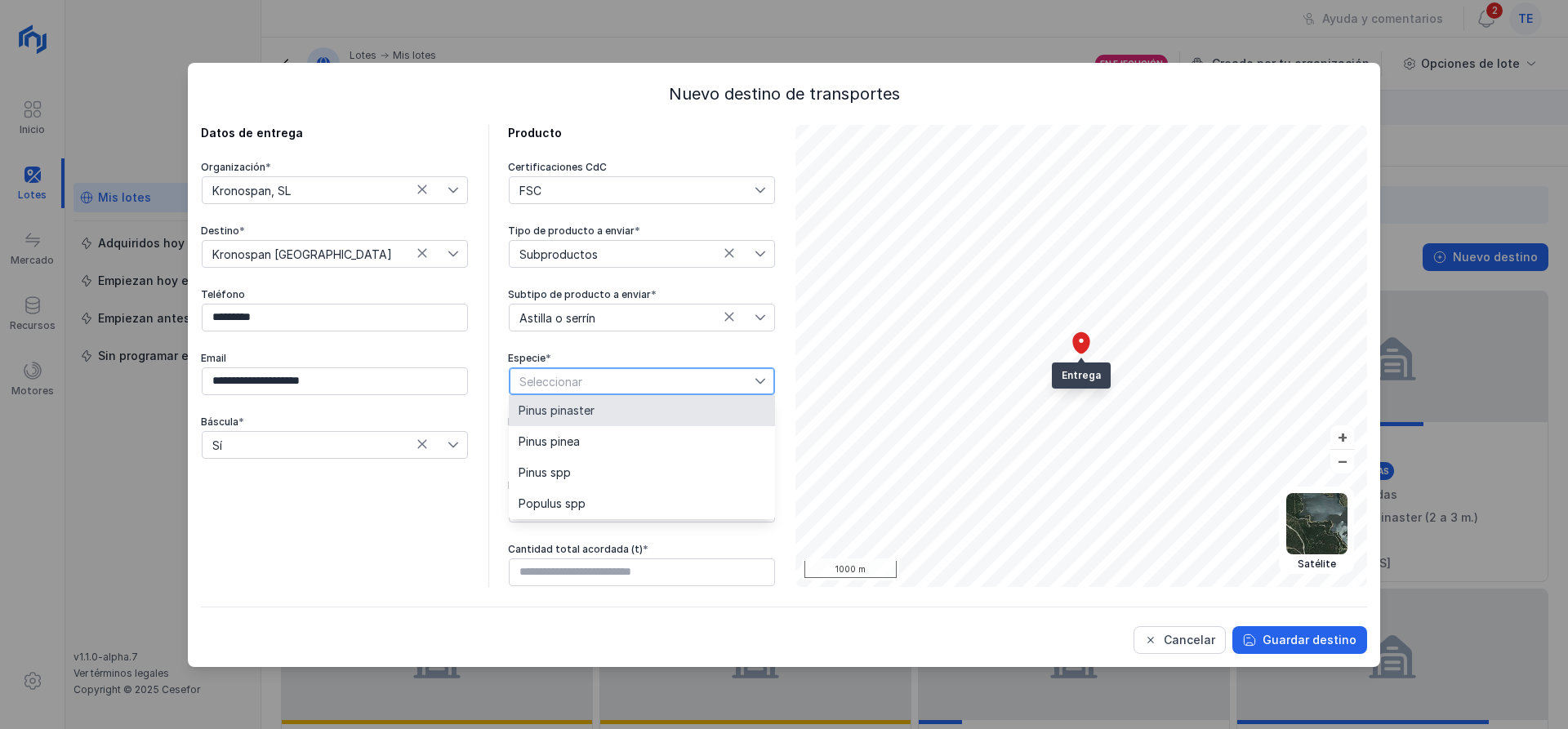
click at [601, 411] on li "Pinus pinaster" at bounding box center [642, 411] width 266 height 31
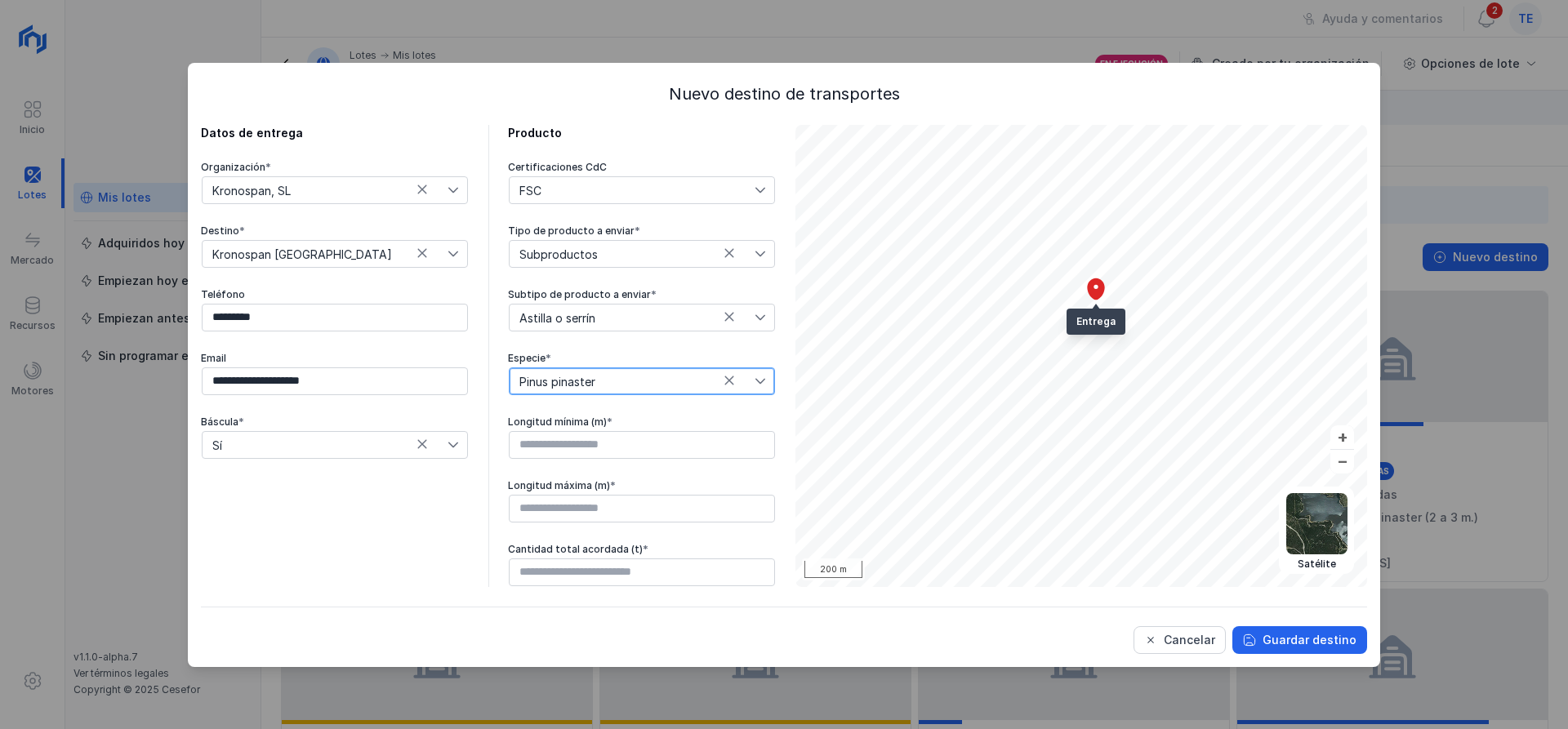
click at [677, 459] on div at bounding box center [642, 445] width 268 height 30
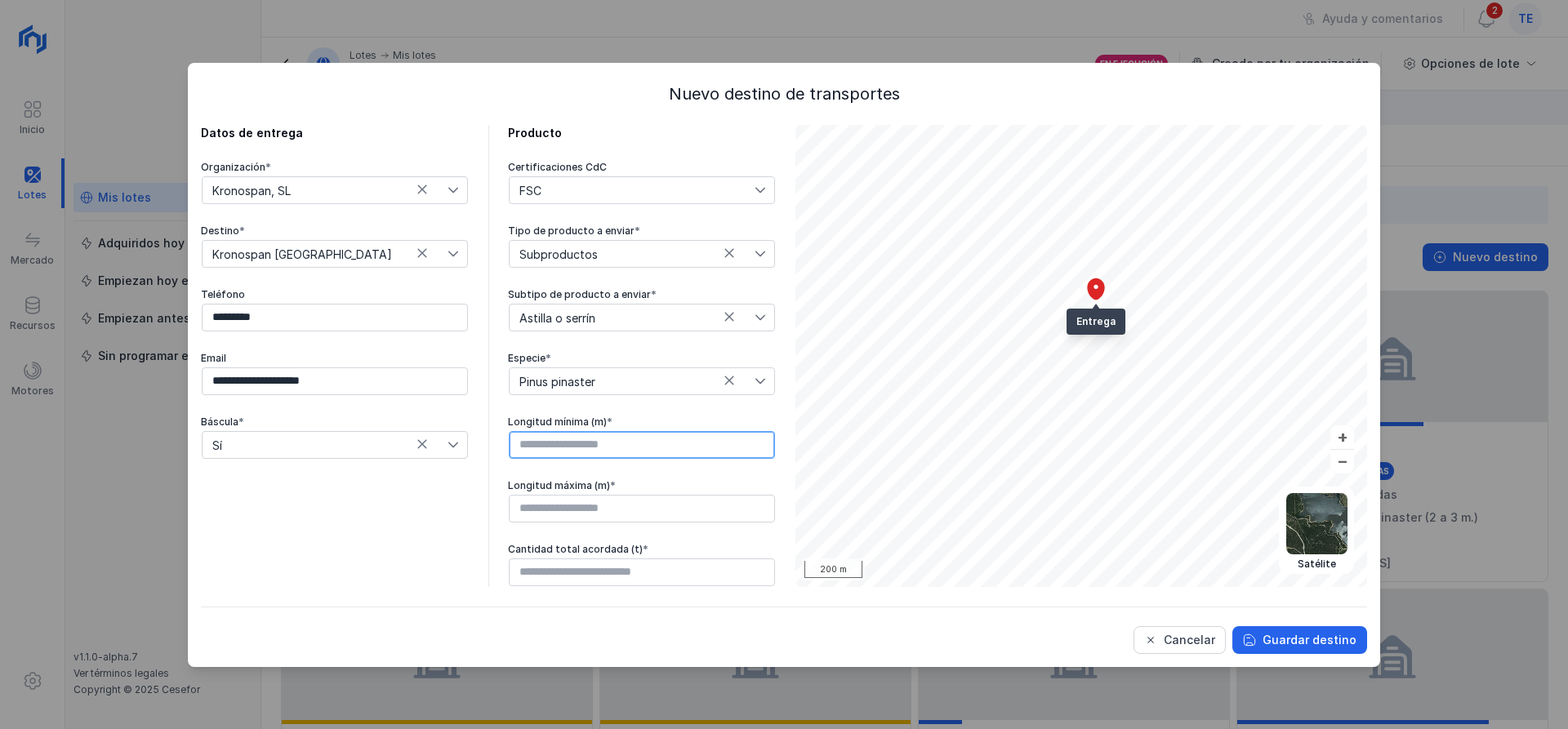
click at [687, 449] on input "text" at bounding box center [642, 445] width 266 height 28
type input "****"
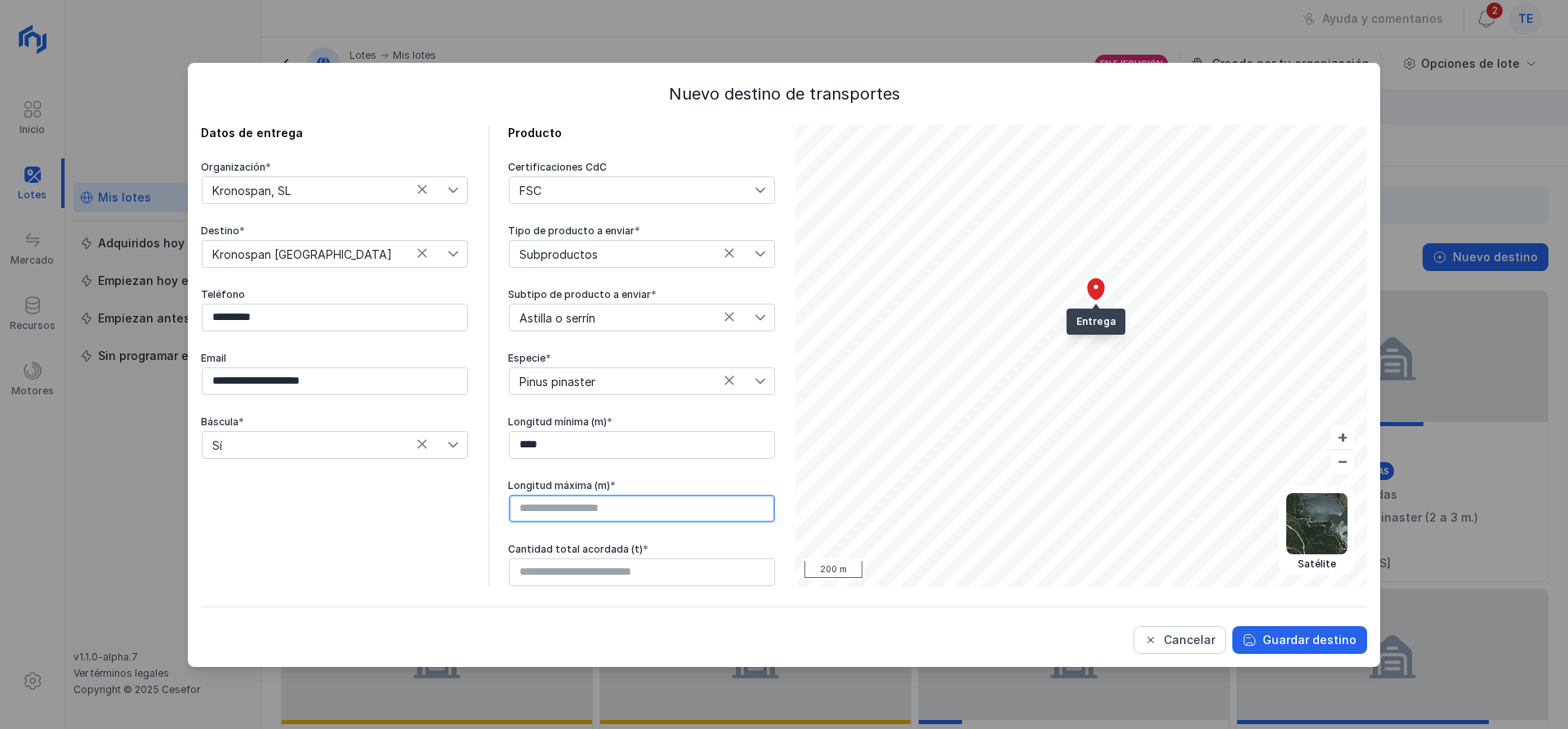
click at [685, 518] on input "text" at bounding box center [642, 508] width 266 height 28
type input "****"
drag, startPoint x: 503, startPoint y: 553, endPoint x: 610, endPoint y: 552, distance: 107.0
click at [610, 552] on div "**********" at bounding box center [488, 356] width 575 height 462
click at [546, 550] on div "Cantidad total acordada (t) *" at bounding box center [642, 549] width 268 height 13
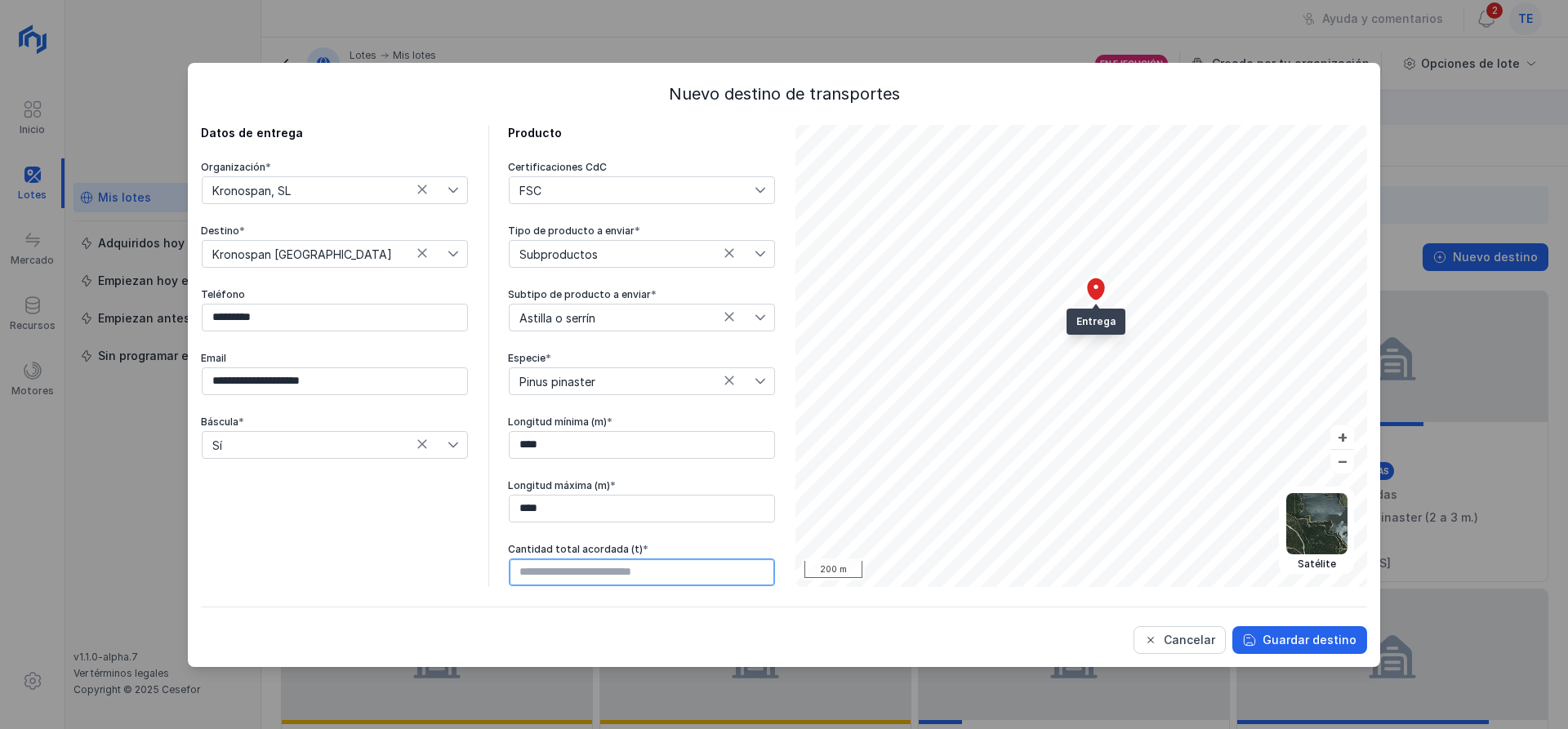
click at [602, 581] on input "text" at bounding box center [642, 572] width 266 height 28
drag, startPoint x: 593, startPoint y: 523, endPoint x: 502, endPoint y: 500, distance: 93.9
click at [415, 484] on div "**********" at bounding box center [488, 356] width 575 height 462
drag, startPoint x: 576, startPoint y: 529, endPoint x: 400, endPoint y: 463, distance: 188.0
click at [400, 463] on div "**********" at bounding box center [488, 356] width 575 height 462
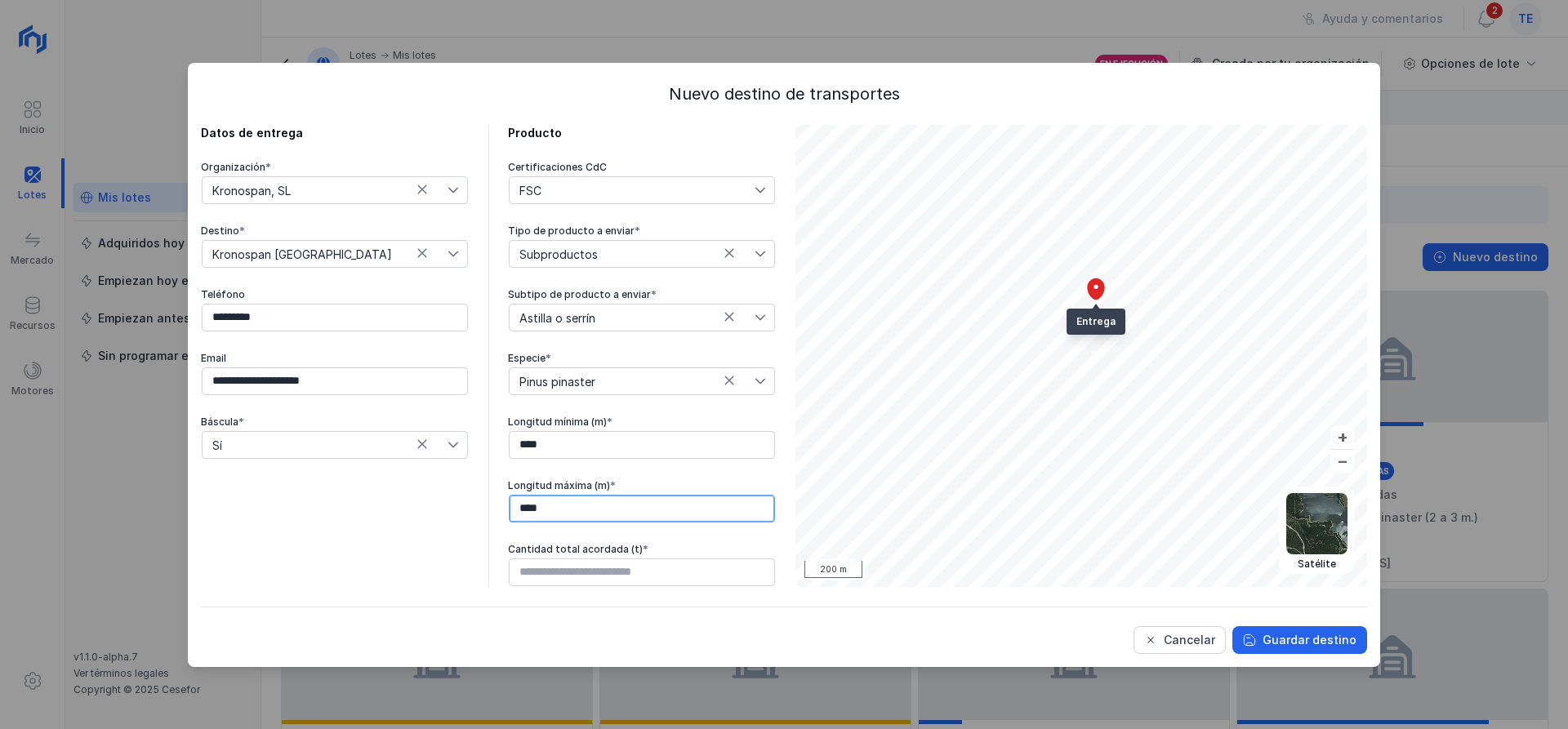
drag, startPoint x: 543, startPoint y: 499, endPoint x: 499, endPoint y: 506, distance: 44.6
click at [499, 506] on div "**********" at bounding box center [488, 356] width 575 height 462
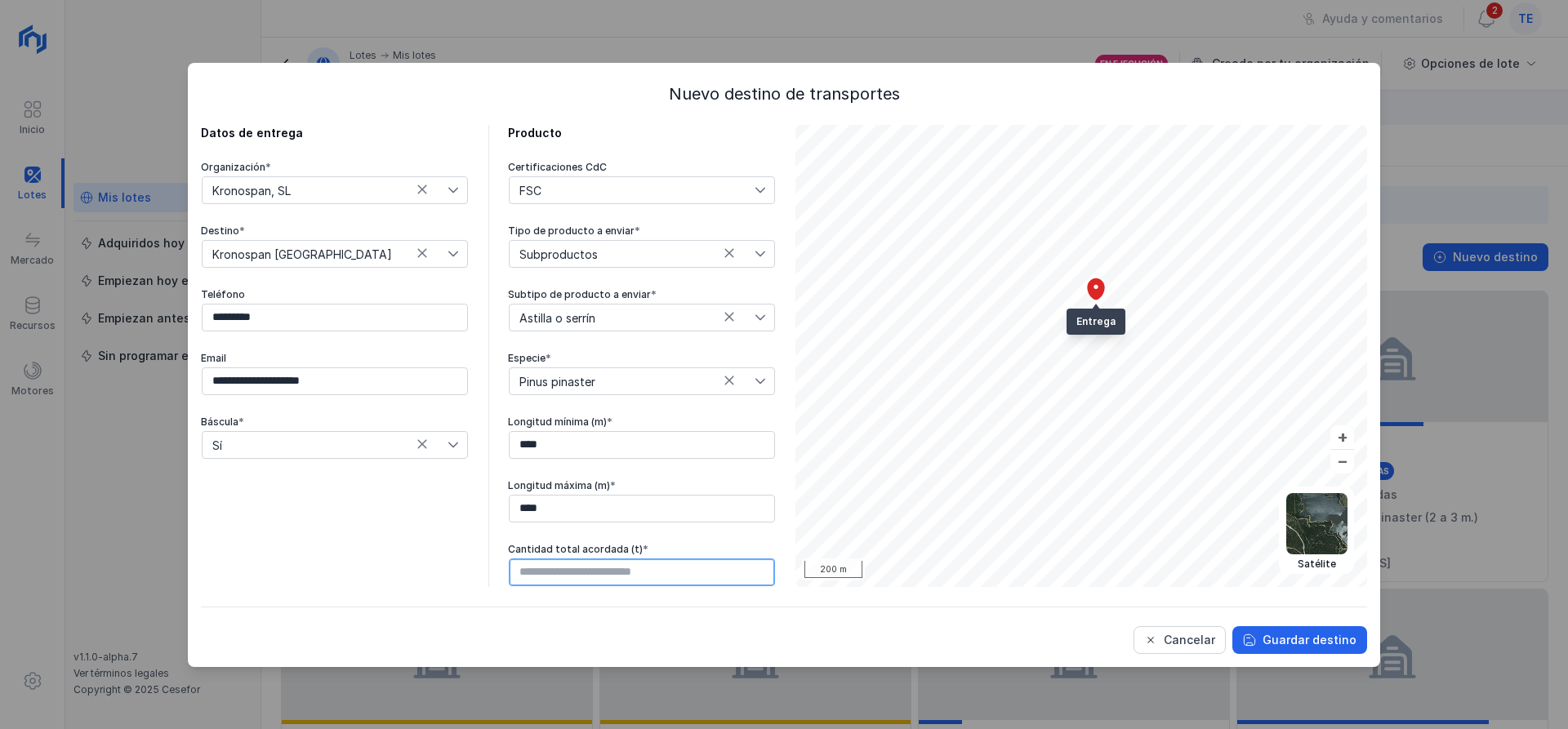
click at [722, 572] on input "text" at bounding box center [642, 572] width 266 height 28
type input "******"
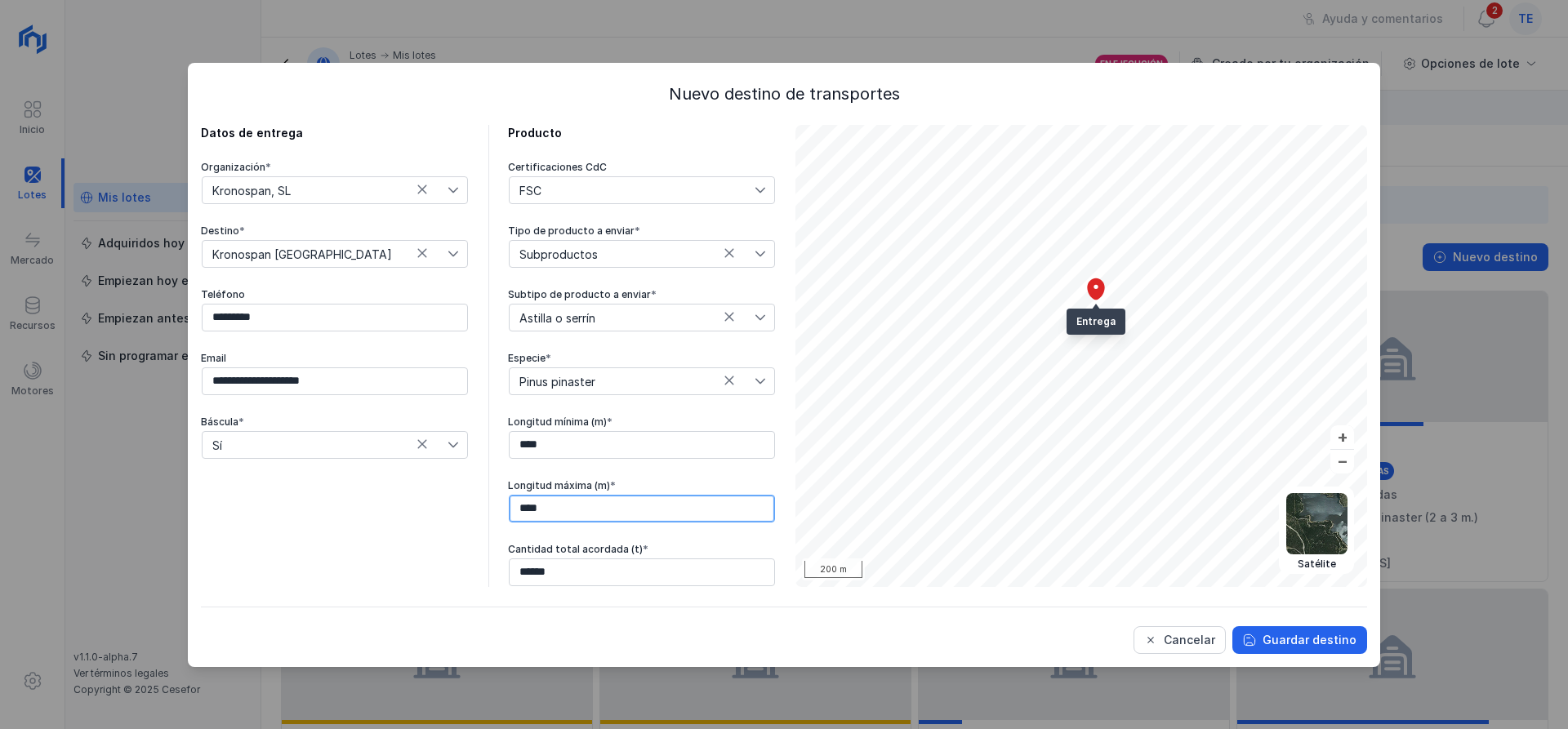
click at [524, 519] on input "****" at bounding box center [642, 508] width 266 height 28
type input "****"
click at [1329, 640] on div "Guardar destino" at bounding box center [1309, 640] width 94 height 16
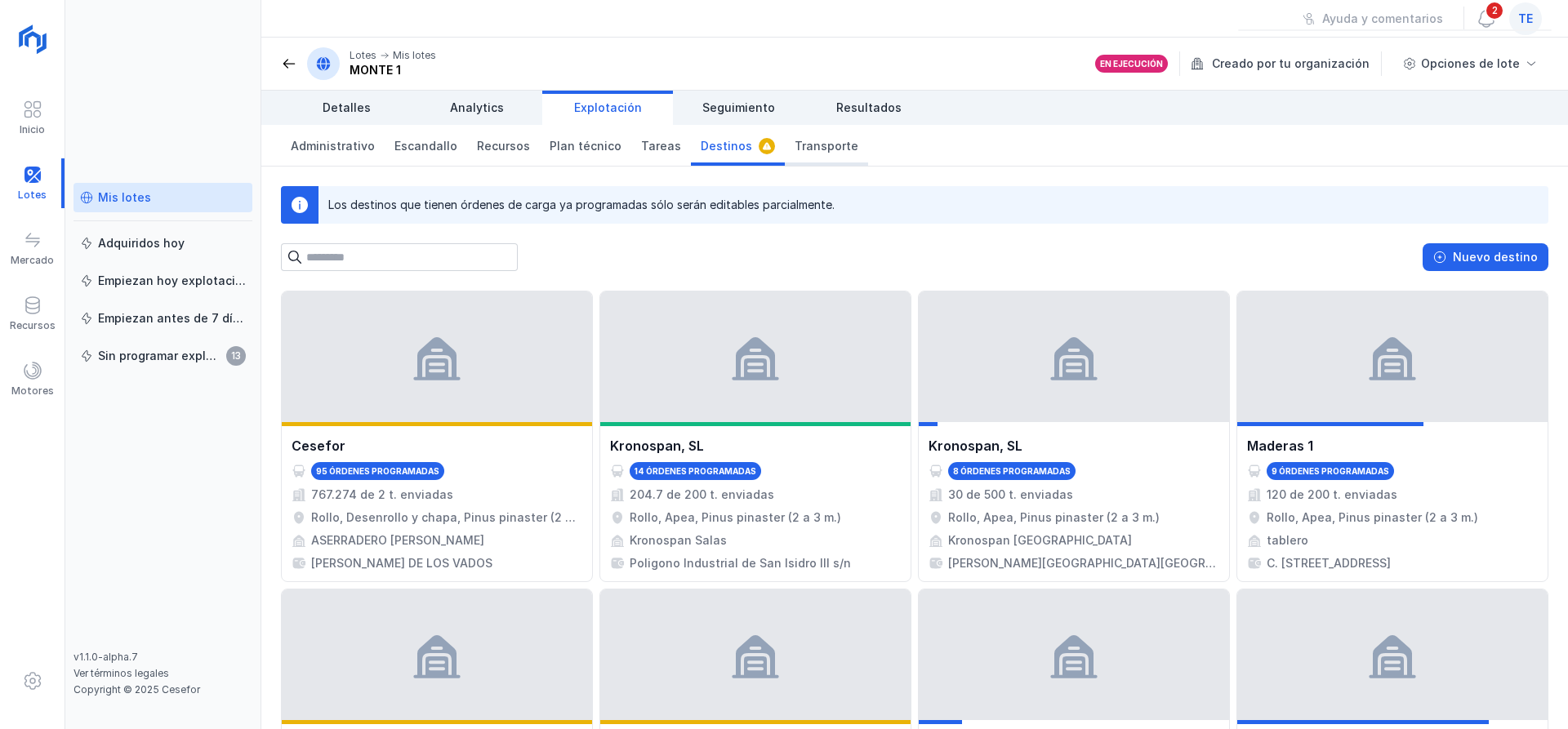
click at [785, 154] on link "Transporte" at bounding box center [826, 146] width 83 height 41
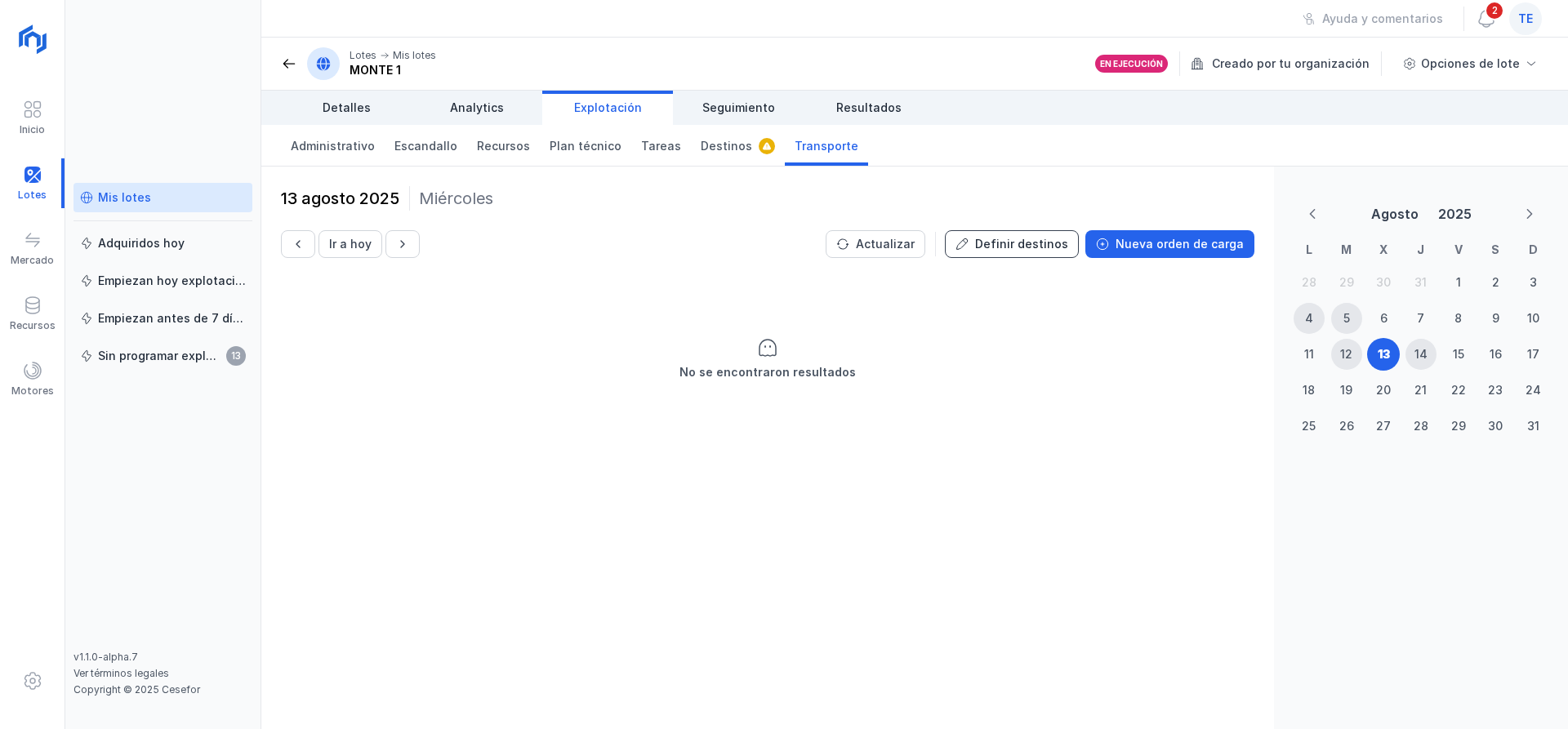
click at [1002, 230] on button "Definir destinos" at bounding box center [1012, 243] width 134 height 28
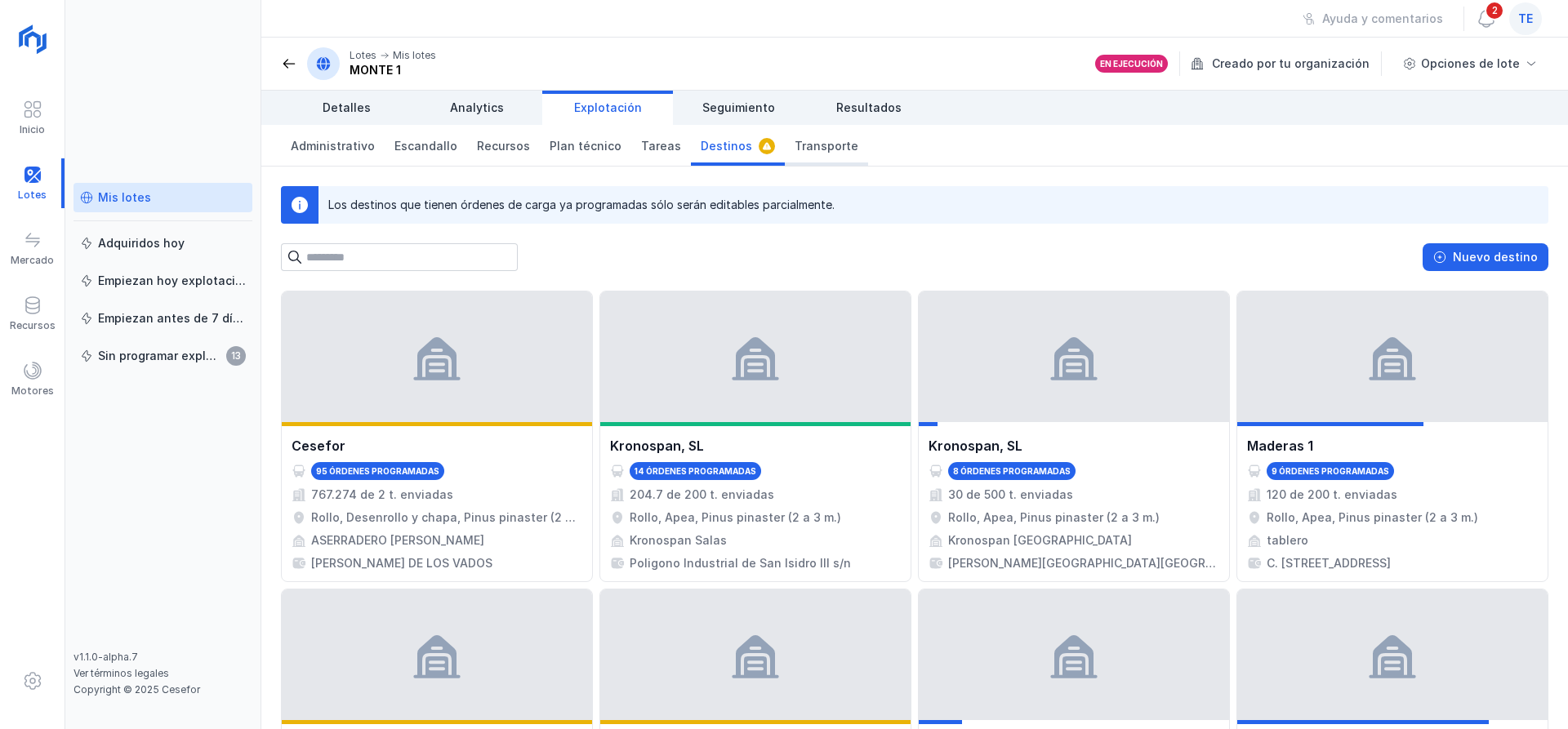
click at [802, 152] on span "Transporte" at bounding box center [826, 146] width 64 height 16
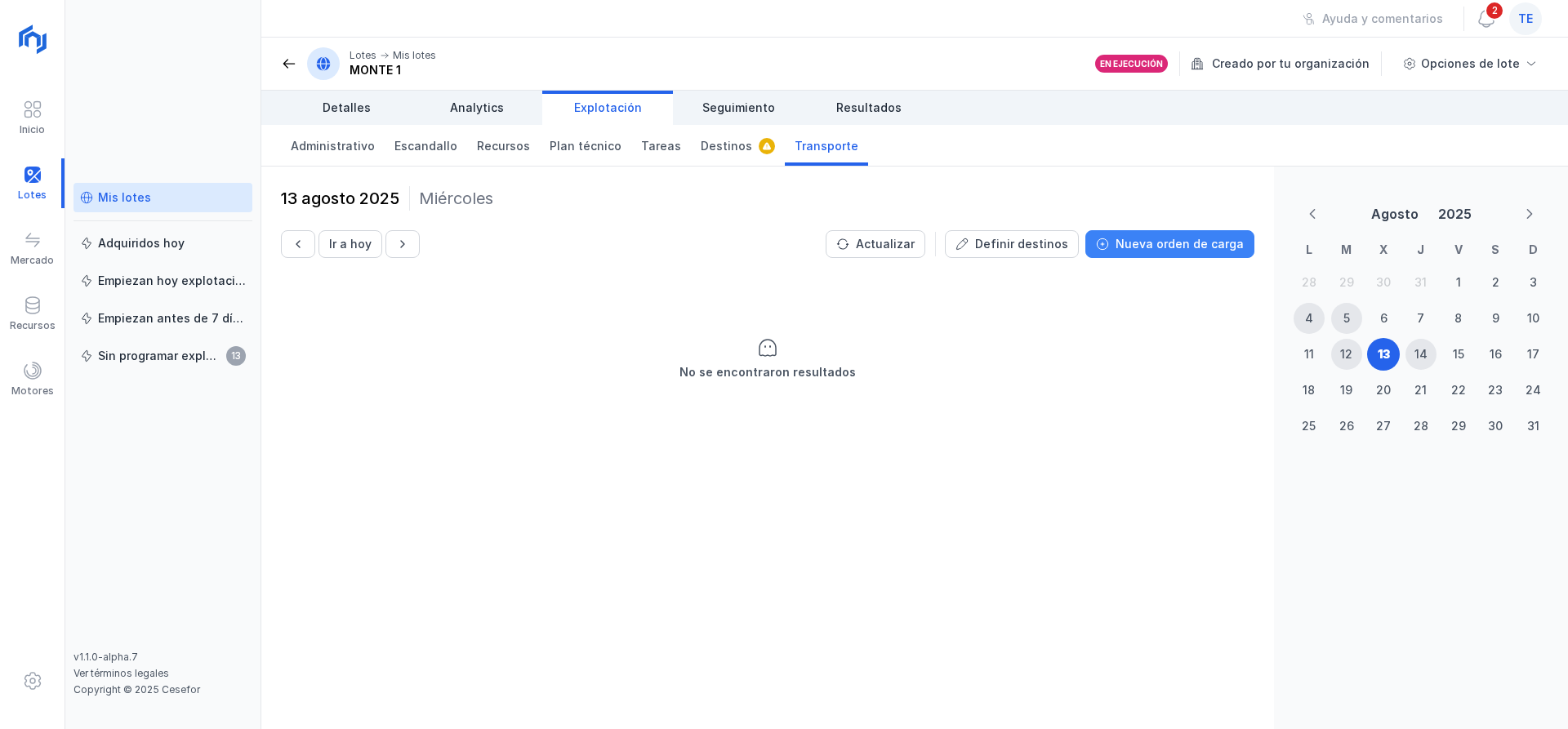
click at [1219, 243] on div "Nueva orden de carga" at bounding box center [1180, 244] width 128 height 16
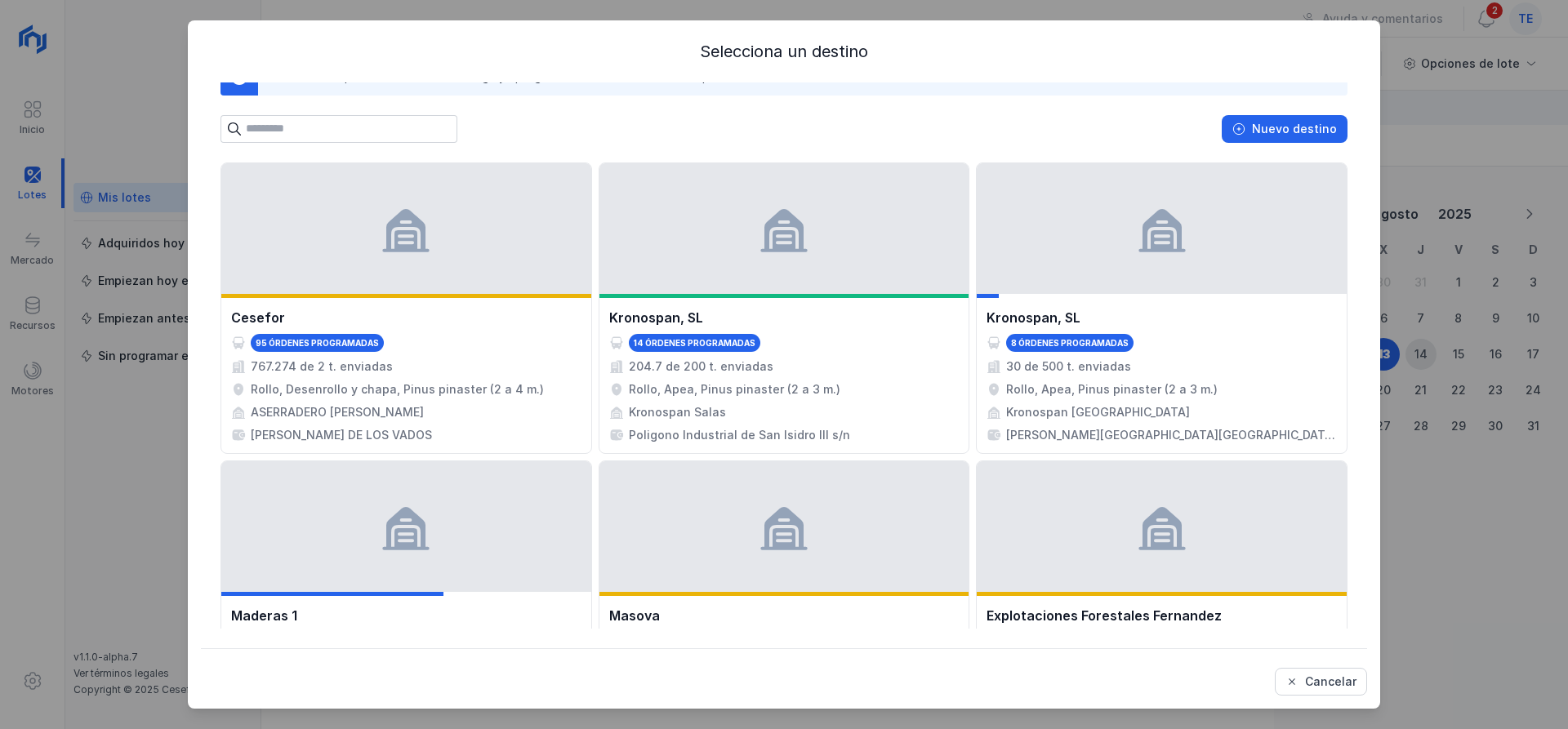
scroll to position [81, 0]
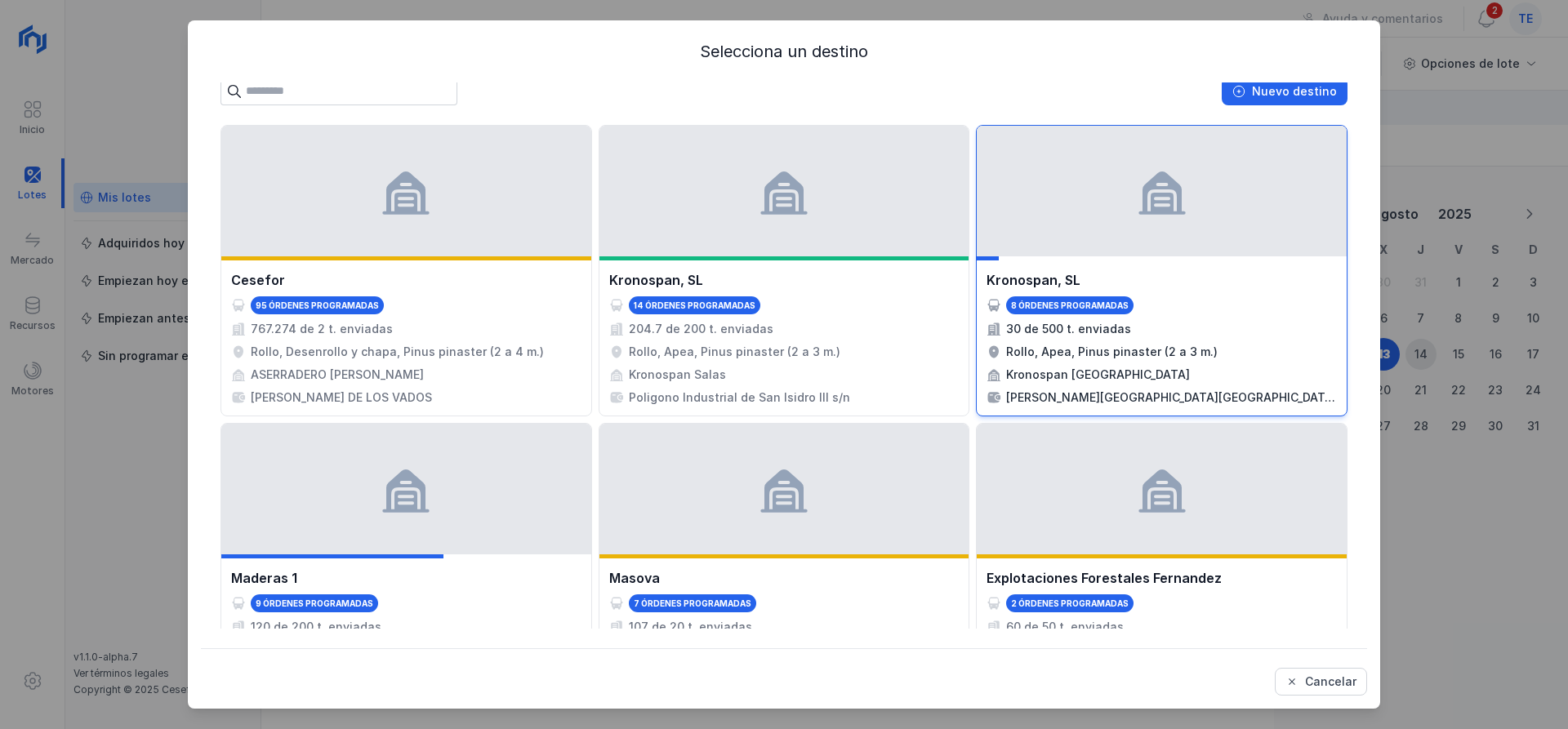
click at [1142, 202] on span at bounding box center [1162, 191] width 52 height 52
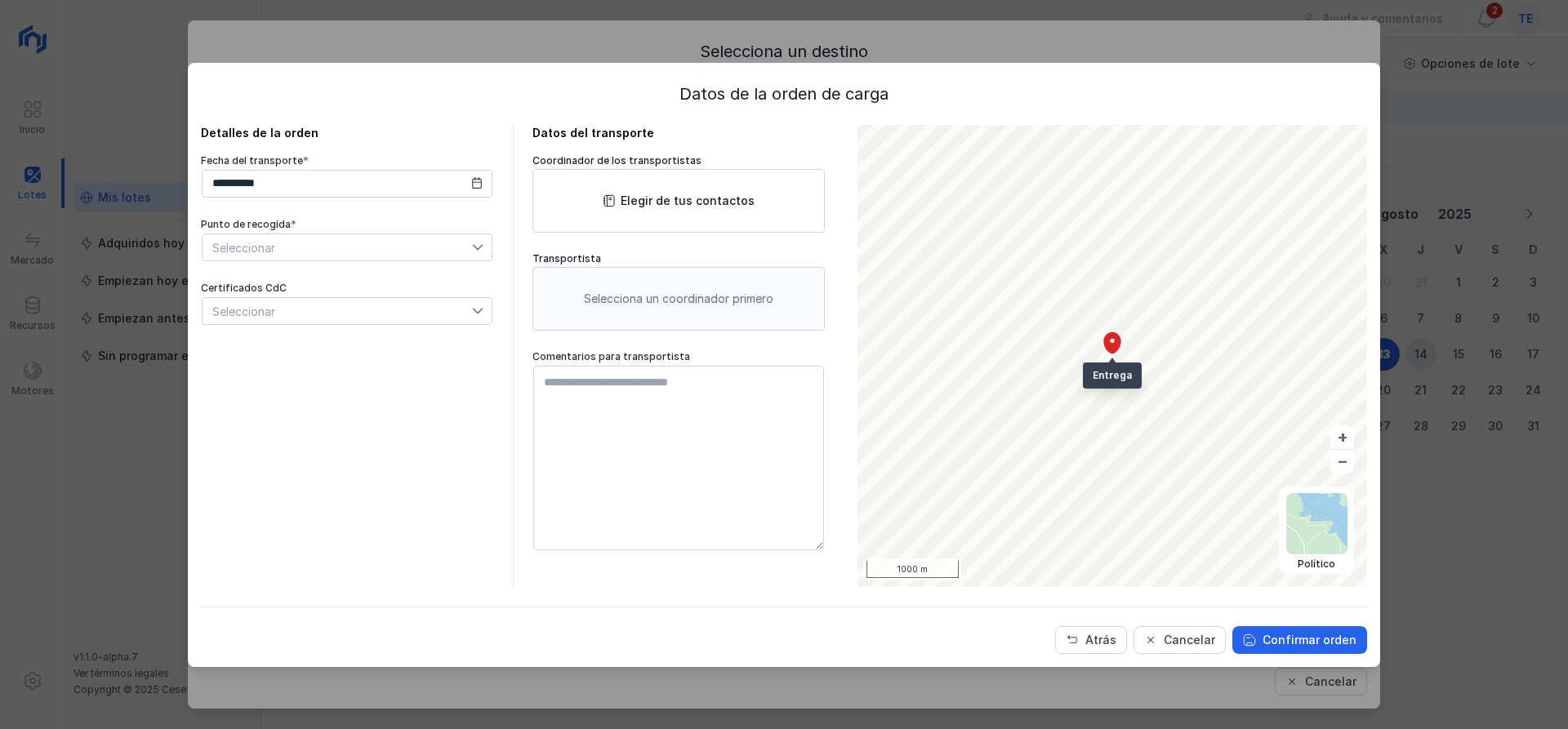
click at [477, 190] on span at bounding box center [477, 182] width 12 height 16
click at [474, 186] on icon at bounding box center [477, 182] width 12 height 12
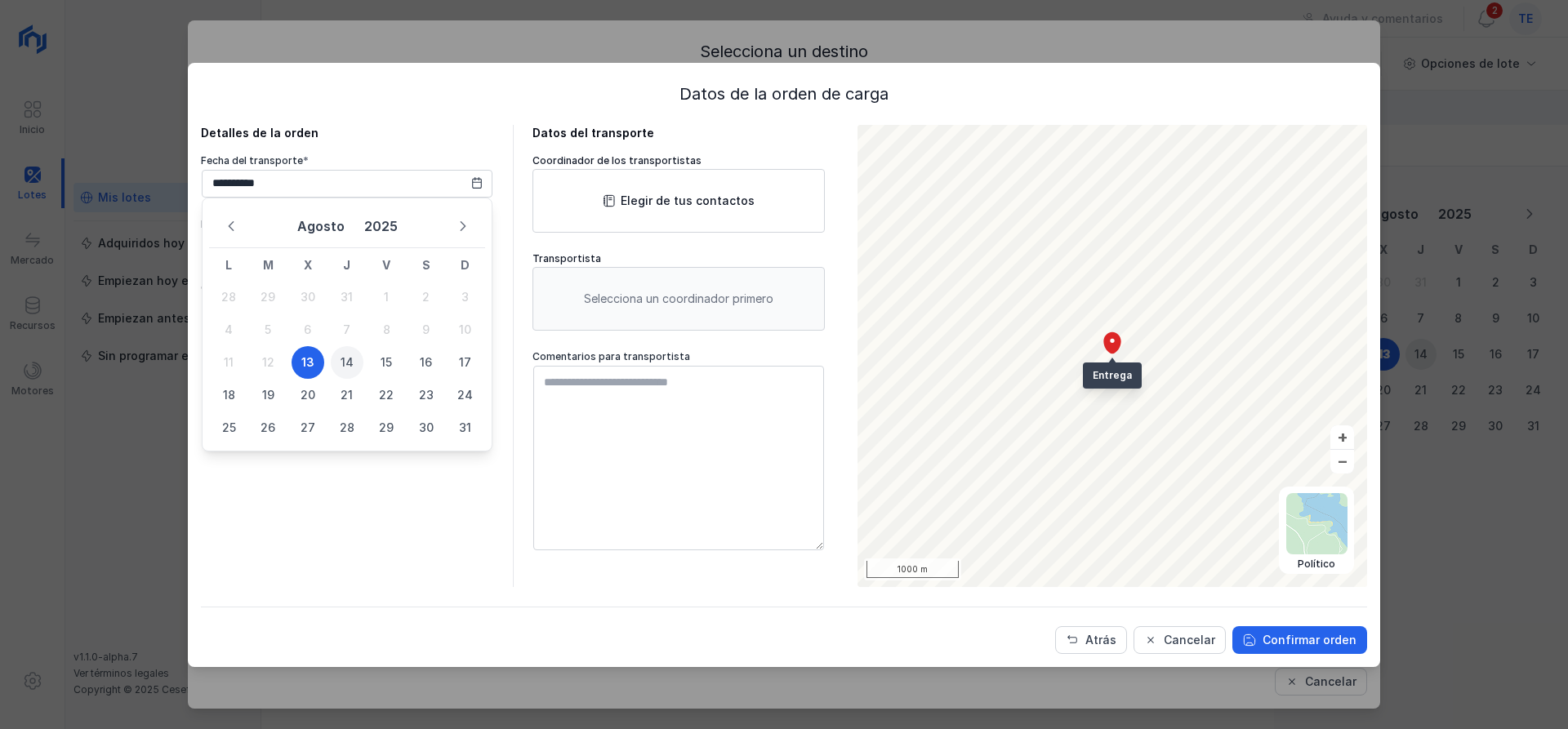
click at [341, 364] on span "14" at bounding box center [347, 362] width 33 height 33
type input "**********"
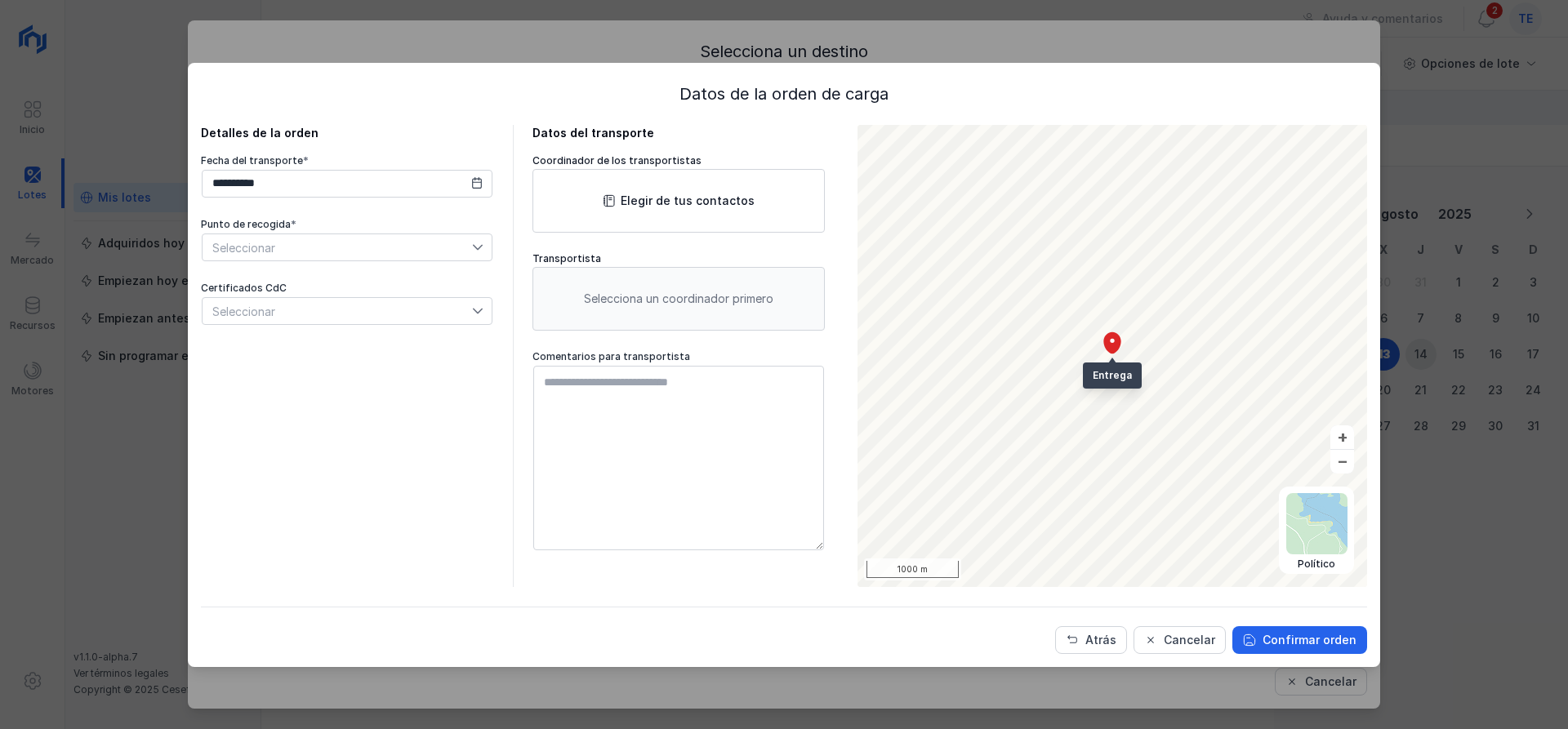
click at [307, 251] on span "Seleccionar" at bounding box center [337, 247] width 269 height 26
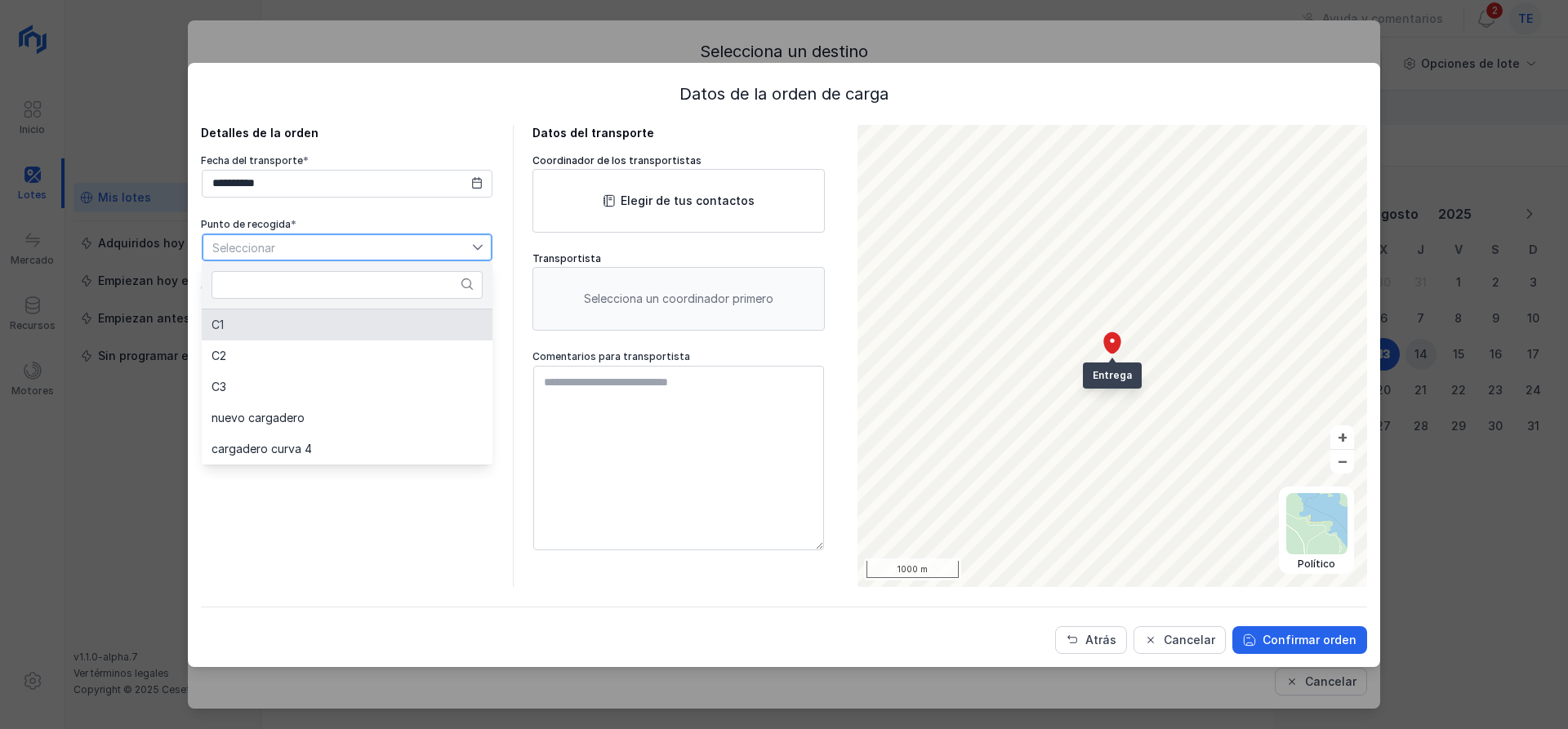
click at [281, 325] on li "C1" at bounding box center [346, 325] width 291 height 31
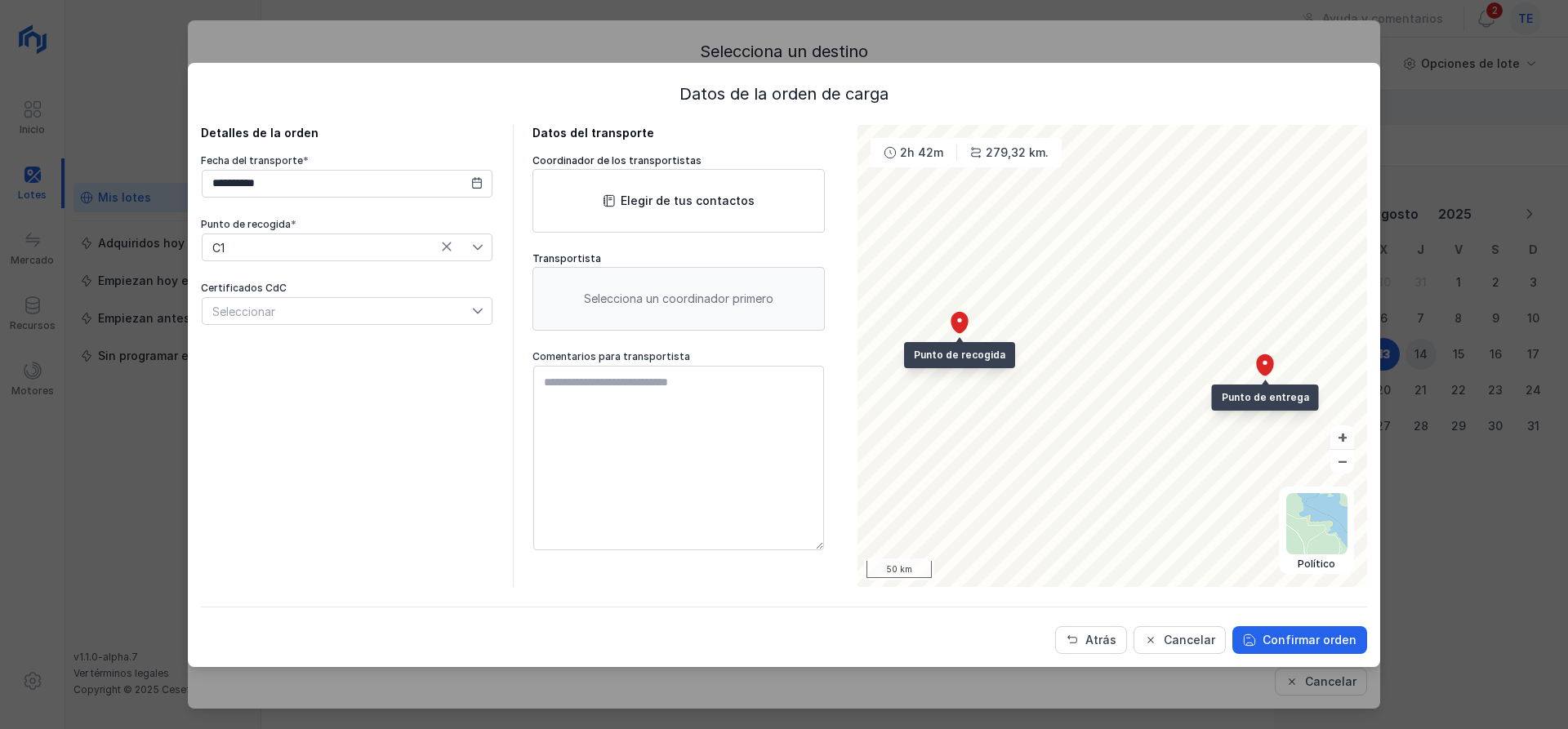
click at [293, 305] on div "Seleccionar" at bounding box center [337, 310] width 269 height 26
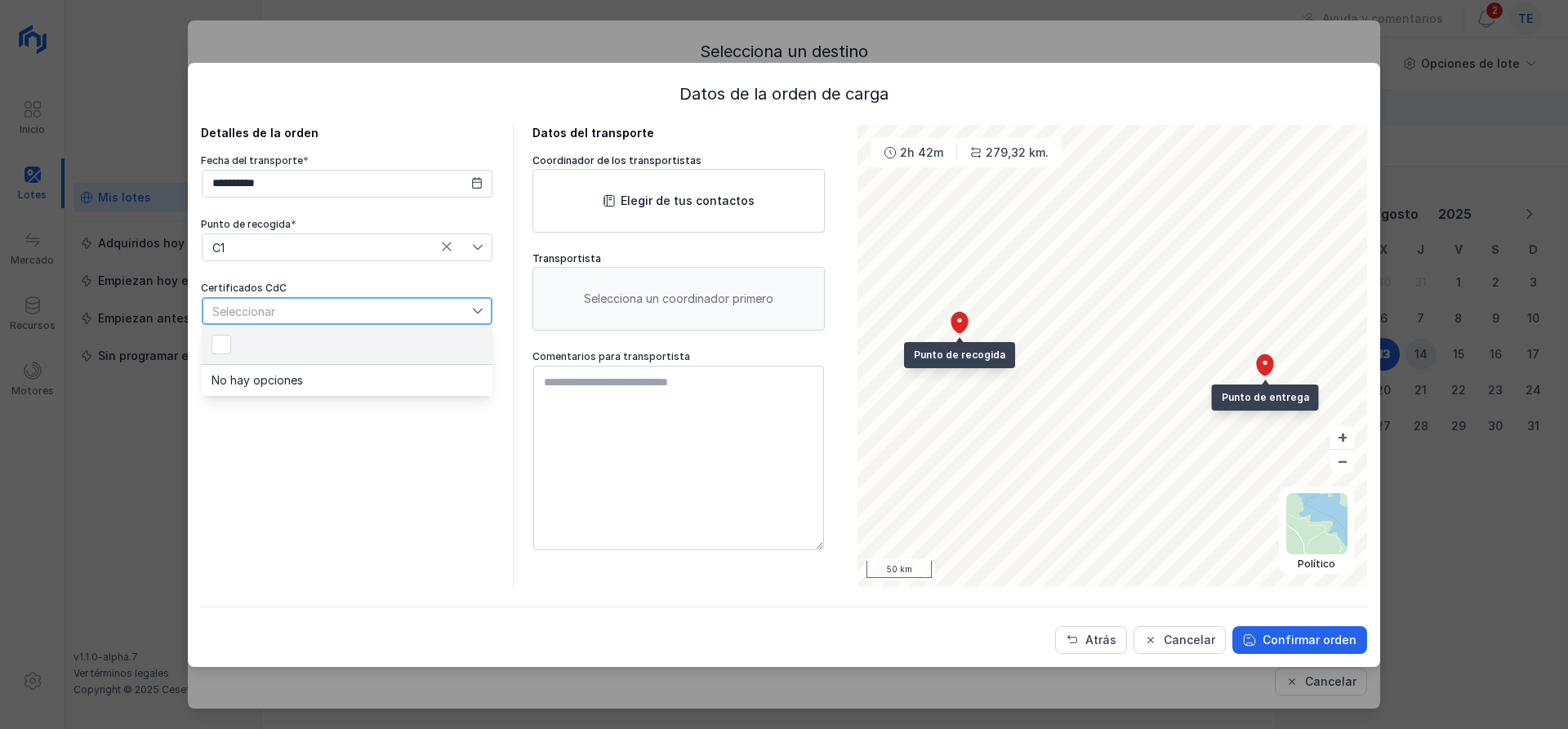
click at [277, 417] on div "**********" at bounding box center [346, 356] width 293 height 462
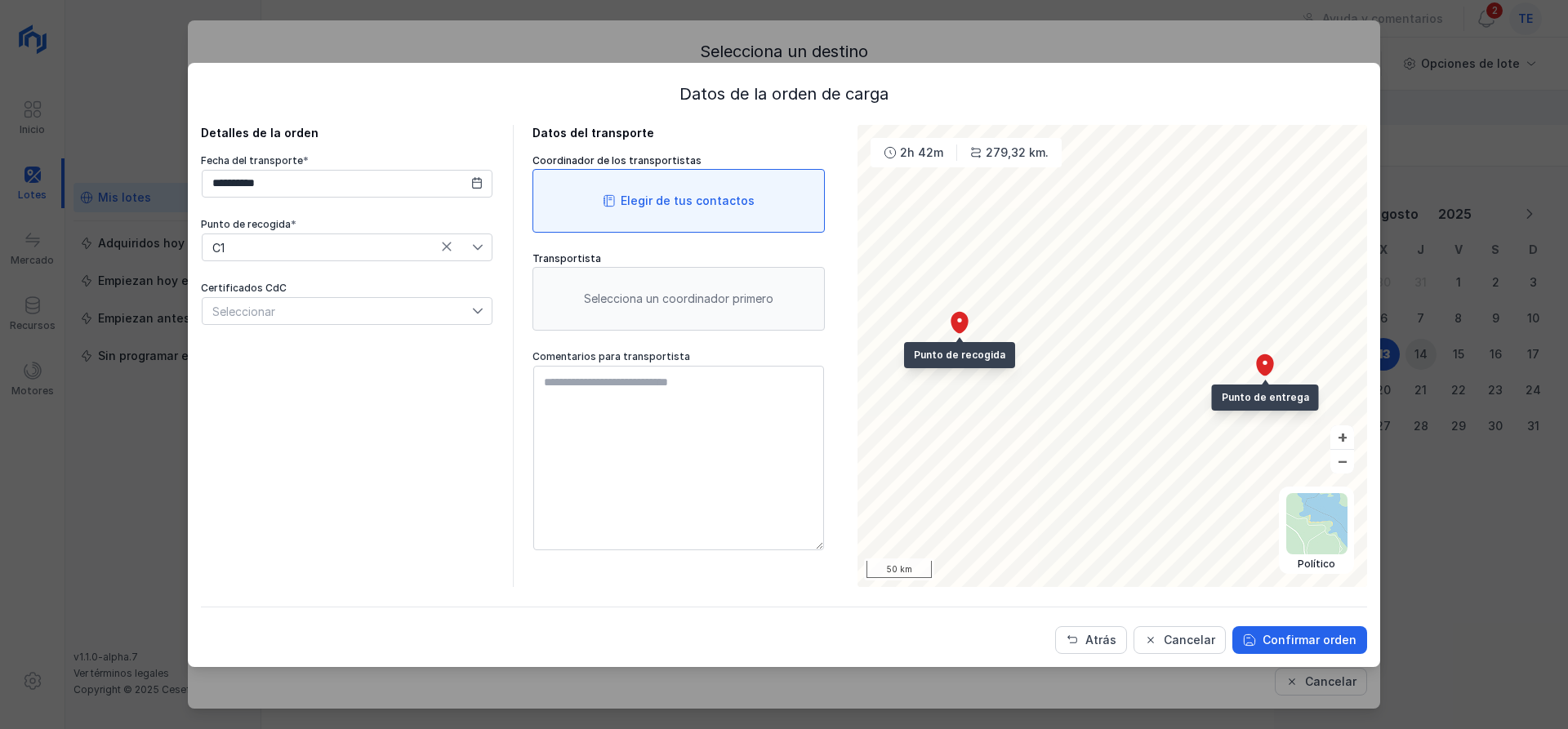
click at [677, 200] on div "Elegir de tus contactos" at bounding box center [688, 200] width 134 height 16
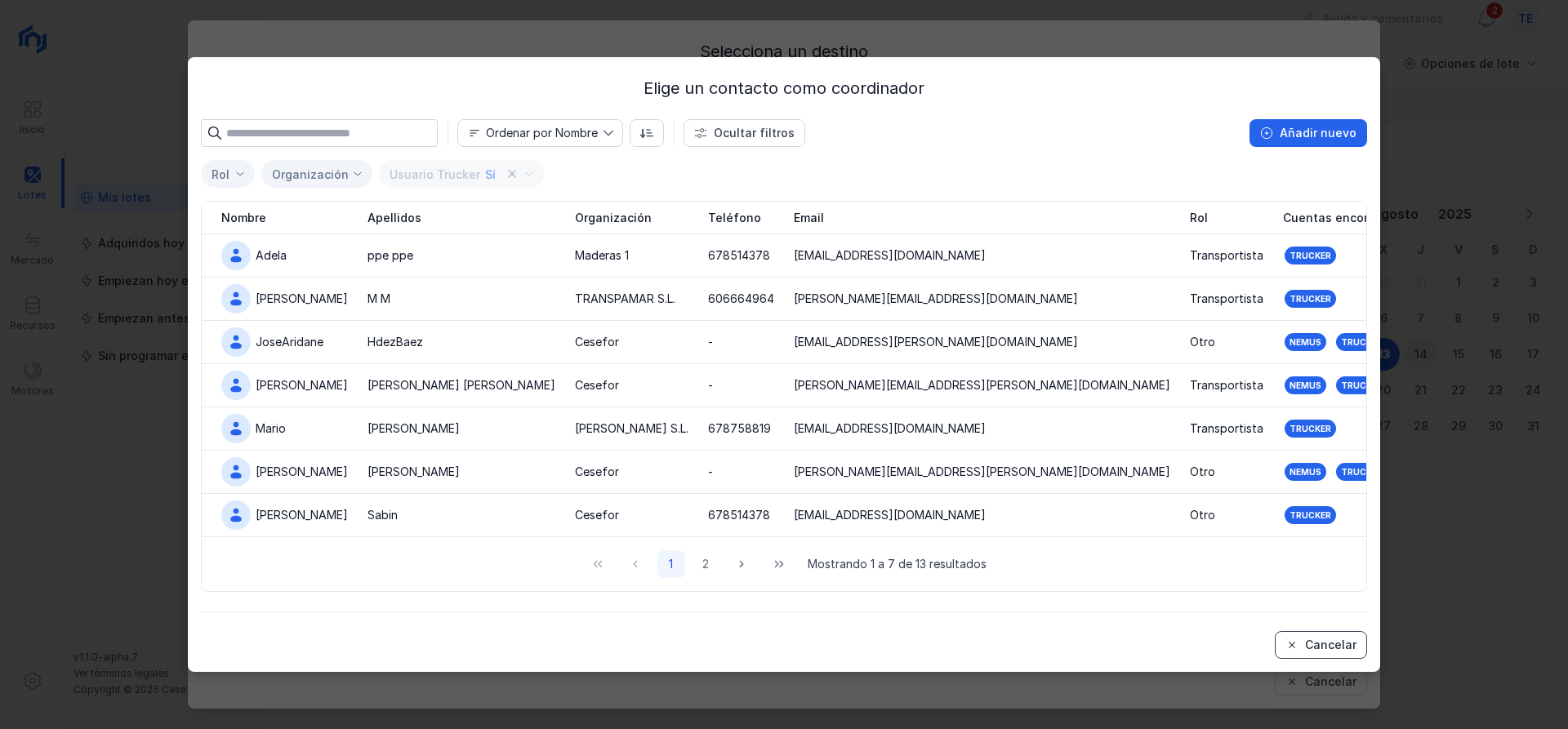
click at [1356, 648] on div "Cancelar" at bounding box center [1330, 645] width 51 height 16
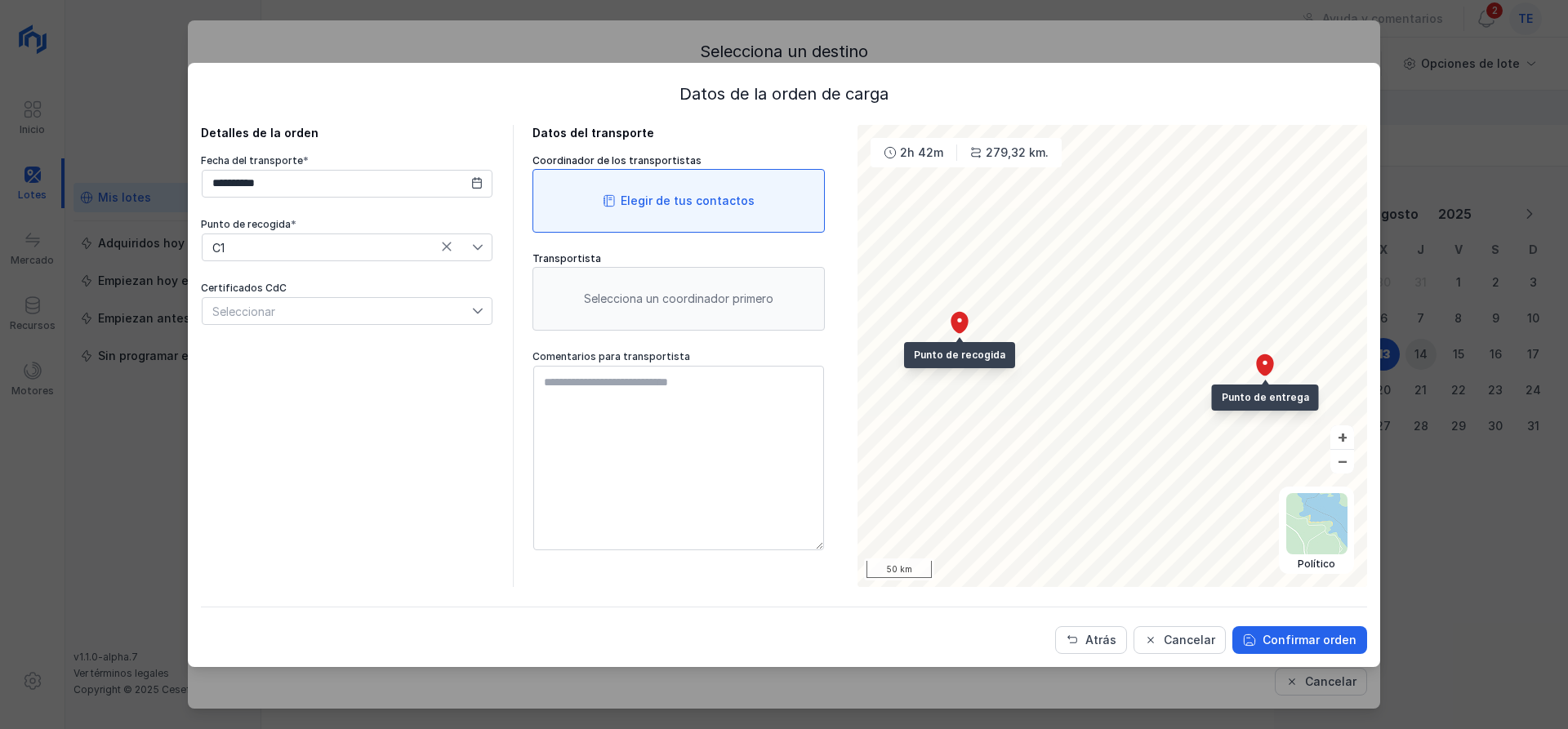
click at [744, 202] on div "Elegir de tus contactos" at bounding box center [688, 200] width 134 height 16
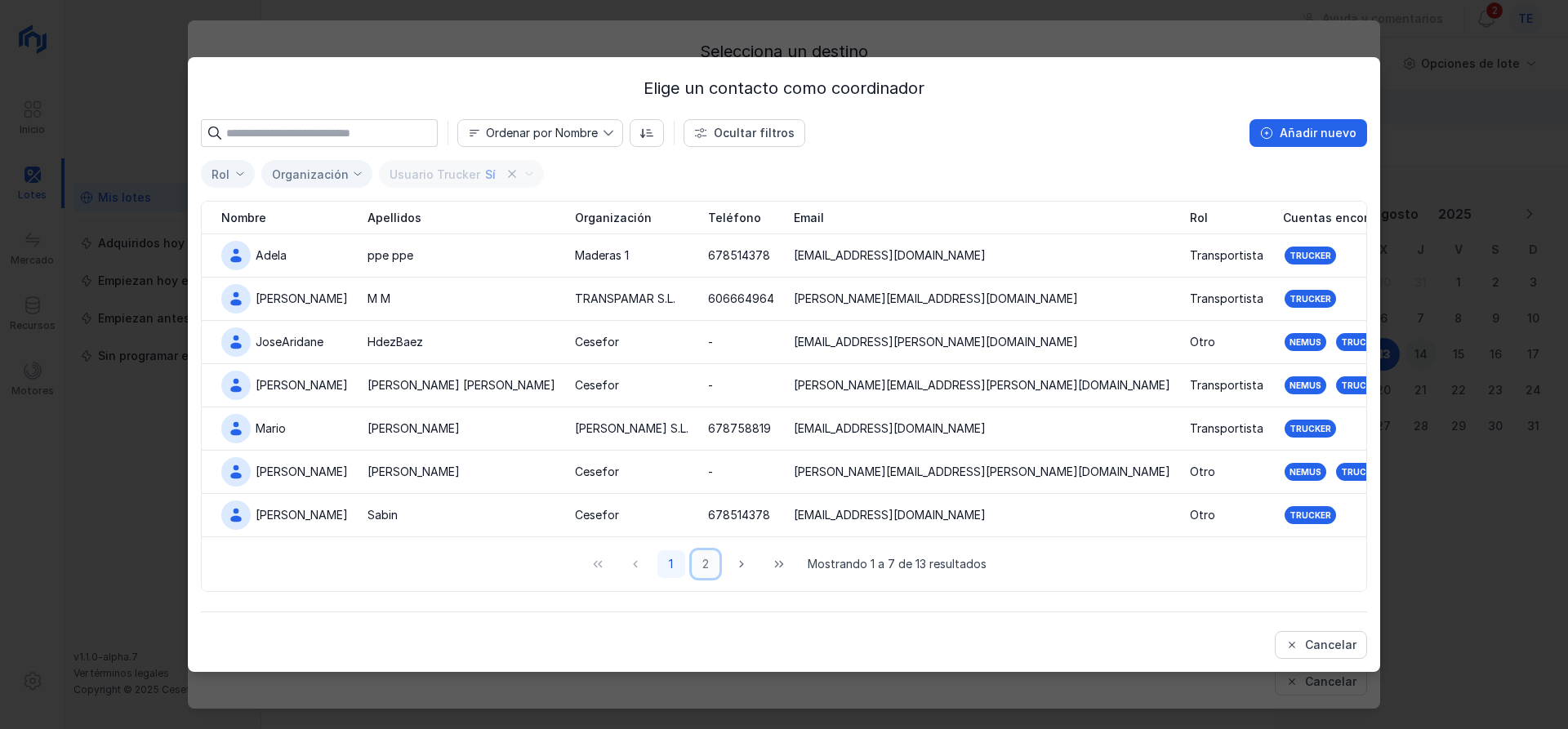
click at [713, 564] on button "2" at bounding box center [705, 564] width 28 height 28
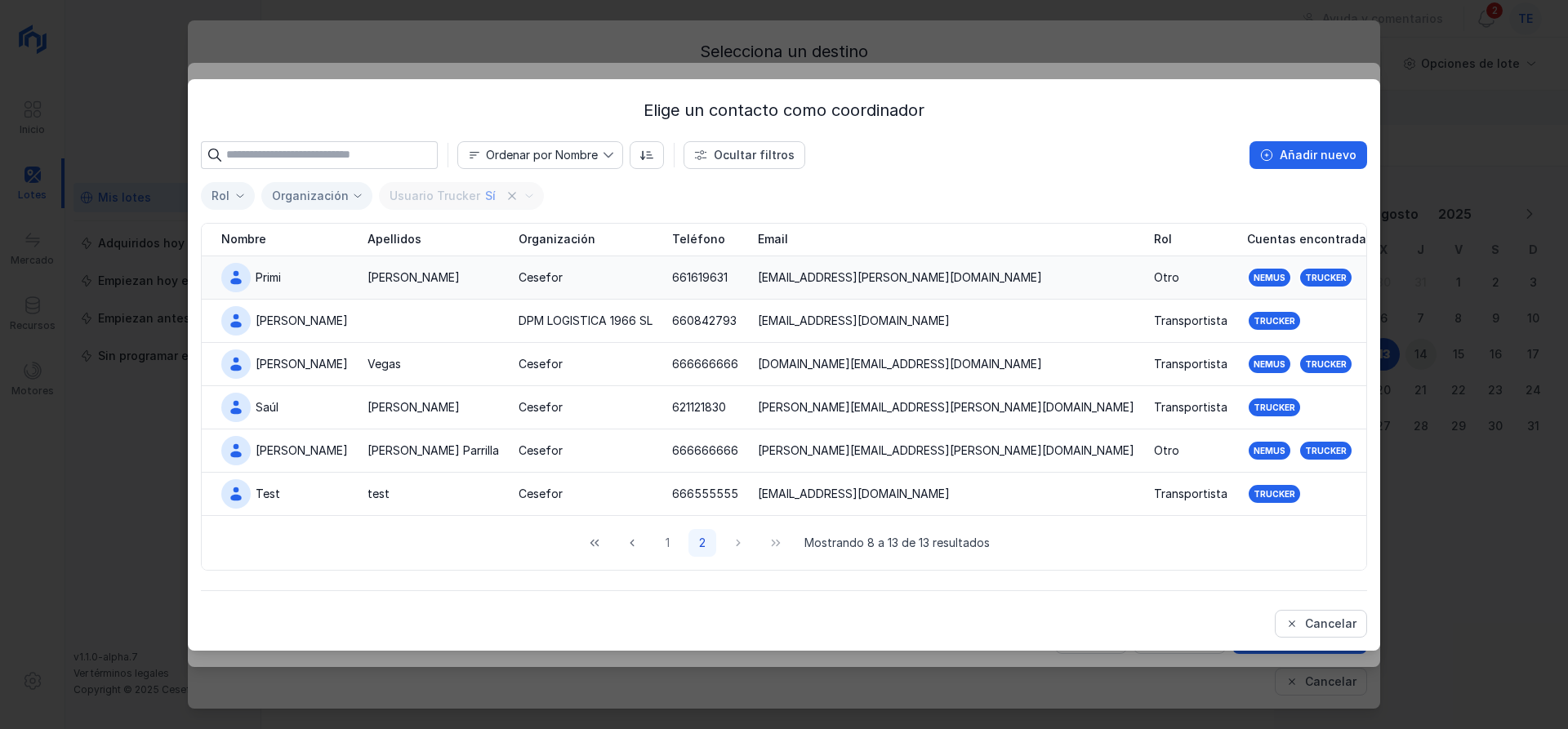
click at [575, 281] on div "Cesefor" at bounding box center [585, 277] width 134 height 16
click at [575, 281] on td "Cesefor" at bounding box center [586, 278] width 154 height 43
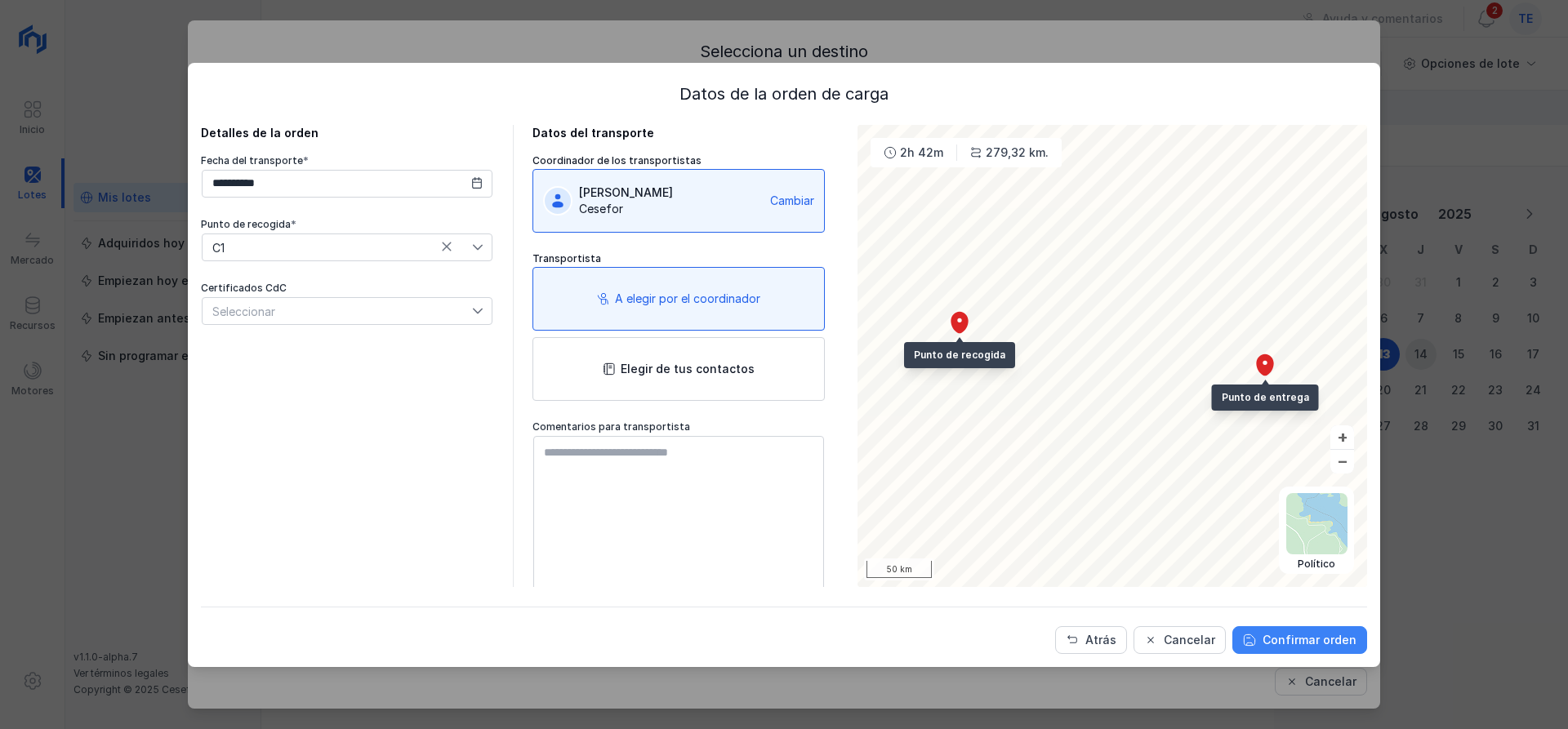
click at [1334, 649] on button "Confirmar orden" at bounding box center [1300, 640] width 135 height 28
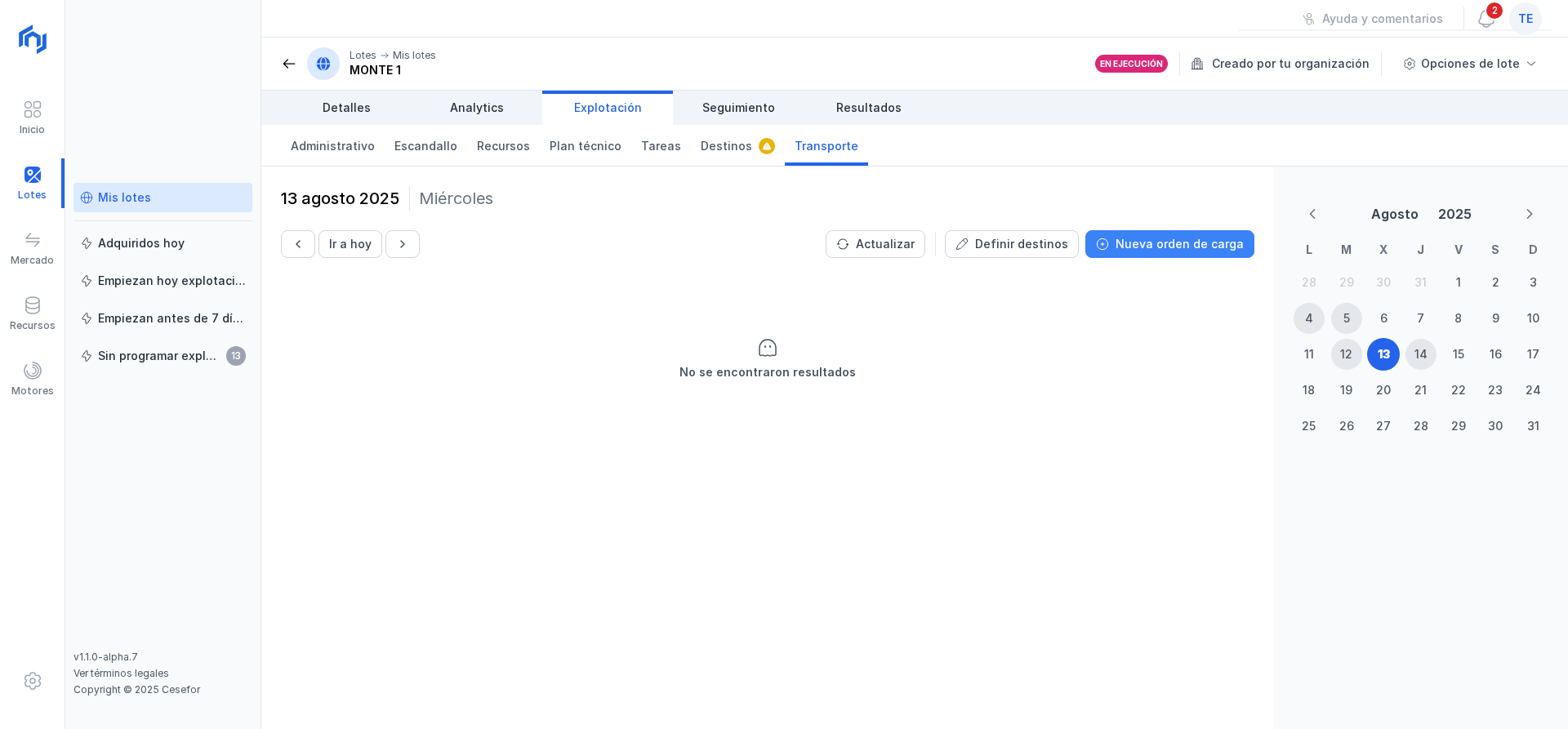
click at [1219, 247] on div "Nueva orden de carga" at bounding box center [1180, 244] width 128 height 16
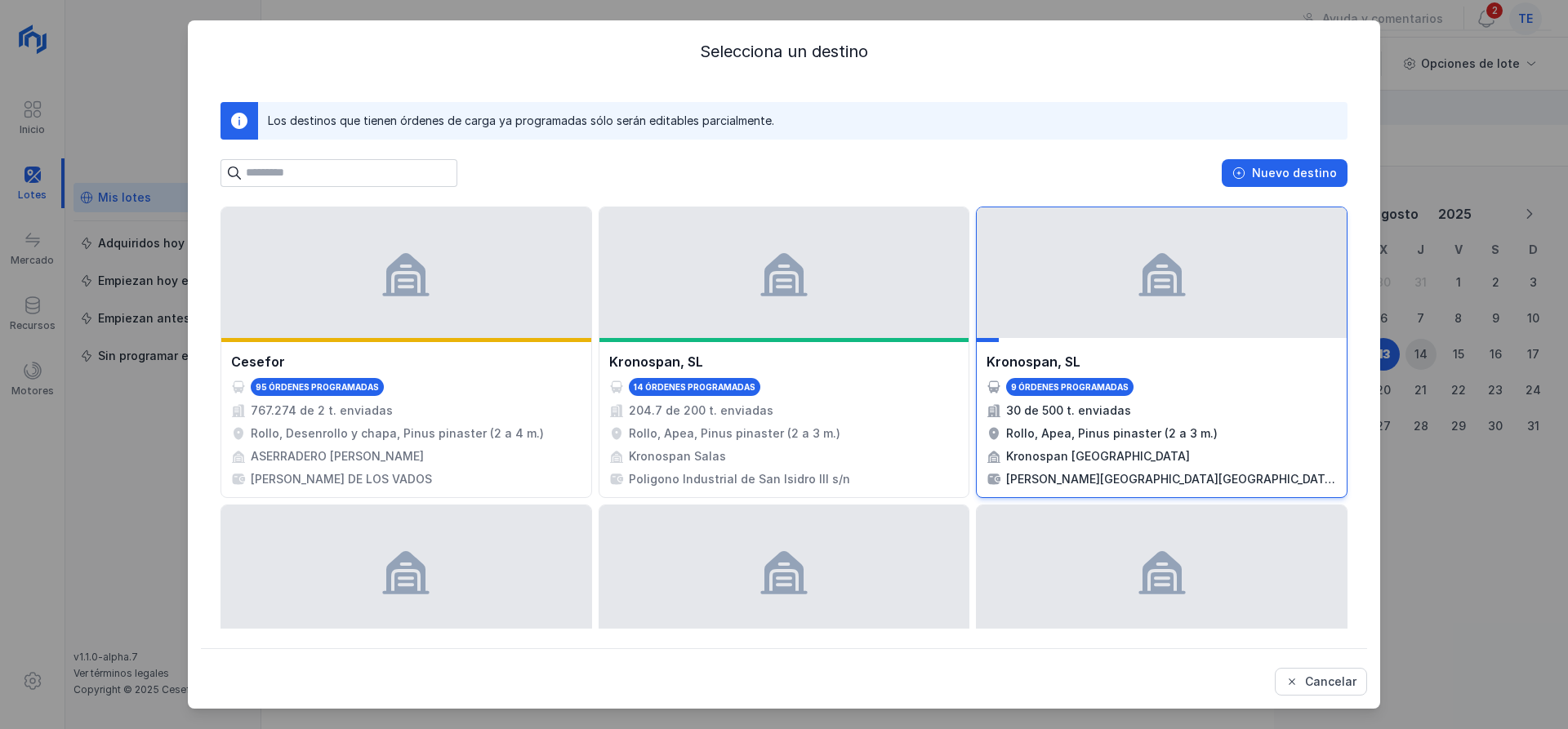
click at [1186, 276] on div at bounding box center [1161, 273] width 370 height 131
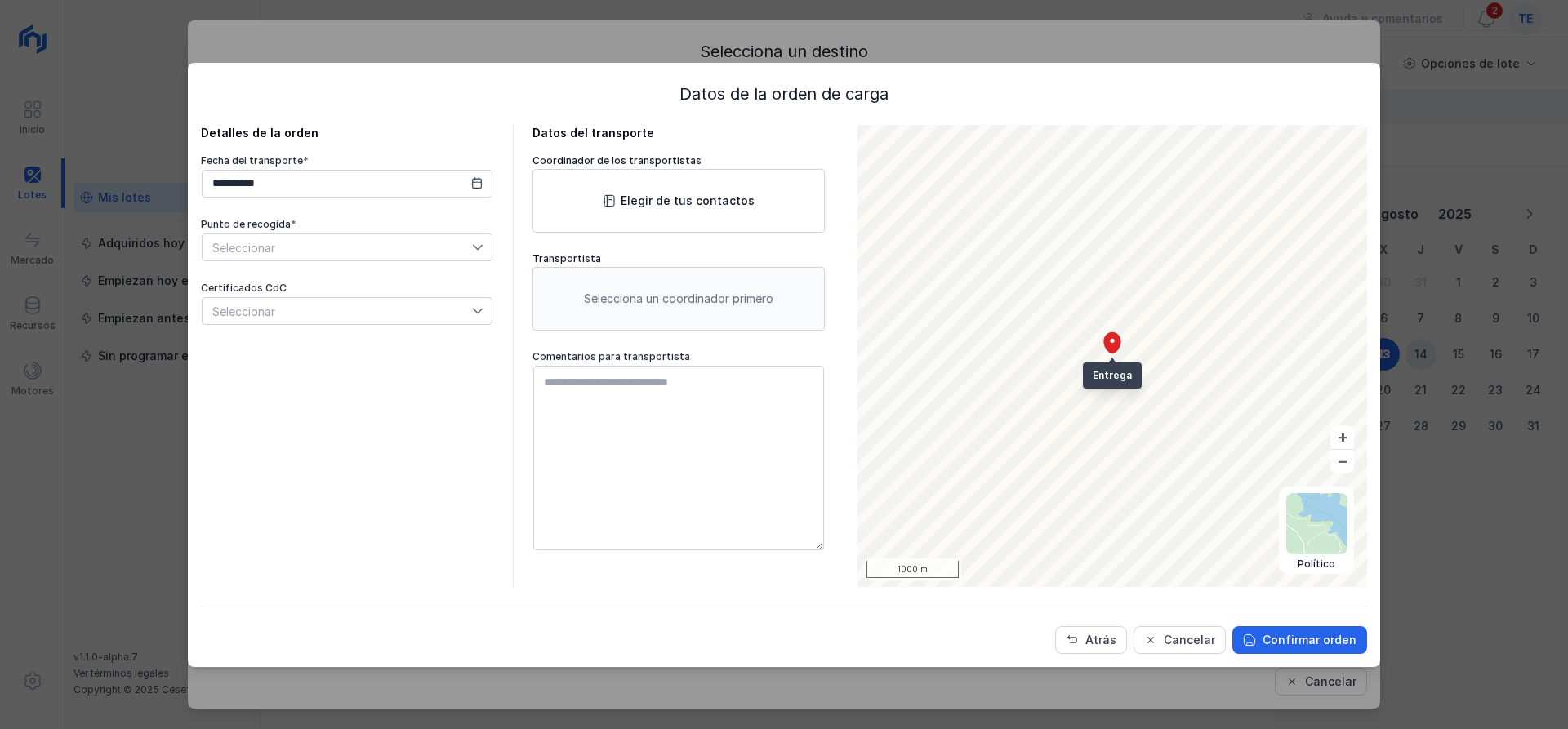
click at [453, 254] on span "Seleccionar" at bounding box center [337, 247] width 269 height 26
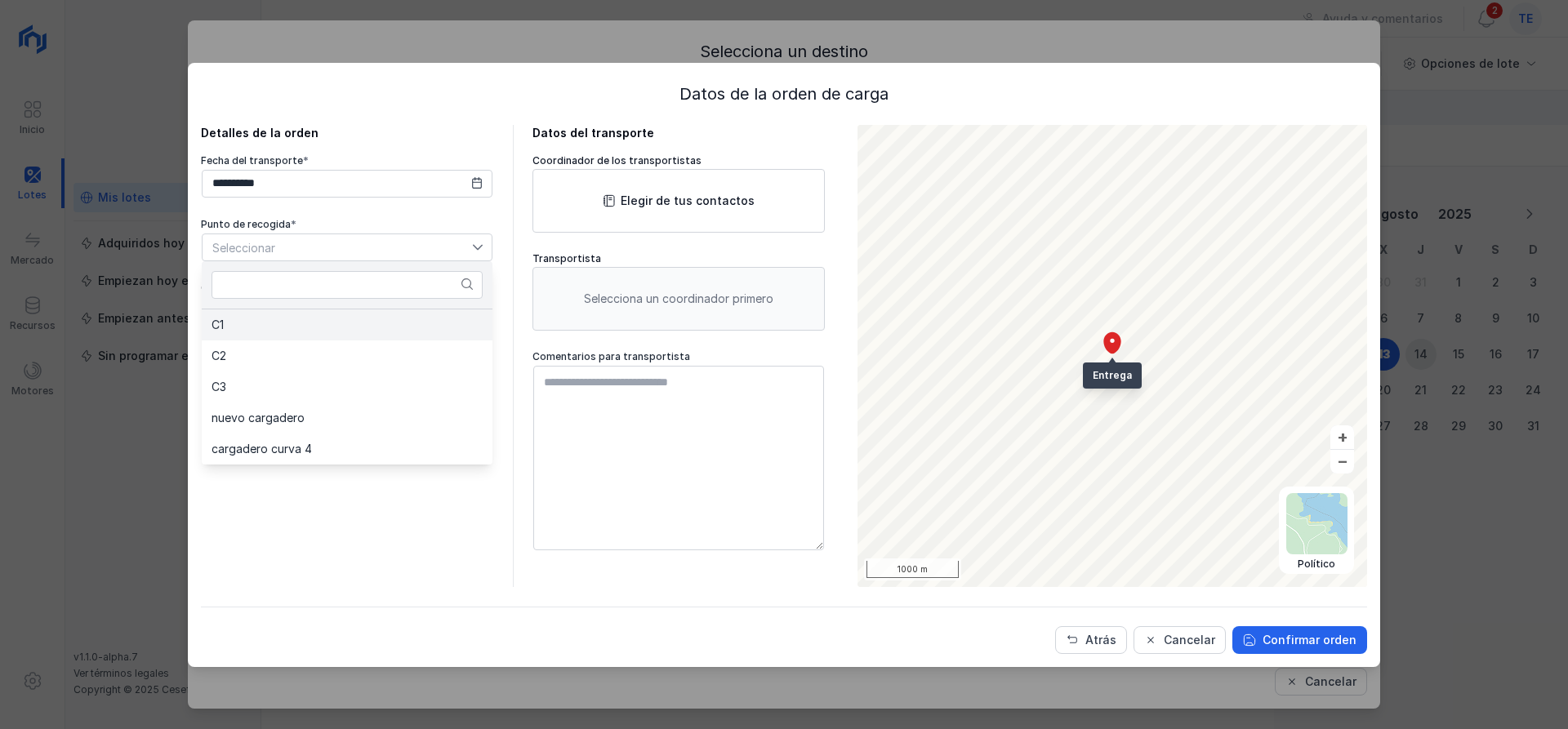
click at [362, 331] on li "C1" at bounding box center [346, 325] width 291 height 31
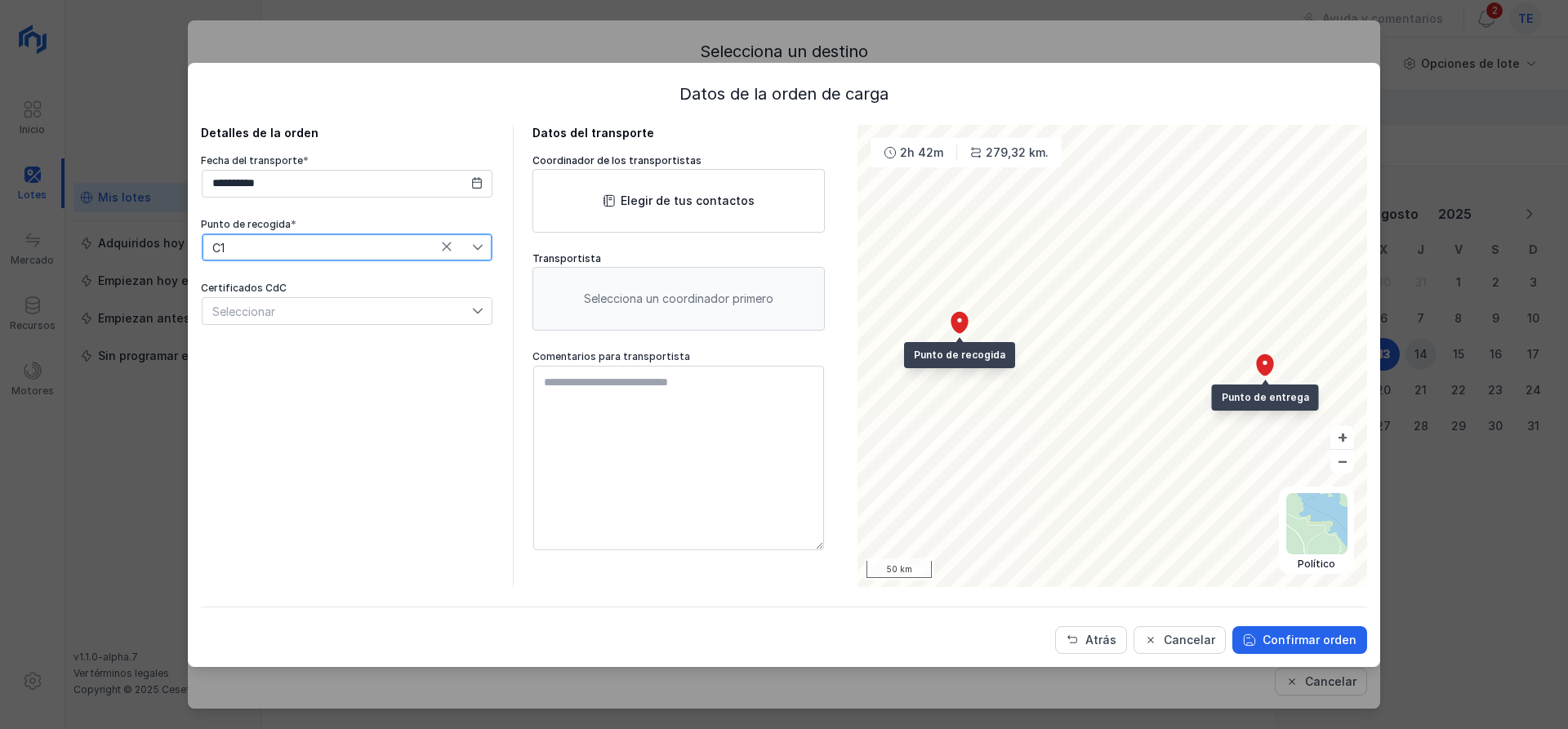
click at [399, 323] on div "Seleccionar" at bounding box center [337, 310] width 269 height 26
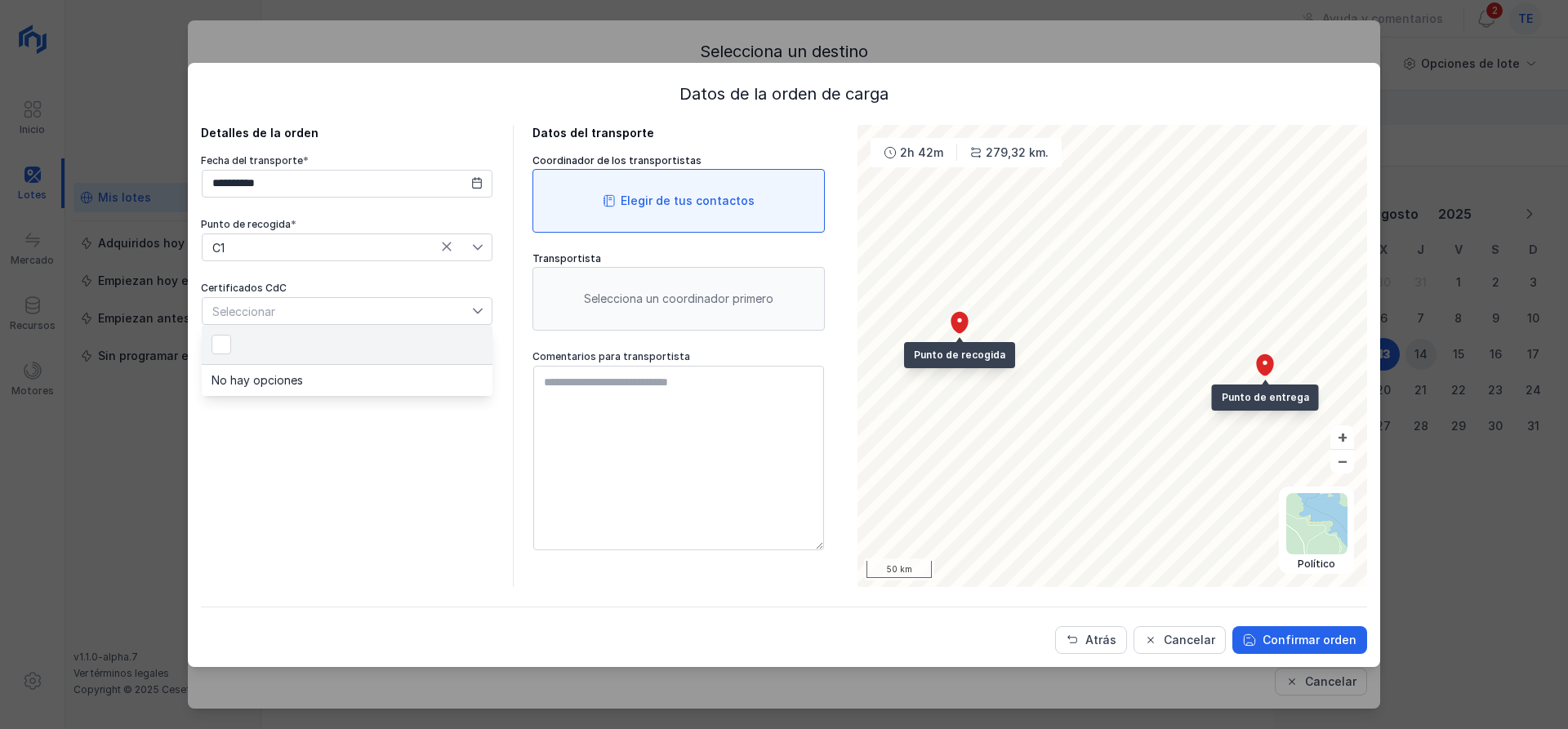
click at [727, 178] on div "Elegir de tus contactos" at bounding box center [678, 200] width 293 height 64
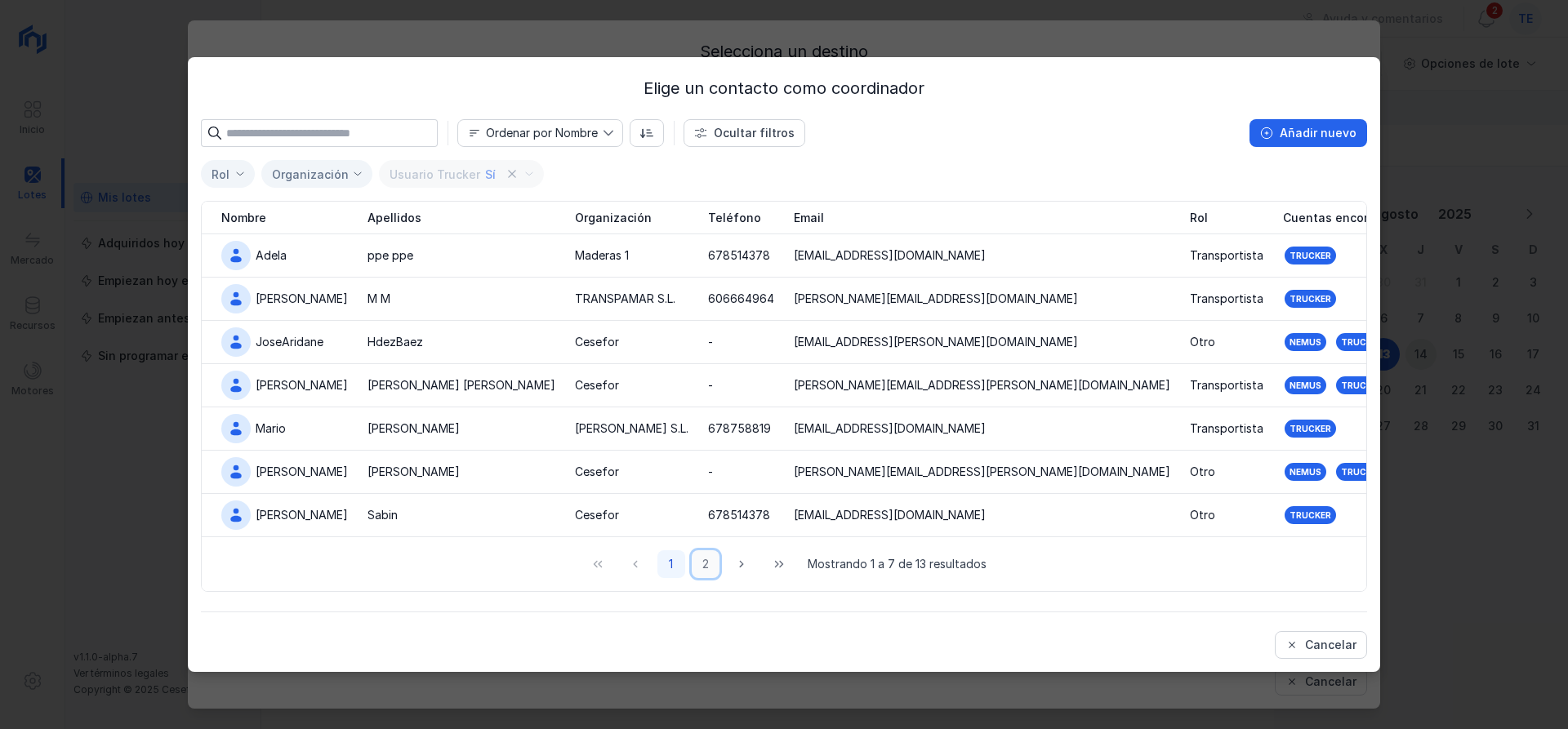
click at [713, 562] on button "2" at bounding box center [705, 564] width 28 height 28
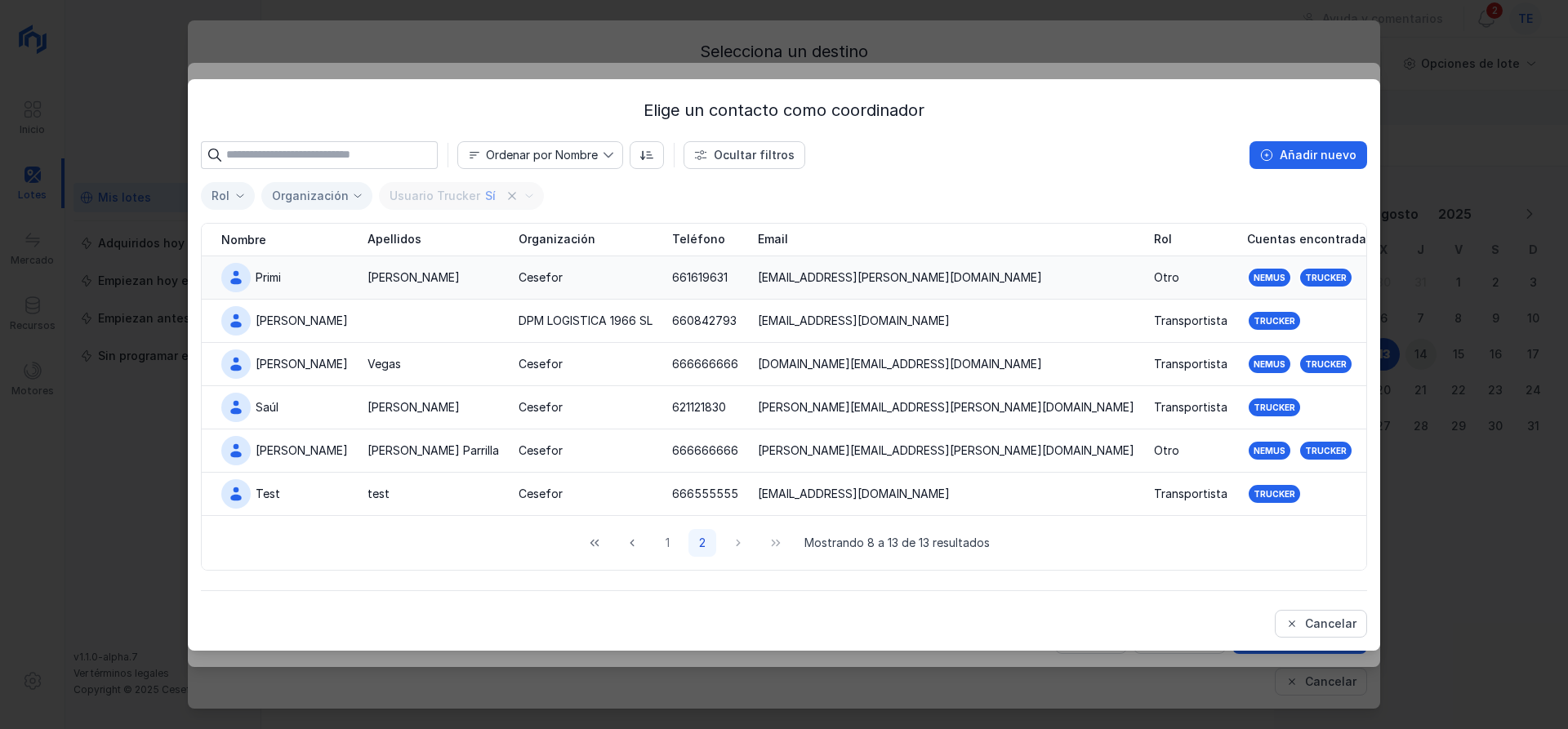
click at [616, 271] on div "Cesefor" at bounding box center [585, 277] width 134 height 16
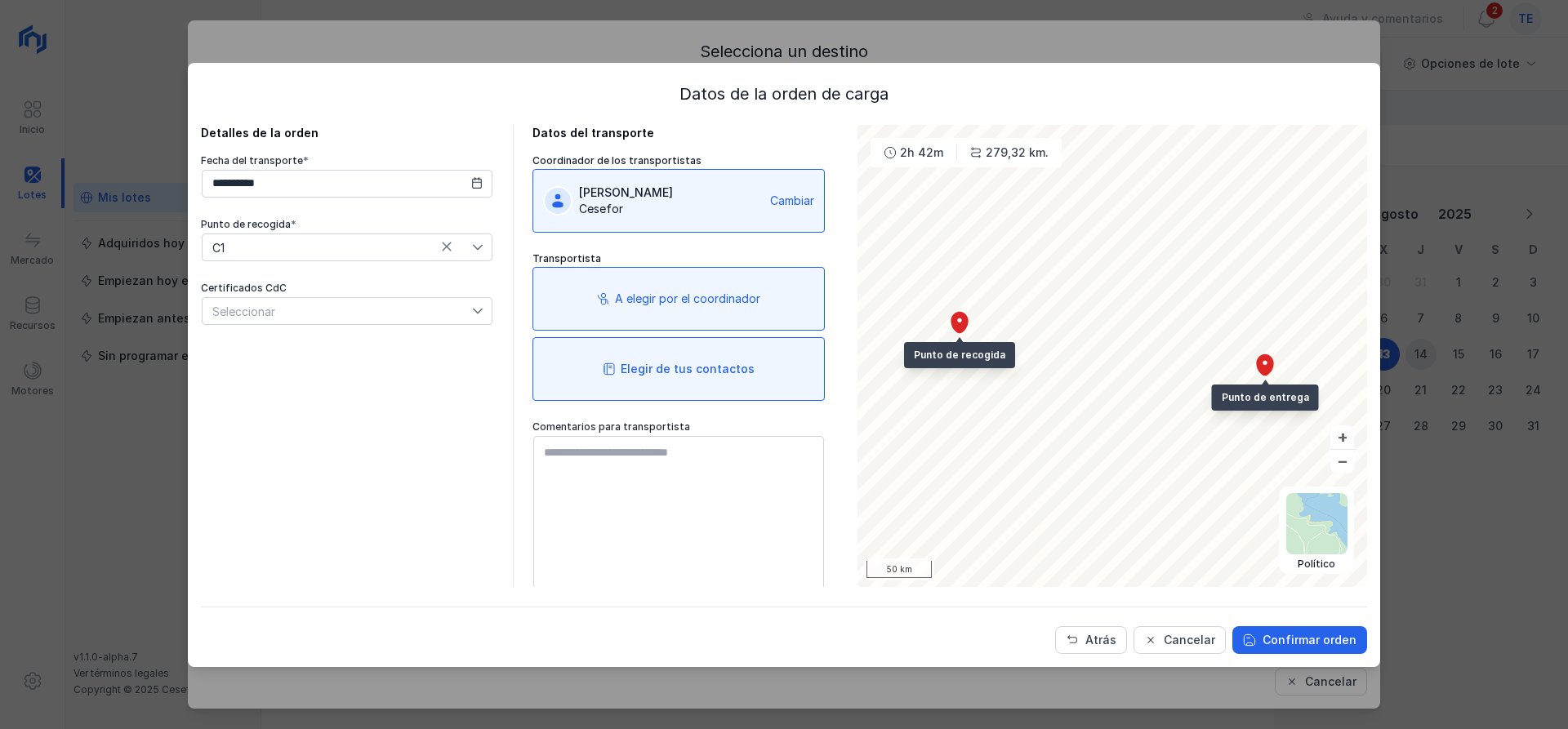
click at [720, 394] on div "Elegir de tus contactos" at bounding box center [678, 369] width 293 height 64
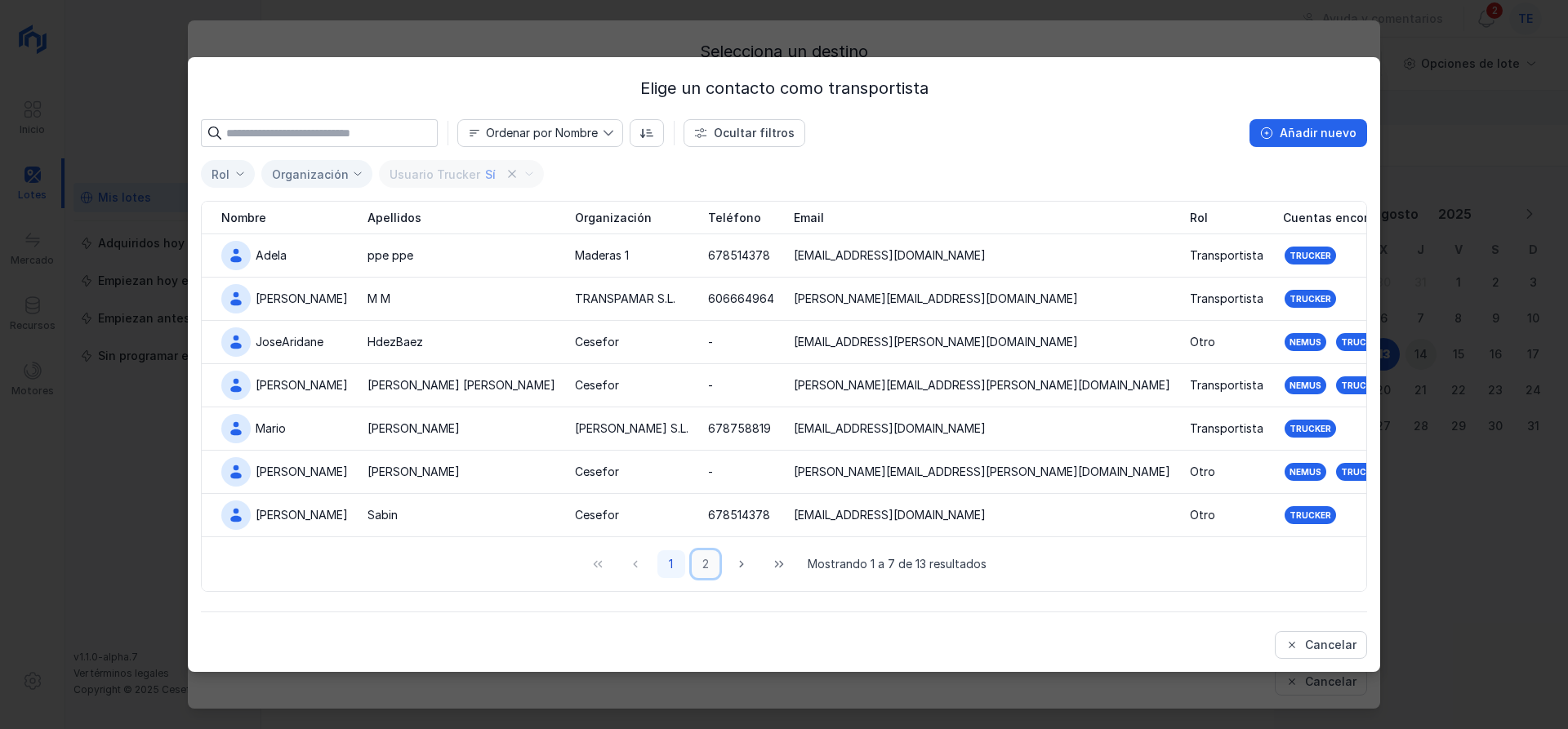
click at [697, 568] on button "2" at bounding box center [705, 564] width 28 height 28
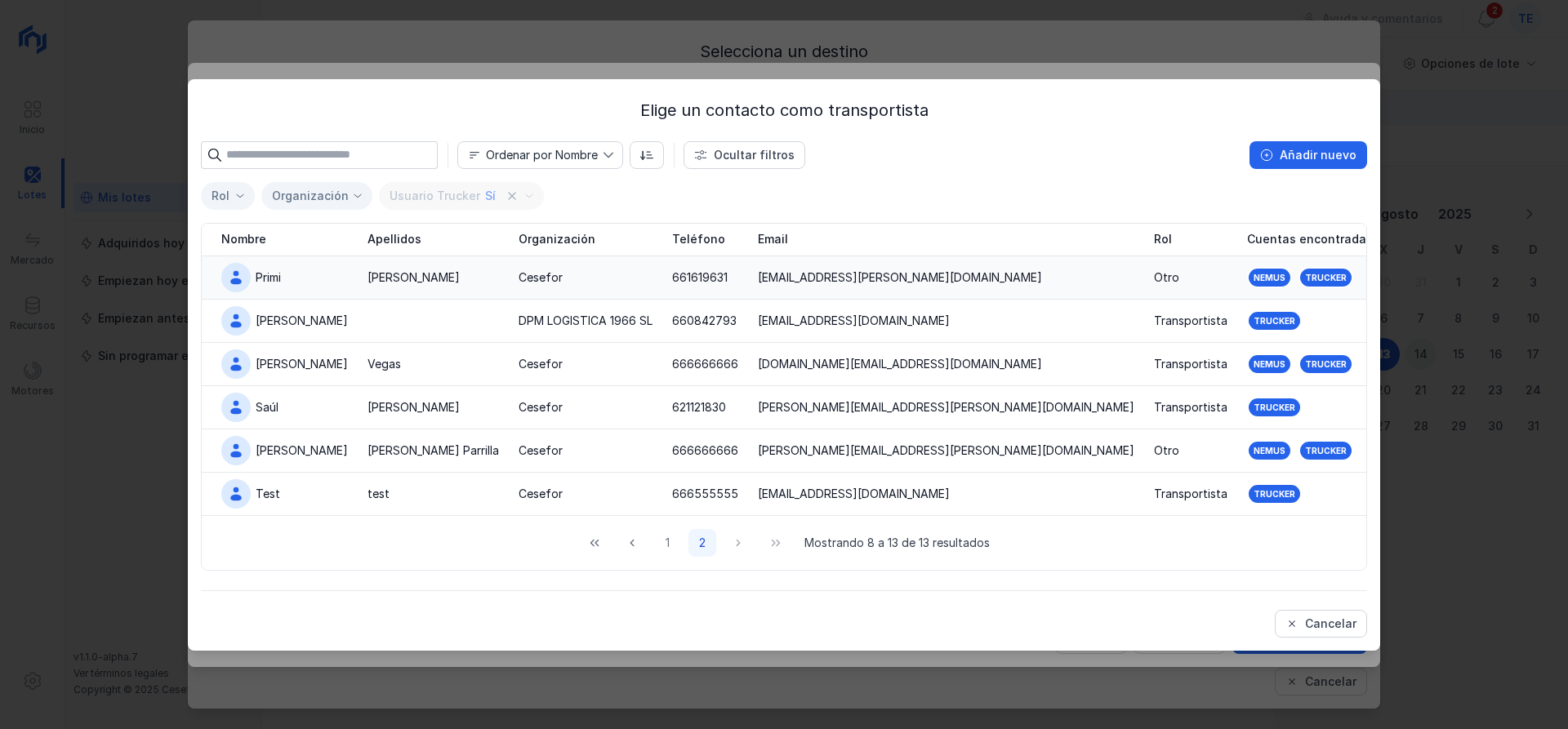
click at [574, 284] on div "Cesefor" at bounding box center [585, 277] width 134 height 16
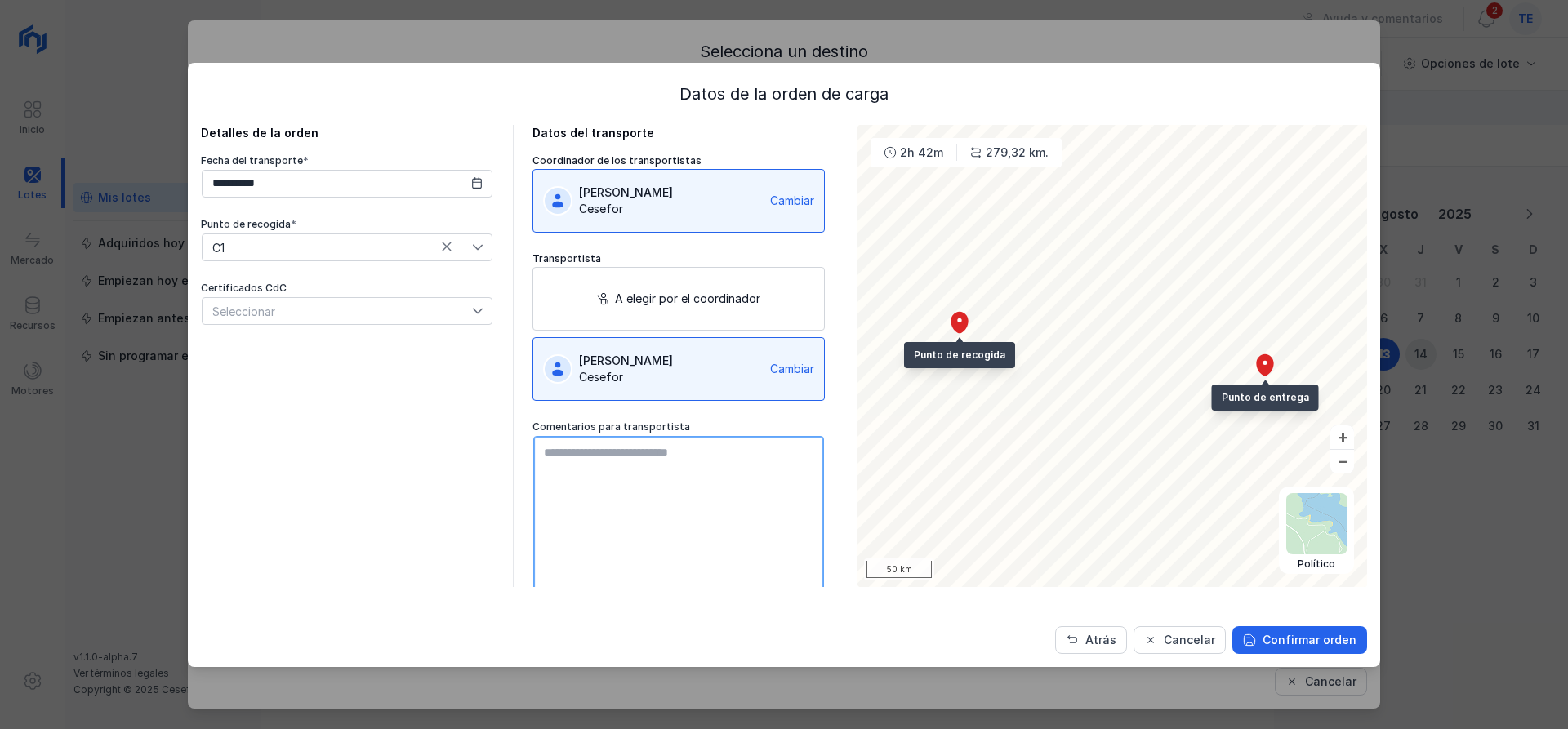
click at [697, 479] on textarea at bounding box center [678, 528] width 291 height 184
click at [544, 460] on textarea "**********" at bounding box center [678, 528] width 291 height 184
type textarea "**********"
drag, startPoint x: 1331, startPoint y: 644, endPoint x: 1340, endPoint y: 640, distance: 9.8
click at [1336, 640] on div "Confirmar orden" at bounding box center [1309, 640] width 94 height 16
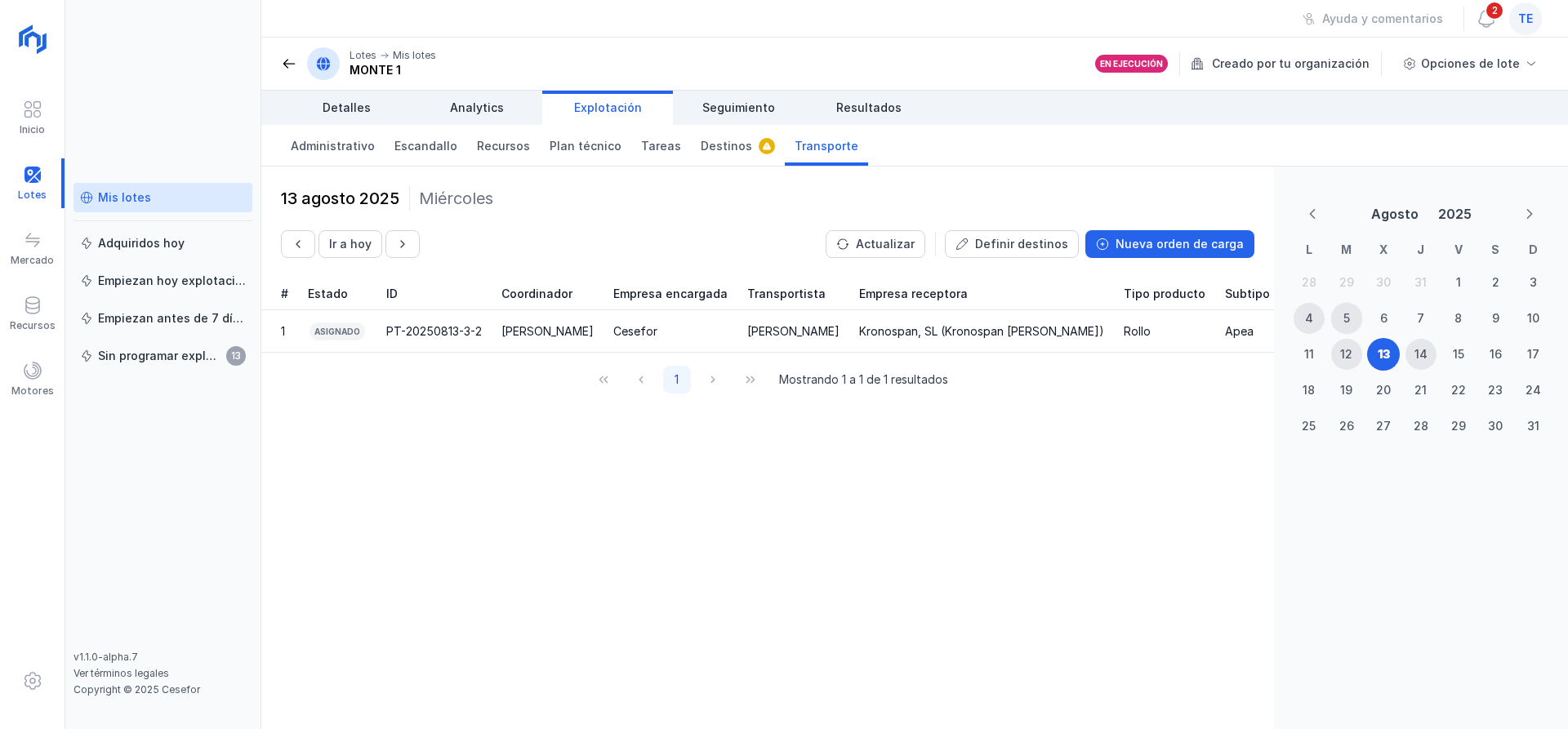
click at [1344, 310] on div "5" at bounding box center [1346, 318] width 6 height 16
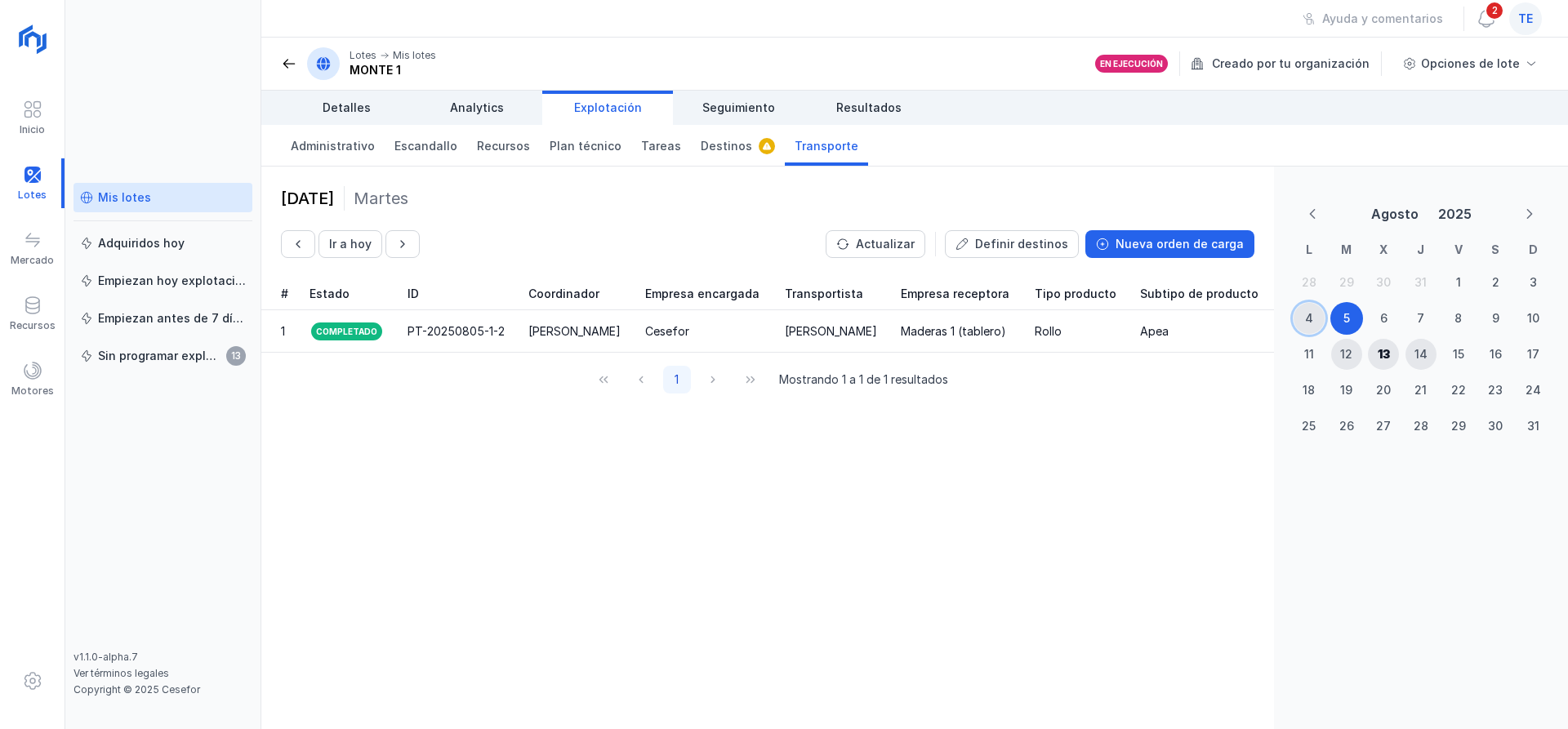
click at [1312, 321] on div "4" at bounding box center [1308, 318] width 8 height 16
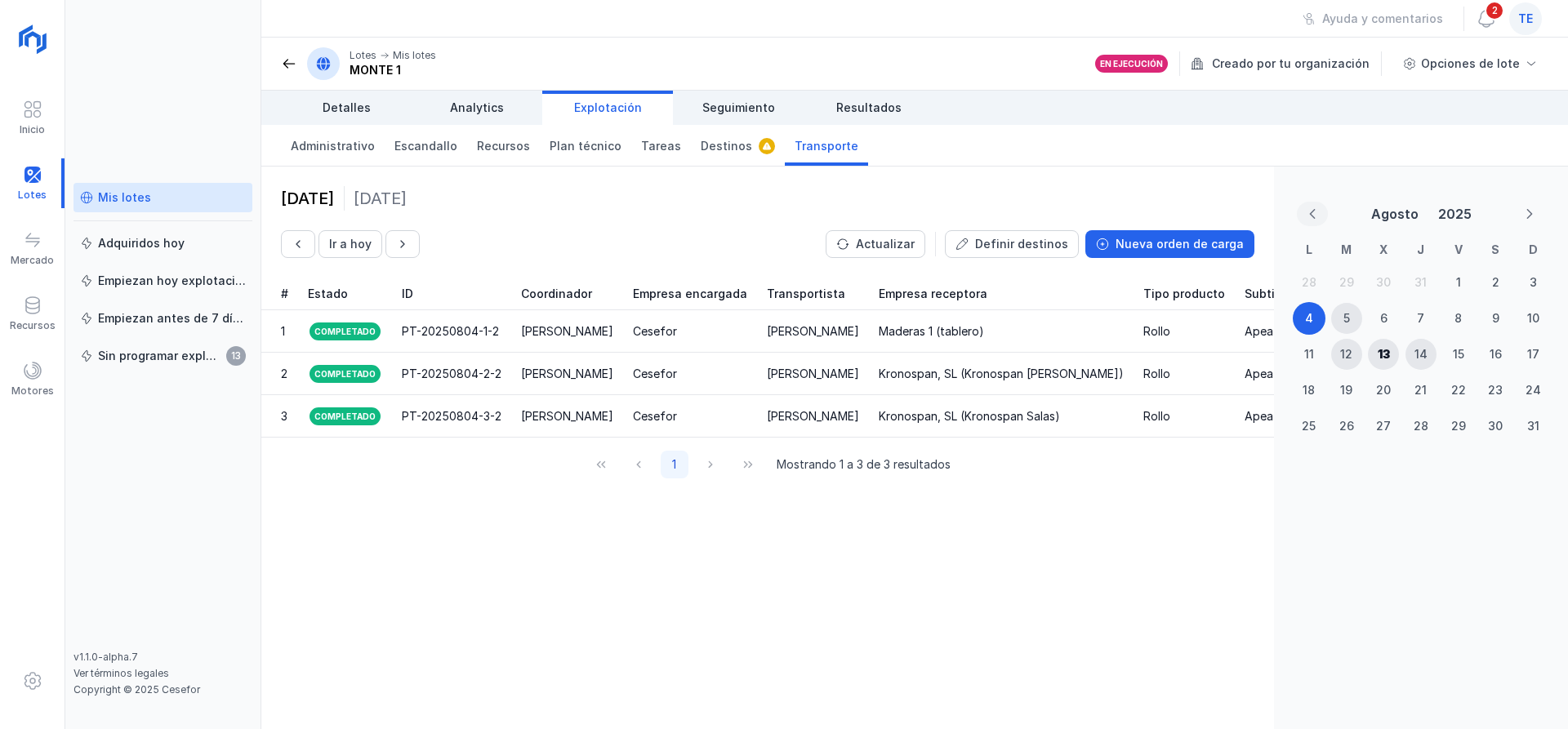
click at [1325, 209] on button "Previous Month" at bounding box center [1312, 213] width 31 height 24
click at [1394, 275] on div "2" at bounding box center [1384, 282] width 31 height 31
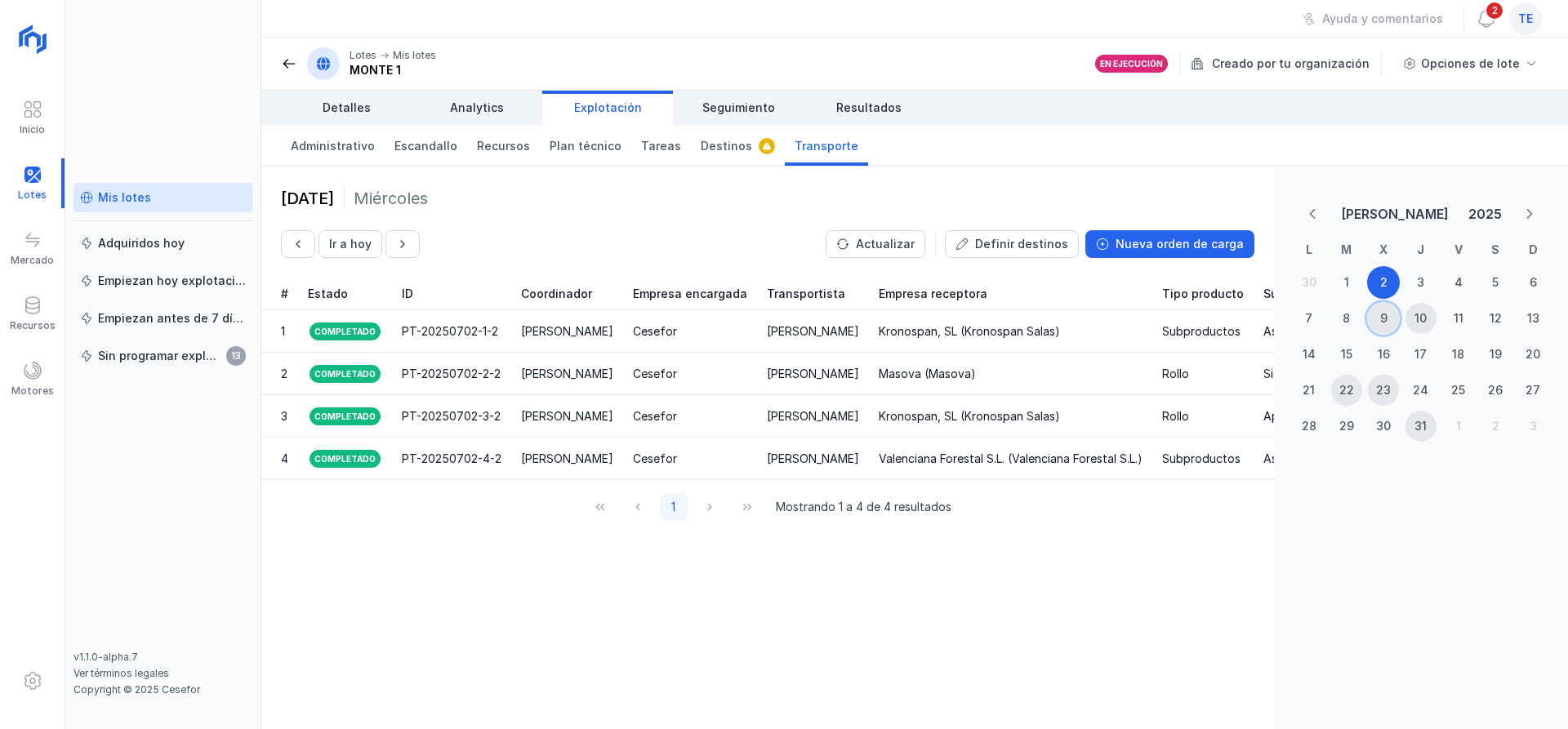
click at [1380, 324] on div "9" at bounding box center [1384, 318] width 7 height 16
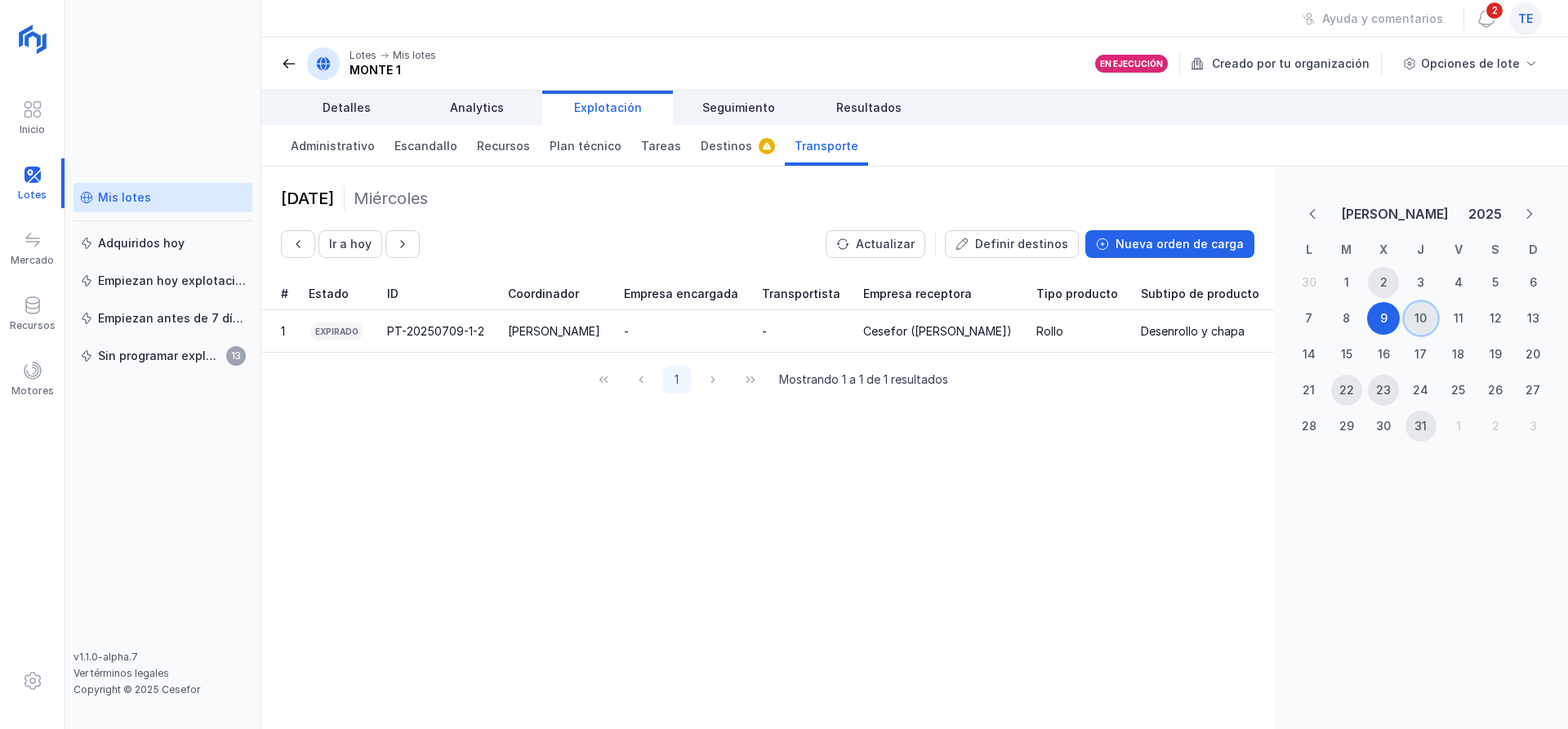
click at [1420, 322] on div "10" at bounding box center [1421, 318] width 13 height 16
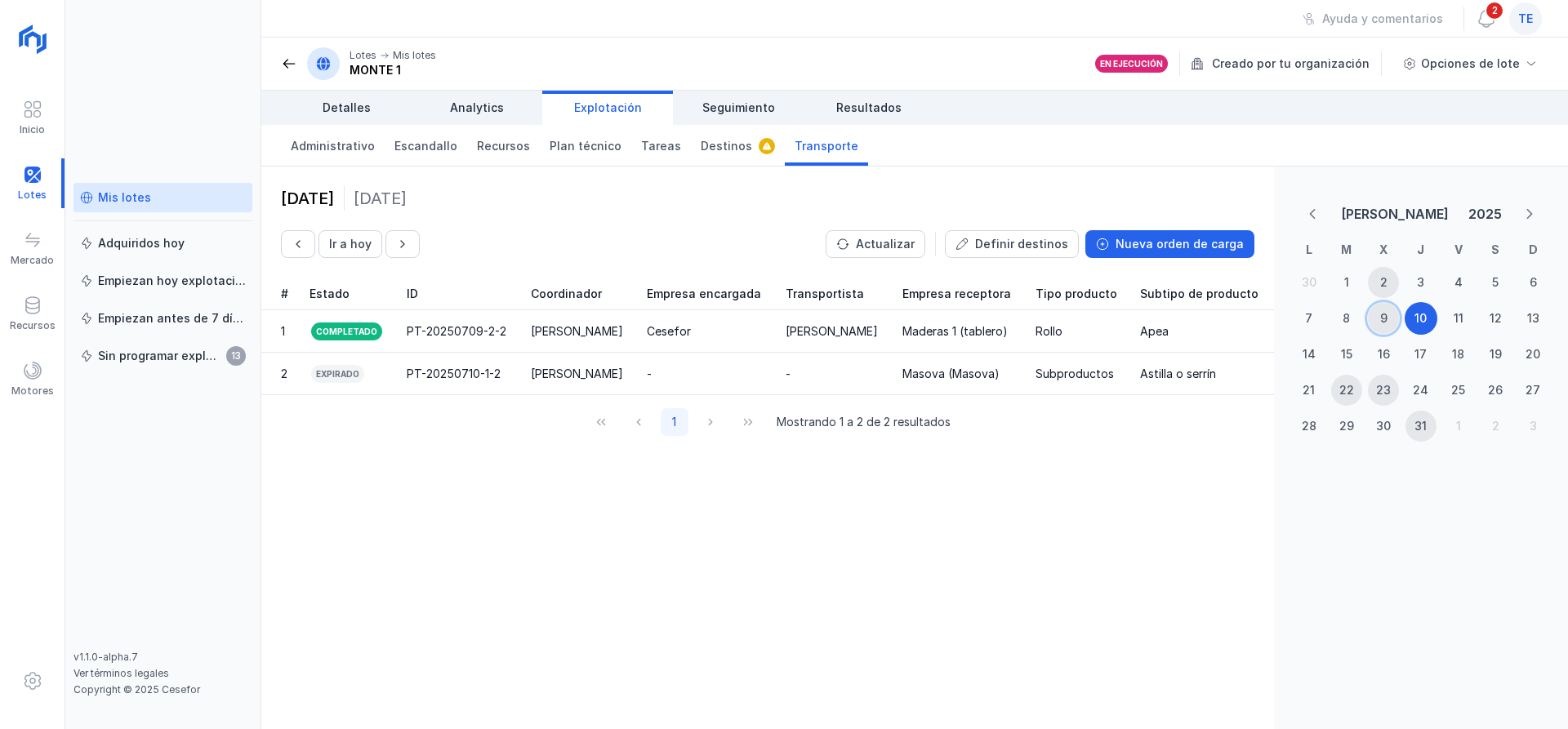
click at [1385, 313] on div "9" at bounding box center [1384, 318] width 7 height 16
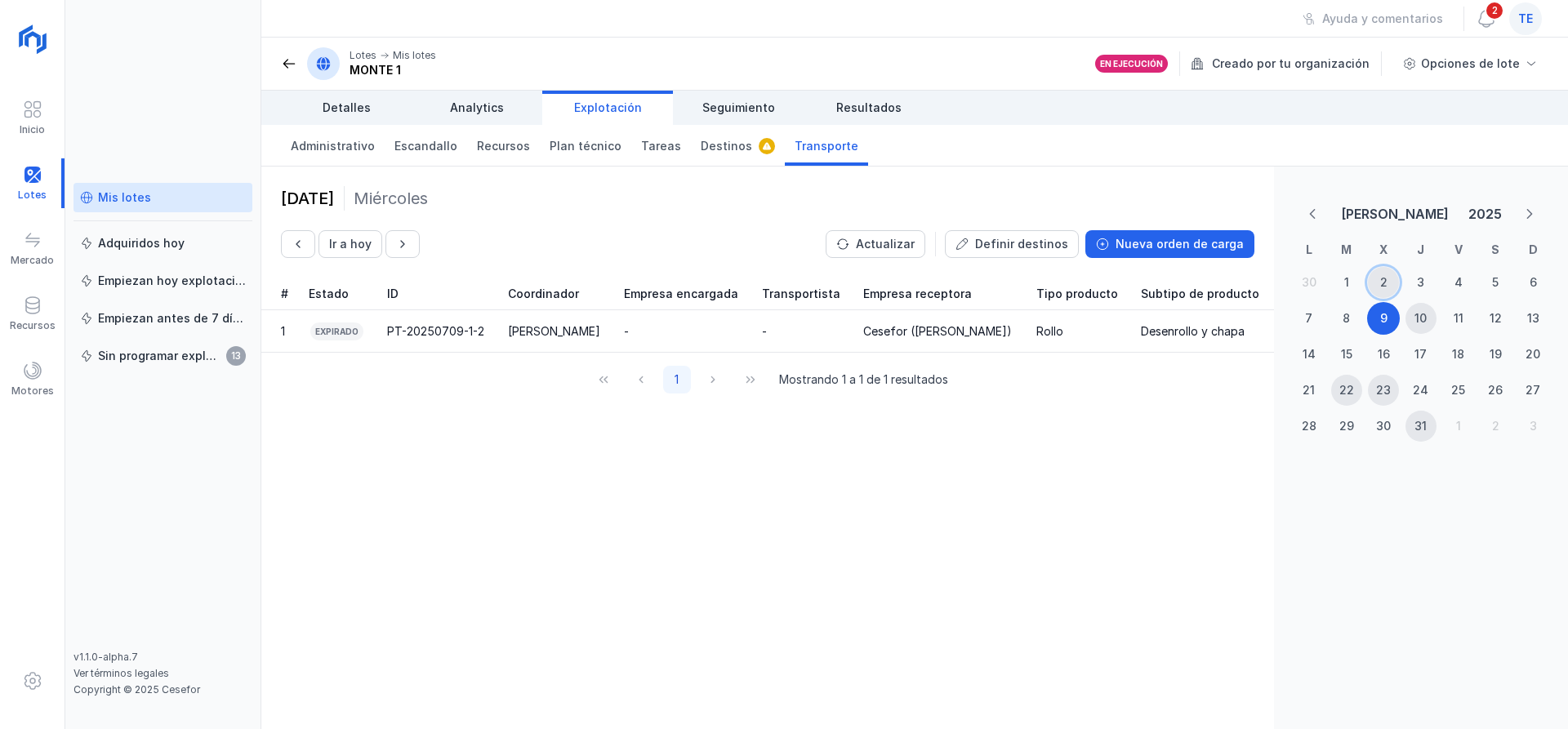
click at [1380, 284] on div "2" at bounding box center [1384, 283] width 7 height 16
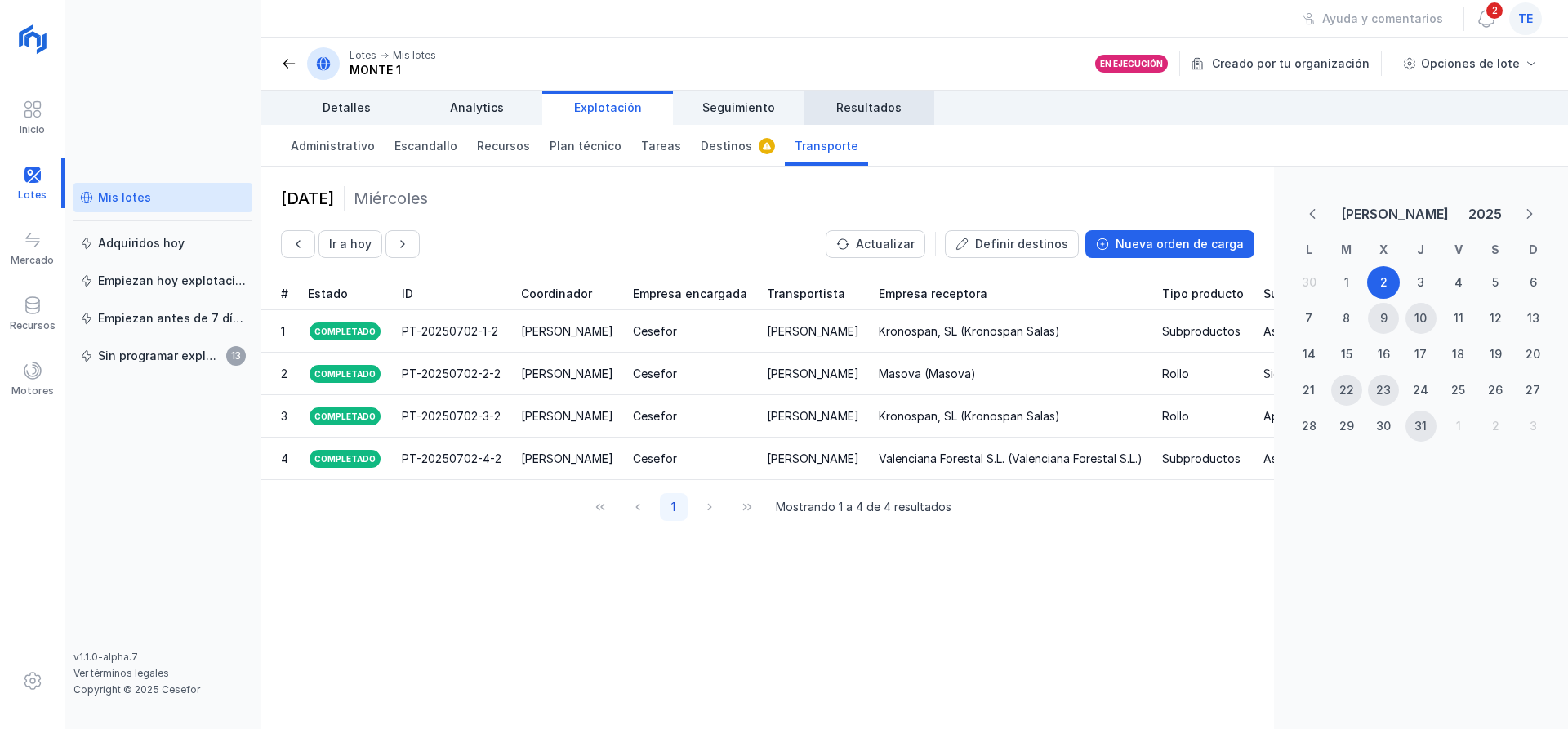
click at [835, 118] on link "Resultados" at bounding box center [869, 107] width 131 height 34
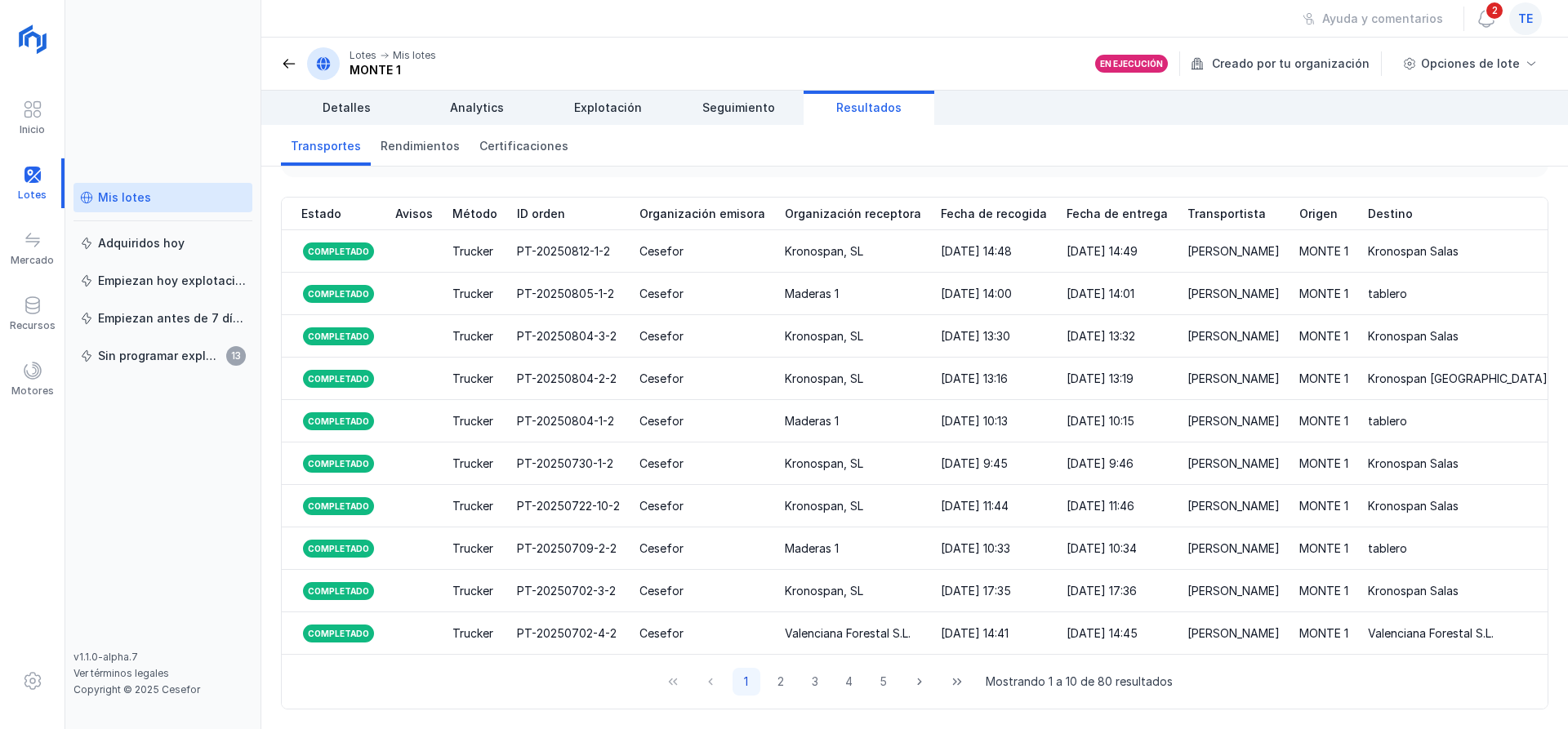
drag, startPoint x: 672, startPoint y: 674, endPoint x: 665, endPoint y: 641, distance: 33.7
click at [831, 701] on div "1 2 3 4 5 Mostrando 1 a 10 de 80 resultados" at bounding box center [915, 682] width 1265 height 54
drag, startPoint x: 645, startPoint y: 661, endPoint x: 929, endPoint y: 673, distance: 284.3
click at [929, 673] on div "1 2 3 4 5 Mostrando 1 a 10 de 80 resultados" at bounding box center [915, 682] width 1265 height 54
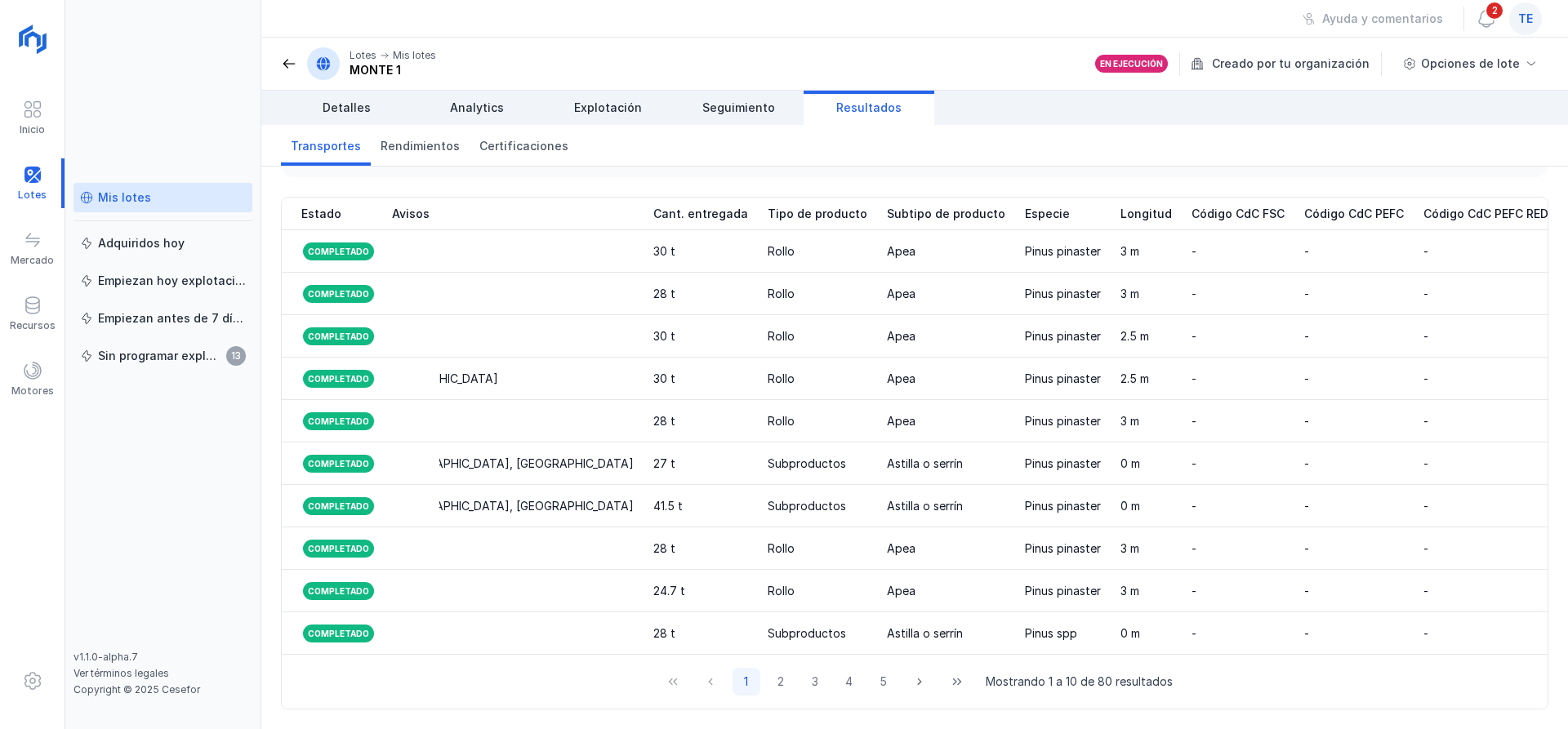
scroll to position [0, 1872]
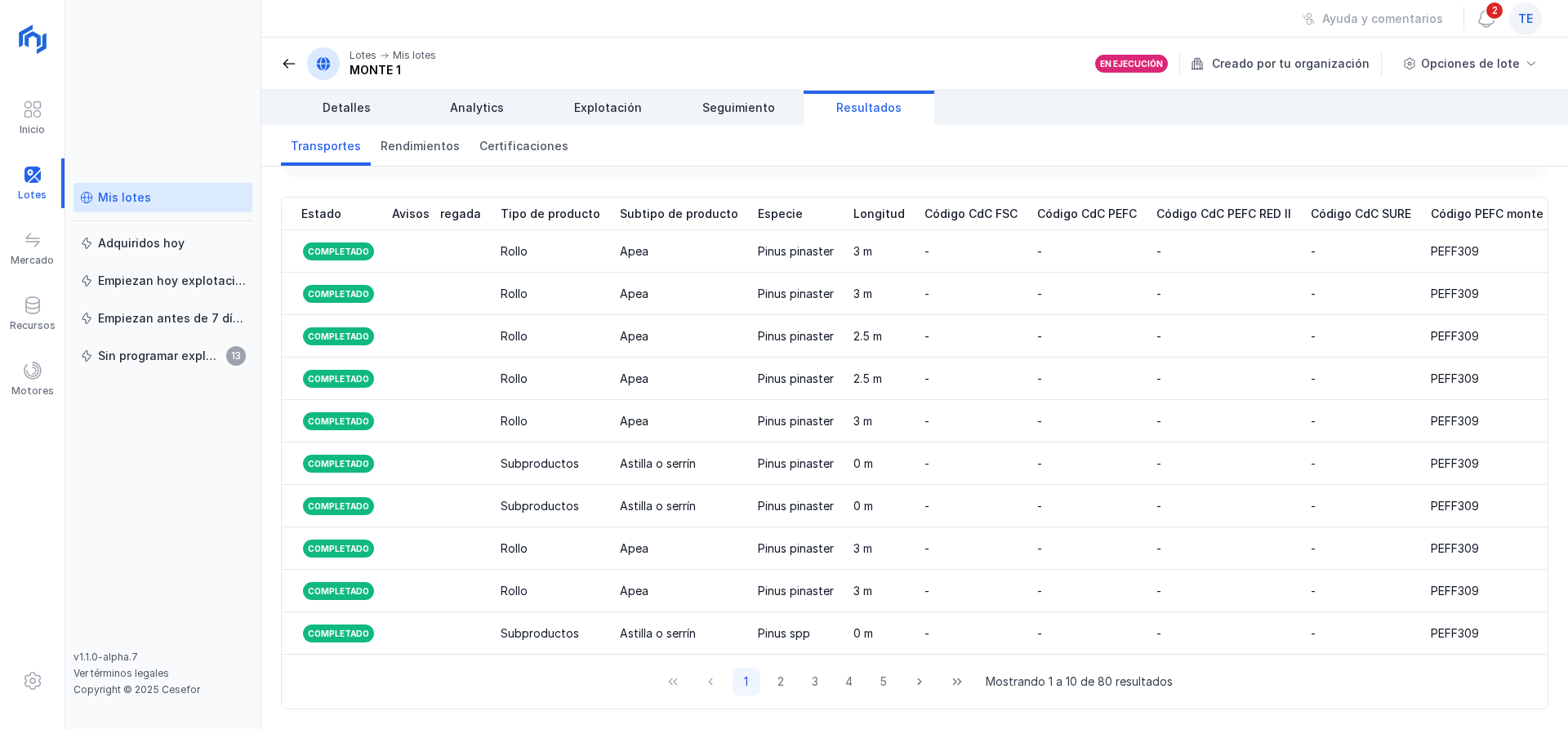
drag, startPoint x: 1415, startPoint y: 244, endPoint x: 1508, endPoint y: 241, distance: 93.0
click at [1556, 248] on div "Truckers completados Ordenar por Fecha de entrega Mostrar filtros Exportar Méto…" at bounding box center [915, 447] width 1307 height 563
drag, startPoint x: 1424, startPoint y: 661, endPoint x: 1278, endPoint y: 653, distance: 146.2
click at [1280, 653] on div "Estado Avisos Método ID orden Organización emisora Organización receptora Fecha…" at bounding box center [915, 453] width 1265 height 511
drag, startPoint x: 1435, startPoint y: 254, endPoint x: 1549, endPoint y: 270, distance: 115.1
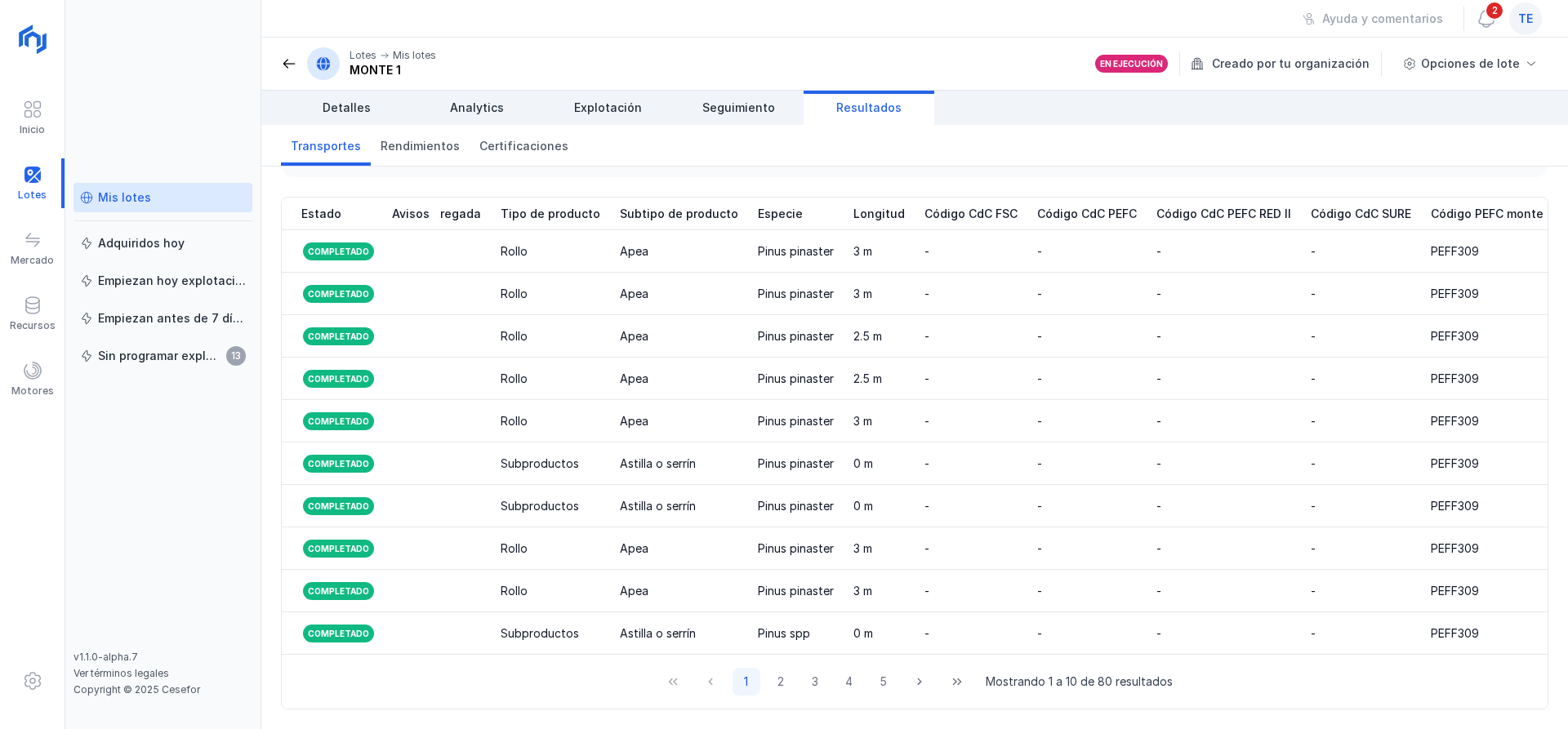
click at [1549, 270] on div "Estado Avisos Método ID orden Organización emisora Organización receptora Fecha…" at bounding box center [915, 462] width 1307 height 532
drag, startPoint x: 933, startPoint y: 504, endPoint x: 760, endPoint y: 353, distance: 229.6
click at [915, 358] on td "-" at bounding box center [971, 378] width 113 height 42
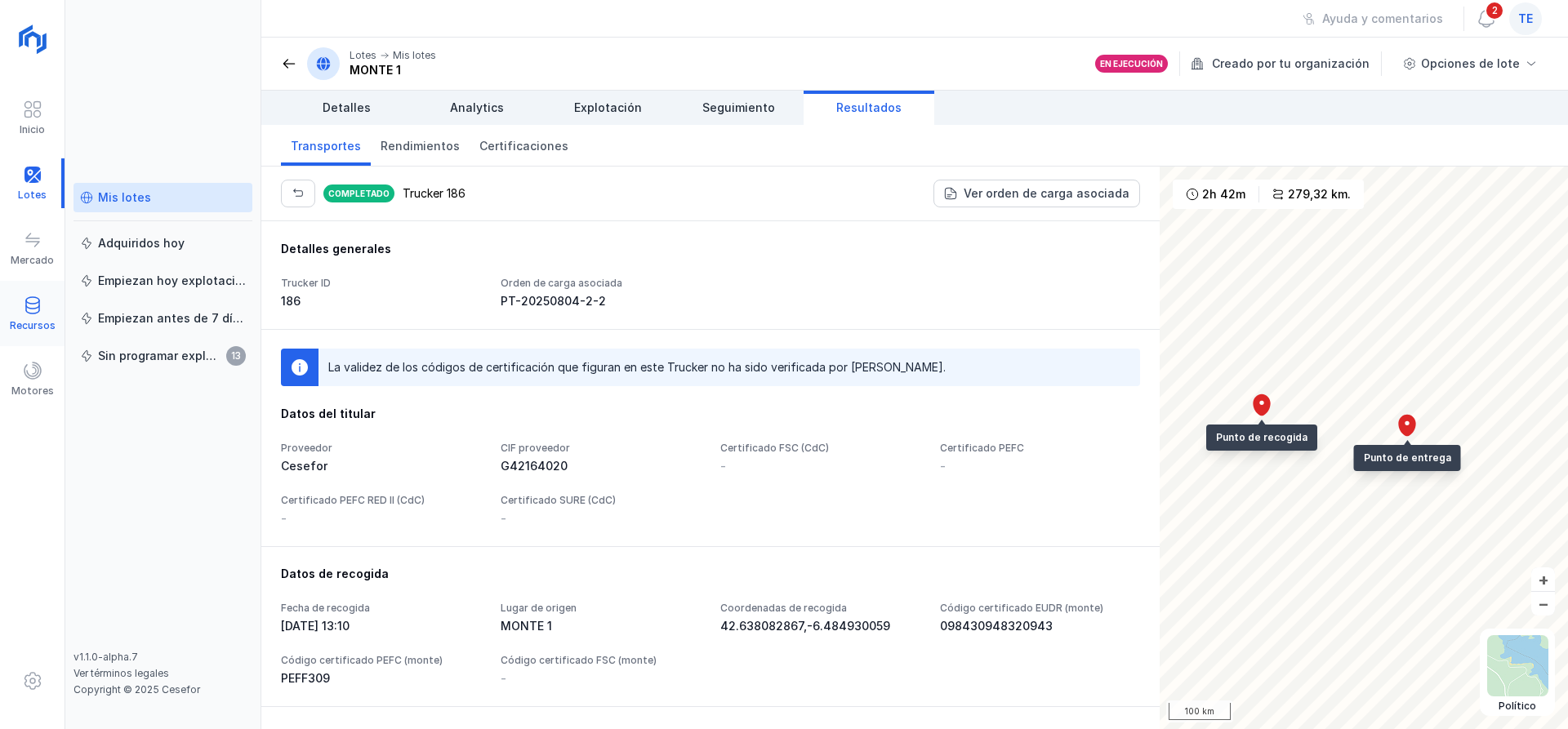
click at [29, 313] on span at bounding box center [33, 305] width 20 height 20
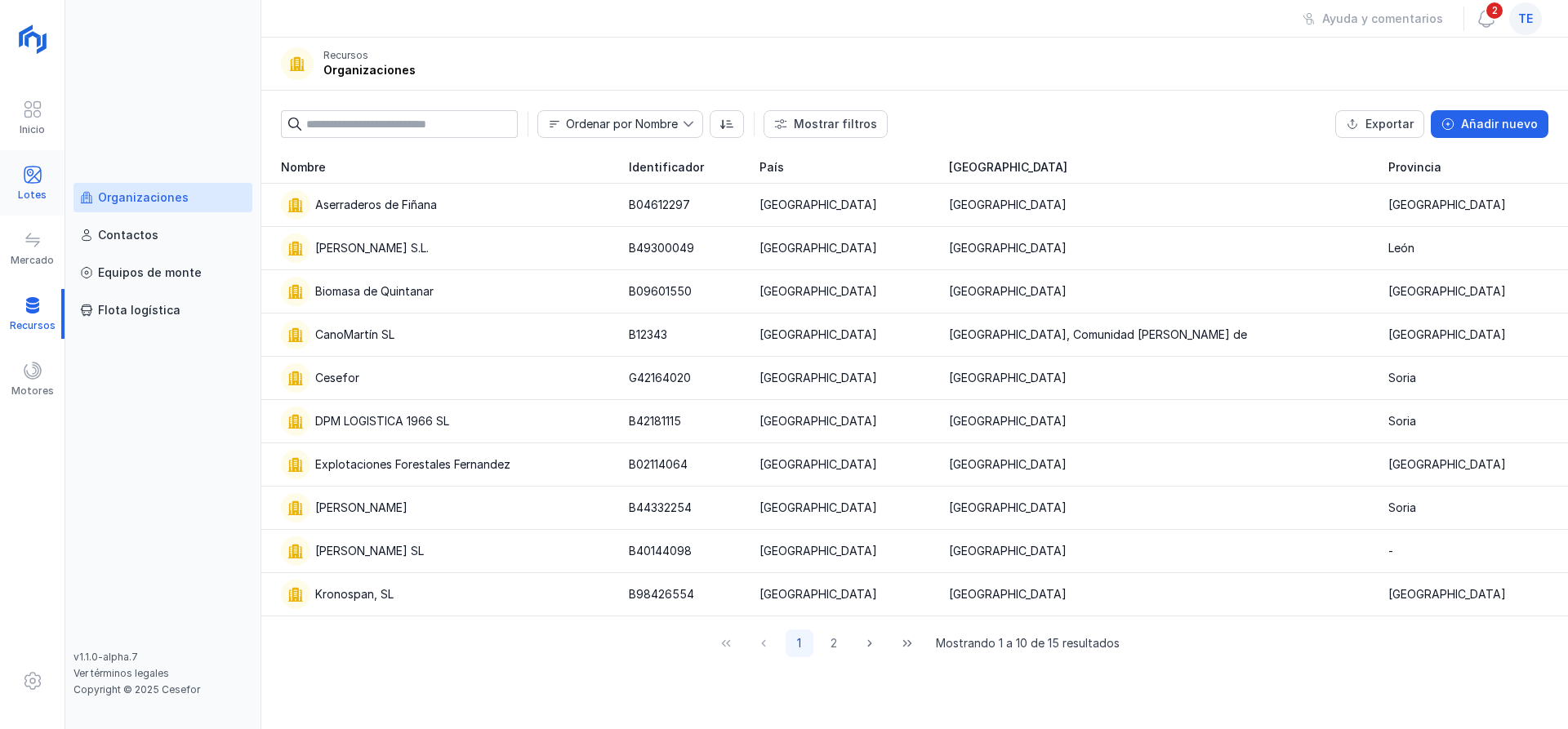
click at [35, 190] on div "Lotes" at bounding box center [32, 195] width 29 height 13
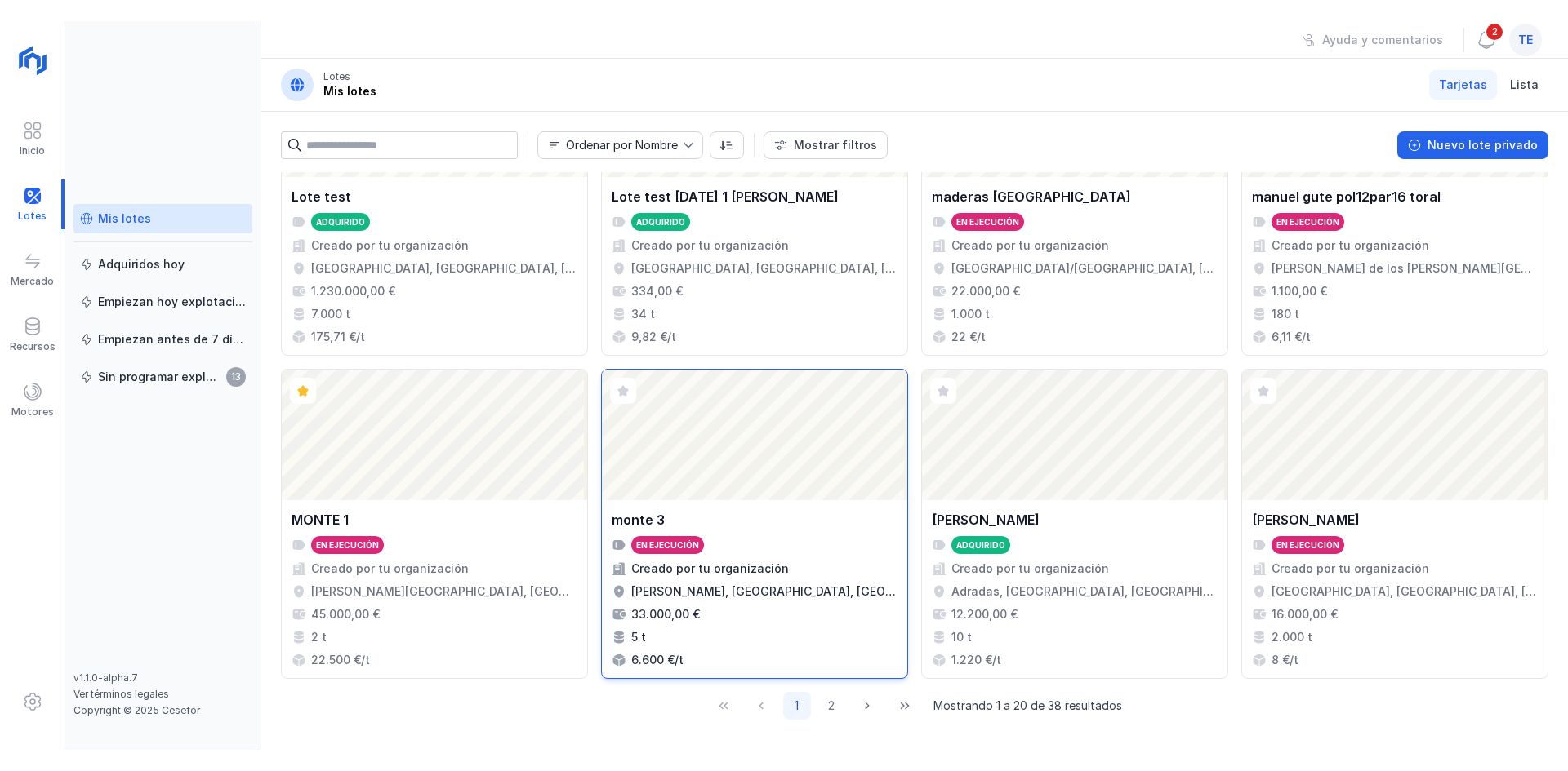
scroll to position [1098, 0]
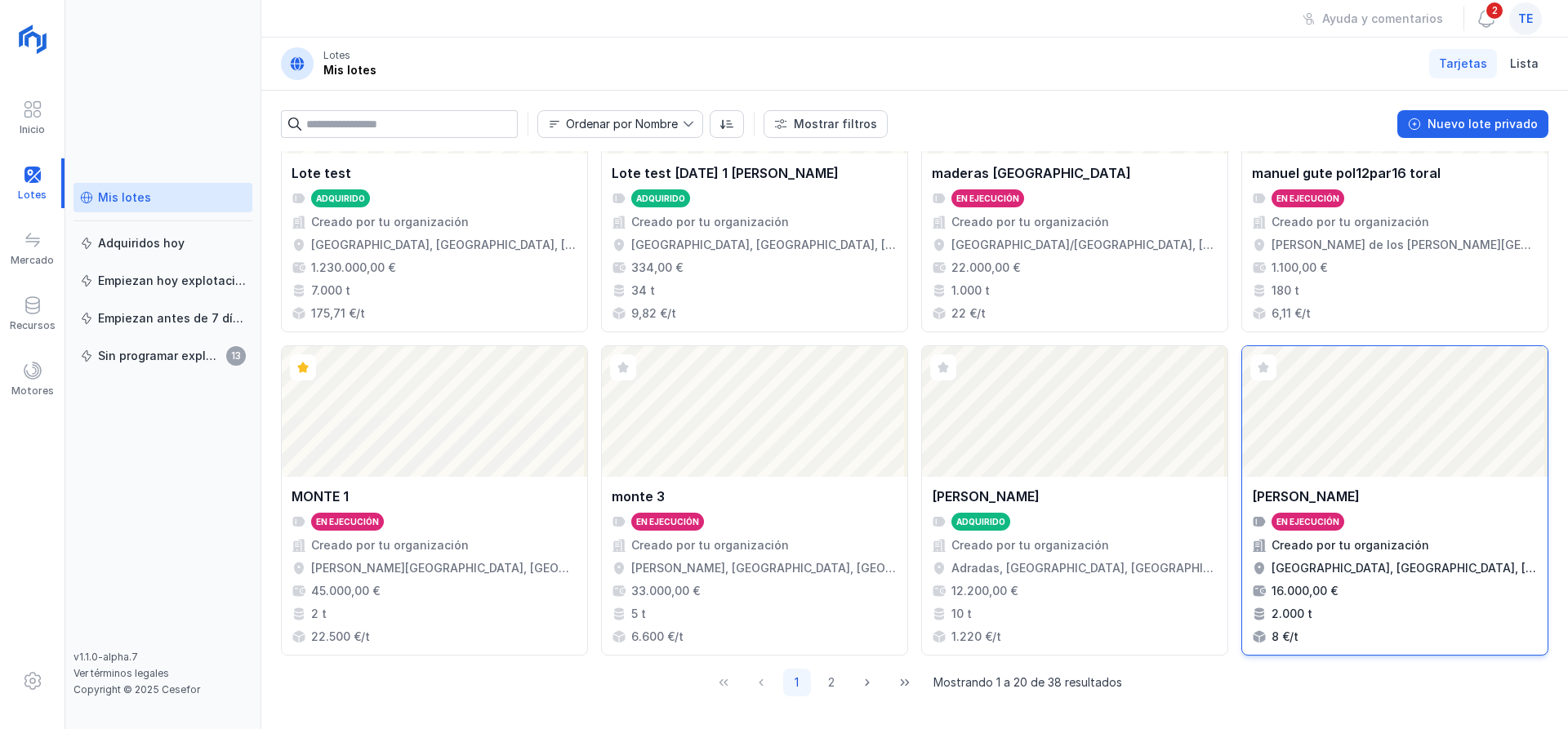
click at [1383, 393] on div "Abrir lote" at bounding box center [1394, 411] width 305 height 131
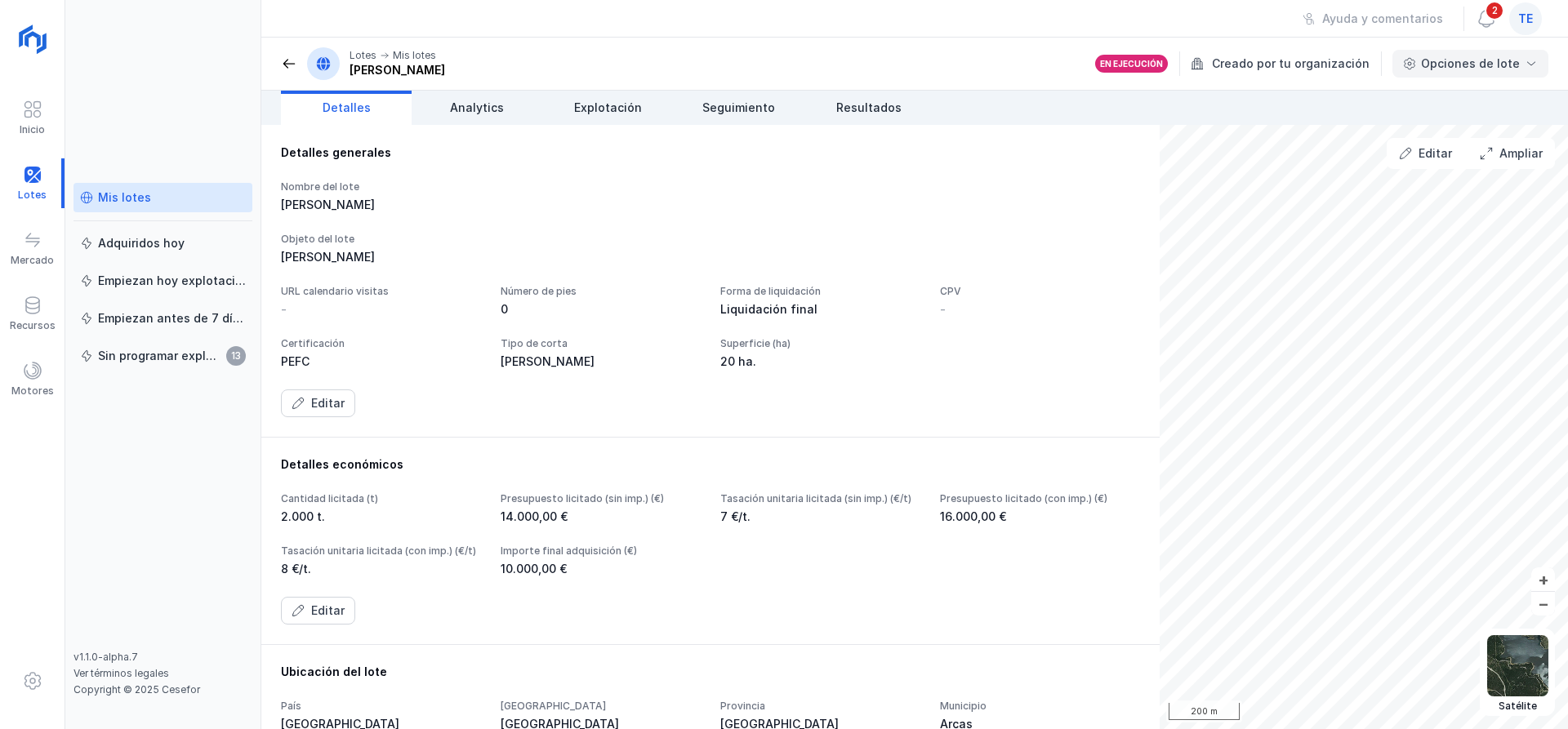
drag, startPoint x: 1240, startPoint y: 65, endPoint x: 1398, endPoint y: 60, distance: 158.1
click at [1399, 59] on div "Creado por tu organización Opciones de lote" at bounding box center [1362, 64] width 372 height 28
click at [1304, 61] on div "Creado por tu organización" at bounding box center [1287, 63] width 193 height 24
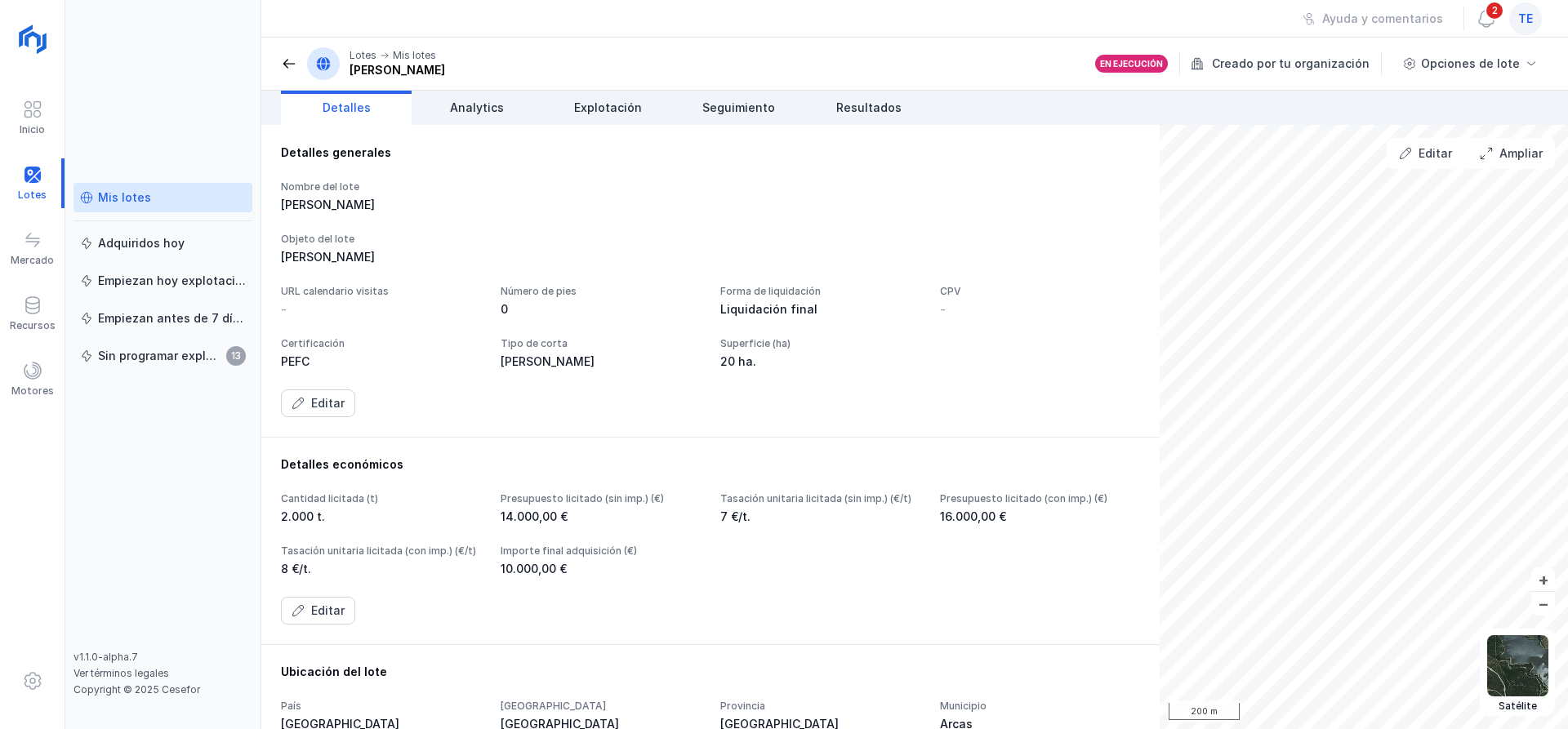
click at [1304, 61] on div "Creado por tu organización" at bounding box center [1287, 63] width 193 height 24
click at [201, 201] on div "Mis lotes" at bounding box center [162, 198] width 166 height 16
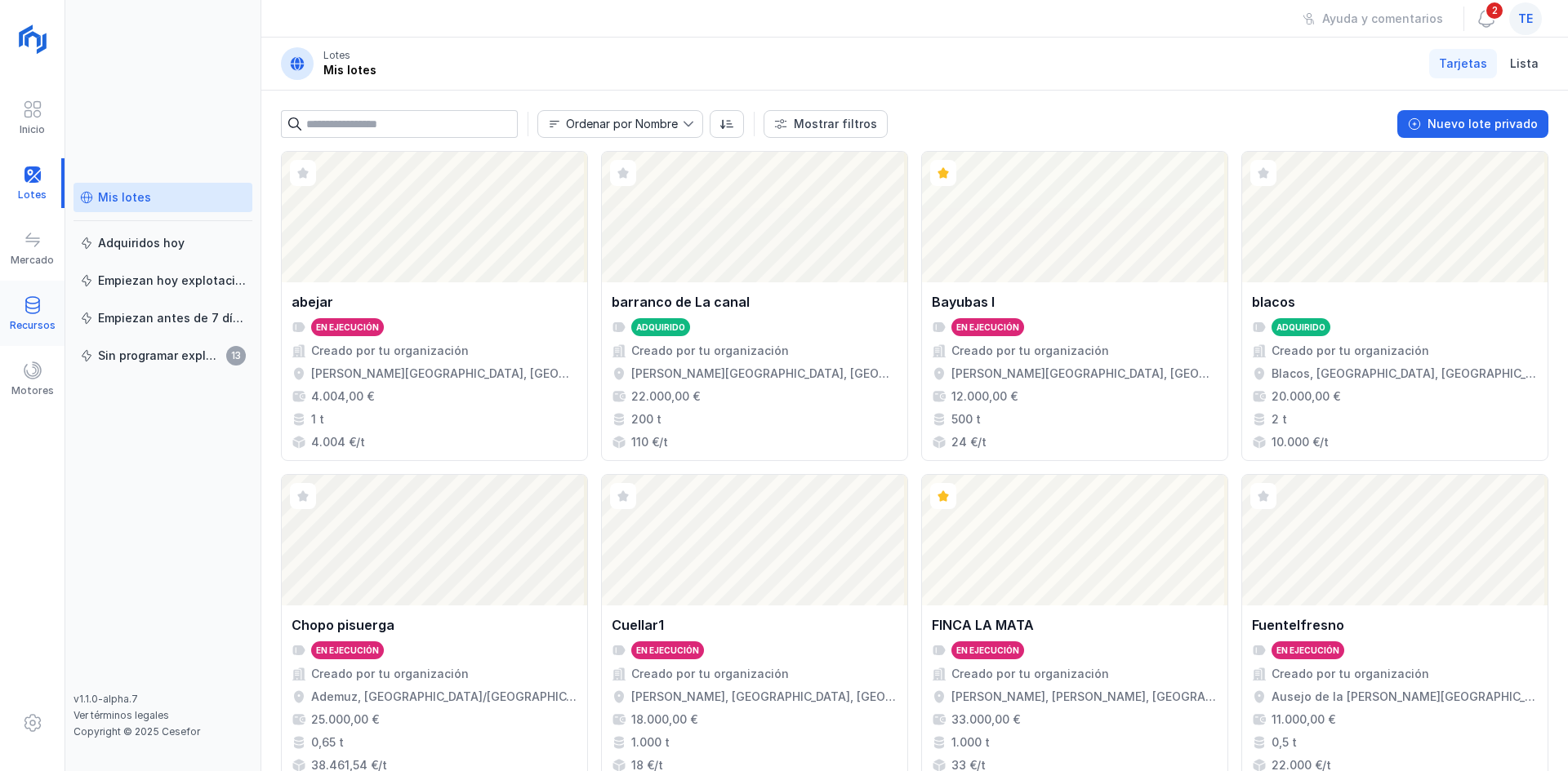
click at [14, 297] on div "Recursos" at bounding box center [32, 314] width 64 height 50
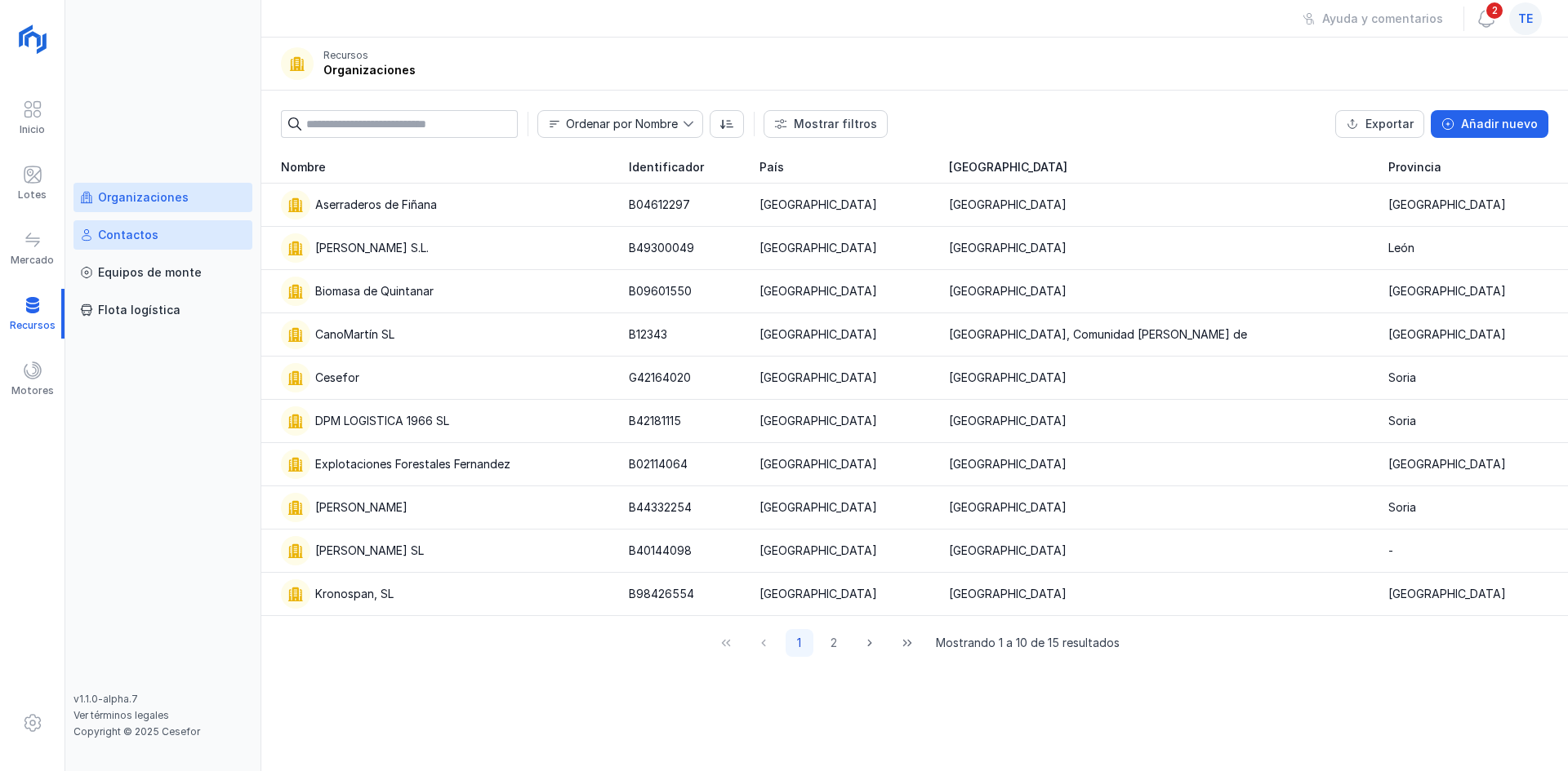
click at [165, 237] on div "Contactos" at bounding box center [162, 235] width 166 height 16
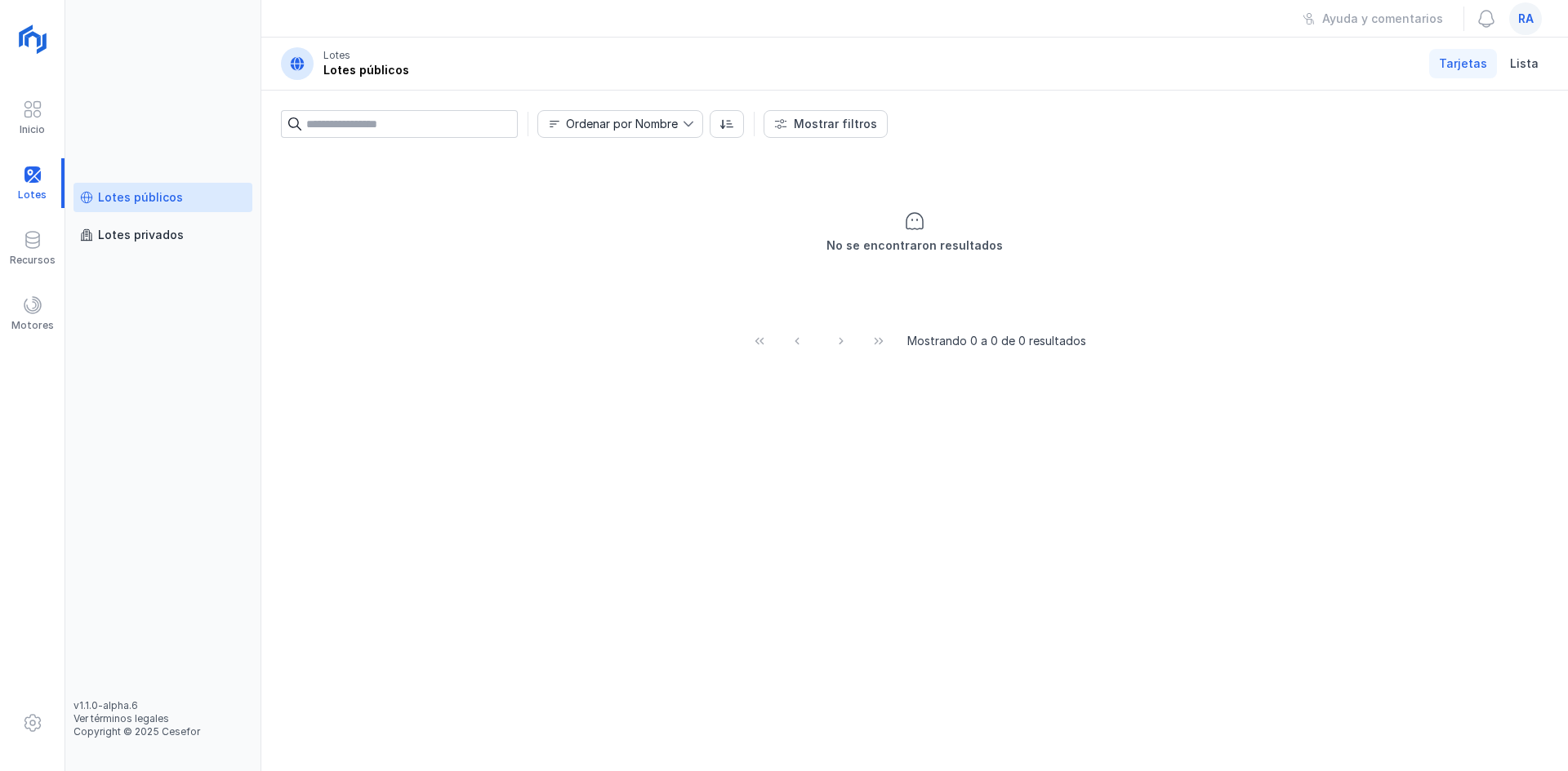
click at [1526, 13] on span "ra" at bounding box center [1525, 19] width 15 height 16
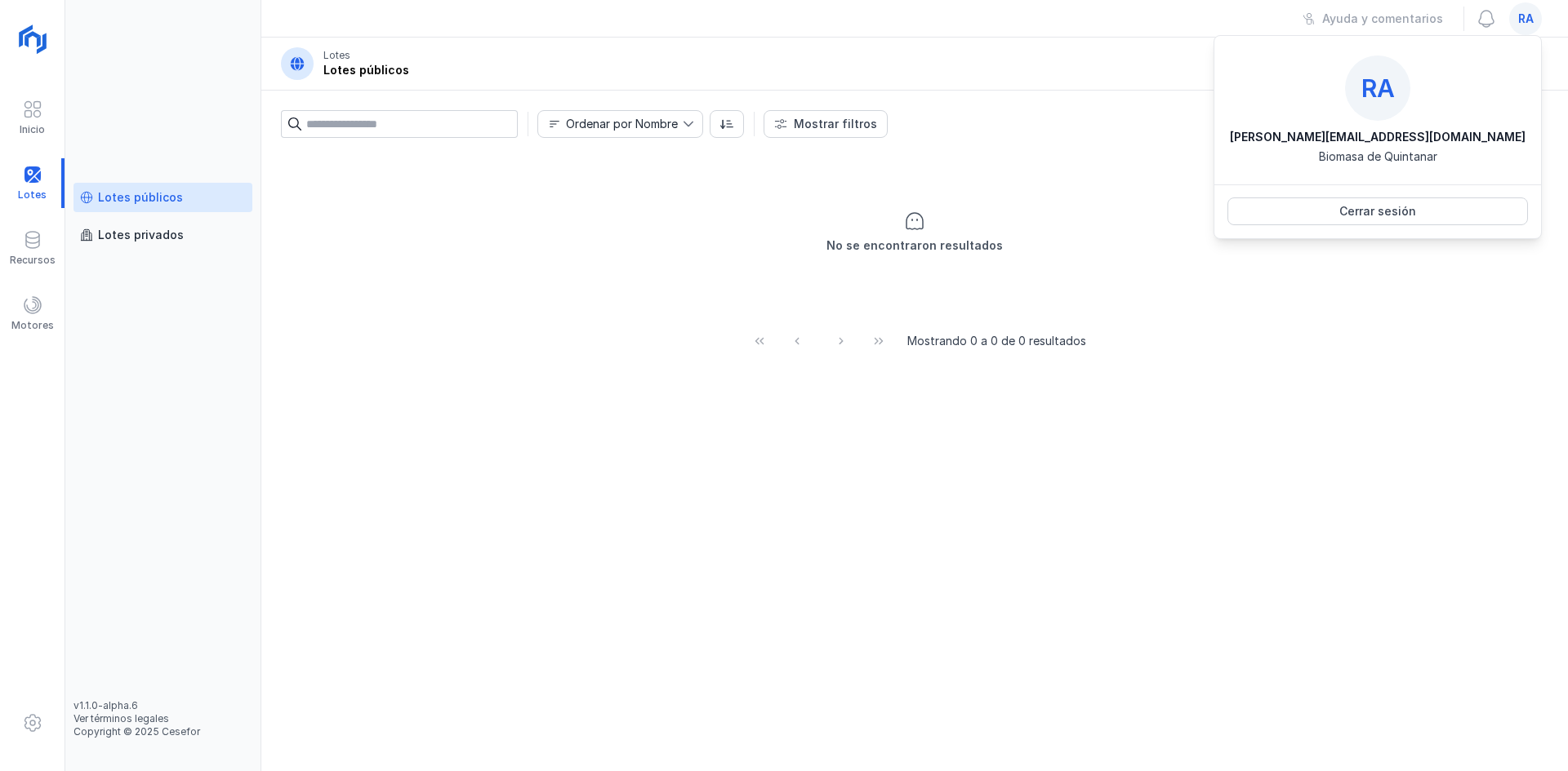
drag, startPoint x: 1367, startPoint y: 455, endPoint x: 1368, endPoint y: 438, distance: 17.0
click at [1367, 450] on div "No se encontraron resultados Mostrando 0 a 0 de 0 resultados" at bounding box center [915, 462] width 1307 height 621
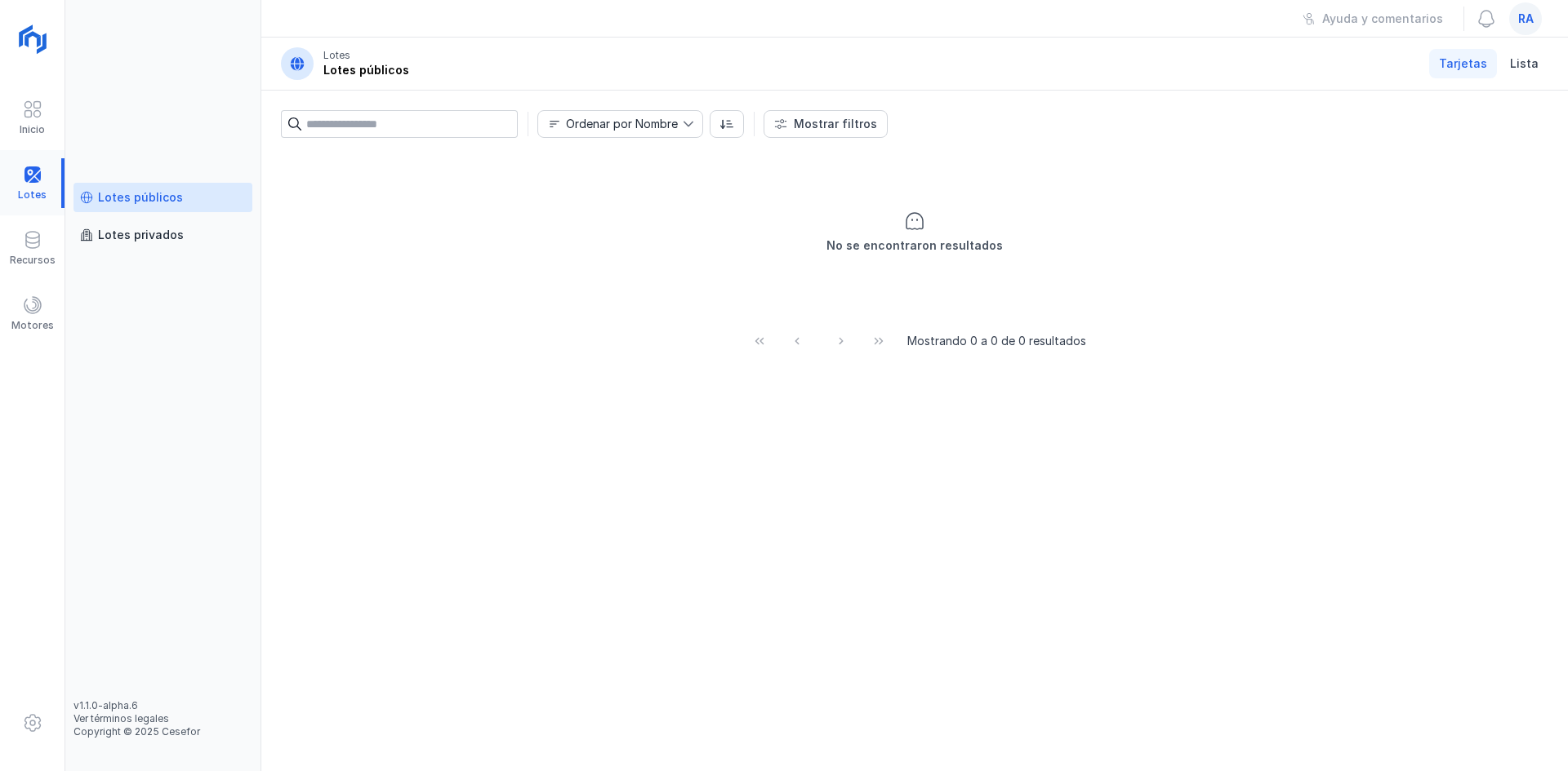
click at [21, 175] on div at bounding box center [32, 183] width 64 height 50
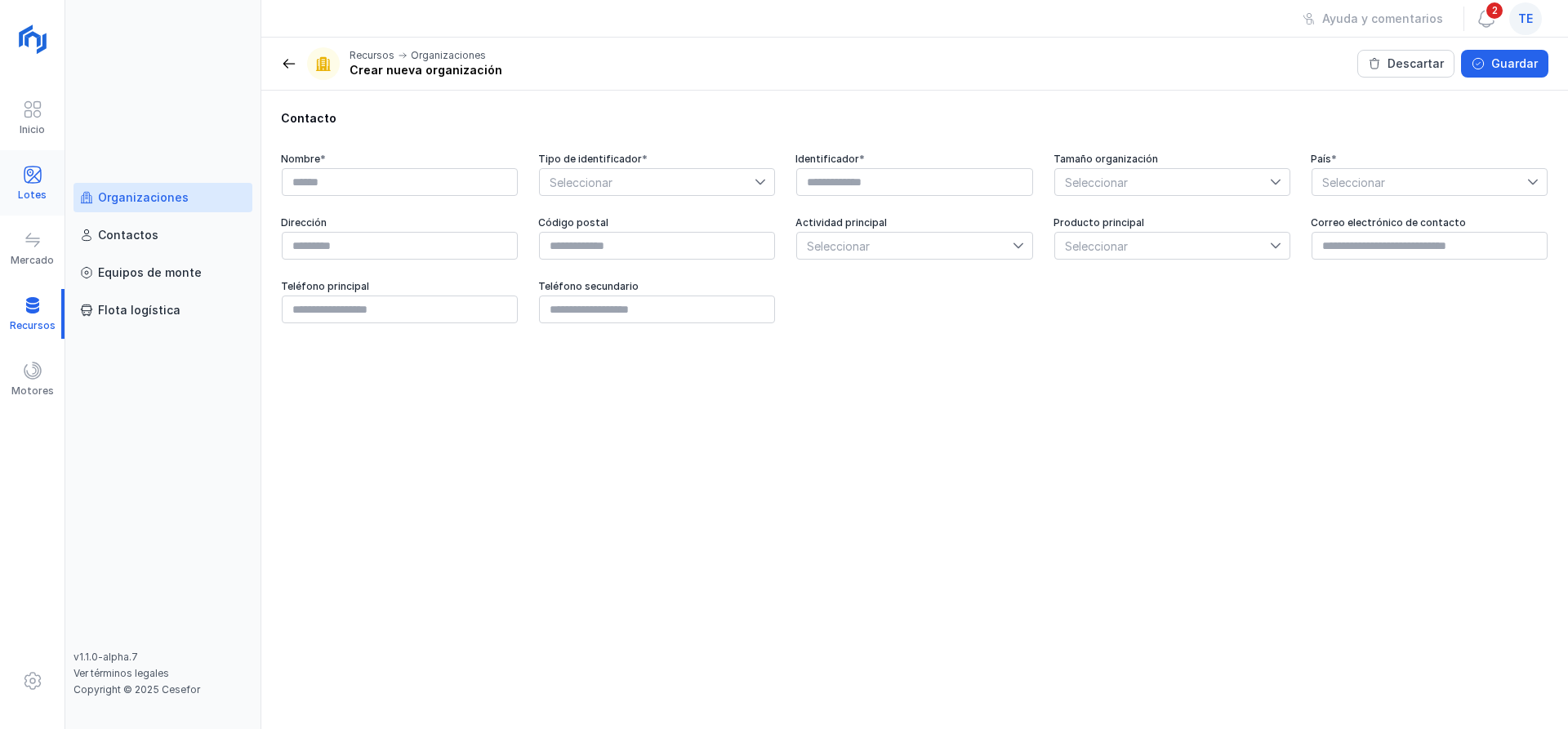
click at [32, 190] on div "Lotes" at bounding box center [32, 195] width 29 height 13
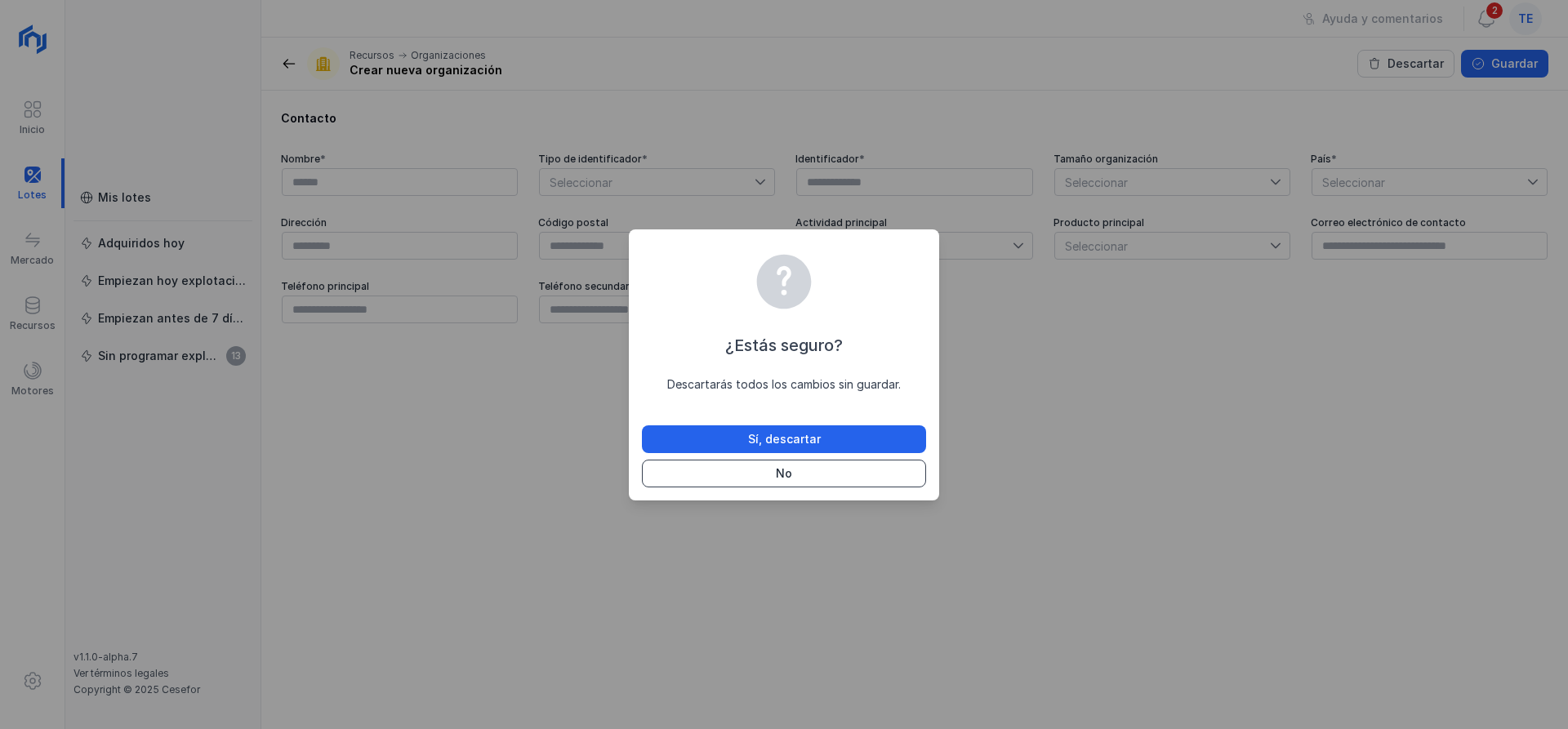
click at [716, 486] on button "No" at bounding box center [784, 473] width 285 height 28
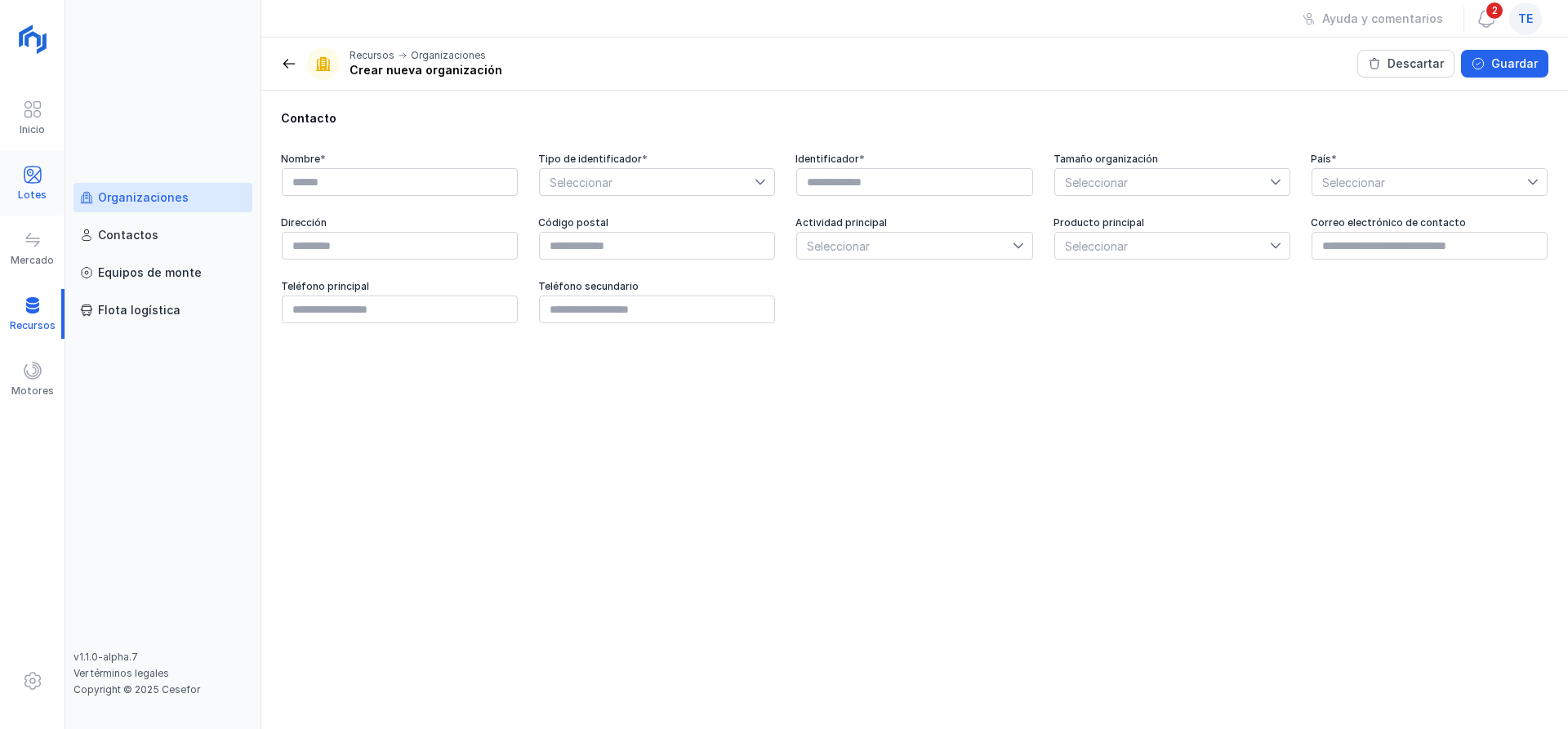
click at [47, 166] on div "Lotes" at bounding box center [32, 183] width 64 height 50
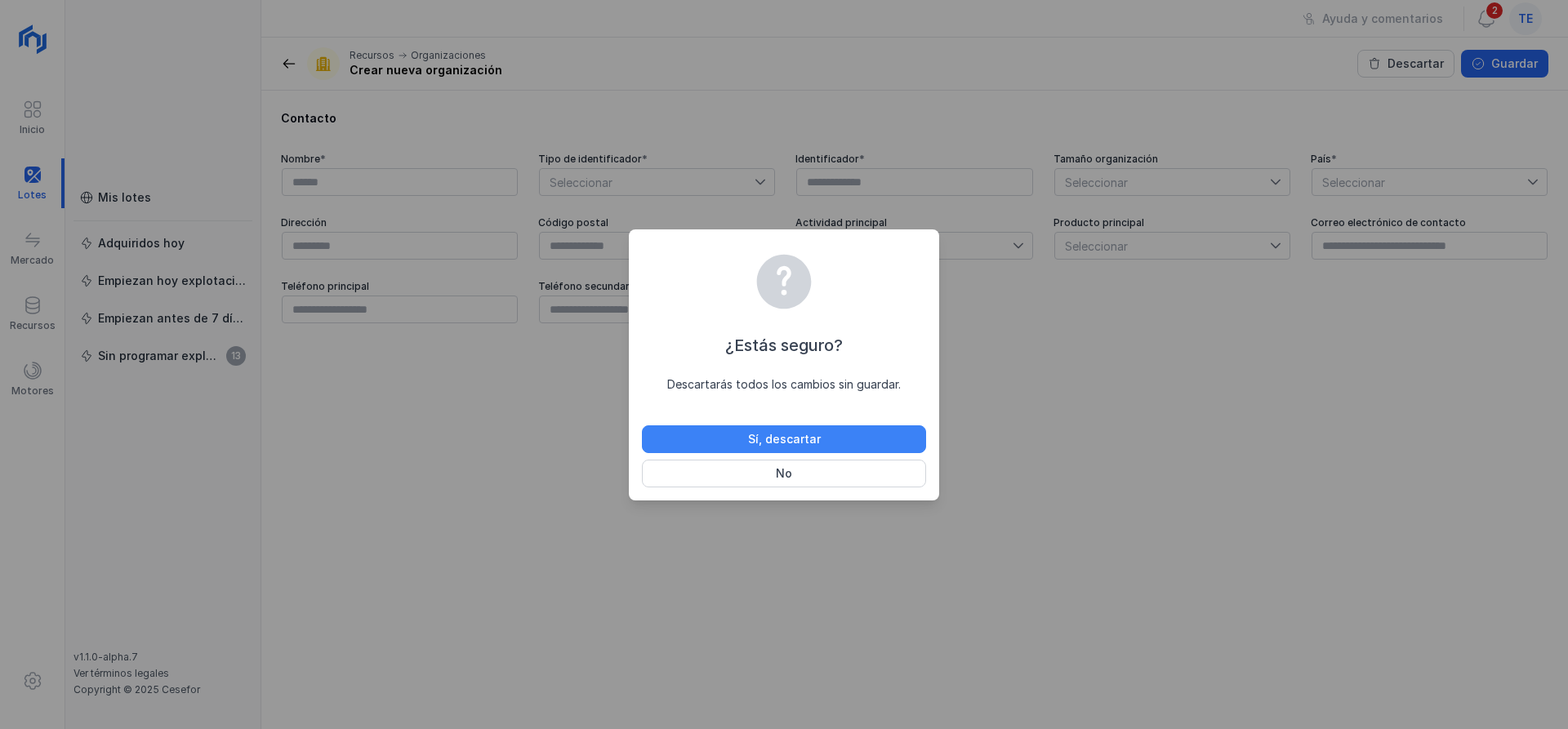
click at [788, 442] on div "Sí, descartar" at bounding box center [784, 439] width 72 height 16
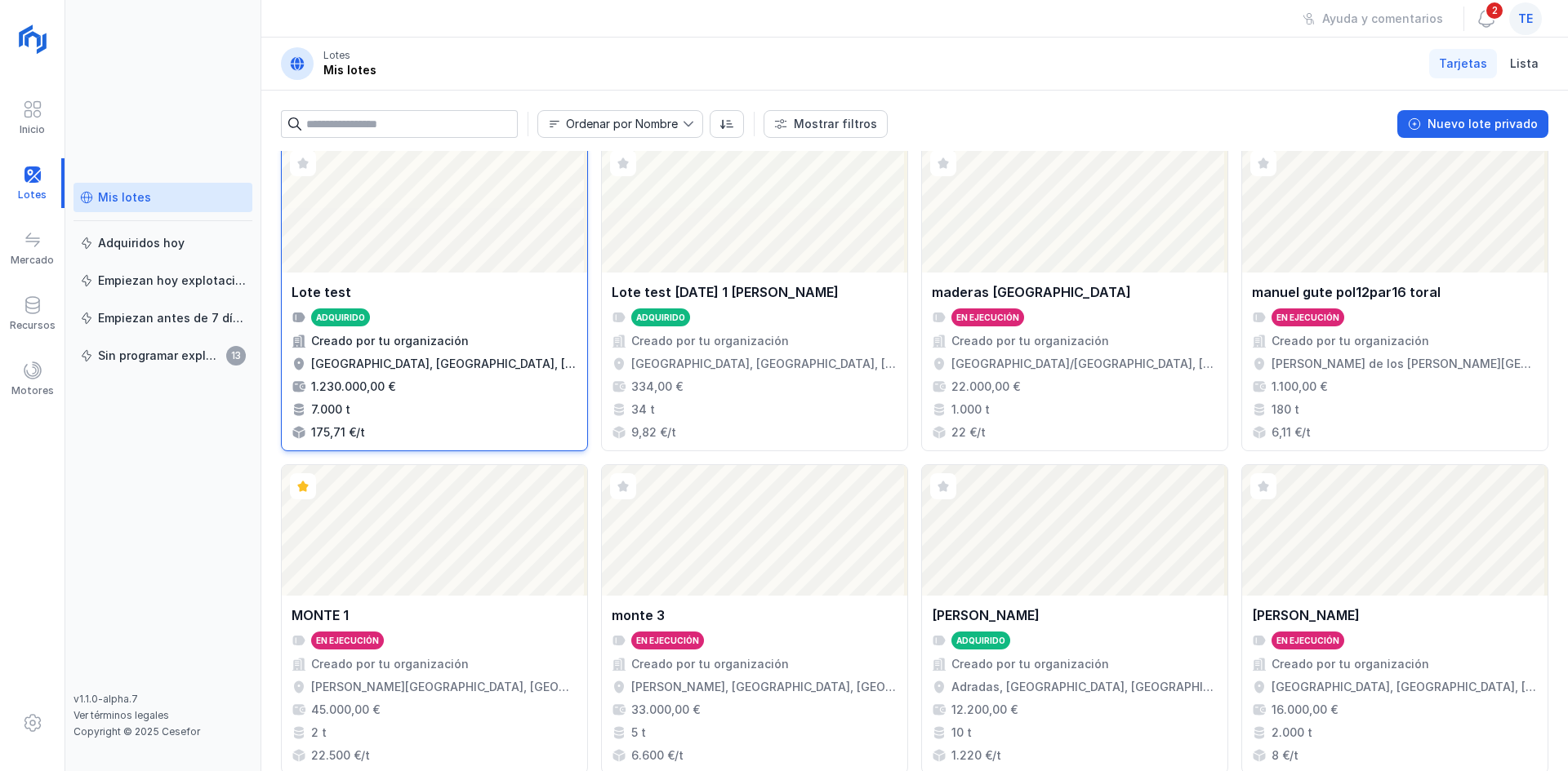
scroll to position [1056, 0]
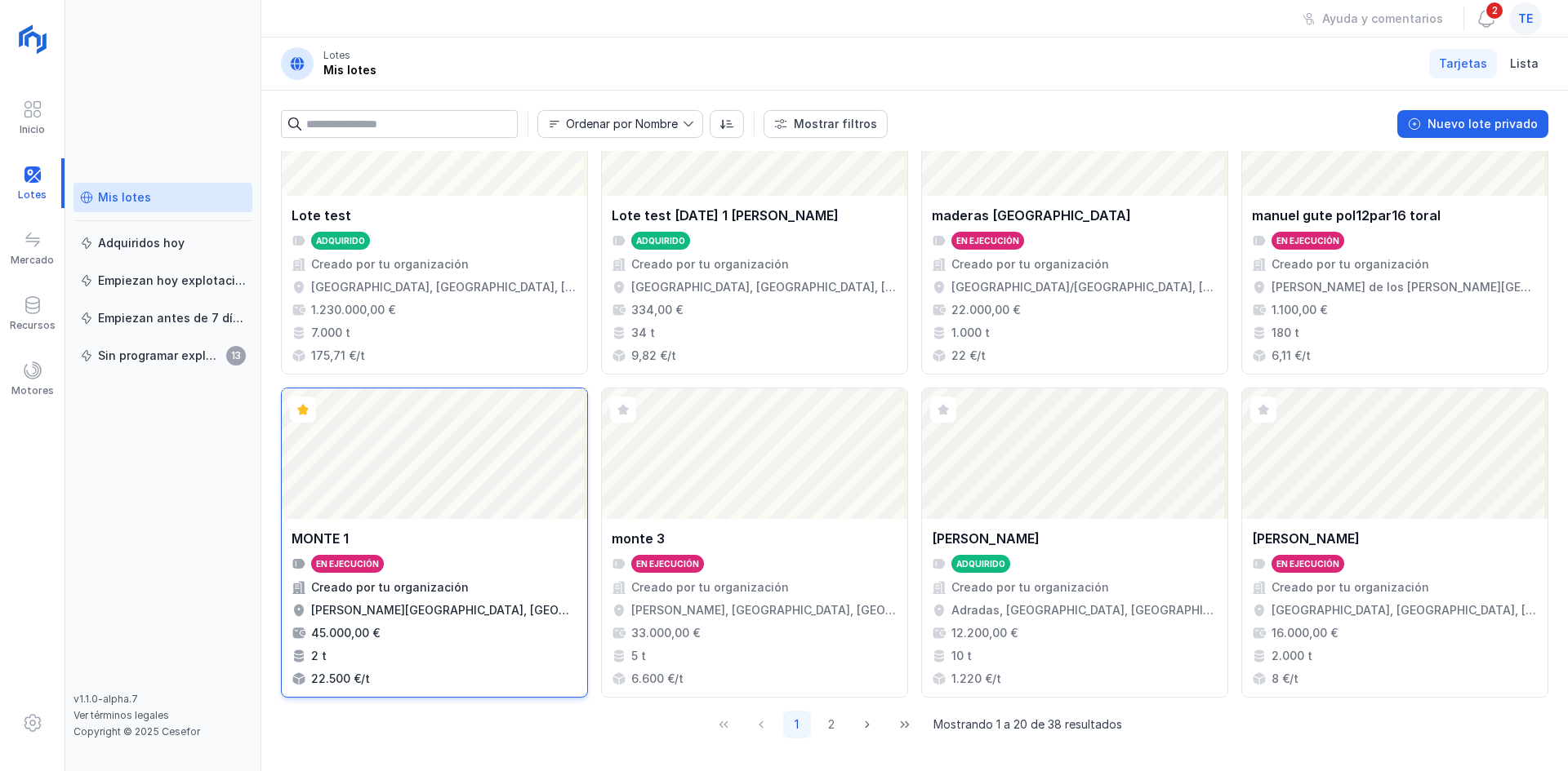
click at [417, 430] on div "Abrir lote" at bounding box center [434, 453] width 305 height 131
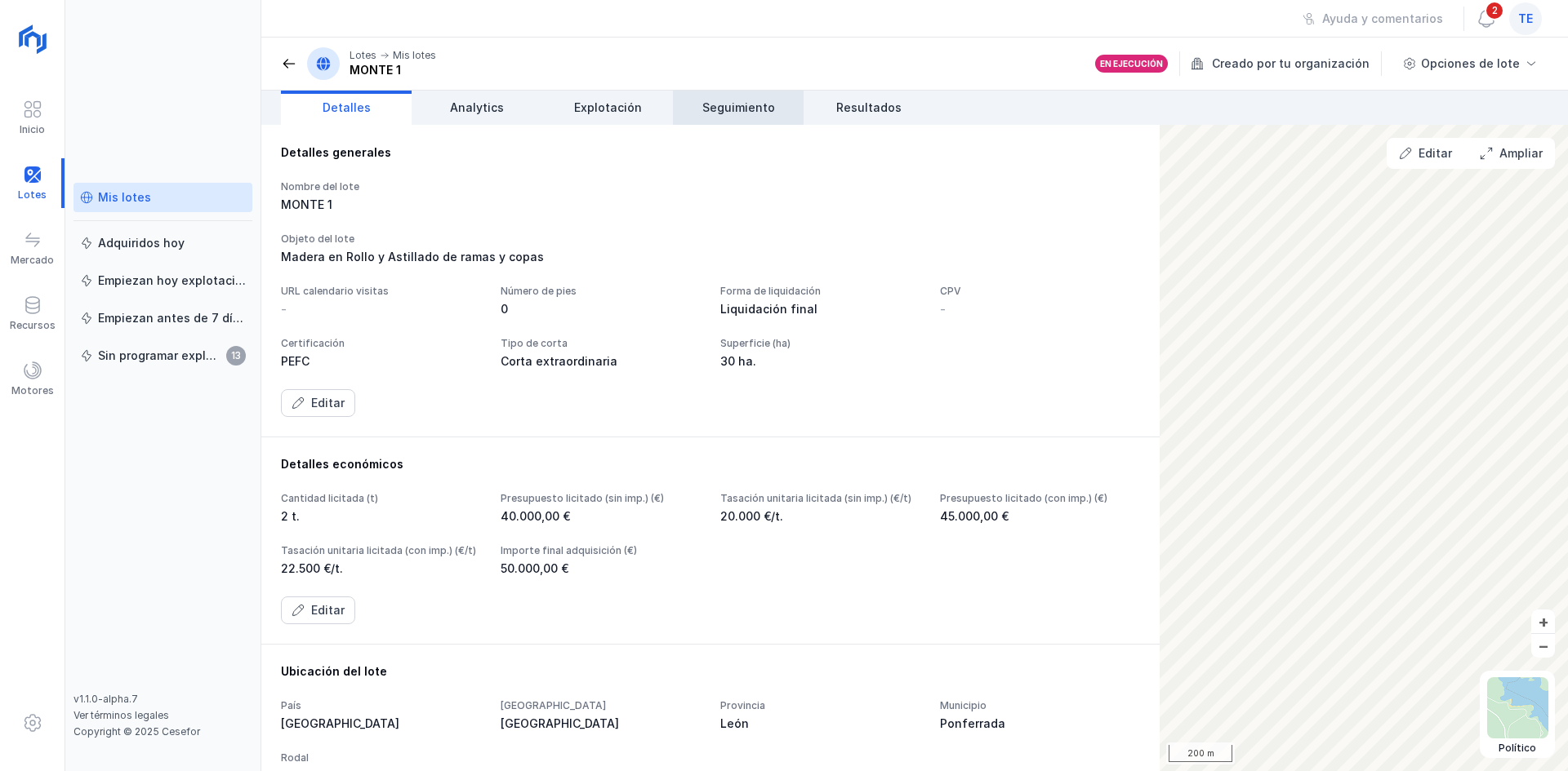
click at [749, 102] on span "Seguimiento" at bounding box center [738, 107] width 72 height 16
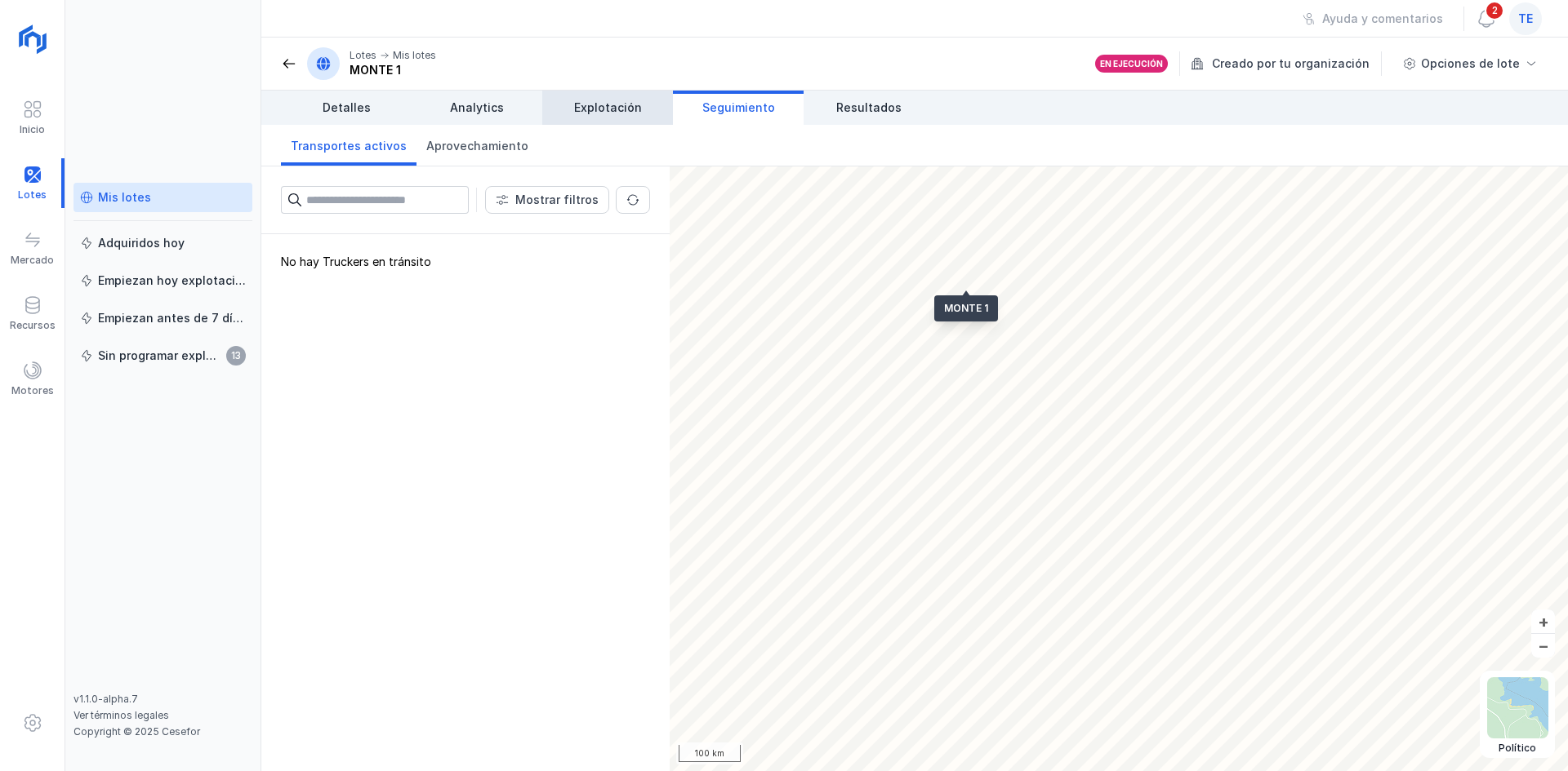
click at [648, 116] on link "Explotación" at bounding box center [608, 107] width 131 height 34
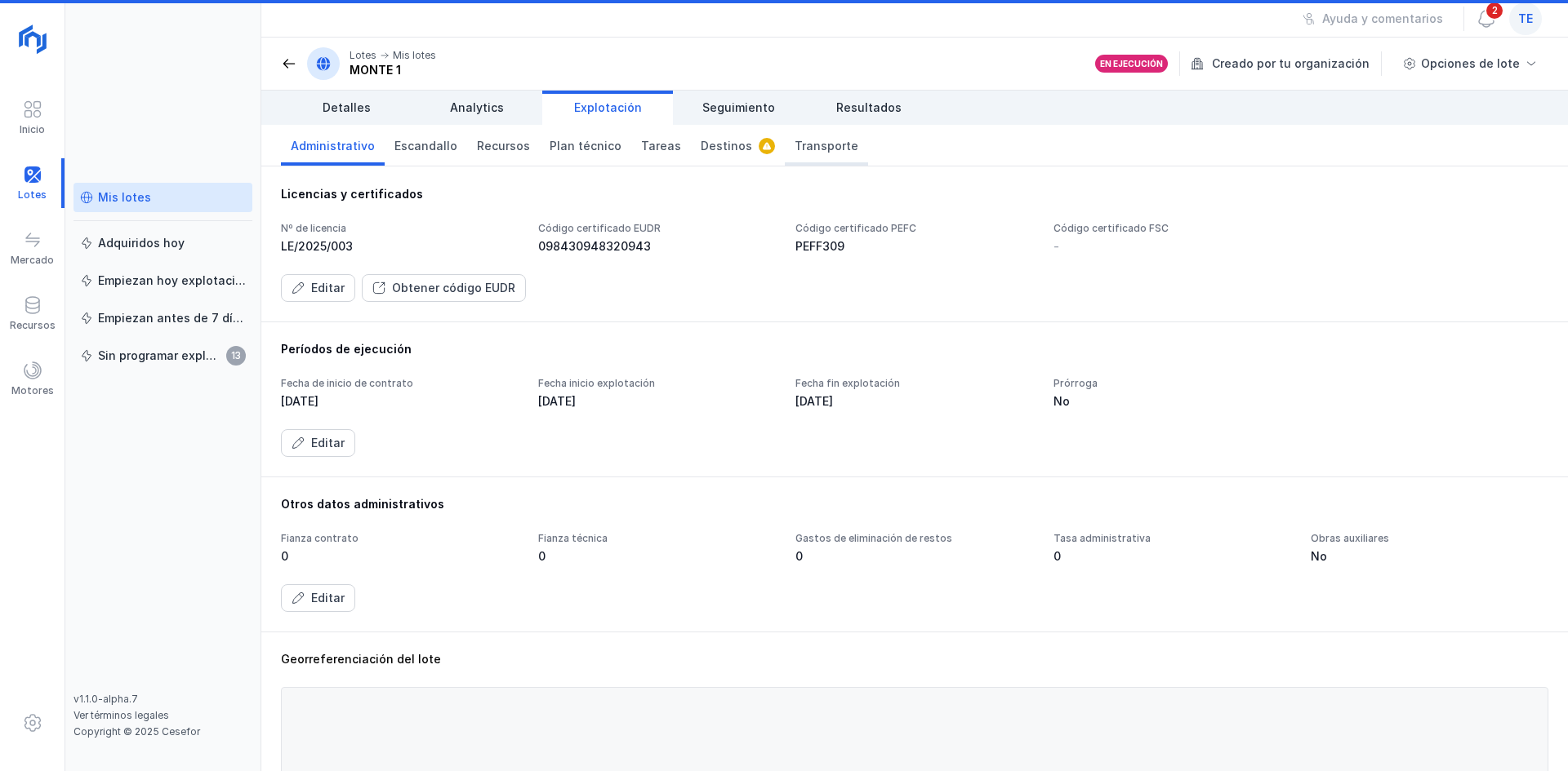
click at [808, 155] on link "Transporte" at bounding box center [826, 146] width 83 height 41
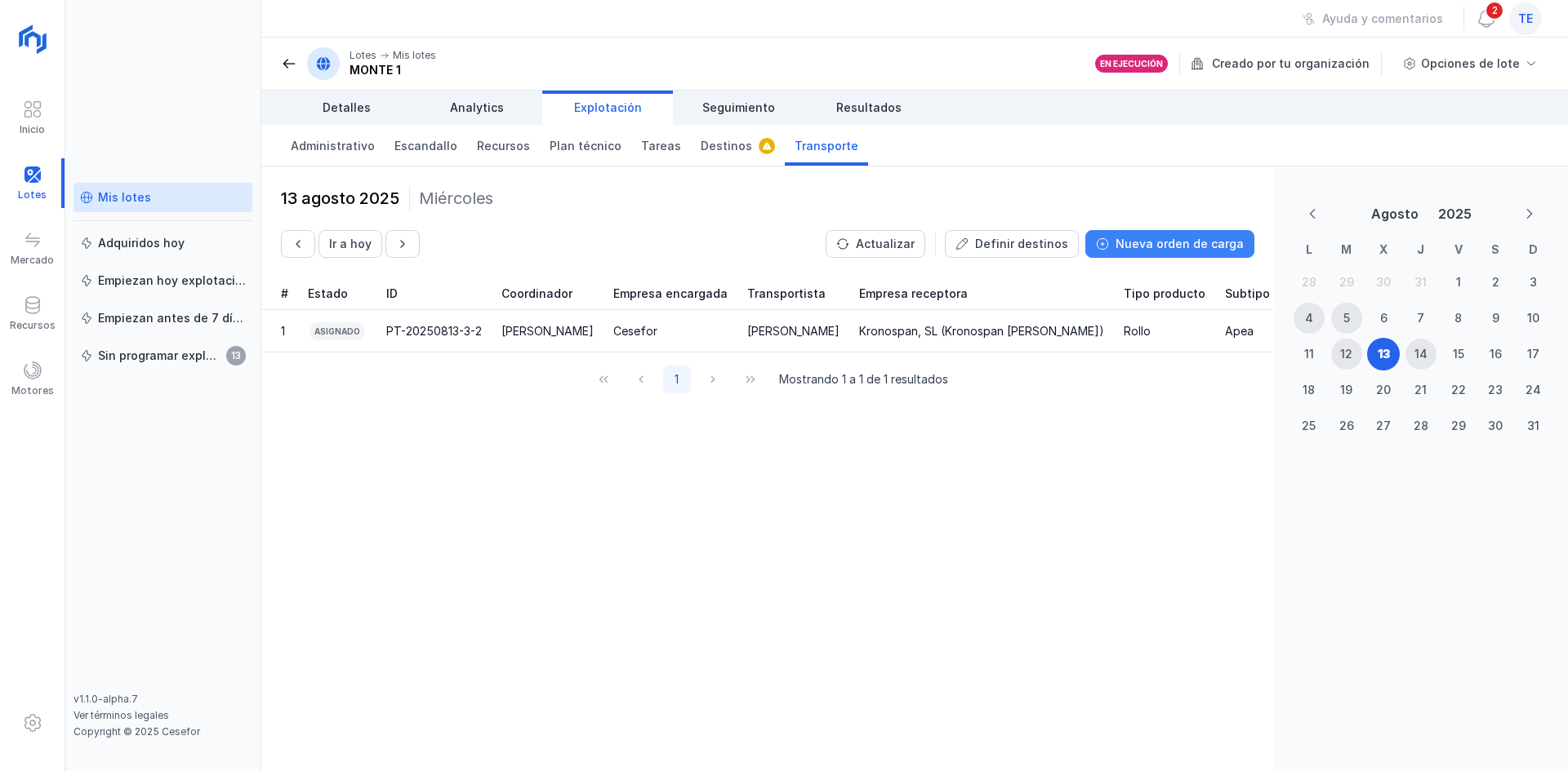
click at [1180, 245] on div "Nueva orden de carga" at bounding box center [1180, 244] width 128 height 16
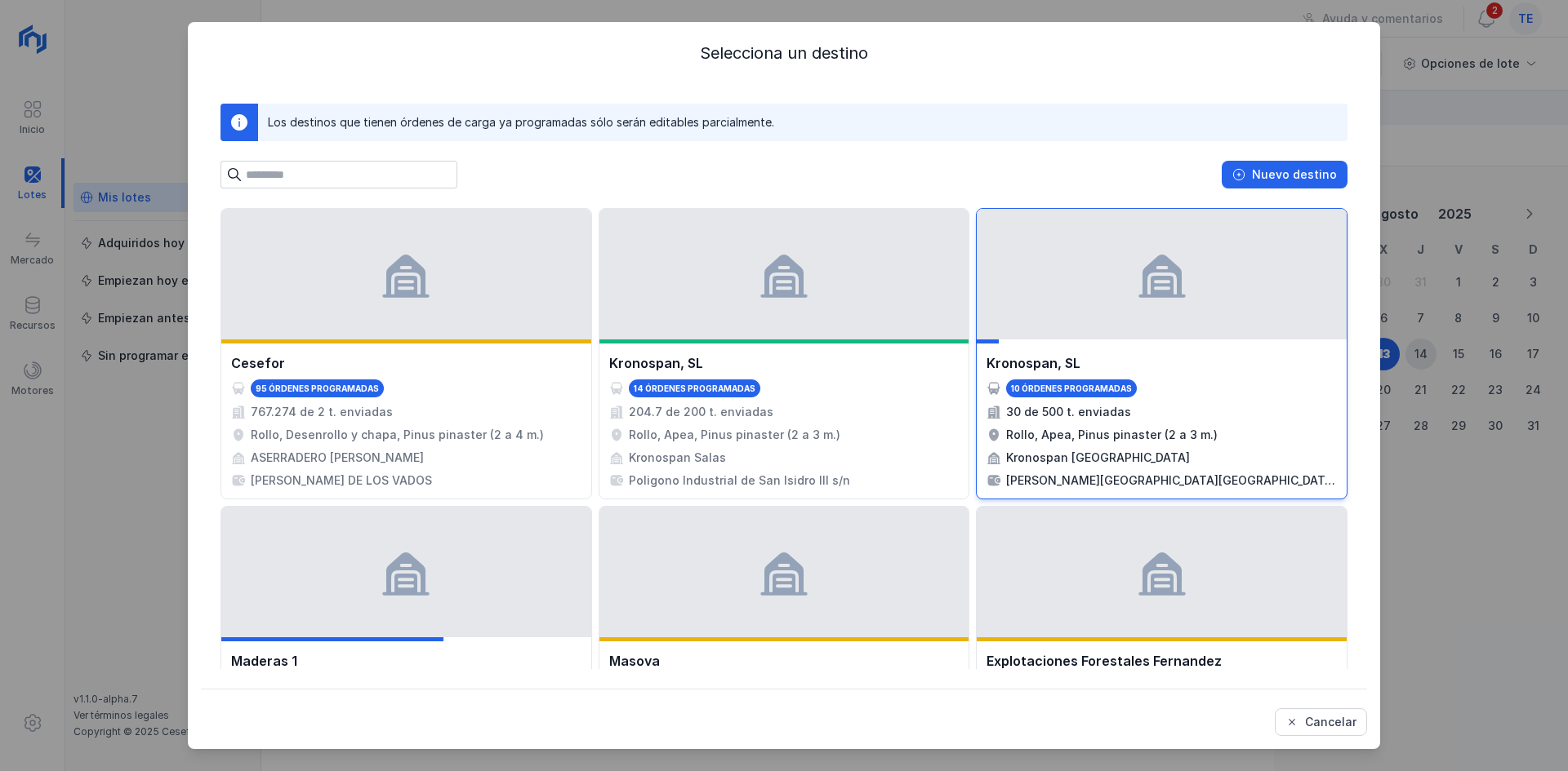
click at [1106, 295] on div at bounding box center [1161, 275] width 370 height 131
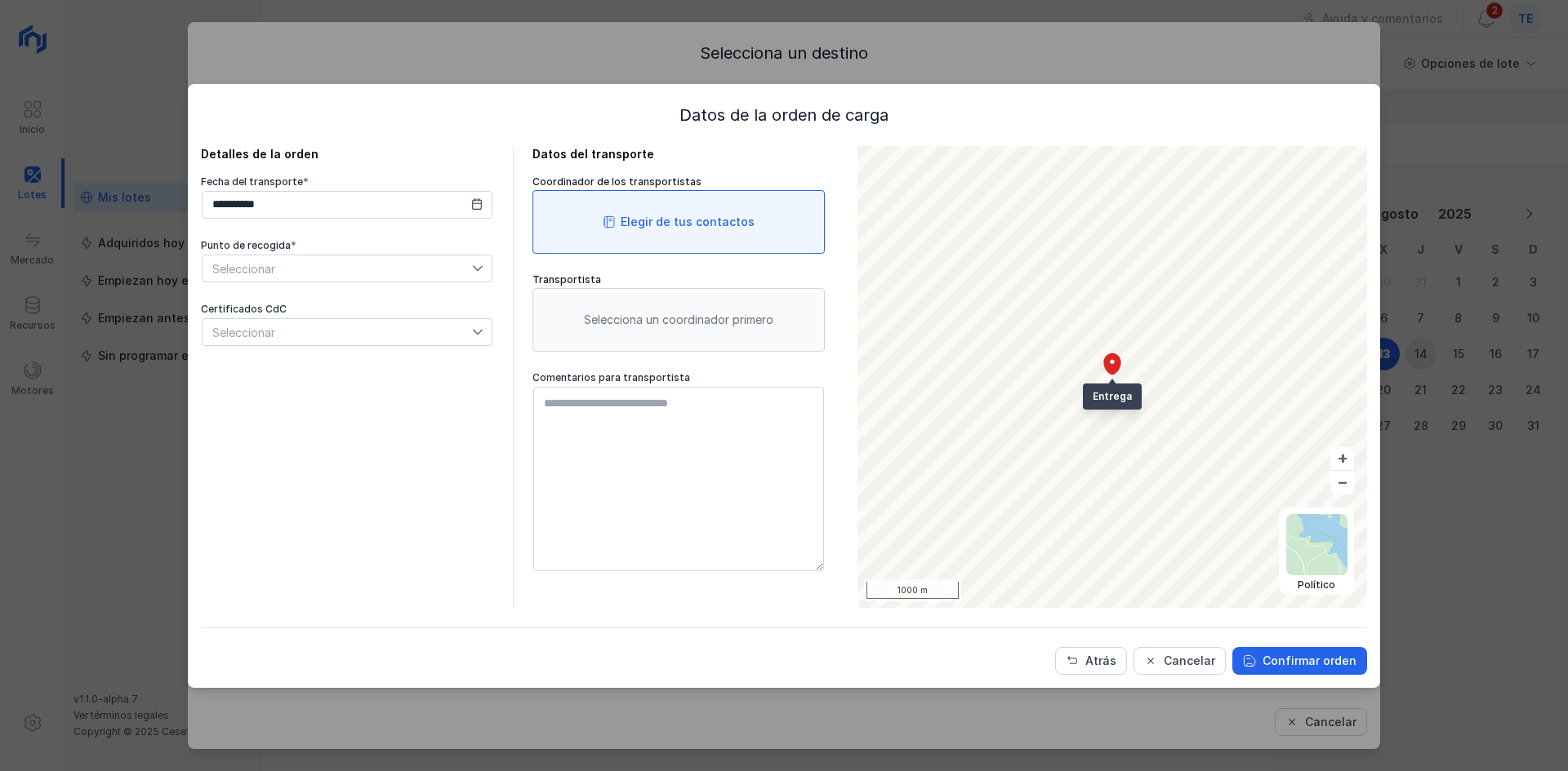
click at [618, 238] on div "Elegir de tus contactos" at bounding box center [678, 222] width 293 height 64
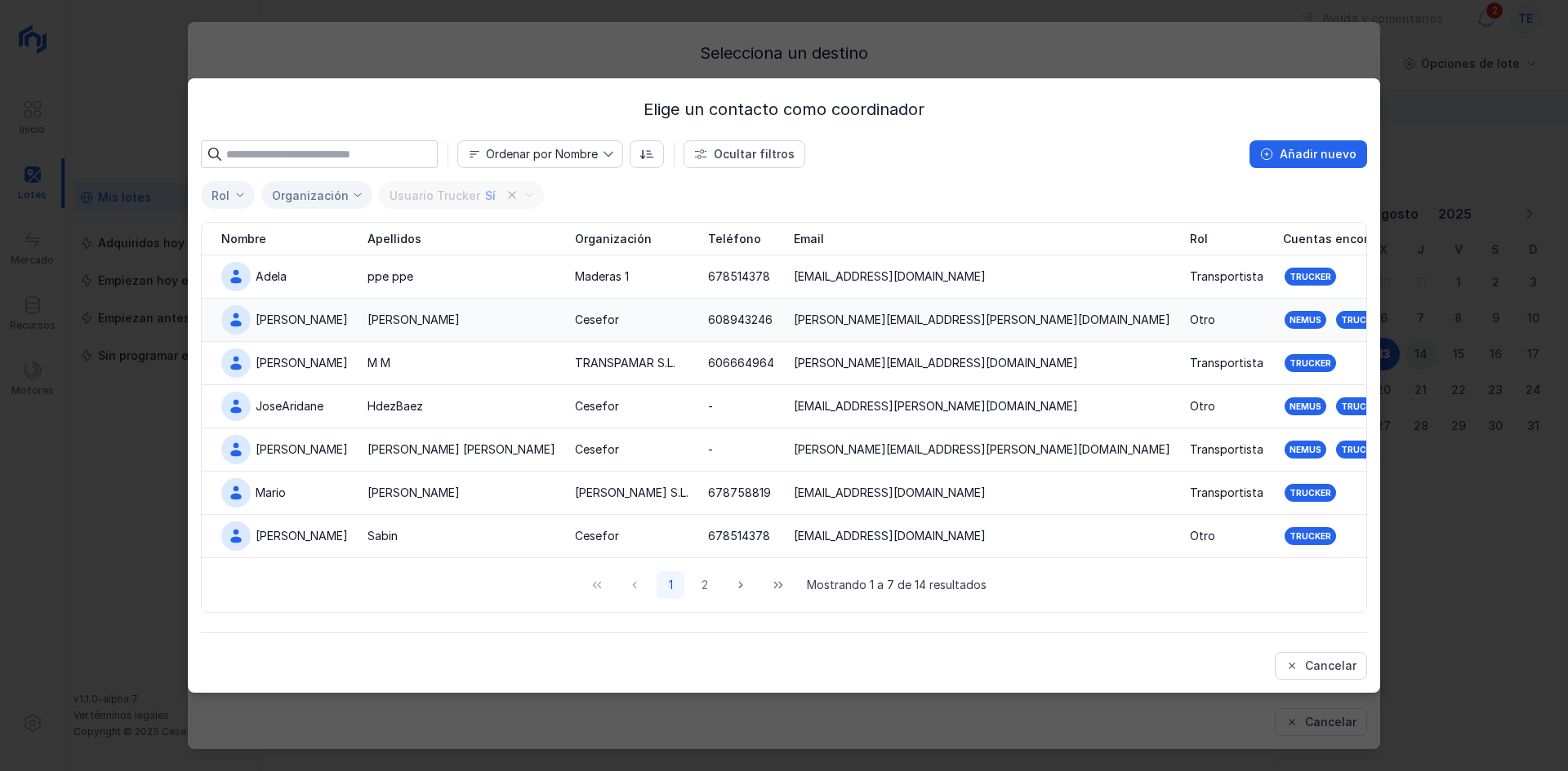
click at [301, 329] on div "[PERSON_NAME]" at bounding box center [284, 319] width 126 height 30
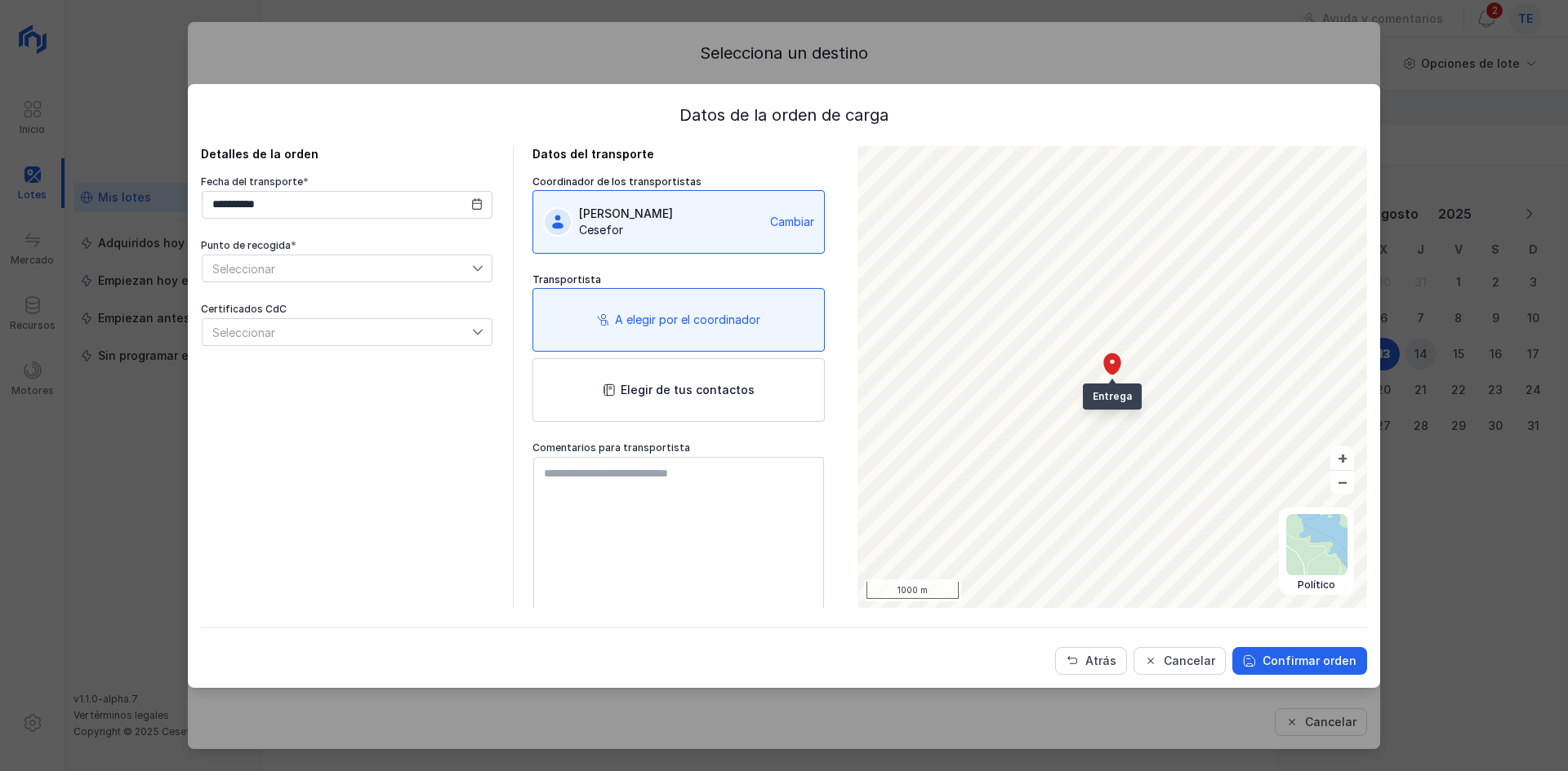
click at [337, 266] on span "Seleccionar" at bounding box center [337, 268] width 269 height 26
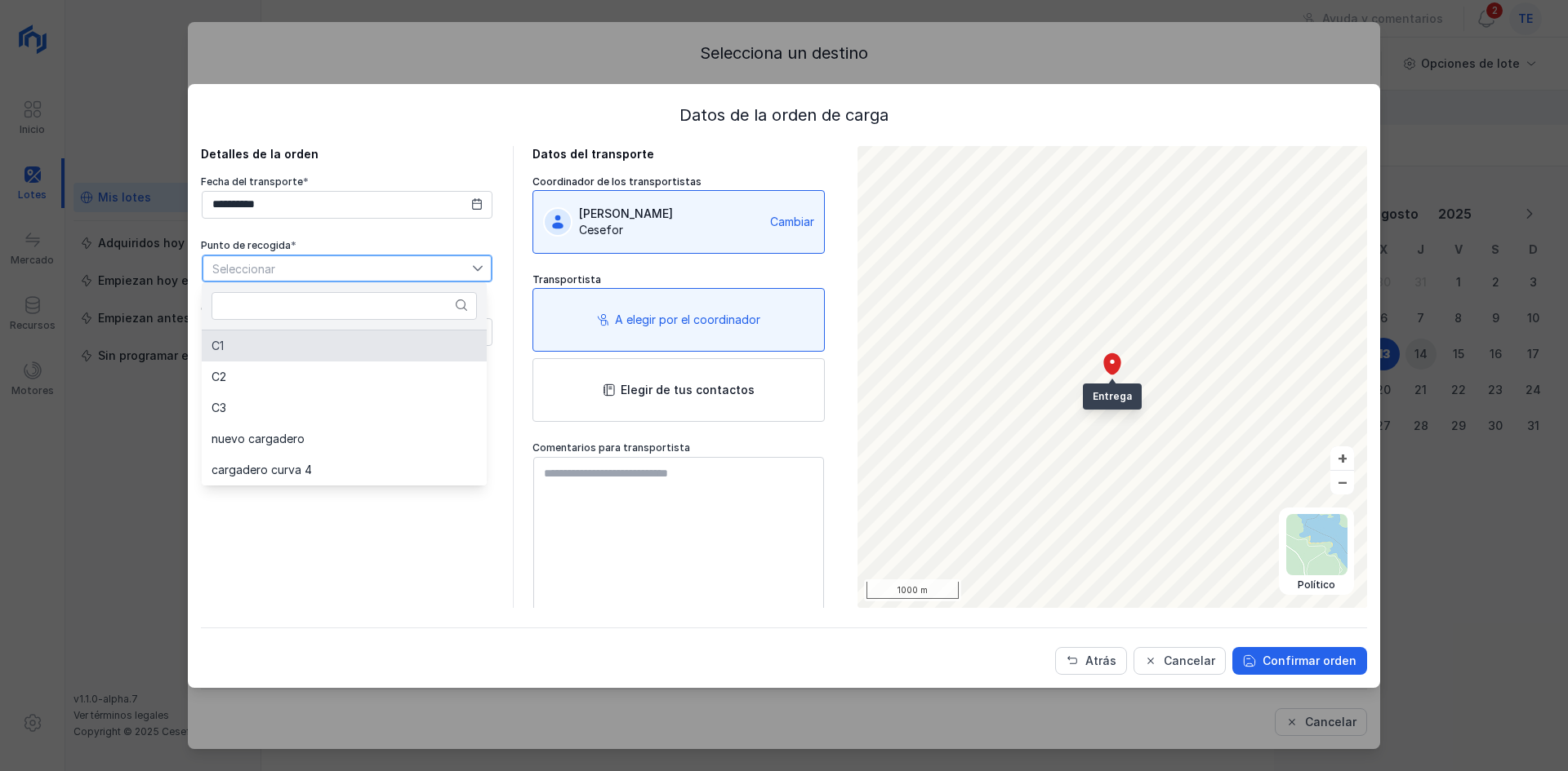
click at [337, 335] on li "C1" at bounding box center [344, 346] width 285 height 31
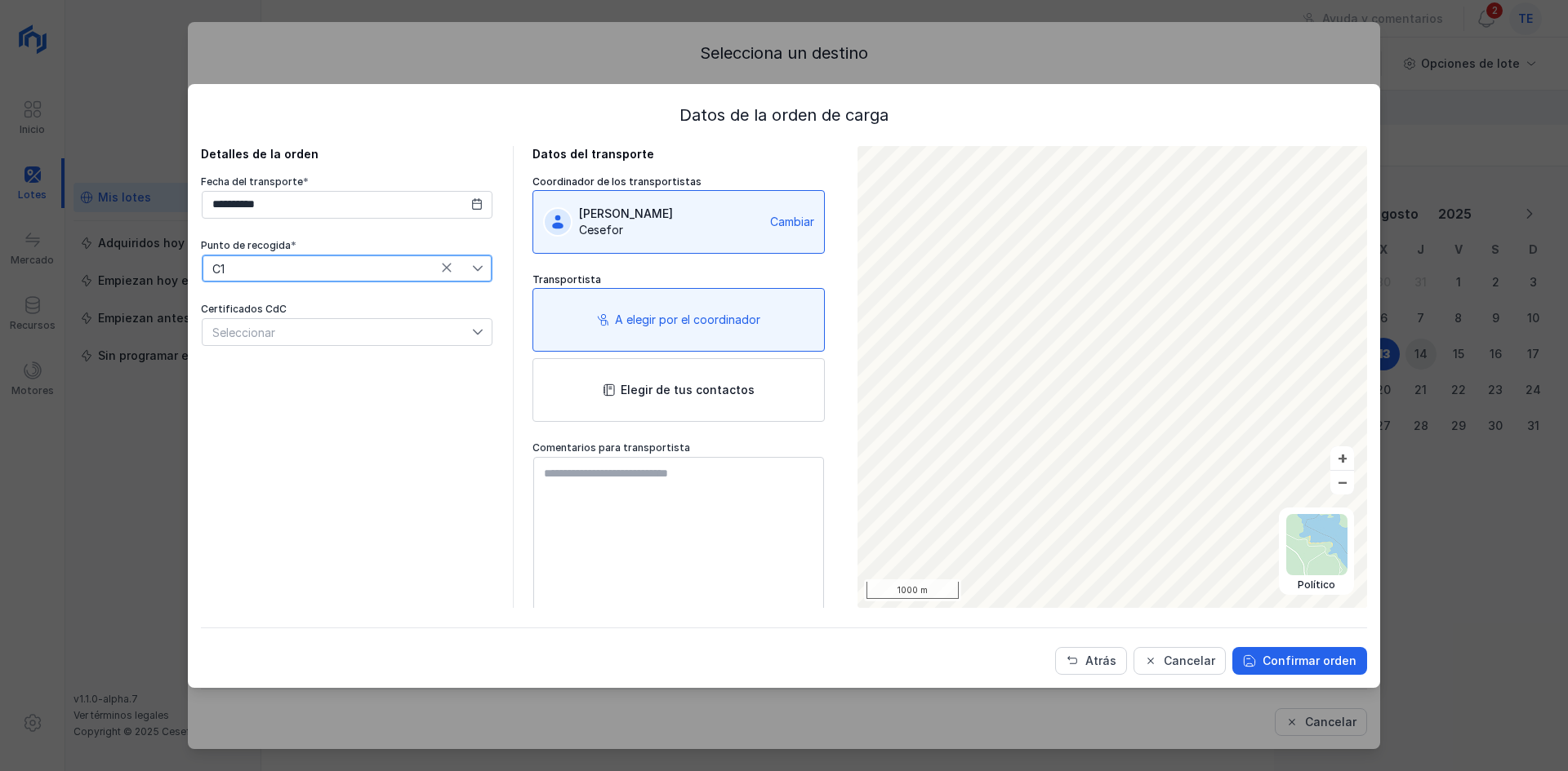
click at [357, 303] on div "Certificados CdC" at bounding box center [346, 309] width 293 height 13
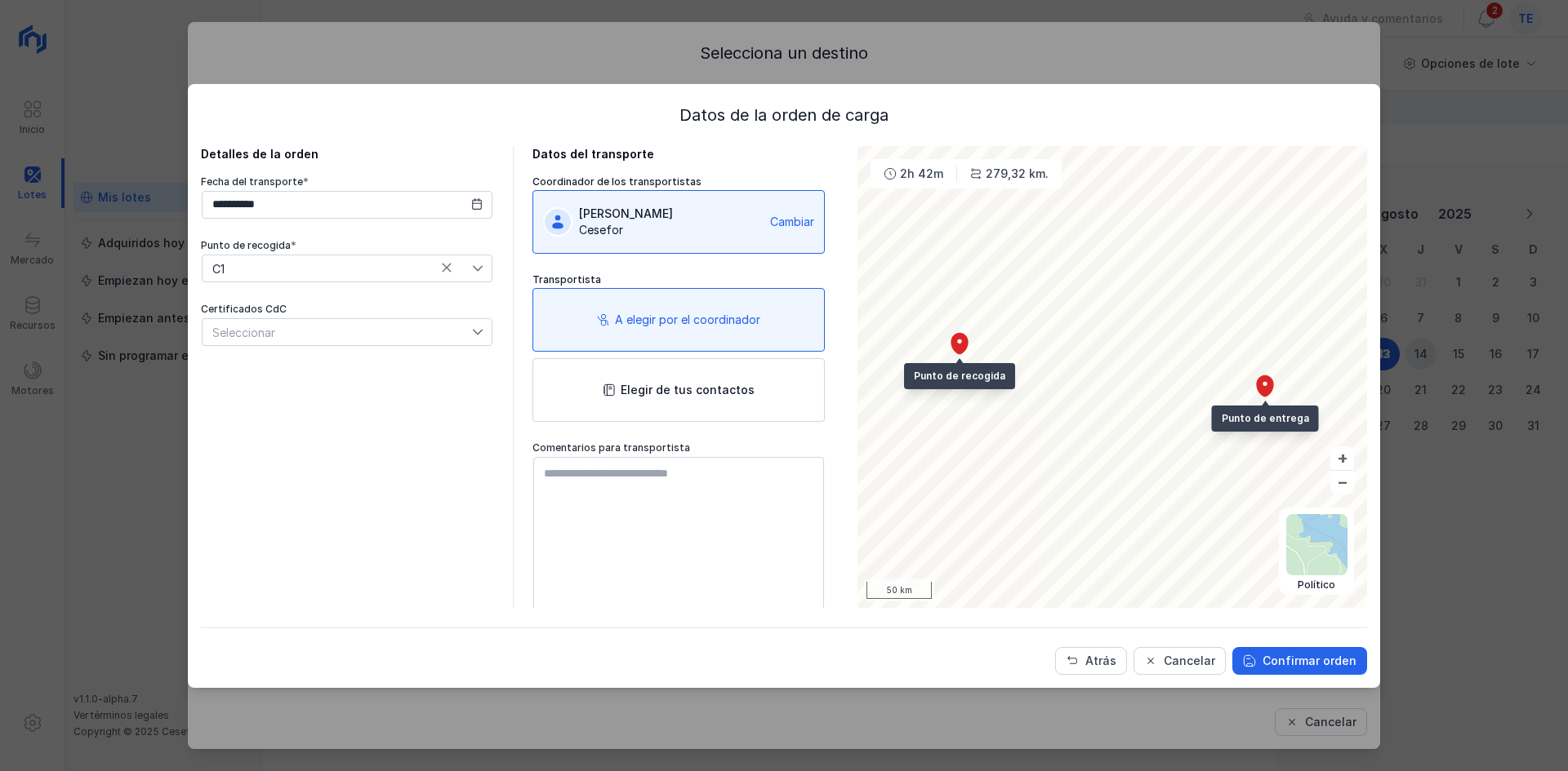
click at [345, 326] on div "Seleccionar" at bounding box center [337, 332] width 269 height 26
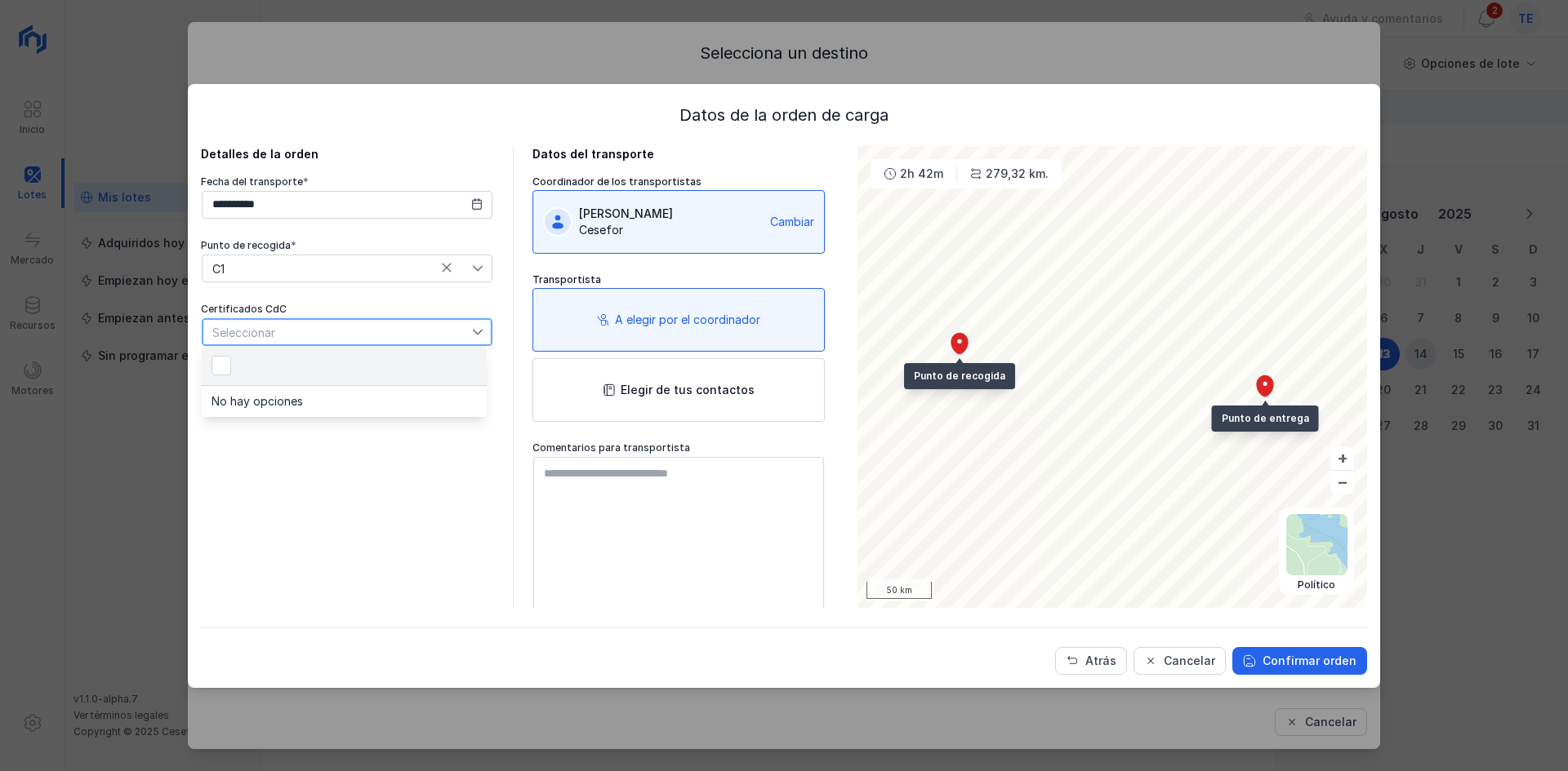
click at [331, 487] on div "**********" at bounding box center [346, 377] width 293 height 462
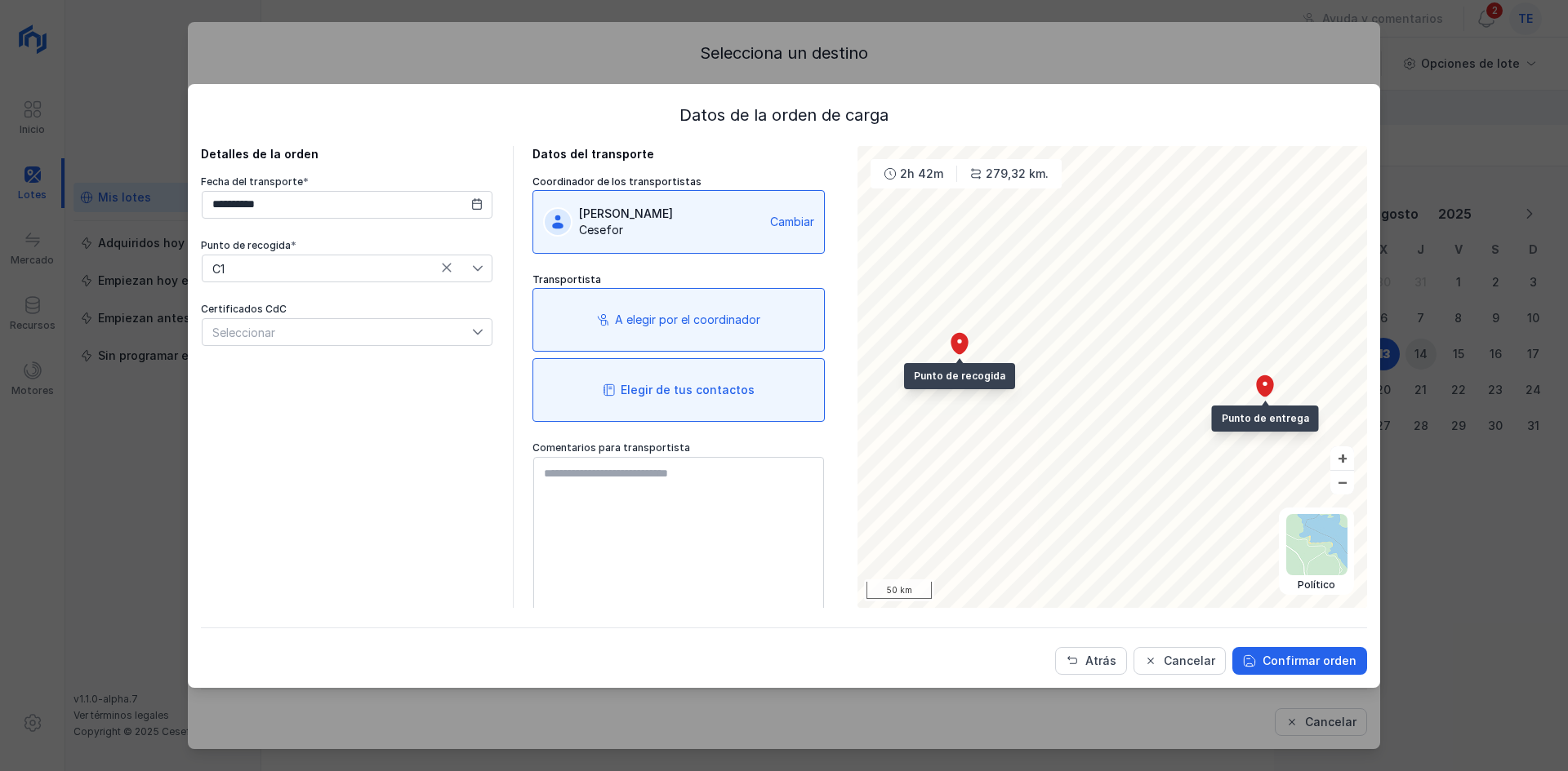
click at [695, 395] on div "Elegir de tus contactos" at bounding box center [688, 390] width 134 height 16
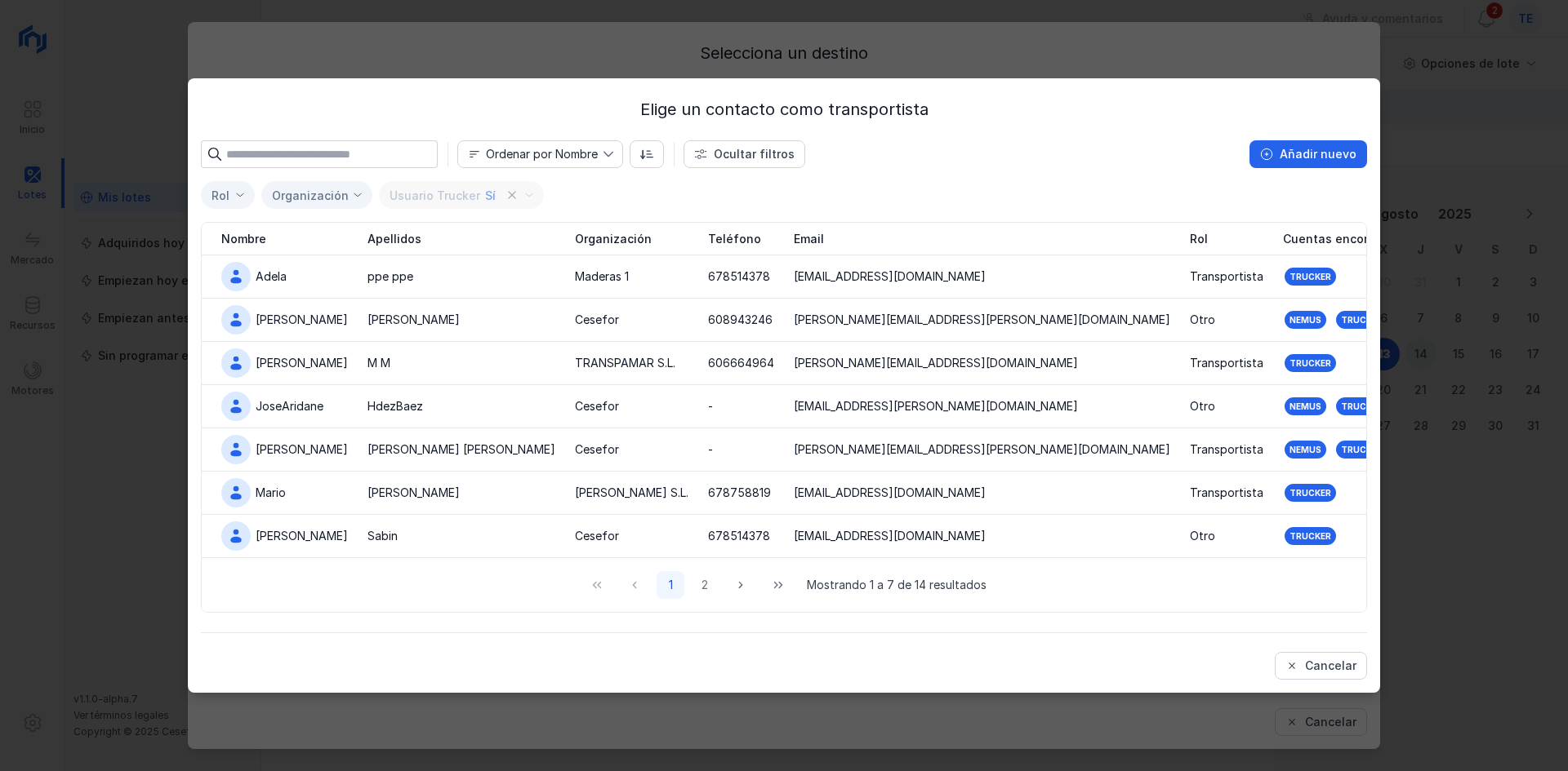
click at [1552, 323] on div "Elige un contacto como transportista Ordenar por Nombre Ocultar filtros Añadir …" at bounding box center [784, 386] width 1568 height 771
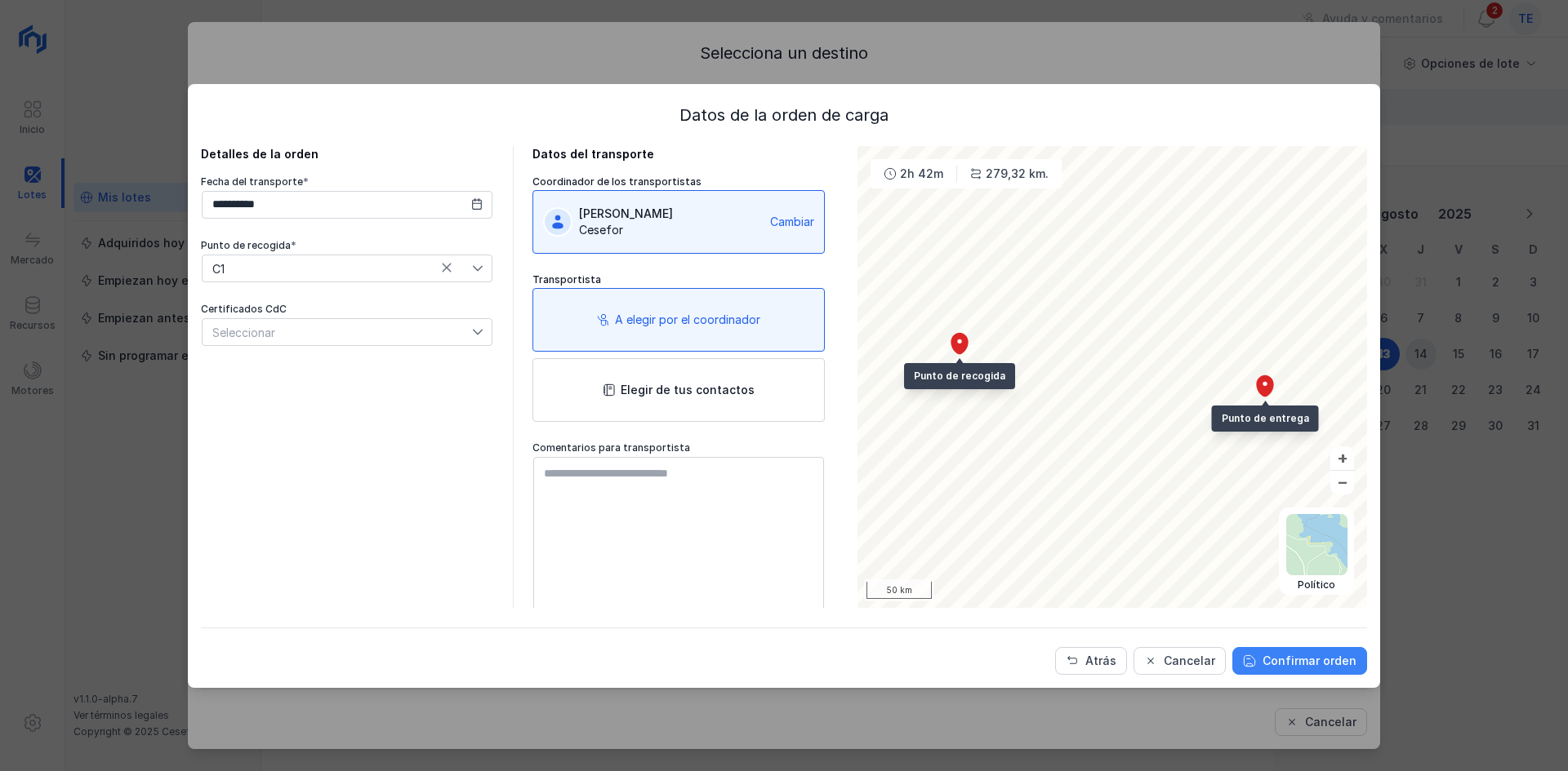
click at [1284, 665] on div "Confirmar orden" at bounding box center [1309, 661] width 94 height 16
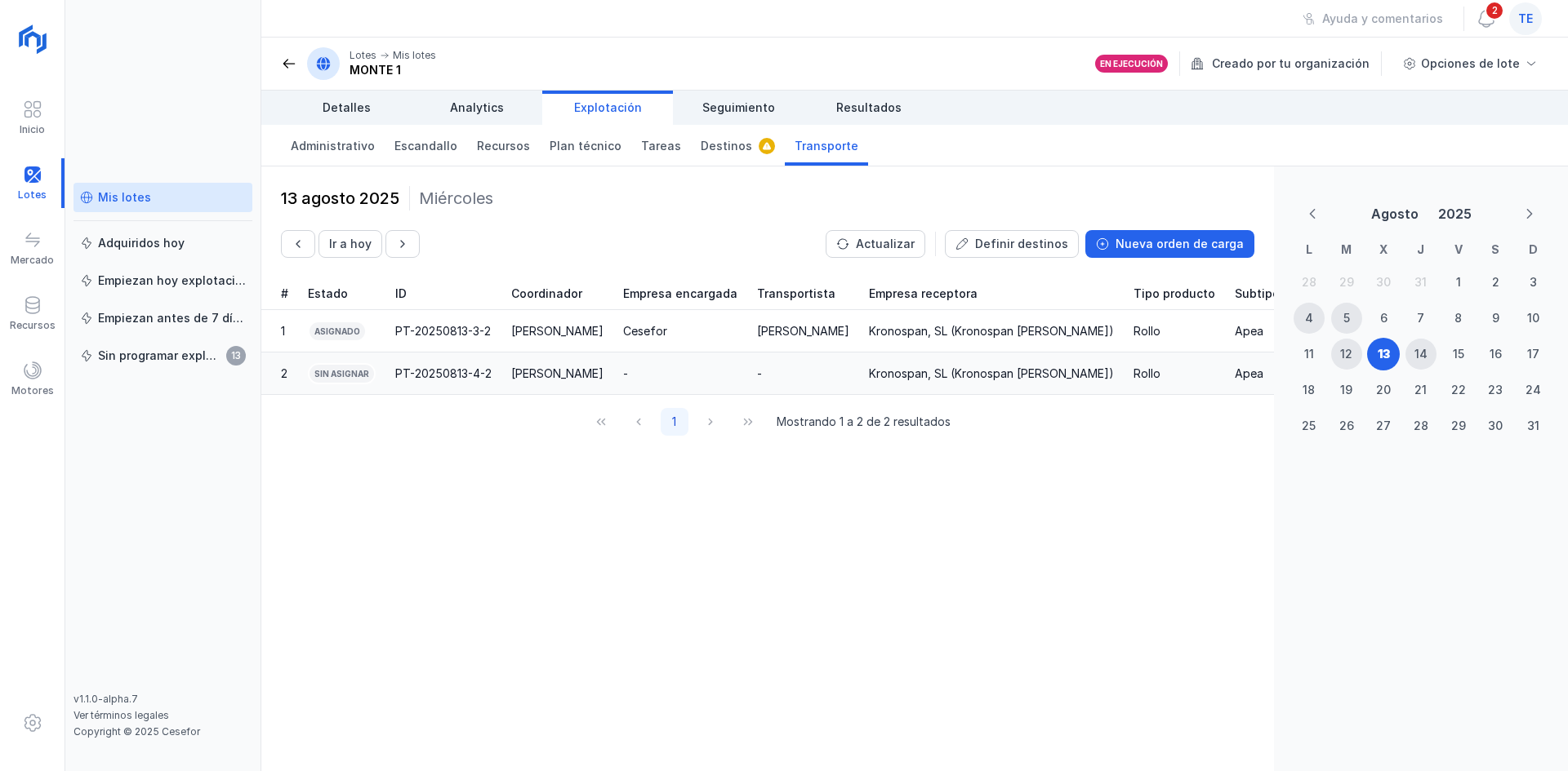
click at [673, 378] on div "-" at bounding box center [680, 374] width 115 height 16
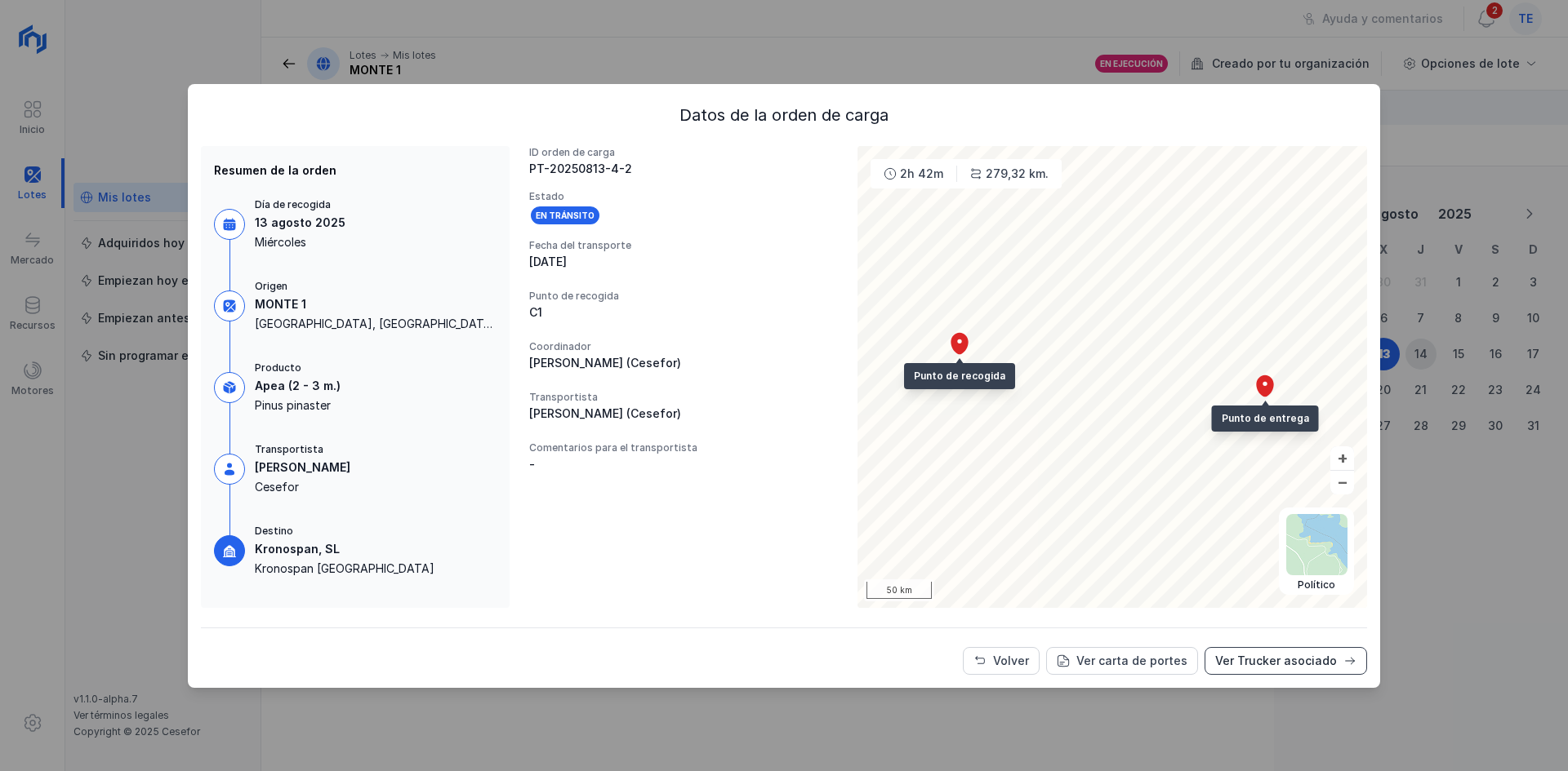
click at [1279, 657] on div "Ver Trucker asociado" at bounding box center [1276, 661] width 122 height 16
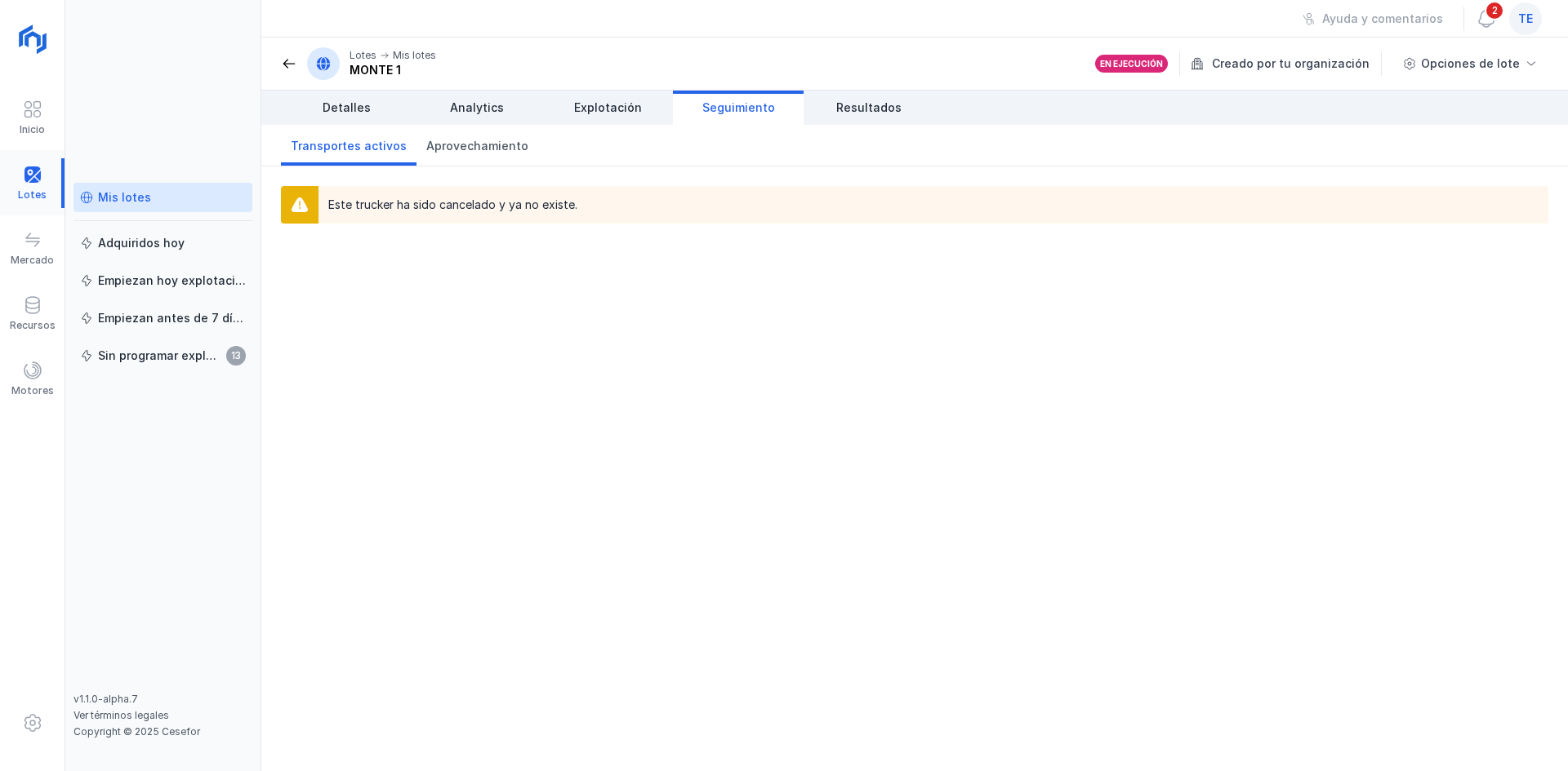
click at [41, 191] on div at bounding box center [32, 183] width 64 height 50
click at [133, 199] on div "Mis lotes" at bounding box center [124, 198] width 53 height 16
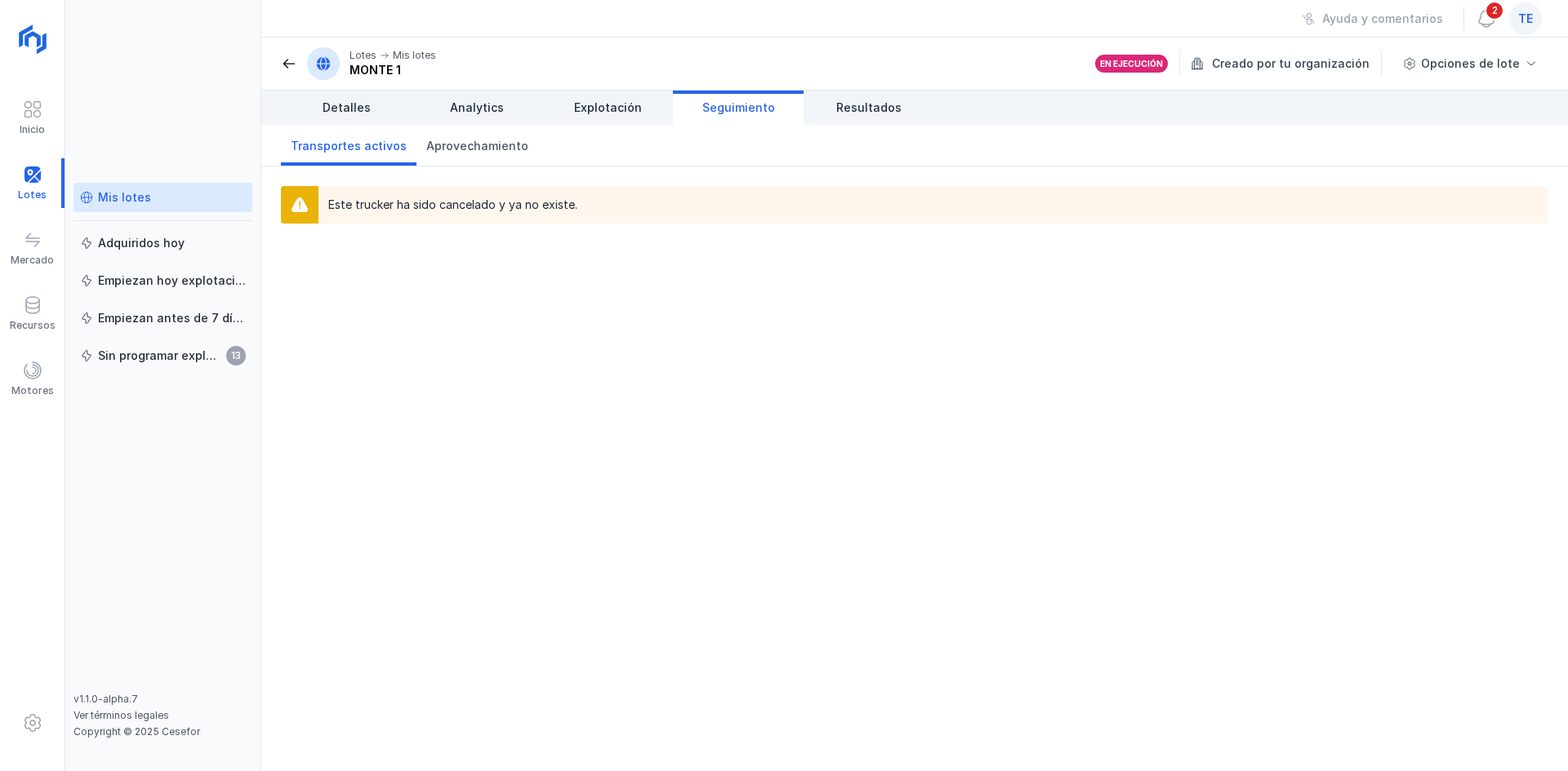
click at [133, 199] on div "Mis lotes" at bounding box center [124, 198] width 53 height 16
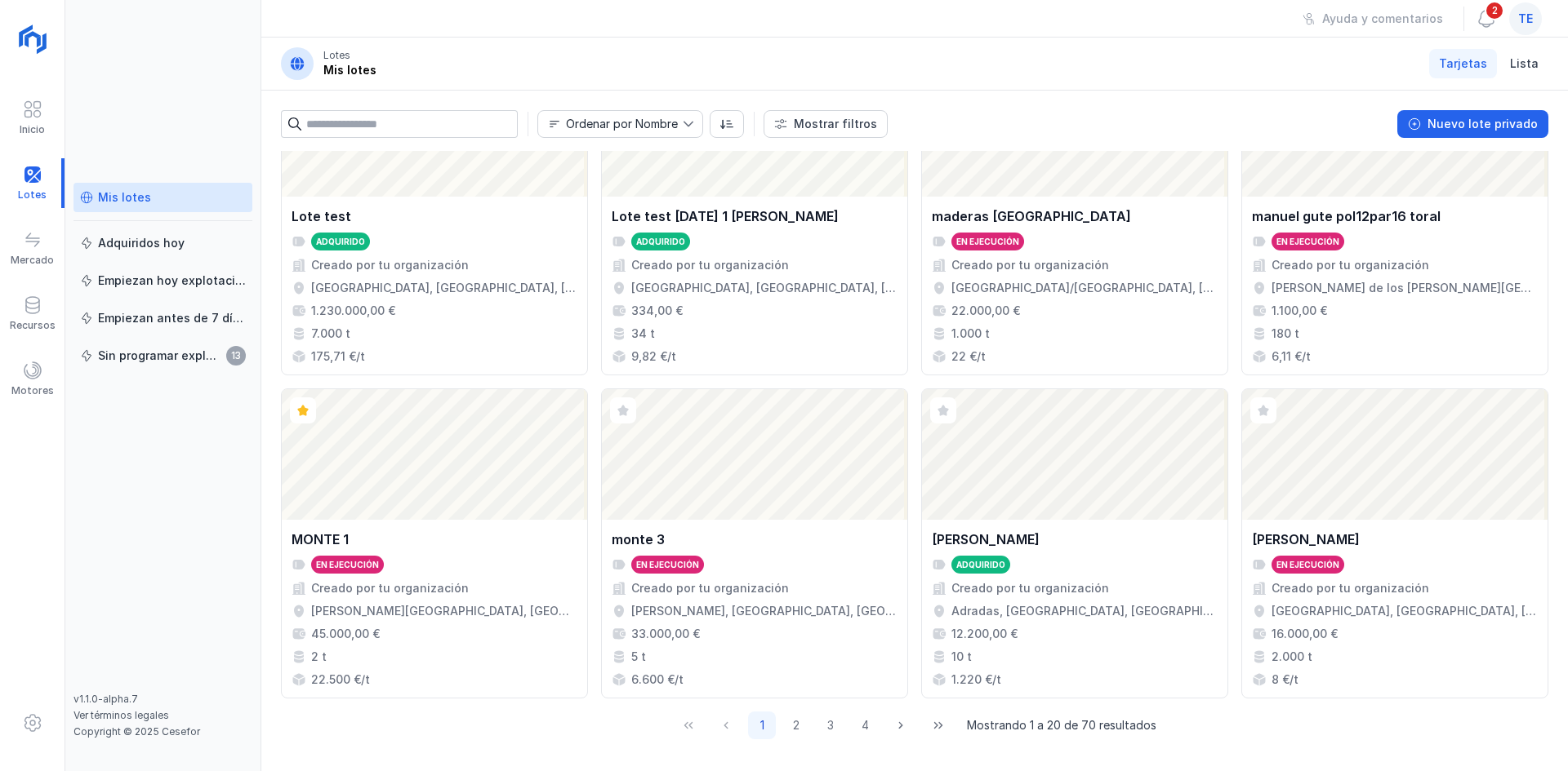
scroll to position [1056, 0]
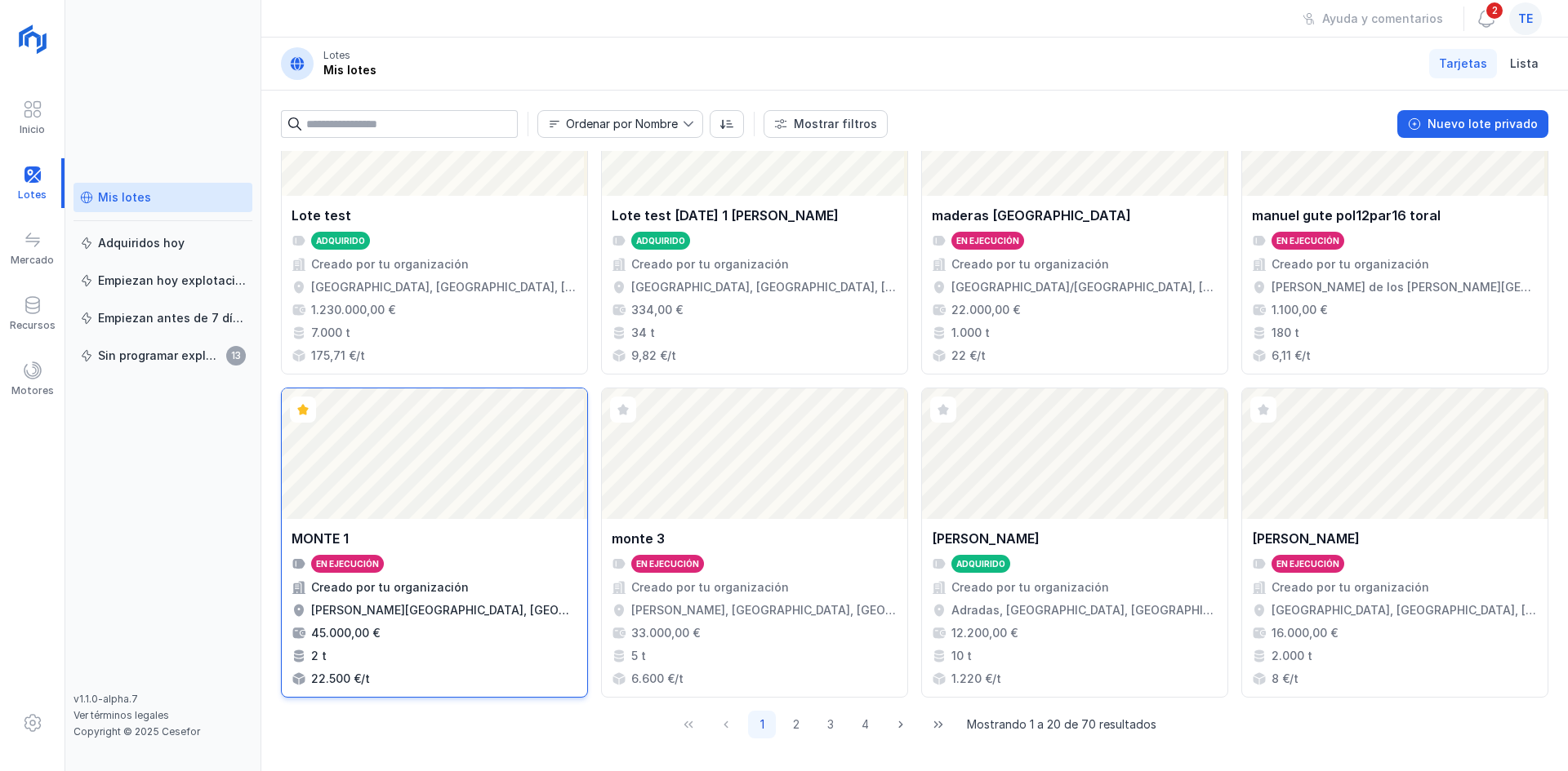
click at [456, 441] on div "Abrir lote" at bounding box center [434, 453] width 305 height 131
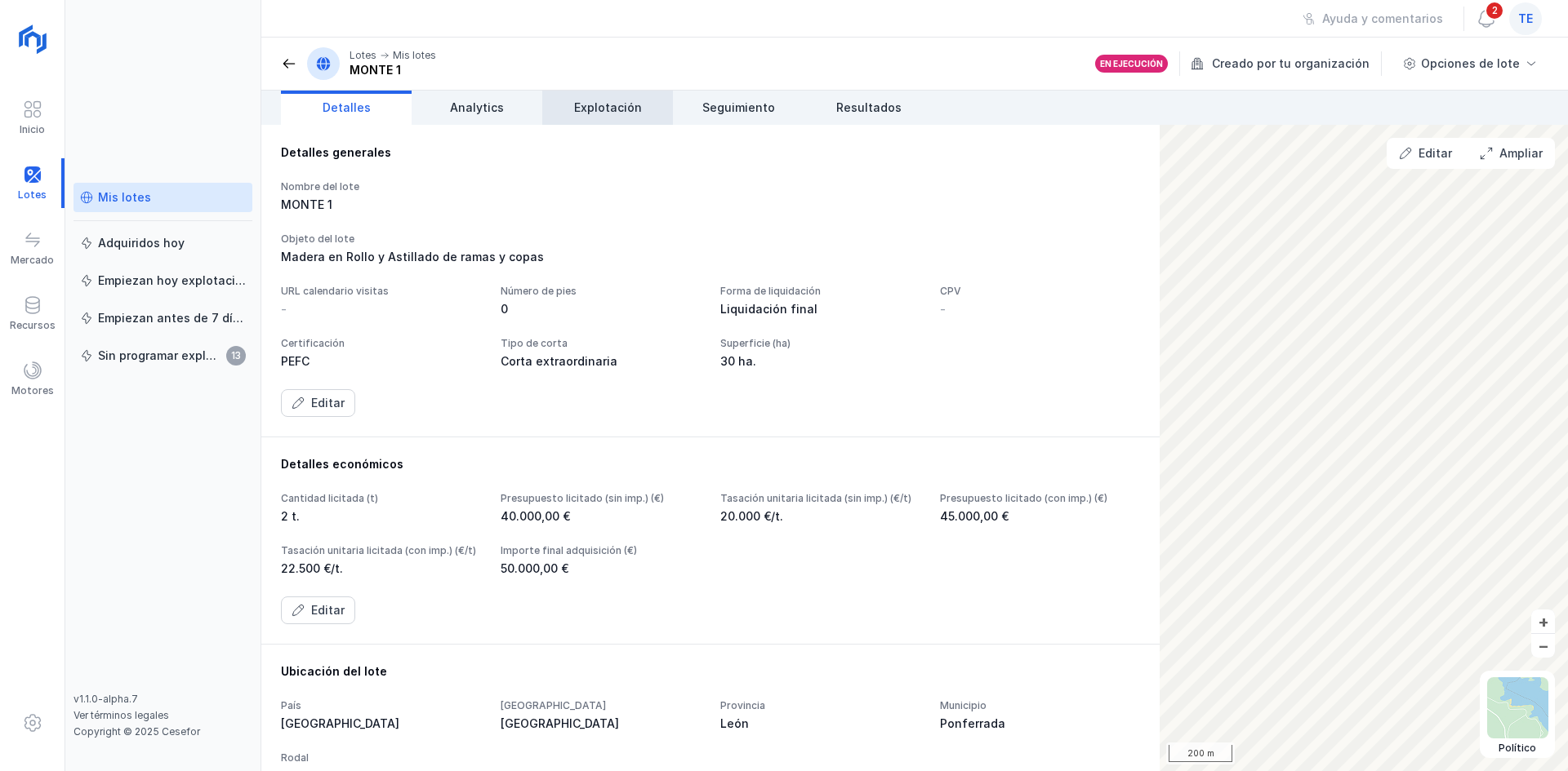
click at [623, 107] on span "Explotación" at bounding box center [609, 107] width 68 height 16
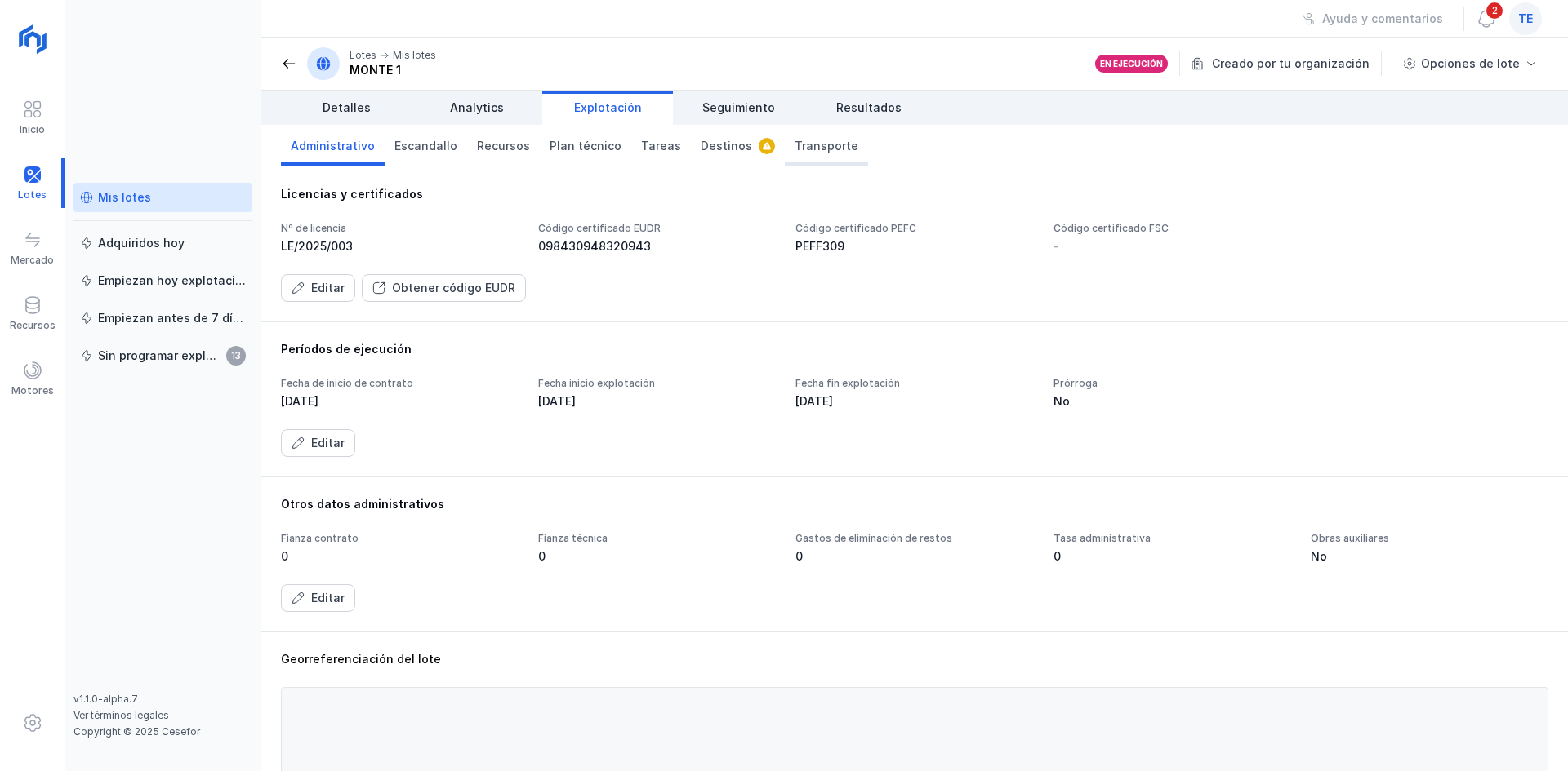
click at [795, 148] on span "Transporte" at bounding box center [826, 146] width 64 height 16
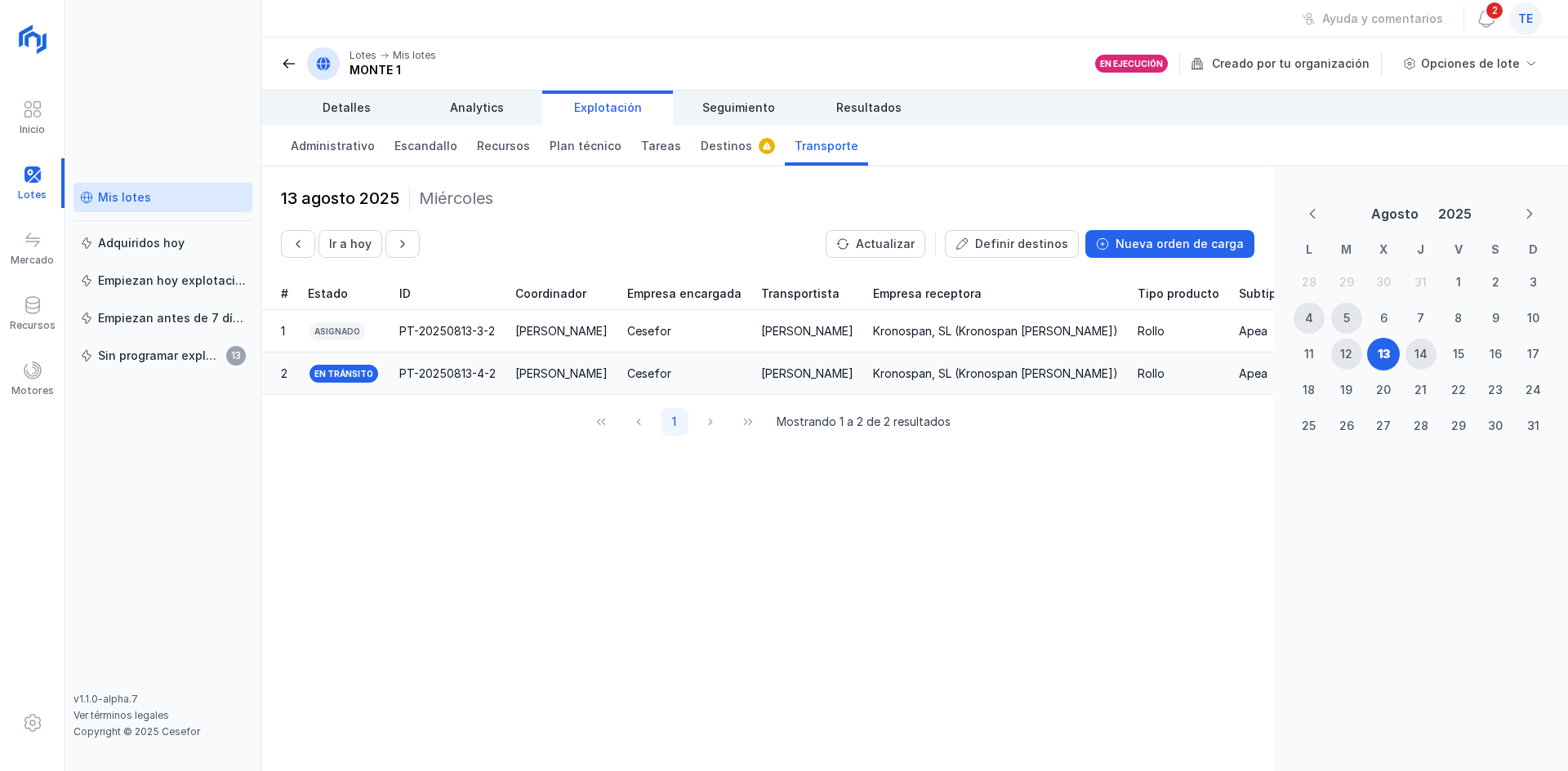
click at [481, 379] on div "PT-20250813-4-2" at bounding box center [447, 374] width 97 height 16
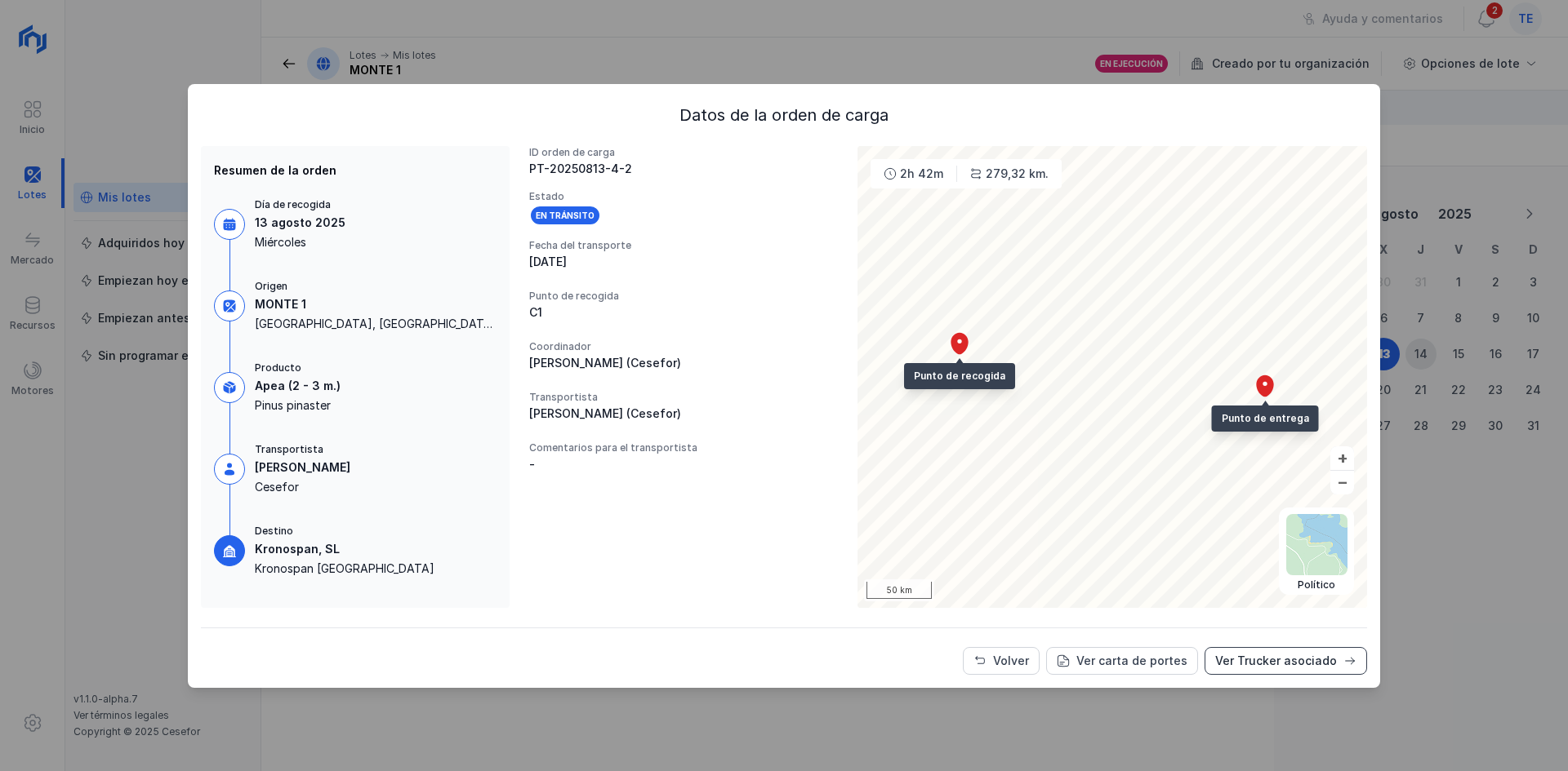
click at [1283, 655] on div "Ver Trucker asociado" at bounding box center [1276, 661] width 122 height 16
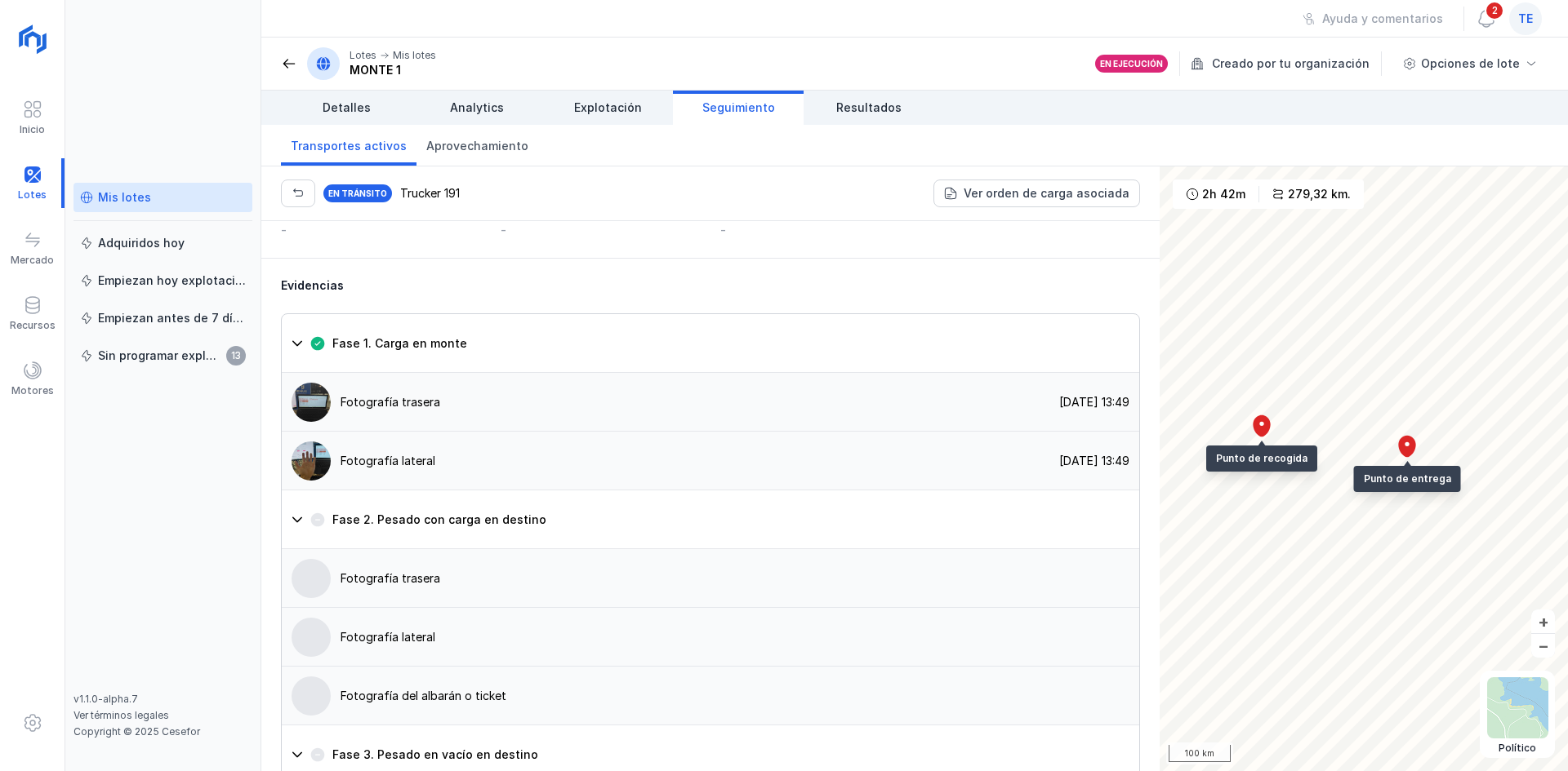
scroll to position [1224, 0]
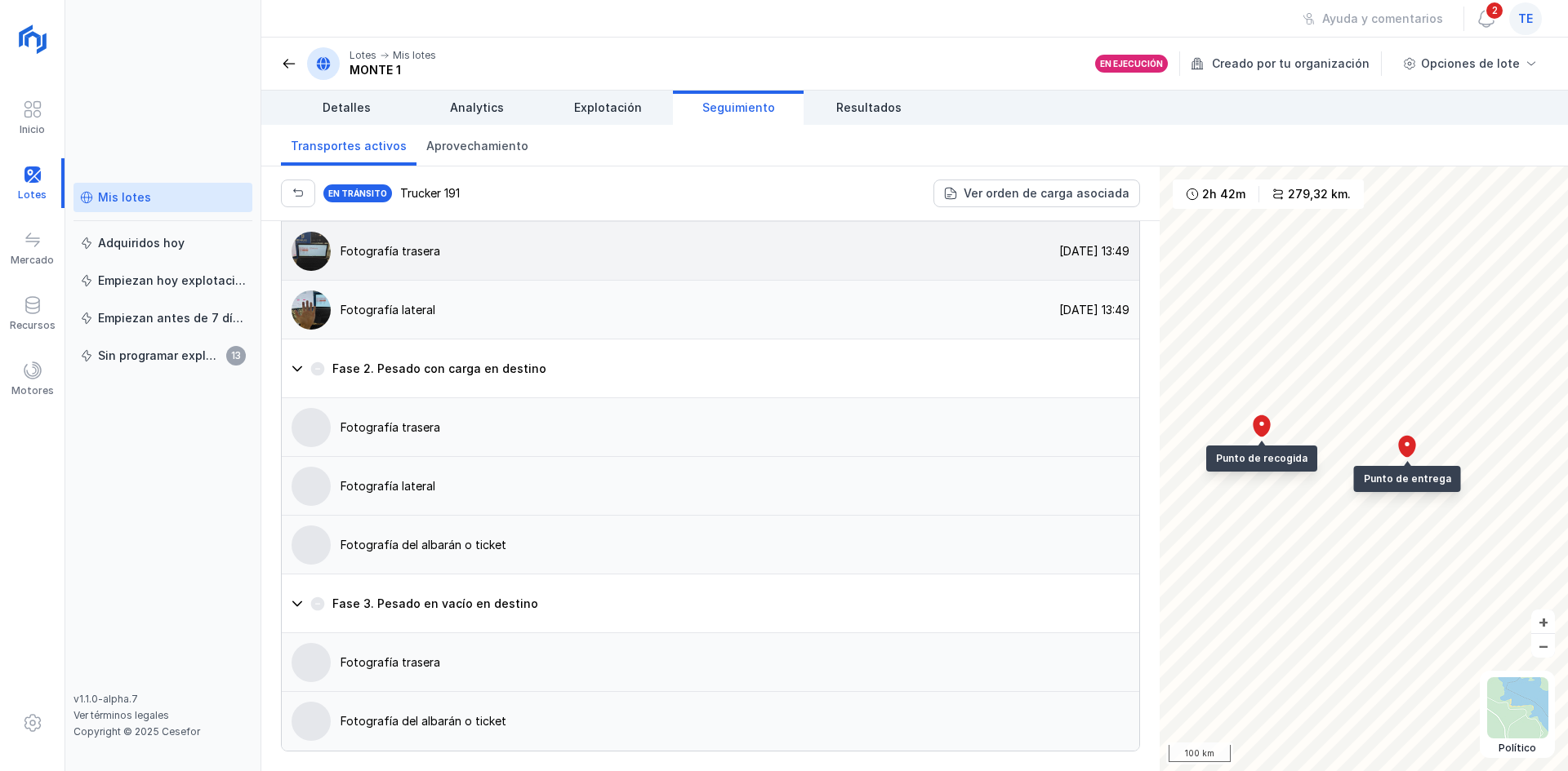
click at [321, 271] on img at bounding box center [311, 251] width 39 height 39
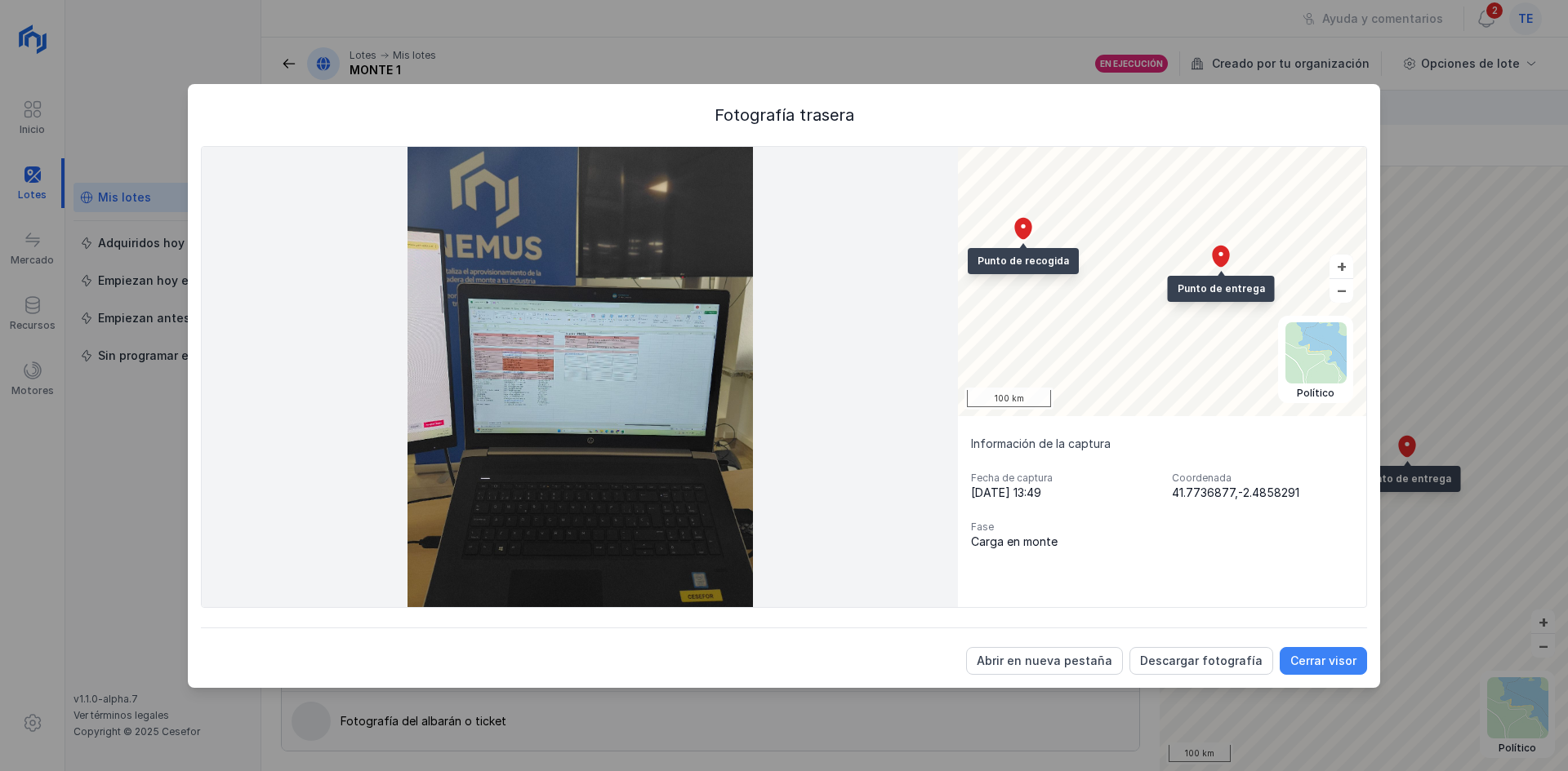
click at [1307, 661] on div "Cerrar visor" at bounding box center [1324, 661] width 66 height 16
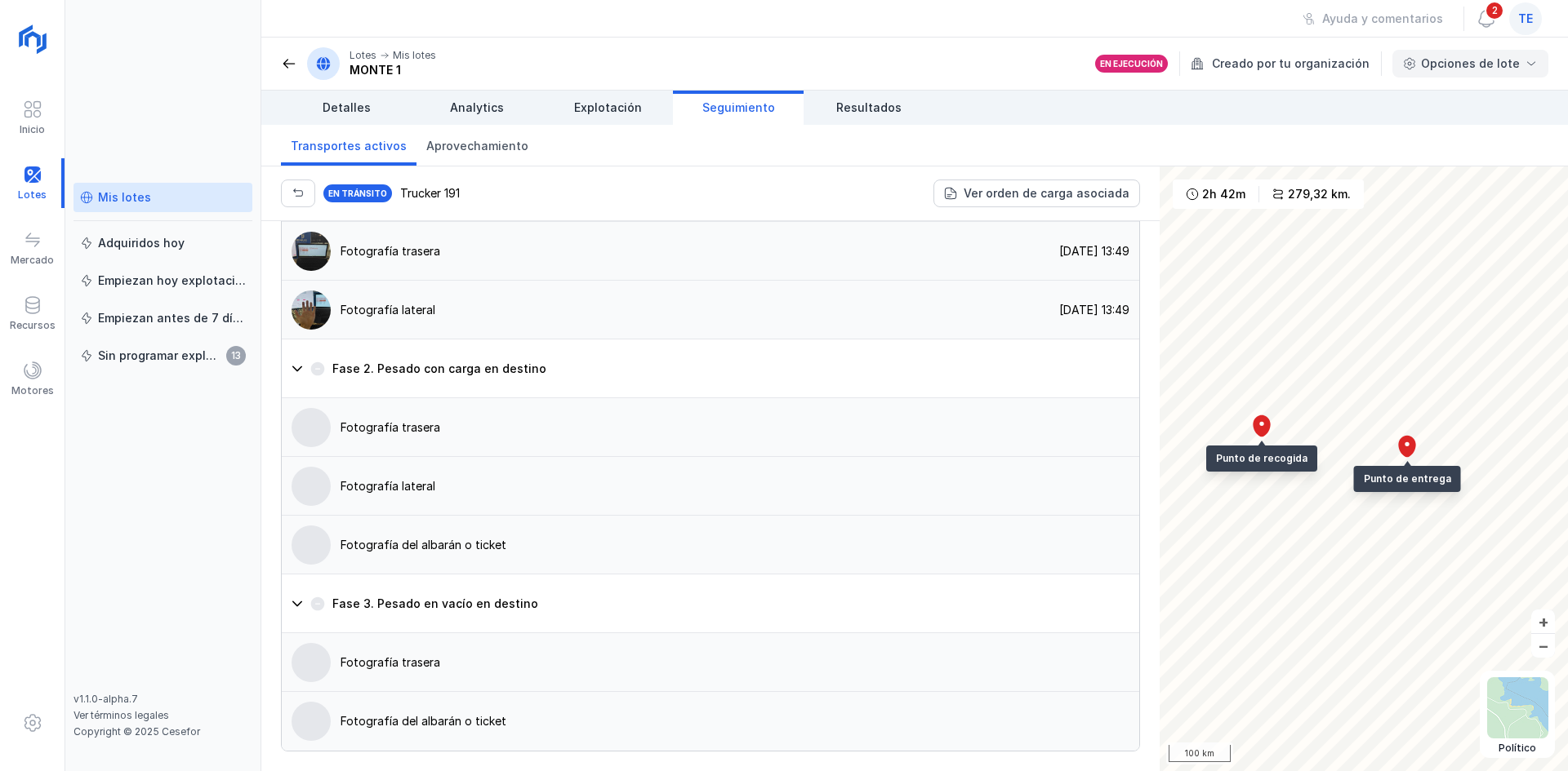
click at [1489, 58] on div "Opciones de lote" at bounding box center [1470, 64] width 98 height 16
click at [591, 221] on div "Evidencias Fase 1. Carga en monte Fotografía trasera 13/08/2025, 13:49 Fotograf…" at bounding box center [711, 439] width 899 height 665
click at [301, 190] on span "button" at bounding box center [298, 193] width 13 height 13
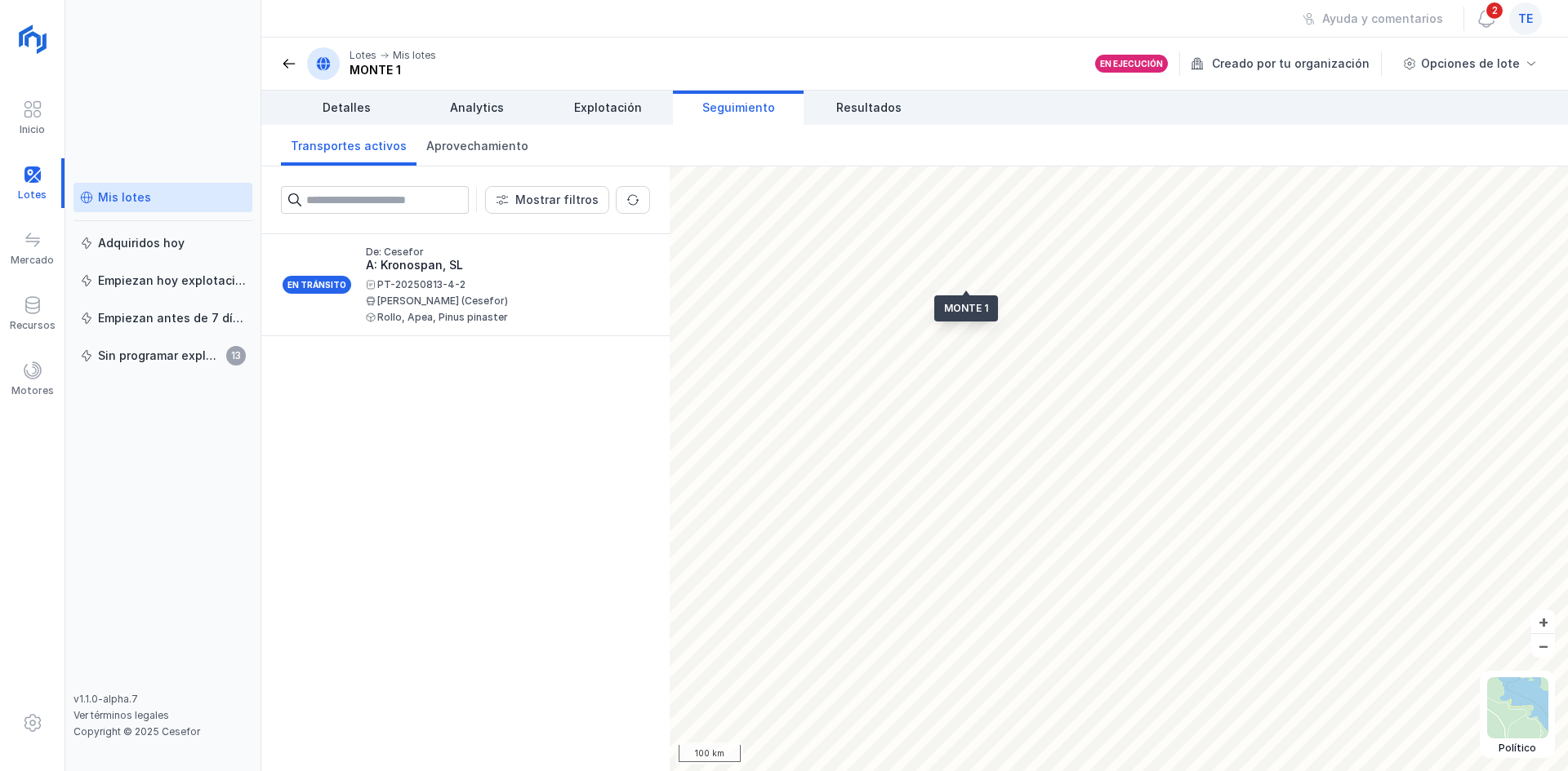
click at [363, 154] on link "Transportes activos" at bounding box center [348, 146] width 135 height 41
click at [771, 109] on span "Seguimiento" at bounding box center [738, 107] width 72 height 16
click at [589, 115] on span "Explotación" at bounding box center [609, 107] width 68 height 16
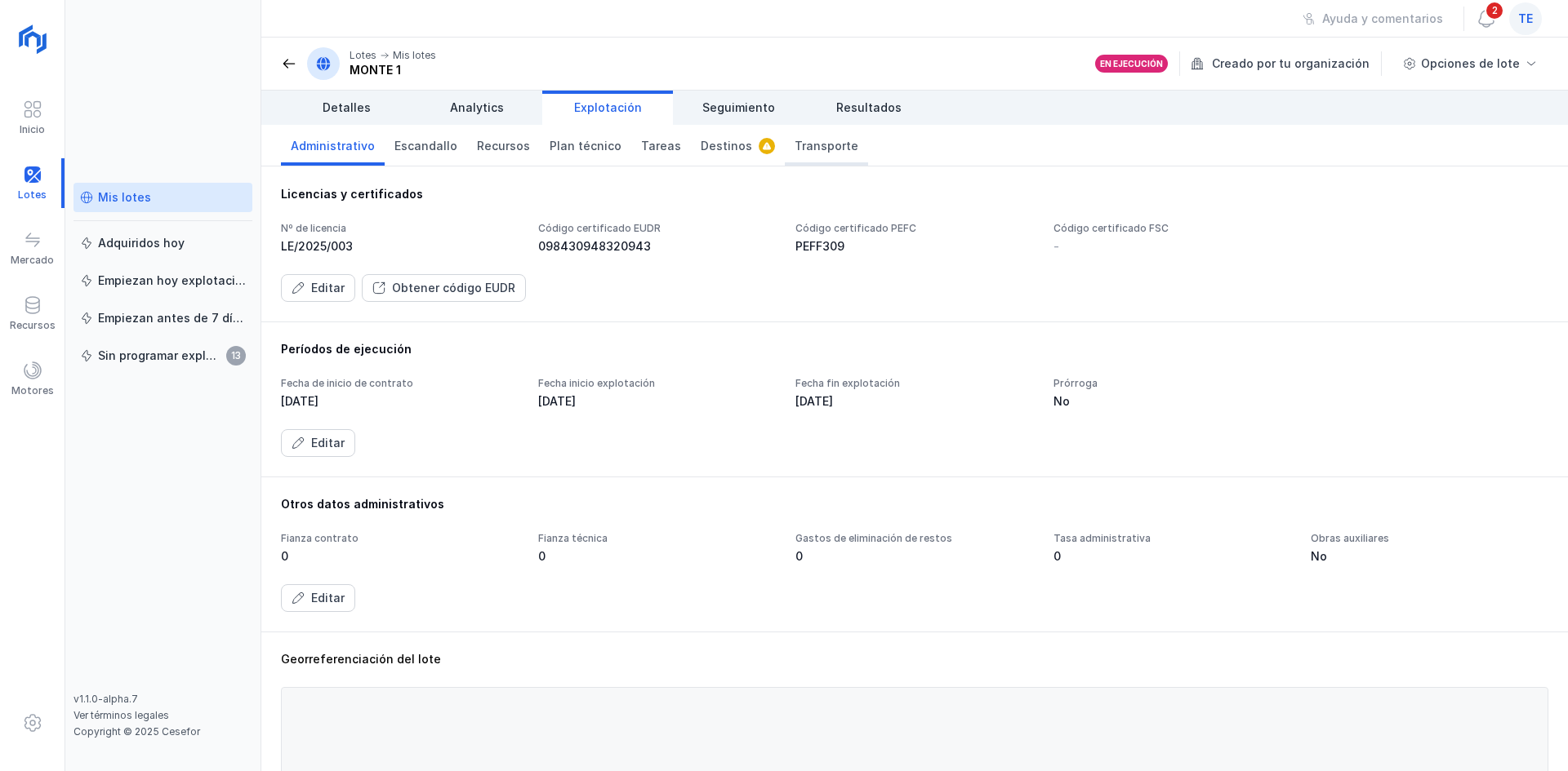
click at [804, 135] on link "Transporte" at bounding box center [826, 146] width 83 height 41
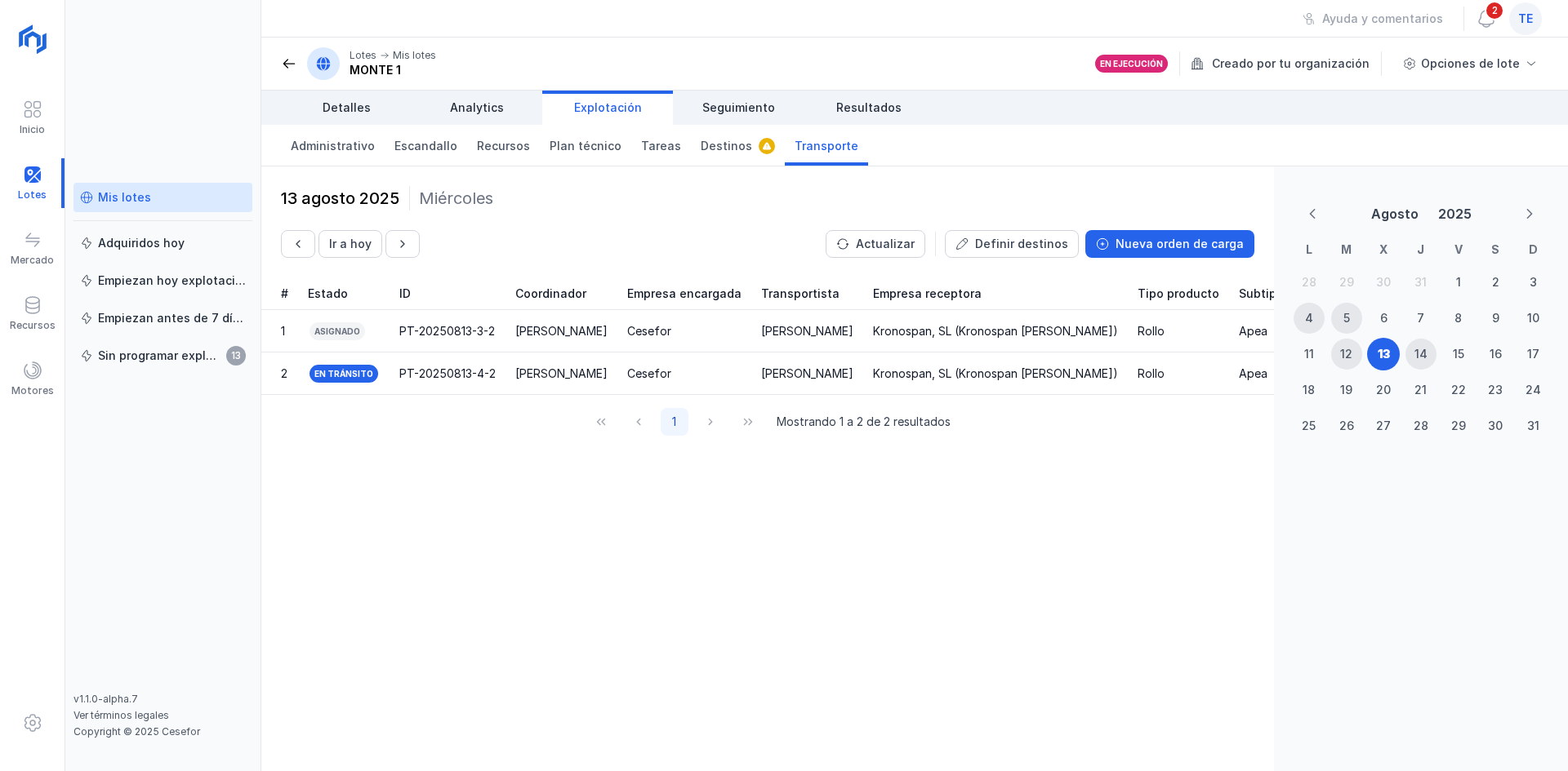
drag, startPoint x: 548, startPoint y: 369, endPoint x: 1042, endPoint y: 475, distance: 505.2
click at [1042, 475] on div "13 agosto 2025 Miércoles Ir a hoy Actualizar Definir destinos Nueva orden de ca…" at bounding box center [768, 469] width 1013 height 605
click at [1229, 370] on td "Apea" at bounding box center [1298, 373] width 138 height 42
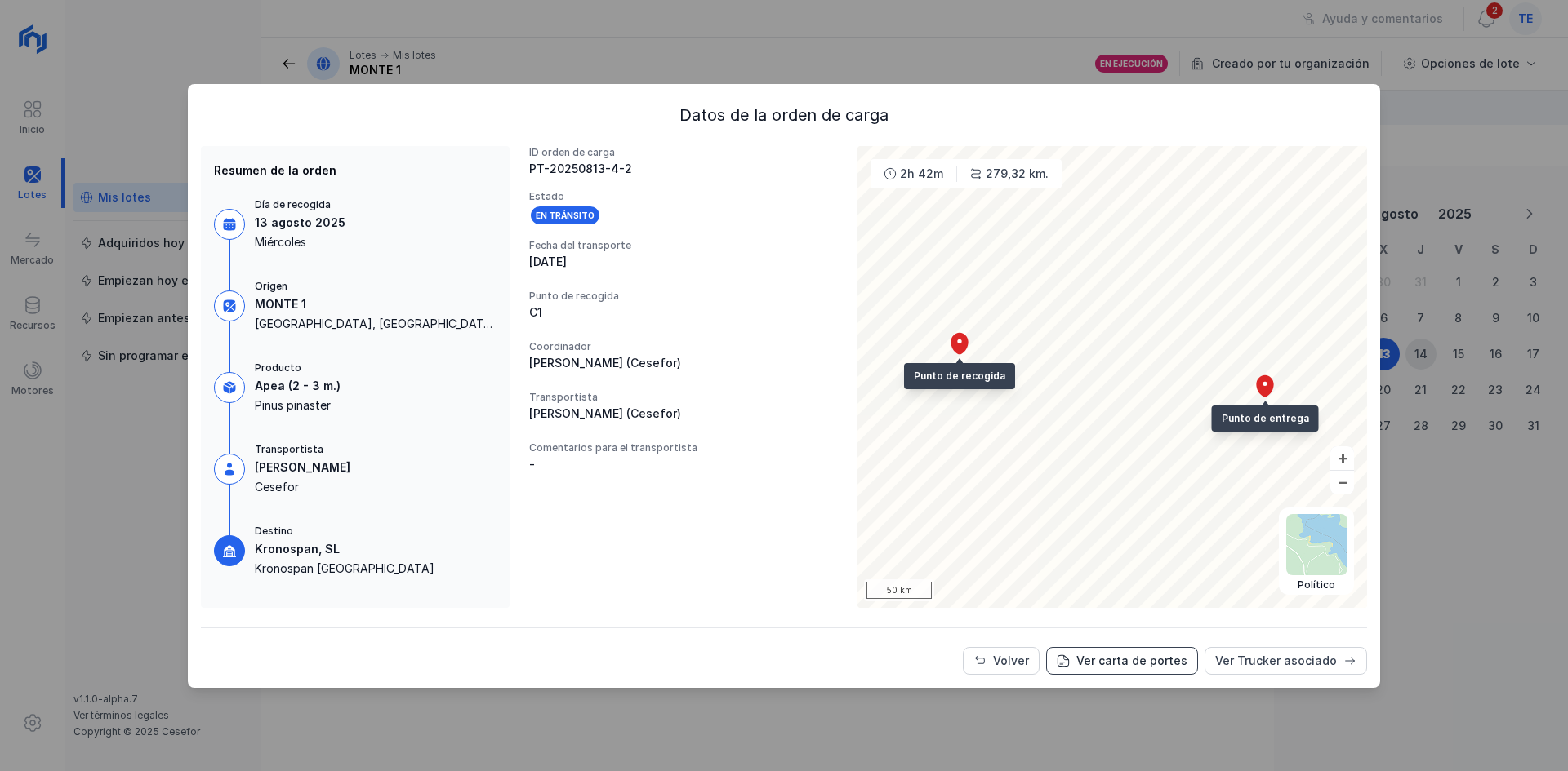
click at [1165, 662] on div "Ver carta de portes" at bounding box center [1132, 661] width 111 height 16
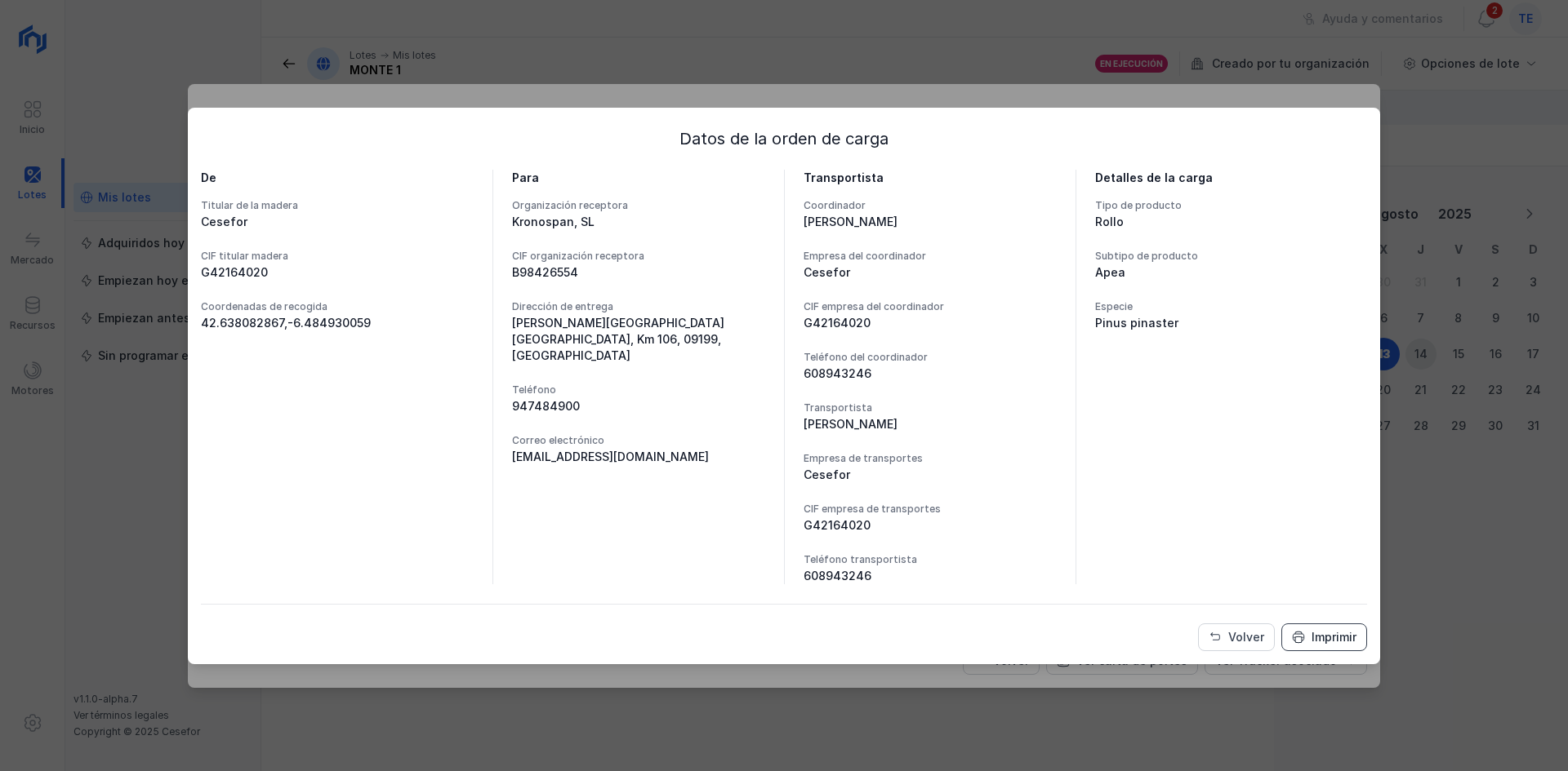
click at [1283, 629] on button "Imprimir" at bounding box center [1325, 637] width 86 height 28
click at [1213, 635] on span "Volver" at bounding box center [1215, 637] width 13 height 13
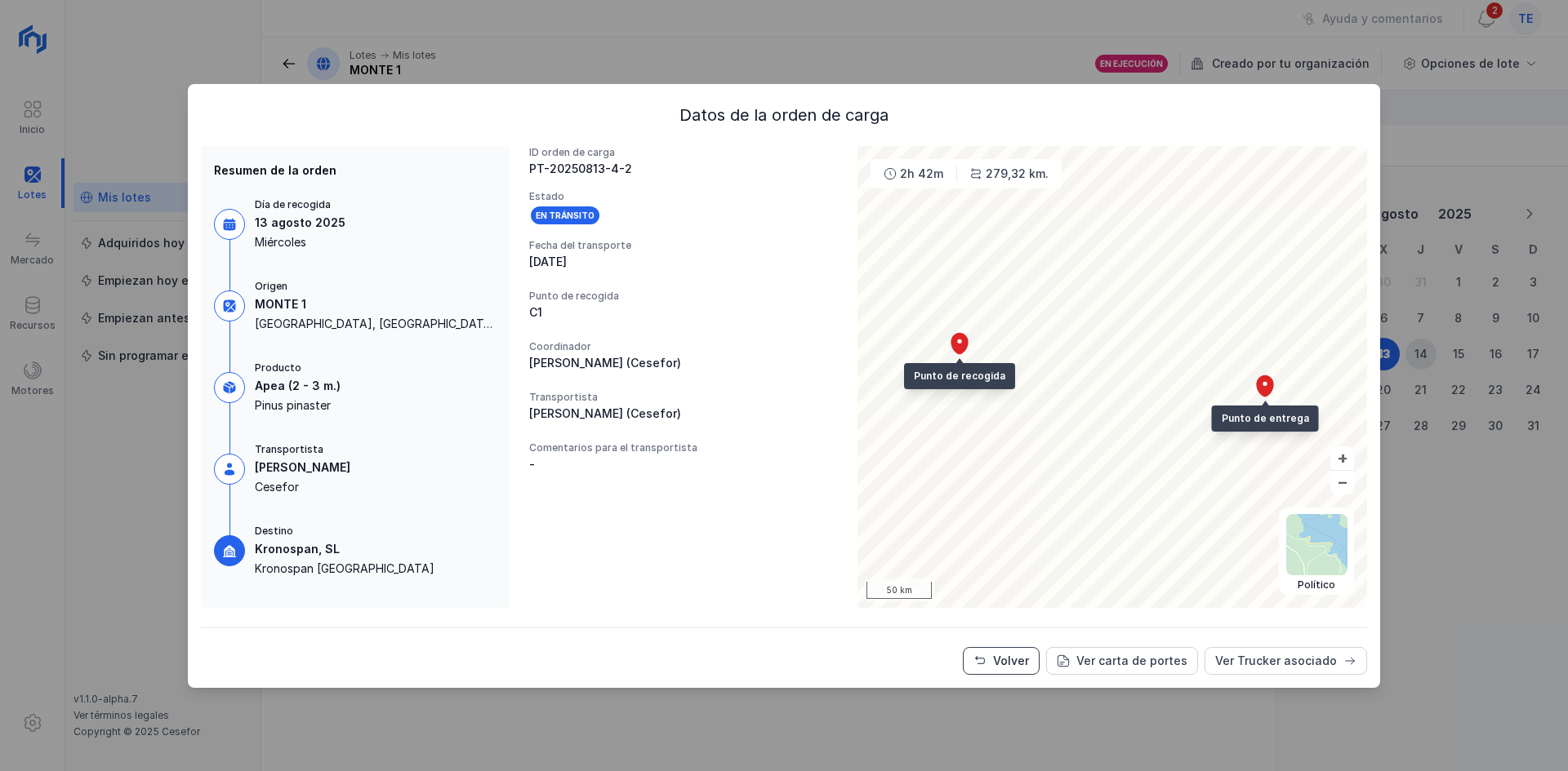
click at [1028, 668] on div "Volver" at bounding box center [1011, 661] width 36 height 16
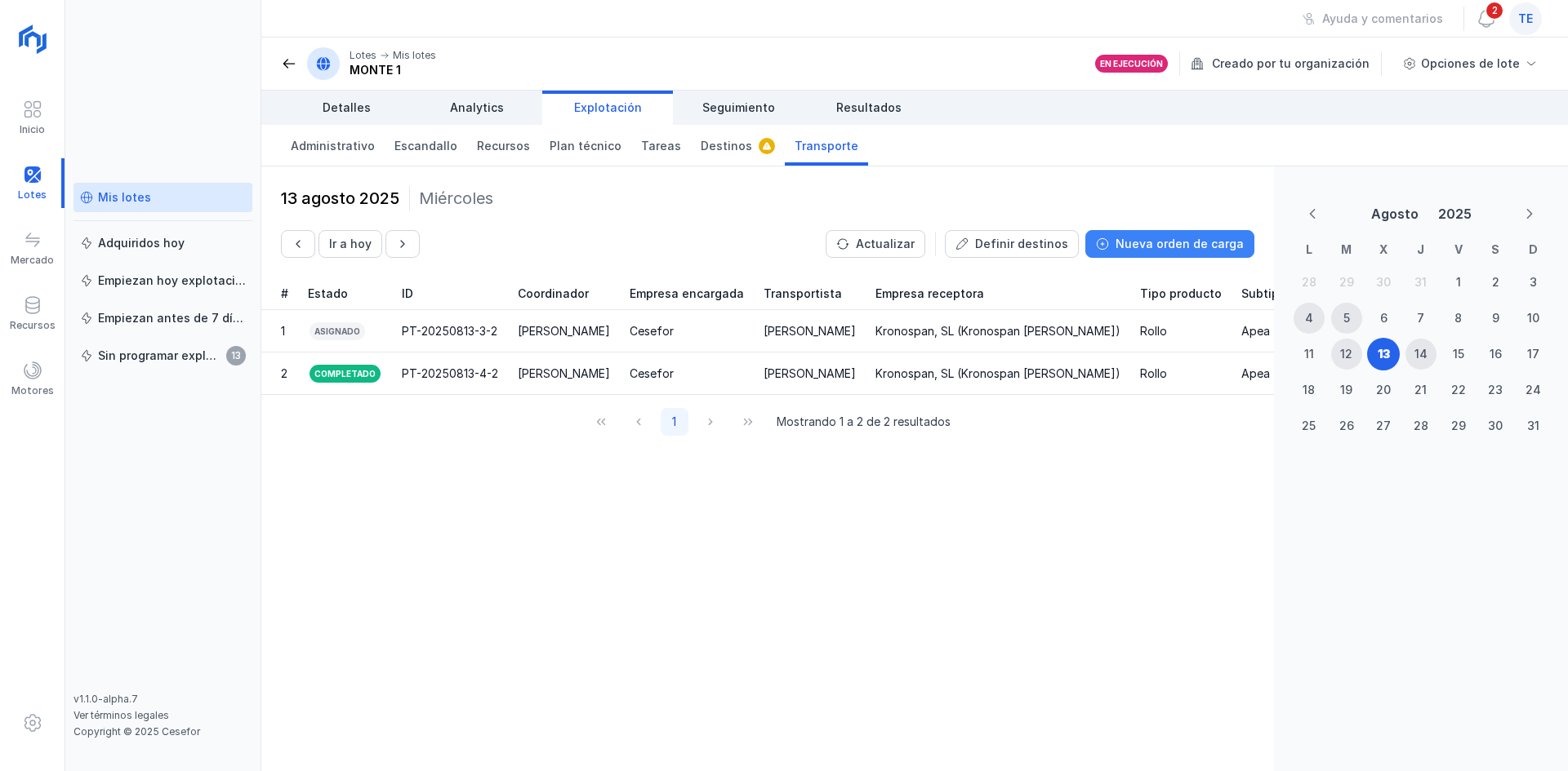
click at [1227, 242] on div "Nueva orden de carga" at bounding box center [1180, 244] width 128 height 16
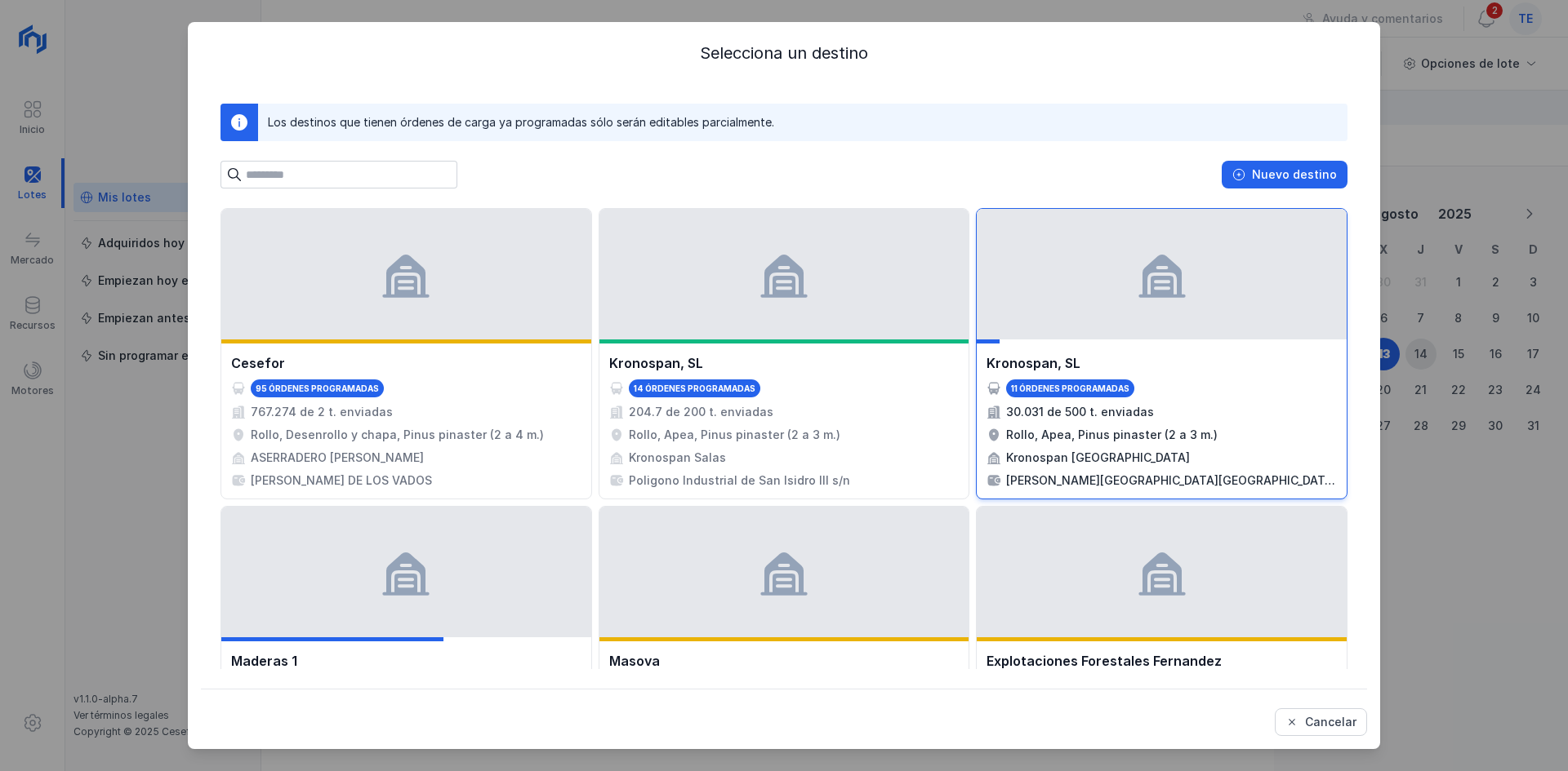
click at [1099, 296] on div at bounding box center [1161, 275] width 370 height 131
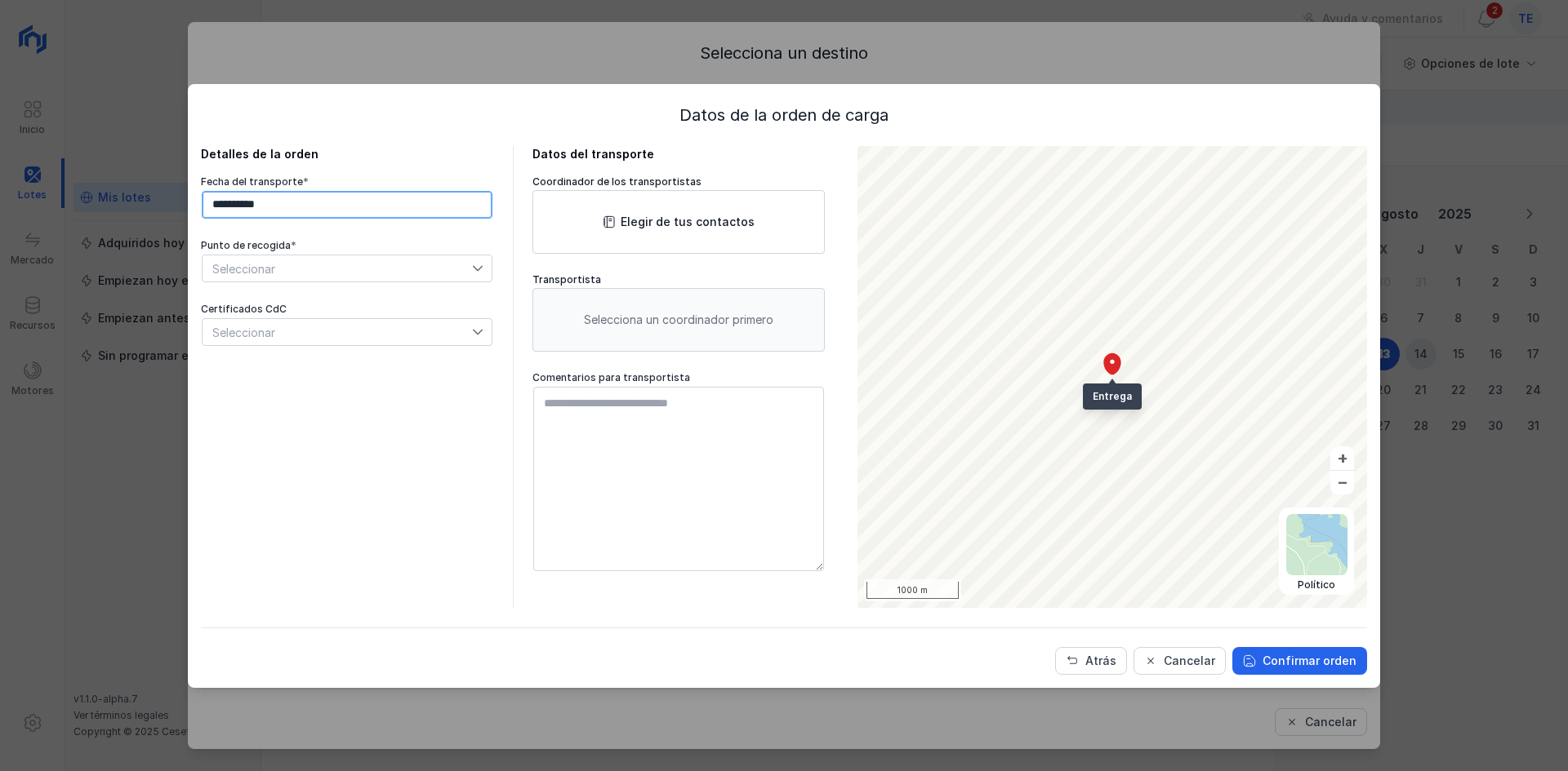
click at [484, 202] on input "**********" at bounding box center [346, 205] width 291 height 28
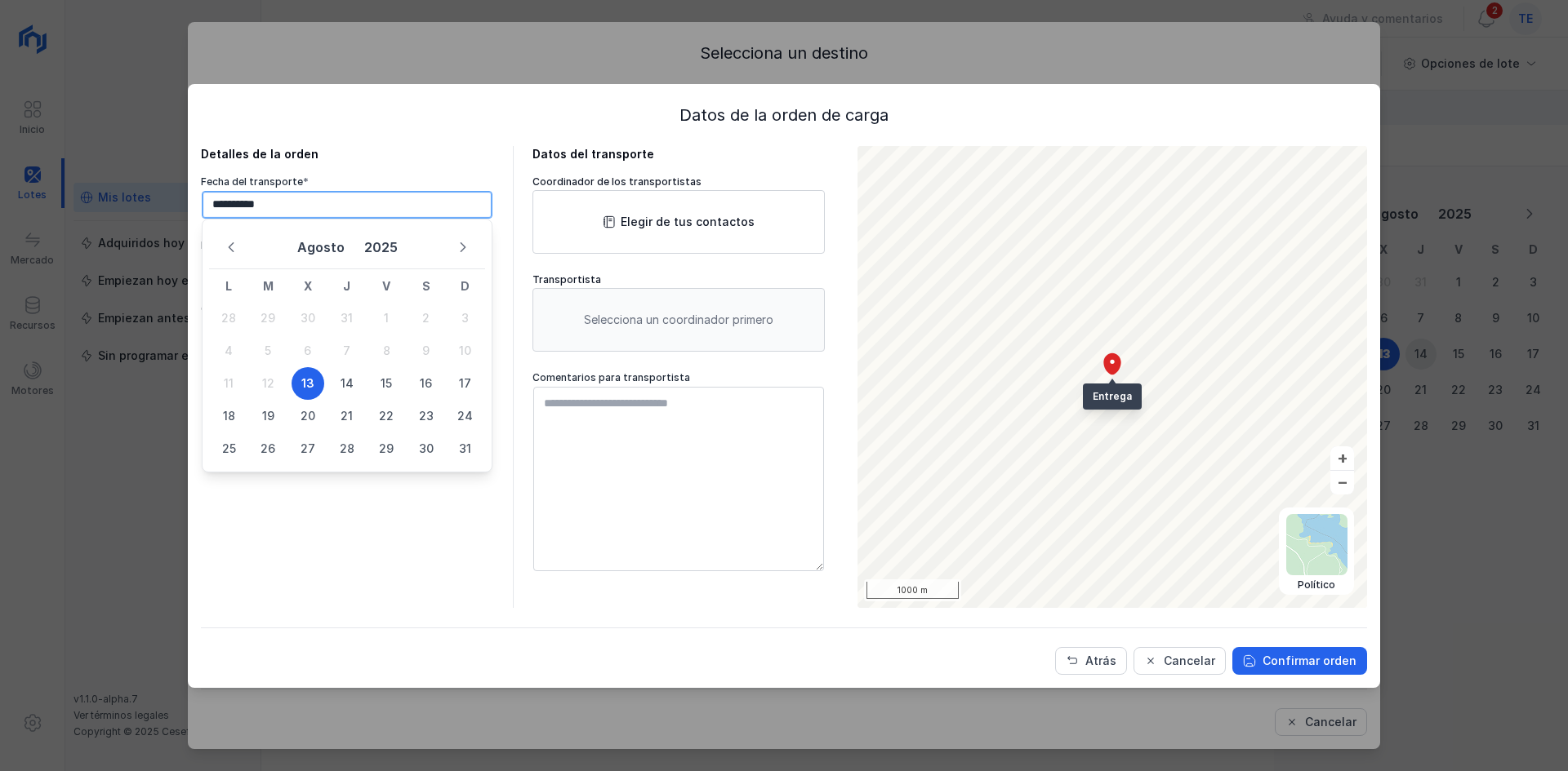
click at [480, 199] on input "**********" at bounding box center [346, 205] width 291 height 28
click at [296, 408] on span "20" at bounding box center [308, 416] width 33 height 33
type input "**********"
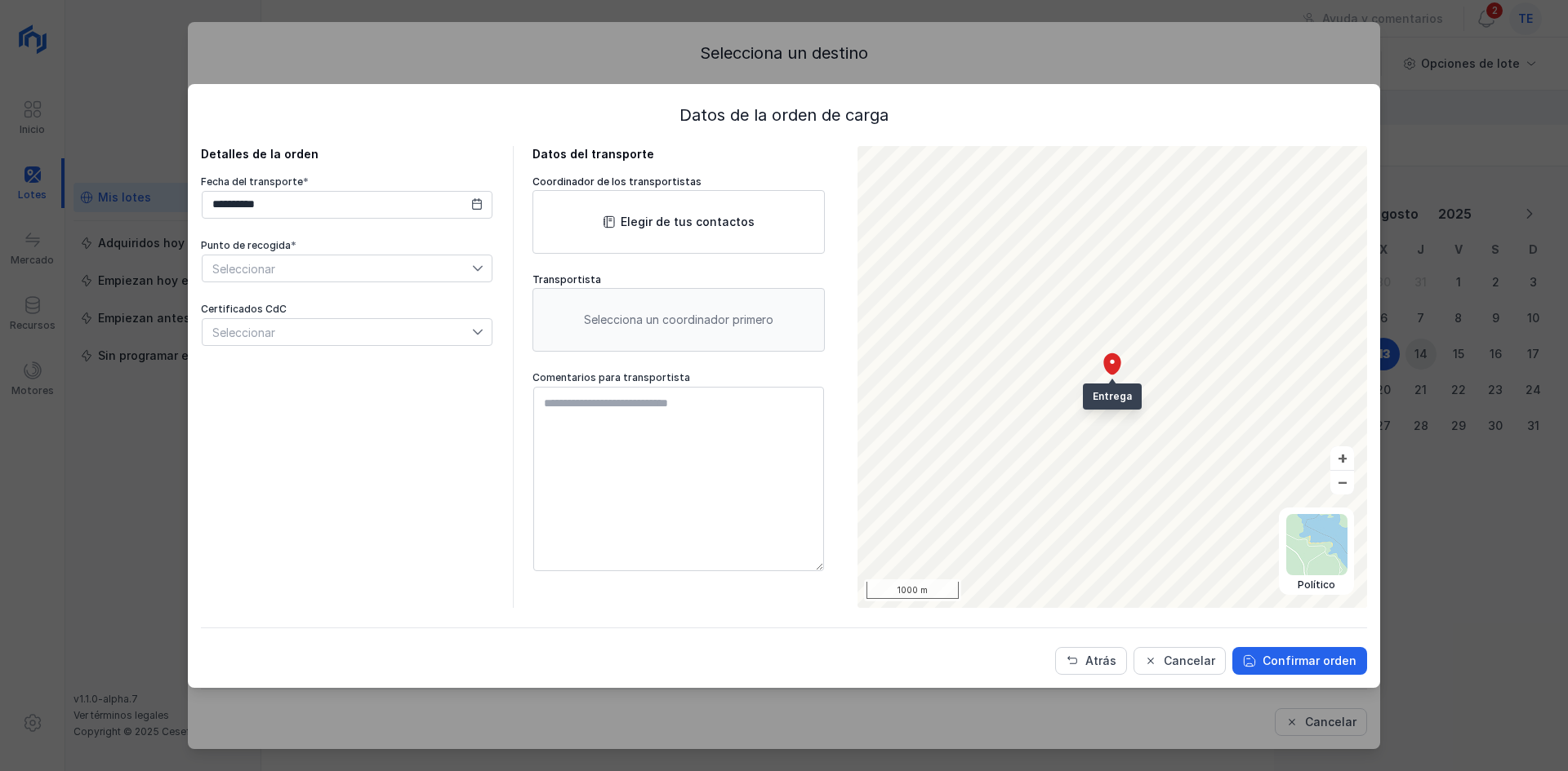
click at [468, 263] on span "Seleccionar" at bounding box center [337, 268] width 269 height 26
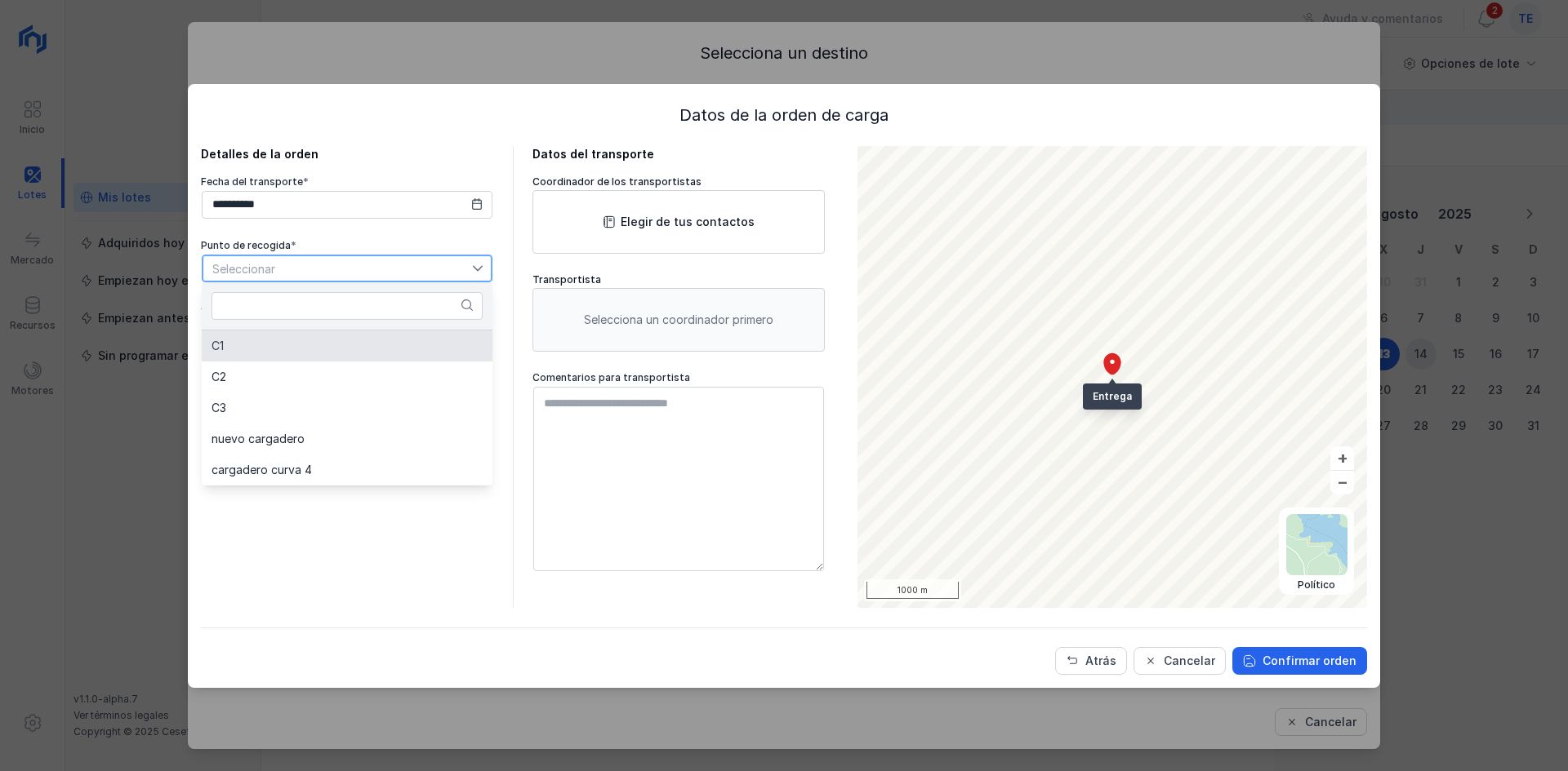
click at [384, 355] on li "C1" at bounding box center [346, 346] width 291 height 31
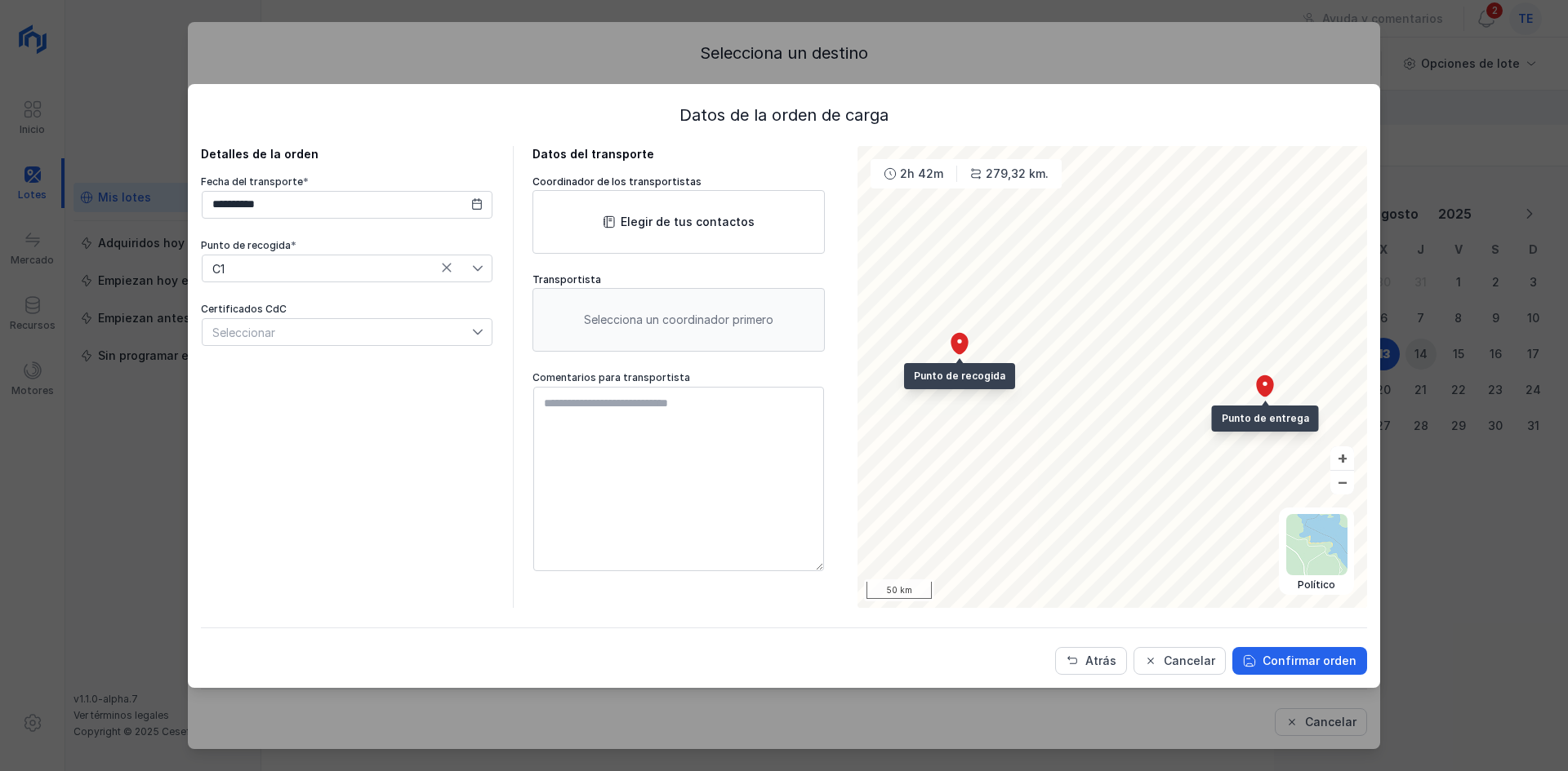
click at [393, 327] on div "Seleccionar" at bounding box center [337, 332] width 269 height 26
click at [328, 499] on div "**********" at bounding box center [346, 377] width 293 height 462
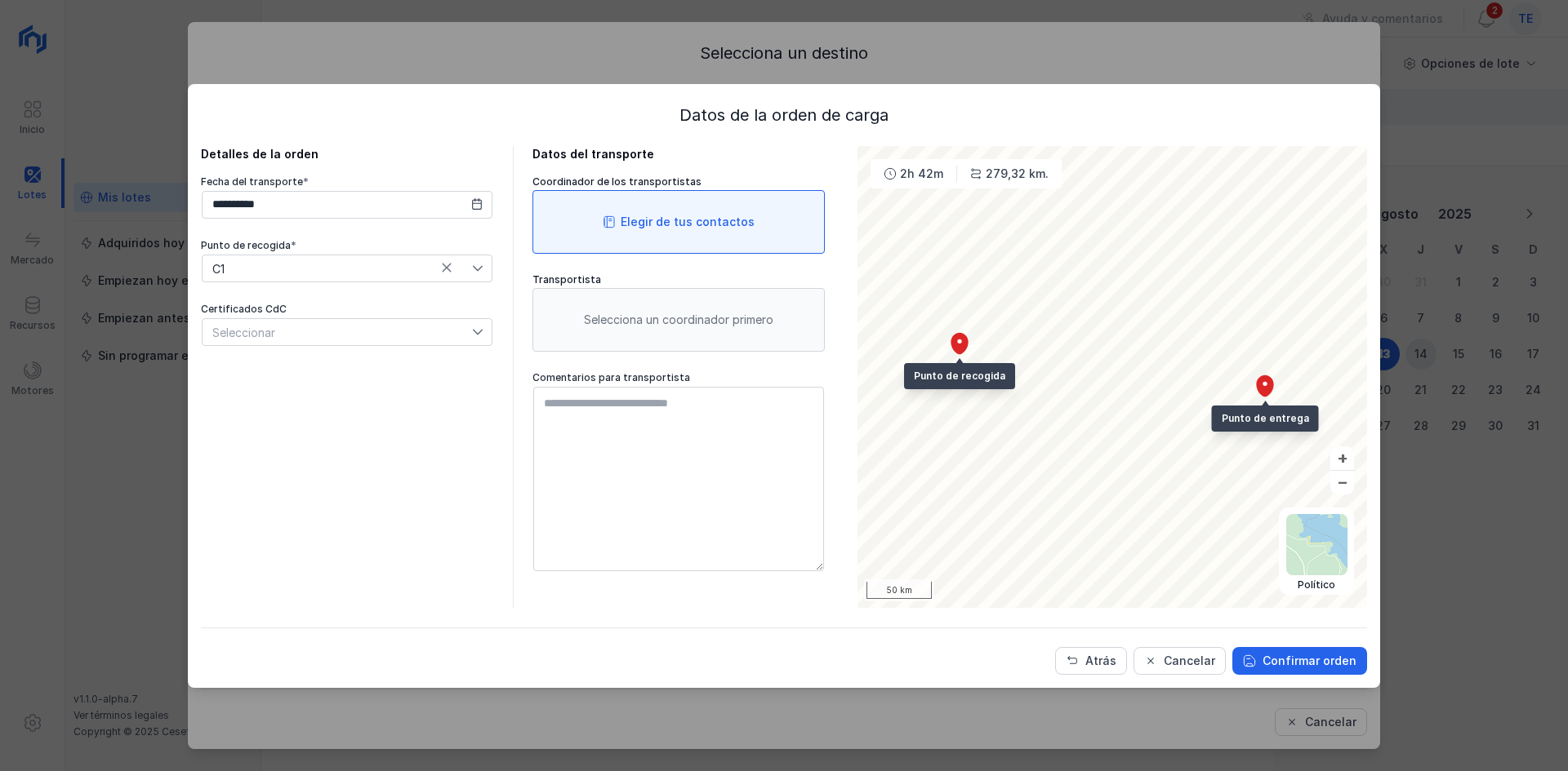
click at [630, 236] on div "Elegir de tus contactos" at bounding box center [678, 222] width 293 height 64
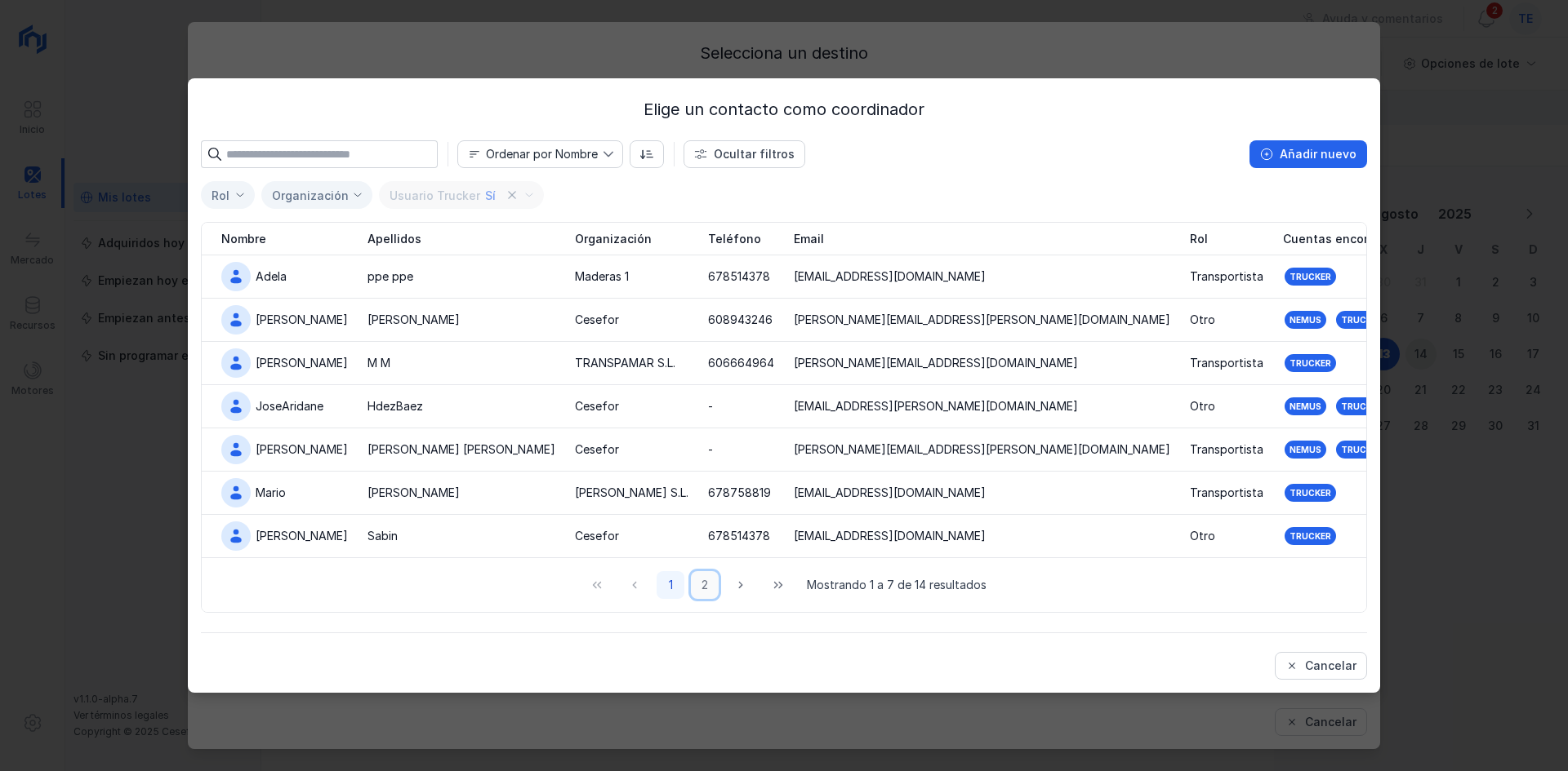
click at [709, 580] on button "2" at bounding box center [704, 585] width 28 height 28
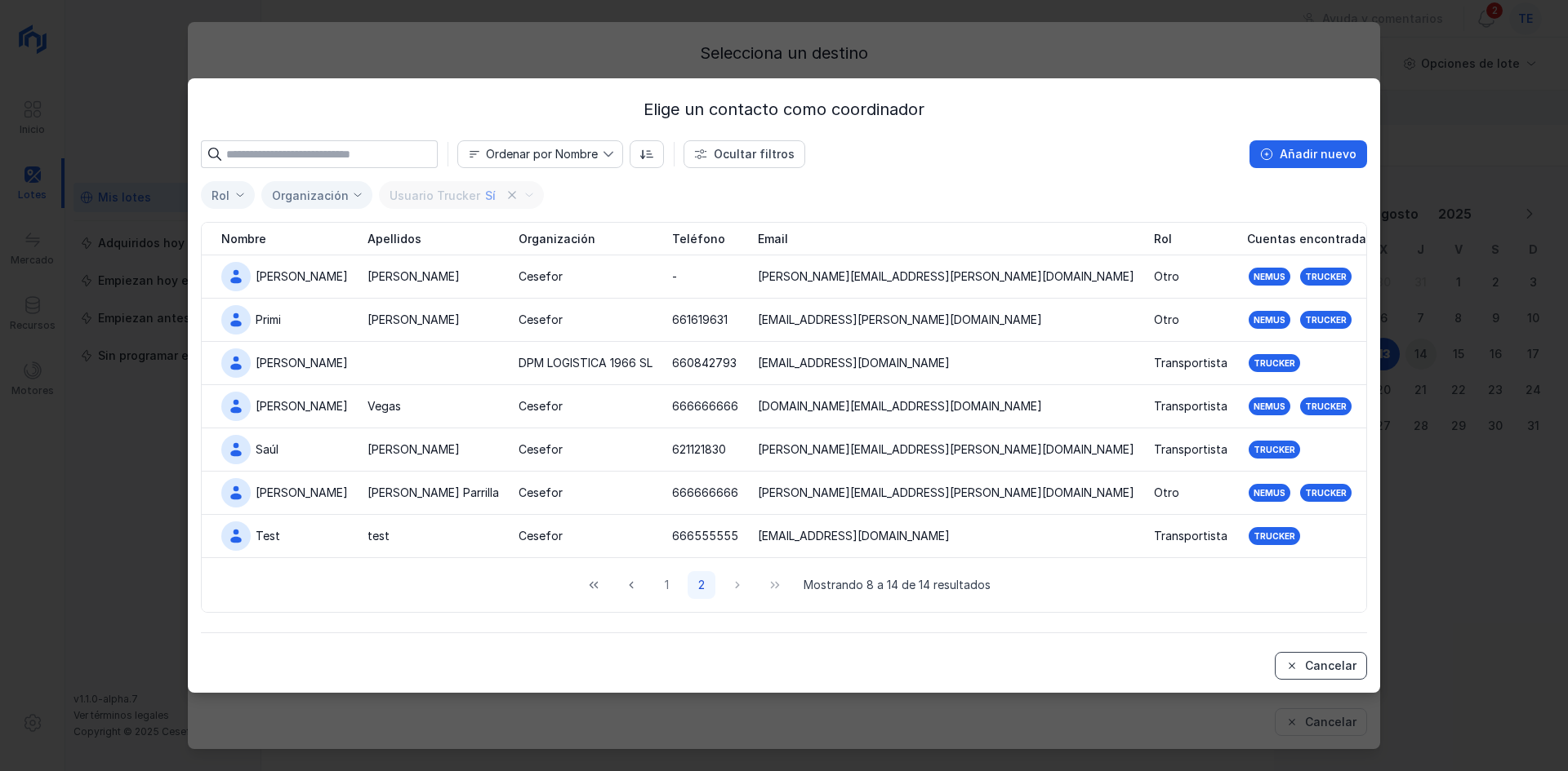
click at [1352, 657] on button "Cancelar" at bounding box center [1320, 665] width 92 height 28
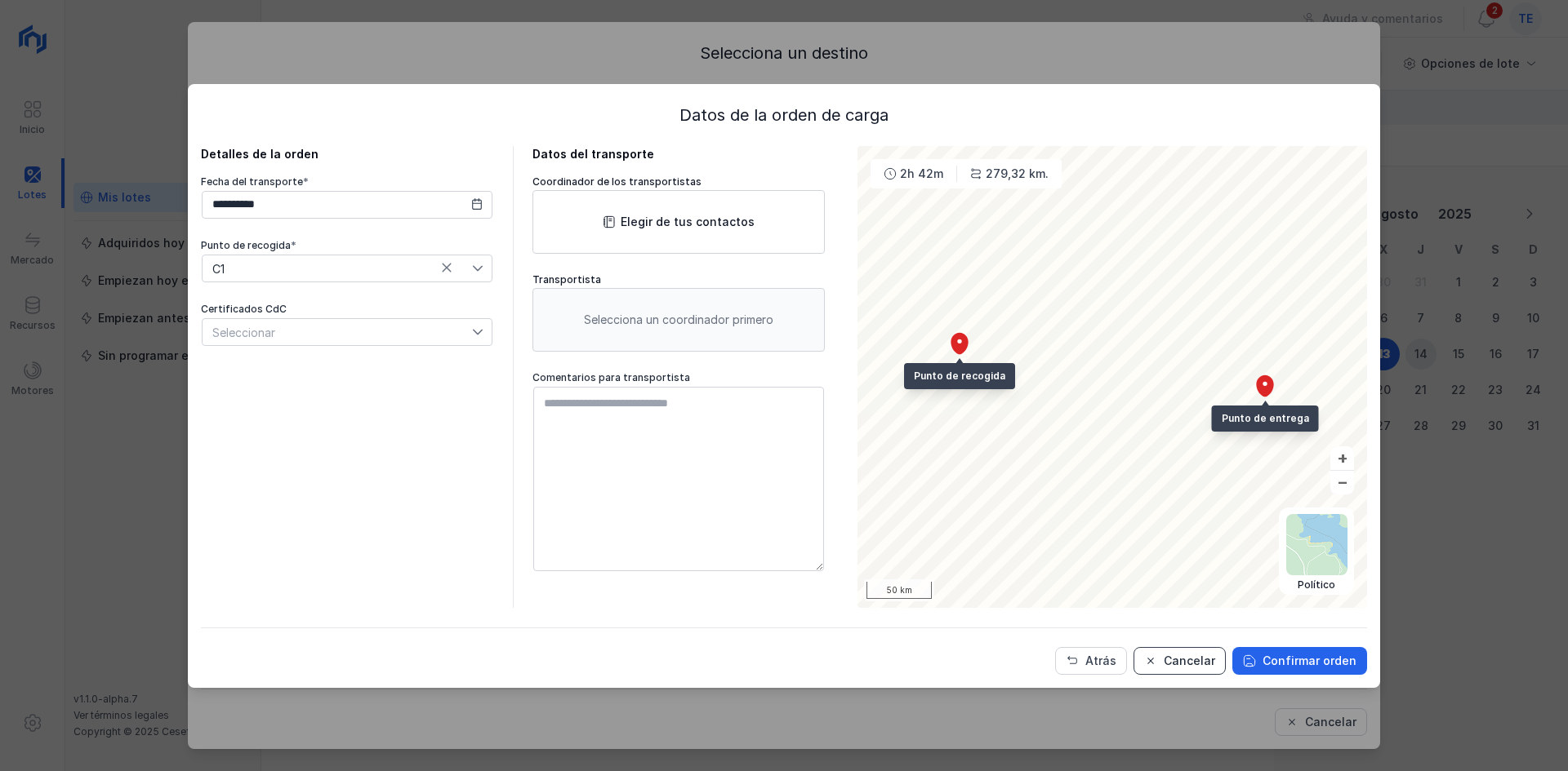
click at [1181, 657] on div "Cancelar" at bounding box center [1189, 661] width 51 height 16
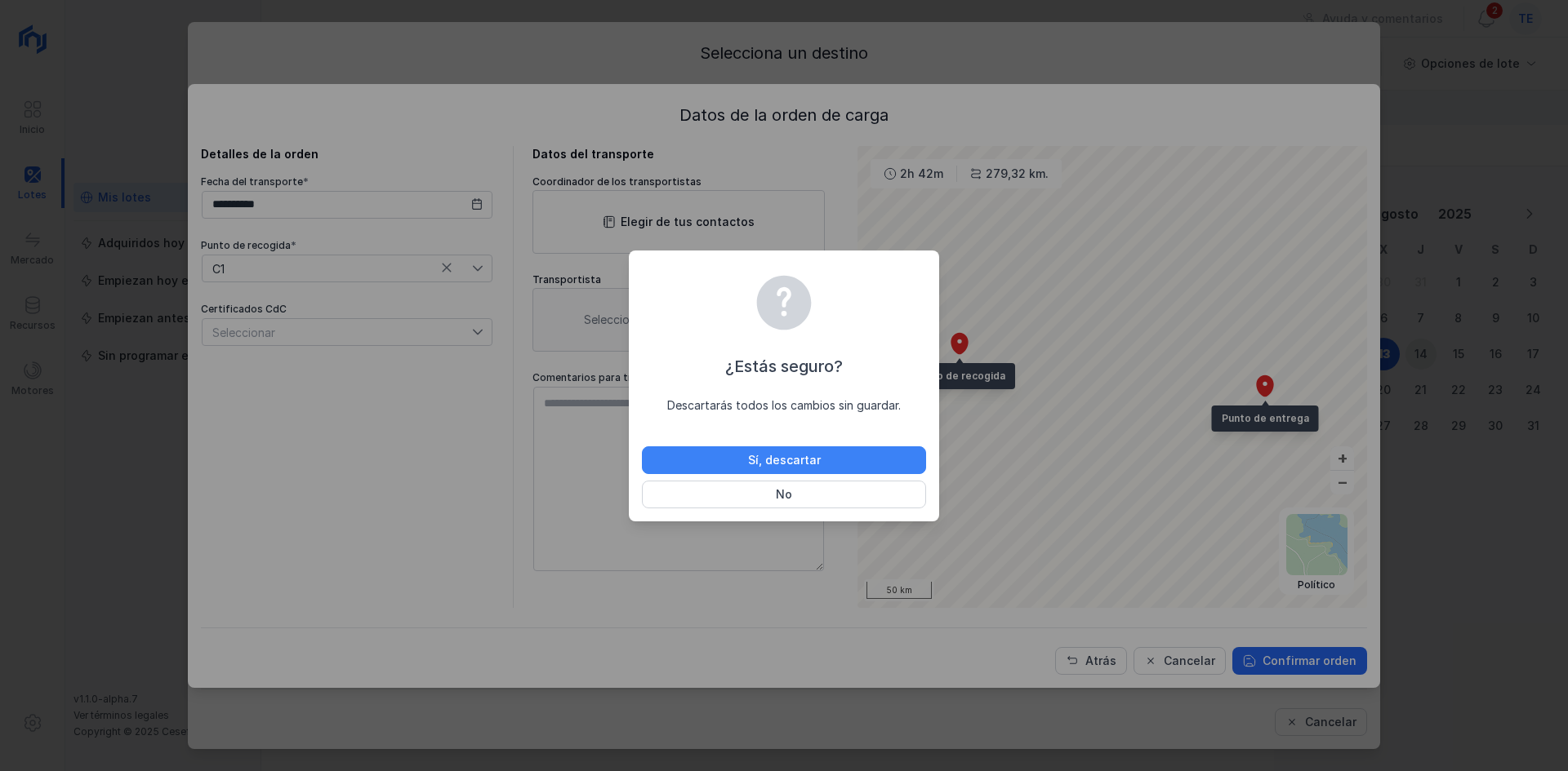
click at [755, 457] on div "Sí, descartar" at bounding box center [784, 461] width 72 height 16
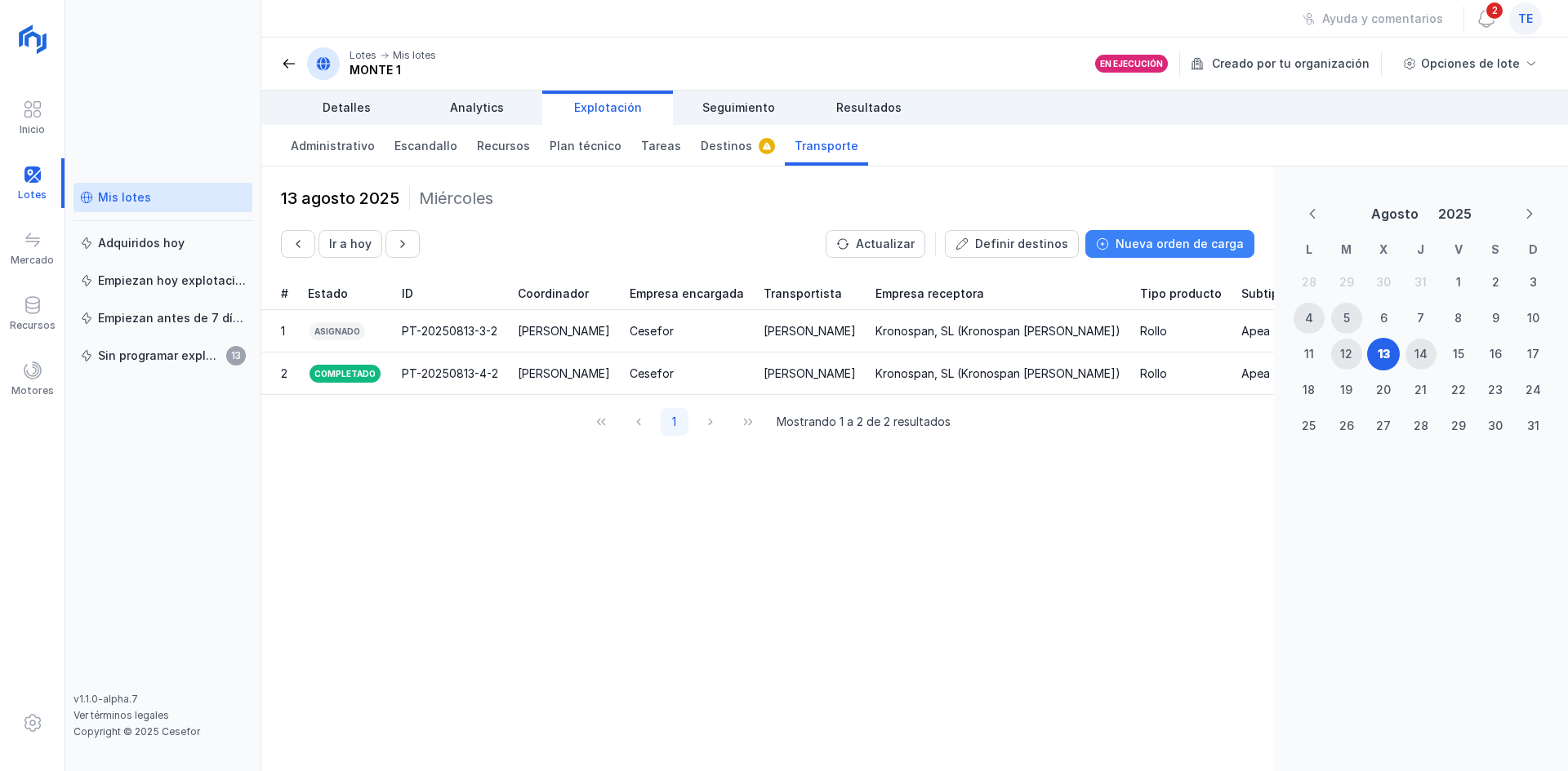
click at [1179, 257] on button "Nueva orden de carga" at bounding box center [1170, 243] width 169 height 28
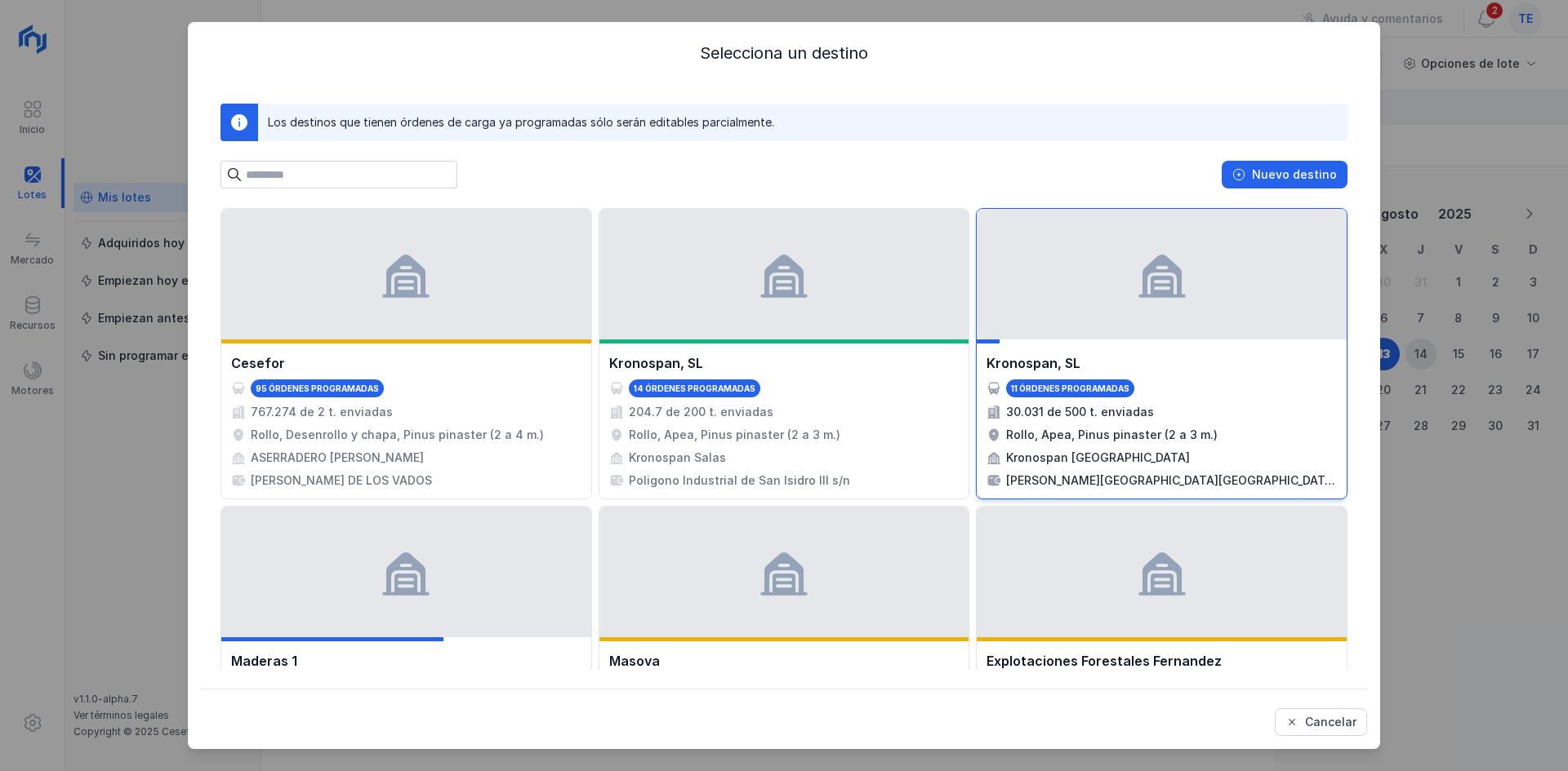
drag, startPoint x: 1336, startPoint y: 308, endPoint x: 1141, endPoint y: 305, distance: 195.0
click at [1131, 307] on div at bounding box center [1161, 275] width 370 height 131
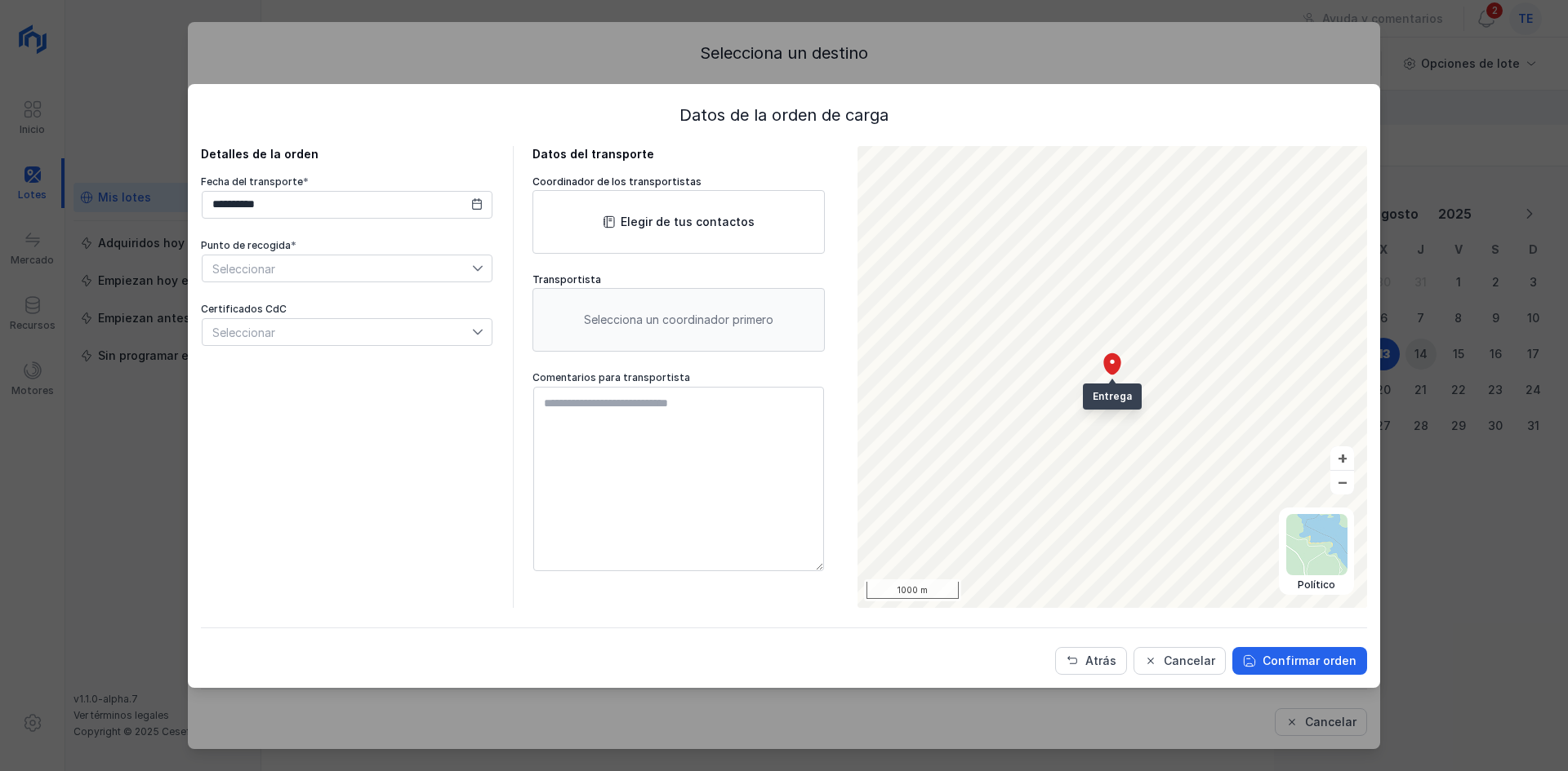
click at [480, 204] on icon at bounding box center [477, 204] width 12 height 12
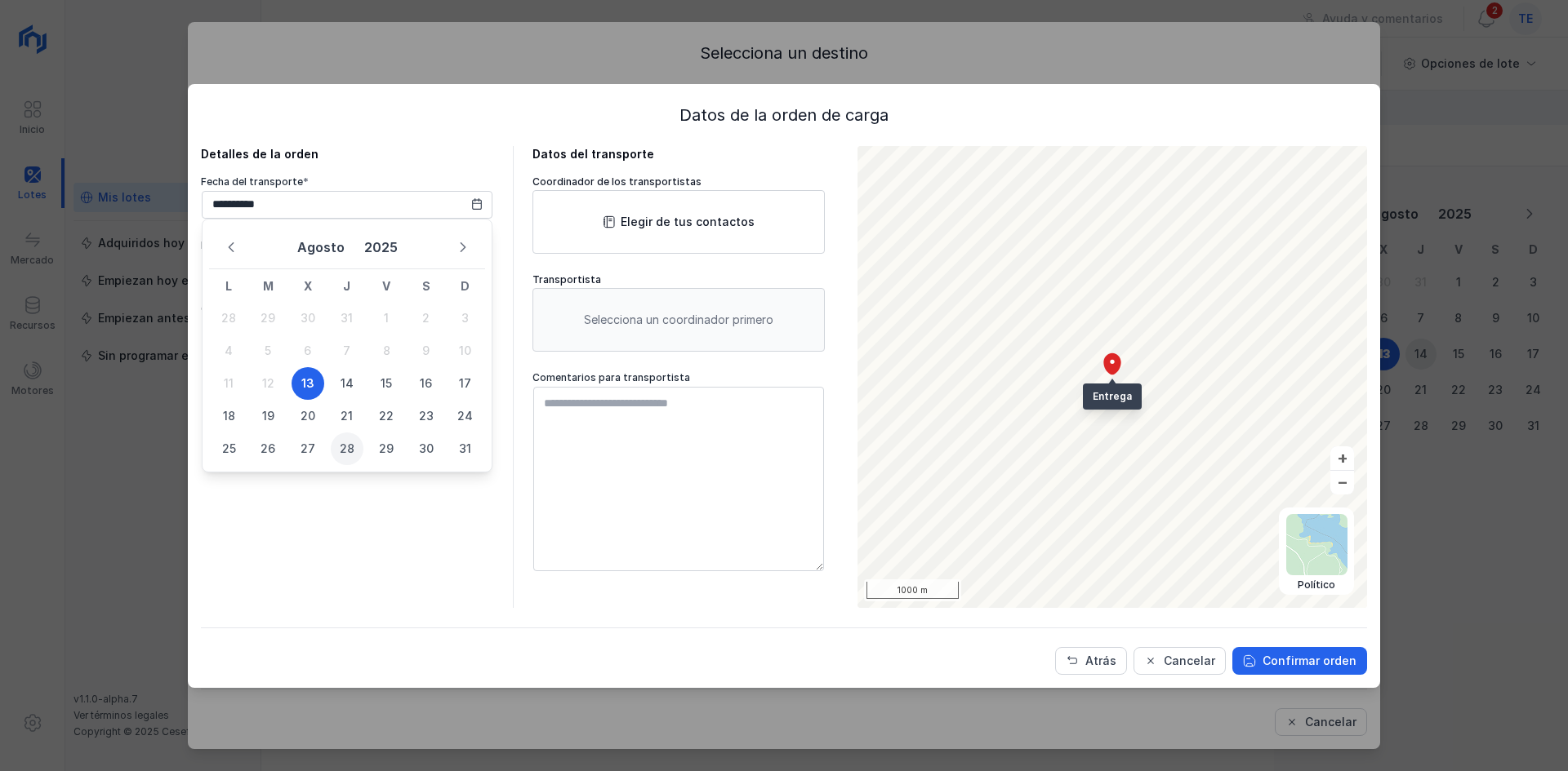
click at [357, 451] on span "28" at bounding box center [347, 449] width 33 height 33
type input "**********"
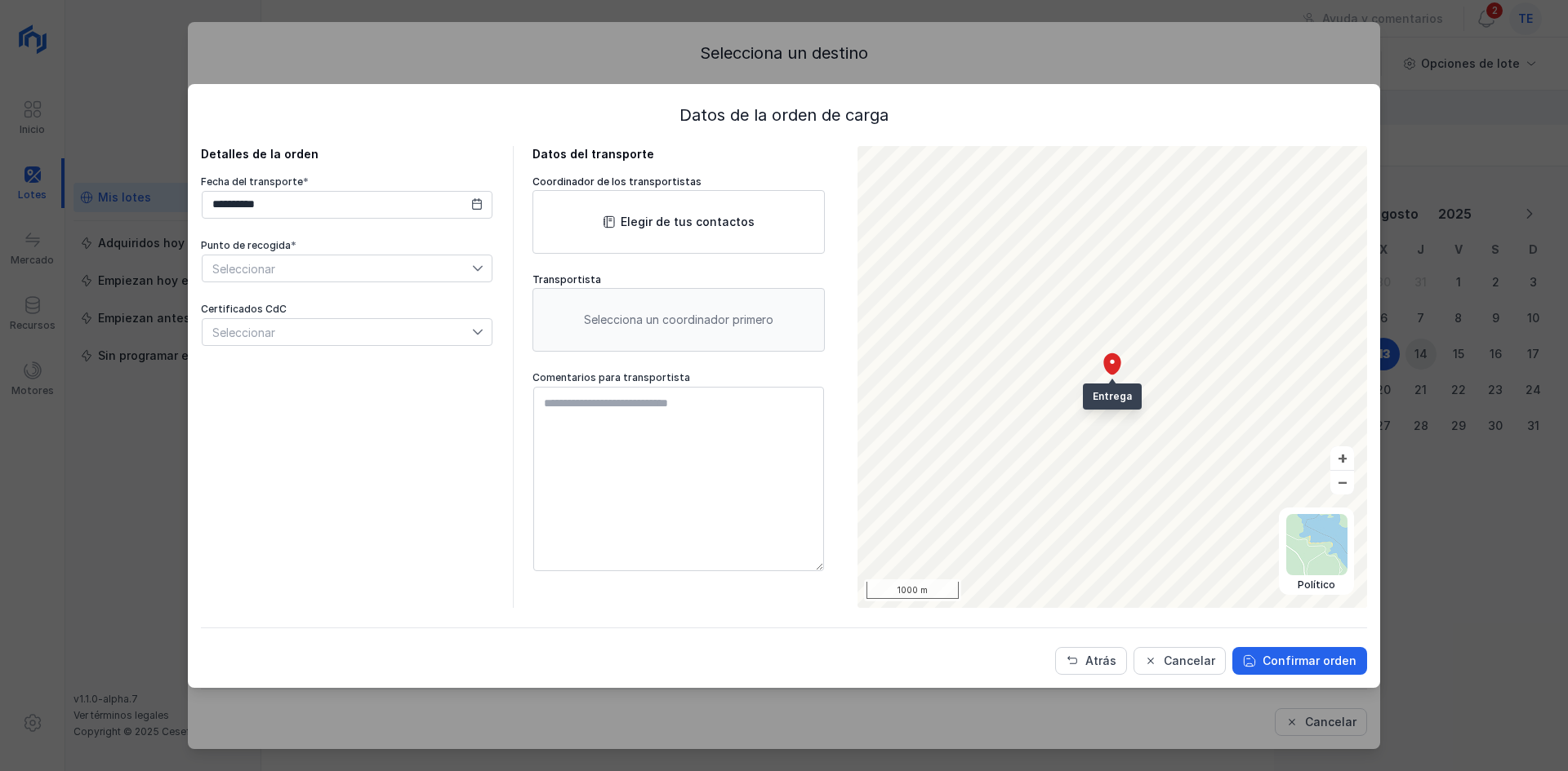
click at [251, 264] on span "Seleccionar" at bounding box center [337, 268] width 269 height 26
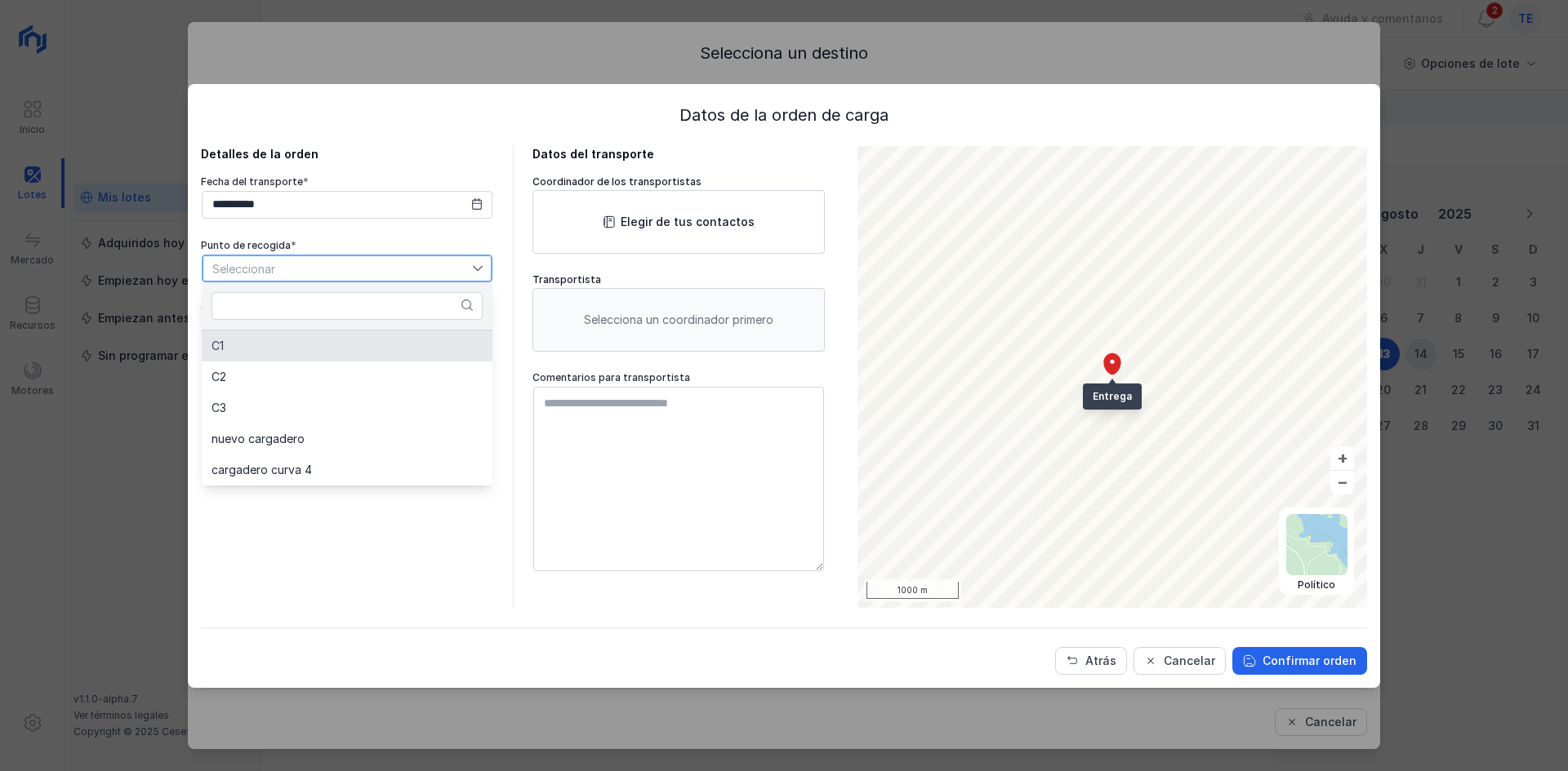
click at [266, 348] on li "C1" at bounding box center [346, 346] width 291 height 31
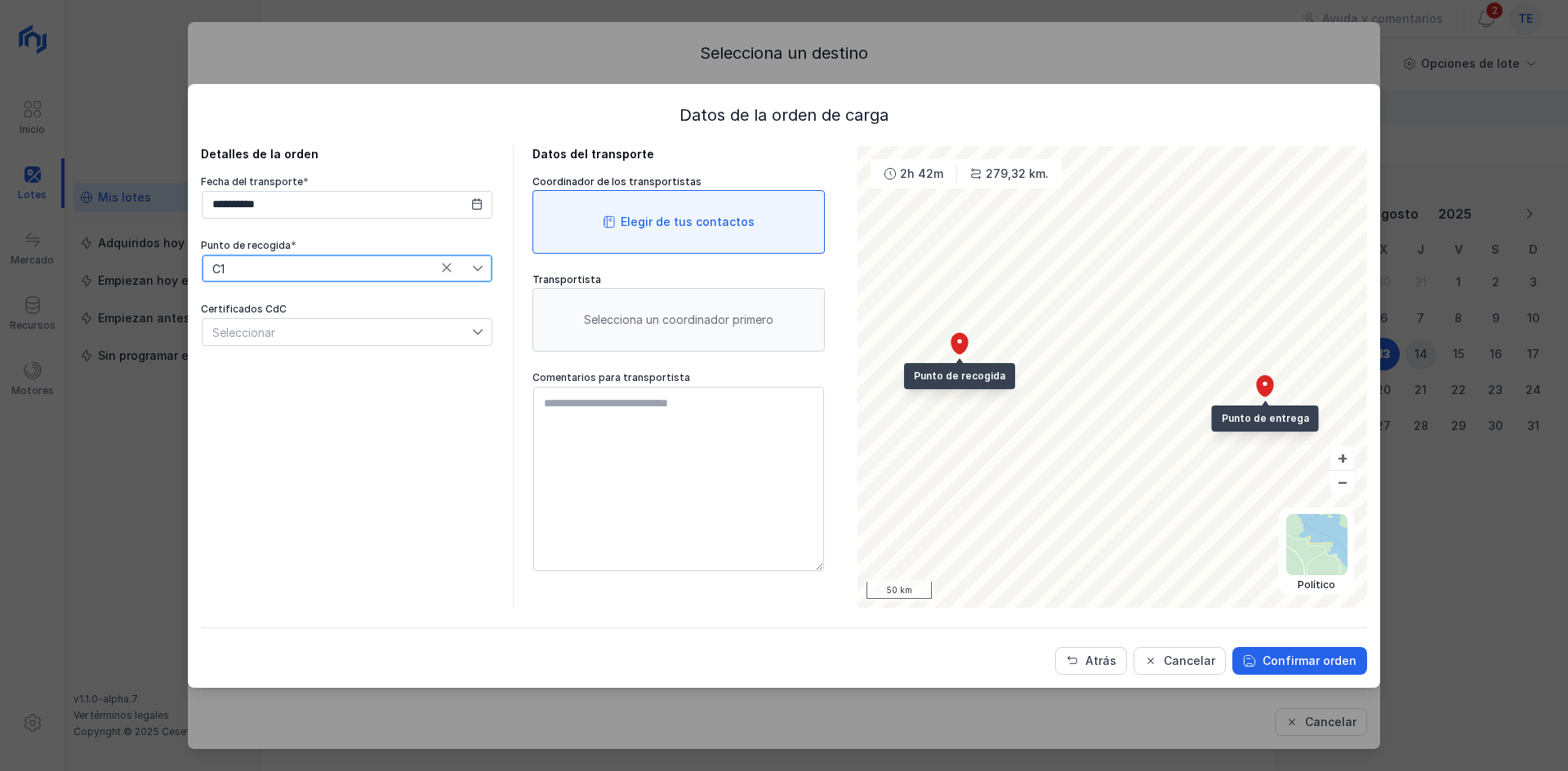
click at [616, 216] on span at bounding box center [609, 222] width 13 height 13
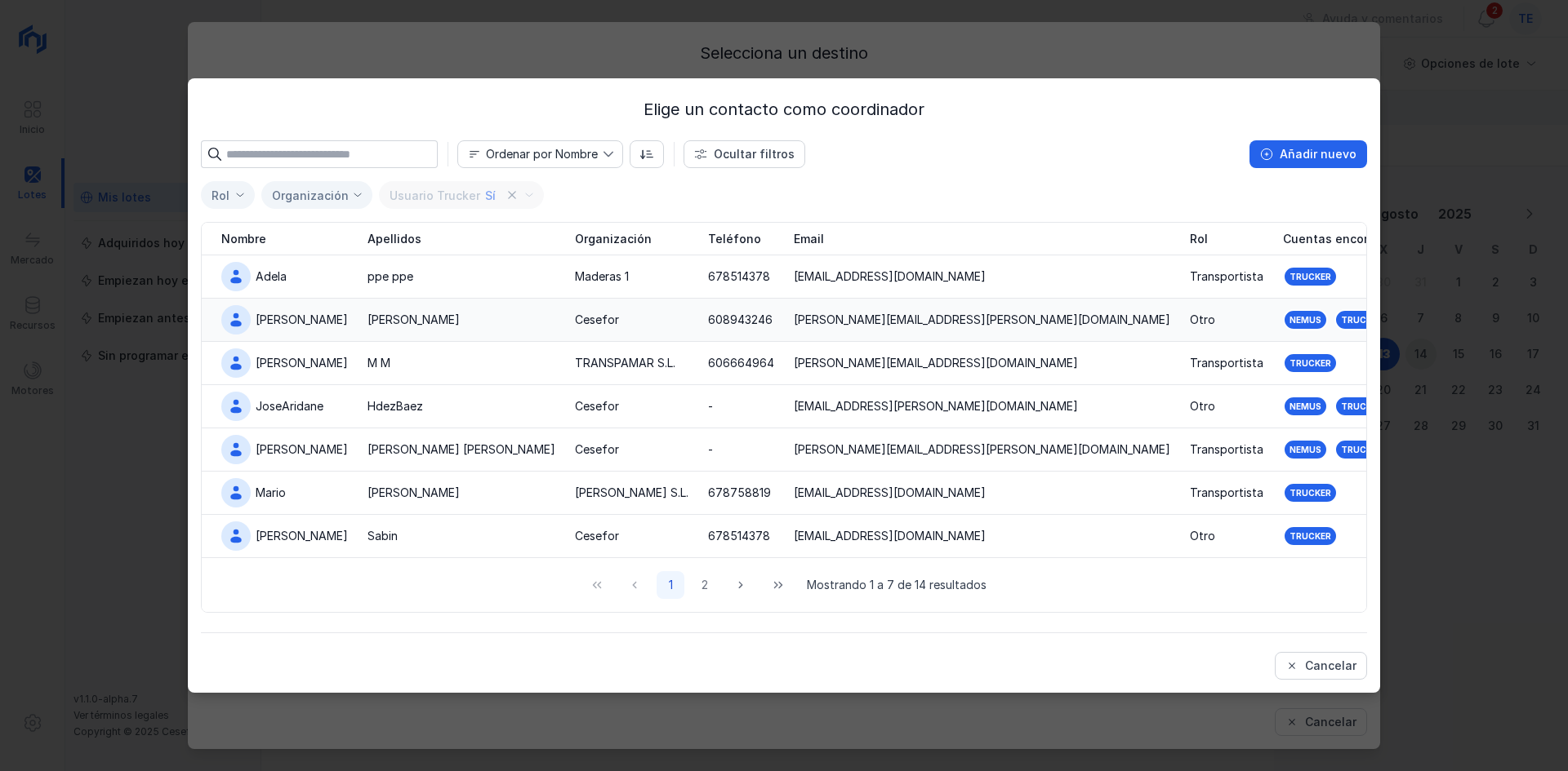
click at [479, 325] on div "[PERSON_NAME]" at bounding box center [462, 320] width 188 height 16
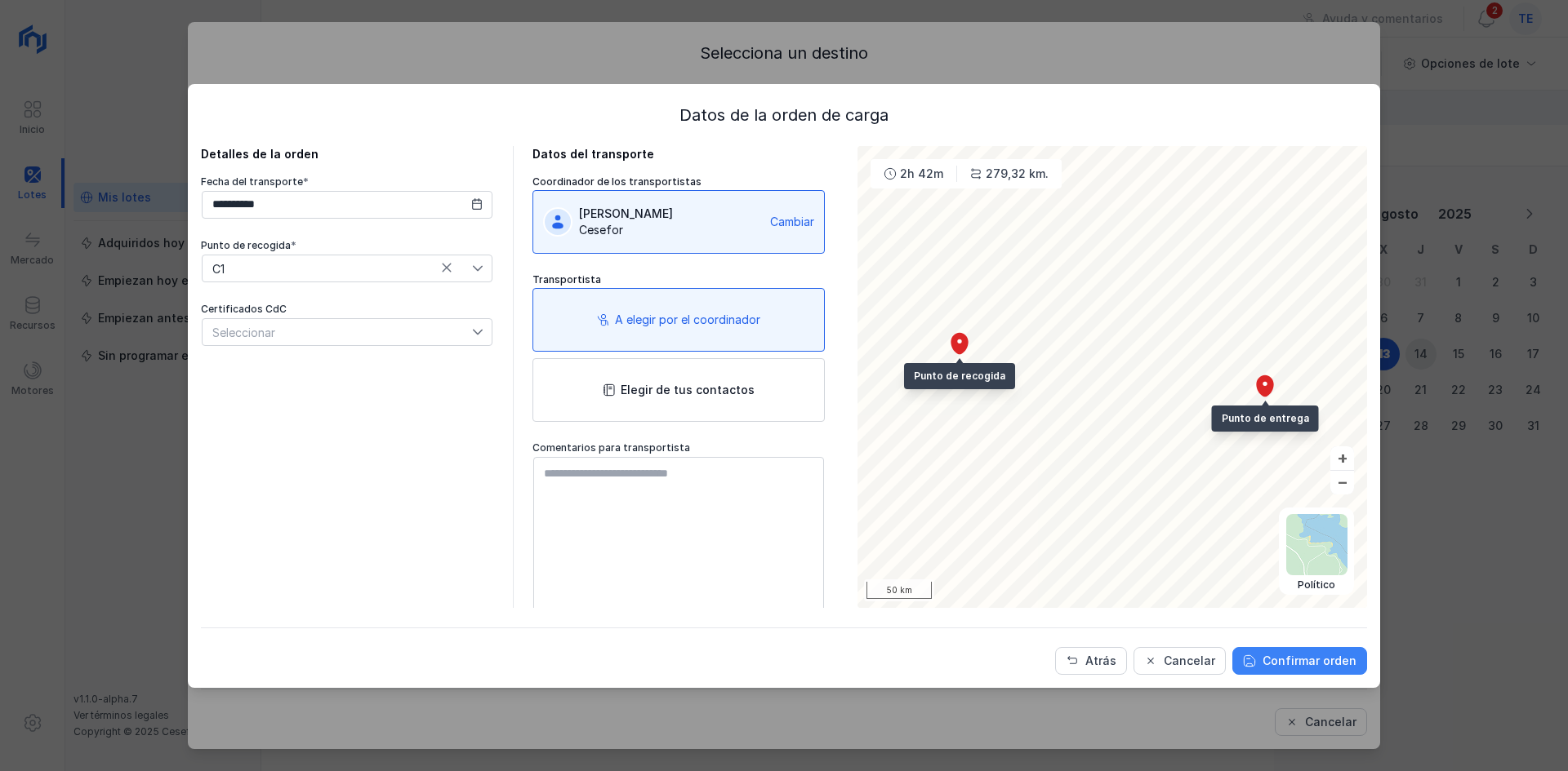
click at [1325, 660] on div "Confirmar orden" at bounding box center [1309, 661] width 94 height 16
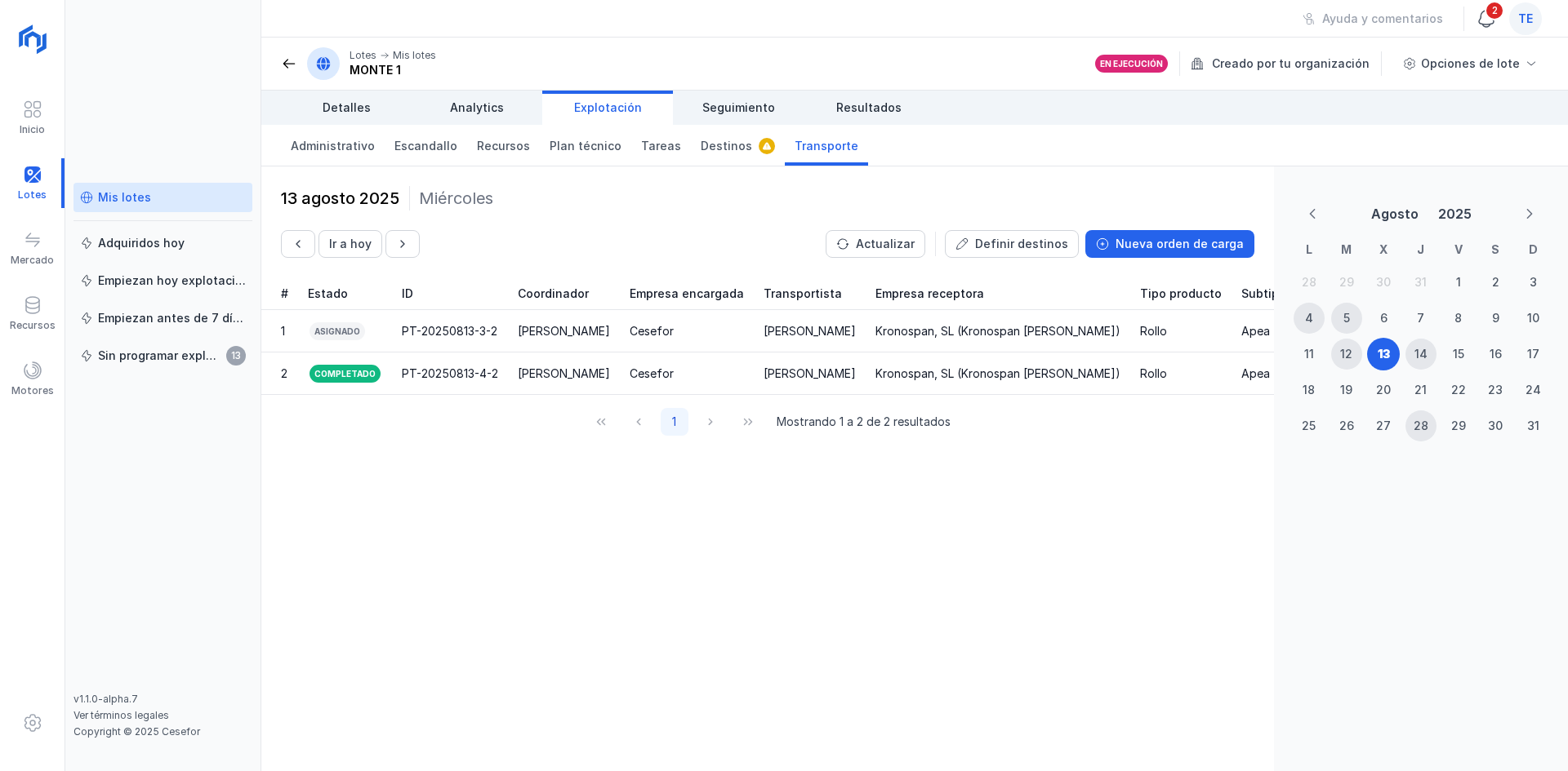
click at [1480, 13] on span at bounding box center [1487, 19] width 20 height 20
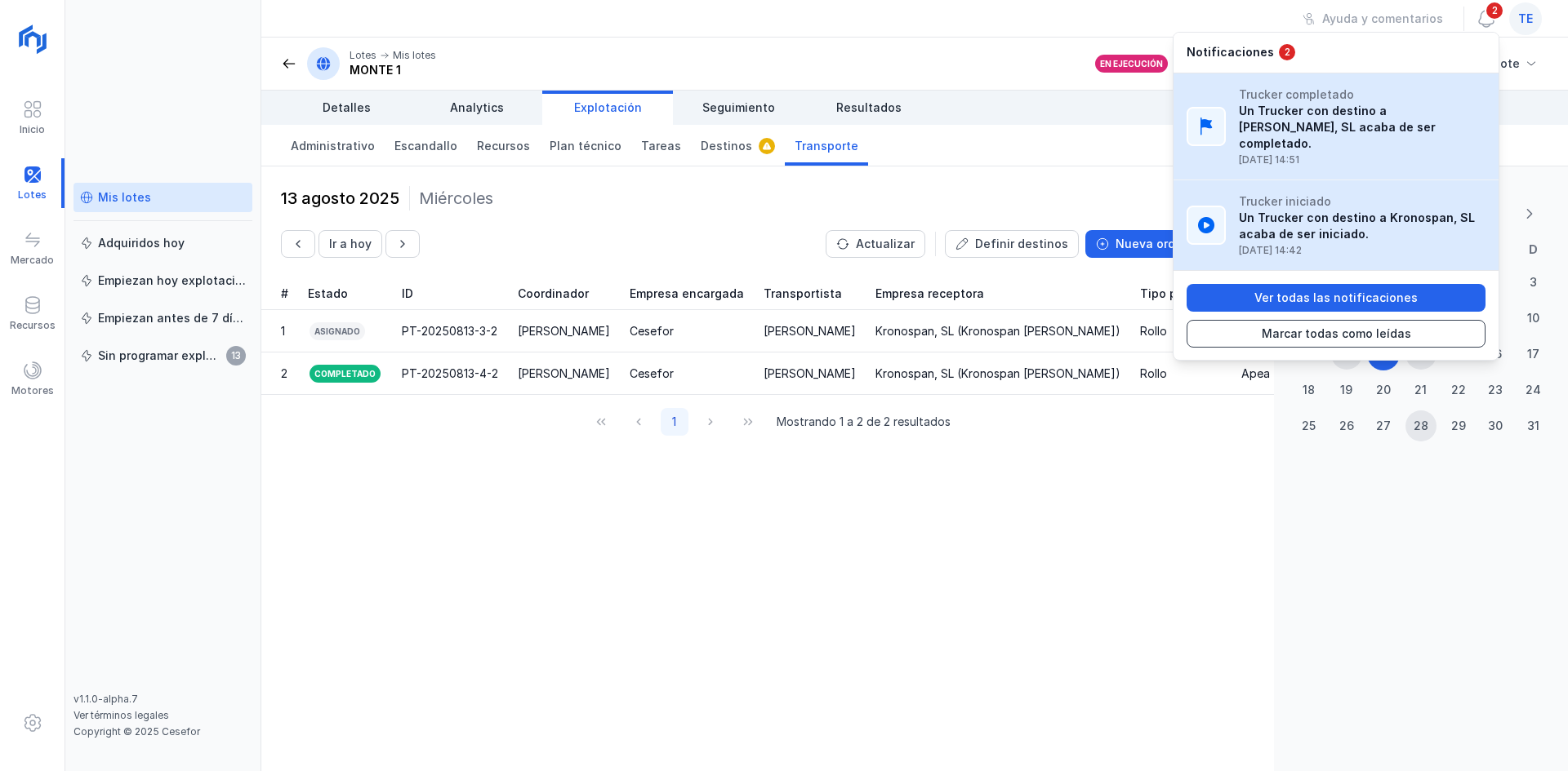
click at [1330, 326] on div "Marcar todas como leídas" at bounding box center [1336, 334] width 149 height 16
